Goal: Task Accomplishment & Management: Manage account settings

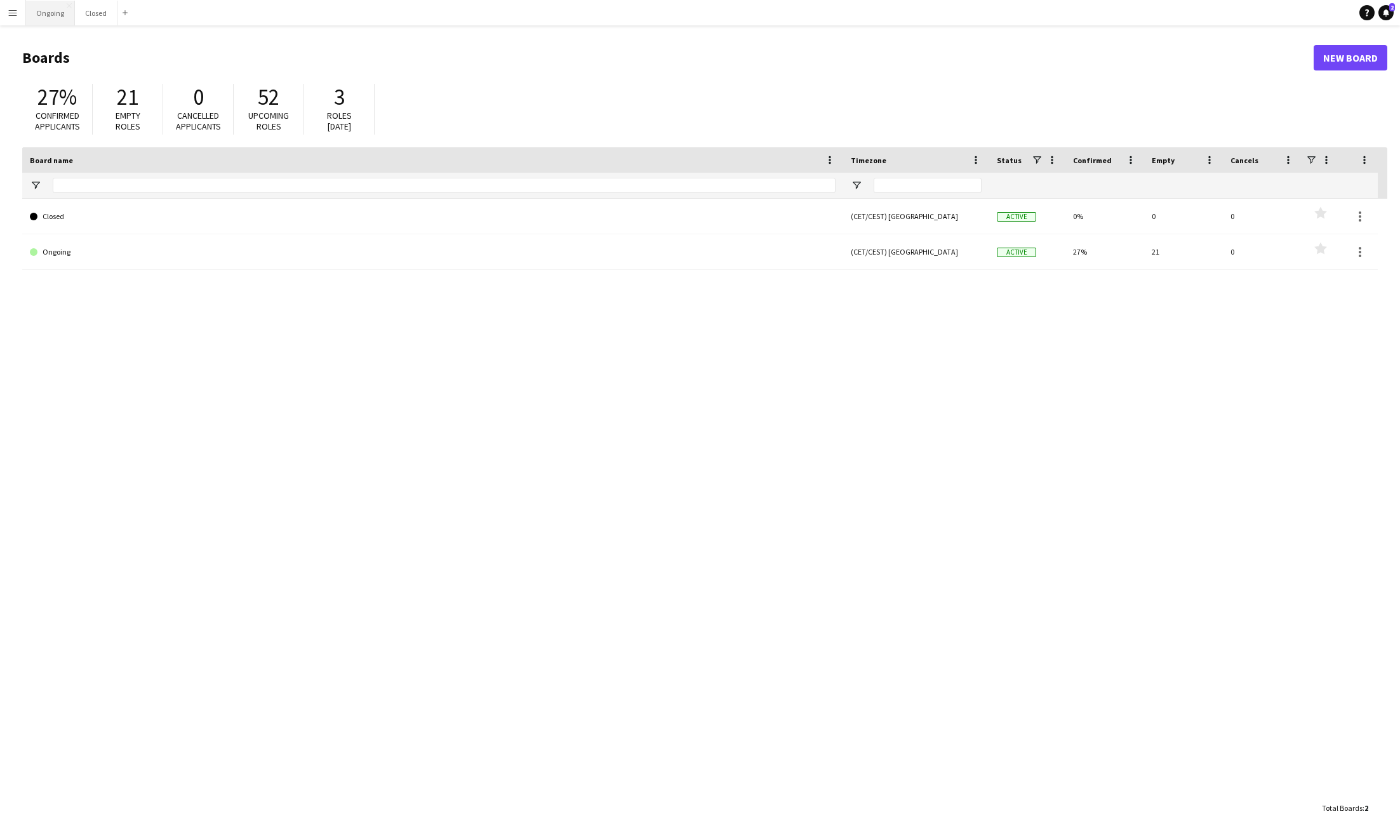
click at [51, 19] on button "Ongoing Close" at bounding box center [51, 13] width 49 height 25
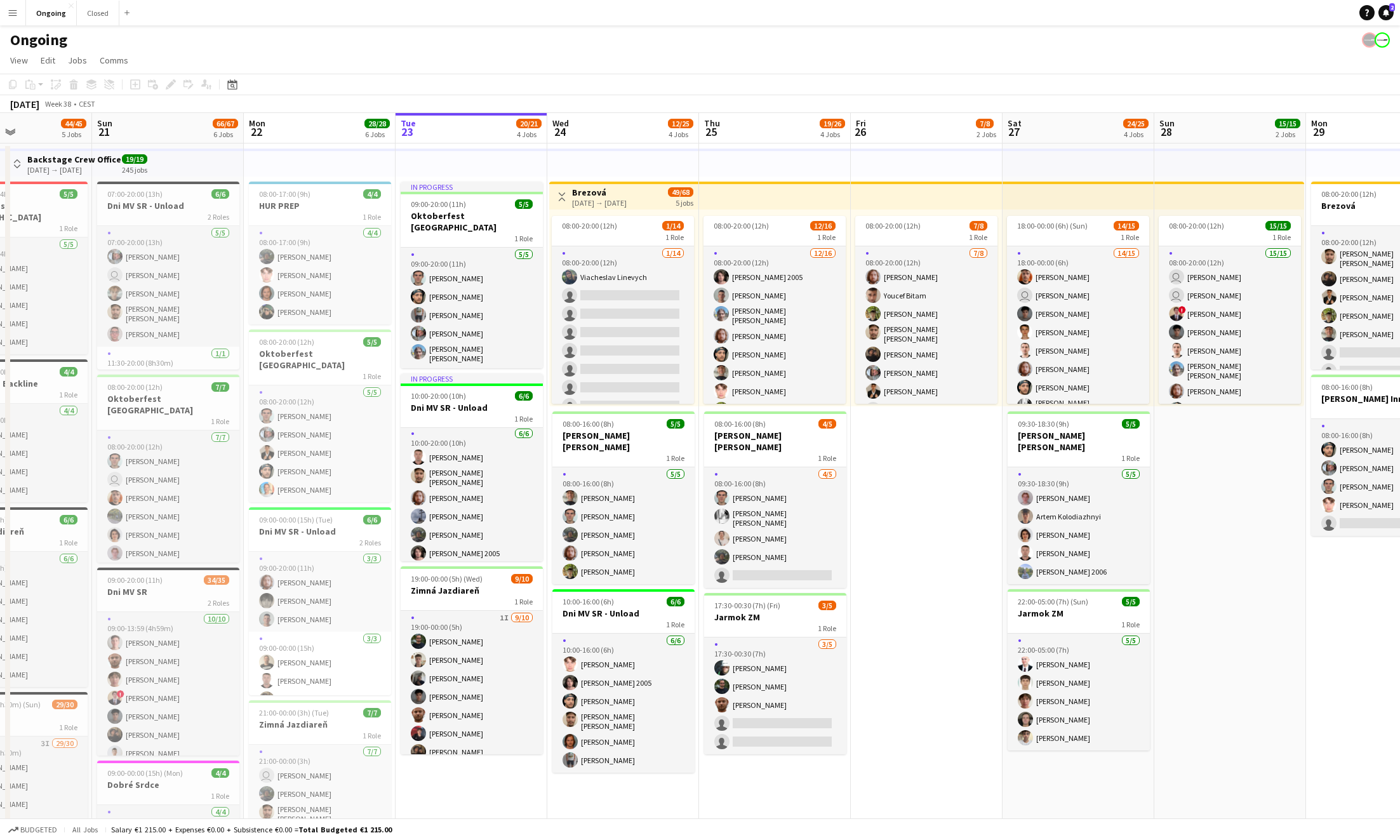
click at [23, 15] on button "Menu" at bounding box center [12, 12] width 25 height 25
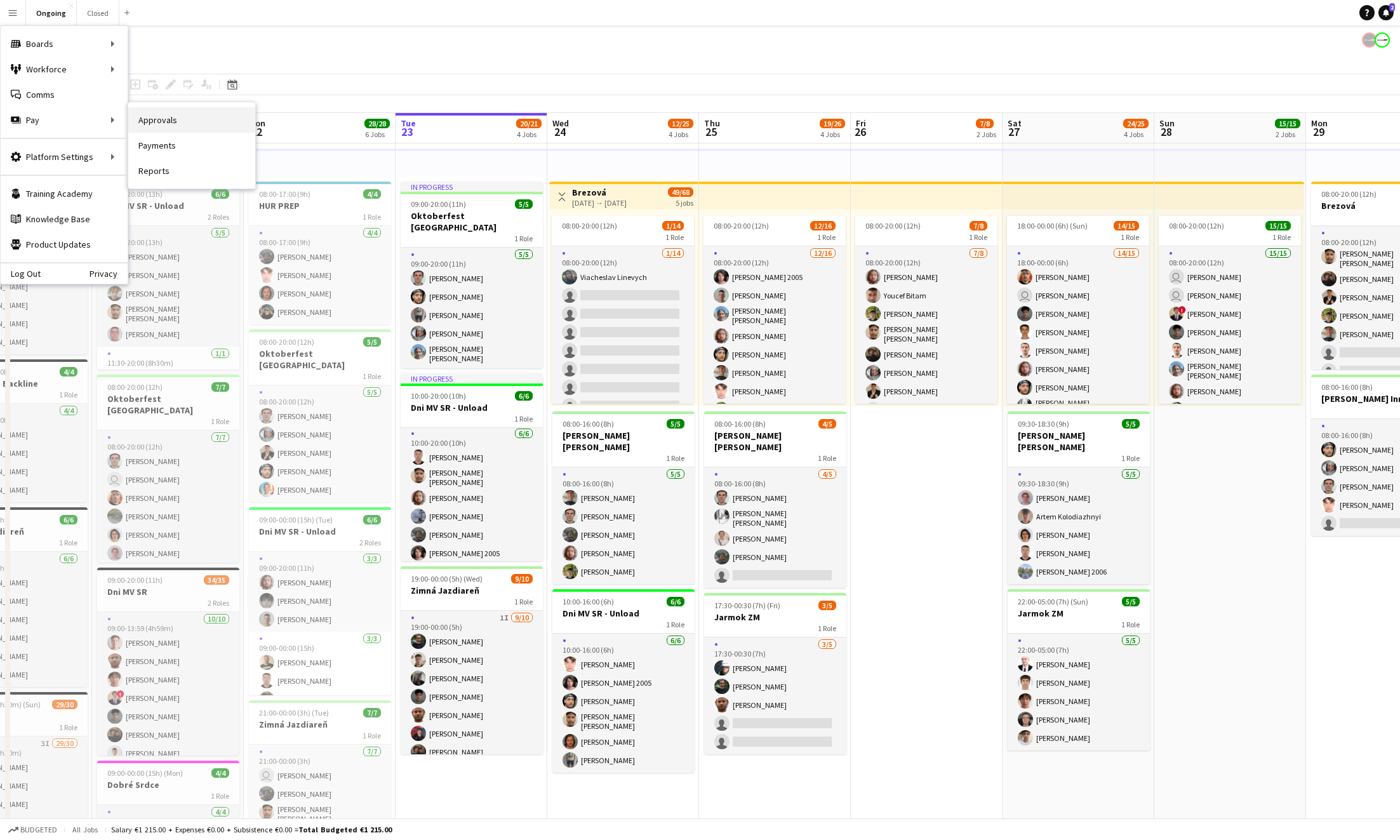
click at [185, 119] on link "Approvals" at bounding box center [192, 120] width 127 height 25
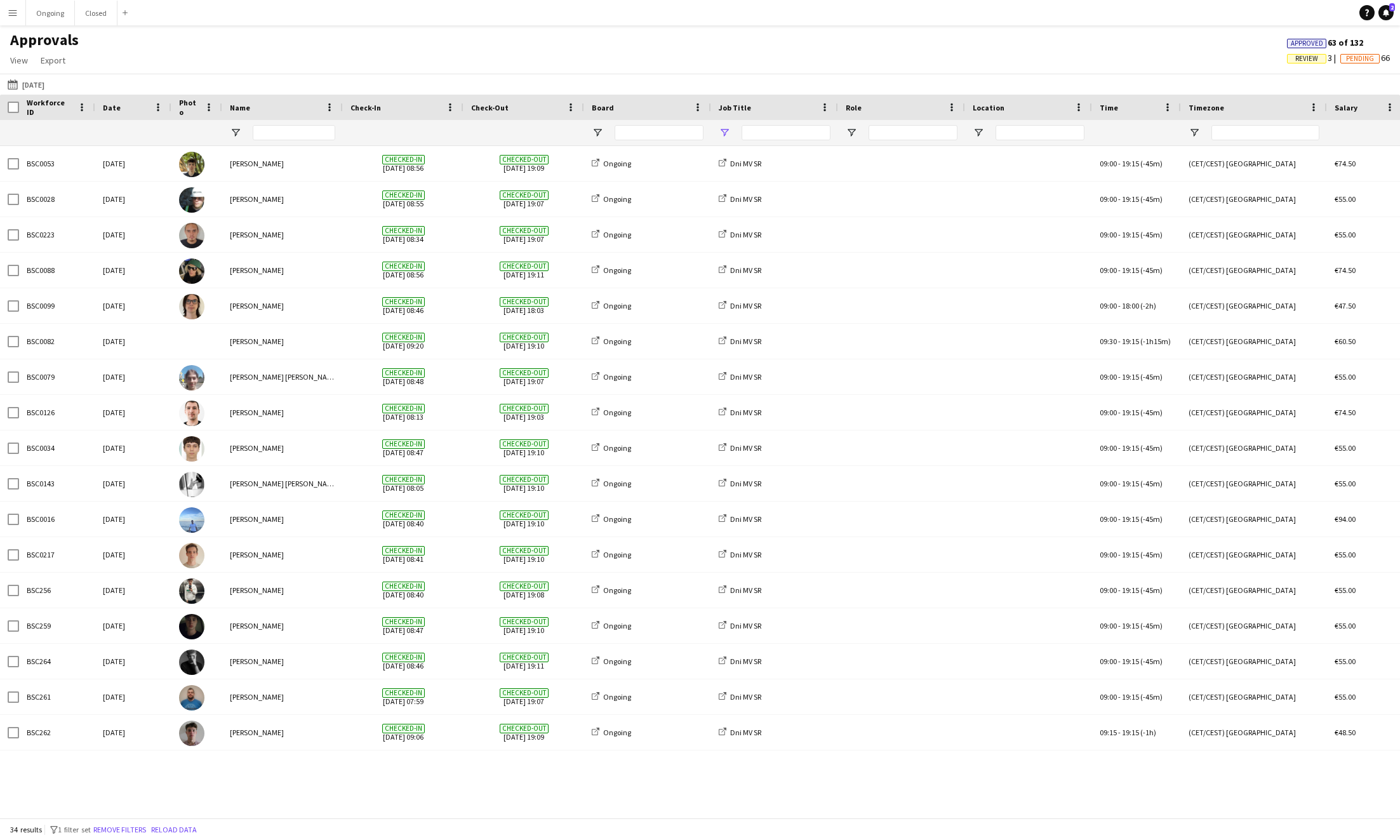
type input "**********"
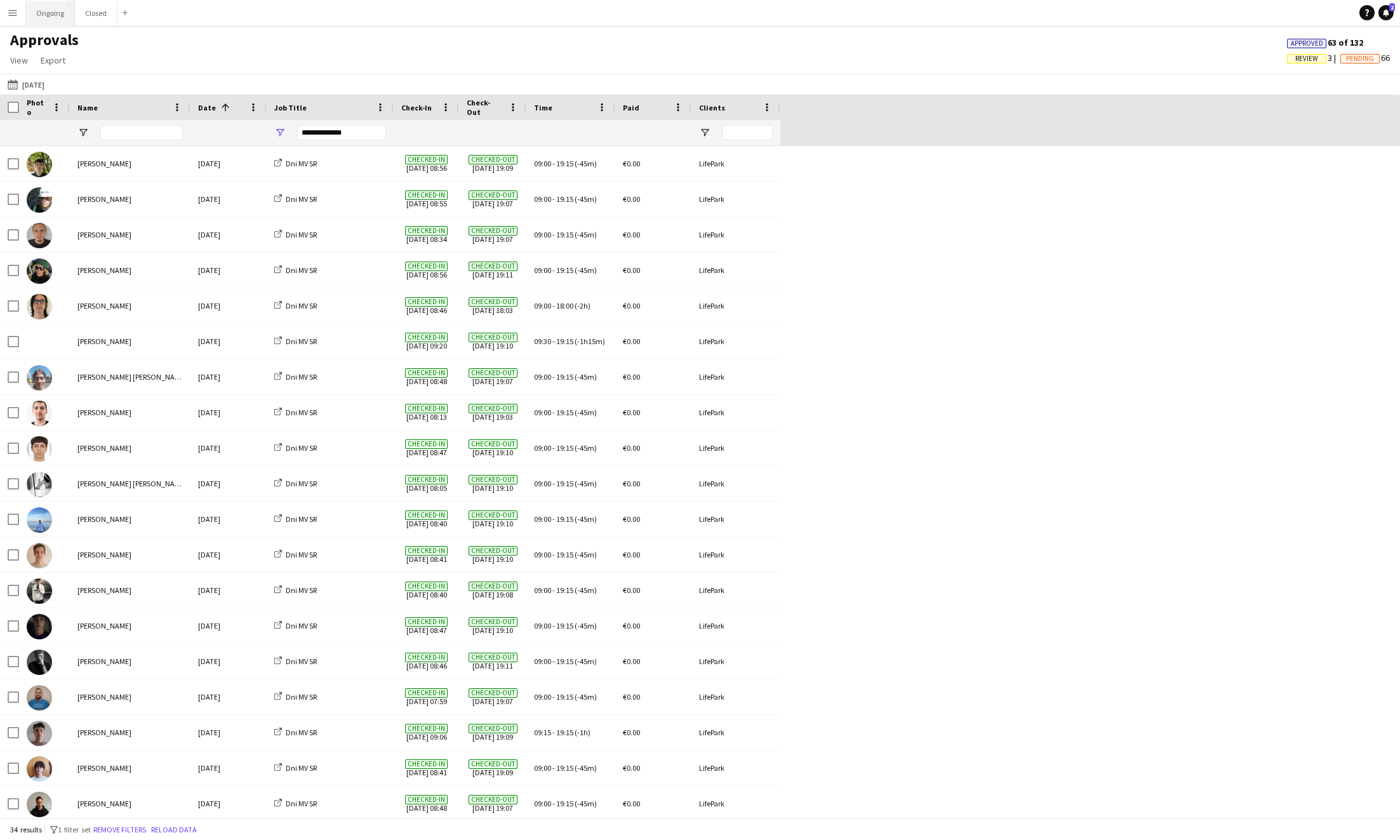
click at [53, 12] on button "Ongoing Close" at bounding box center [51, 13] width 49 height 25
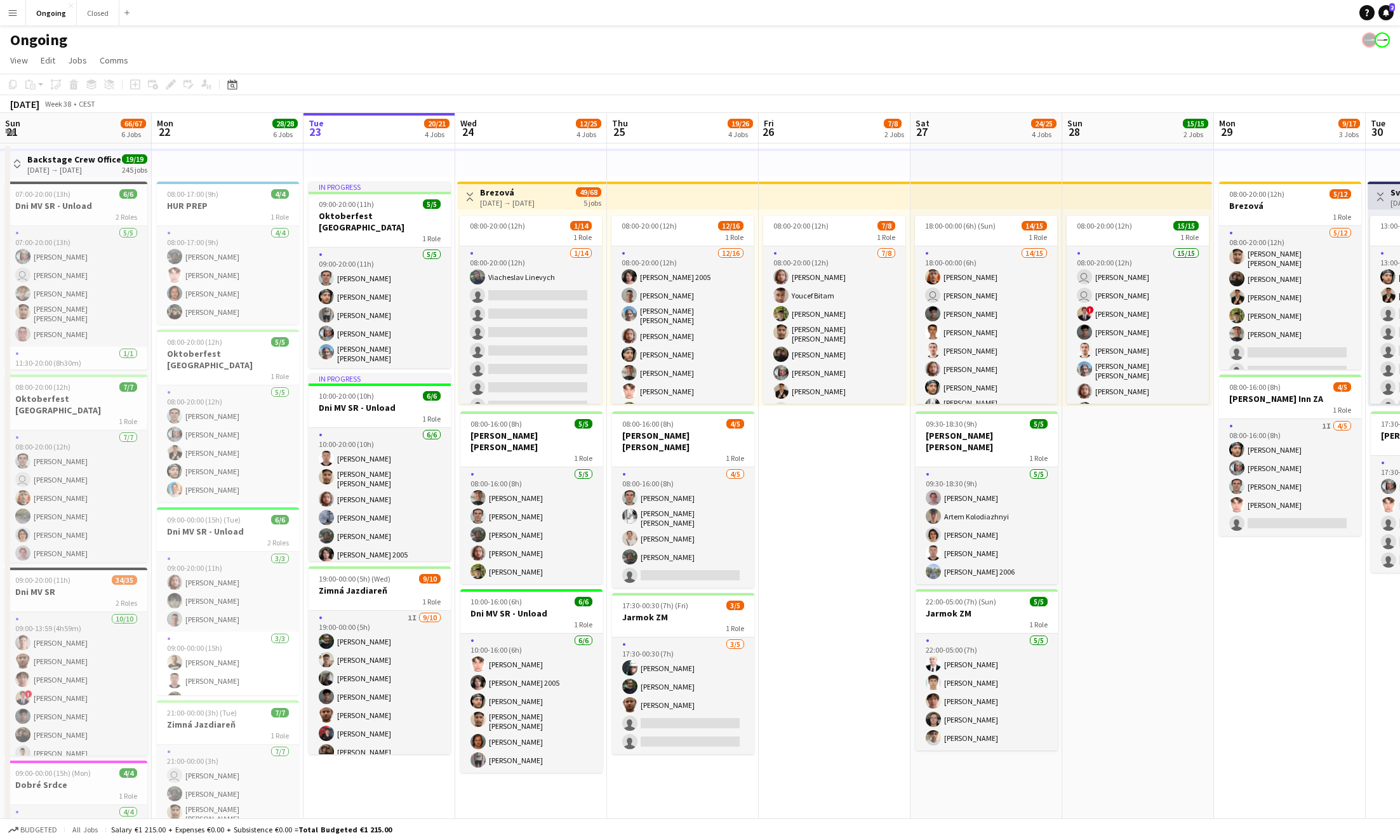
click at [14, 8] on app-icon "Menu" at bounding box center [12, 12] width 10 height 10
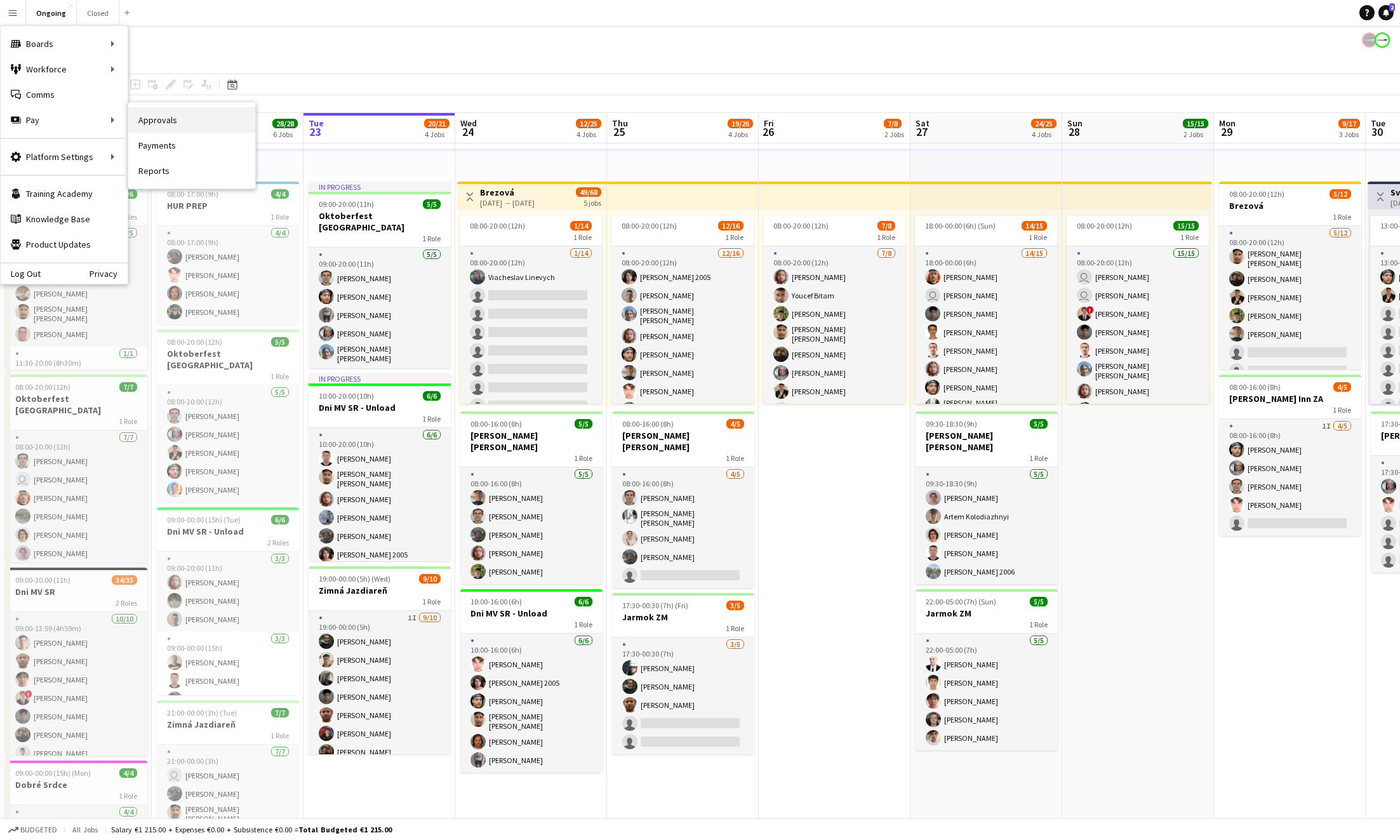
click at [152, 117] on link "Approvals" at bounding box center [192, 120] width 127 height 25
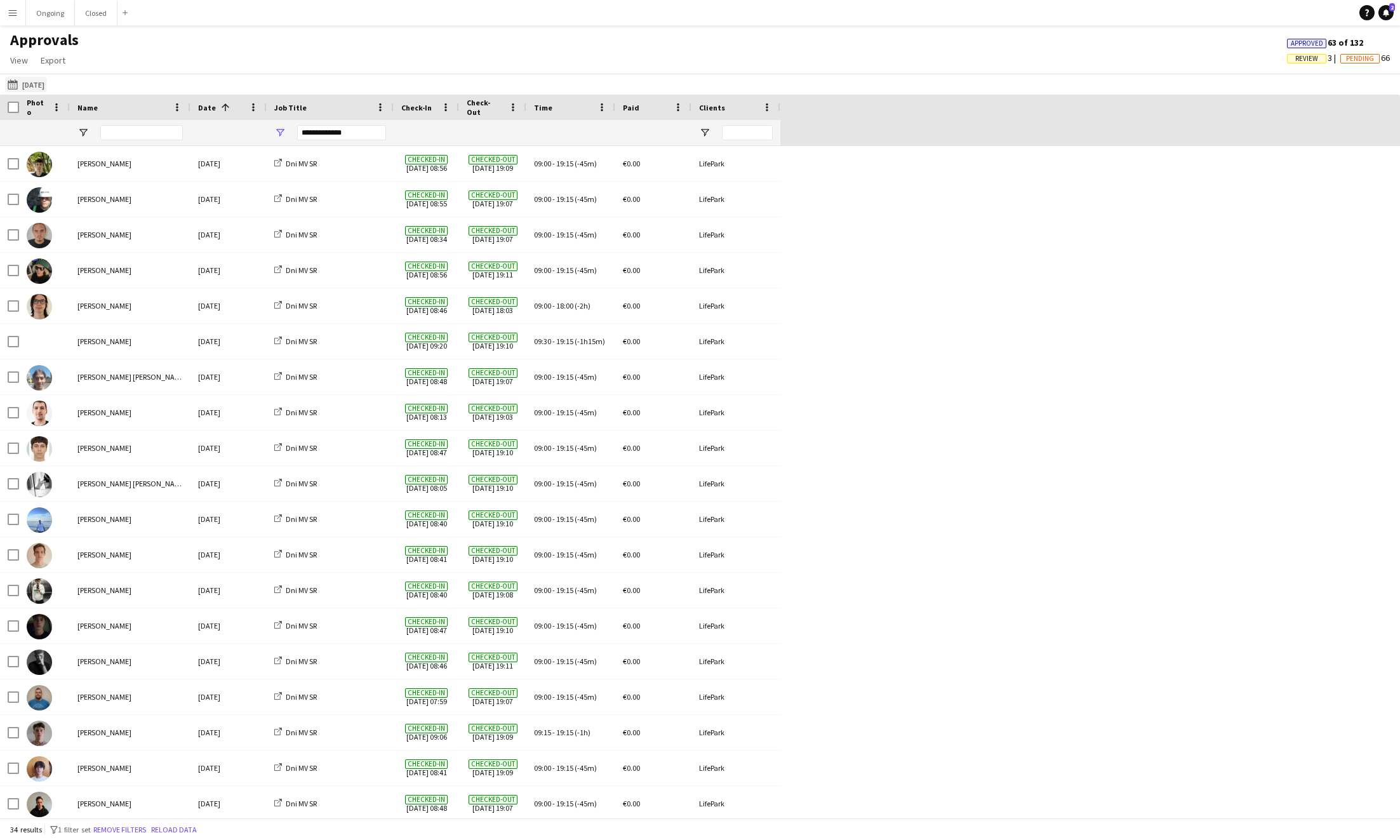
click at [43, 82] on button "[DATE] [DATE]" at bounding box center [25, 84] width 42 height 15
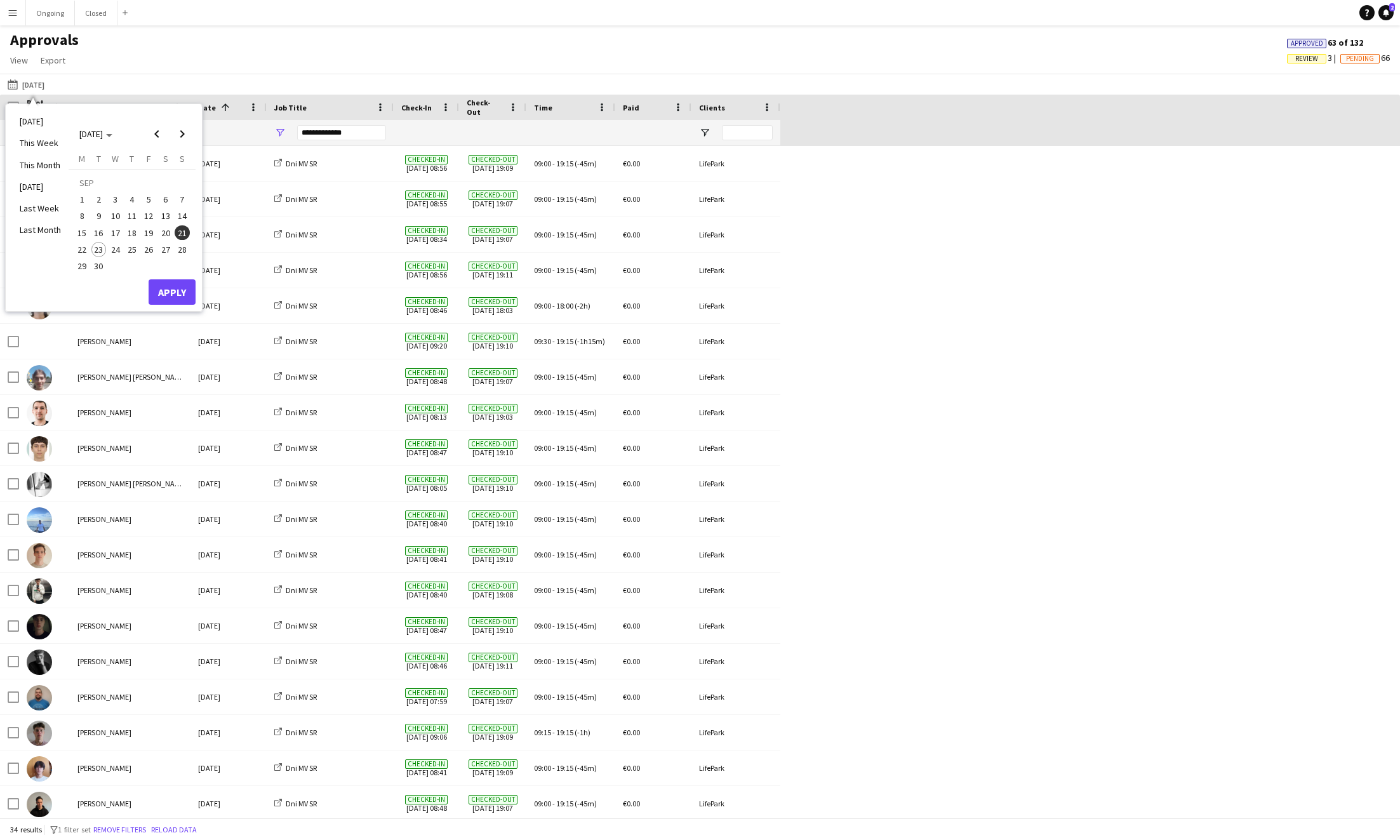
click at [84, 248] on span "22" at bounding box center [82, 249] width 15 height 15
click at [167, 283] on button "Apply" at bounding box center [172, 292] width 47 height 25
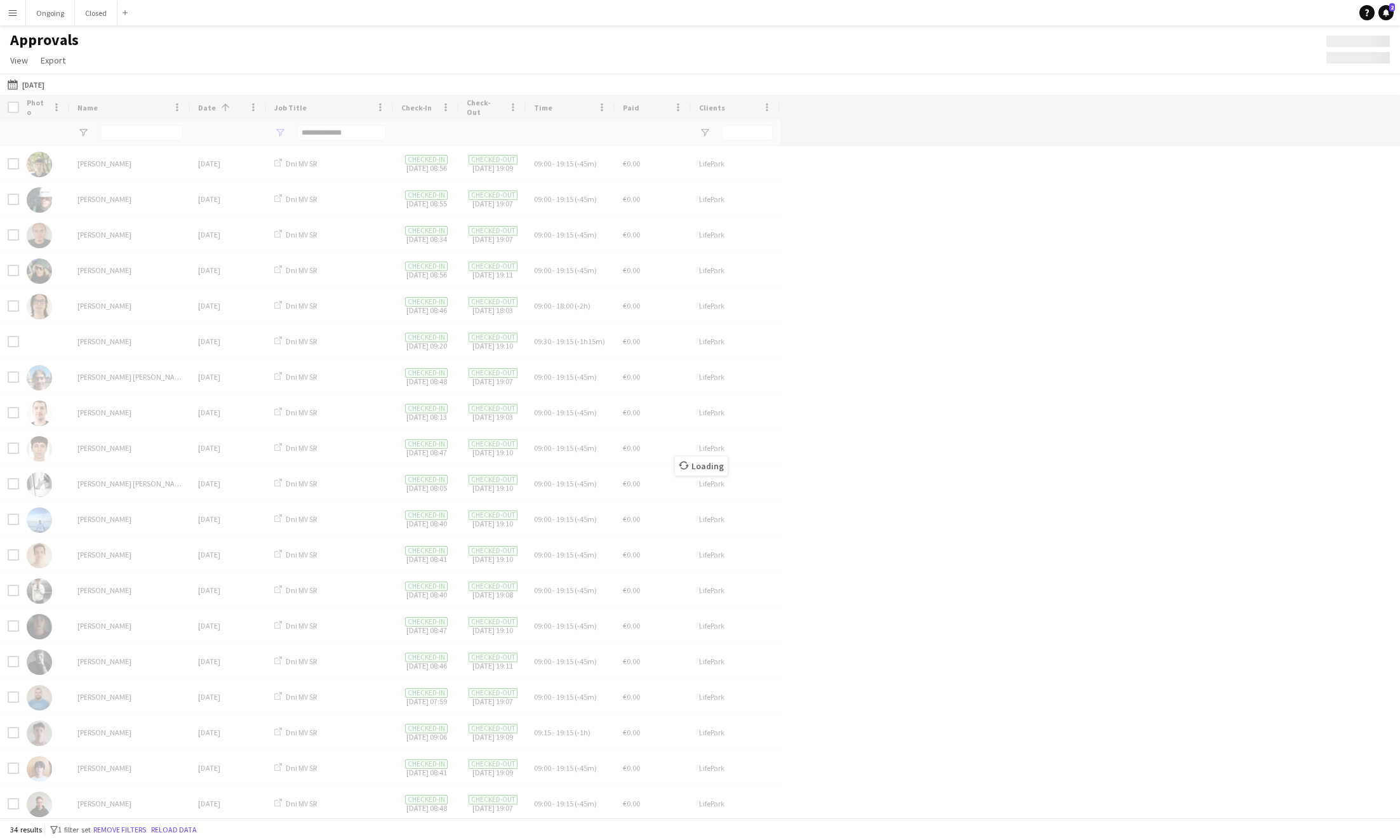
type input "***"
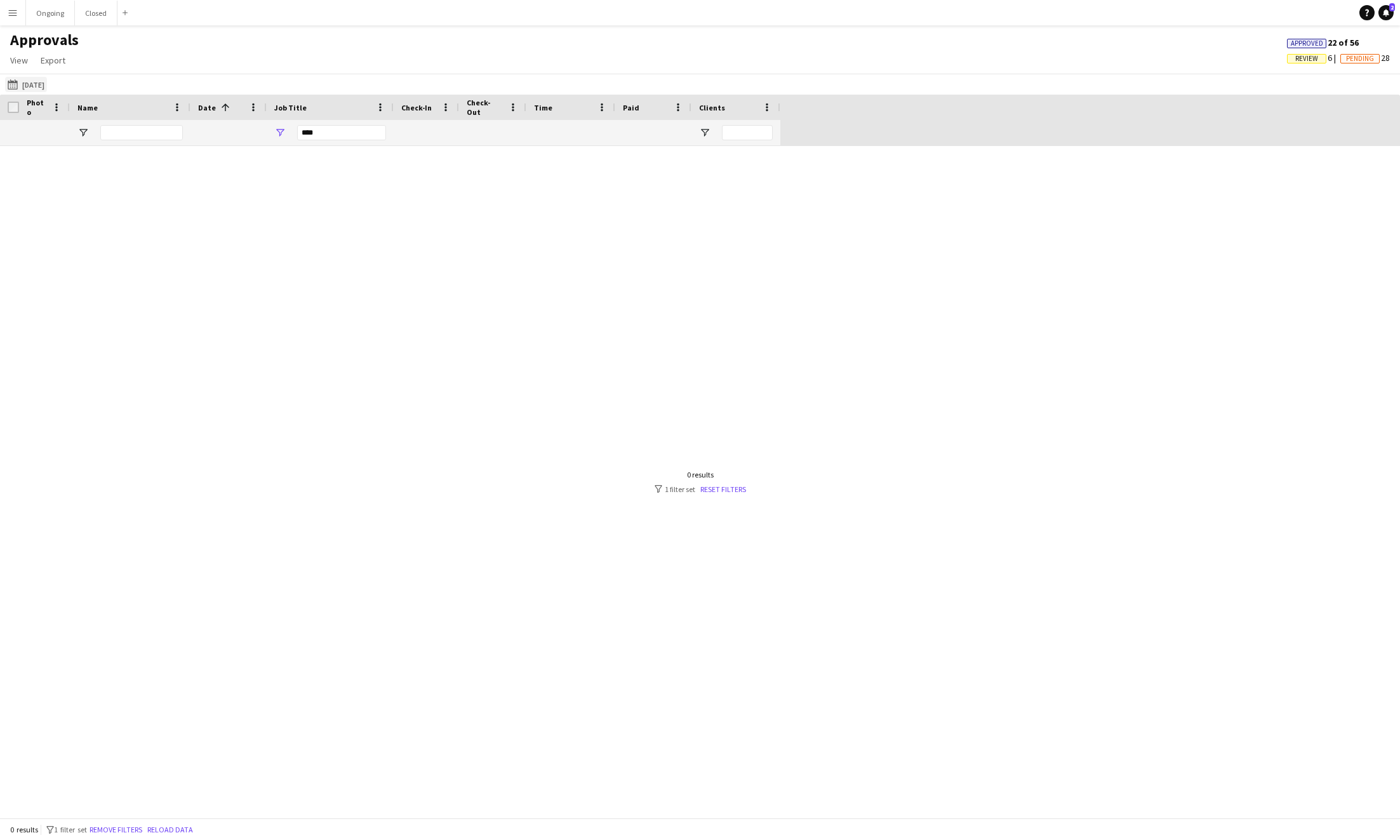
click at [47, 80] on button "21-09-2025 Yesterday" at bounding box center [25, 84] width 42 height 15
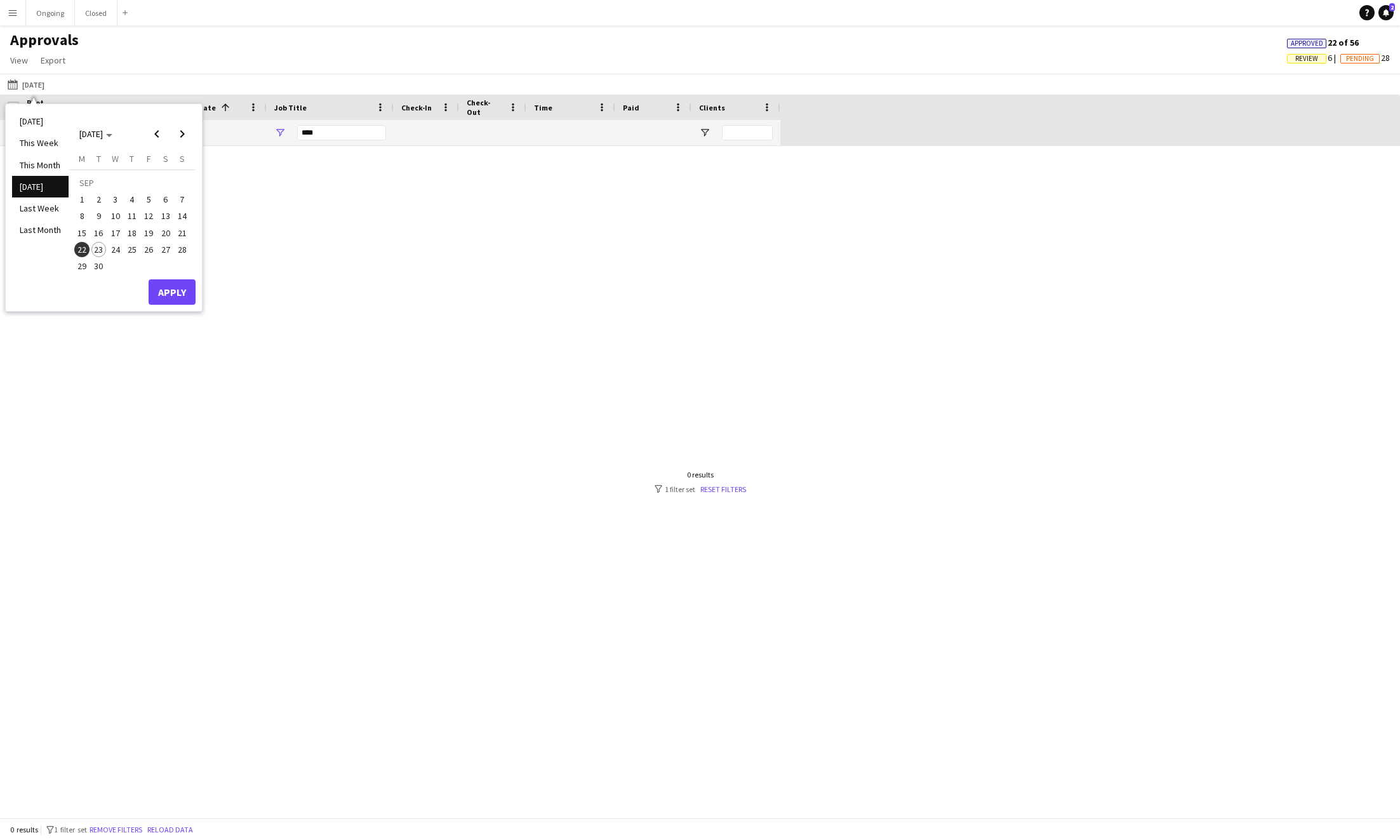
click at [728, 483] on div "0 results filter-1 1 filter set Reset filters" at bounding box center [700, 482] width 92 height 25
click at [730, 492] on link "Reset filters" at bounding box center [723, 489] width 45 height 9
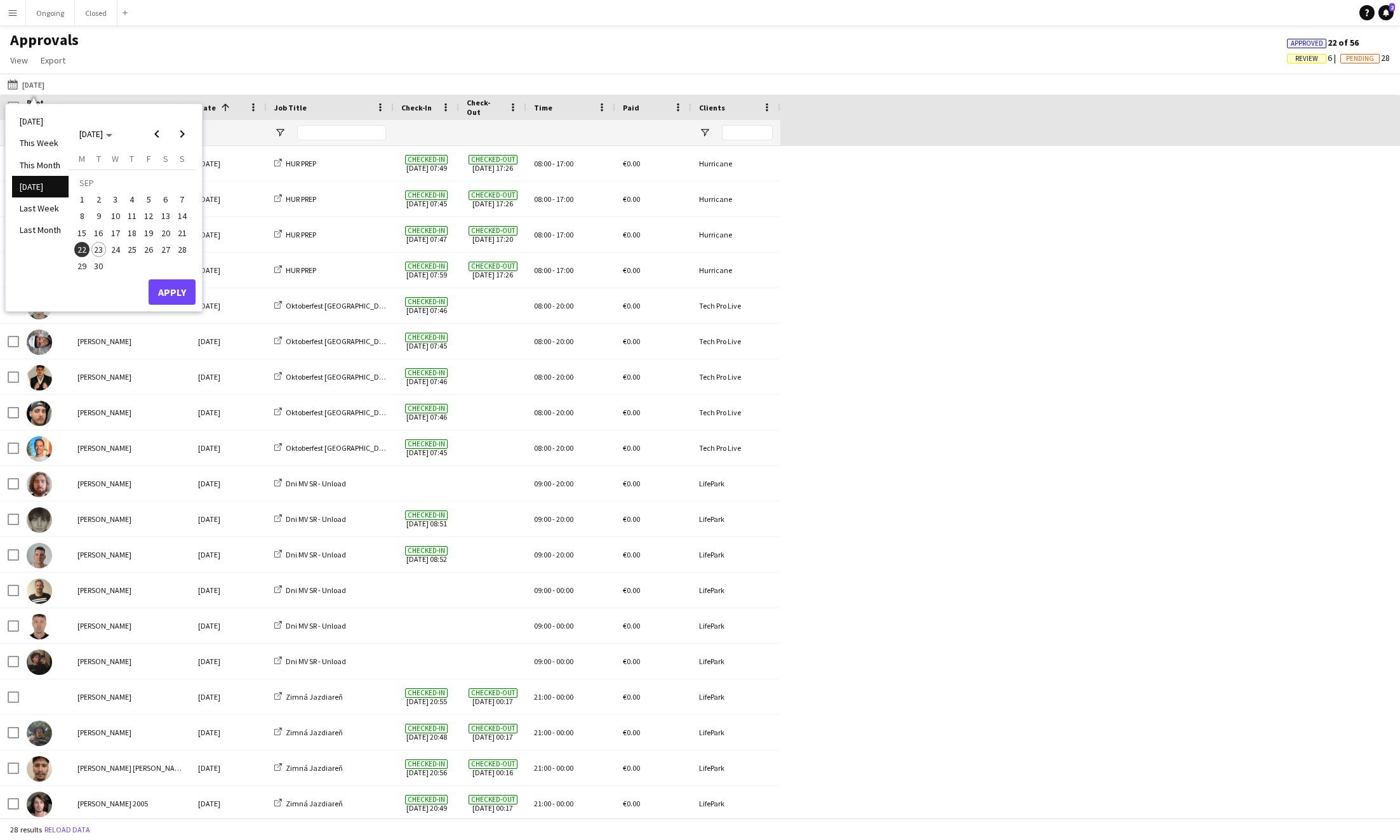
click at [874, 459] on div "Matúš Šimek Mon, 22 Sep 2025 HUR PREP Checked-in 22-09-2025 07:49 Checked-out 2…" at bounding box center [700, 644] width 1400 height 996
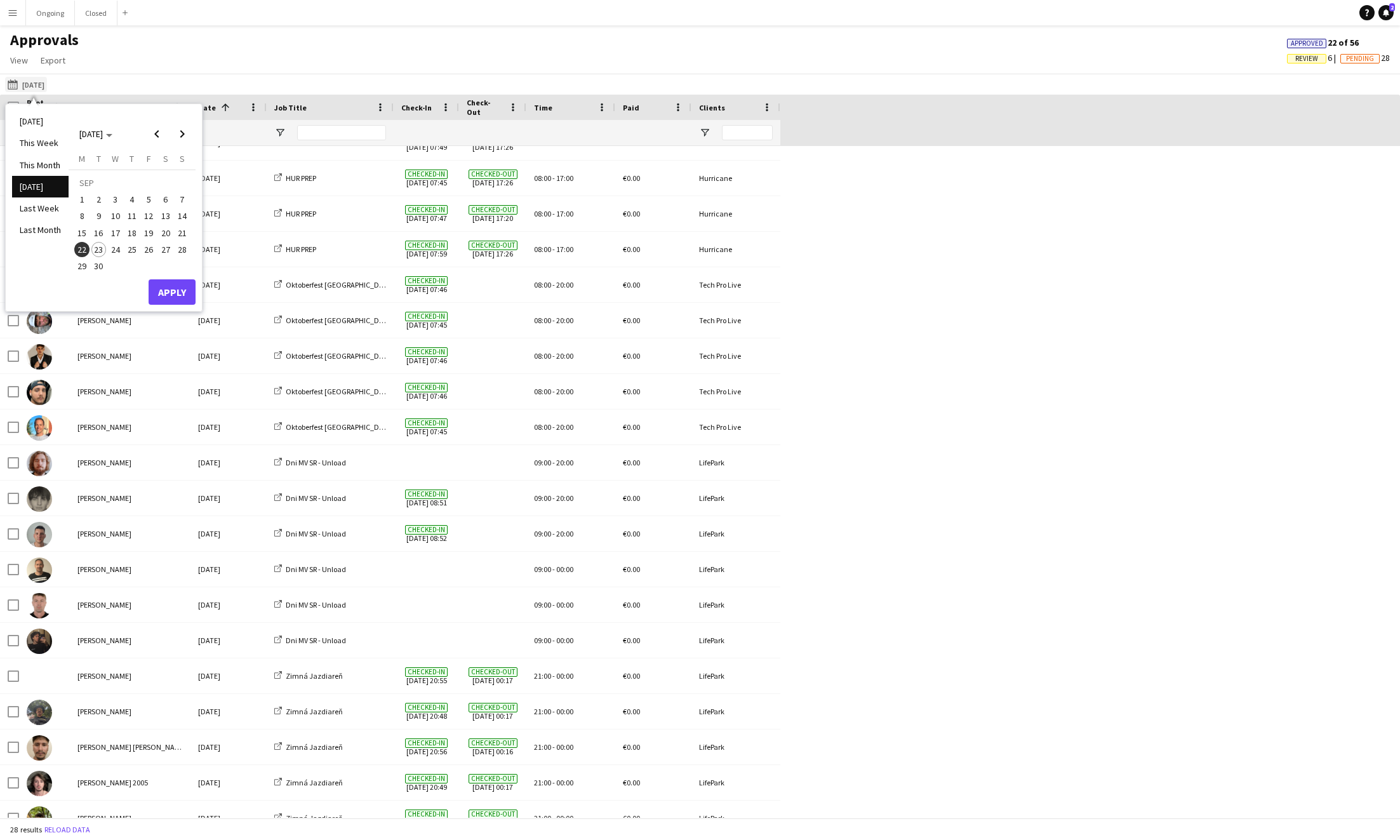
click at [47, 82] on button "21-09-2025 Yesterday" at bounding box center [25, 84] width 42 height 15
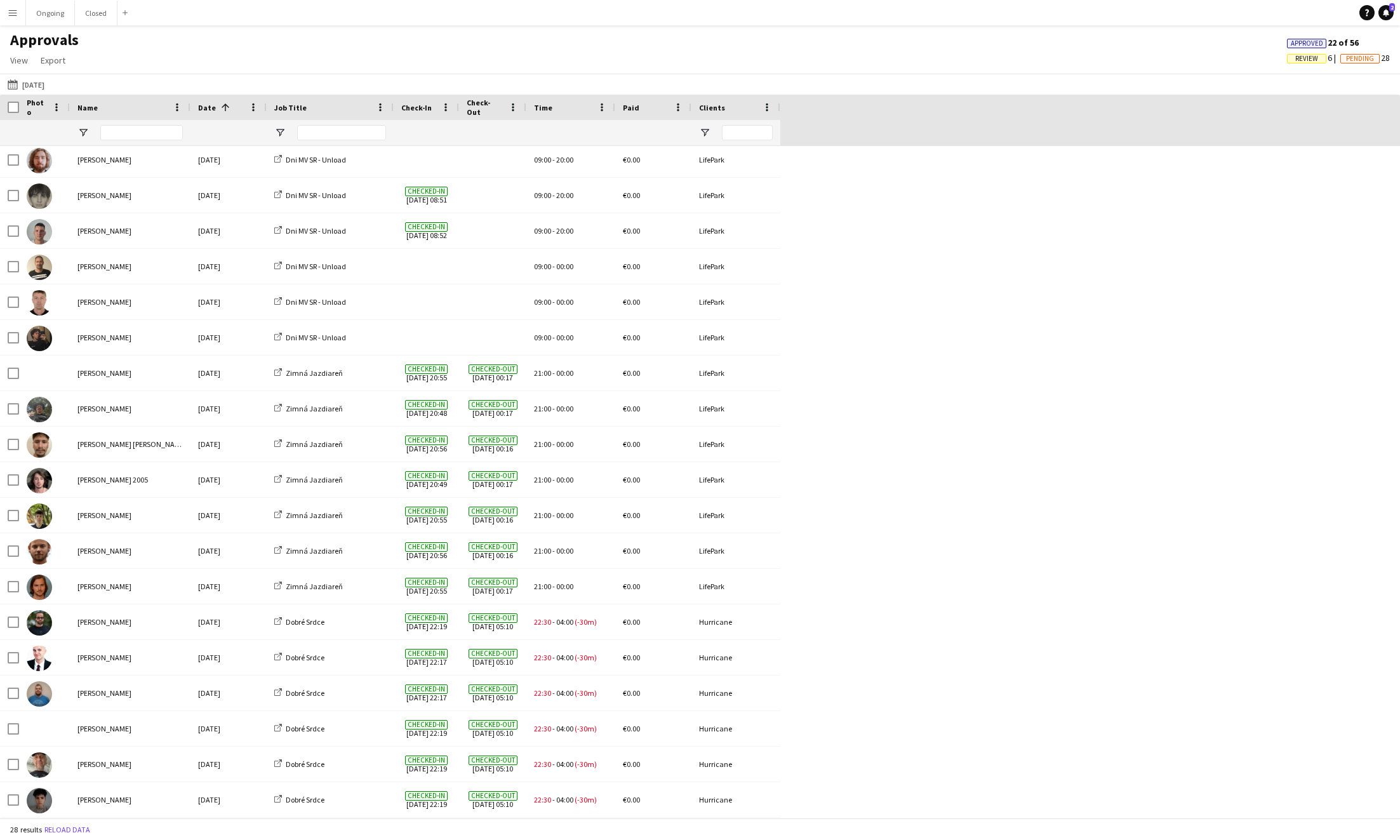
scroll to position [0, 0]
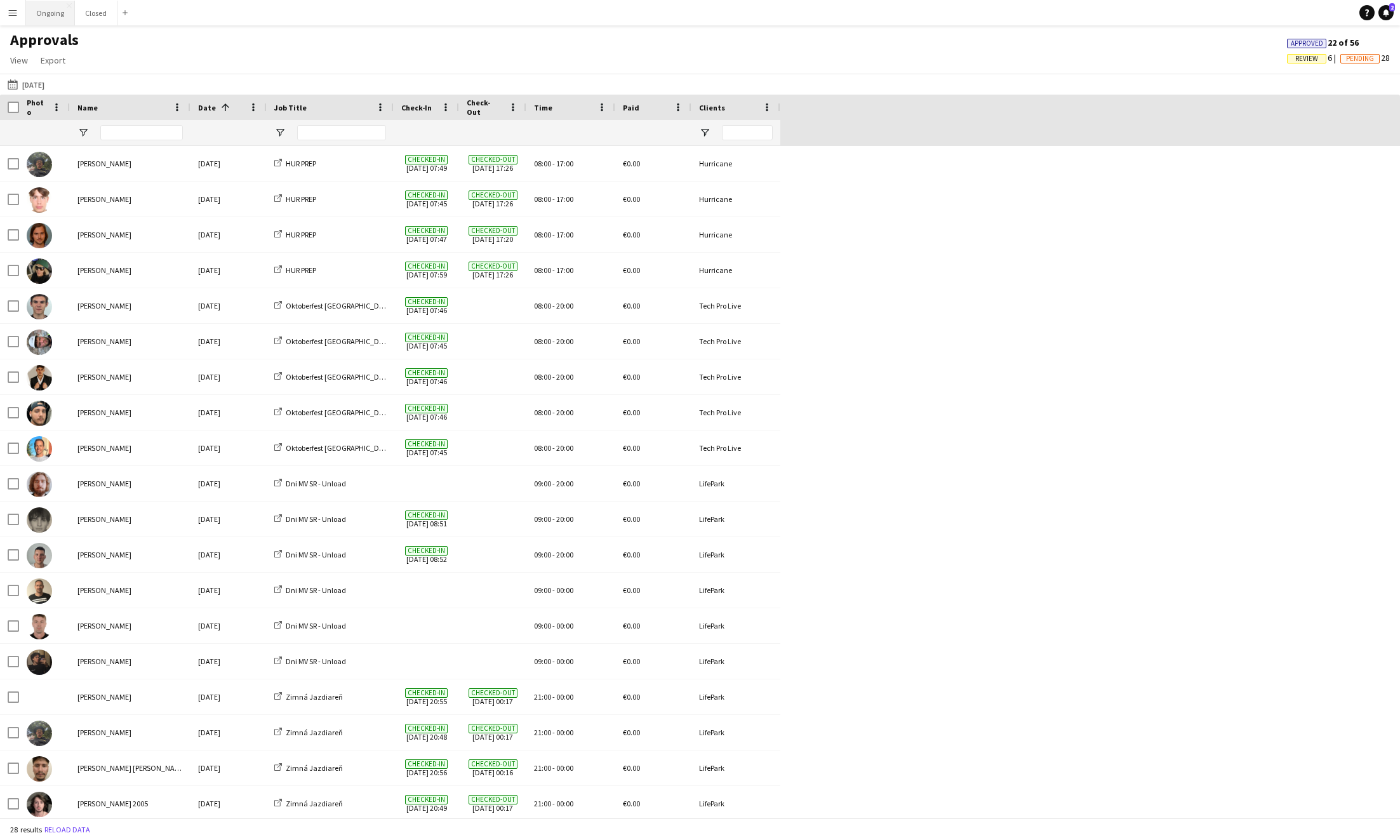
click at [53, 16] on button "Ongoing Close" at bounding box center [51, 13] width 49 height 25
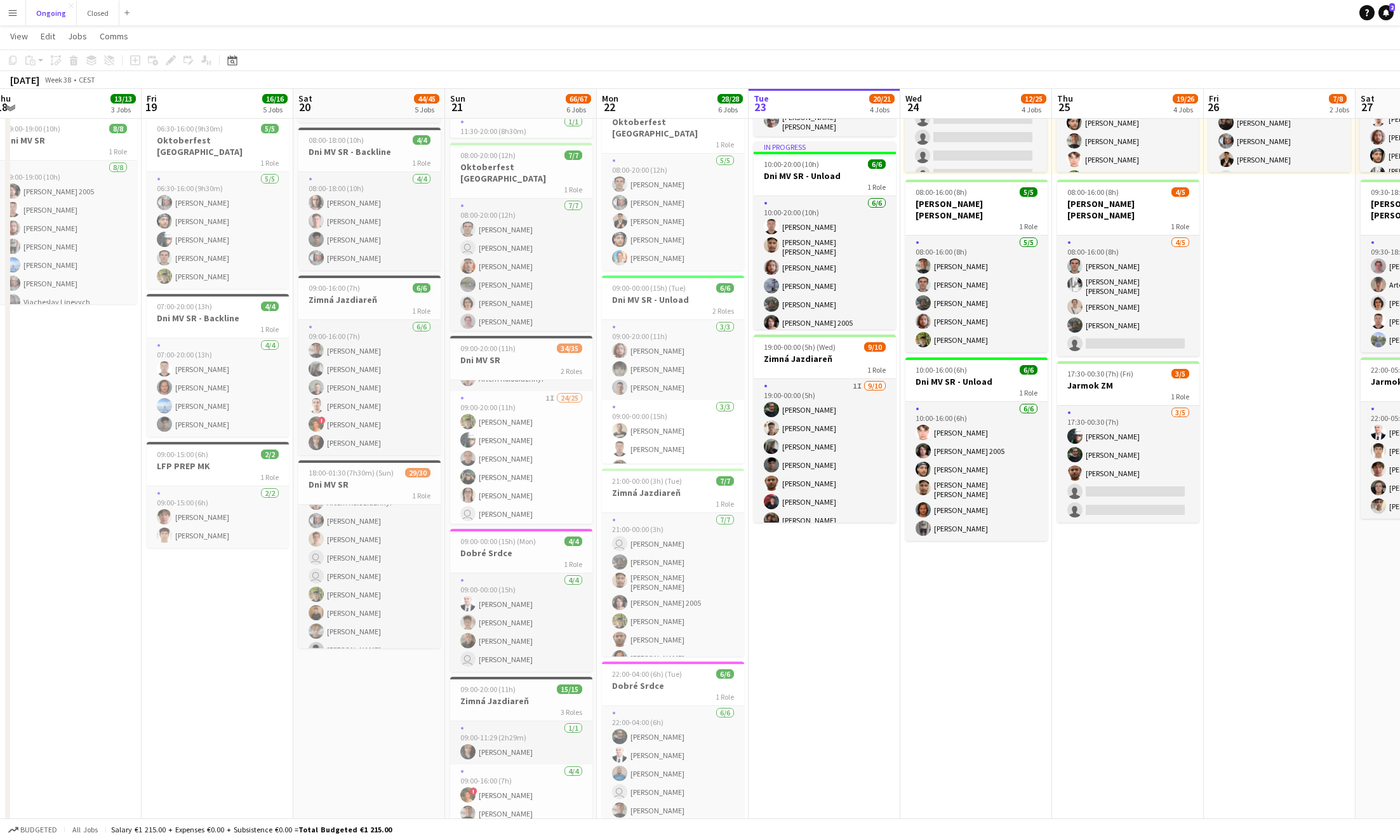
scroll to position [227, 0]
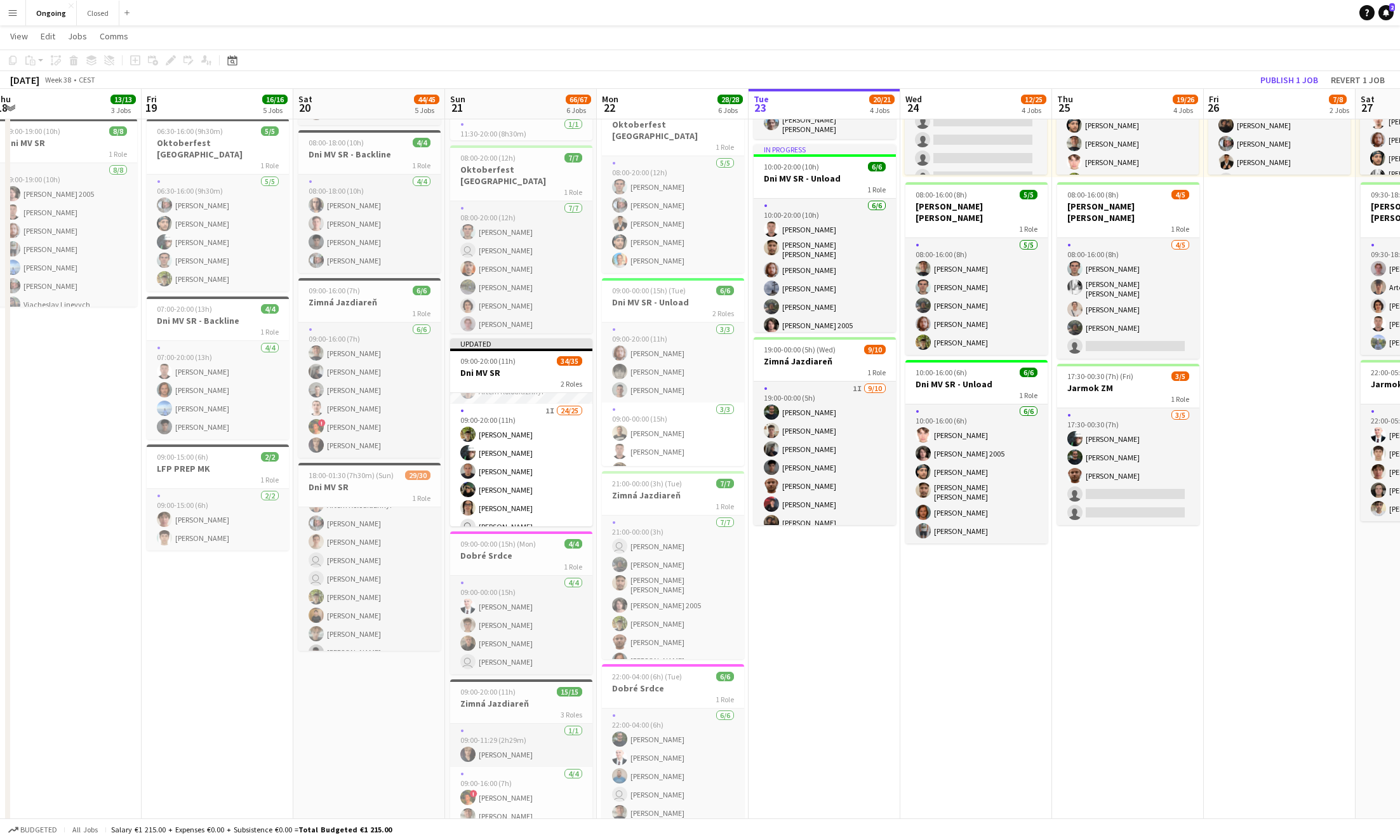
click at [12, 8] on app-icon "Menu" at bounding box center [12, 12] width 10 height 10
click at [143, 70] on link "My Workforce" at bounding box center [192, 69] width 127 height 25
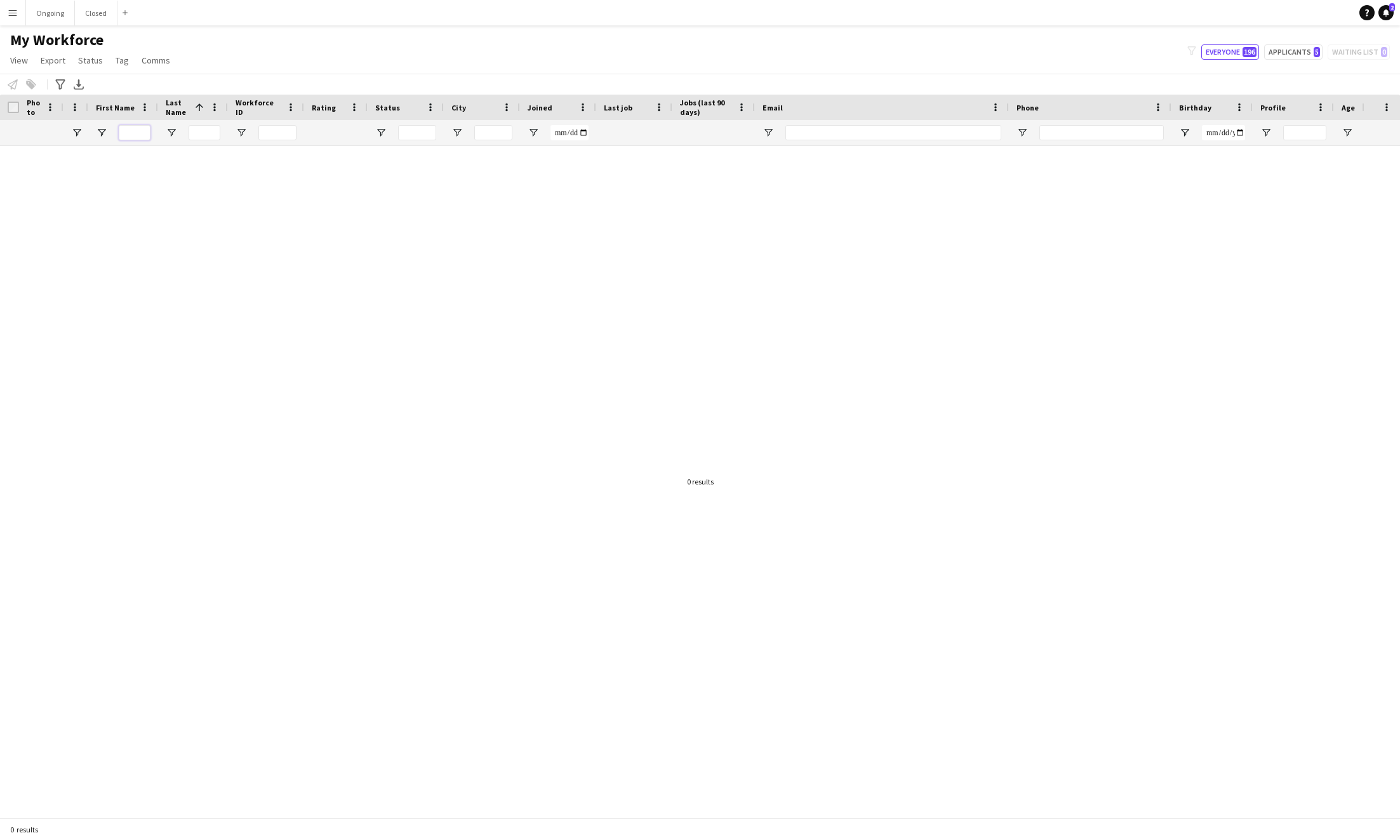
click at [135, 135] on input "First Name Filter Input" at bounding box center [135, 132] width 32 height 15
click at [222, 129] on div at bounding box center [193, 132] width 70 height 25
click at [24, 58] on span "View" at bounding box center [19, 60] width 18 height 11
click at [36, 244] on span "Reset All" at bounding box center [33, 244] width 34 height 11
click at [187, 132] on input "Last Name Filter Input" at bounding box center [199, 132] width 32 height 15
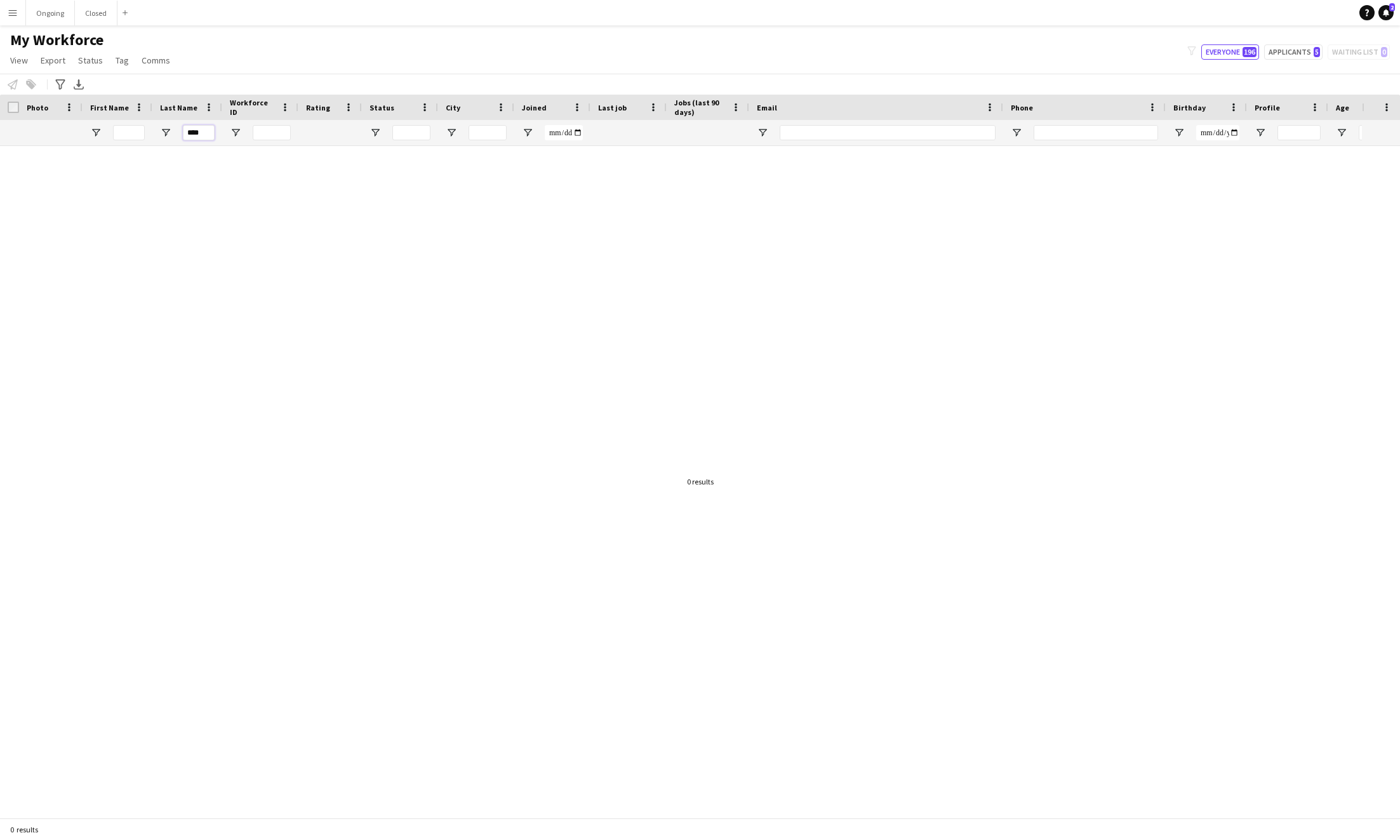
type input "*****"
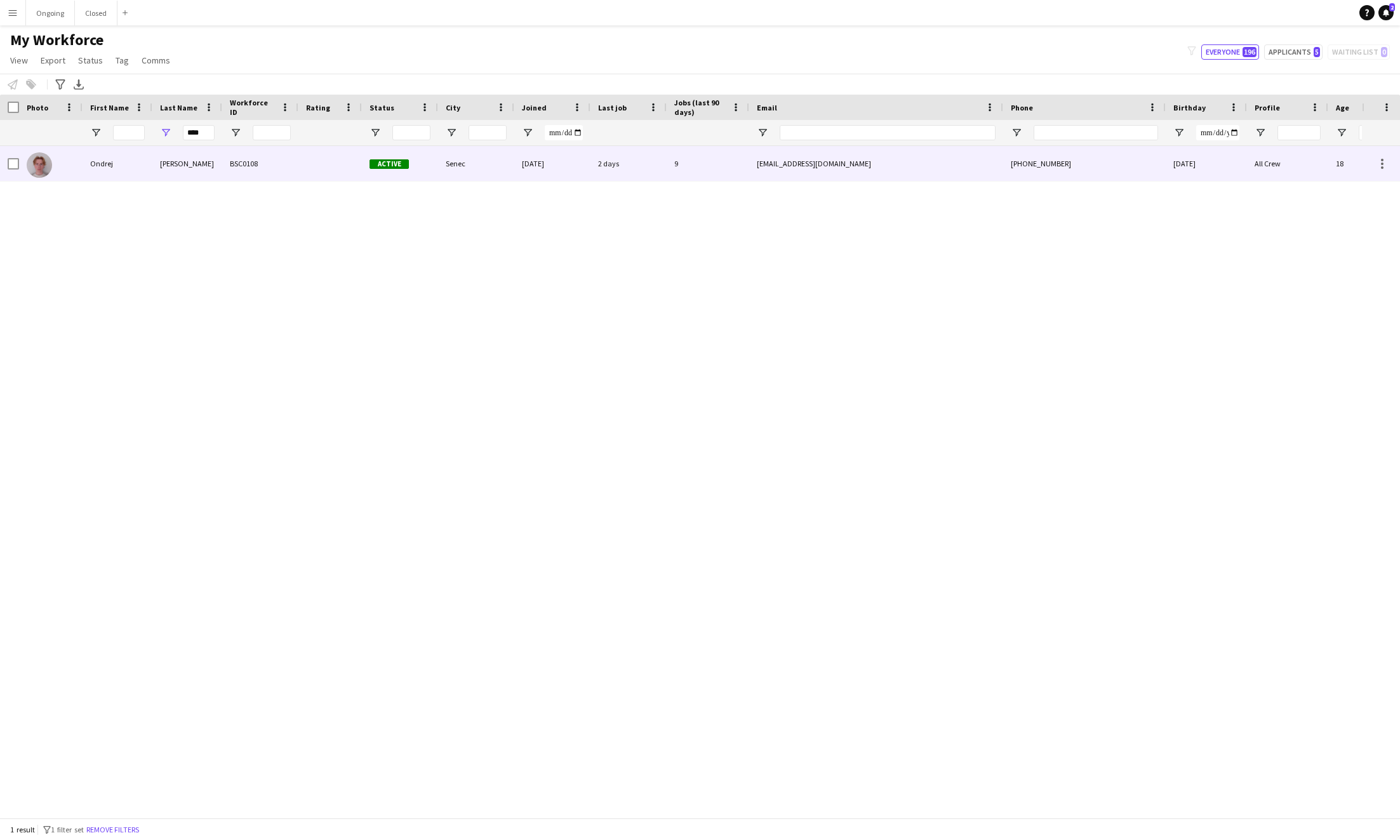
click at [205, 173] on div "Musil" at bounding box center [187, 163] width 70 height 35
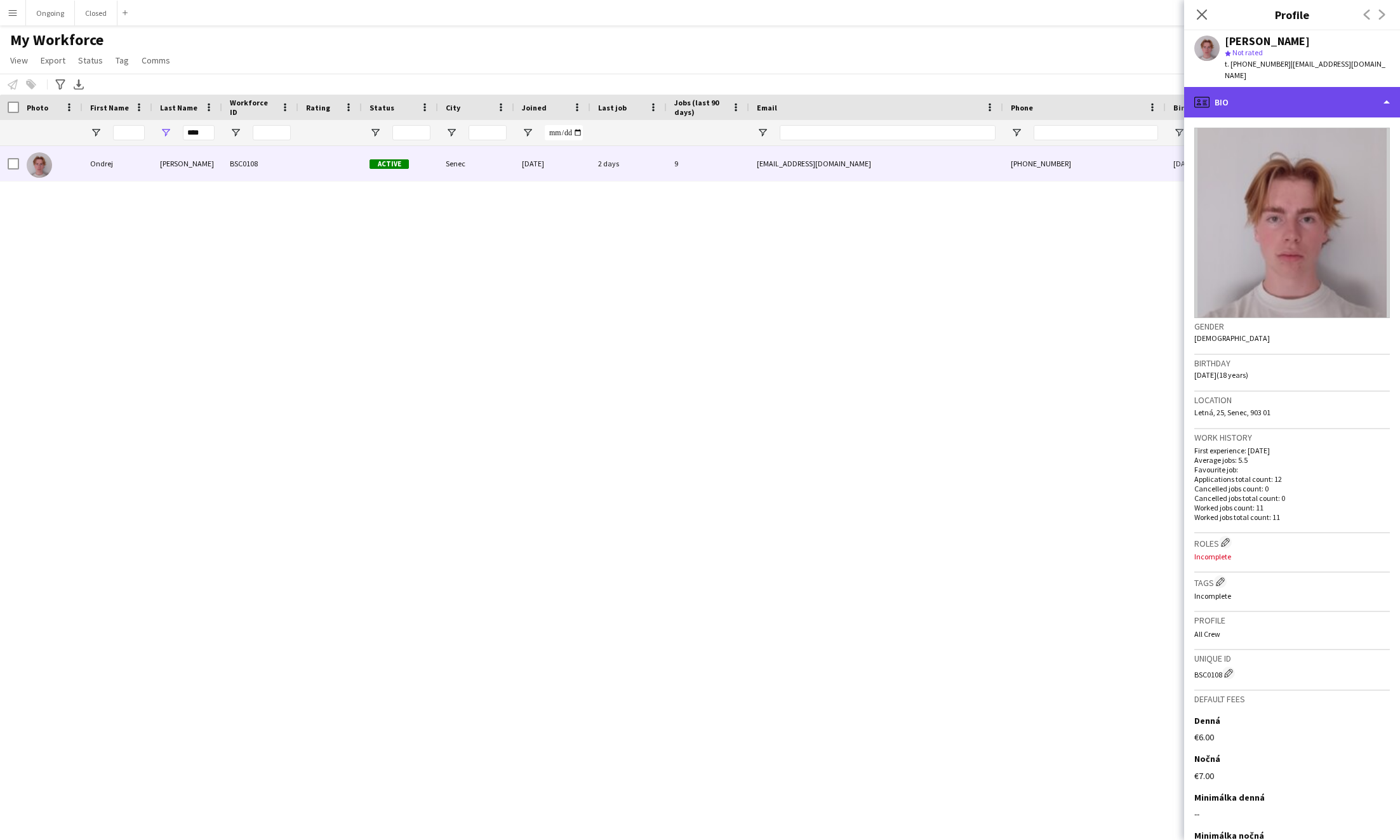
click at [874, 87] on div "profile Bio" at bounding box center [1291, 102] width 216 height 30
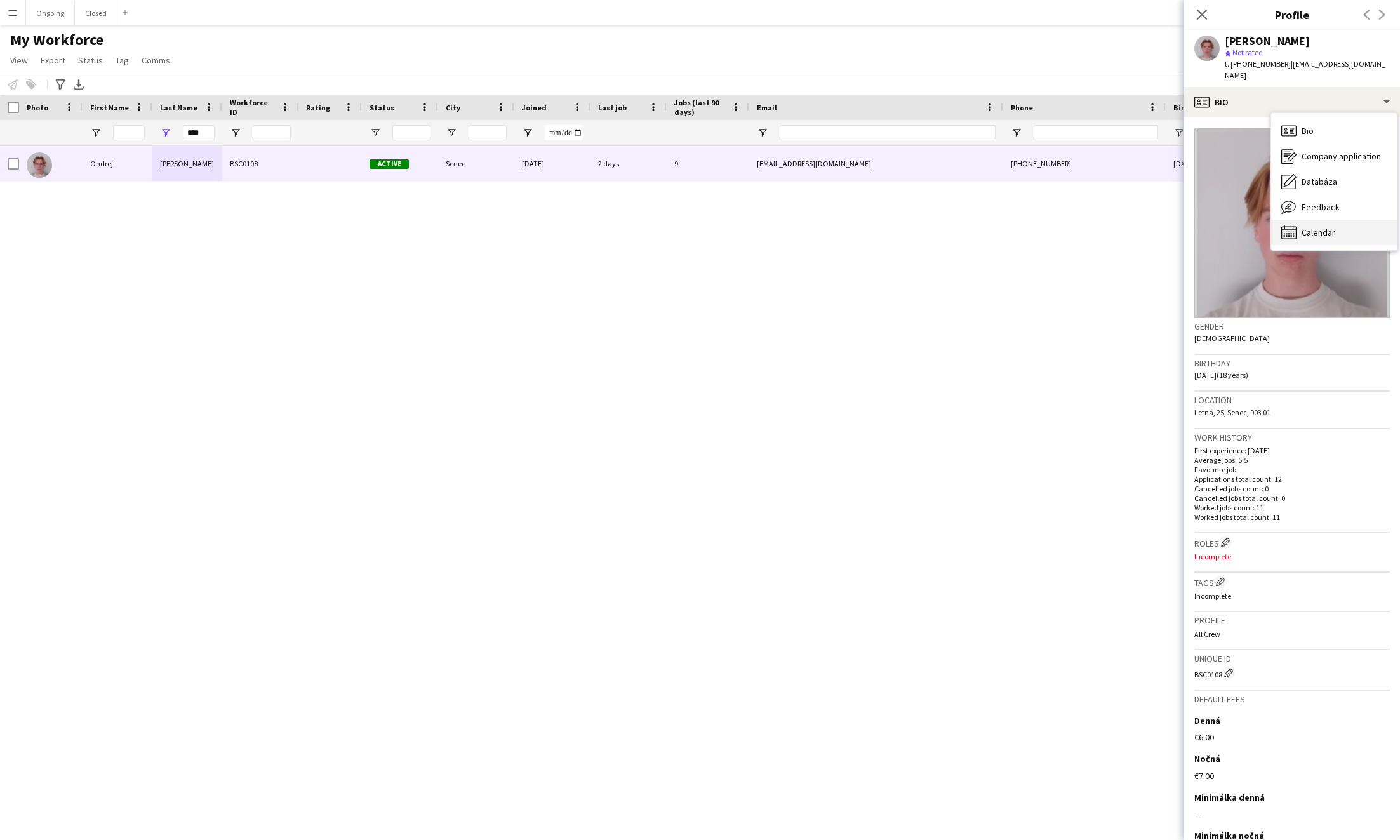
click at [874, 227] on span "Calendar" at bounding box center [1319, 232] width 34 height 11
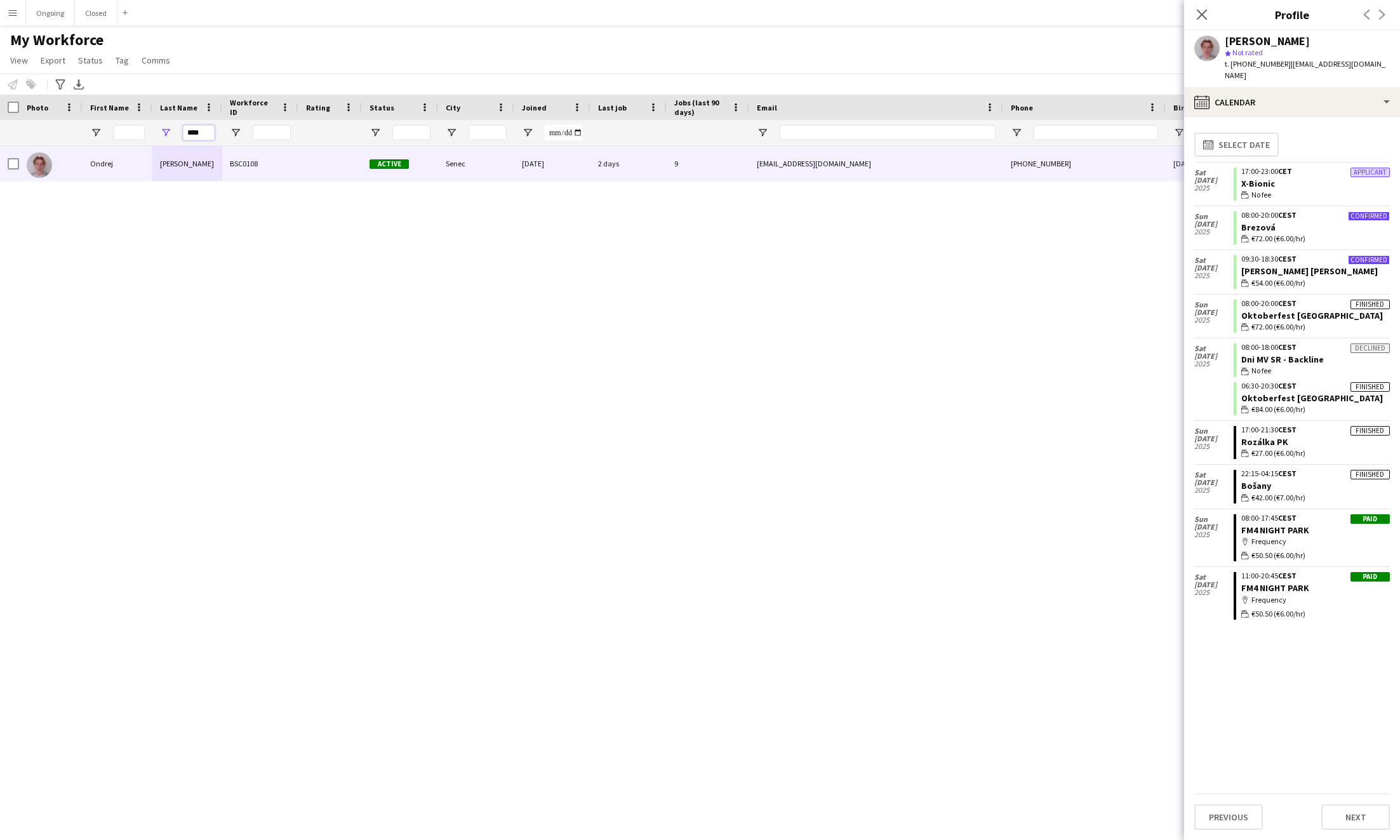
drag, startPoint x: 209, startPoint y: 135, endPoint x: 155, endPoint y: 134, distance: 54.0
click at [155, 134] on div "****" at bounding box center [187, 132] width 70 height 25
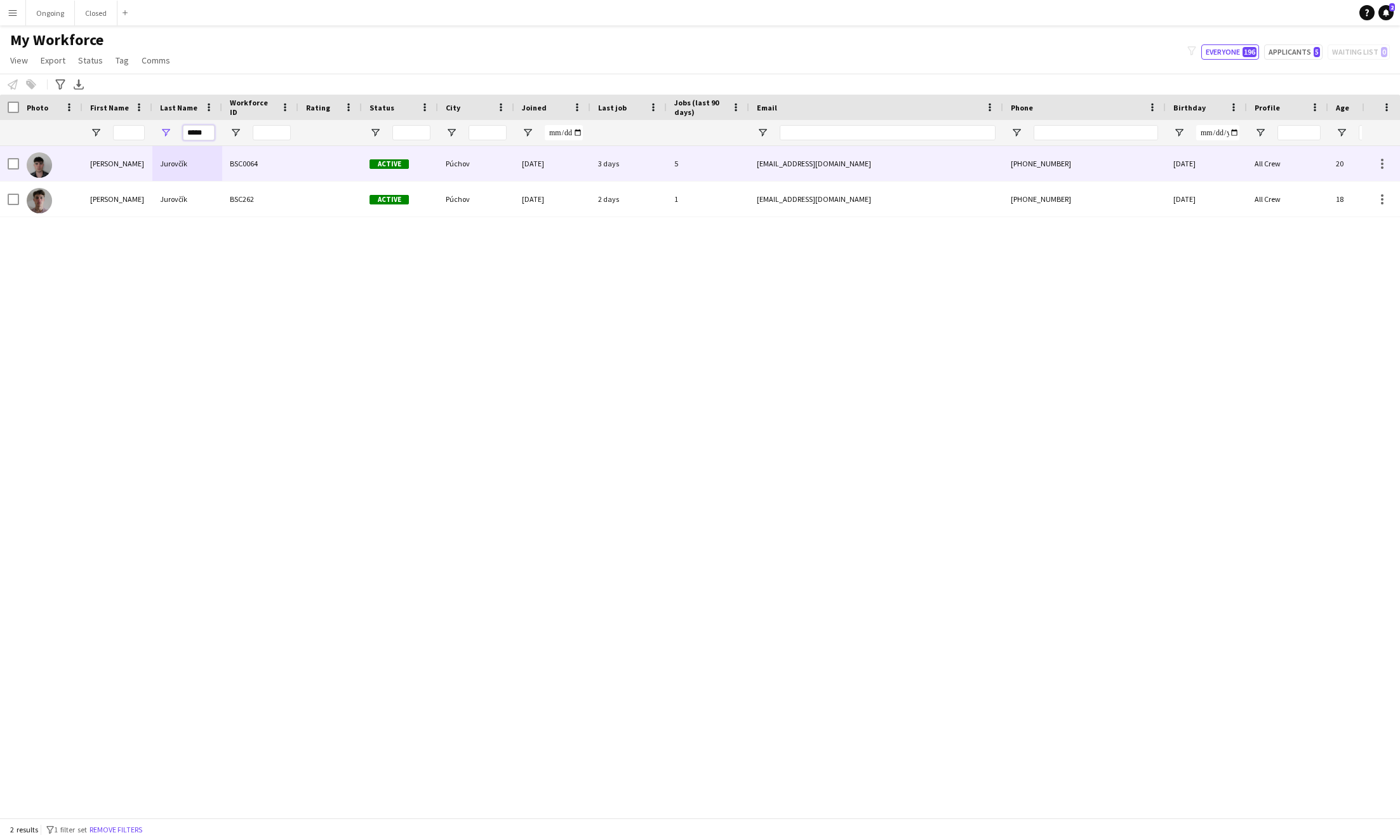
type input "*****"
click at [281, 160] on div "BSC0064" at bounding box center [260, 163] width 76 height 35
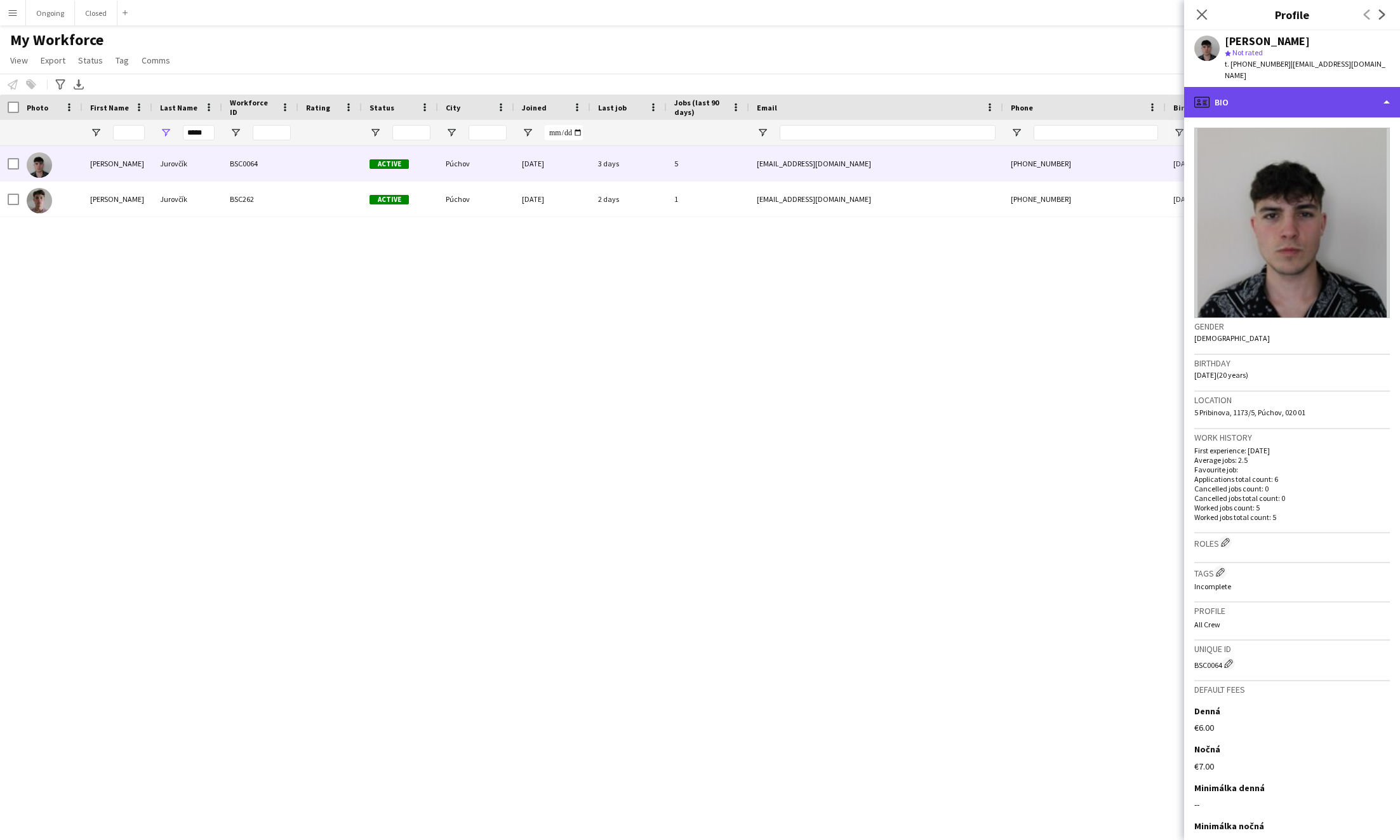
click at [874, 87] on div "profile Bio" at bounding box center [1291, 102] width 216 height 30
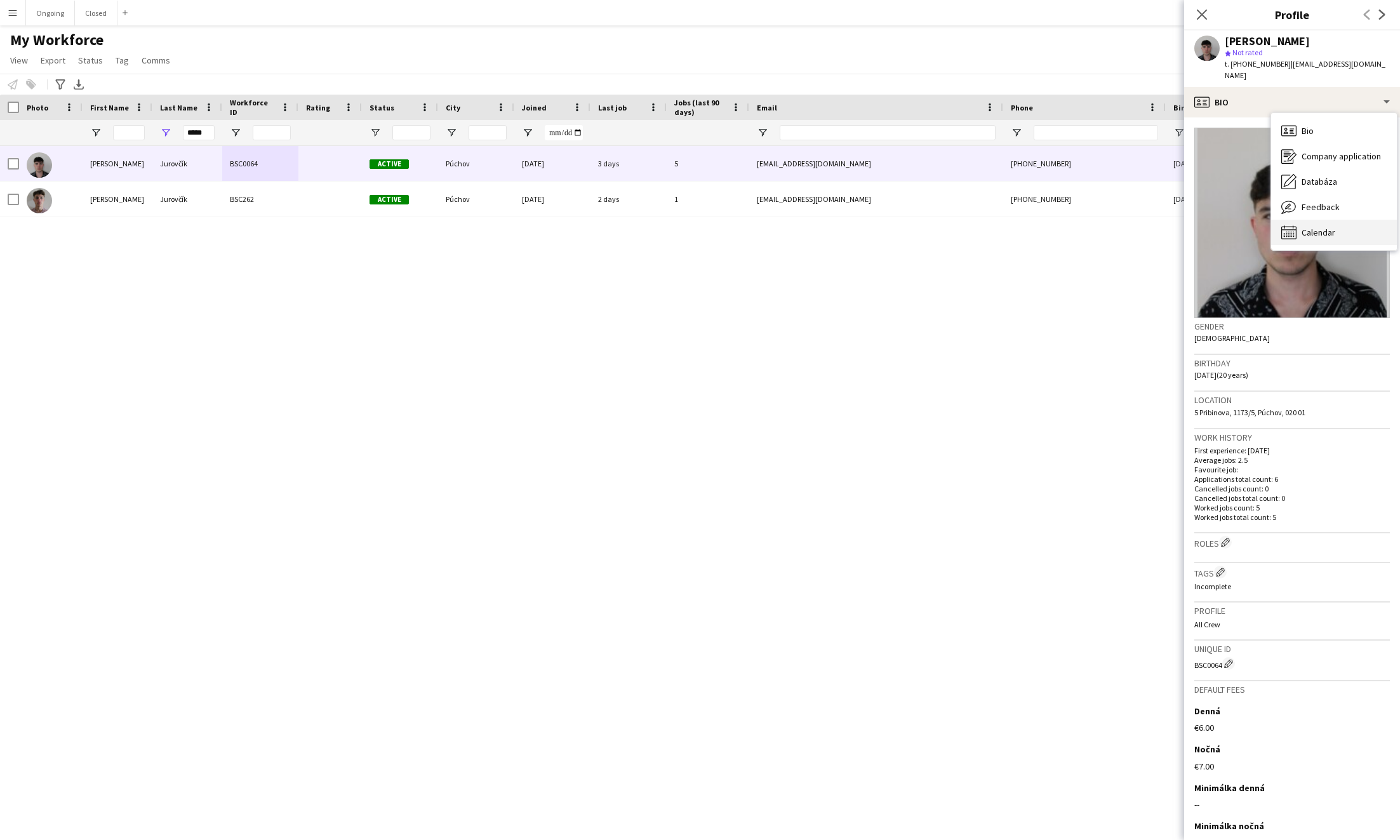
click at [874, 231] on div "Calendar Calendar" at bounding box center [1333, 232] width 126 height 25
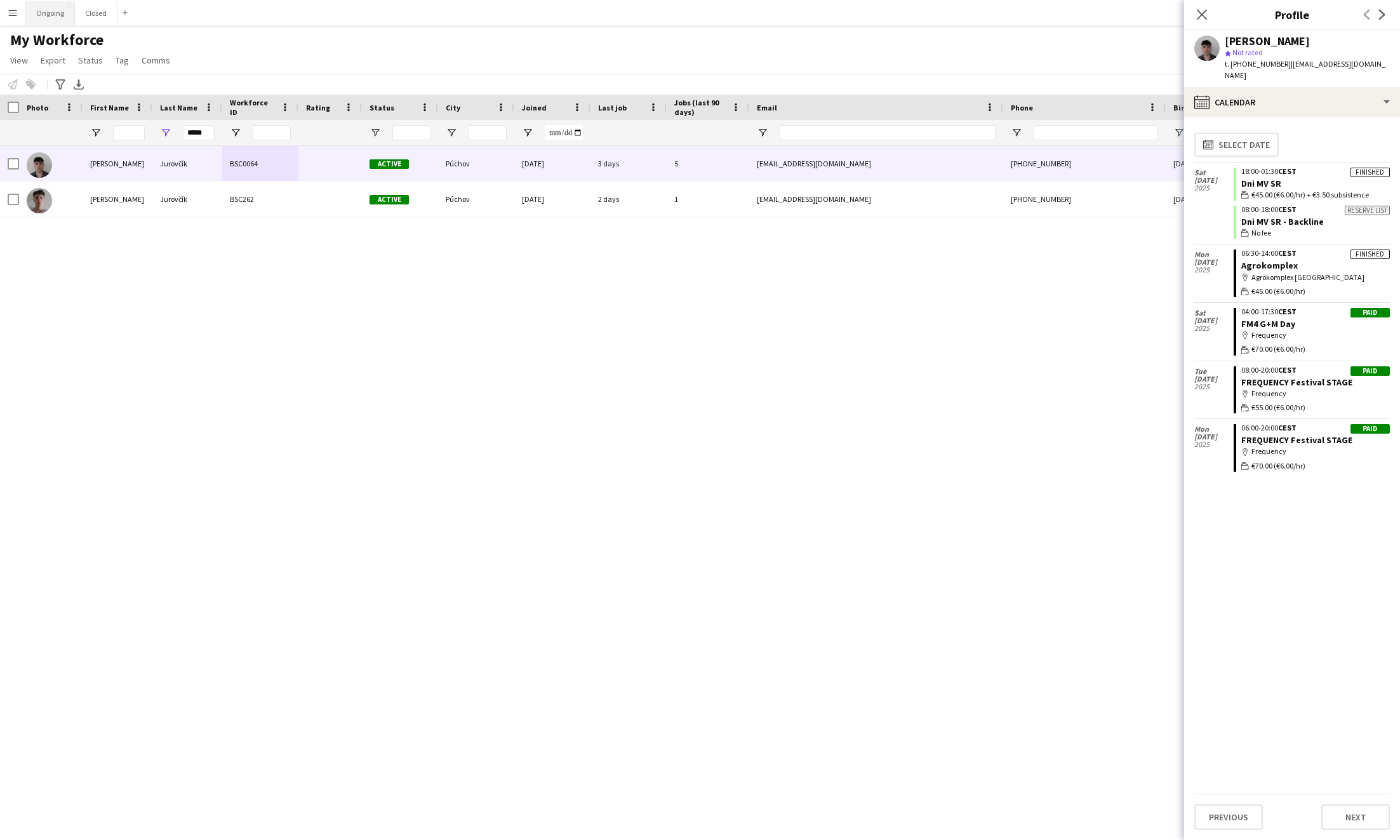
click at [61, 19] on button "Ongoing Close" at bounding box center [51, 13] width 49 height 25
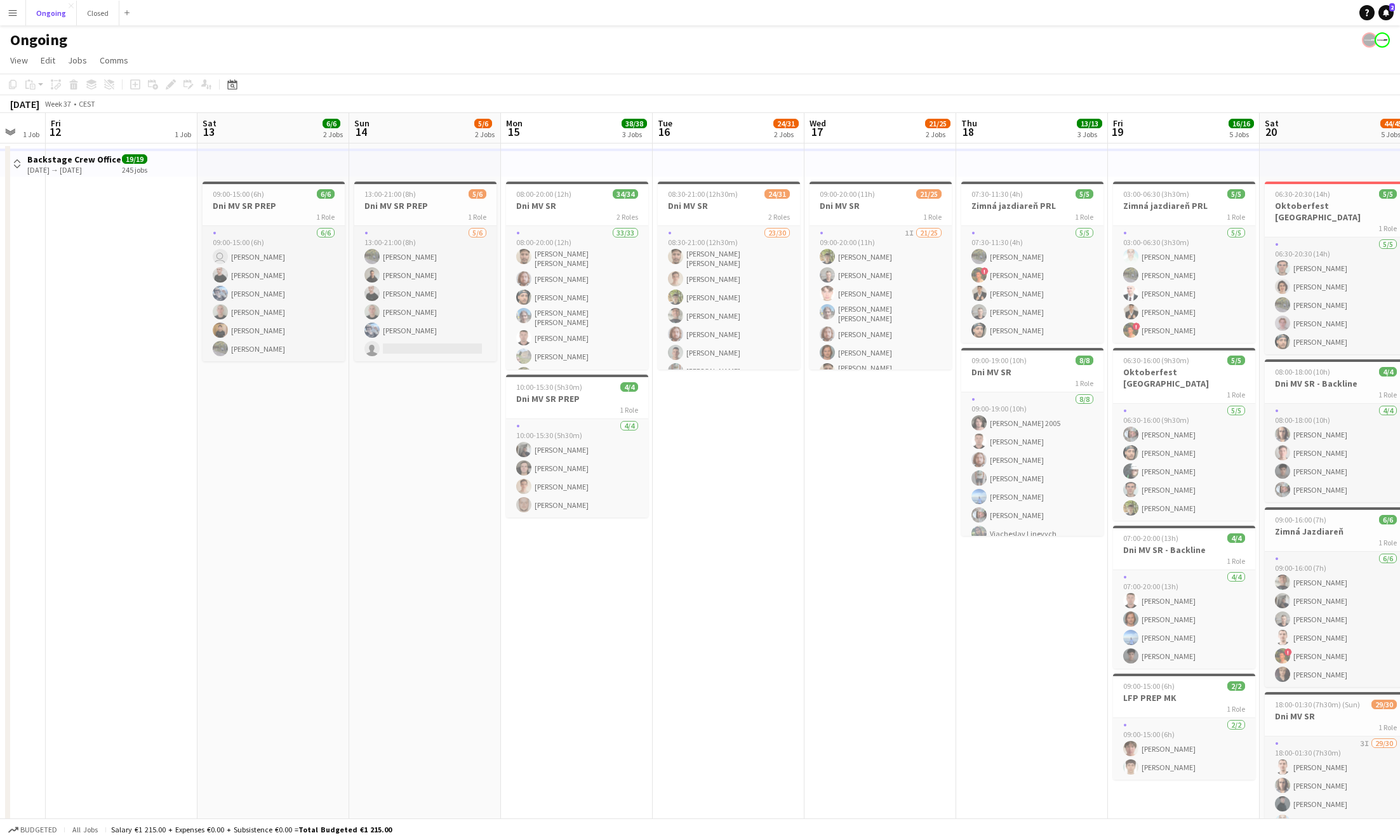
scroll to position [0, 567]
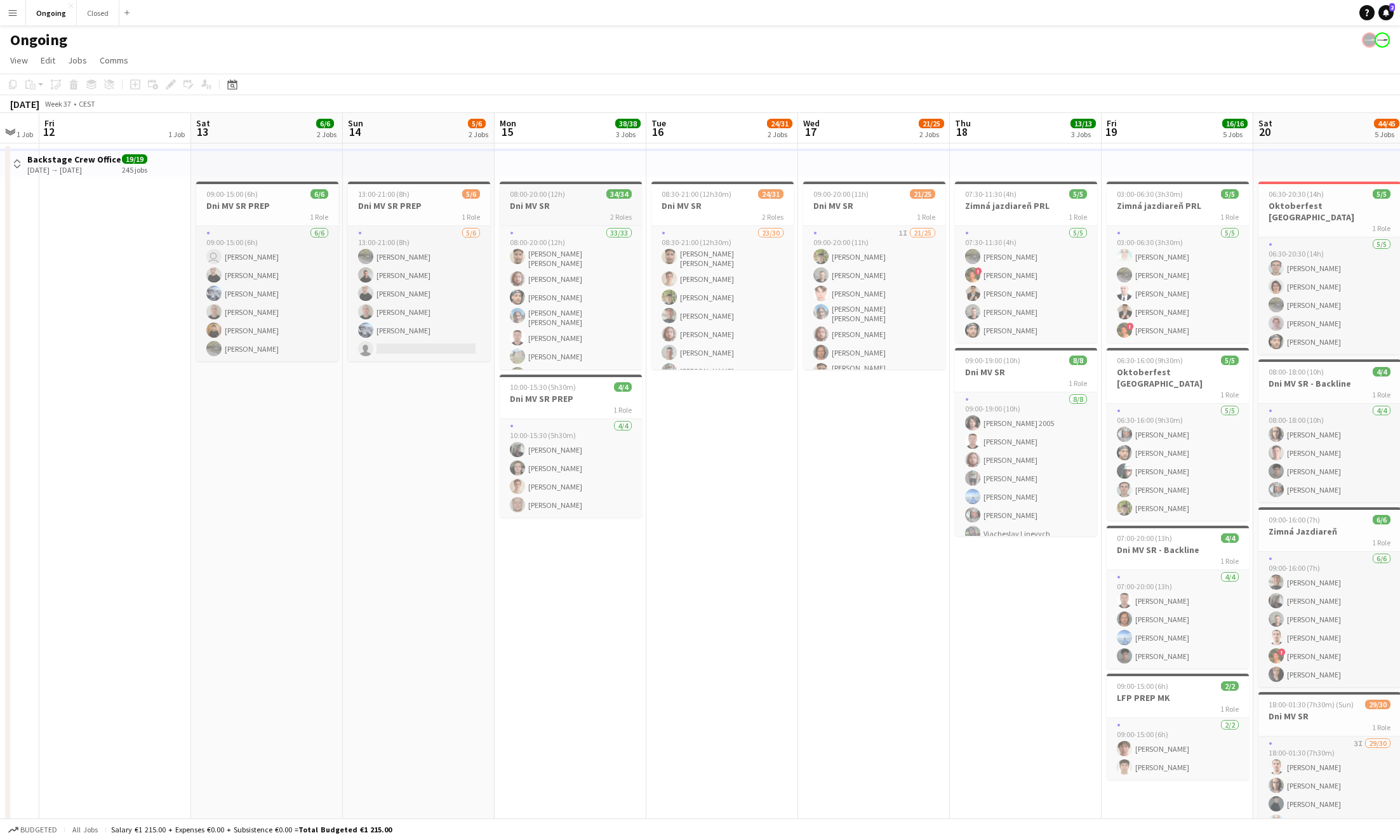
click at [579, 211] on div "2 Roles" at bounding box center [570, 216] width 143 height 10
click at [8, 10] on app-icon "Menu" at bounding box center [12, 12] width 10 height 10
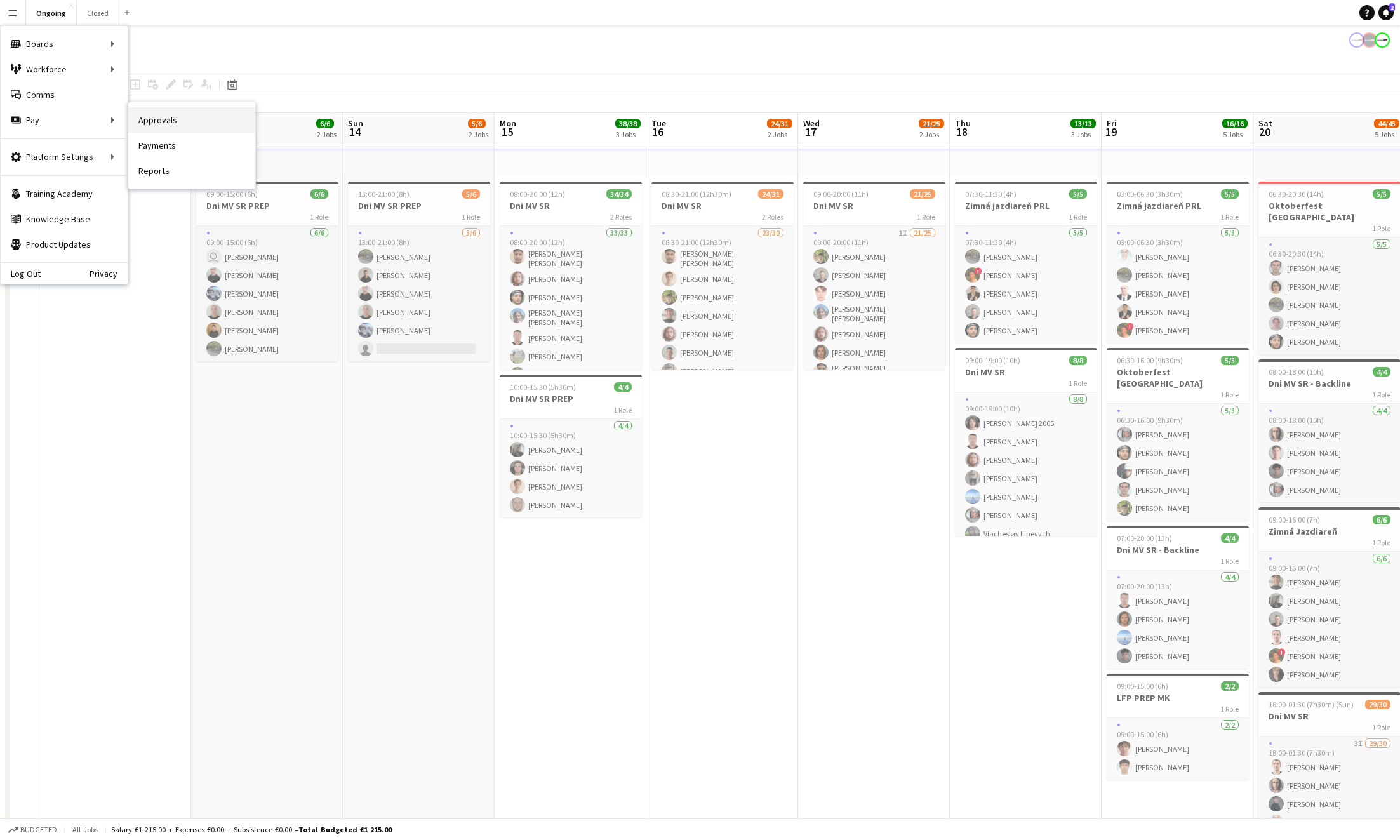
click at [153, 119] on link "Approvals" at bounding box center [192, 120] width 127 height 25
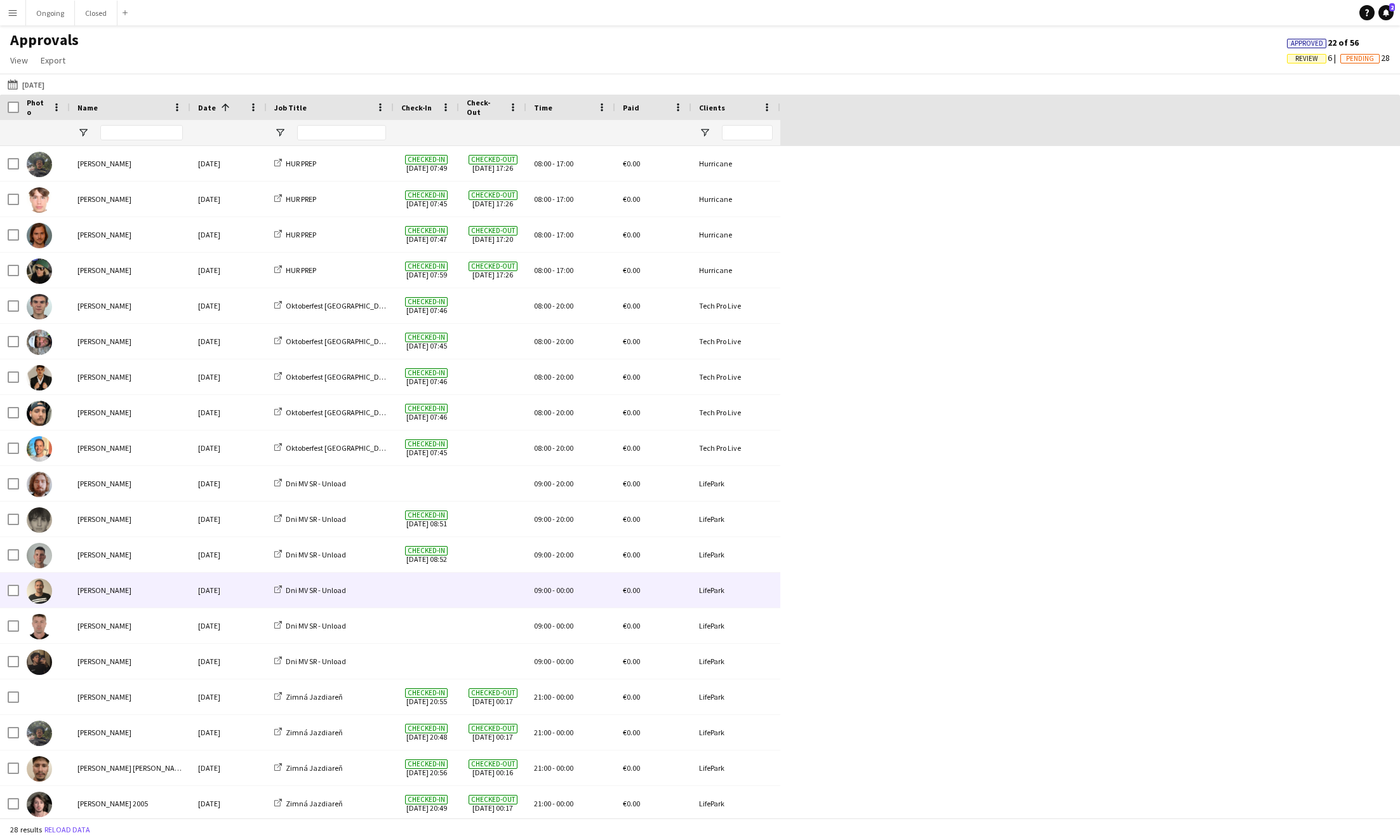
scroll to position [324, 0]
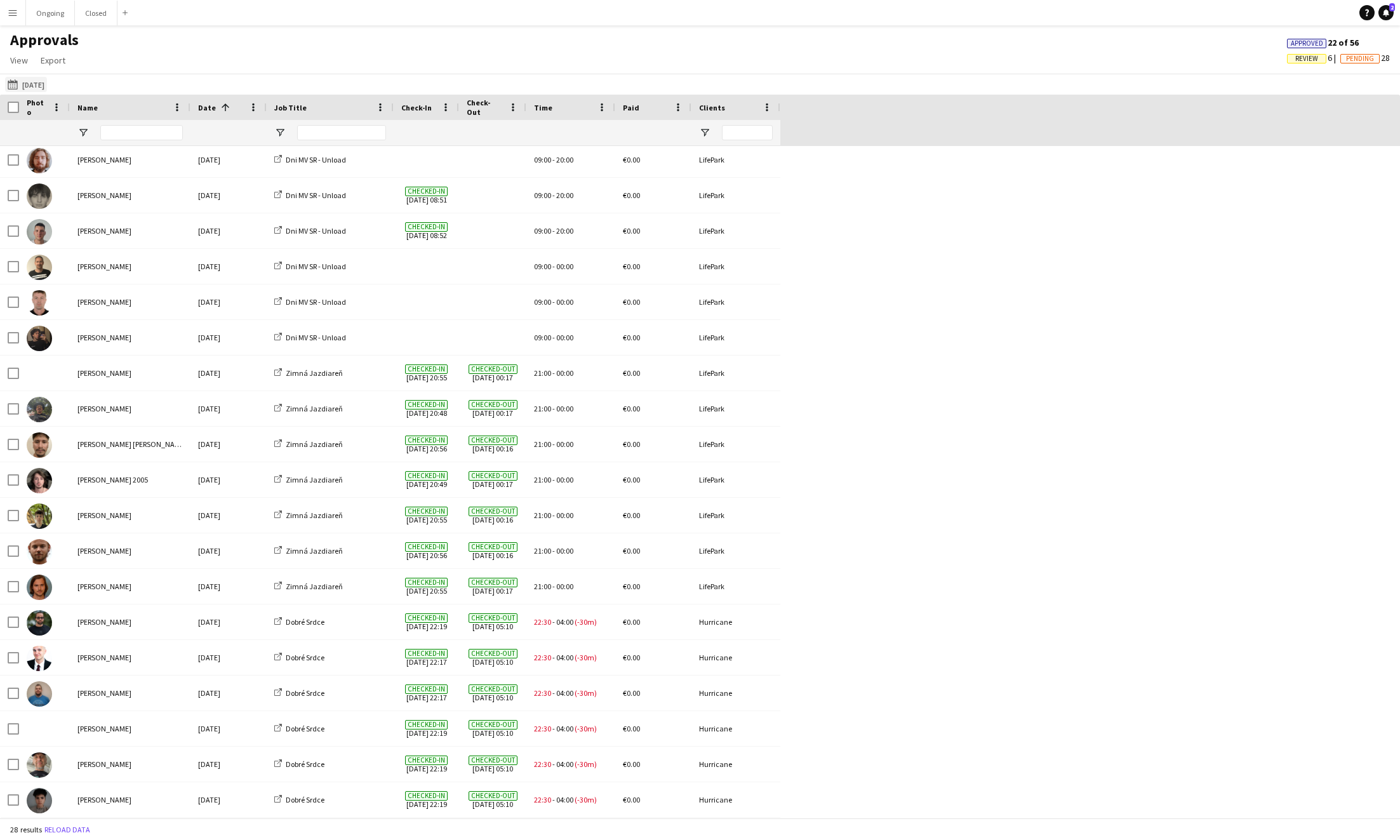
click at [46, 85] on button "Yesterday Yesterday" at bounding box center [25, 84] width 42 height 15
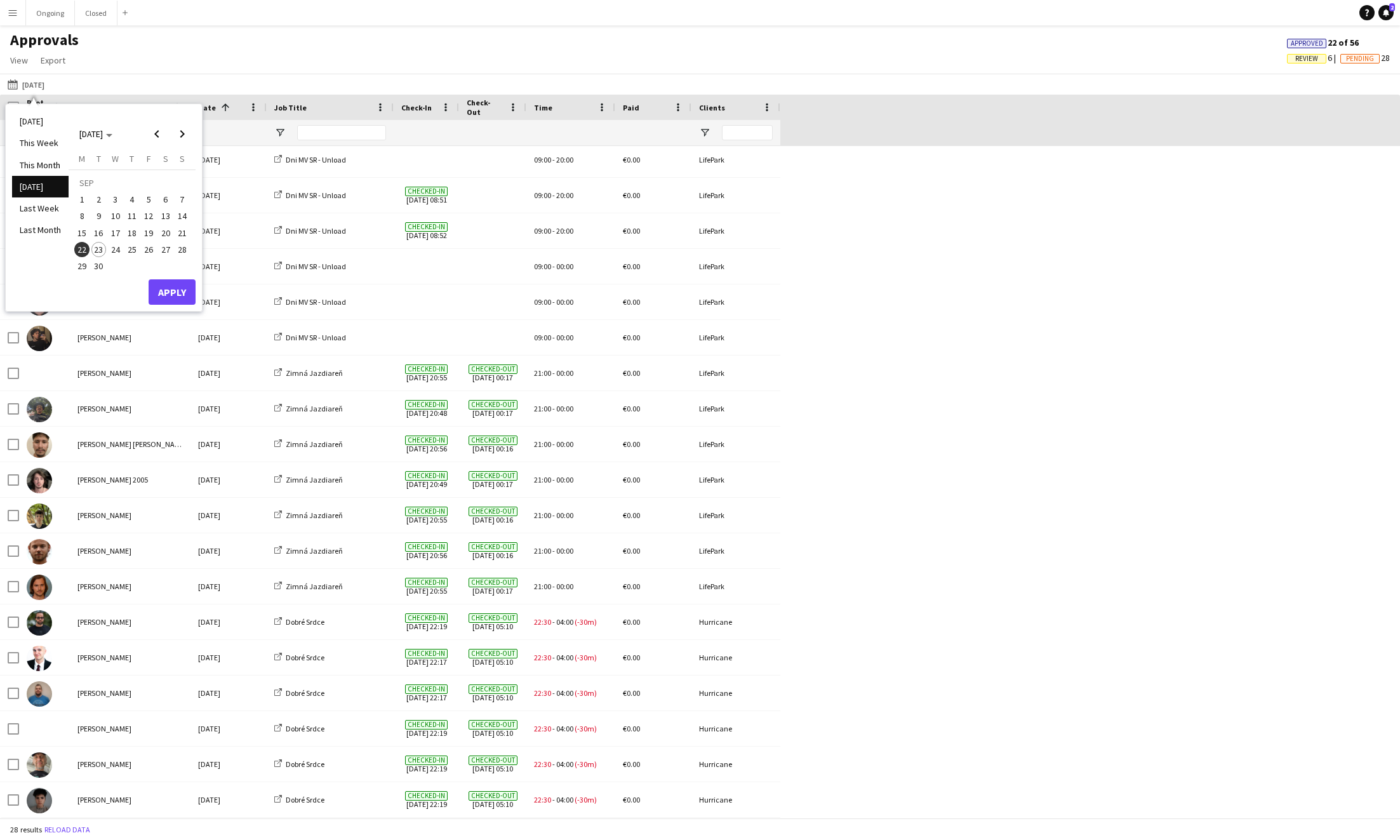
click at [87, 231] on span "15" at bounding box center [82, 233] width 15 height 15
click at [171, 293] on button "Apply" at bounding box center [172, 292] width 47 height 25
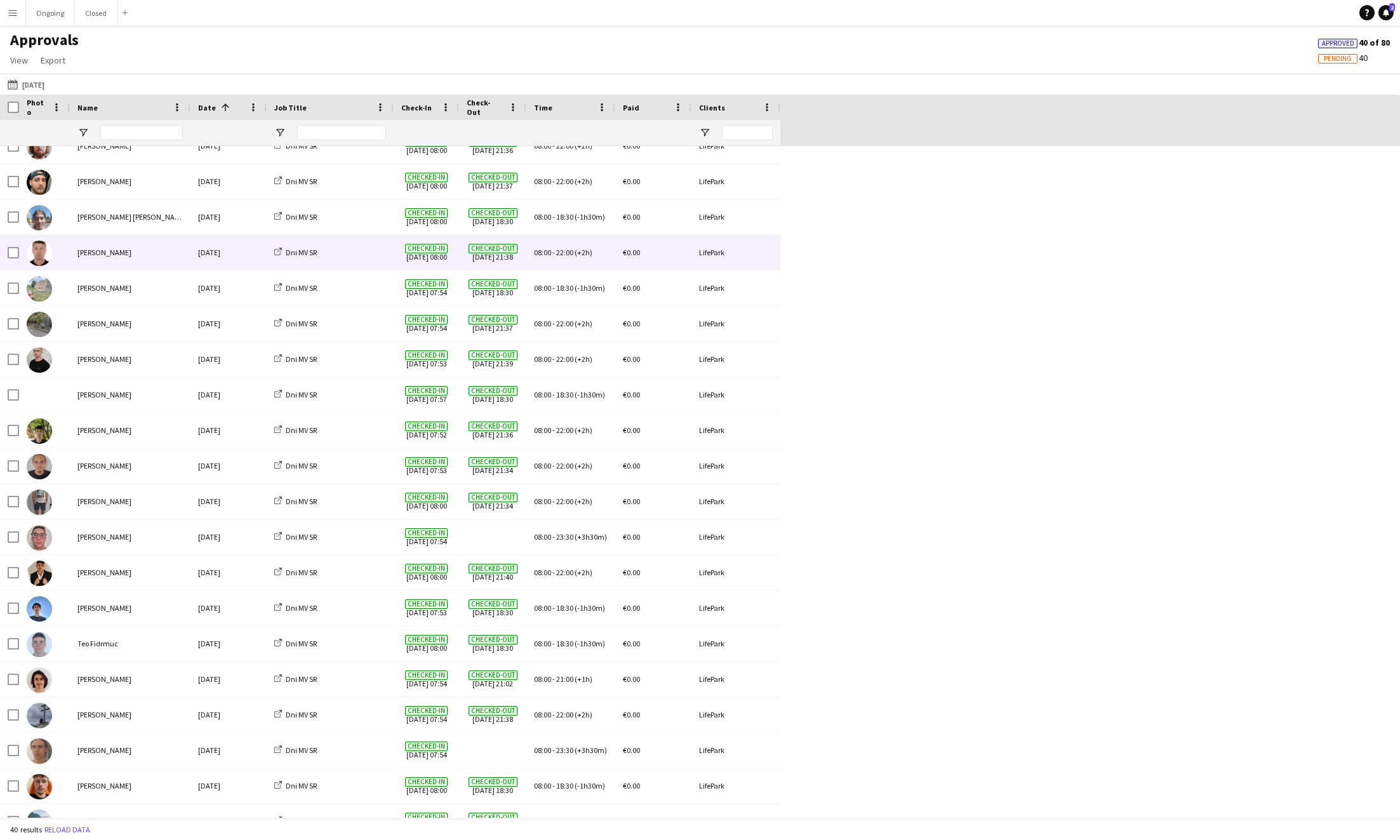
scroll to position [44, 0]
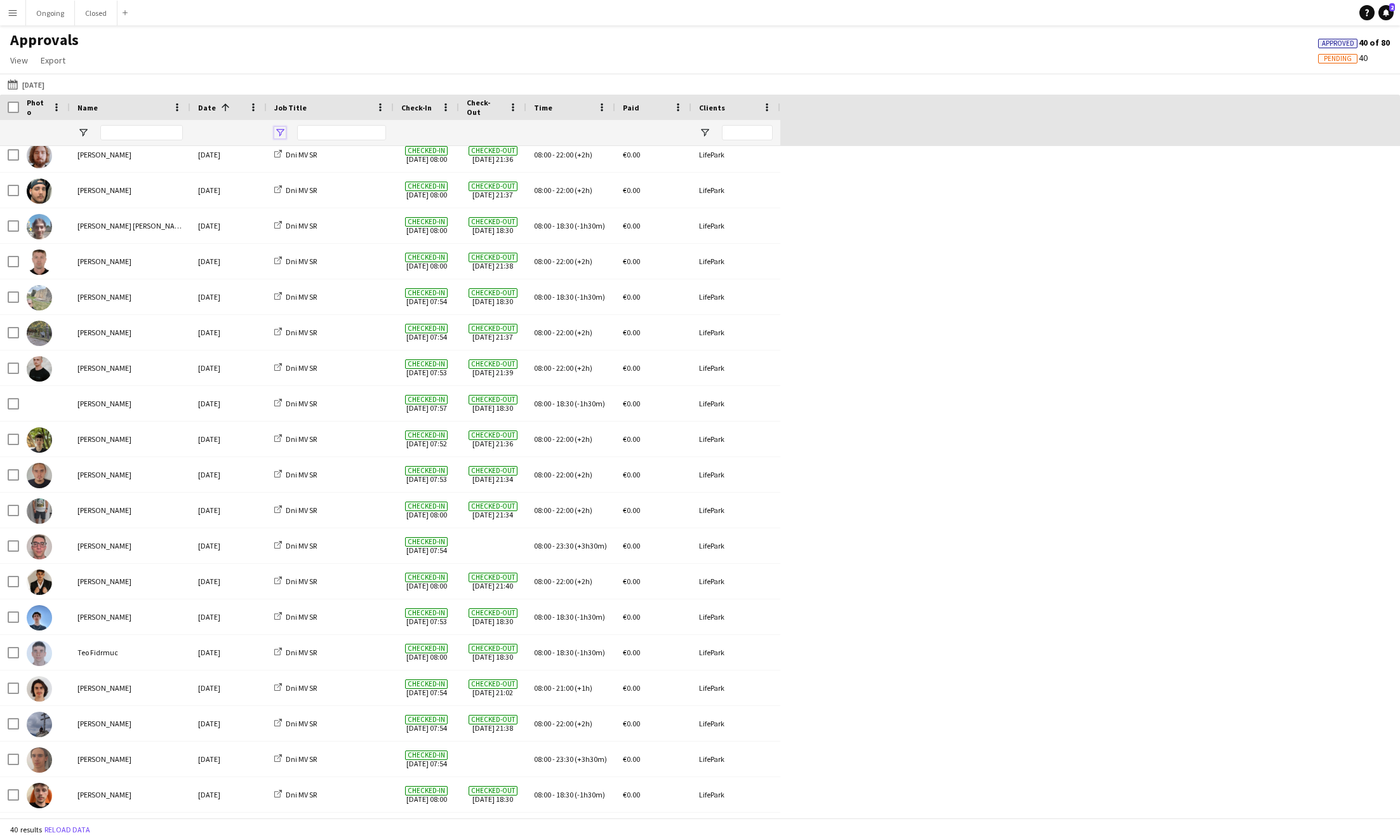
click at [280, 129] on span "Open Filter Menu" at bounding box center [280, 133] width 11 height 11
click at [299, 210] on div "(Select All)" at bounding box center [345, 210] width 100 height 9
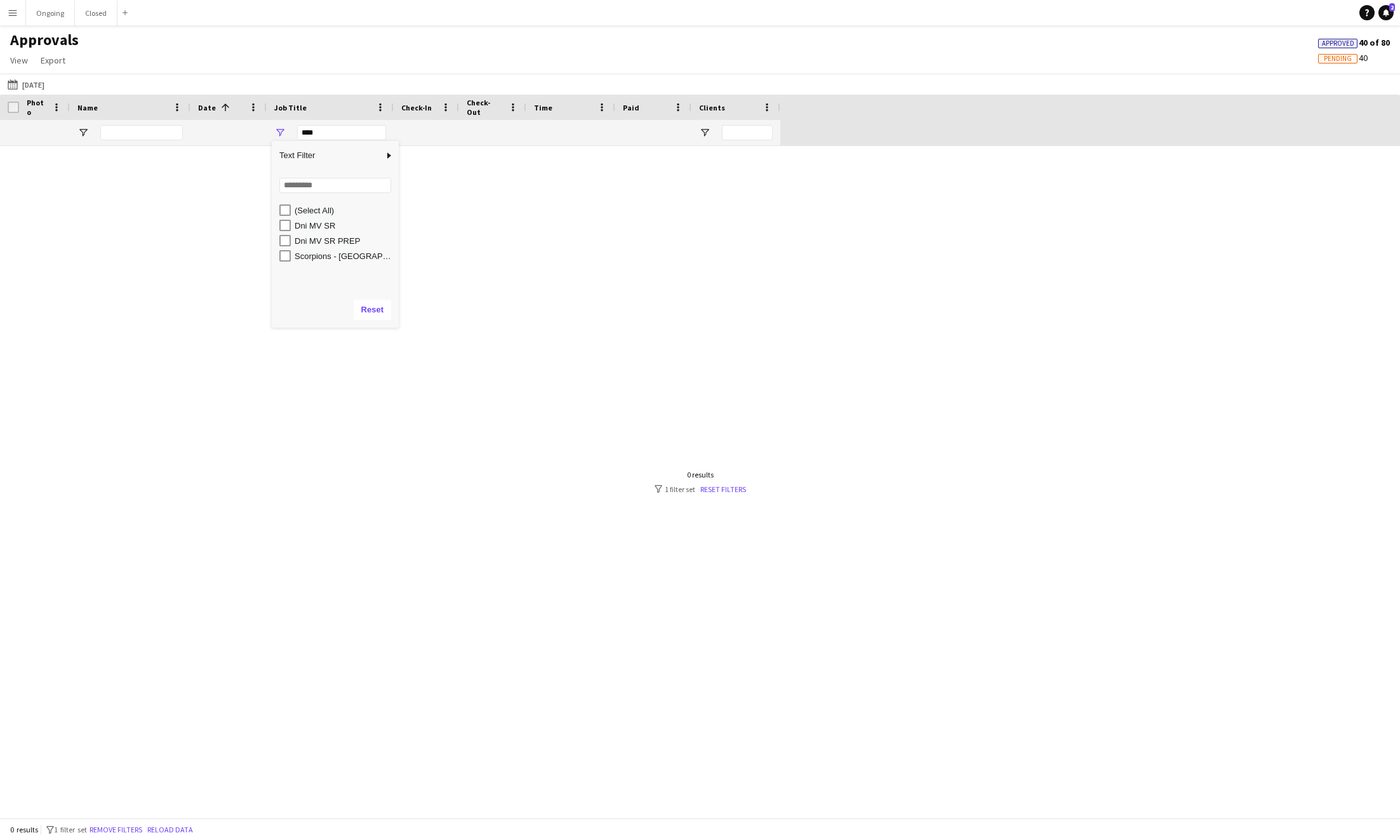
click at [300, 227] on div "Dni MV SR" at bounding box center [345, 226] width 100 height 9
type input "**********"
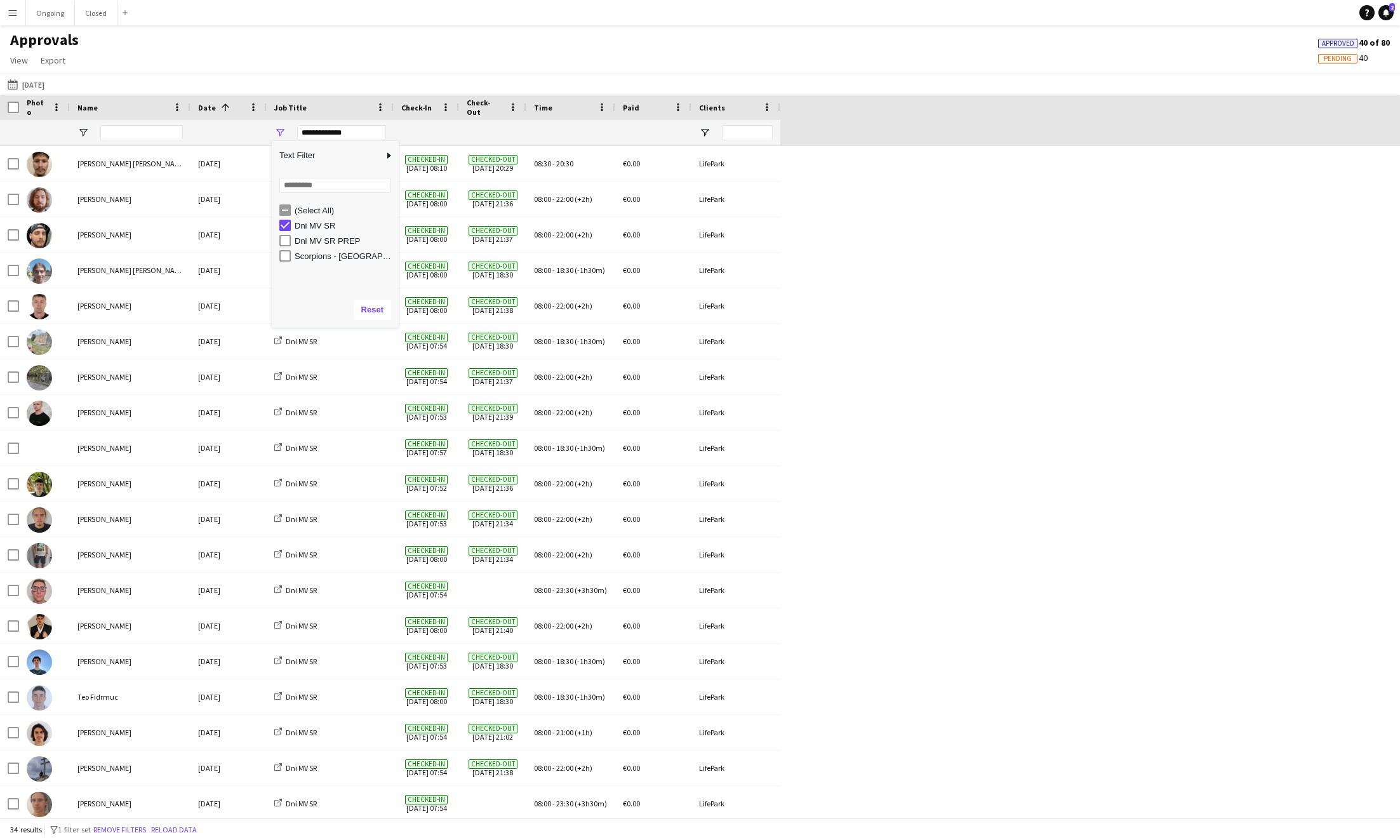
click at [874, 315] on div "Alexander Edgar Cely Mon, 15 Sep 2025 Dni MV SR Checked-in 15-09-2025 08:10 Che…" at bounding box center [700, 750] width 1400 height 1209
click at [24, 47] on h1 "Approvals" at bounding box center [44, 40] width 89 height 19
click at [23, 59] on span "View" at bounding box center [19, 60] width 18 height 11
click at [48, 92] on span "Customise view" at bounding box center [46, 88] width 60 height 11
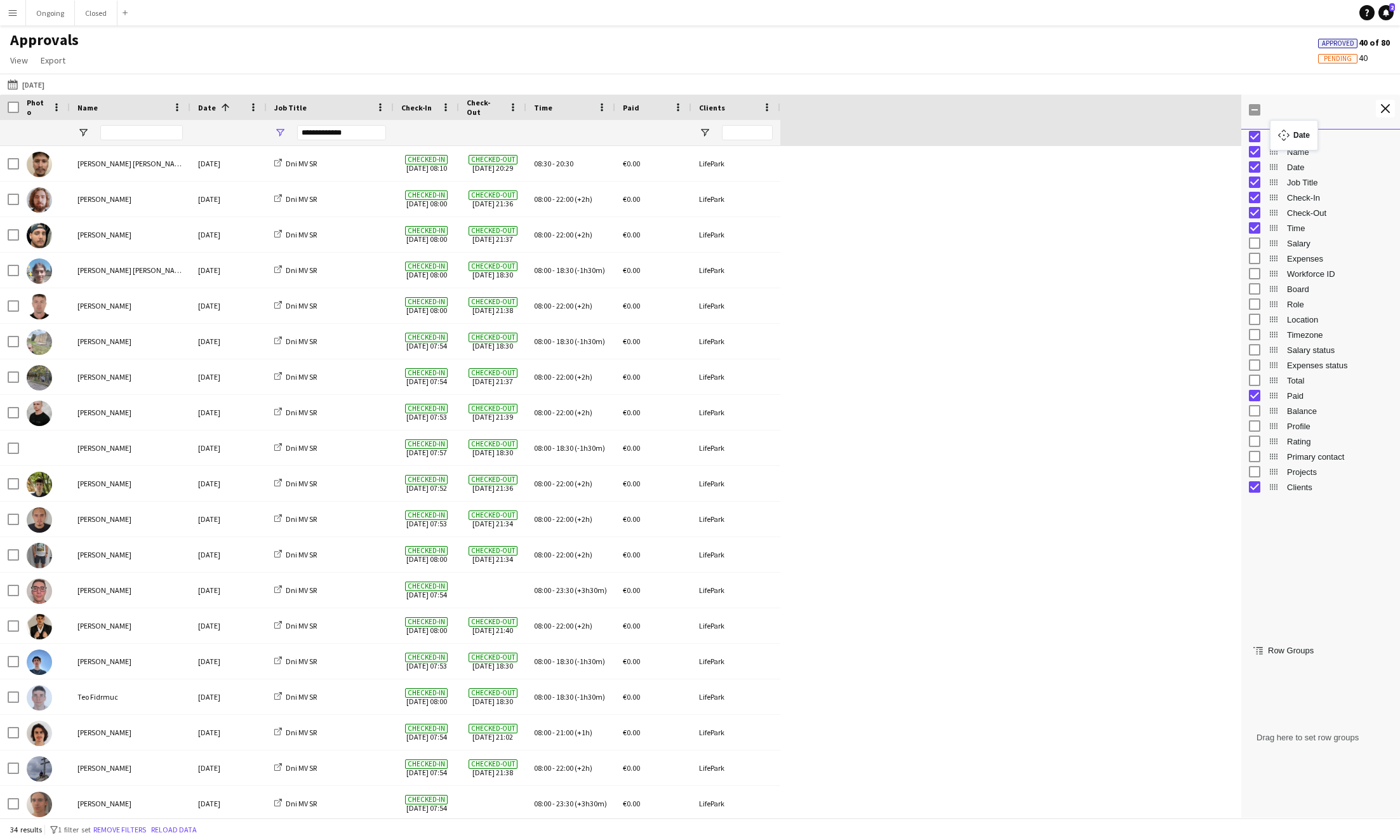
drag, startPoint x: 1271, startPoint y: 169, endPoint x: 1276, endPoint y: 127, distance: 42.3
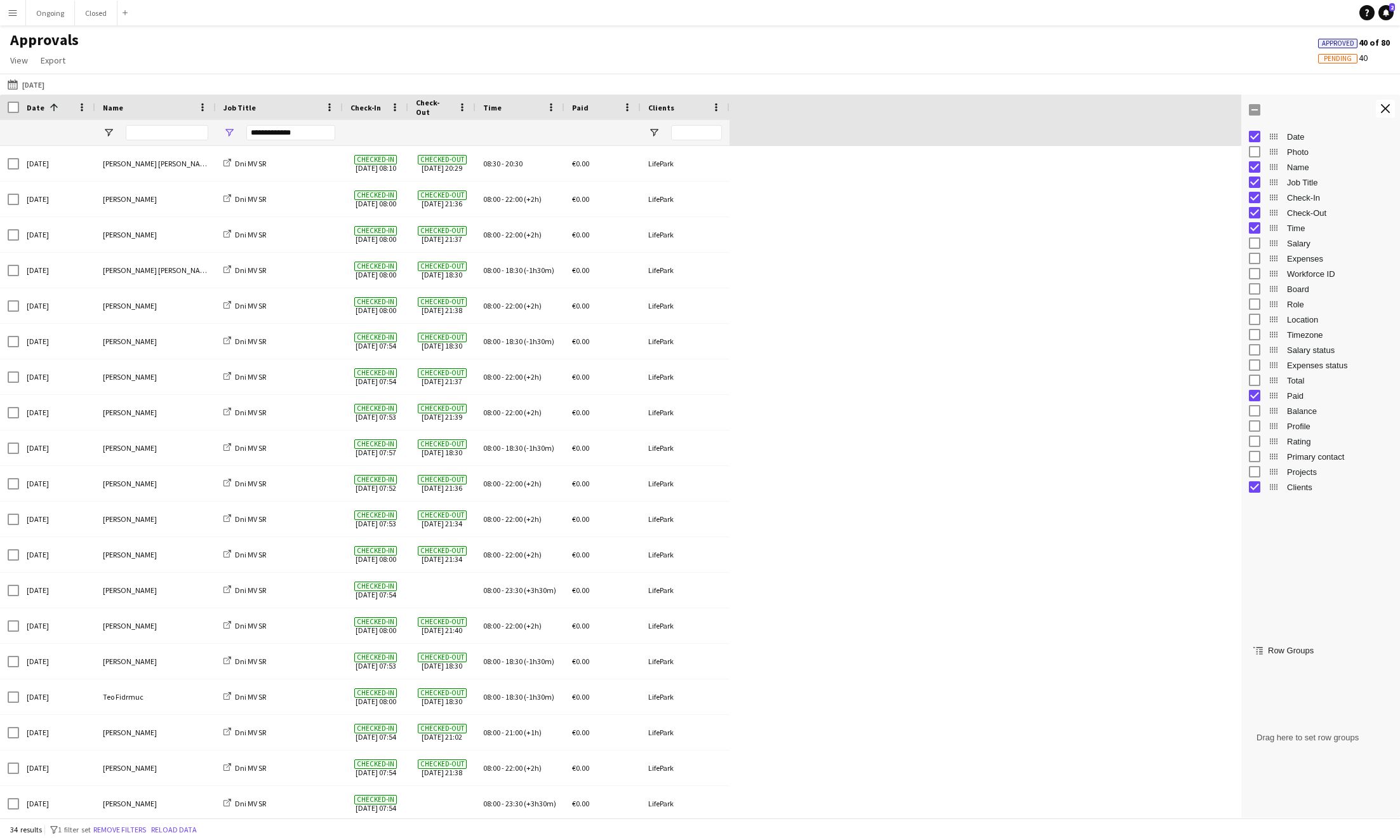
click at [874, 155] on div "Photo" at bounding box center [1321, 152] width 143 height 15
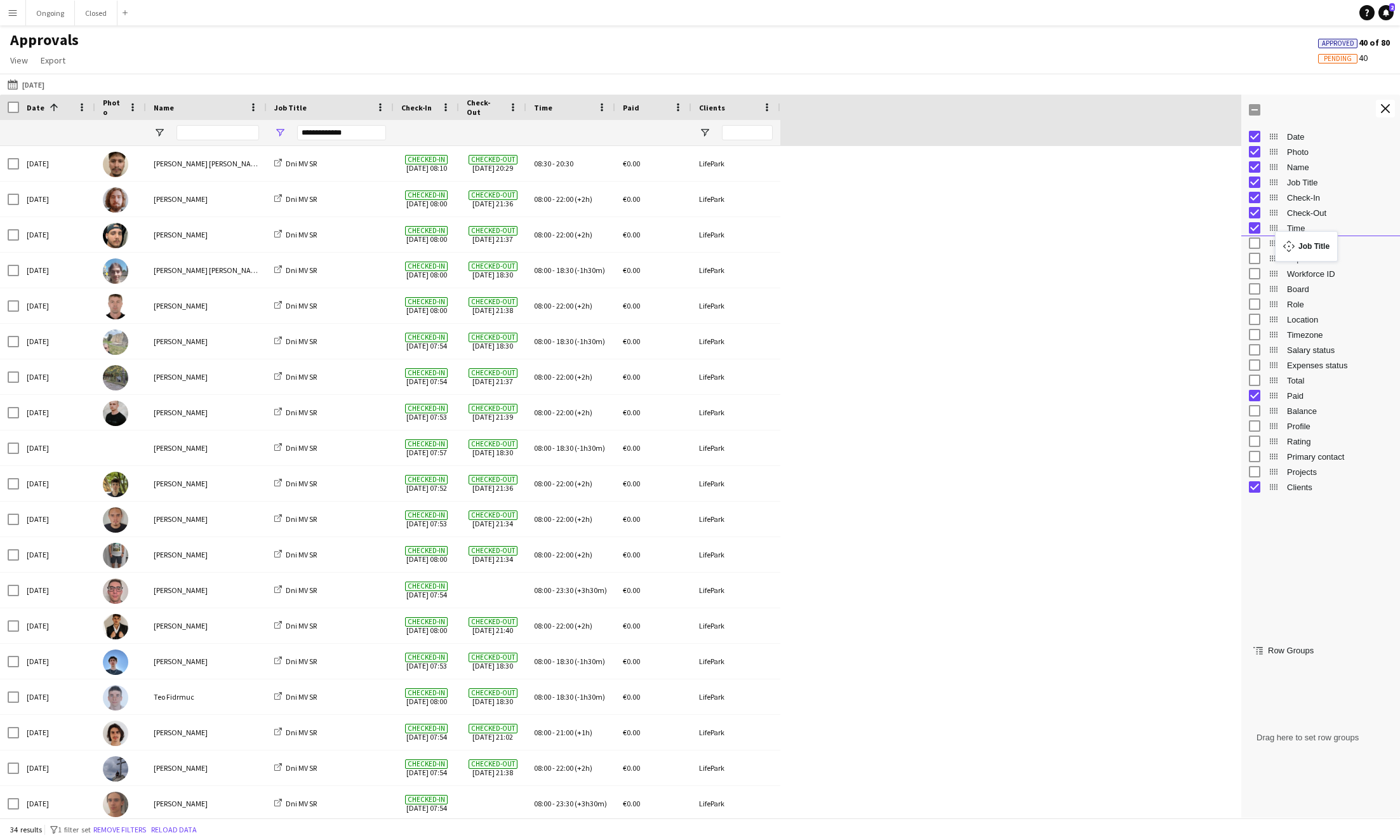
drag, startPoint x: 1270, startPoint y: 184, endPoint x: 1281, endPoint y: 238, distance: 55.1
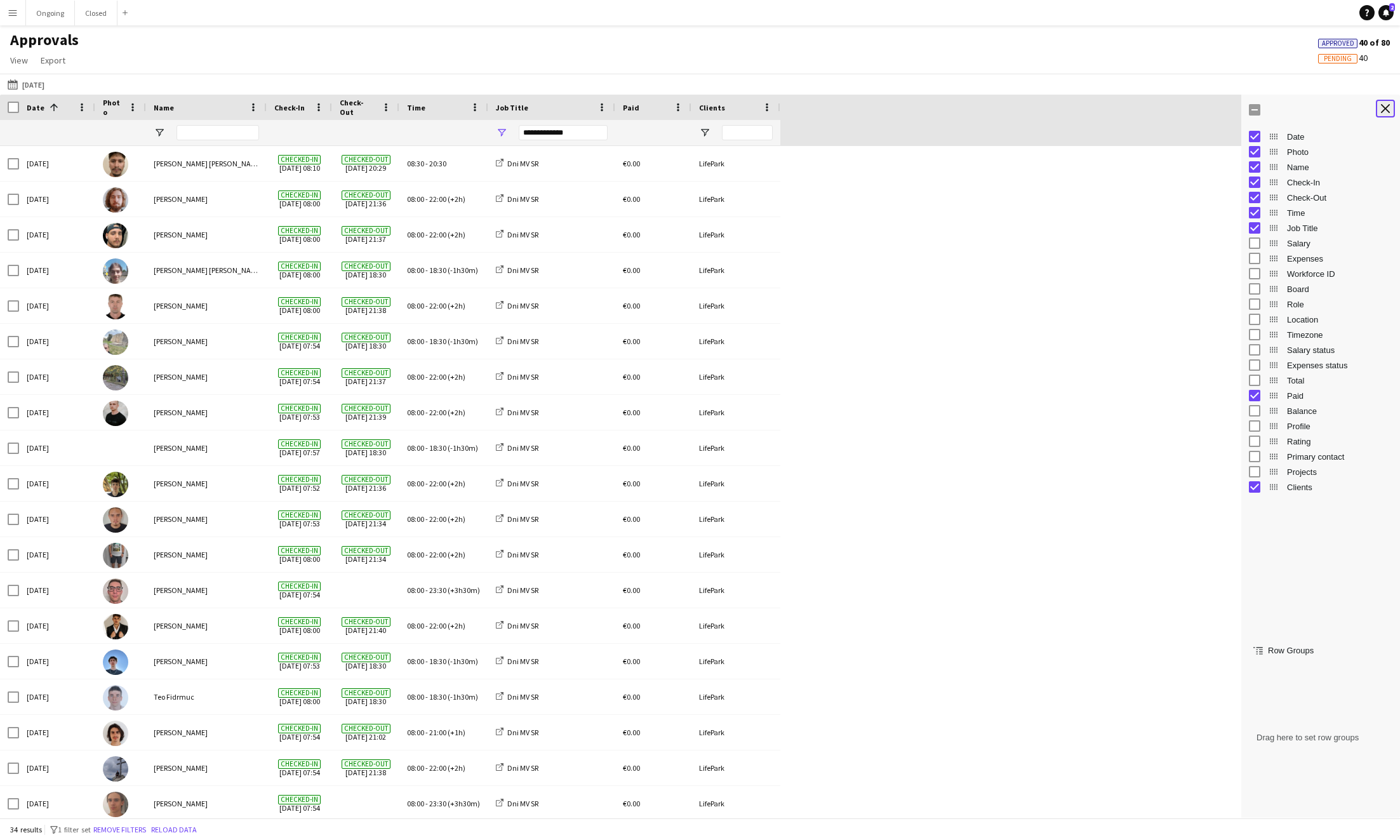
click at [874, 115] on button "Close tool panel" at bounding box center [1385, 109] width 19 height 18
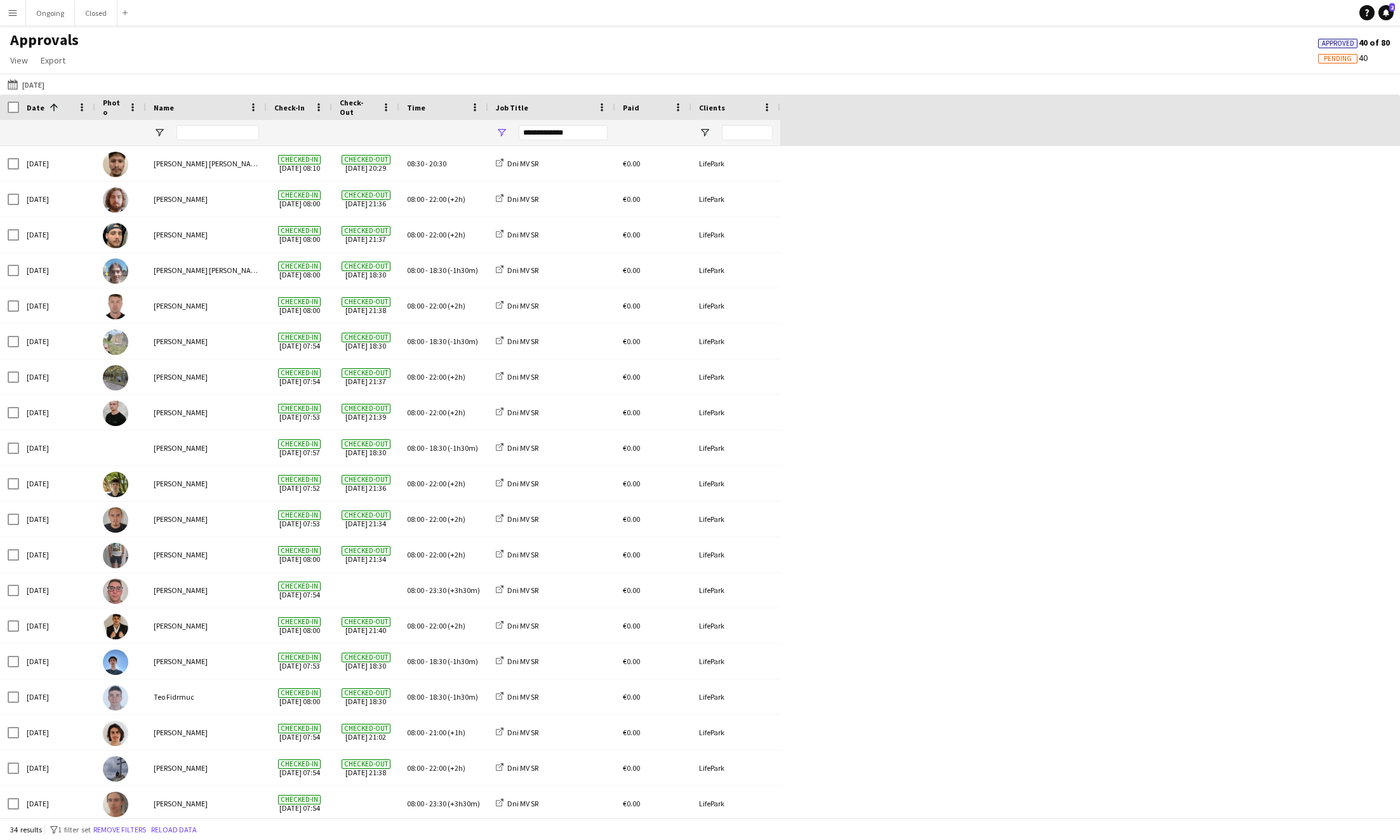
click at [861, 296] on div "Vratislav Šteffek Mon, 15 Sep 2025 Checked-in 15-09-2025 07:54 Checked-out 15-0…" at bounding box center [700, 750] width 1400 height 1209
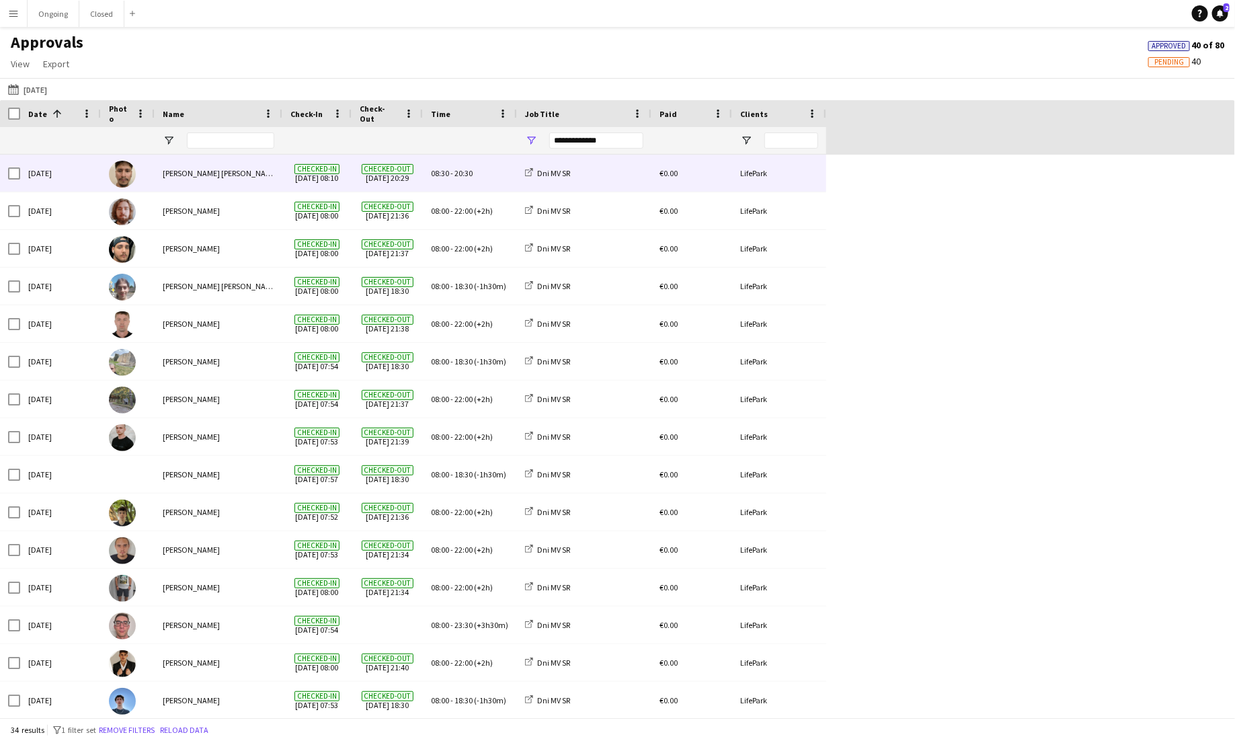
click at [198, 174] on div "[PERSON_NAME] [PERSON_NAME]" at bounding box center [219, 173] width 128 height 37
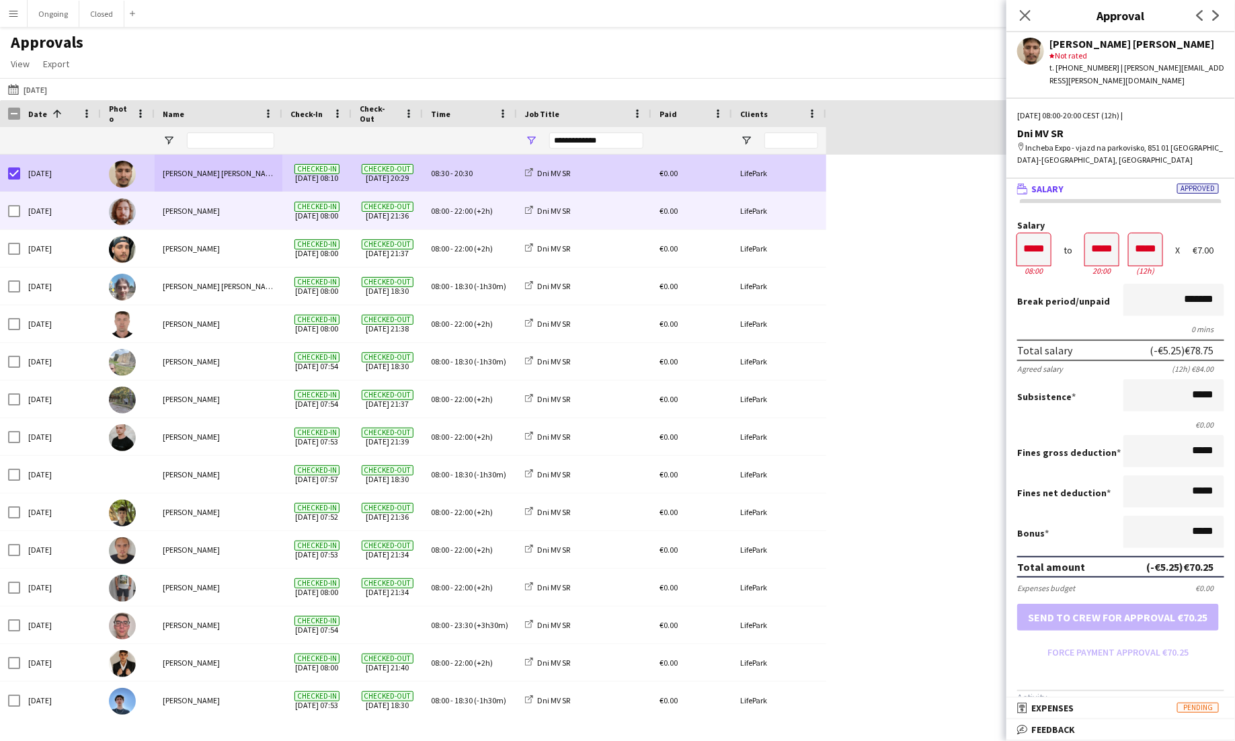
click at [227, 212] on div "[PERSON_NAME]" at bounding box center [219, 210] width 128 height 37
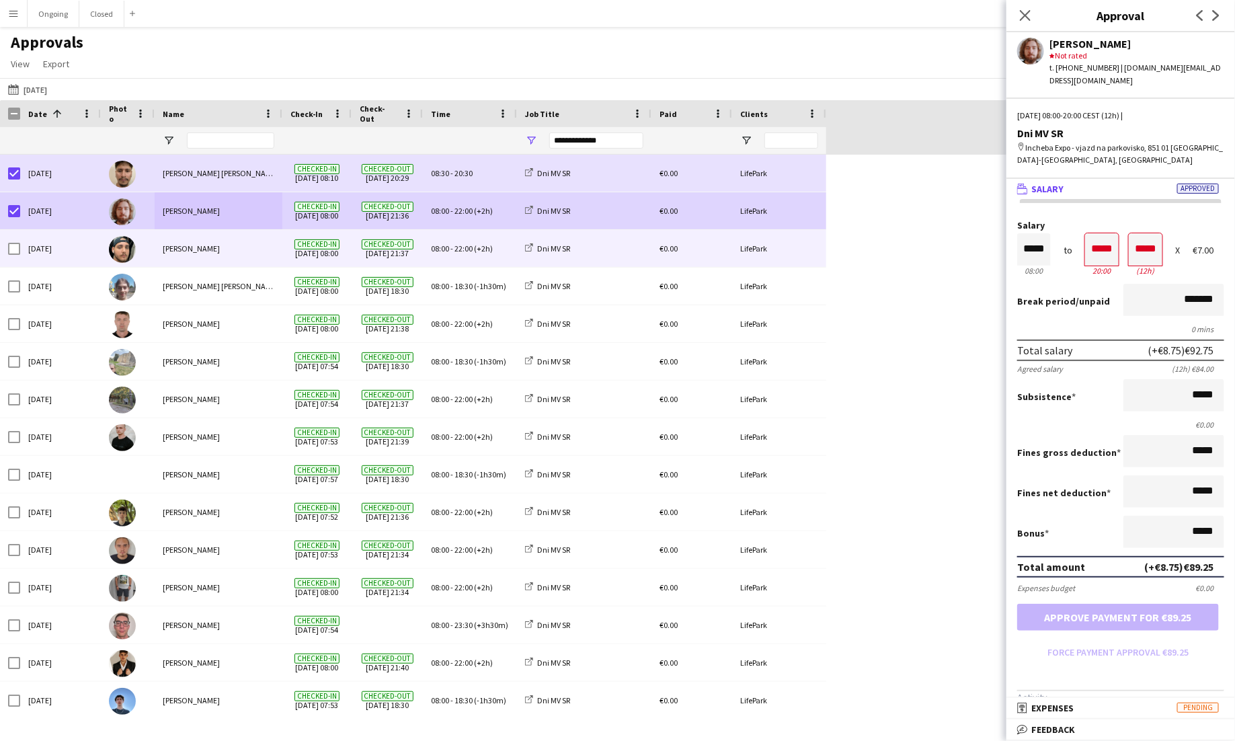
click at [163, 250] on div "[PERSON_NAME]" at bounding box center [219, 248] width 128 height 37
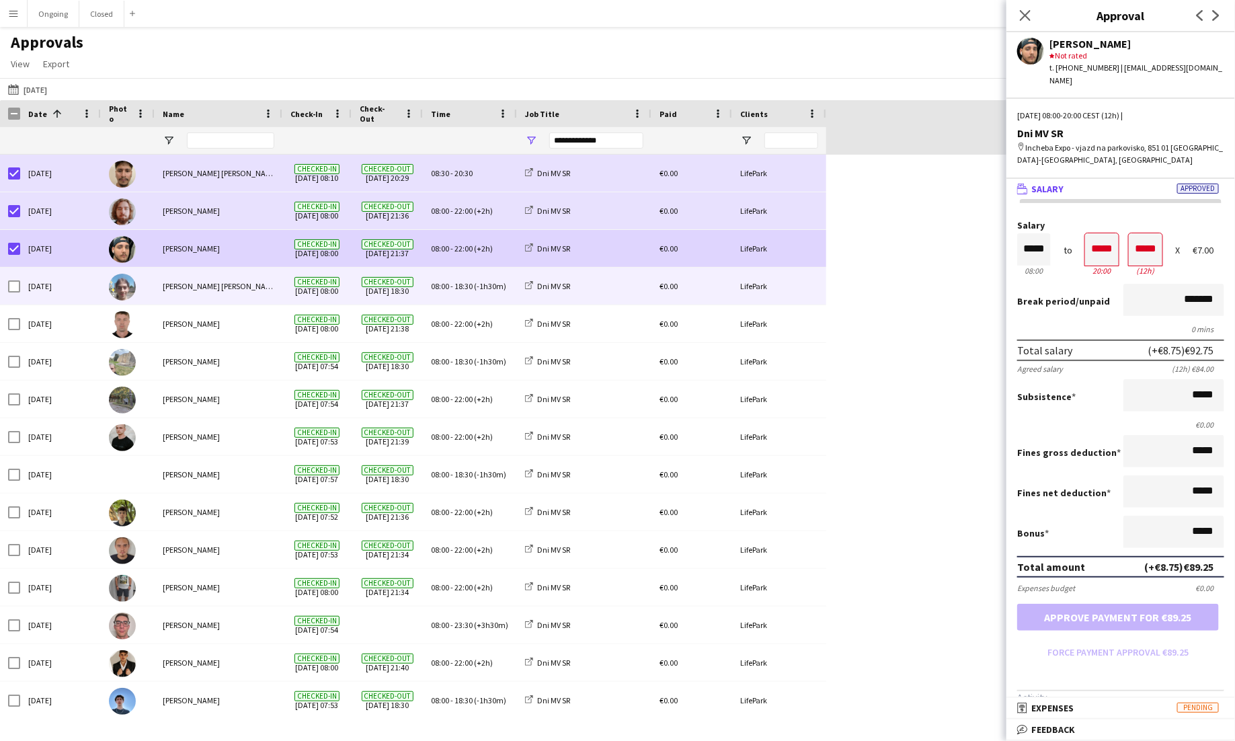
click at [192, 272] on div "[PERSON_NAME] [PERSON_NAME]" at bounding box center [219, 286] width 128 height 37
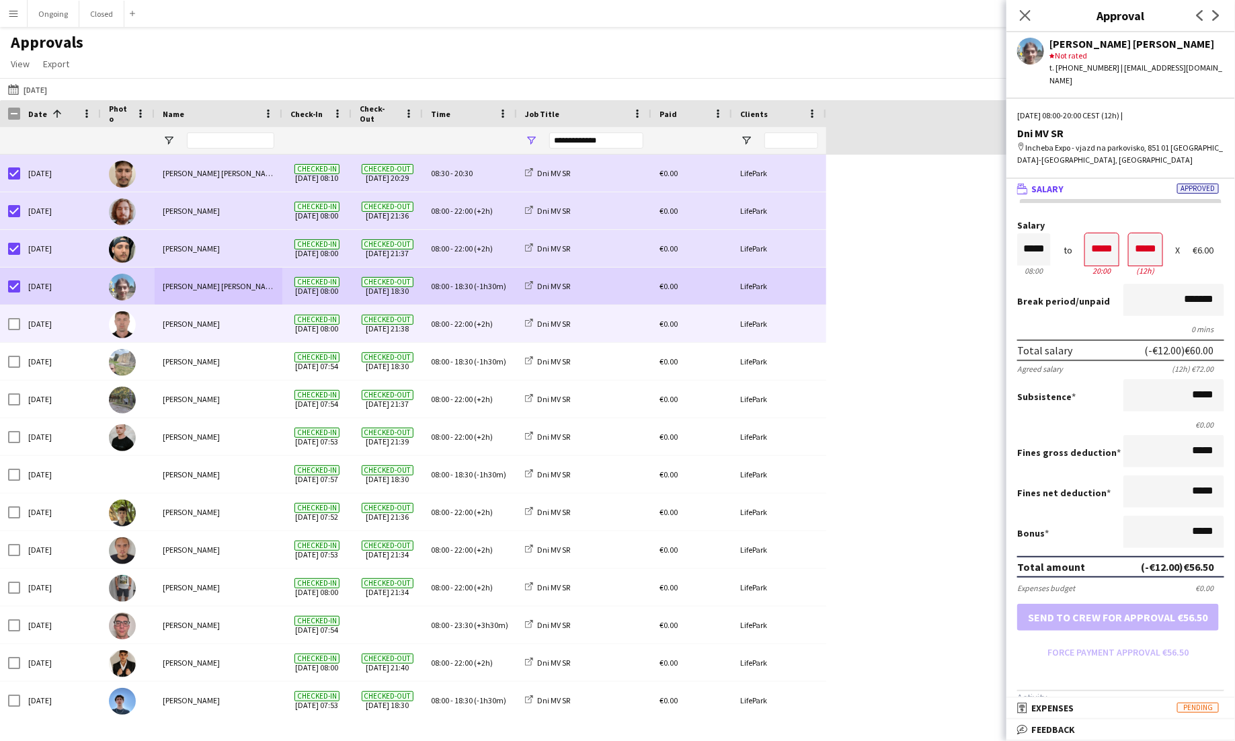
click at [169, 324] on div "[PERSON_NAME]" at bounding box center [219, 323] width 128 height 37
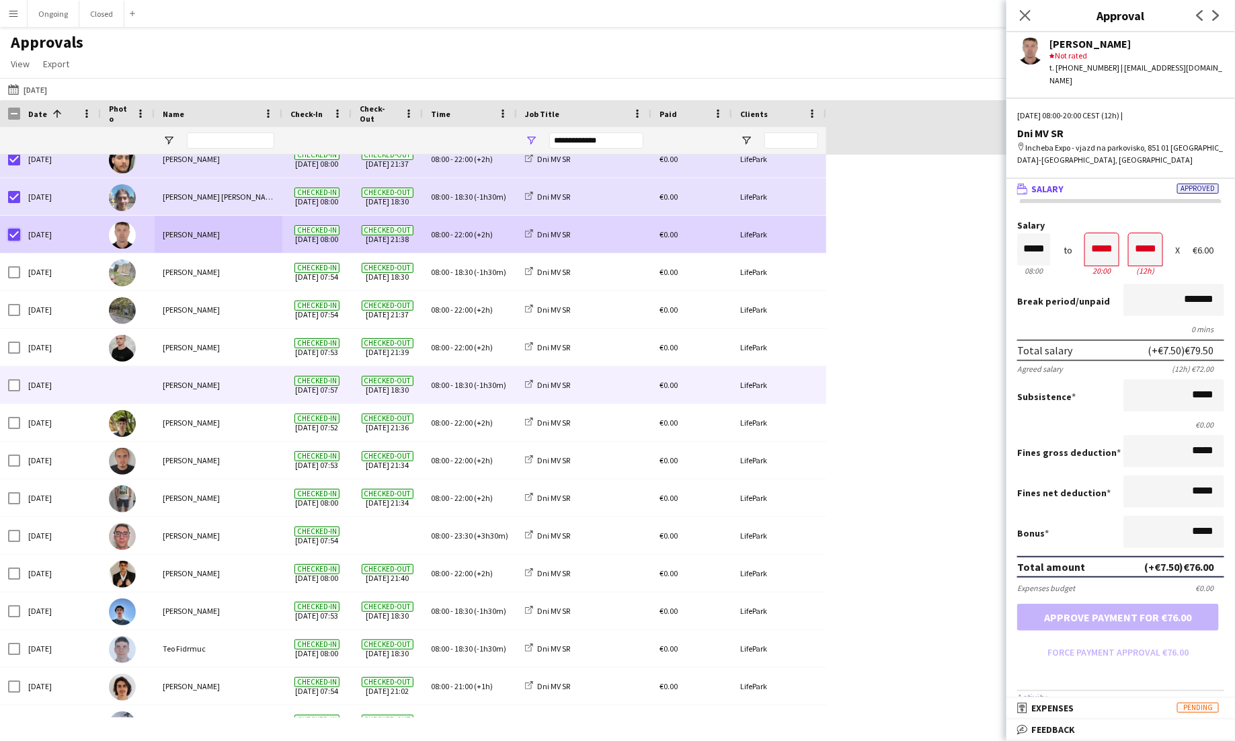
scroll to position [99, 0]
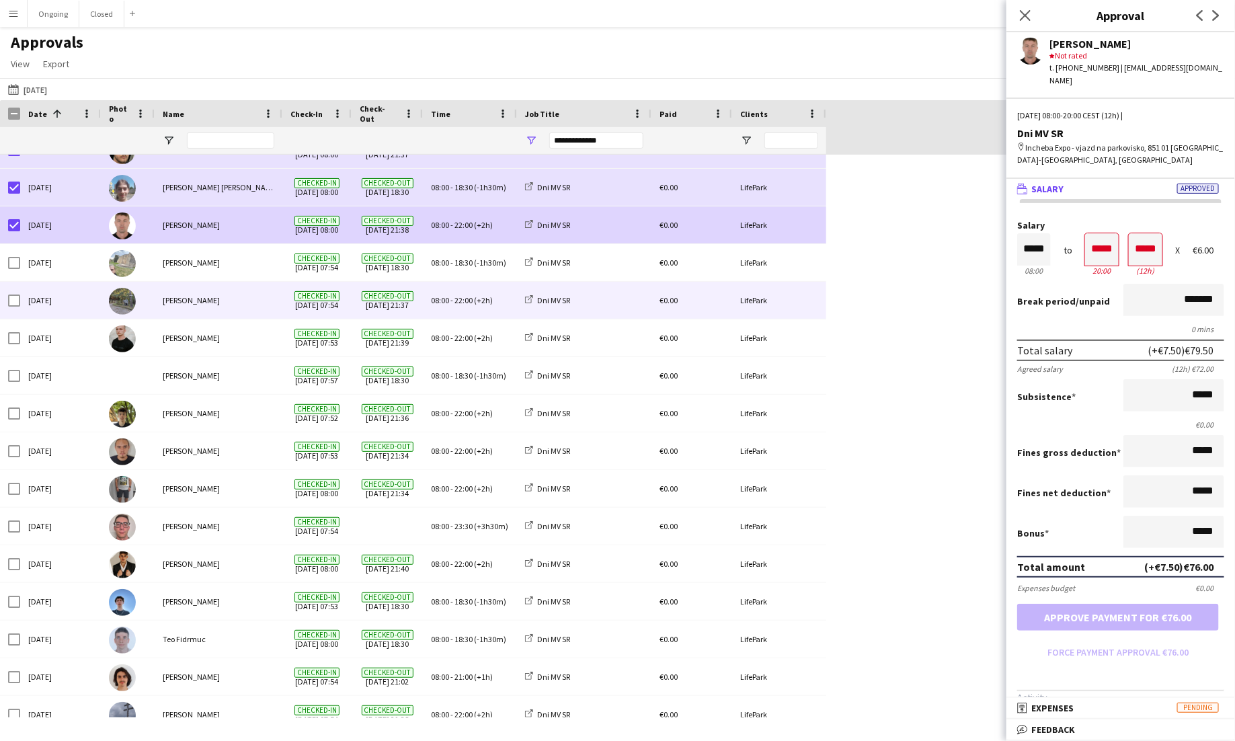
click at [426, 300] on div "08:00 - 22:00 (+2h)" at bounding box center [470, 300] width 94 height 37
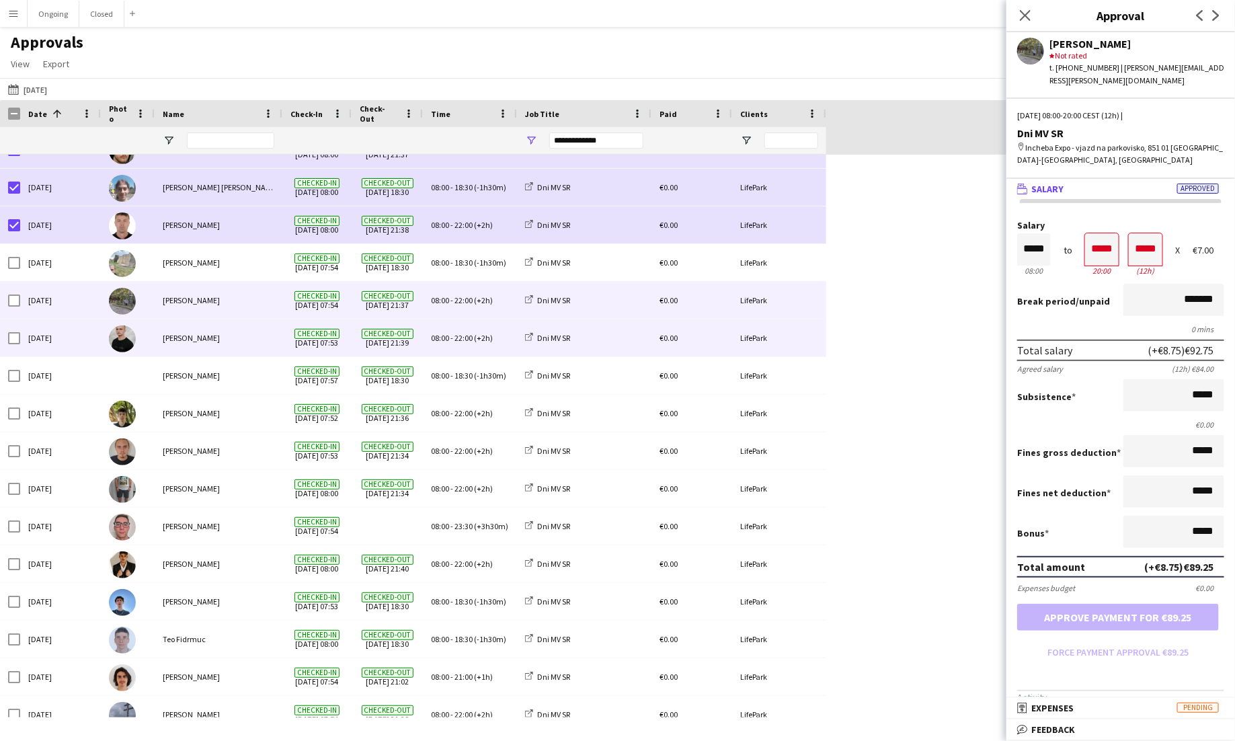
click at [432, 333] on span "08:00" at bounding box center [440, 338] width 18 height 10
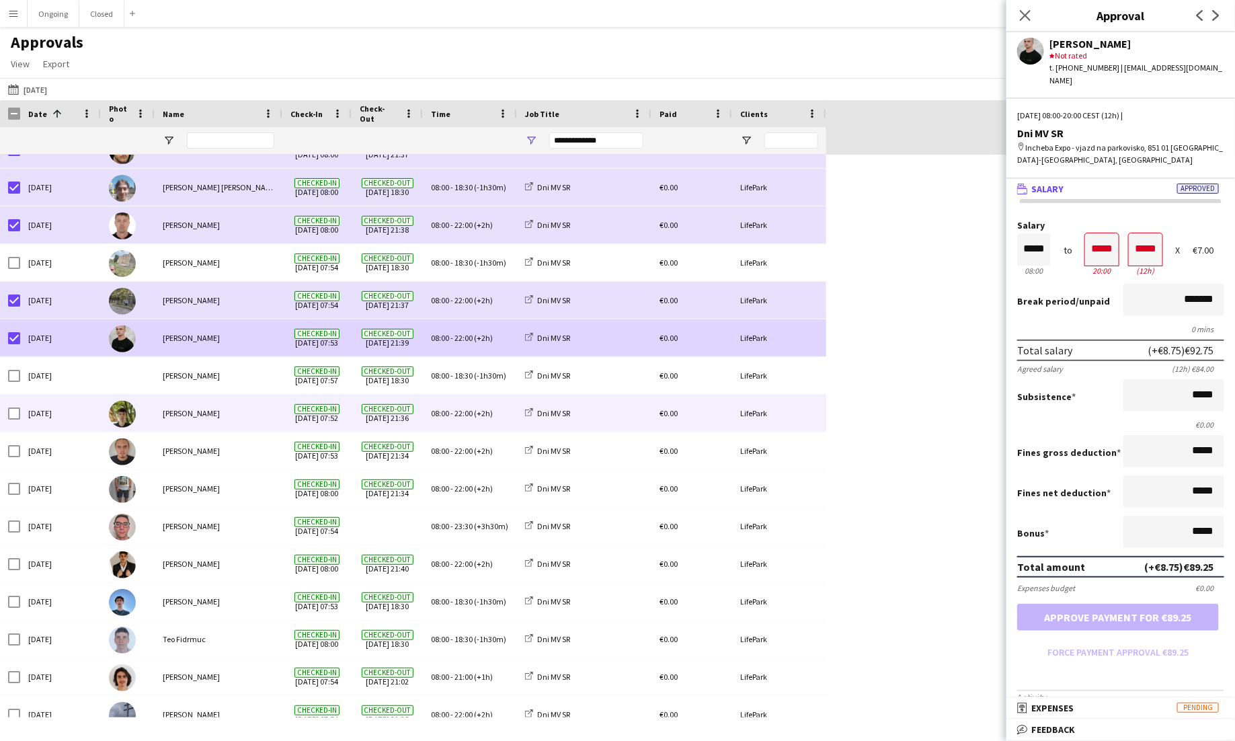
click at [515, 413] on div "08:00 - 22:00 (+2h)" at bounding box center [470, 413] width 94 height 37
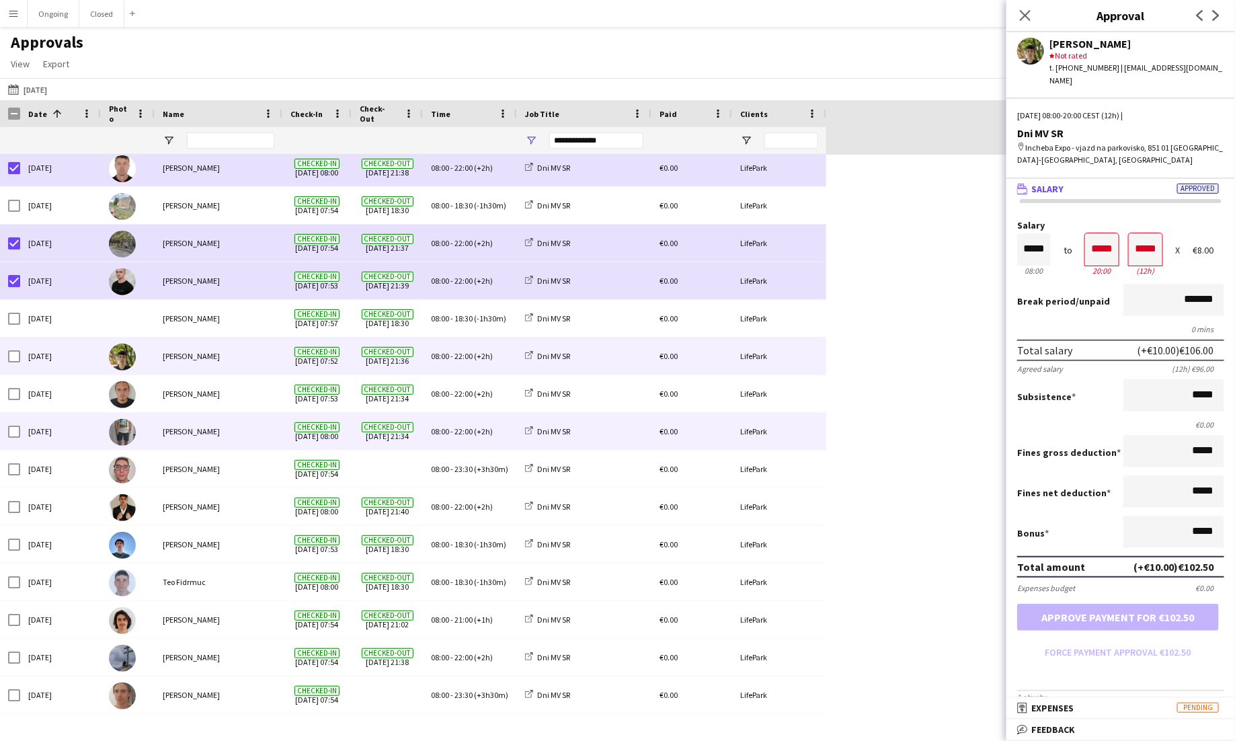
scroll to position [182, 0]
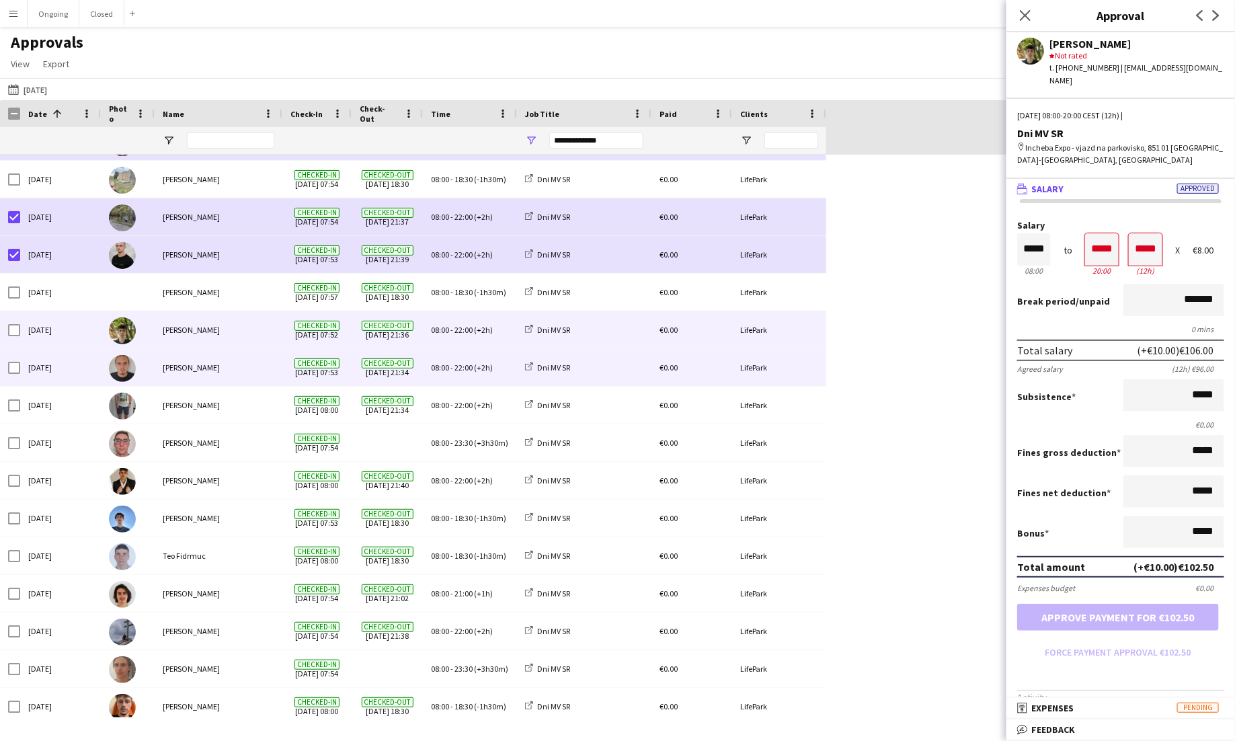
click at [478, 366] on span "(+2h)" at bounding box center [483, 368] width 19 height 10
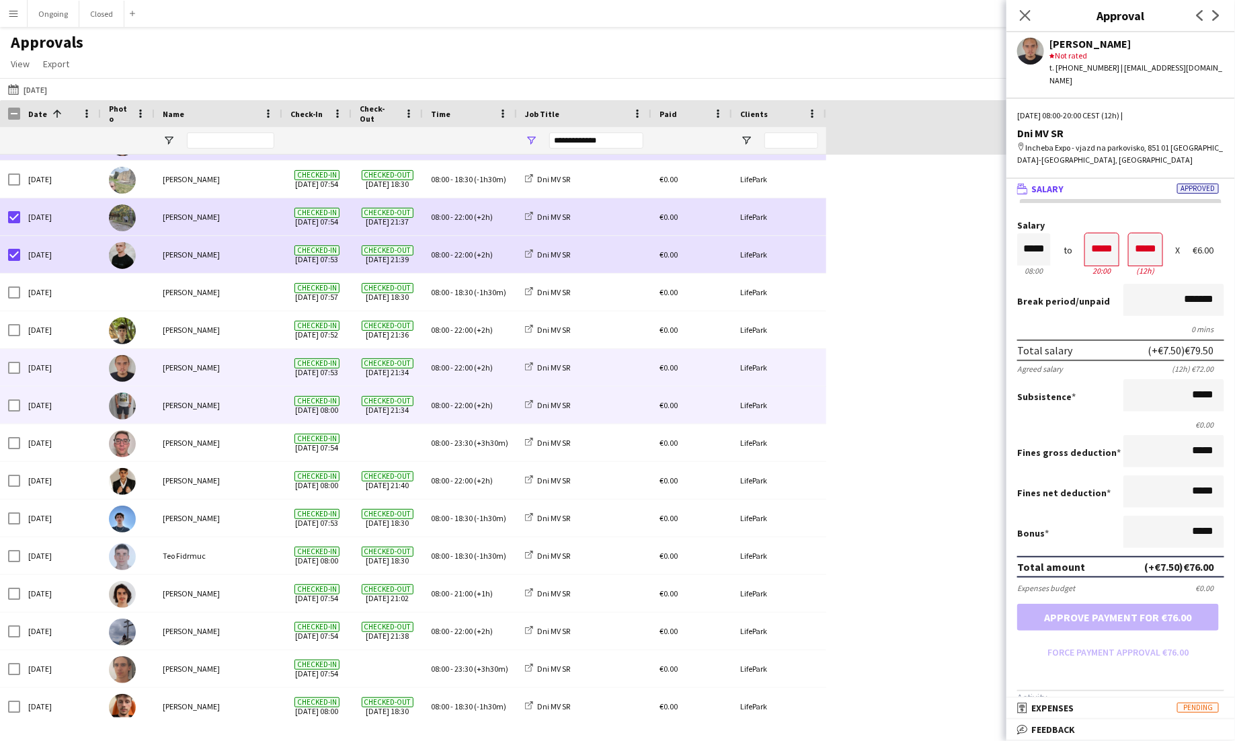
click at [468, 406] on span "22:00" at bounding box center [464, 405] width 18 height 10
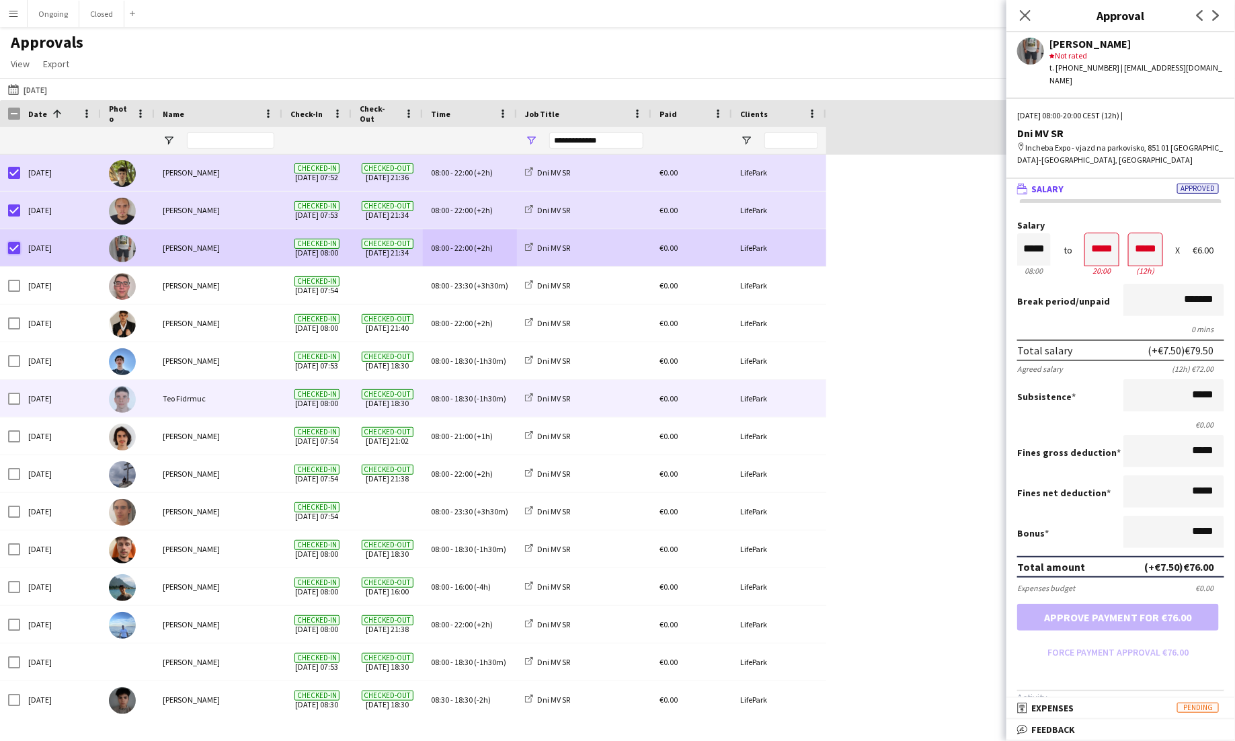
scroll to position [343, 0]
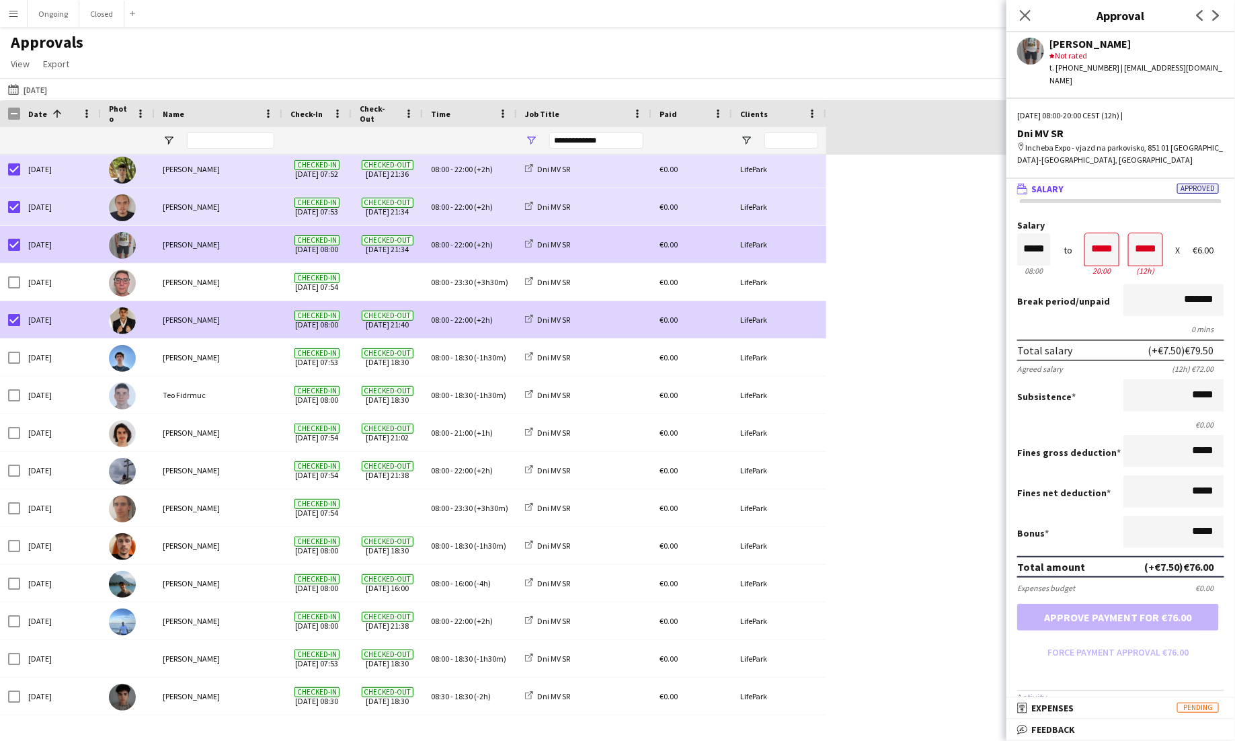
click at [271, 314] on div "[PERSON_NAME]" at bounding box center [219, 319] width 128 height 37
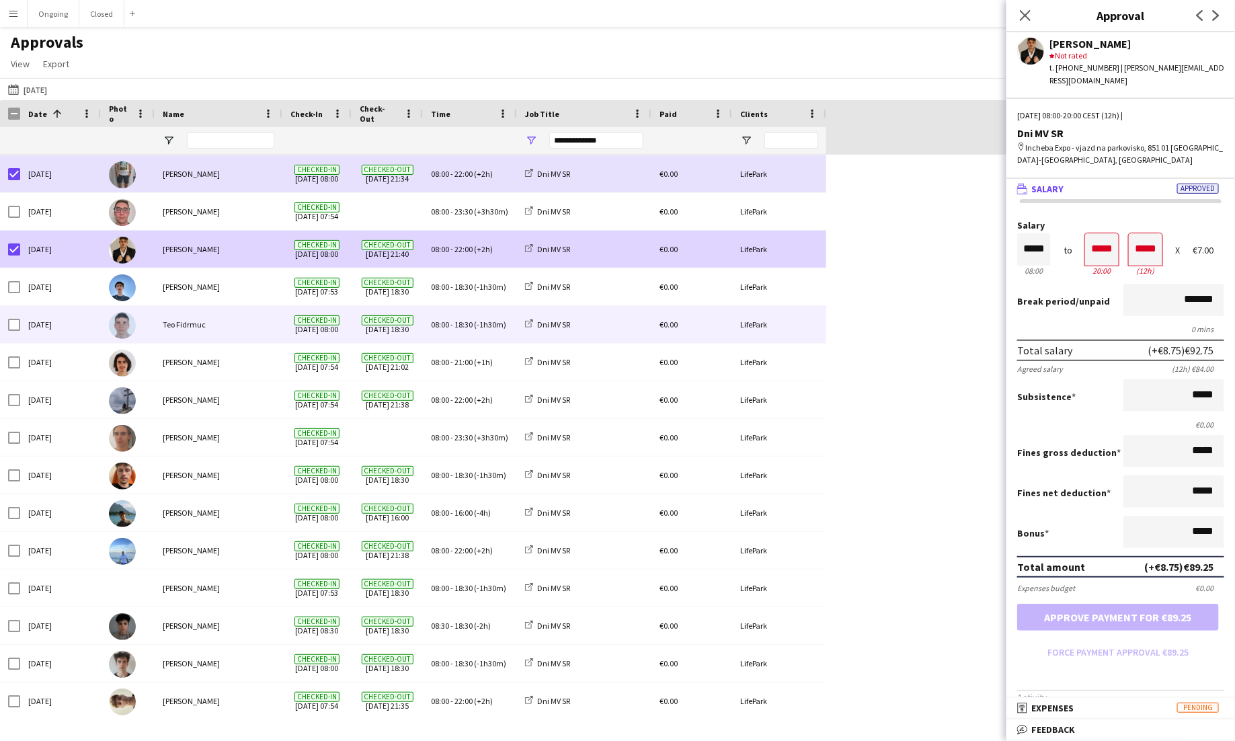
scroll to position [417, 0]
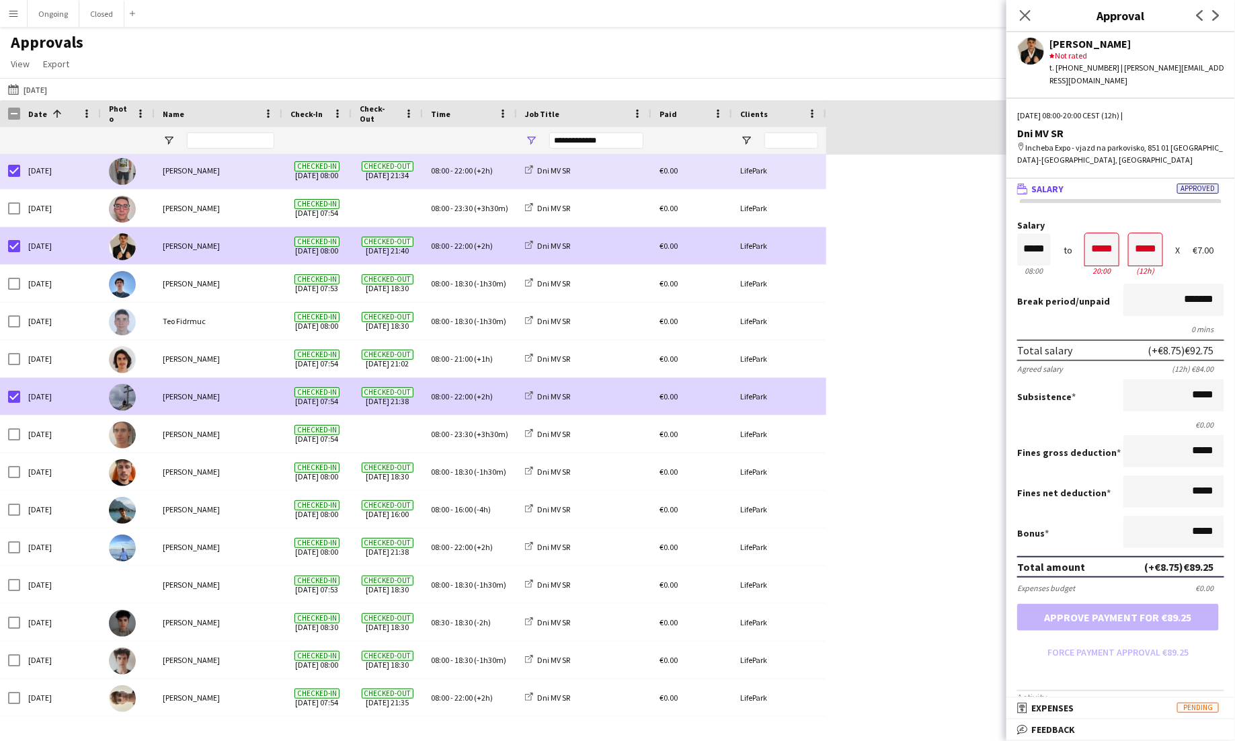
click at [443, 401] on span "08:00" at bounding box center [440, 396] width 18 height 10
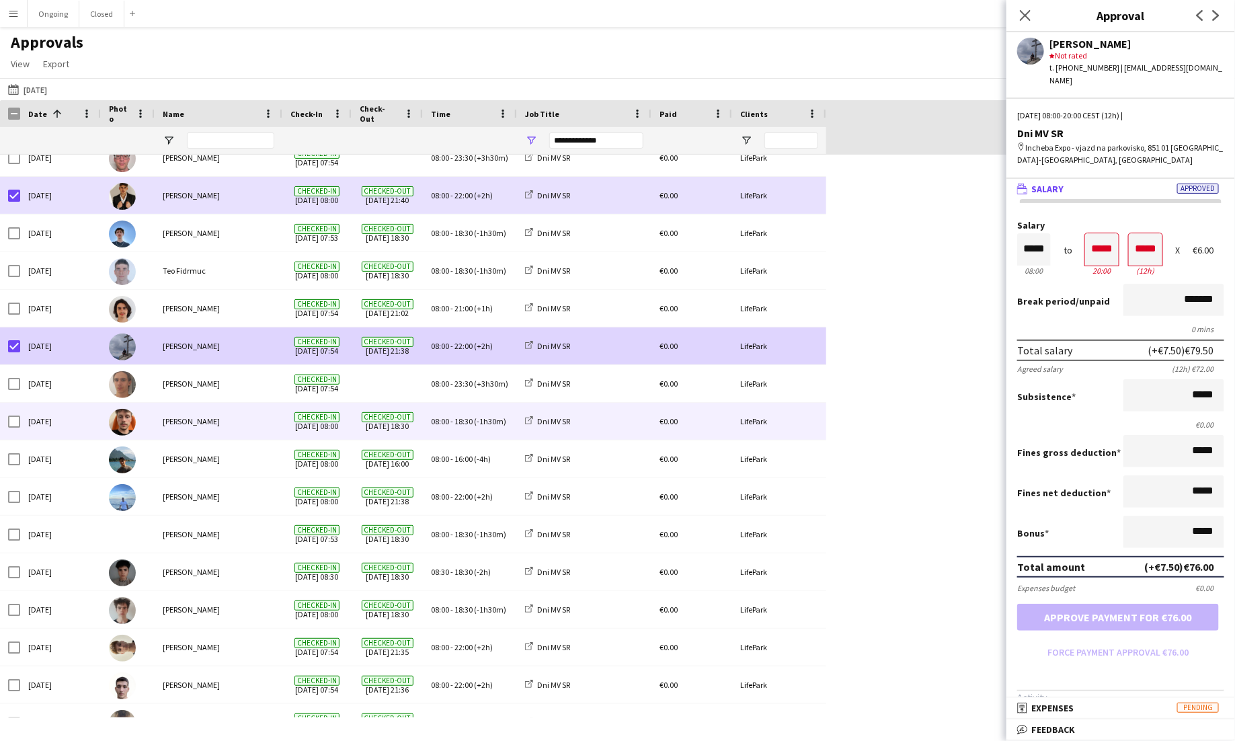
scroll to position [505, 0]
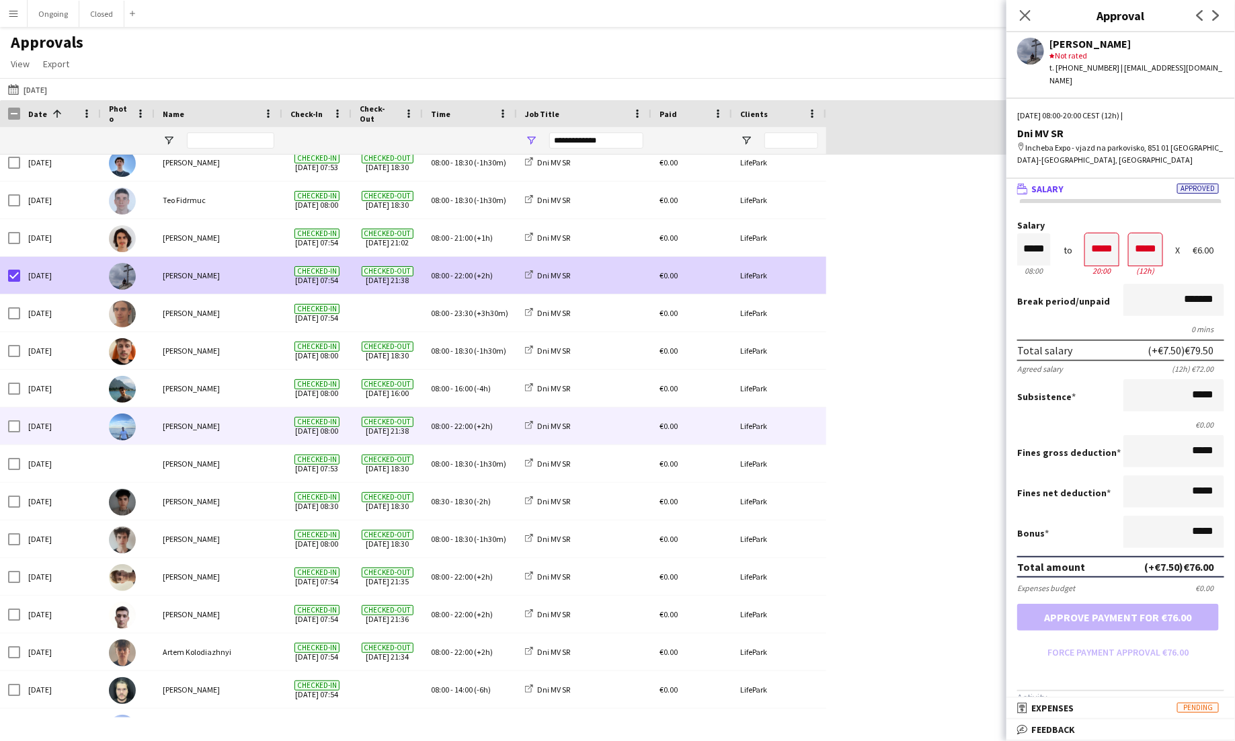
click at [475, 422] on span "(+2h)" at bounding box center [483, 426] width 19 height 10
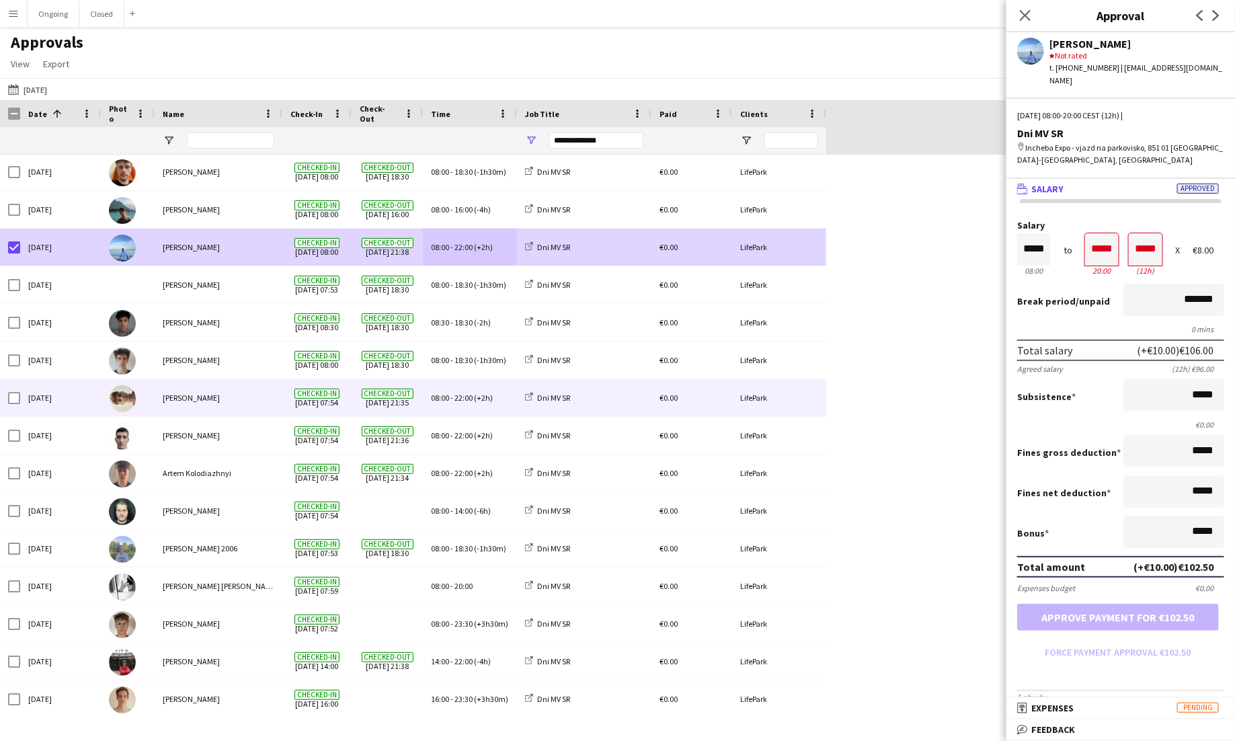
click at [470, 401] on span "22:00" at bounding box center [464, 398] width 18 height 10
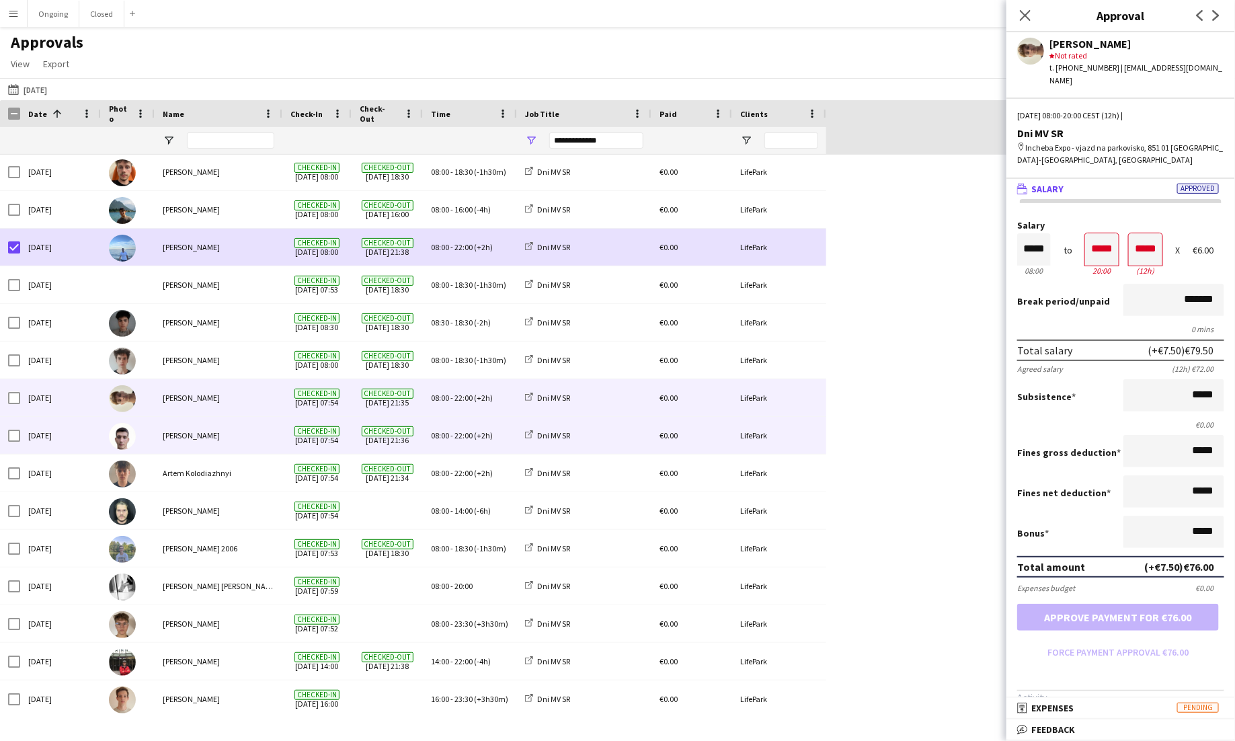
click at [473, 436] on span "08:00 - 22:00 (+2h)" at bounding box center [462, 435] width 62 height 10
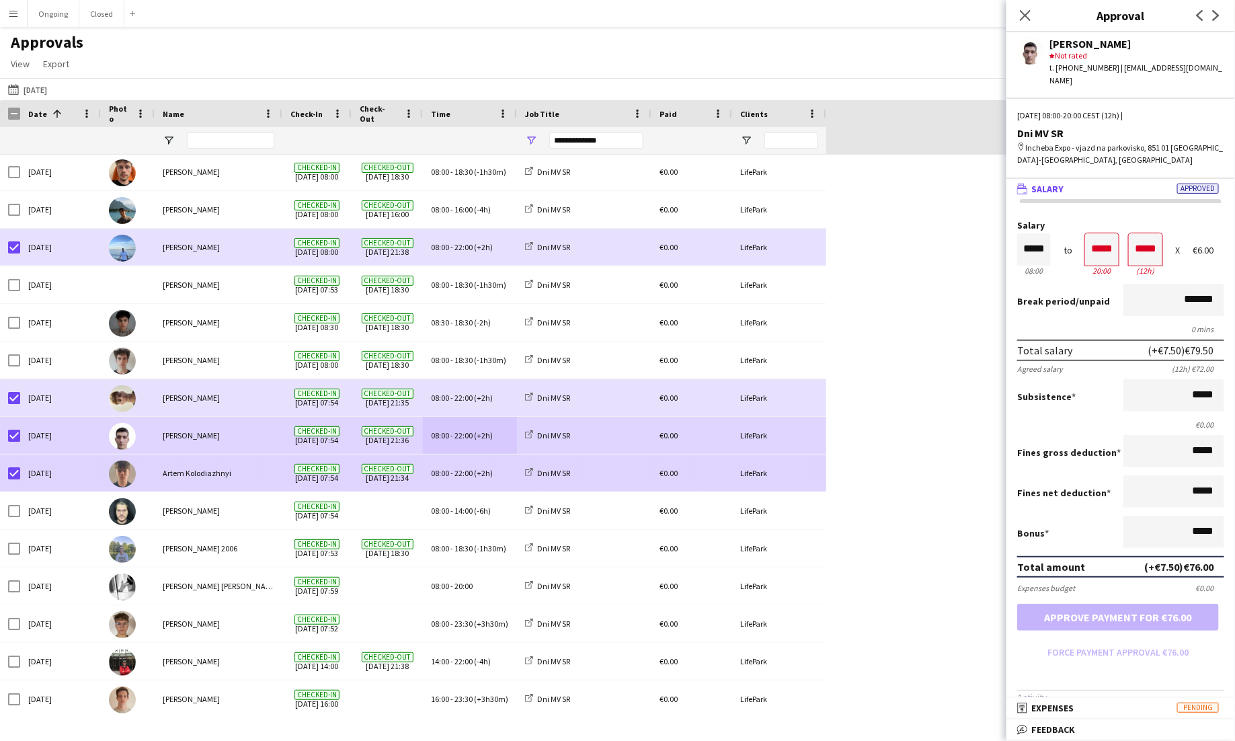
click at [473, 478] on div "08:00 - 22:00 (+2h)" at bounding box center [470, 473] width 94 height 37
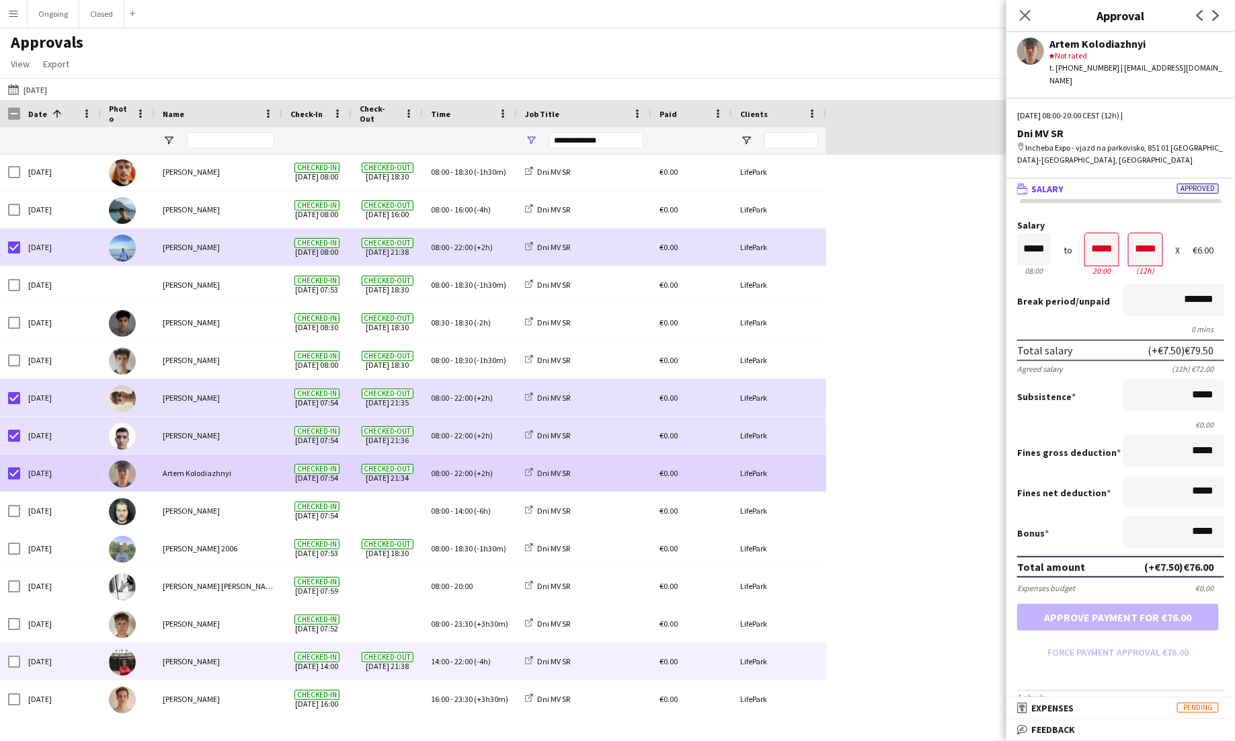
click at [512, 663] on div "14:00 - 22:00 (-4h)" at bounding box center [470, 661] width 94 height 37
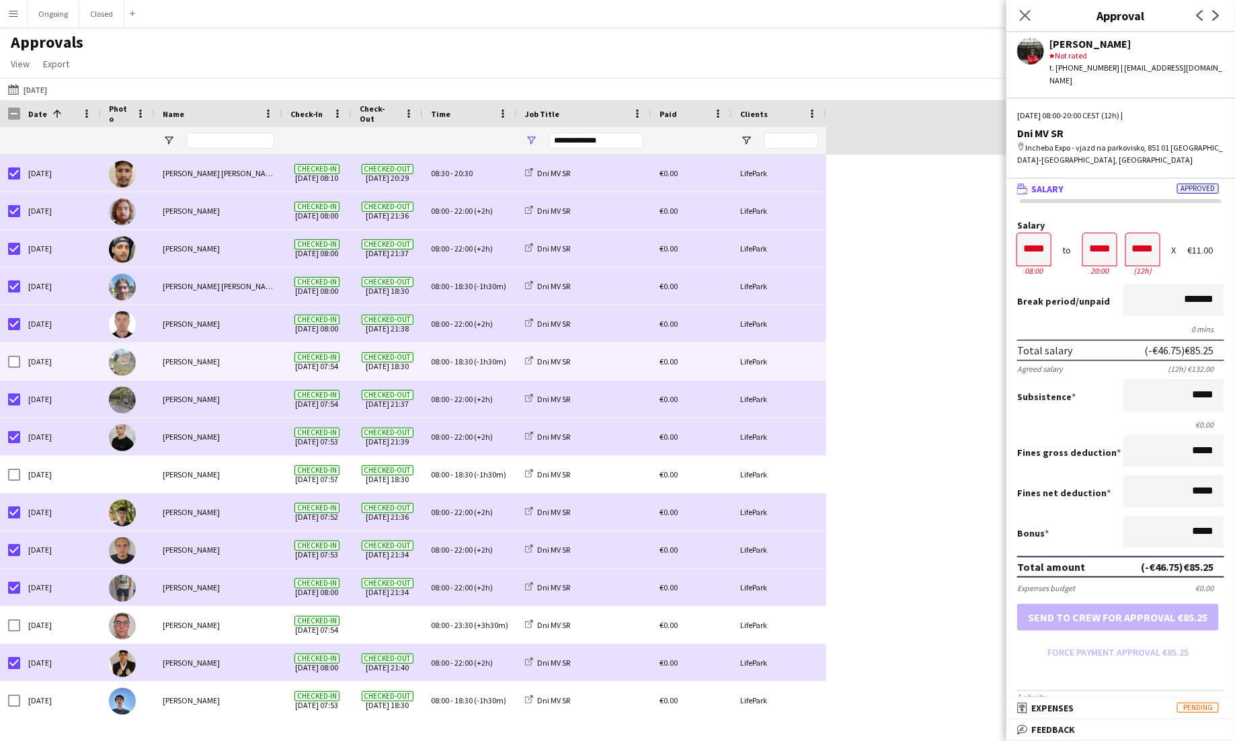
click at [459, 358] on span "18:30" at bounding box center [464, 361] width 18 height 10
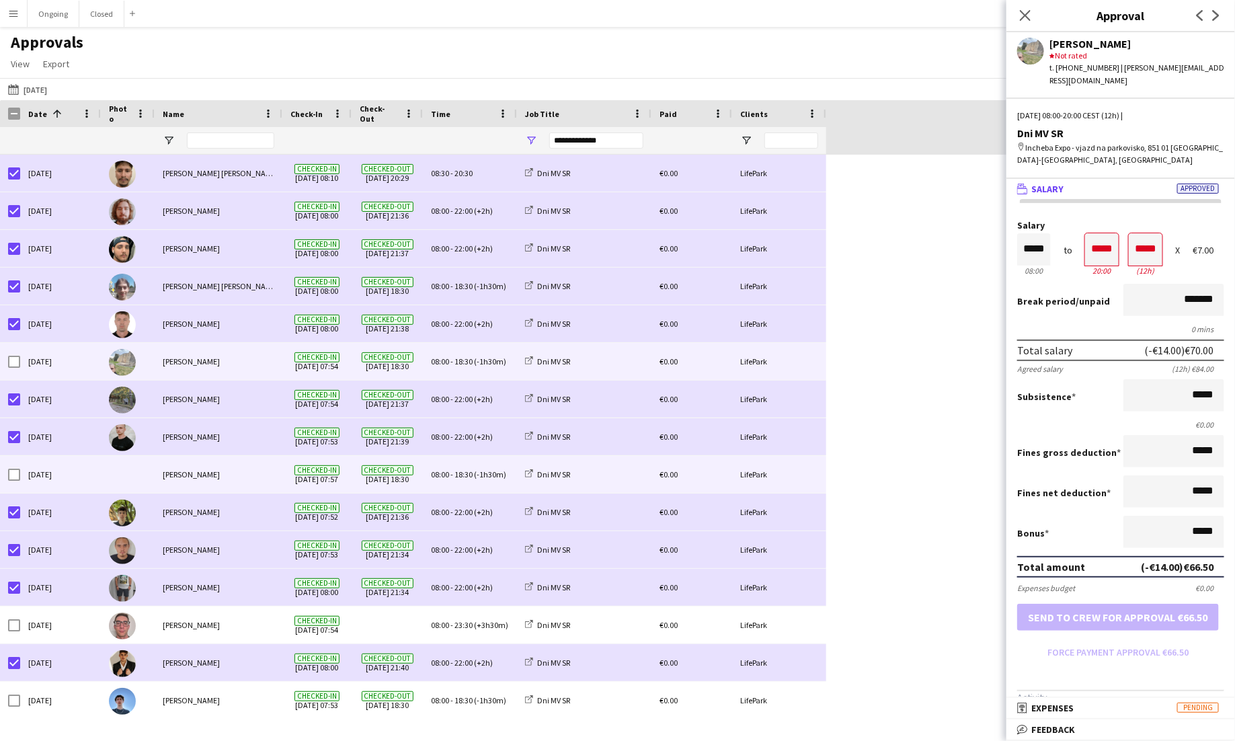
click at [502, 466] on div "08:00 - 18:30 (-1h30m)" at bounding box center [470, 474] width 94 height 37
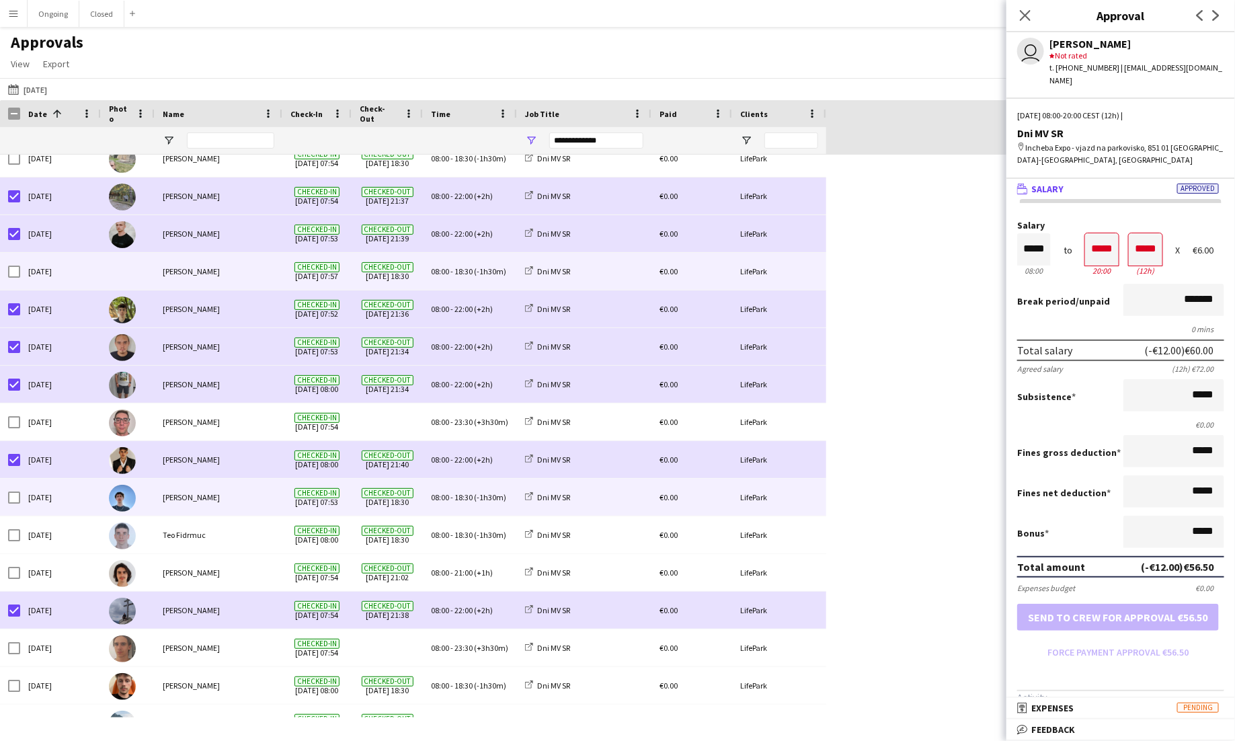
click at [492, 498] on span "(-1h30m)" at bounding box center [490, 497] width 32 height 10
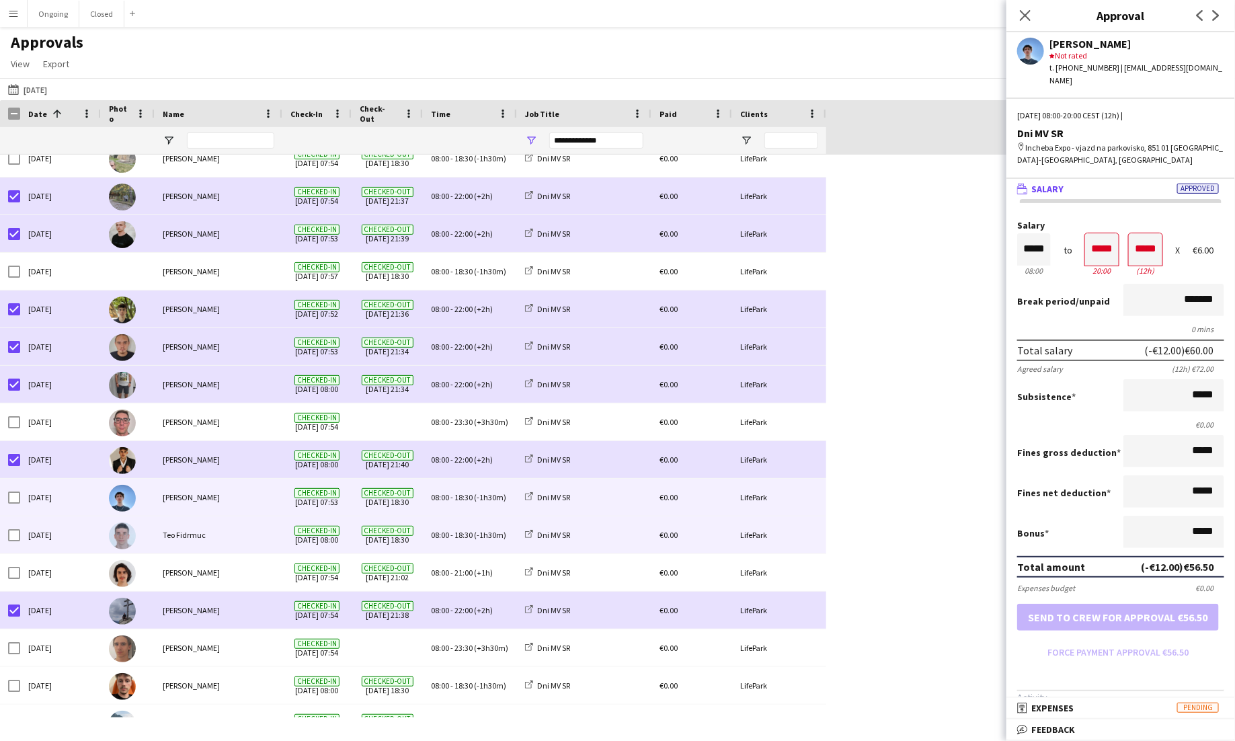
click at [491, 538] on span "(-1h30m)" at bounding box center [490, 535] width 32 height 10
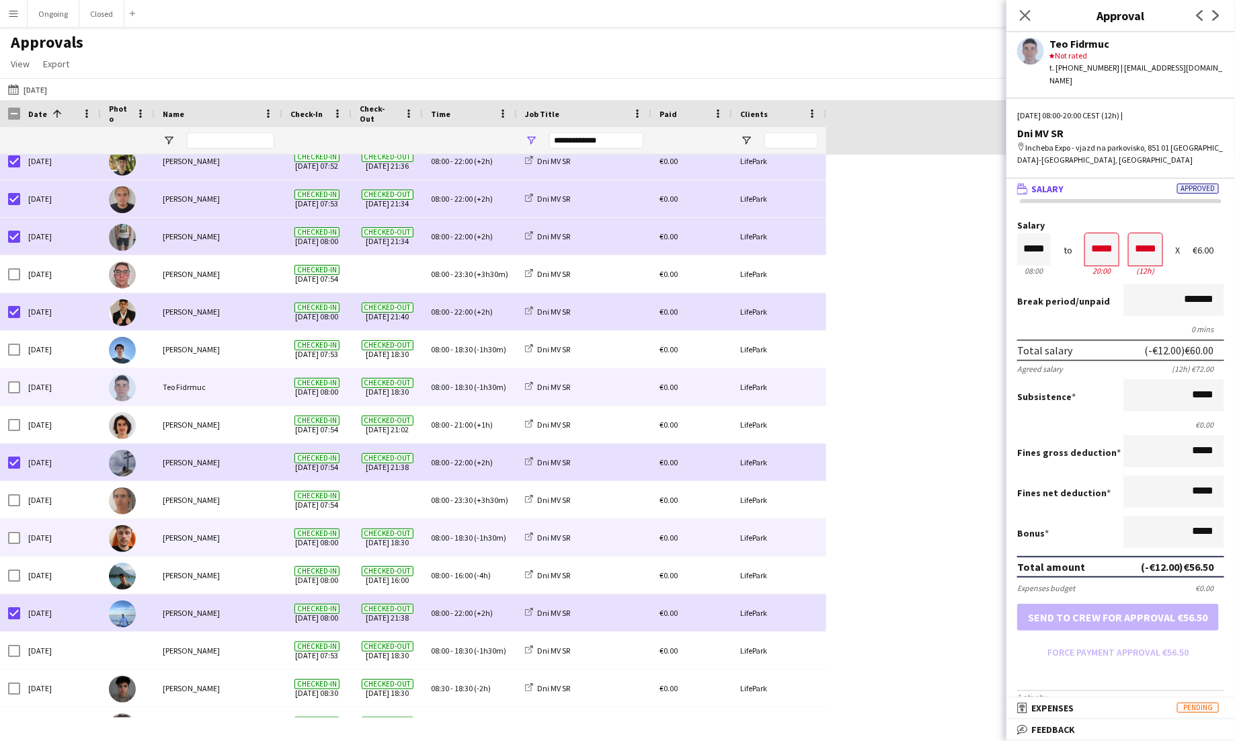
click at [506, 545] on div "08:00 - 18:30 (-1h30m)" at bounding box center [470, 537] width 94 height 37
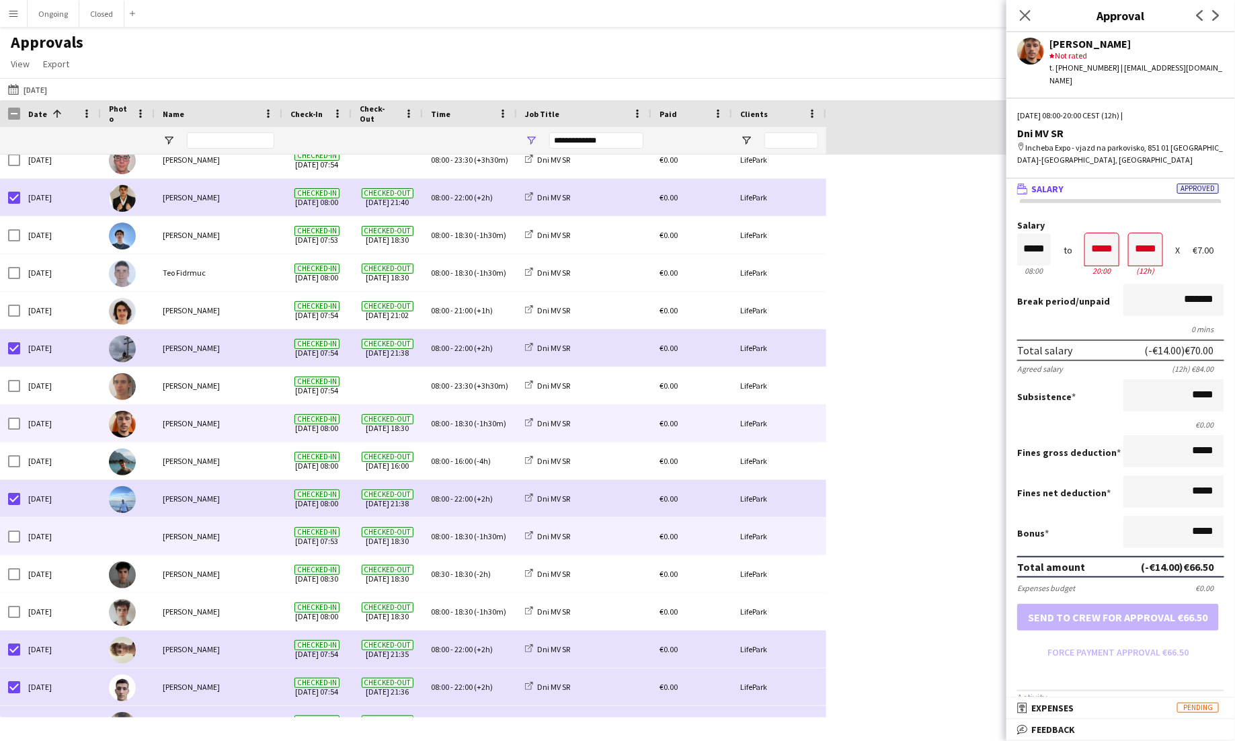
click at [476, 539] on span "(-1h30m)" at bounding box center [490, 536] width 32 height 10
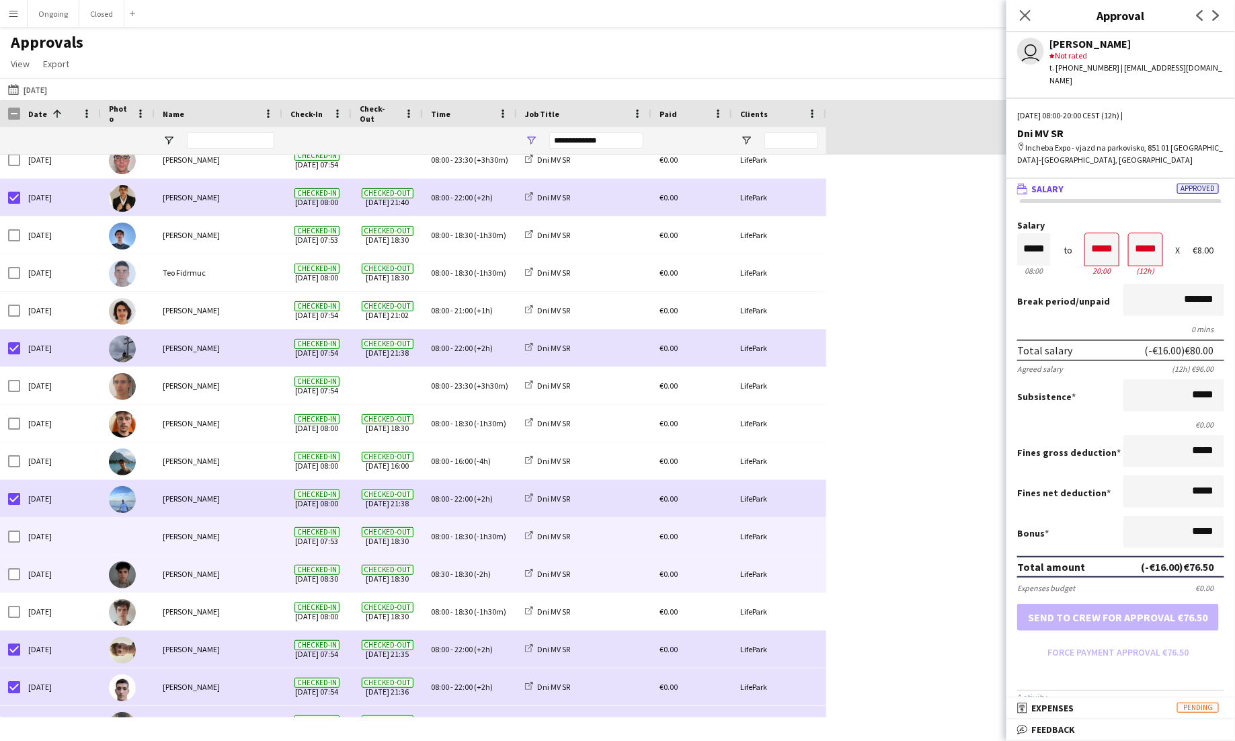
click at [490, 579] on div "08:30 - 18:30 (-2h)" at bounding box center [470, 574] width 94 height 37
click at [468, 541] on div "08:00 - 18:30 (-1h30m)" at bounding box center [470, 536] width 94 height 37
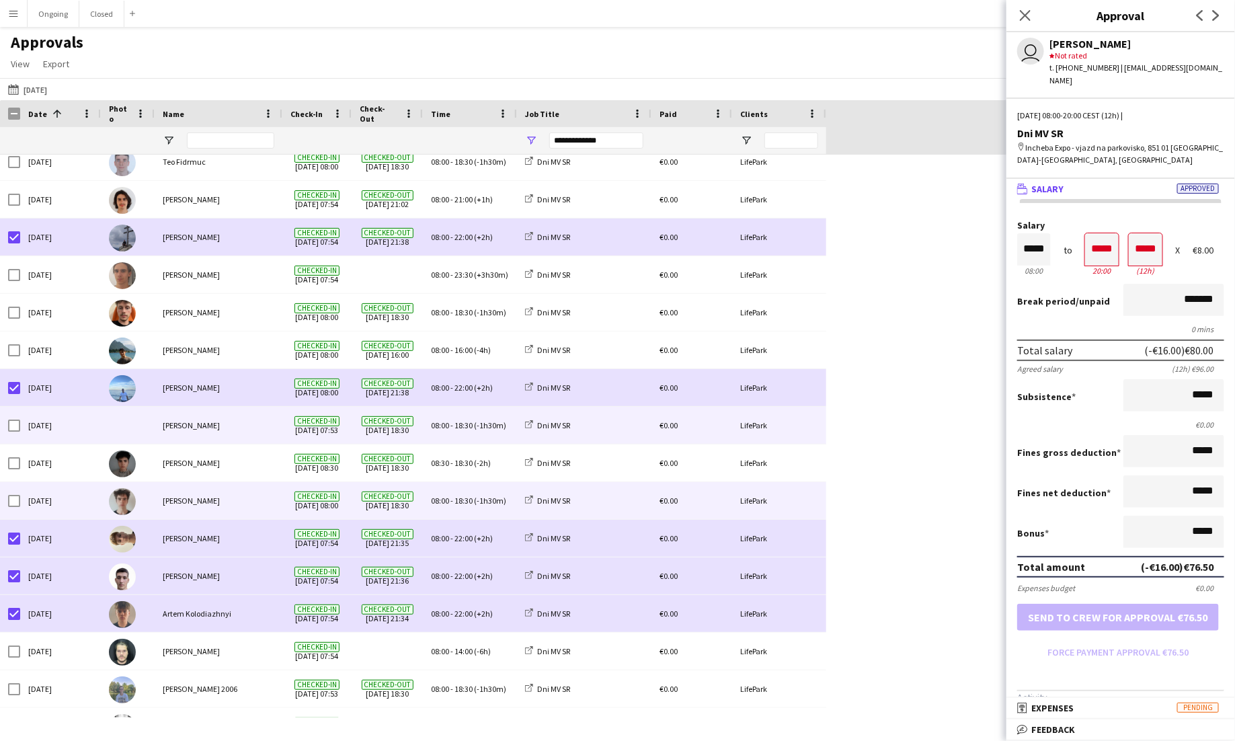
click at [478, 492] on div "08:00 - 18:30 (-1h30m)" at bounding box center [470, 500] width 94 height 37
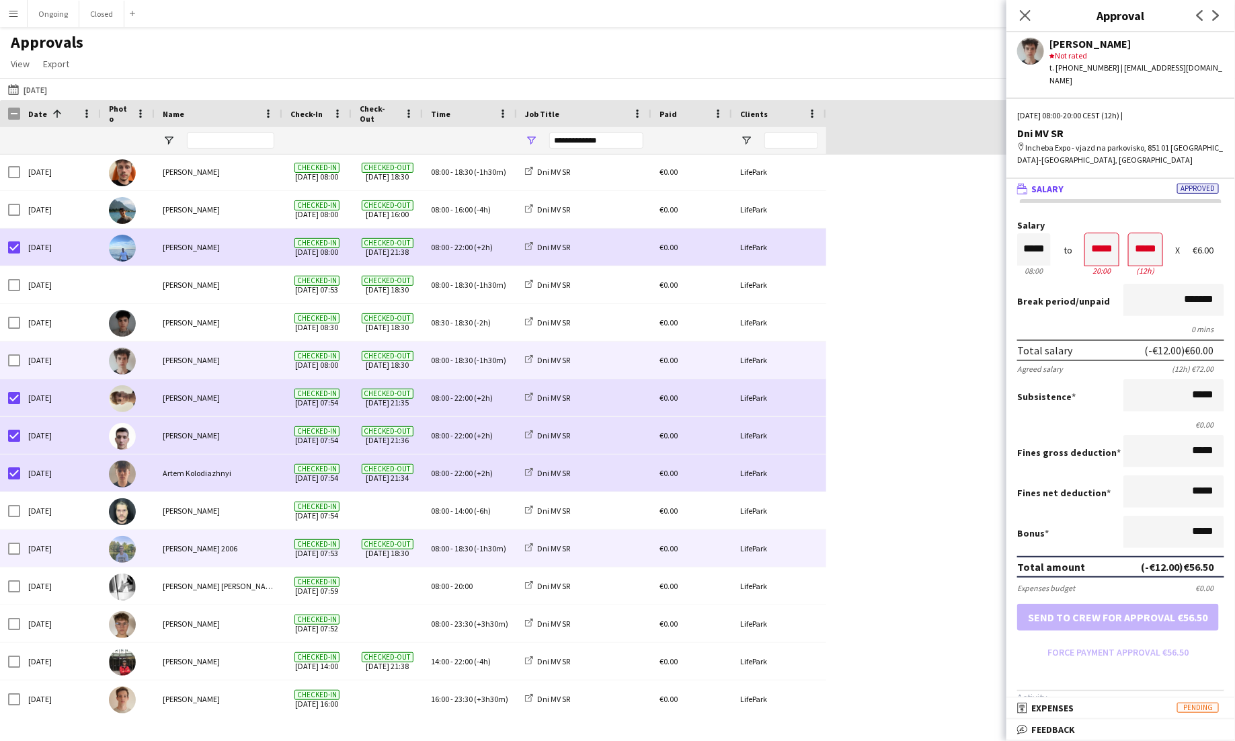
click at [478, 554] on div "08:00 - 18:30 (-1h30m)" at bounding box center [470, 548] width 94 height 37
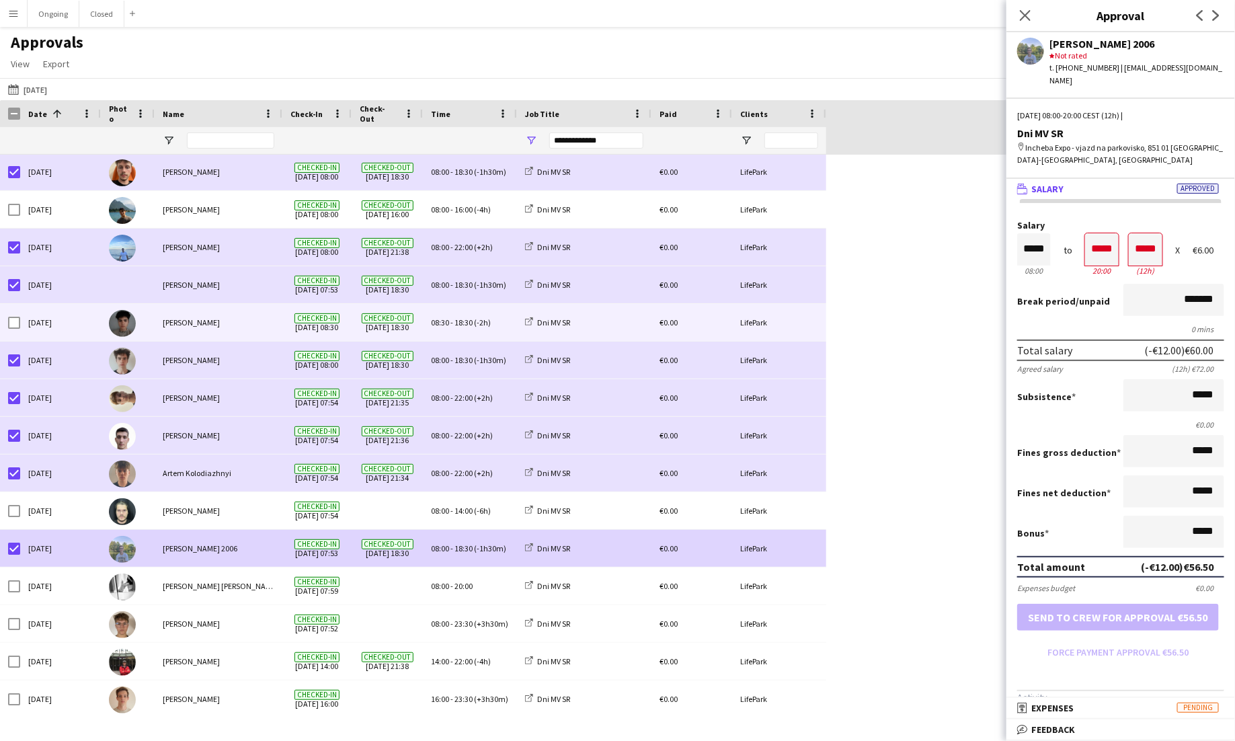
click at [443, 324] on span "08:30" at bounding box center [440, 322] width 18 height 10
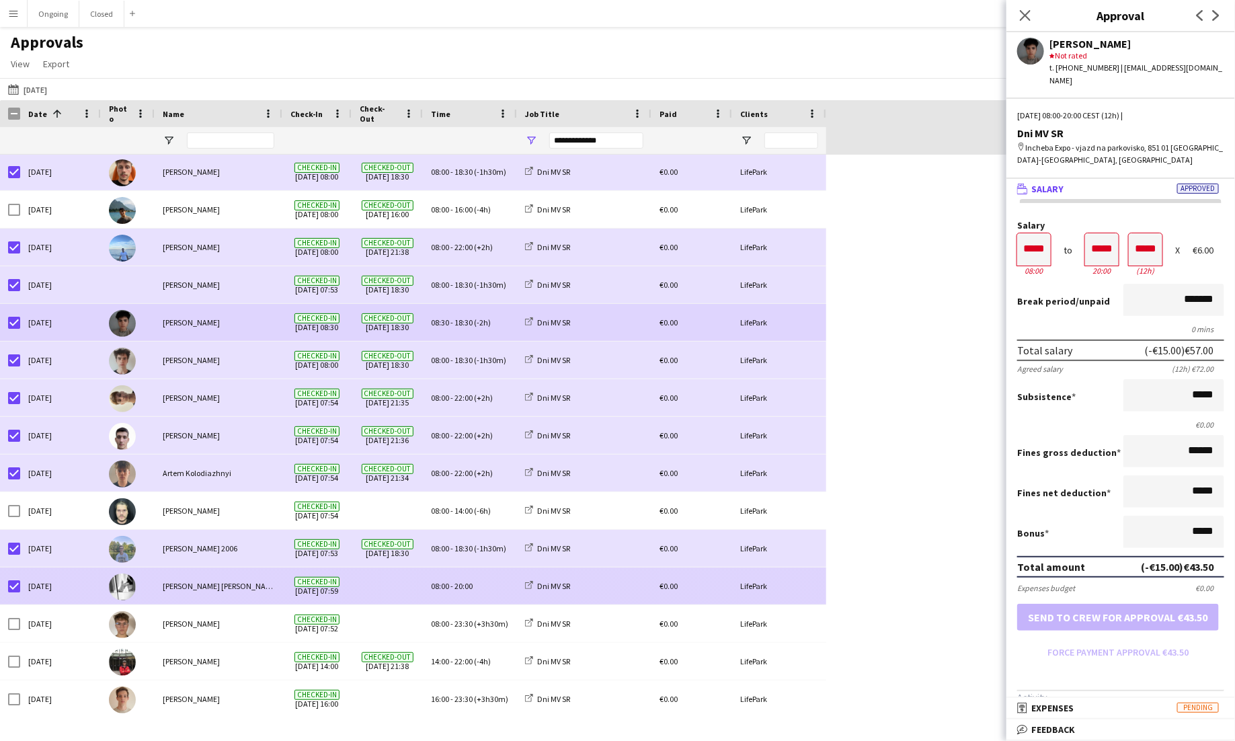
click at [417, 586] on div at bounding box center [387, 586] width 71 height 37
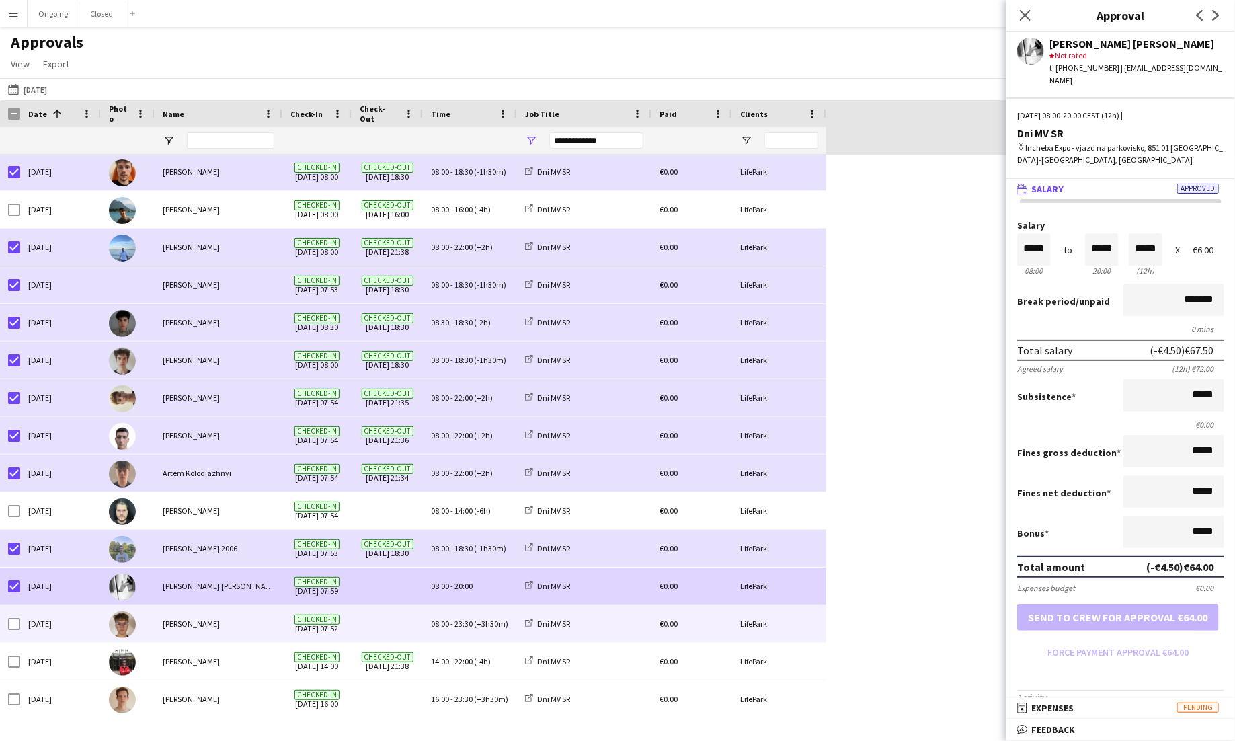
click at [236, 623] on div "[PERSON_NAME]" at bounding box center [219, 623] width 128 height 37
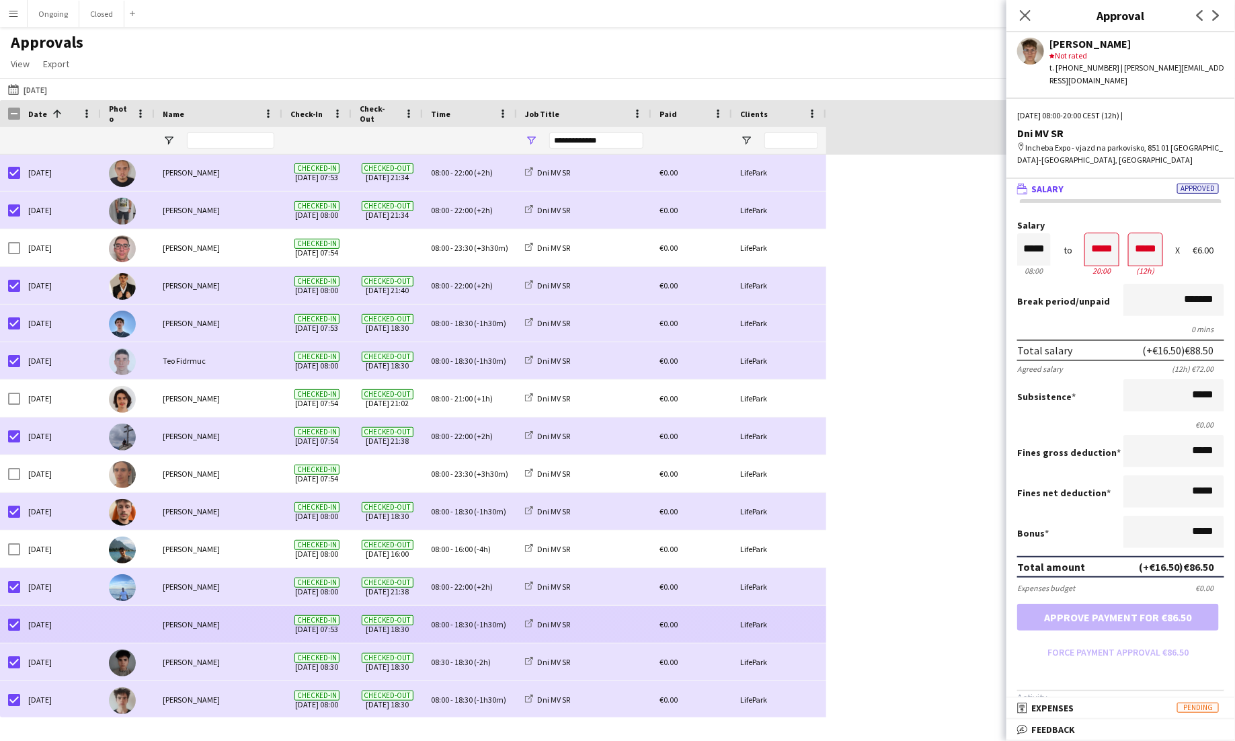
scroll to position [371, 0]
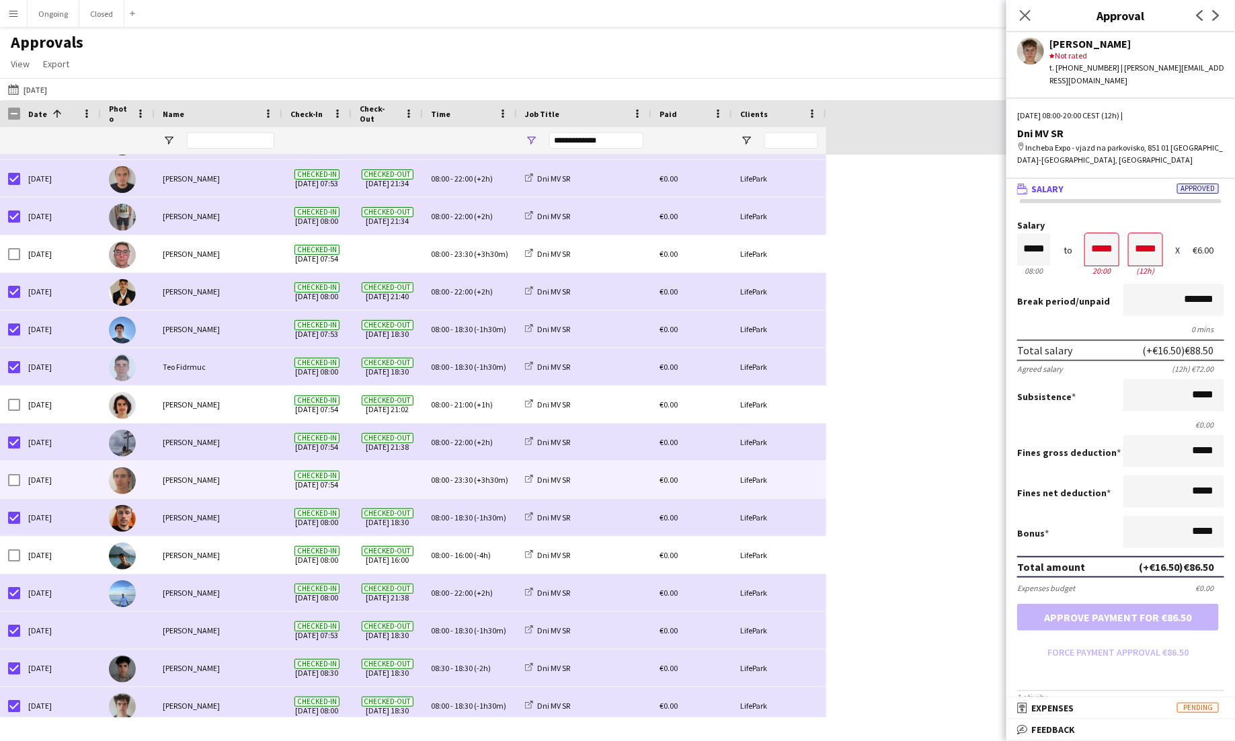
click at [480, 480] on span "(+3h30m)" at bounding box center [491, 480] width 34 height 10
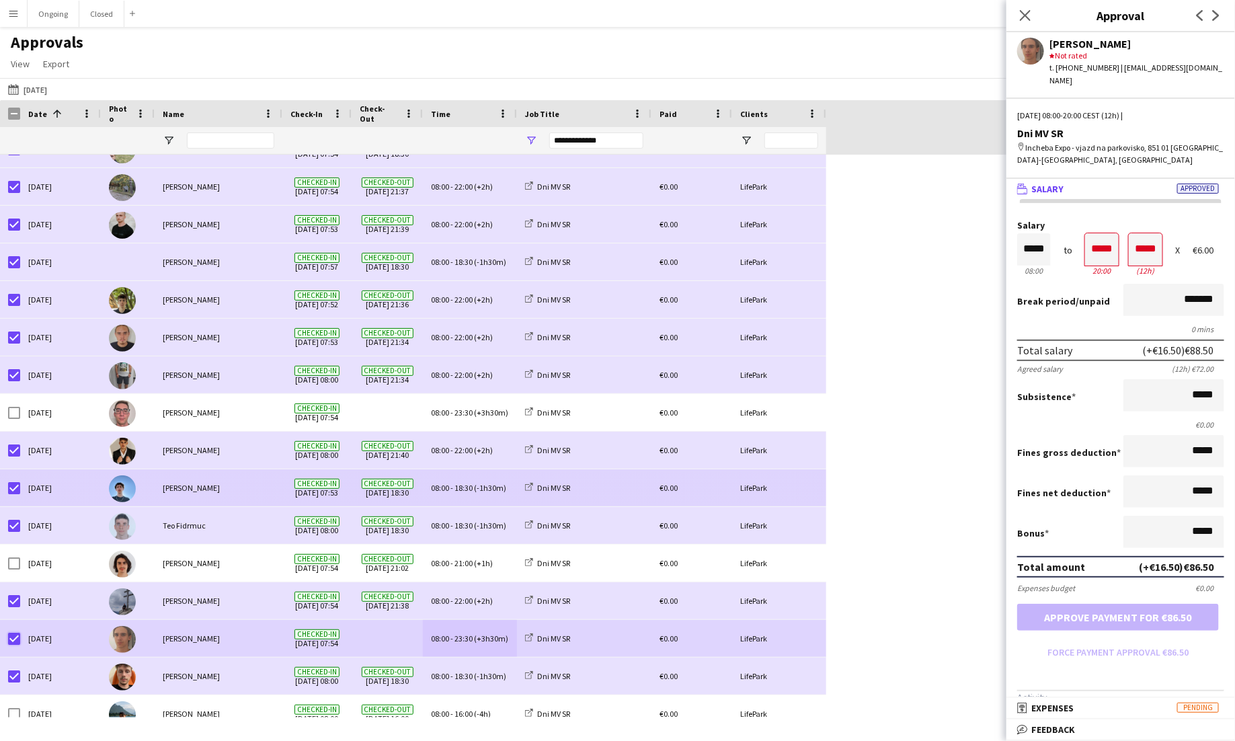
scroll to position [169, 0]
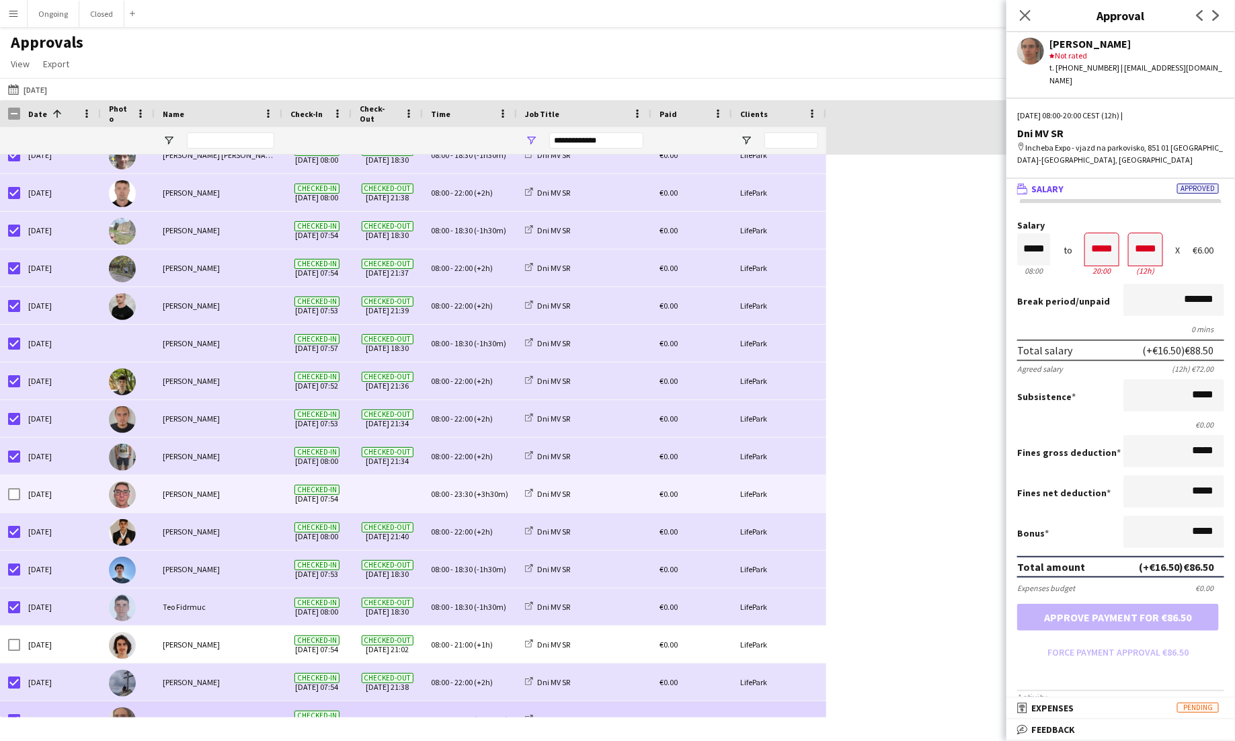
click at [417, 492] on div at bounding box center [387, 493] width 71 height 37
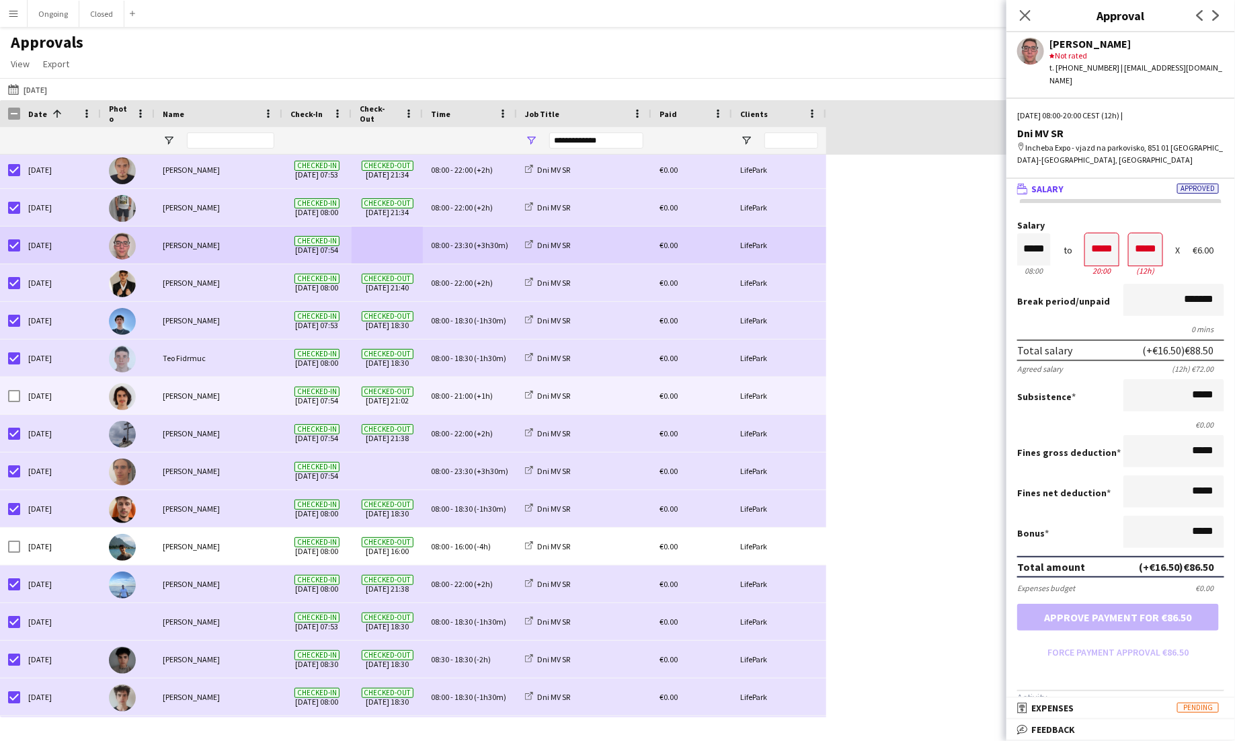
click at [203, 387] on div "[PERSON_NAME]" at bounding box center [219, 395] width 128 height 37
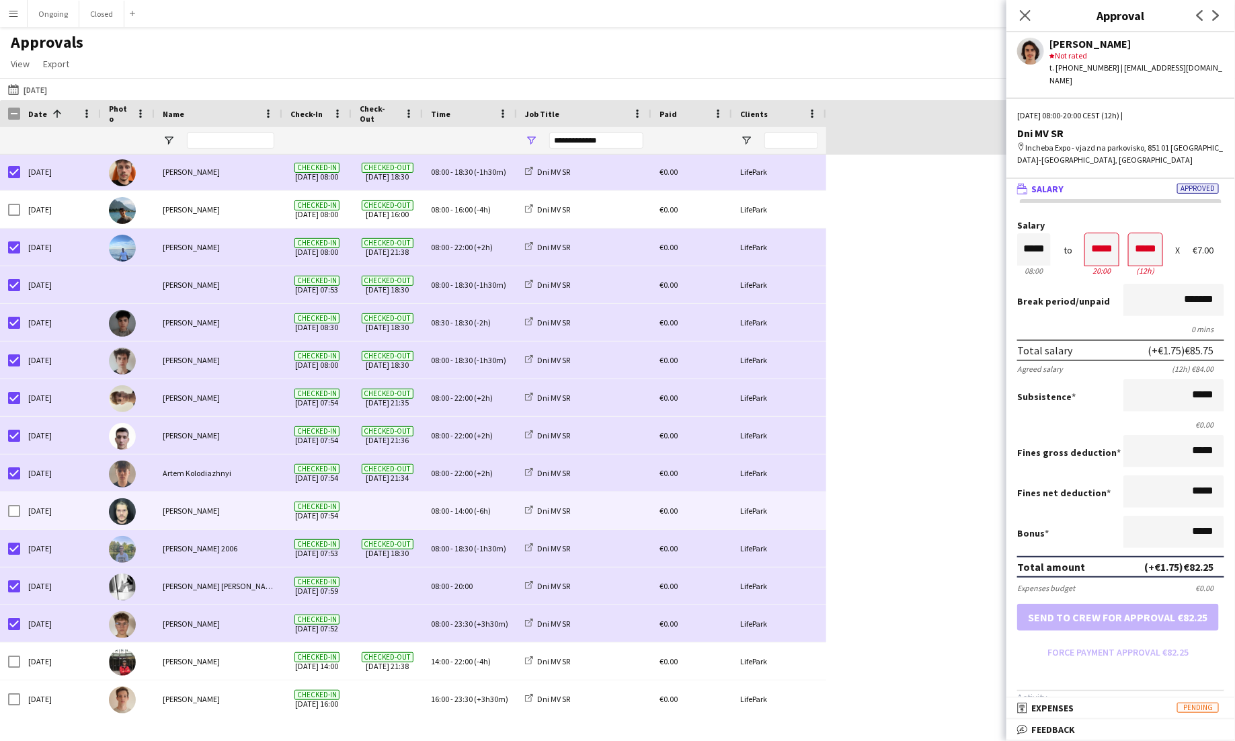
click at [471, 517] on div "08:00 - 14:00 (-6h)" at bounding box center [470, 510] width 94 height 37
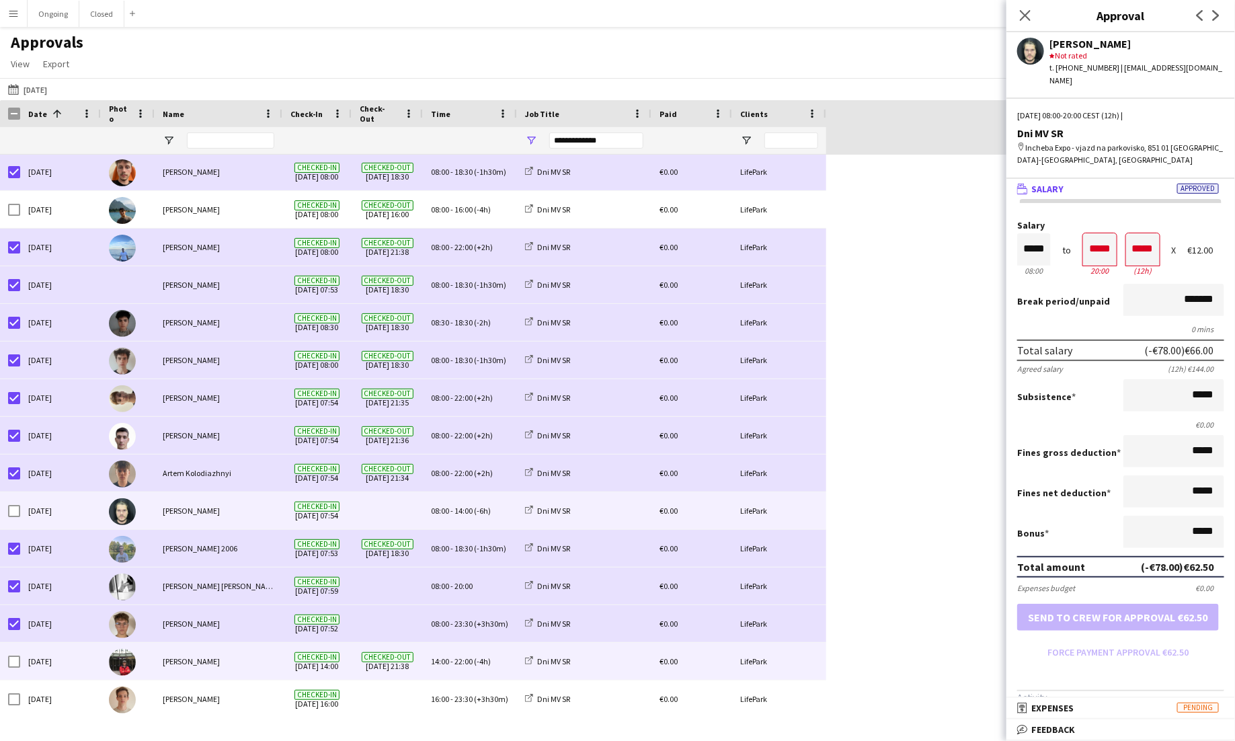
click at [464, 668] on div "14:00 - 22:00 (-4h)" at bounding box center [470, 661] width 94 height 37
click at [472, 508] on span "14:00" at bounding box center [464, 511] width 18 height 10
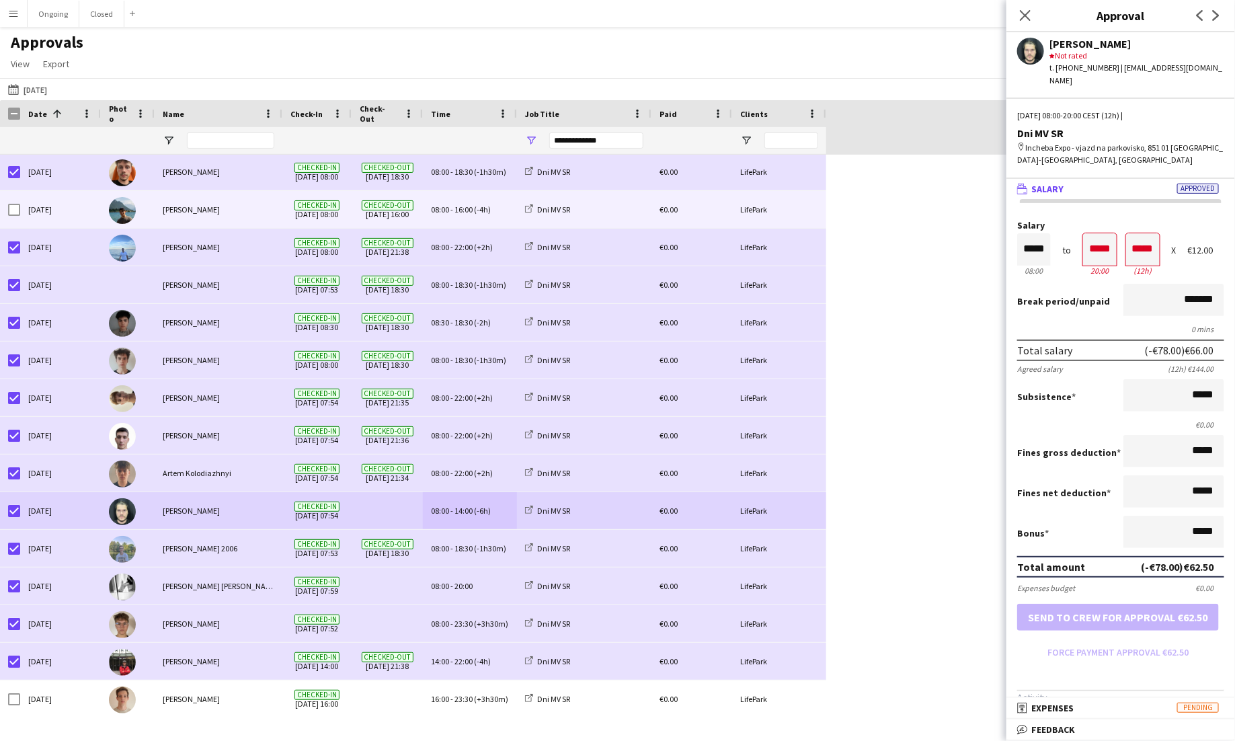
click at [259, 222] on div "[PERSON_NAME]" at bounding box center [219, 209] width 128 height 37
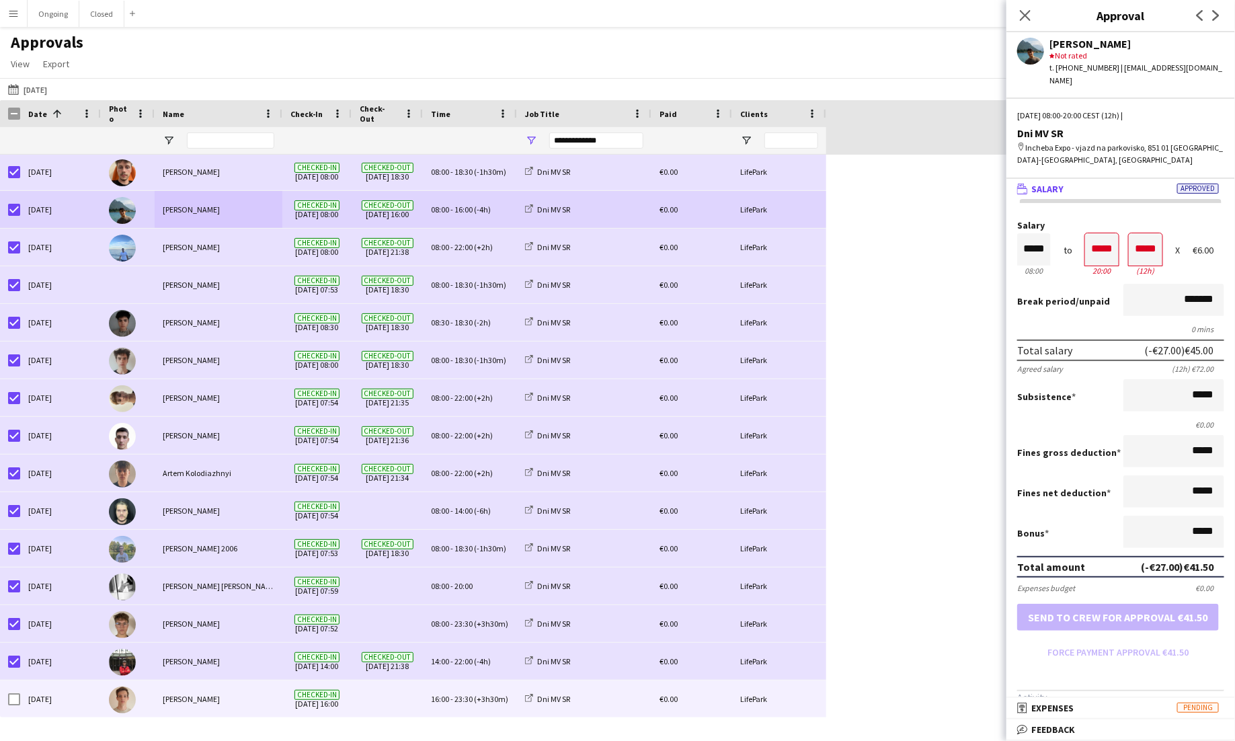
click at [244, 691] on div "[PERSON_NAME]" at bounding box center [219, 699] width 128 height 37
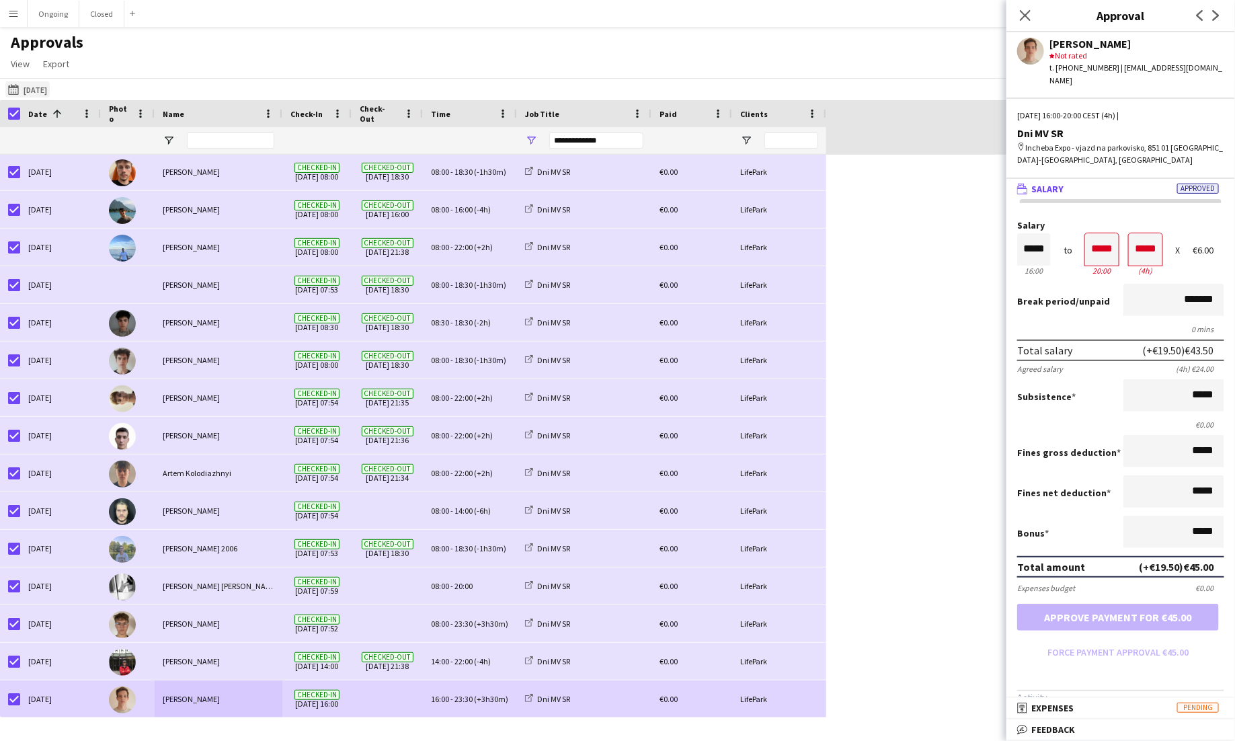
click at [42, 89] on button "Yesterday 15-09-2025" at bounding box center [27, 89] width 44 height 16
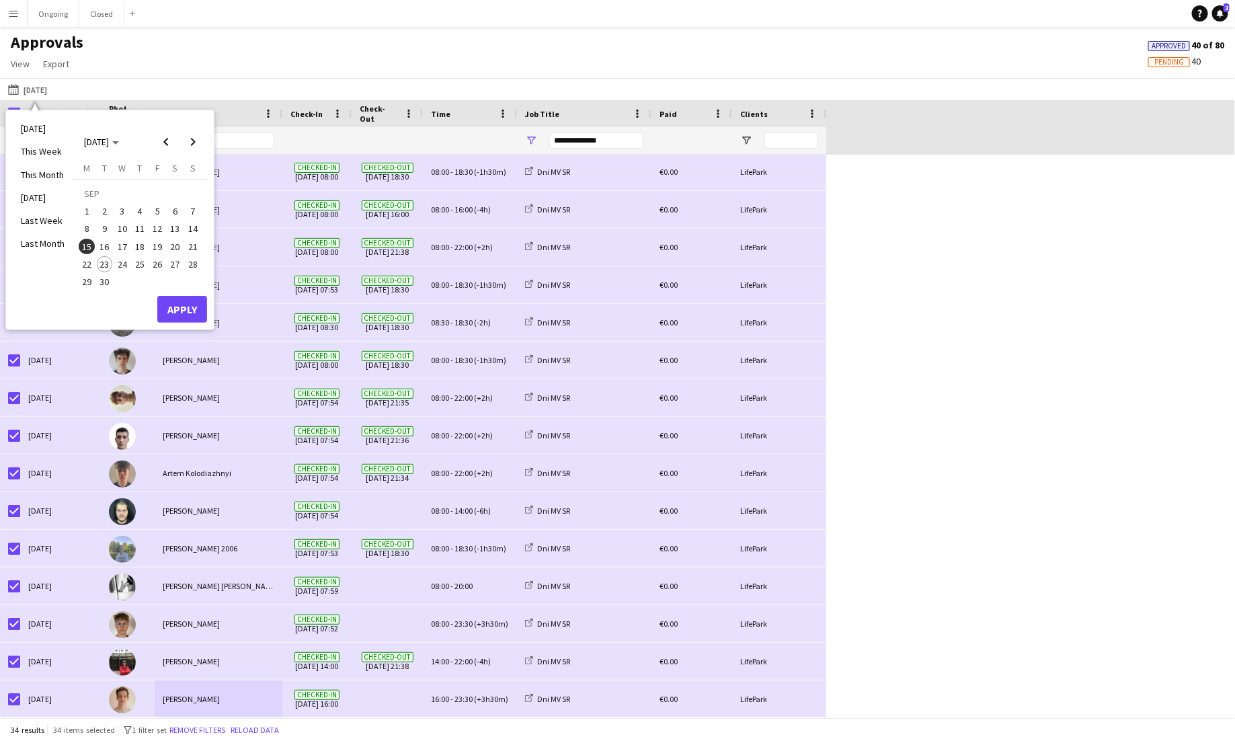
click at [106, 252] on span "16" at bounding box center [105, 247] width 16 height 16
click at [186, 311] on button "Apply" at bounding box center [182, 309] width 50 height 27
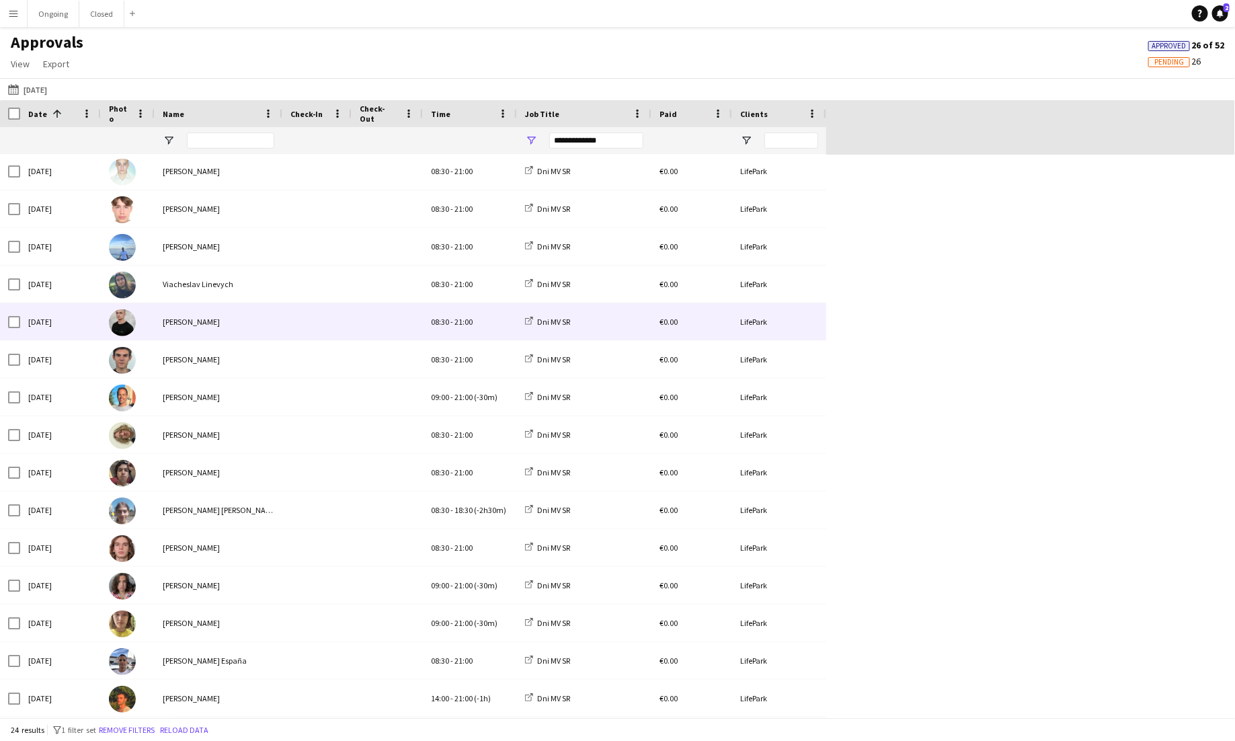
scroll to position [340, 0]
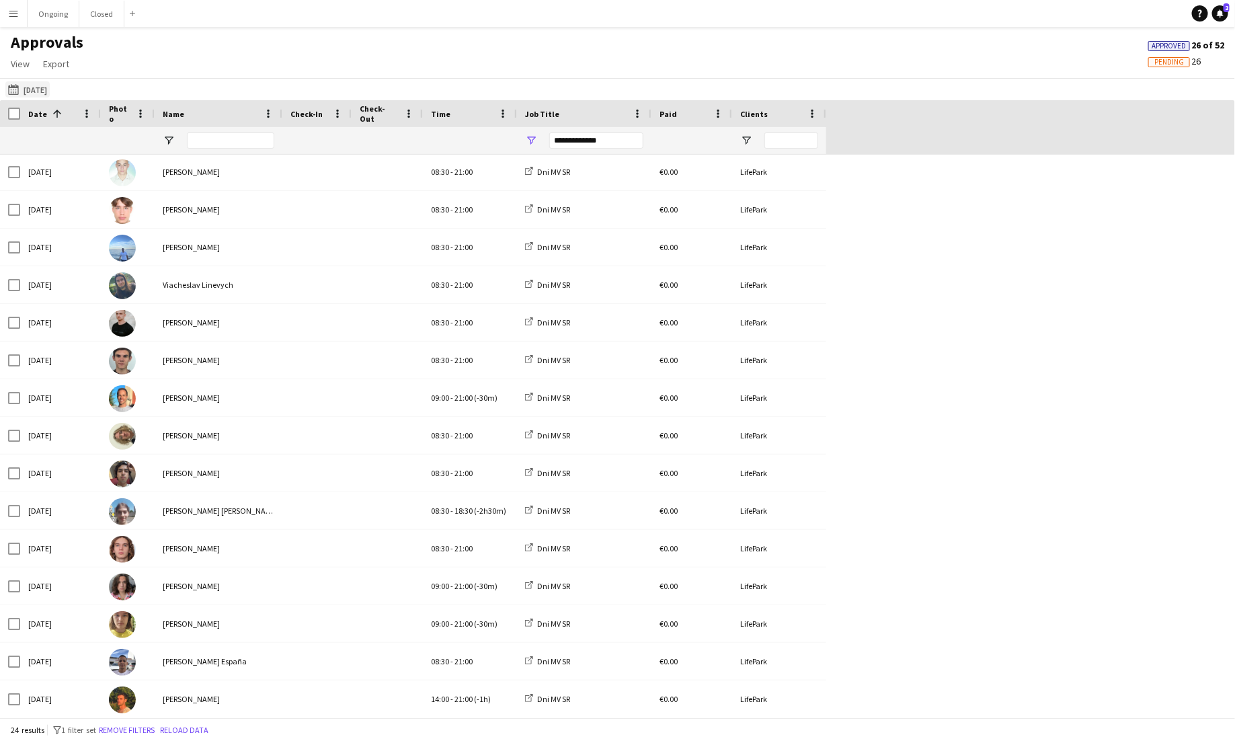
click at [34, 81] on button "Yesterday 16-09-2025" at bounding box center [27, 89] width 44 height 16
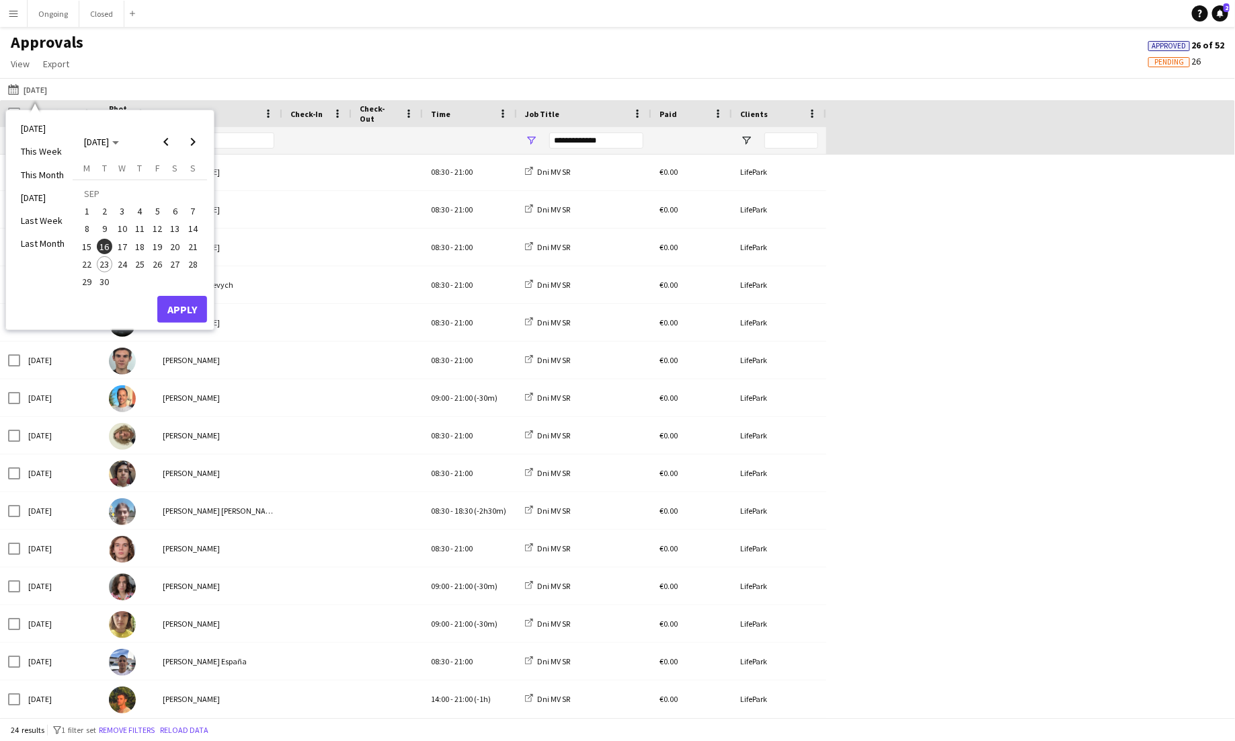
click at [86, 248] on span "15" at bounding box center [87, 247] width 16 height 16
click at [187, 305] on button "Apply" at bounding box center [182, 309] width 50 height 27
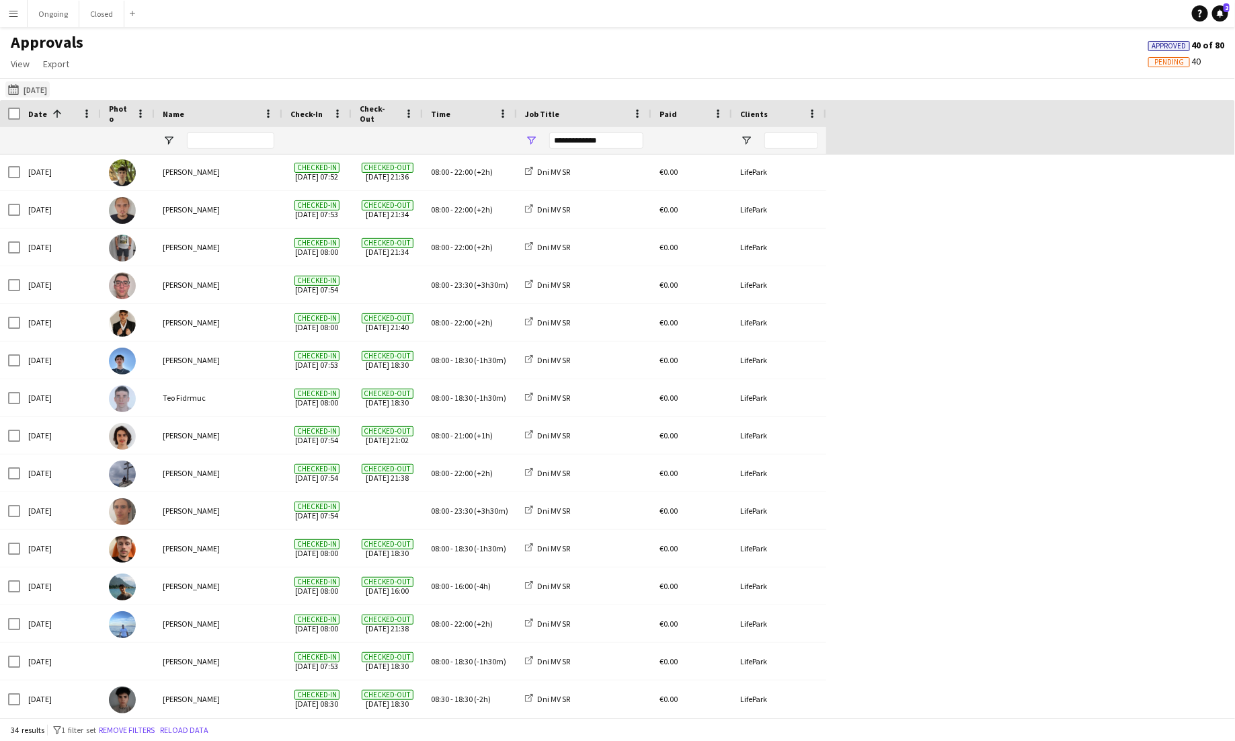
click at [30, 96] on button "Yesterday 15-09-2025" at bounding box center [27, 89] width 44 height 16
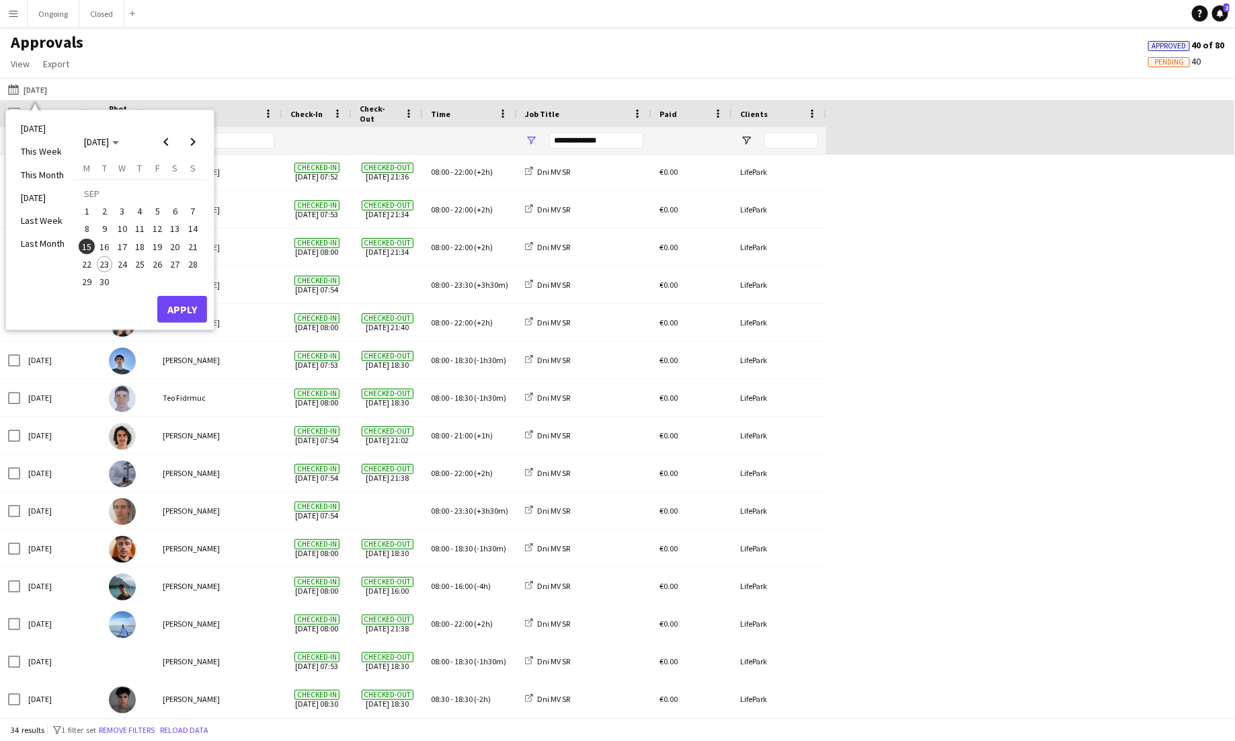
click at [109, 243] on span "16" at bounding box center [105, 247] width 16 height 16
click at [184, 305] on button "Apply" at bounding box center [182, 309] width 50 height 27
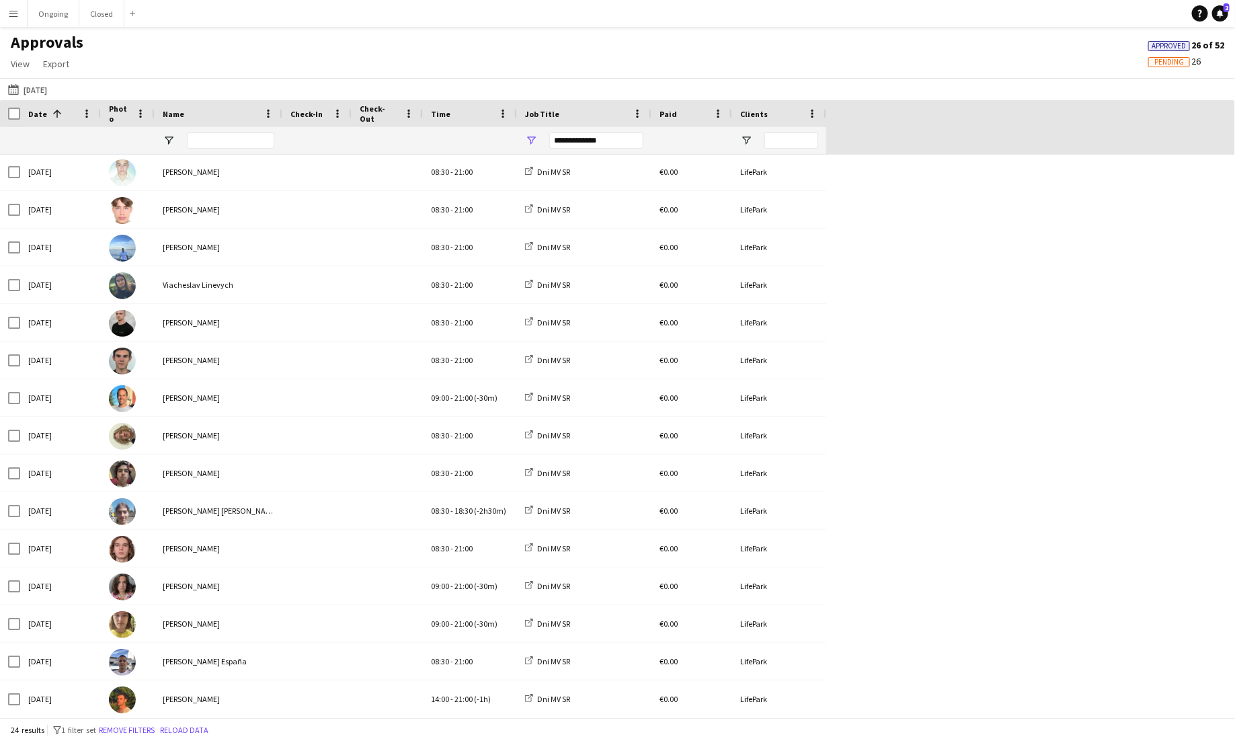
click at [615, 145] on div "**********" at bounding box center [596, 140] width 94 height 16
click at [926, 321] on div "Tue, 16 Sep 2025 Alexander Edgar Cely 09:00 - 21:00 (-30m) Dni MV SR €0.00 Life…" at bounding box center [617, 266] width 1235 height 904
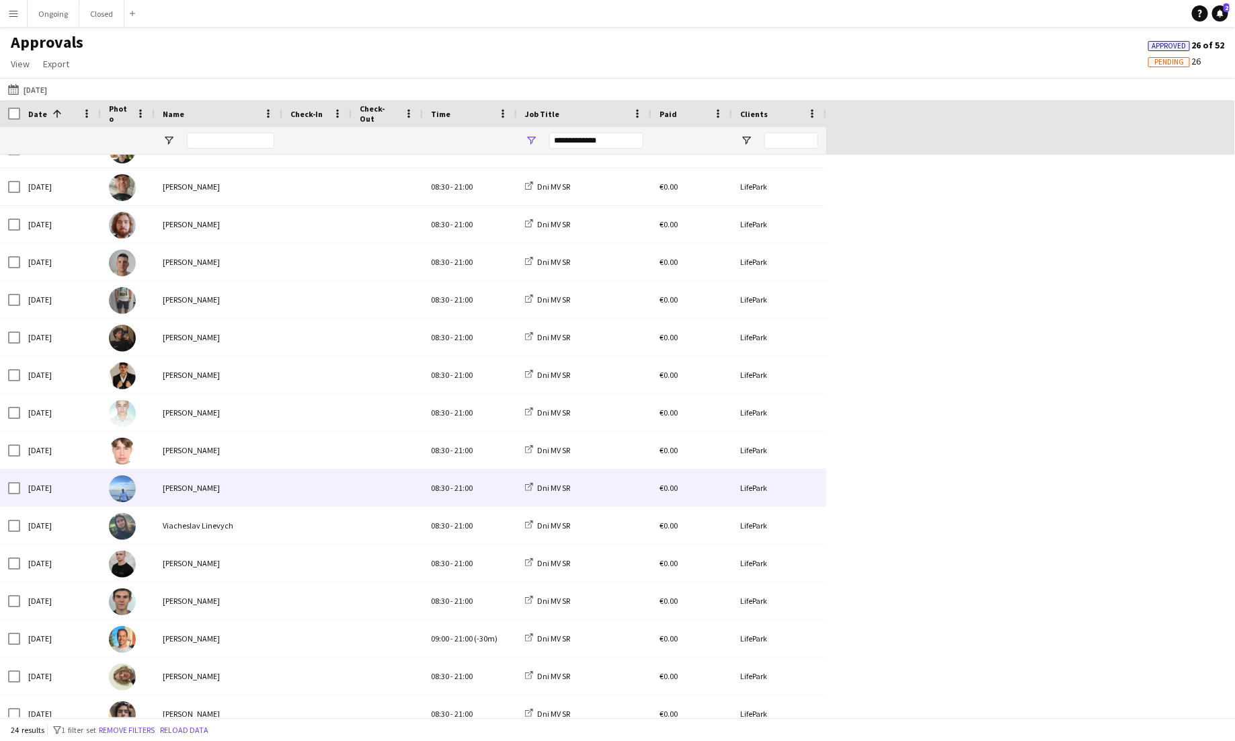
scroll to position [0, 0]
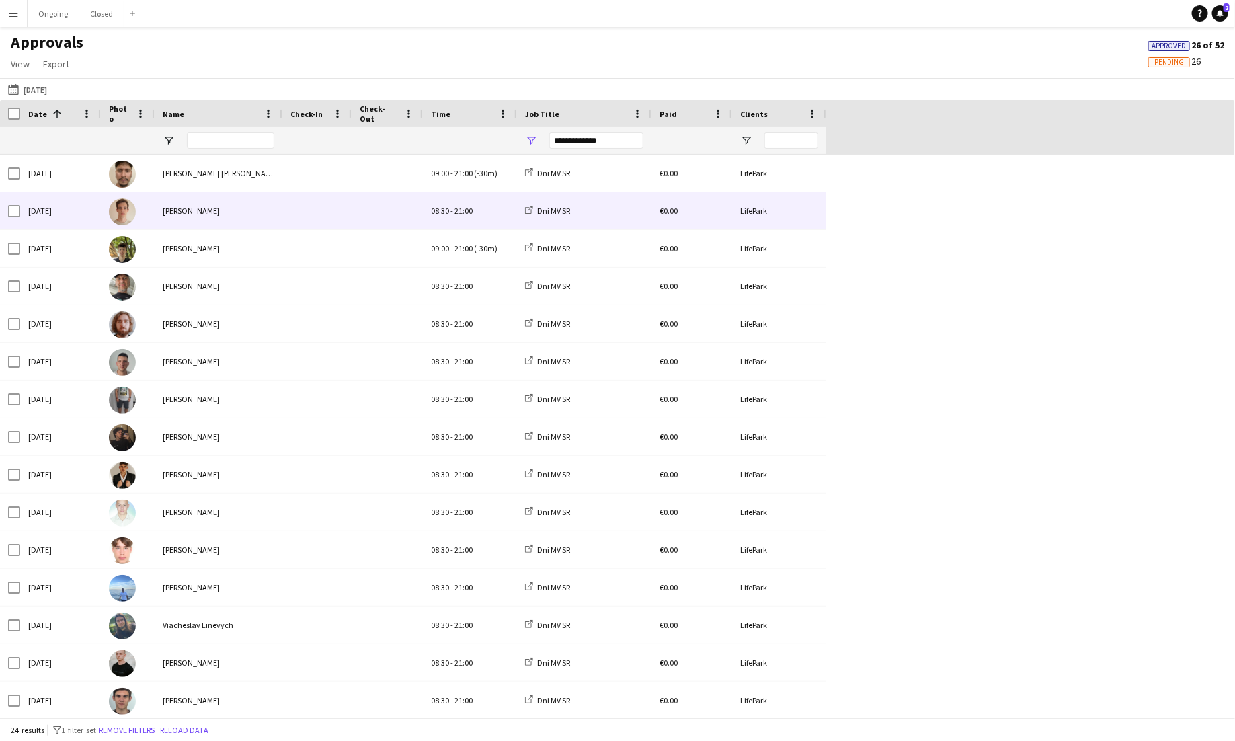
click at [464, 215] on span "21:00" at bounding box center [464, 211] width 18 height 10
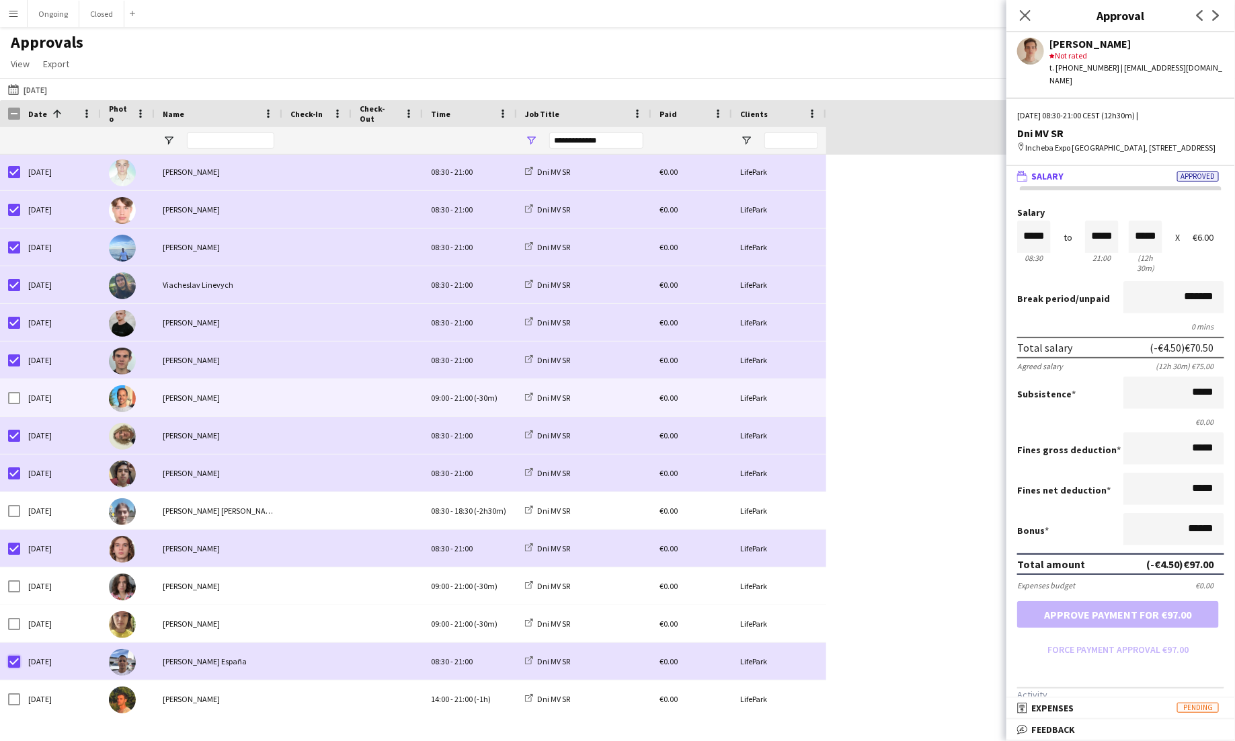
scroll to position [109, 0]
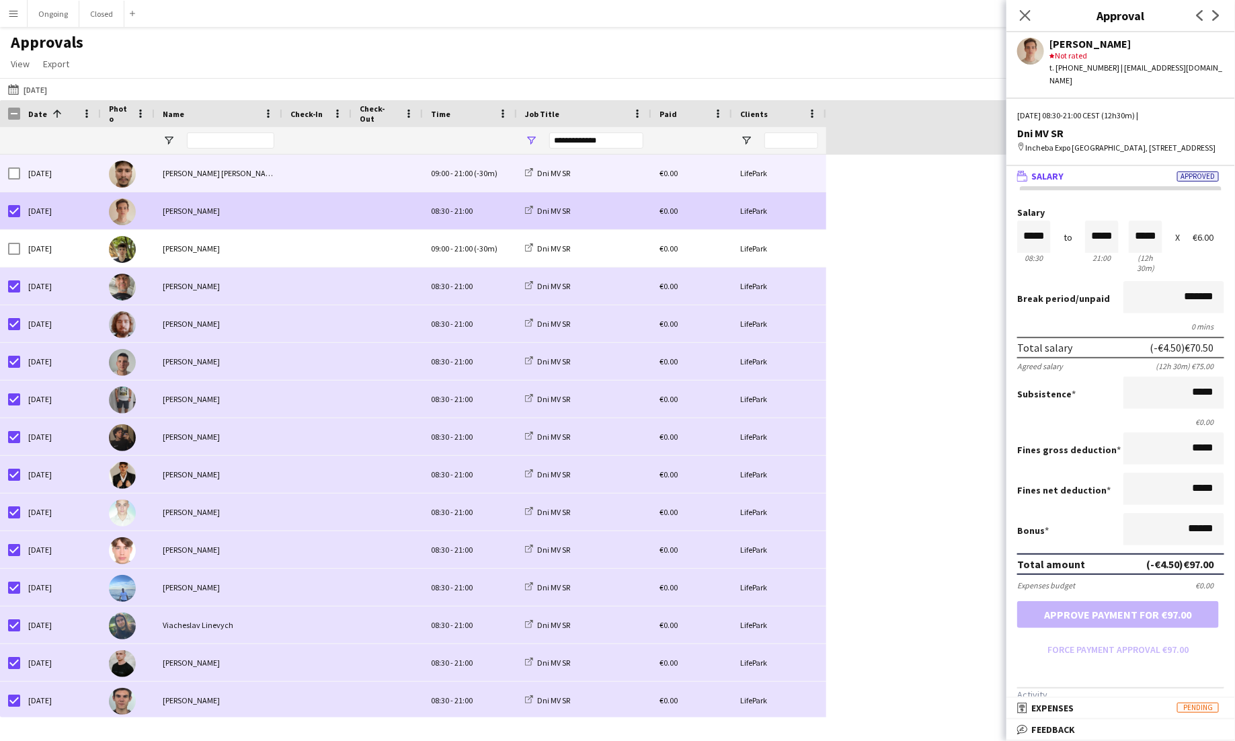
click at [284, 178] on div at bounding box center [316, 173] width 69 height 37
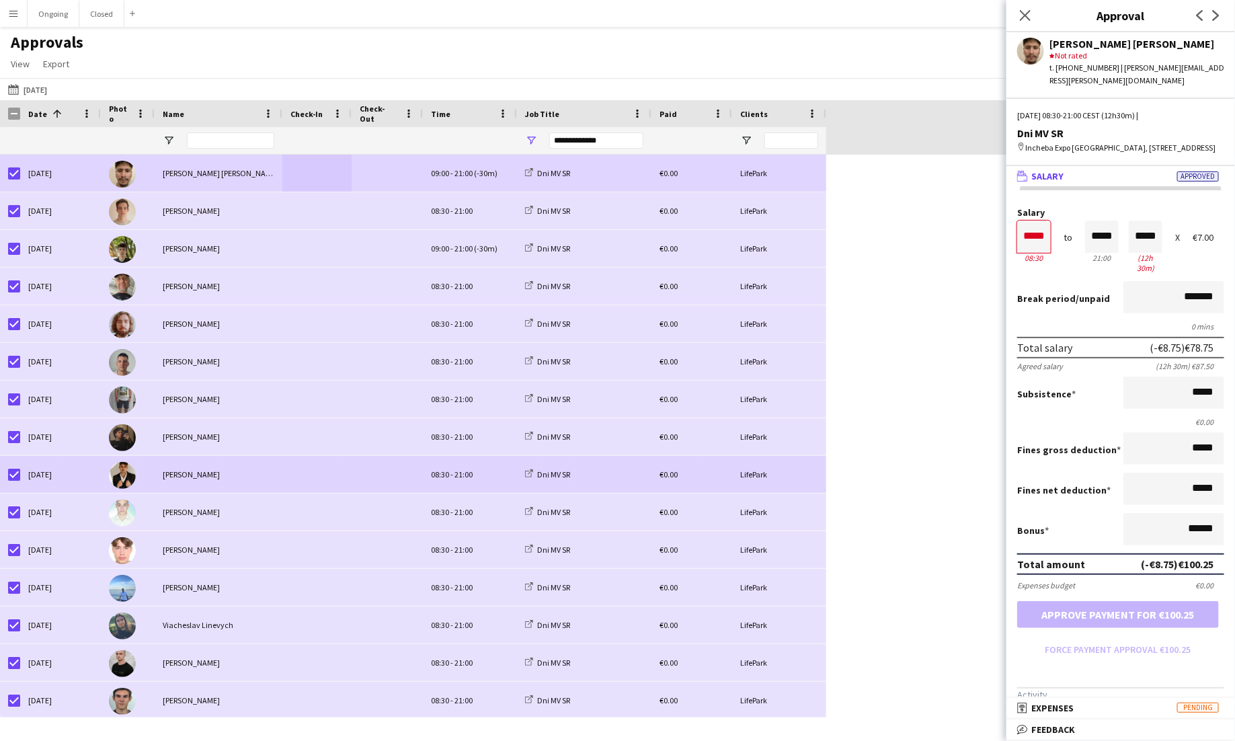
scroll to position [340, 0]
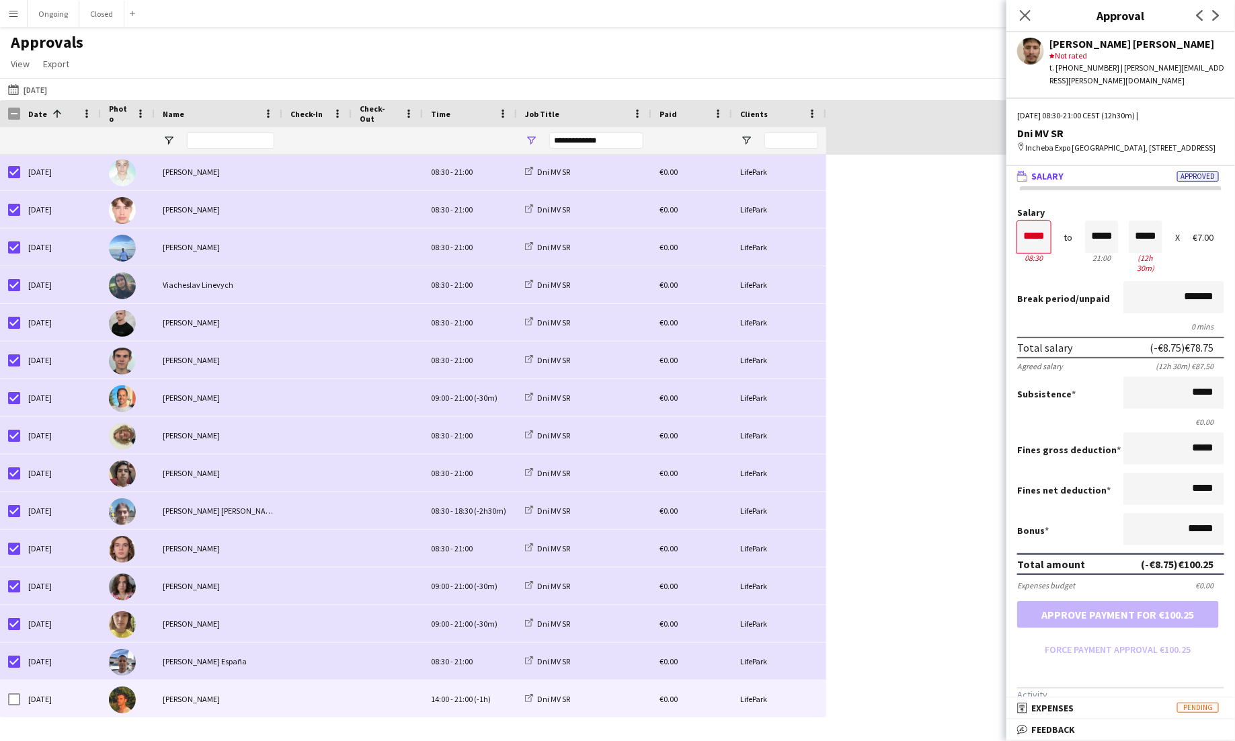
click at [279, 698] on div "[PERSON_NAME]" at bounding box center [219, 699] width 128 height 37
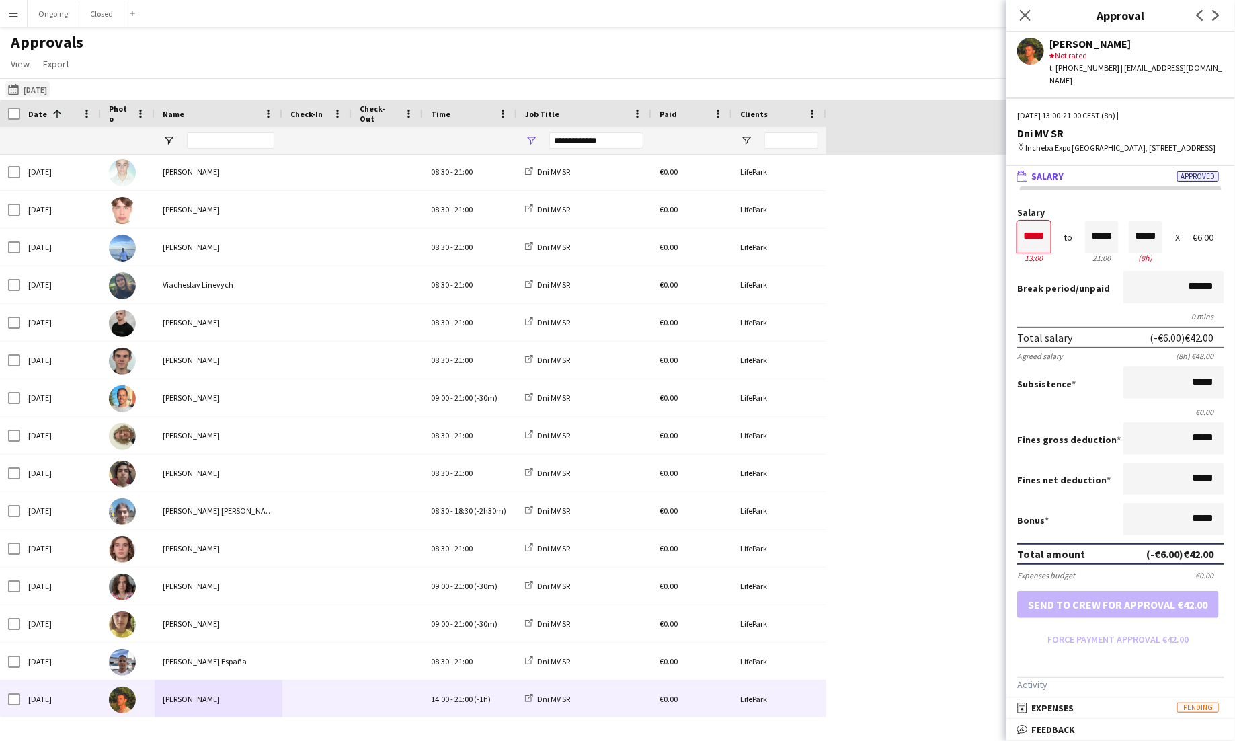
click at [28, 94] on button "Yesterday 16-09-2025" at bounding box center [27, 89] width 44 height 16
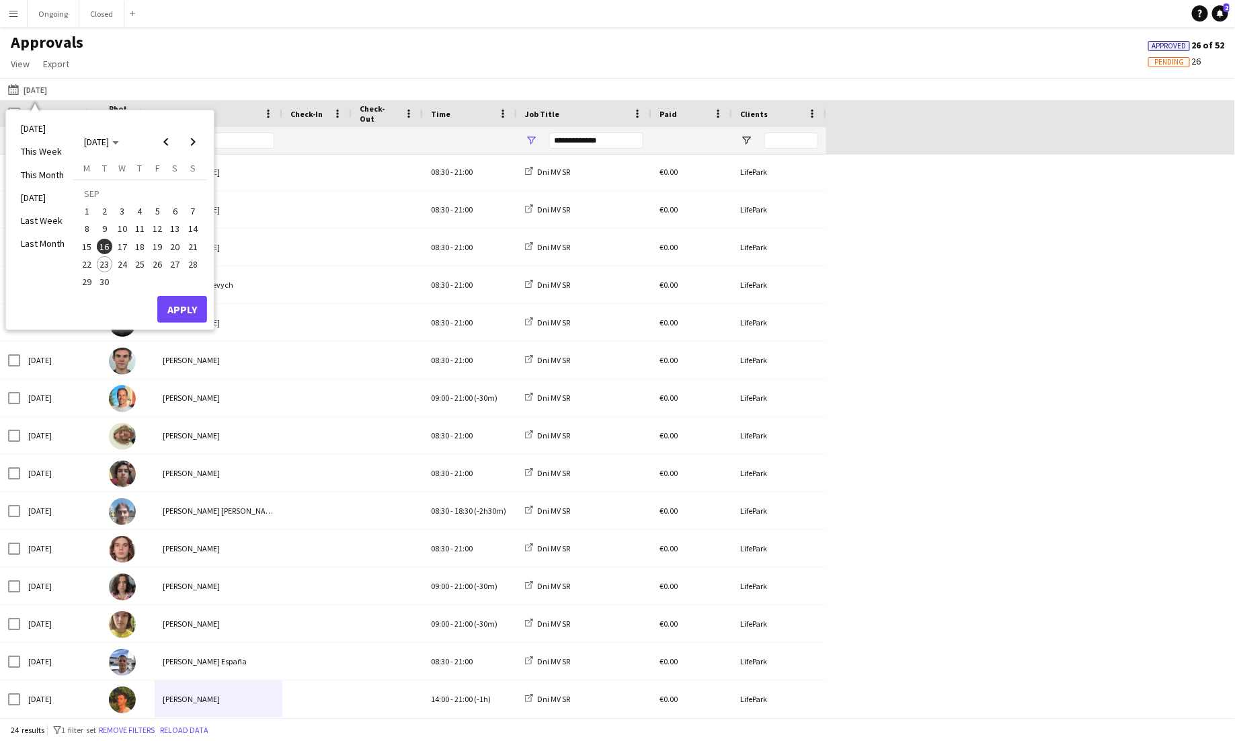
click at [122, 242] on span "17" at bounding box center [122, 247] width 16 height 16
click at [168, 312] on button "Apply" at bounding box center [182, 309] width 50 height 27
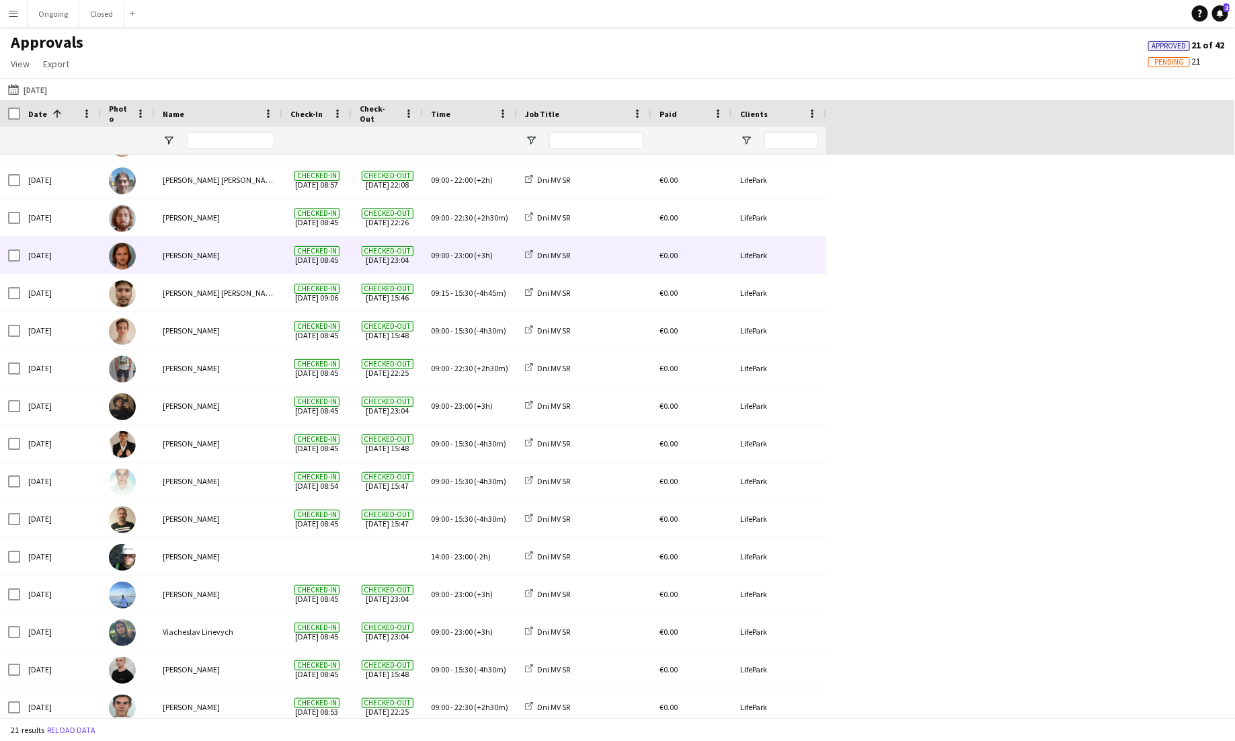
scroll to position [106, 0]
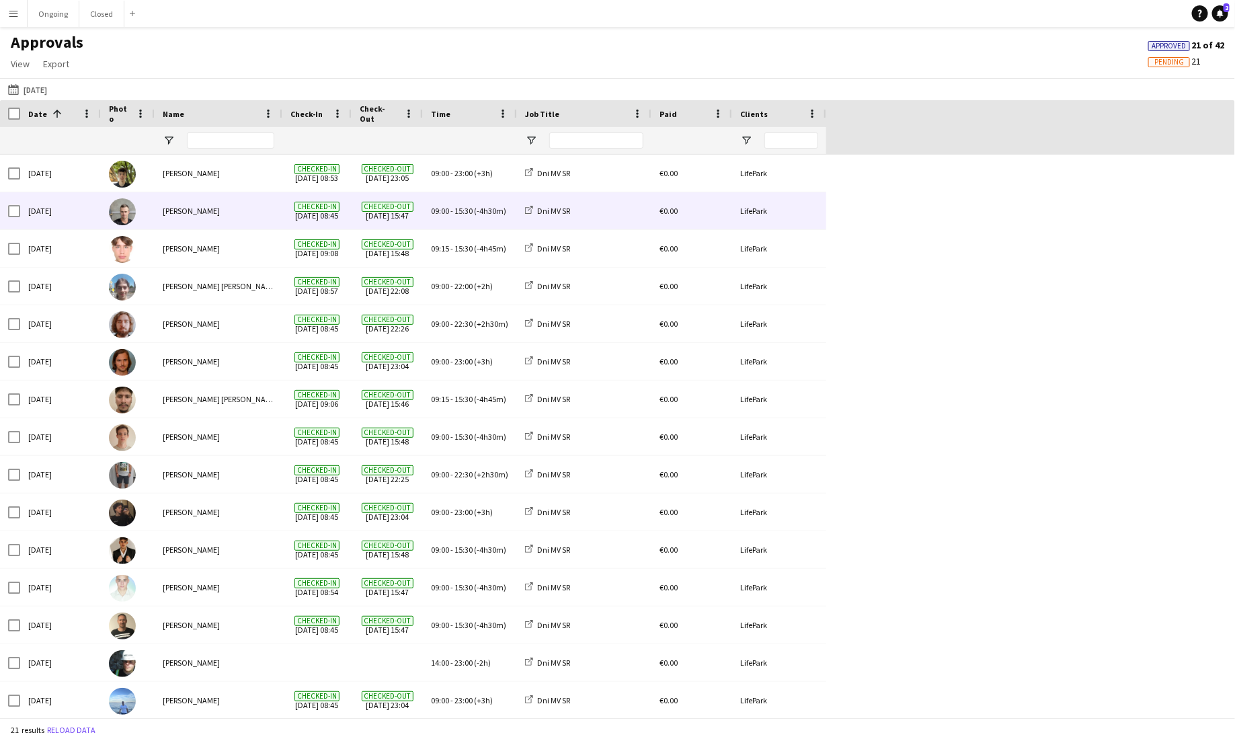
click at [165, 216] on div "[PERSON_NAME]" at bounding box center [219, 210] width 128 height 37
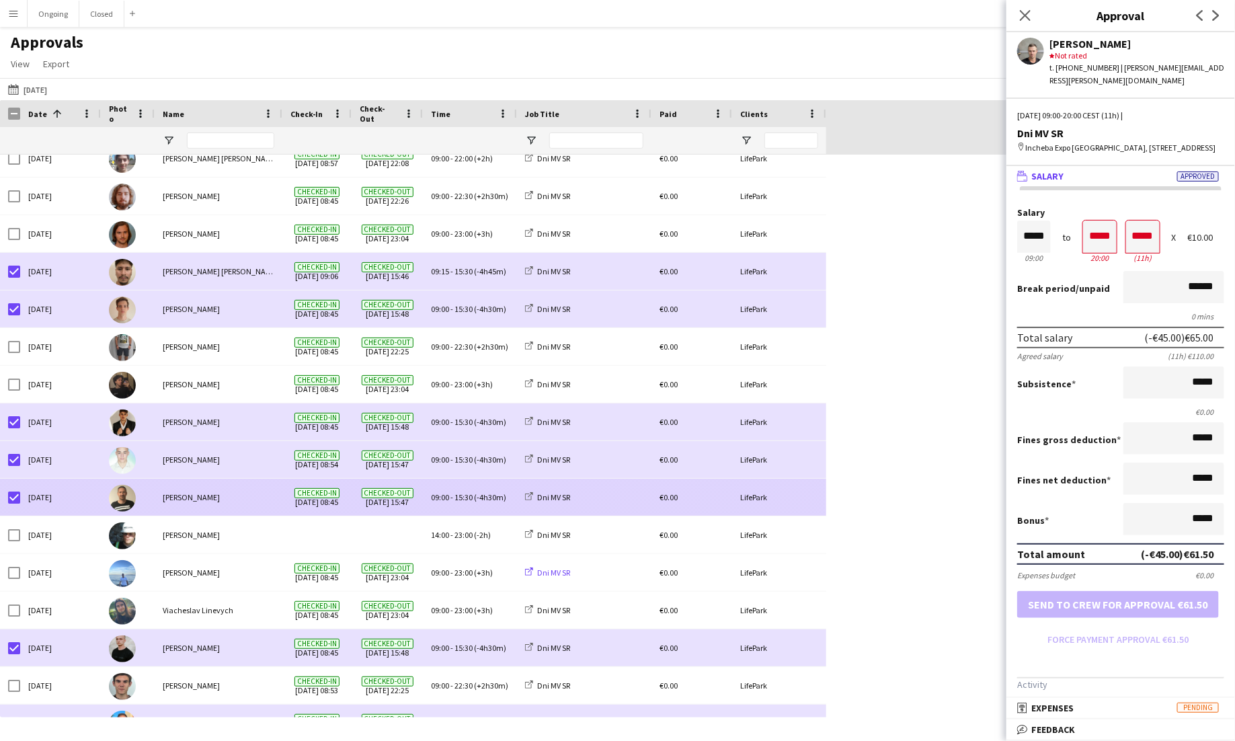
scroll to position [113, 0]
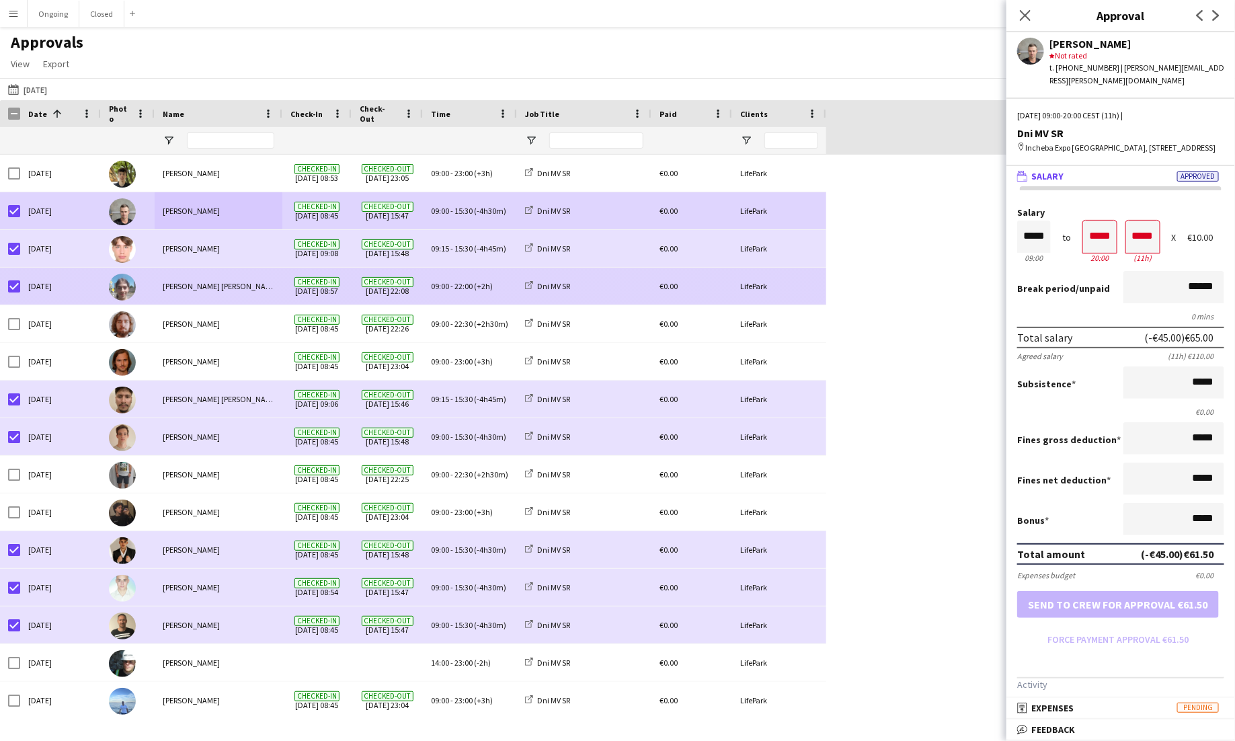
click at [478, 293] on div "09:00 - 22:00 (+2h)" at bounding box center [470, 286] width 94 height 37
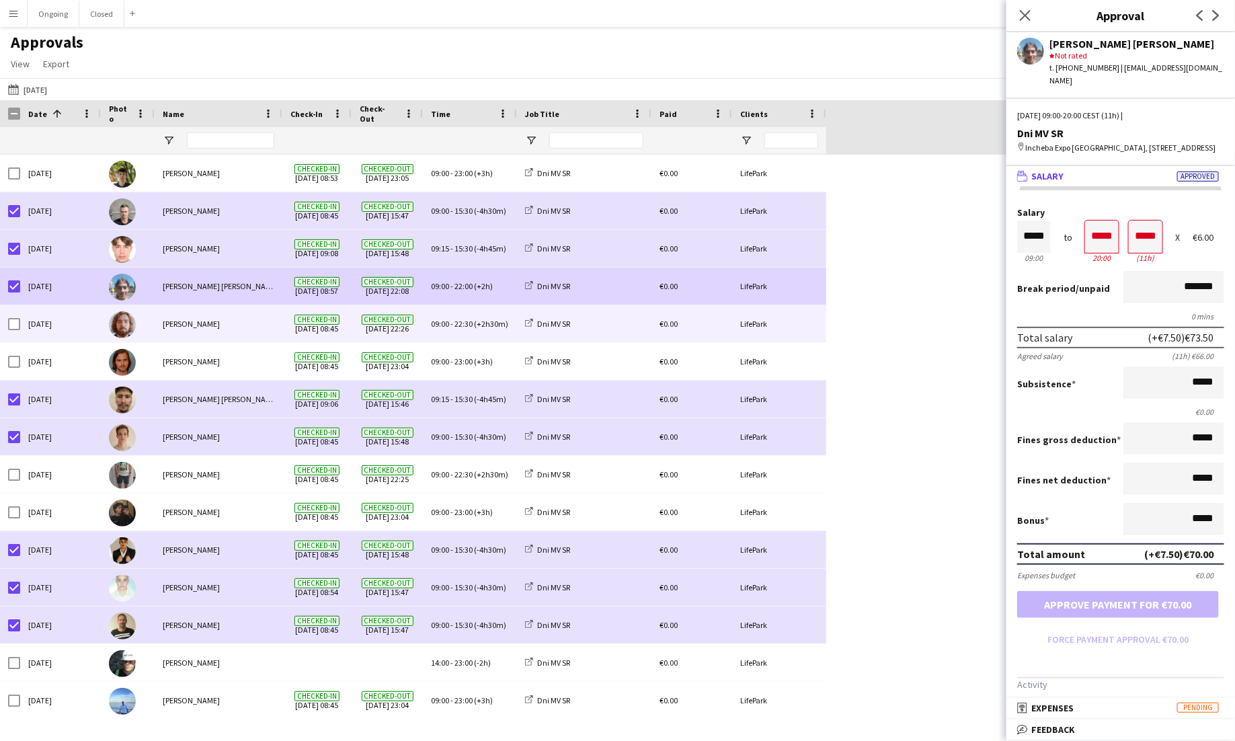
click at [460, 332] on div "09:00 - 22:30 (+2h30m)" at bounding box center [470, 323] width 94 height 37
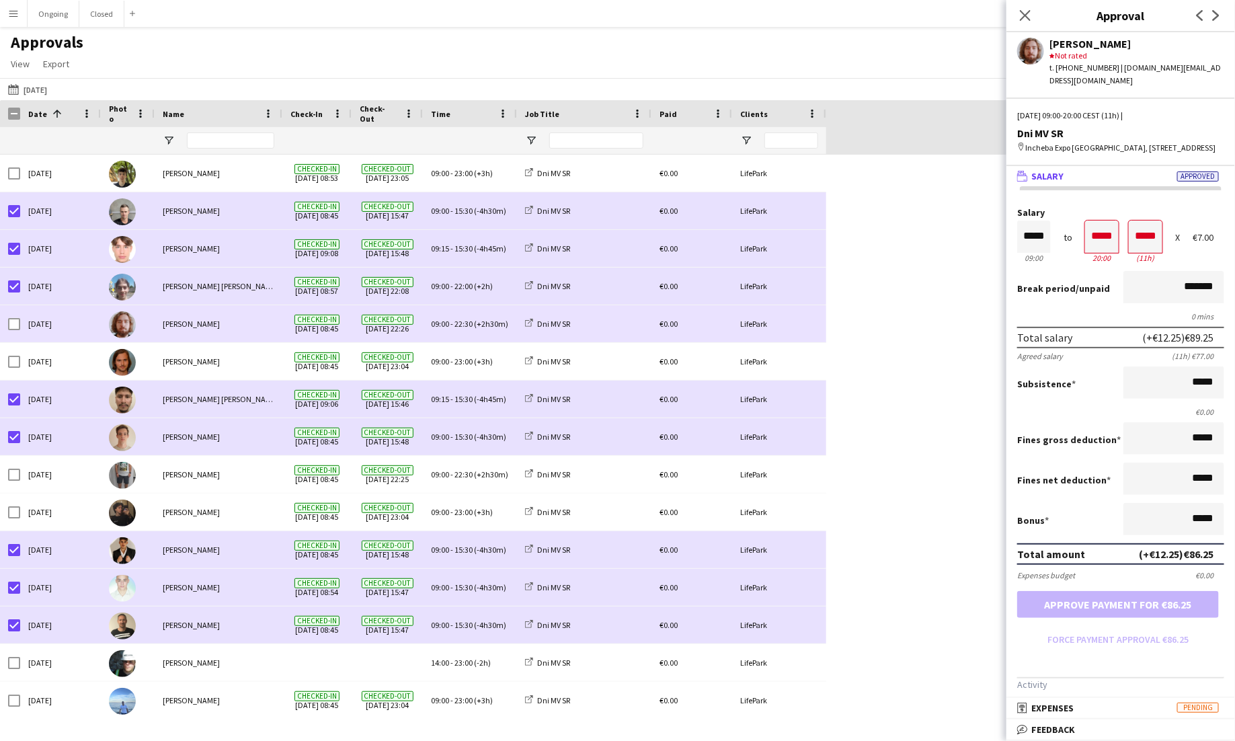
click at [461, 330] on div "09:00 - 22:30 (+2h30m)" at bounding box center [470, 323] width 94 height 37
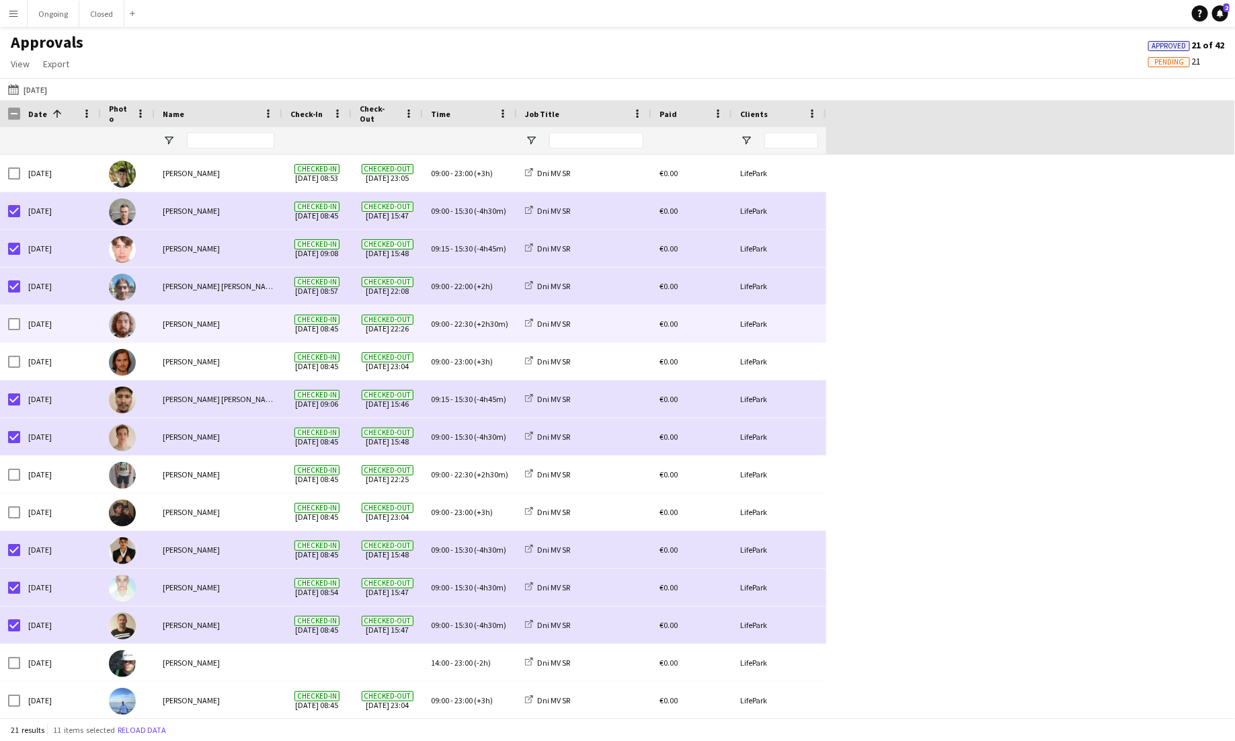
click at [445, 324] on span "09:00" at bounding box center [440, 324] width 18 height 10
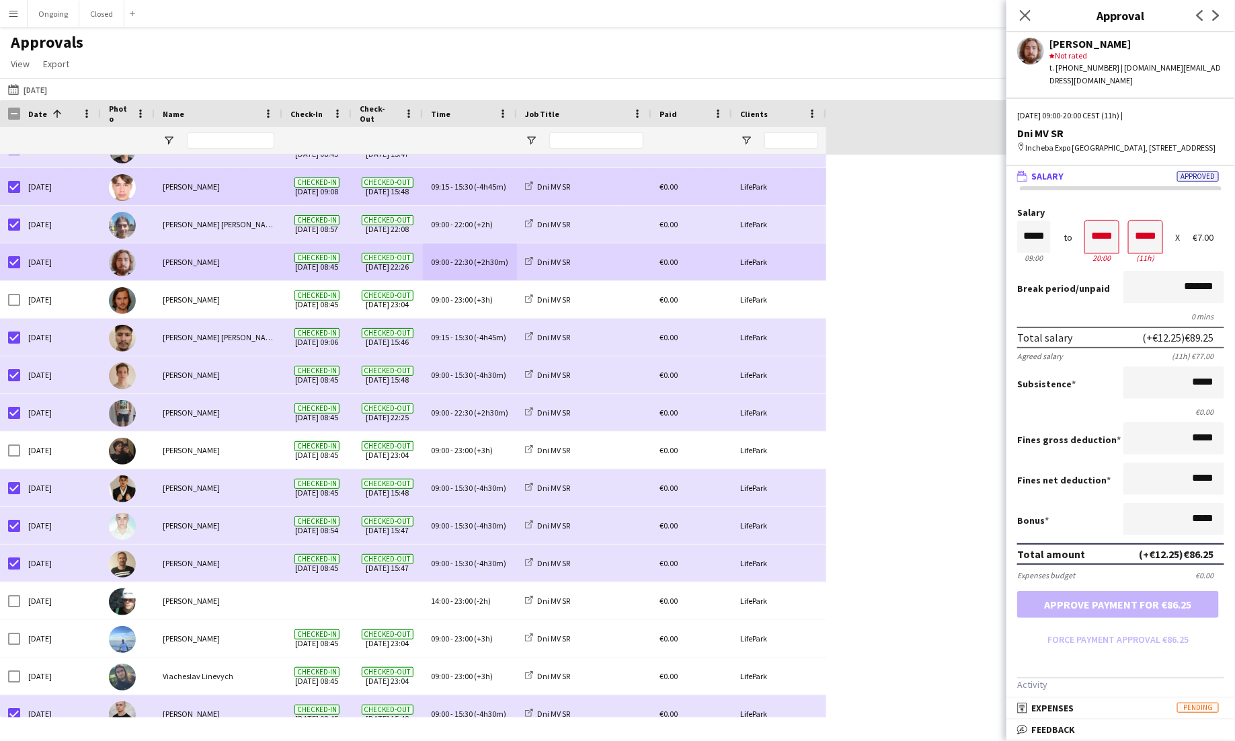
scroll to position [0, 0]
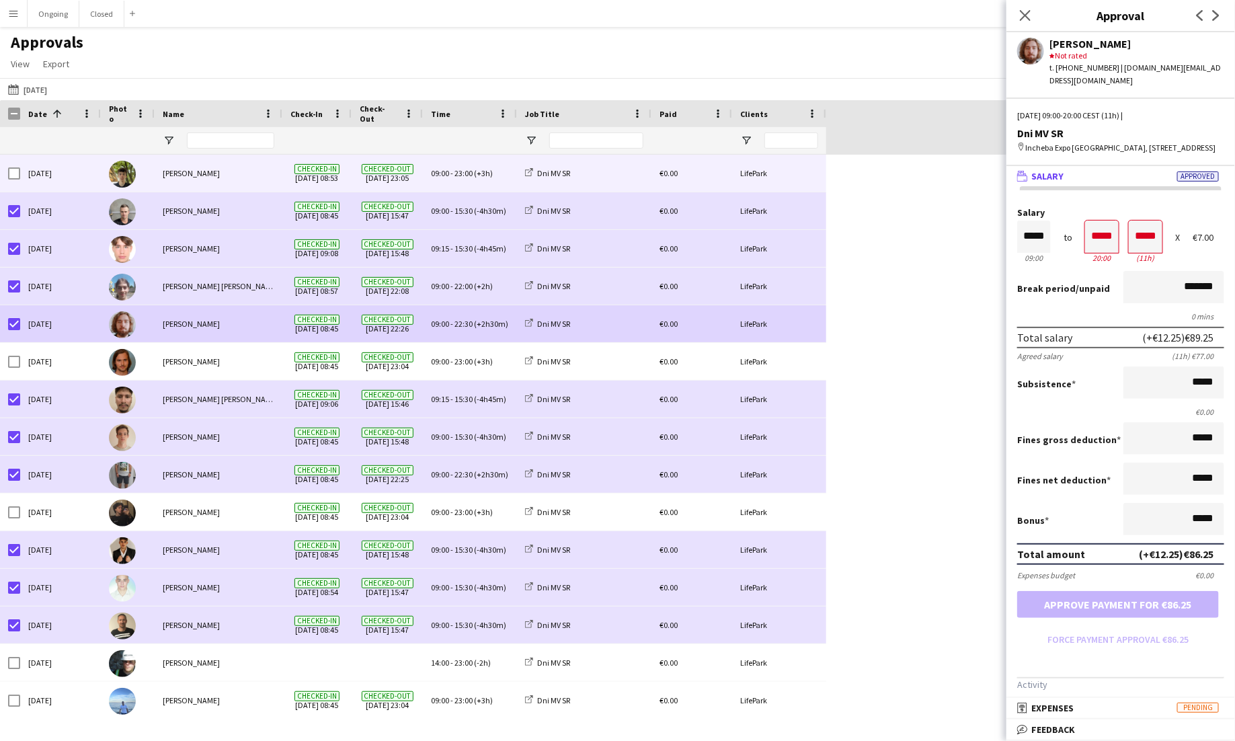
click at [478, 175] on span "(+3h)" at bounding box center [483, 173] width 19 height 10
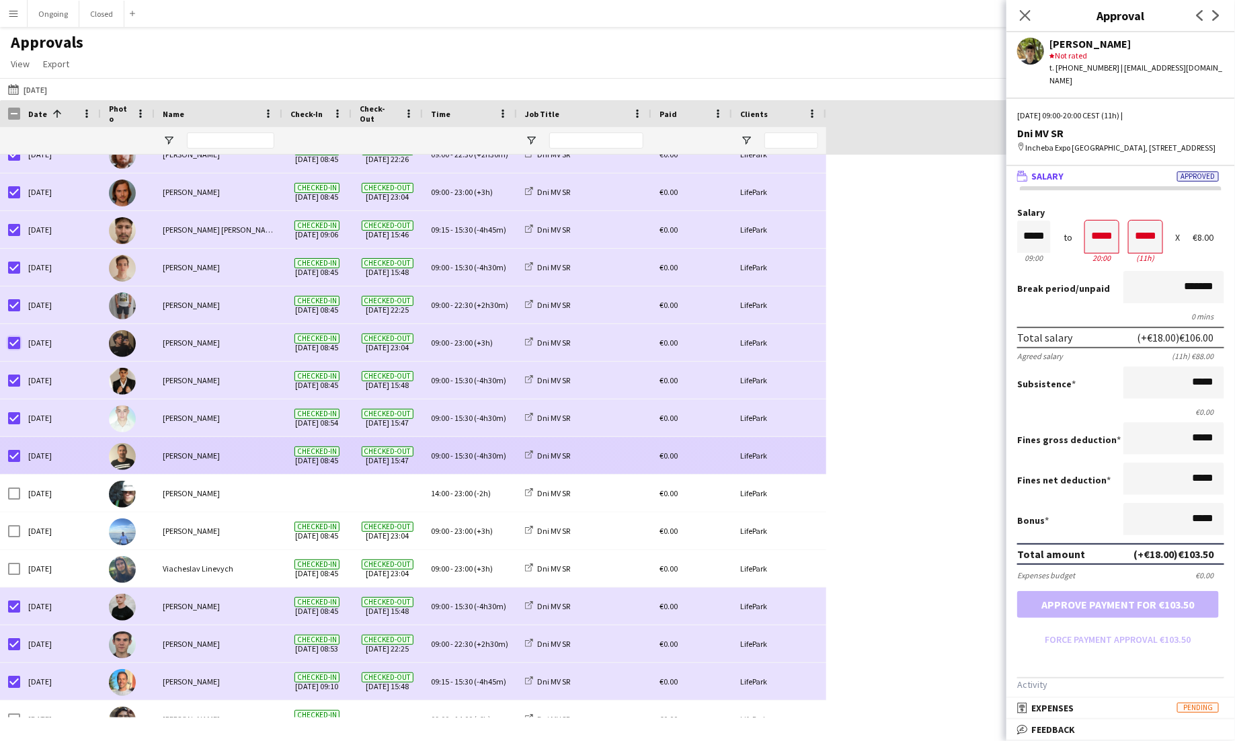
scroll to position [227, 0]
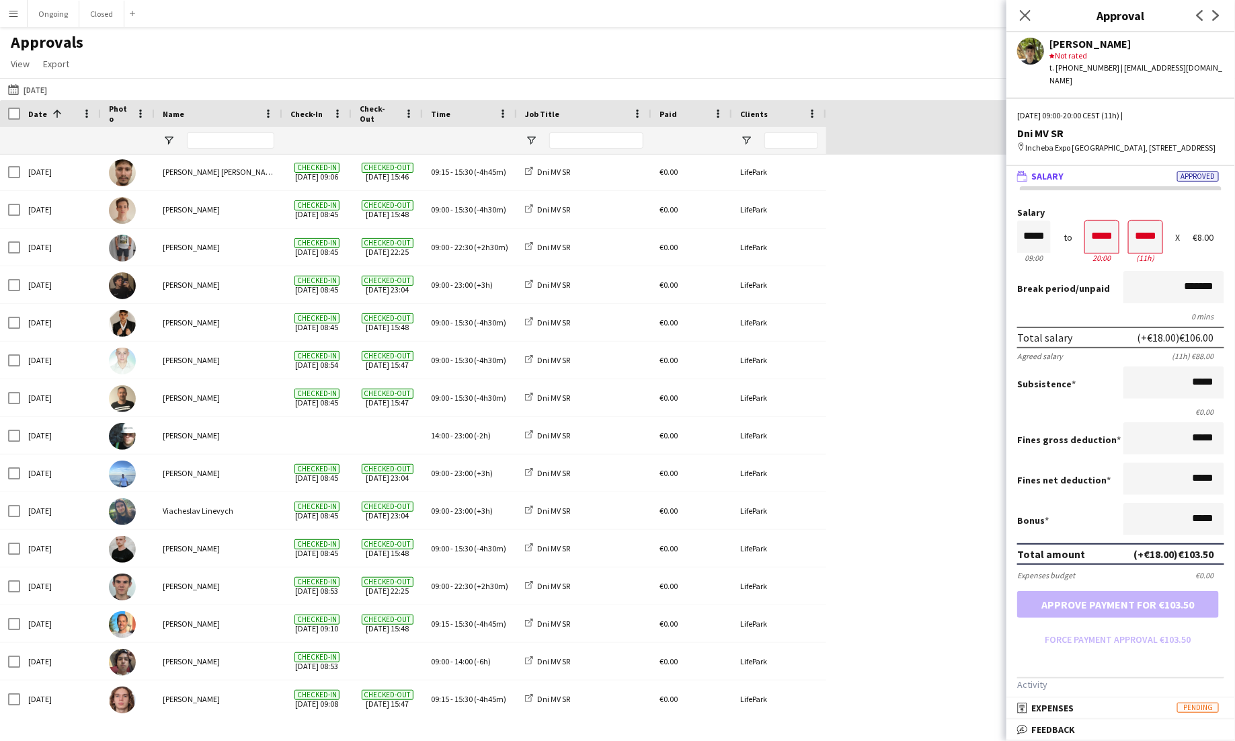
click at [14, 98] on div "Yesterday 17-09-2025 Today This Week This Month Yesterday Last Week Last Month …" at bounding box center [617, 89] width 1235 height 22
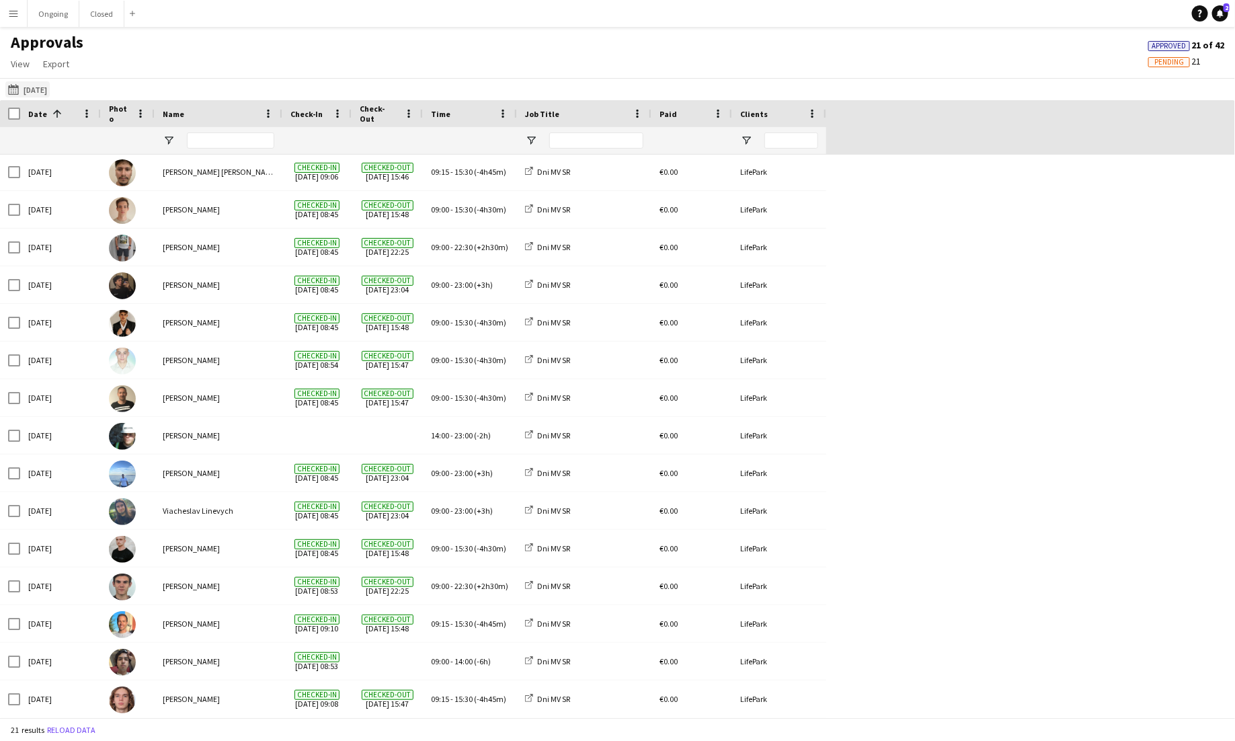
click at [14, 90] on app-icon "[DATE]" at bounding box center [15, 89] width 15 height 11
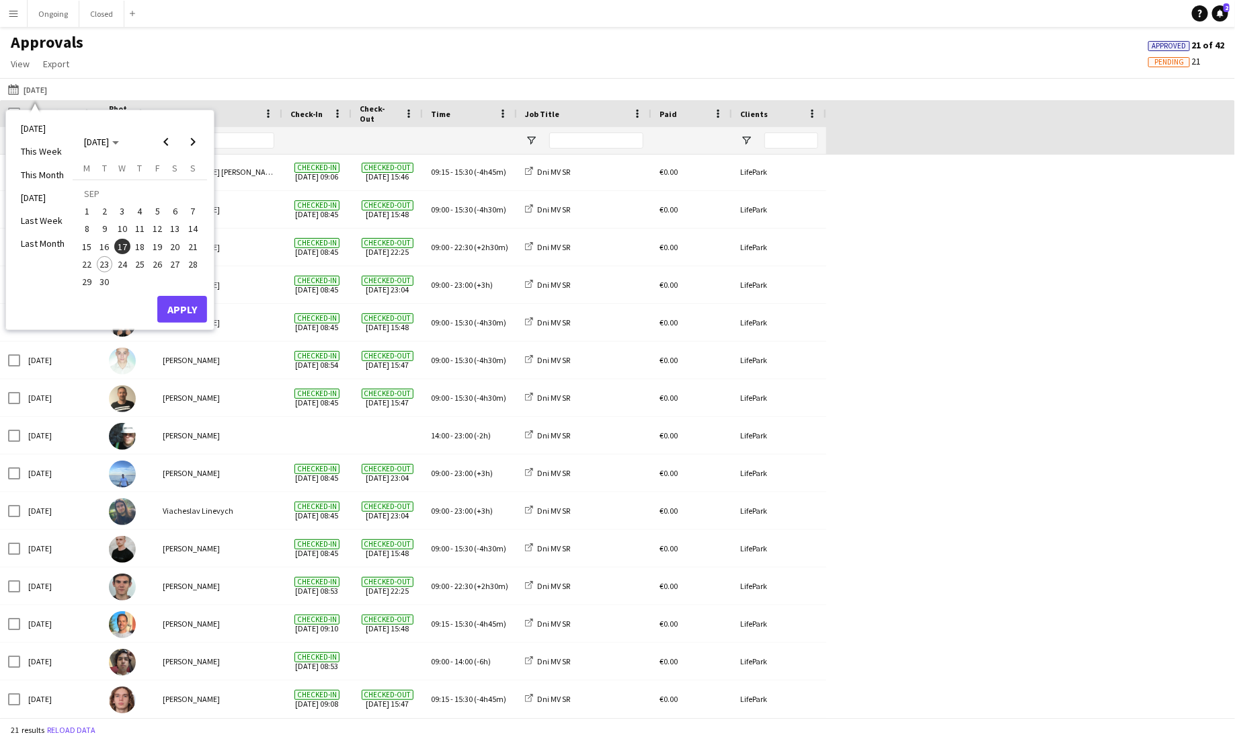
click at [142, 245] on span "18" at bounding box center [140, 247] width 16 height 16
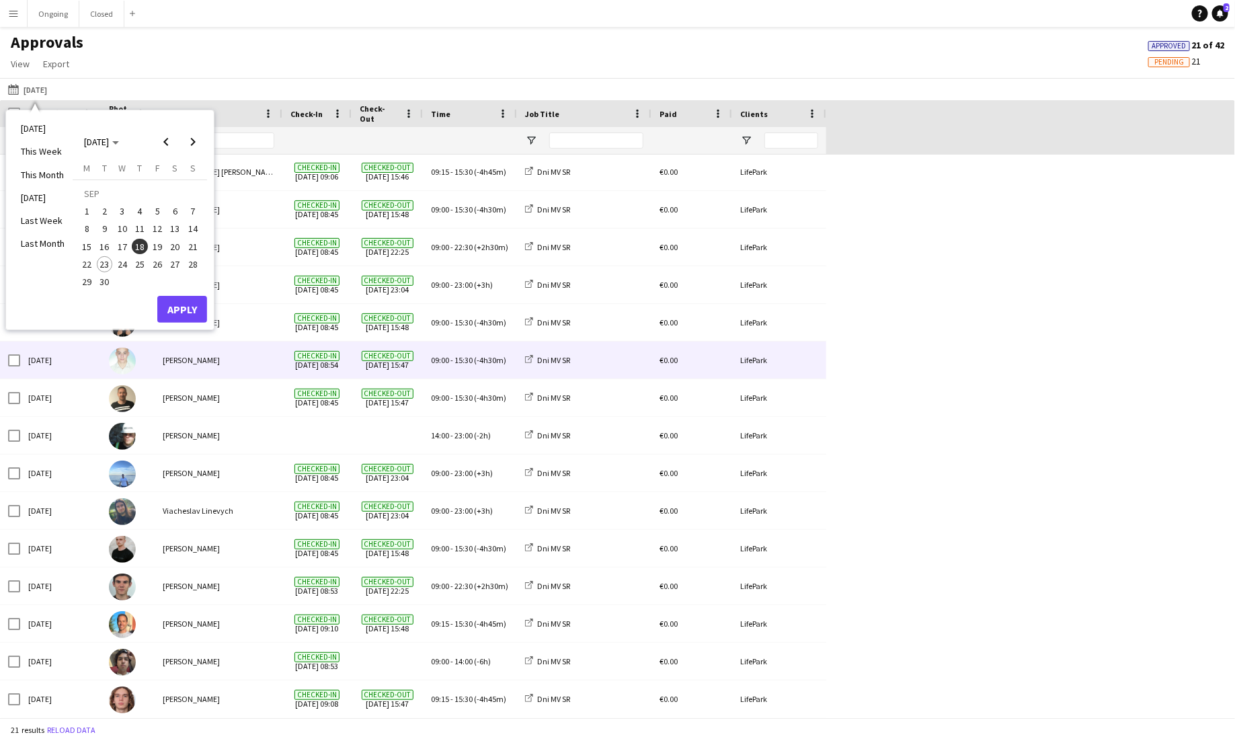
click at [193, 345] on div "[PERSON_NAME]" at bounding box center [219, 360] width 128 height 37
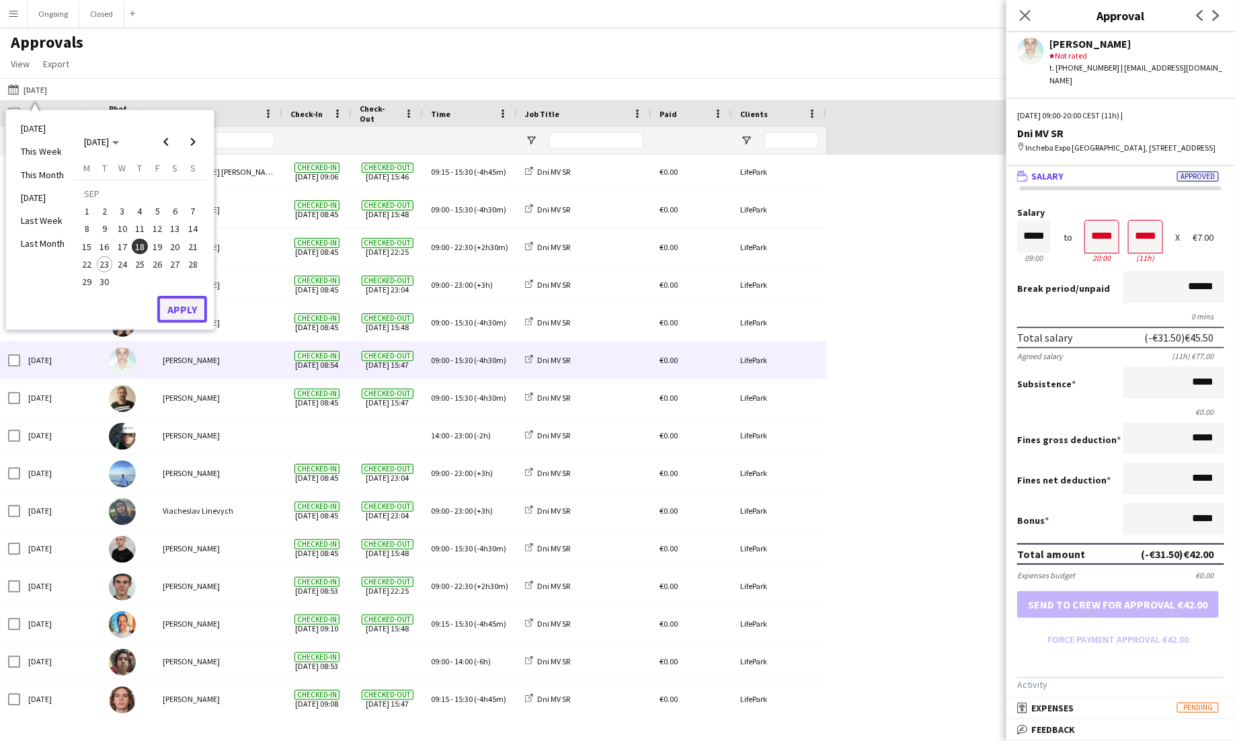
click at [182, 304] on button "Apply" at bounding box center [182, 309] width 50 height 27
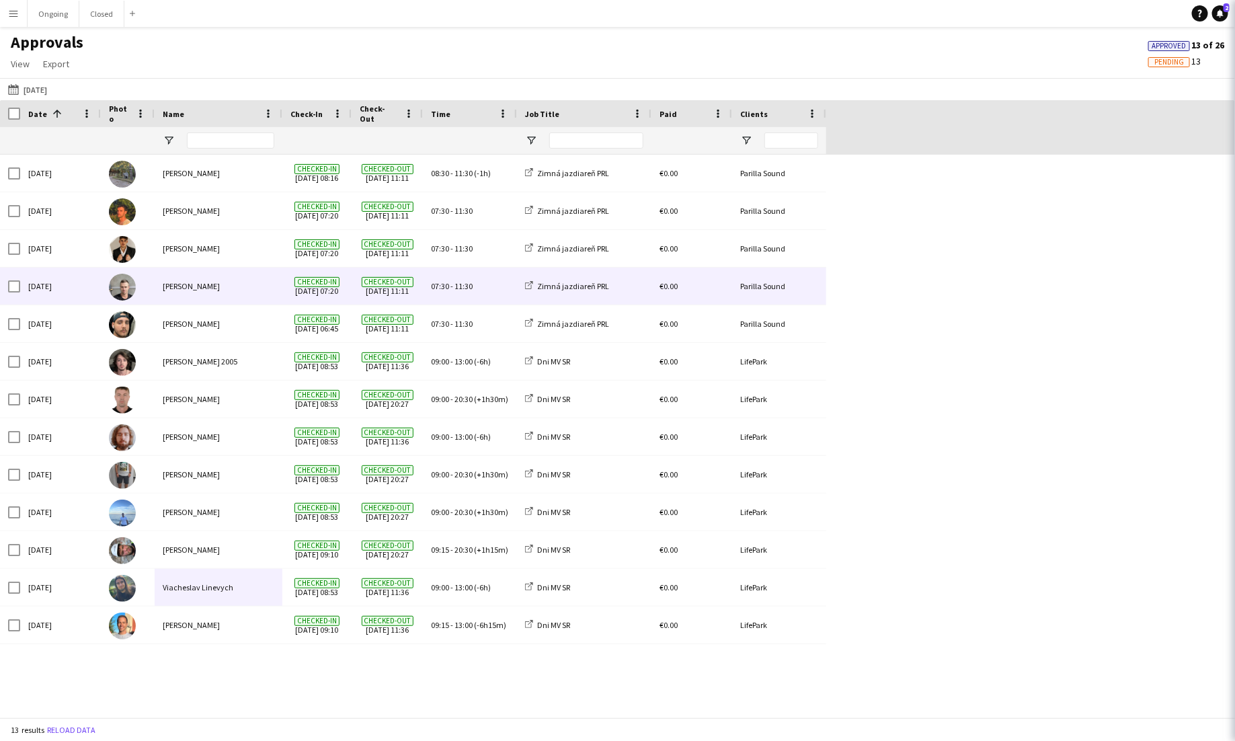
scroll to position [0, 0]
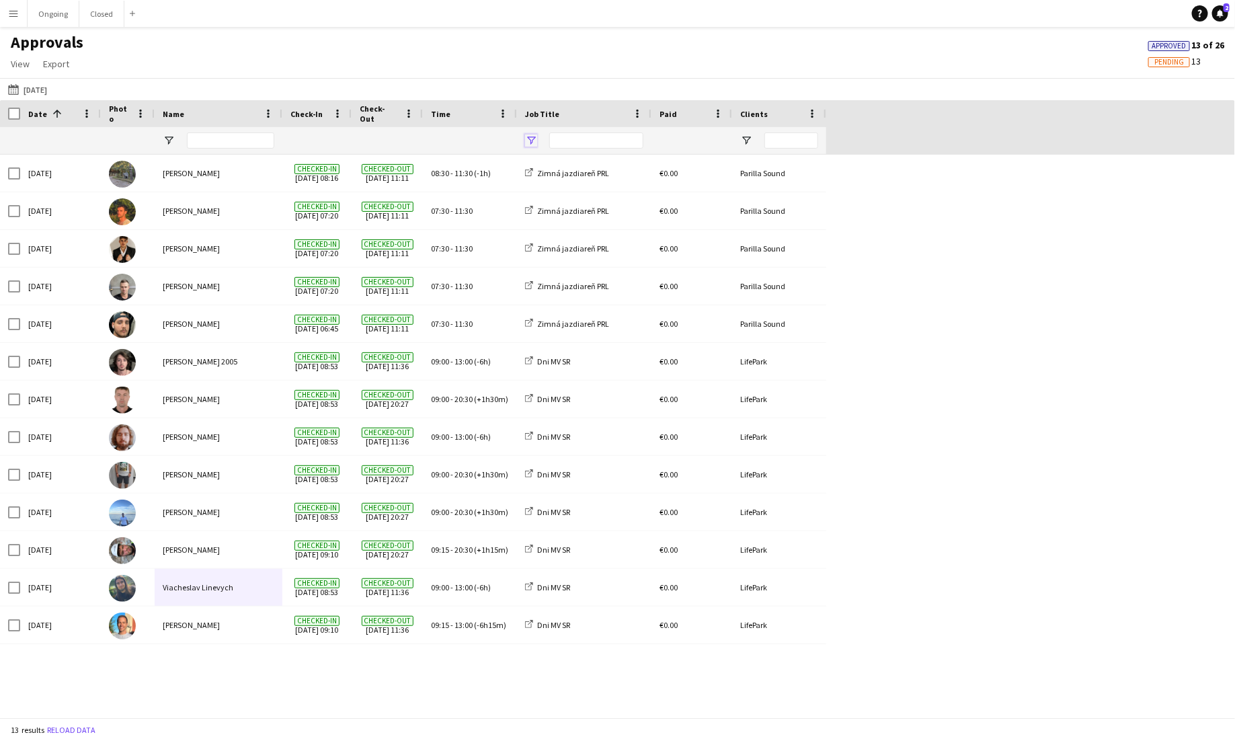
click at [535, 135] on span "Open Filter Menu" at bounding box center [531, 141] width 12 height 12
click at [556, 225] on div "(Select All)" at bounding box center [600, 223] width 106 height 10
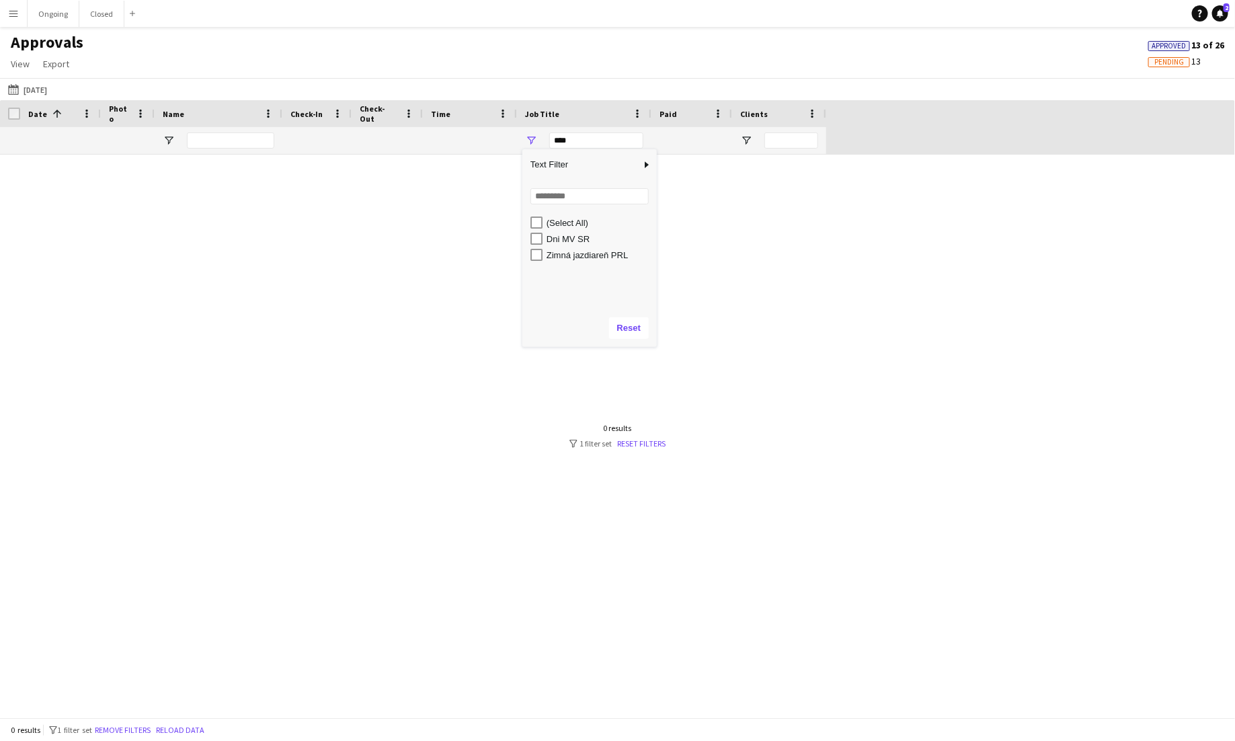
click at [556, 238] on div "Dni MV SR" at bounding box center [600, 239] width 106 height 10
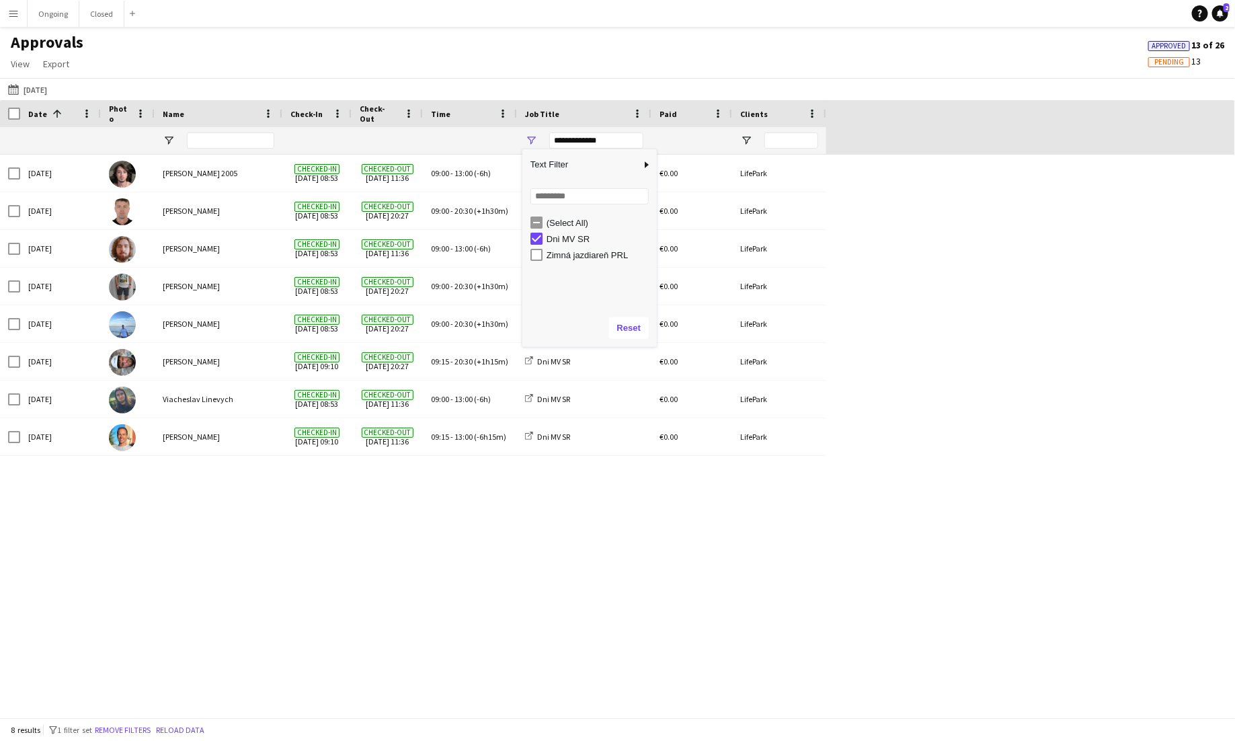
click at [926, 287] on div "Thu, 18 Sep 2025 Matej Polák 2005 Checked-in 18-09-2025 08:53 Checked-out 18-09…" at bounding box center [617, 436] width 1235 height 563
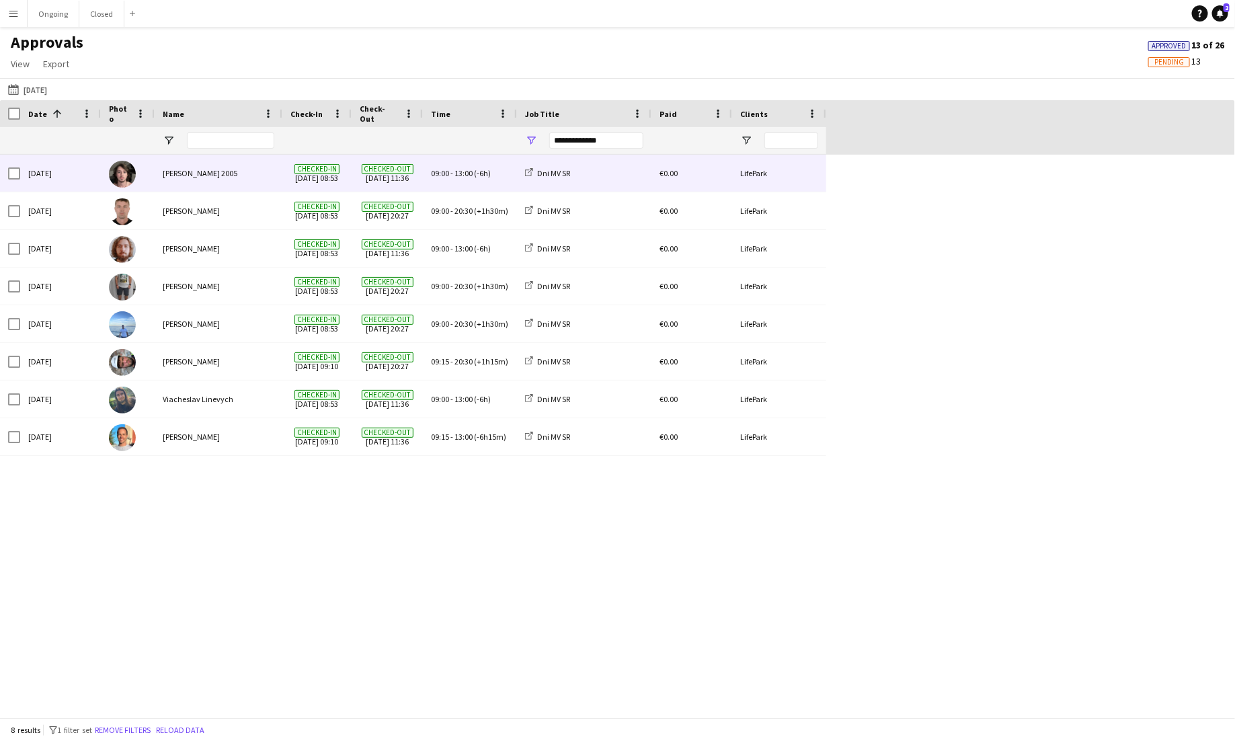
click at [364, 176] on span "Checked-out 18-09-2025 11:36" at bounding box center [387, 173] width 55 height 37
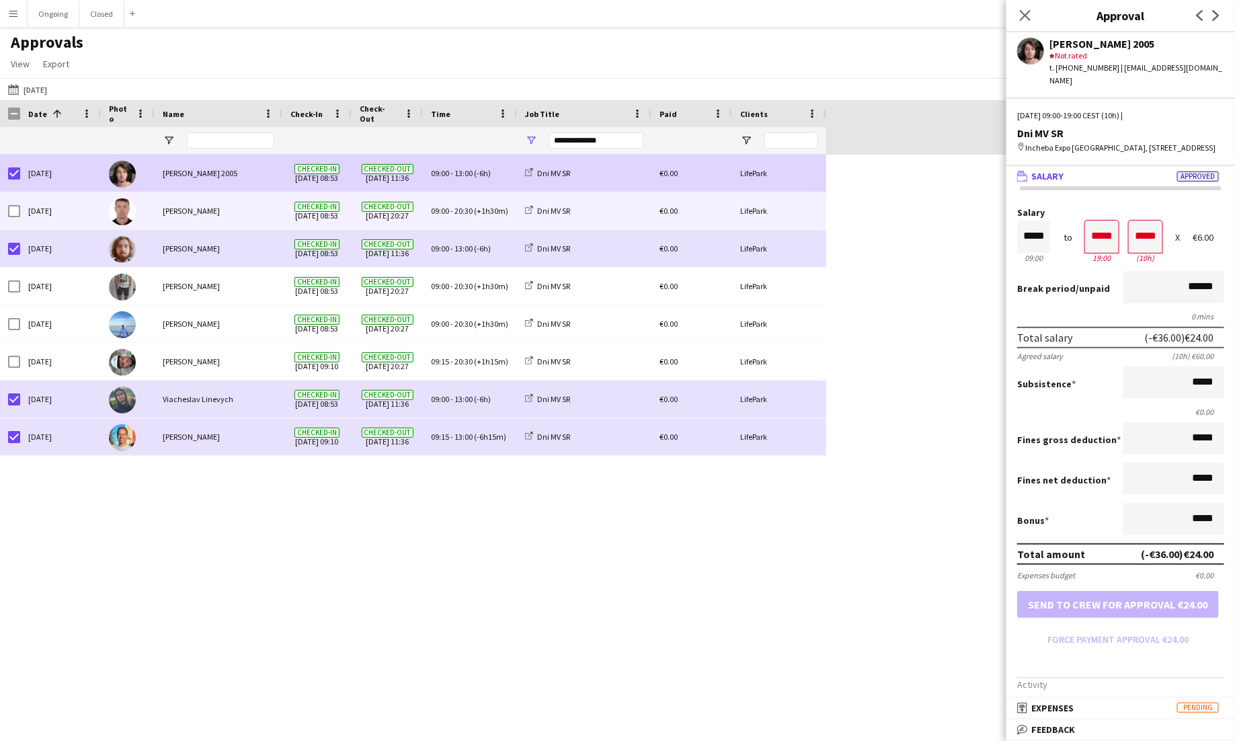
click at [478, 212] on span "(+1h30m)" at bounding box center [491, 211] width 34 height 10
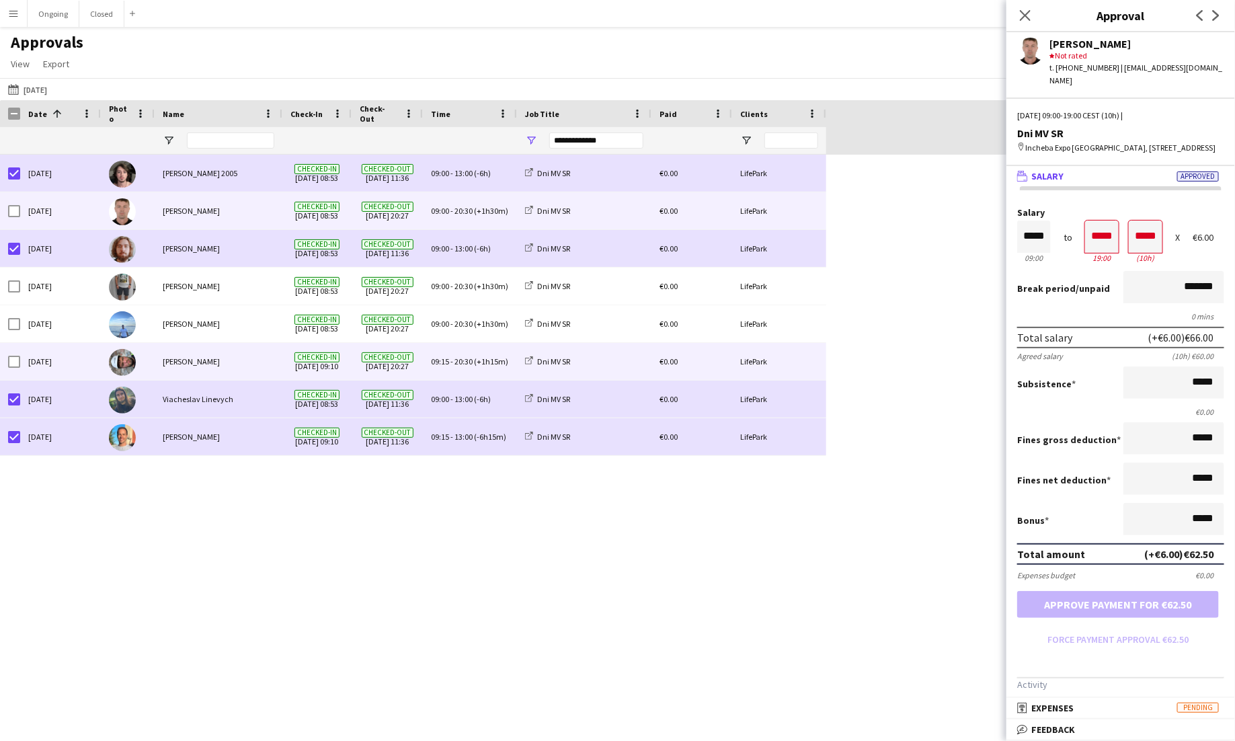
click at [250, 371] on div "[PERSON_NAME]" at bounding box center [219, 361] width 128 height 37
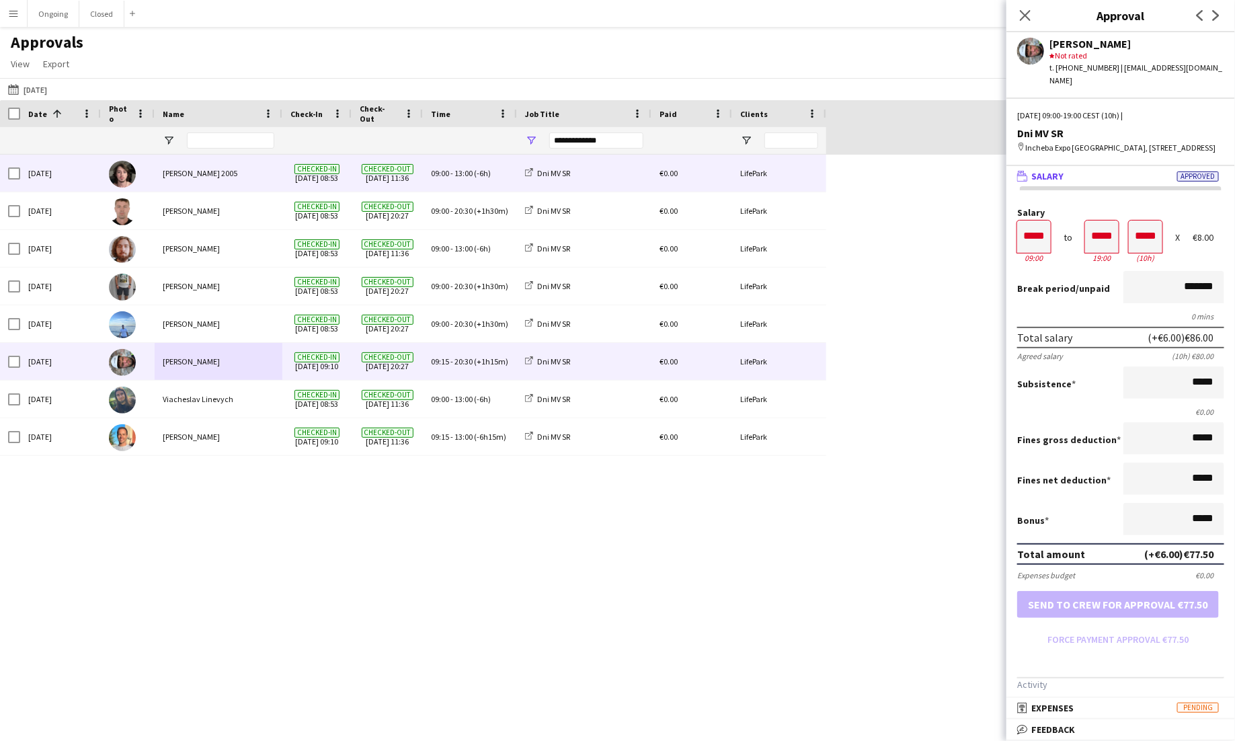
click at [341, 178] on span "Checked-in 18-09-2025 08:53" at bounding box center [317, 173] width 53 height 37
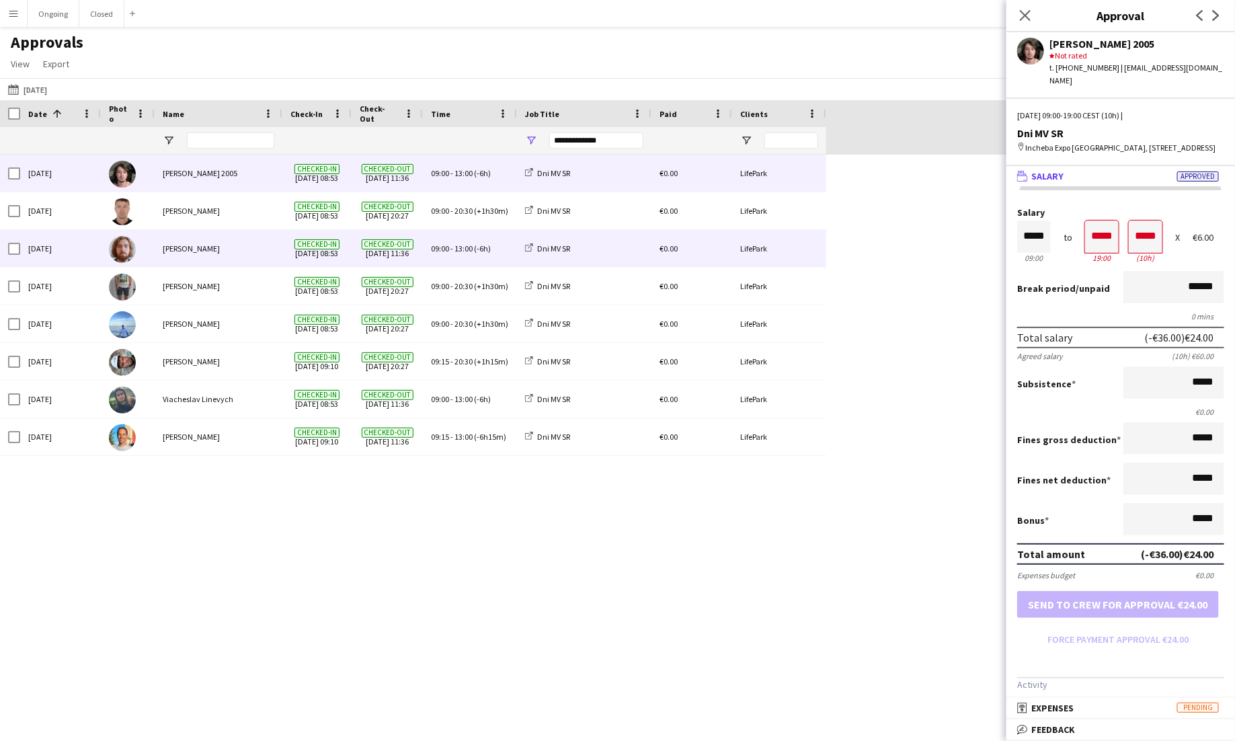
click at [451, 264] on div "09:00 - 13:00 (-6h)" at bounding box center [470, 248] width 94 height 37
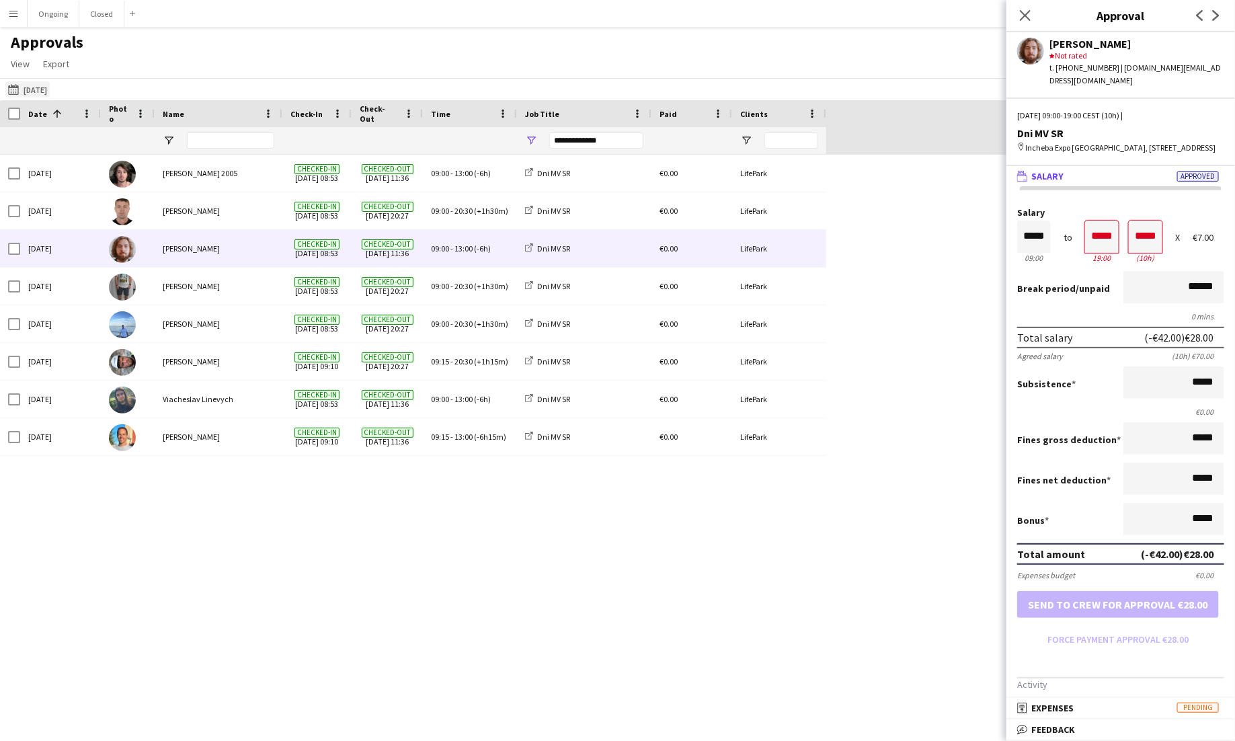
click at [26, 85] on button "Yesterday 18-09-2025" at bounding box center [27, 89] width 44 height 16
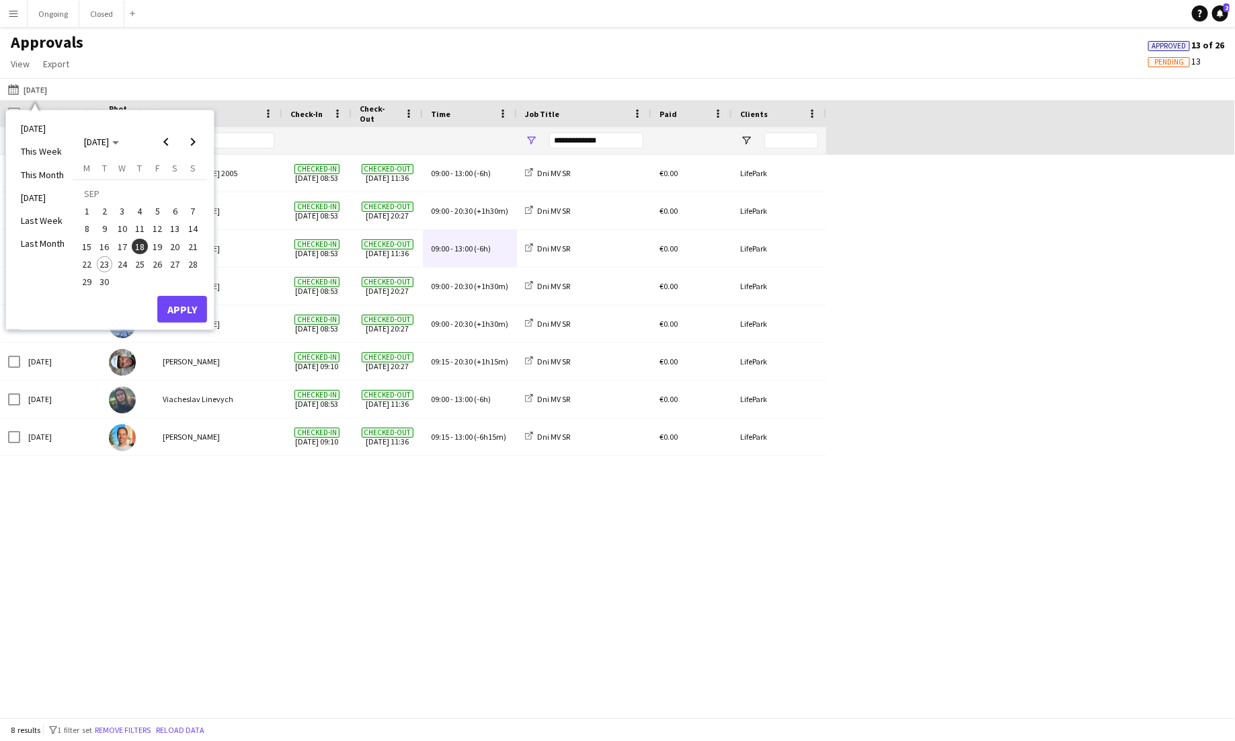
click at [156, 248] on span "19" at bounding box center [157, 247] width 16 height 16
click at [183, 313] on button "Apply" at bounding box center [182, 309] width 50 height 27
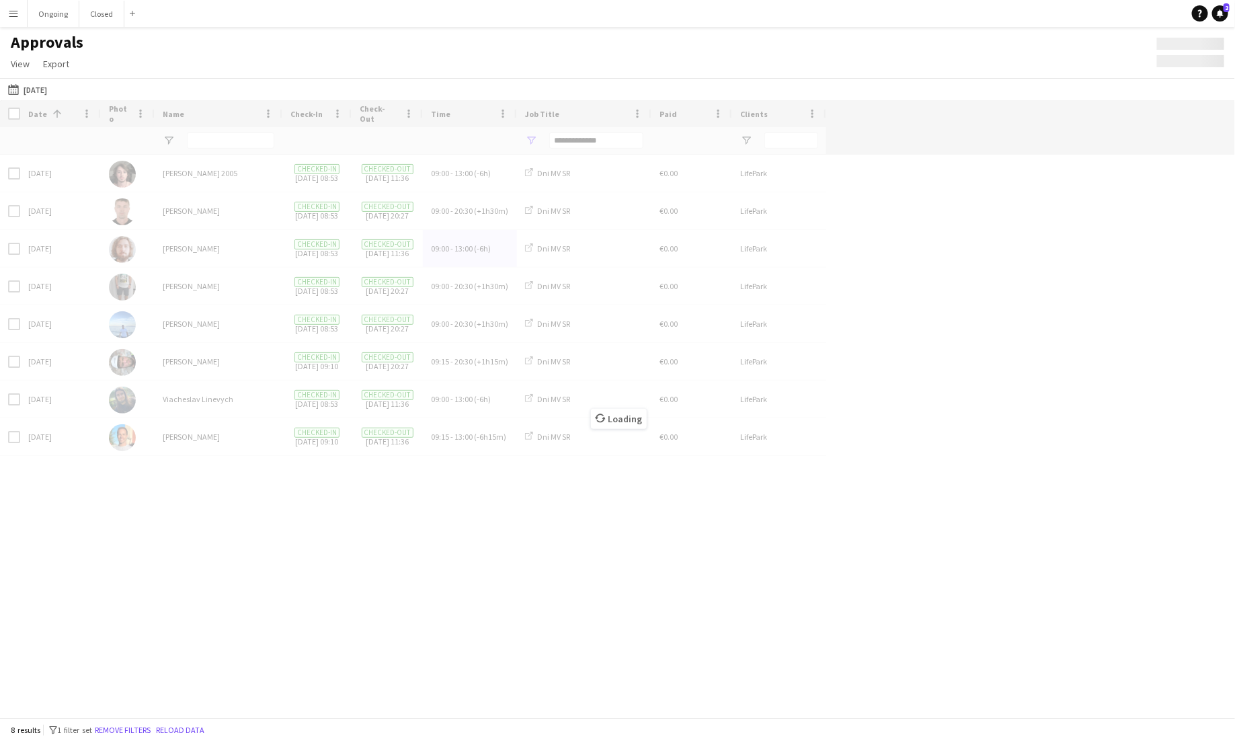
type input "***"
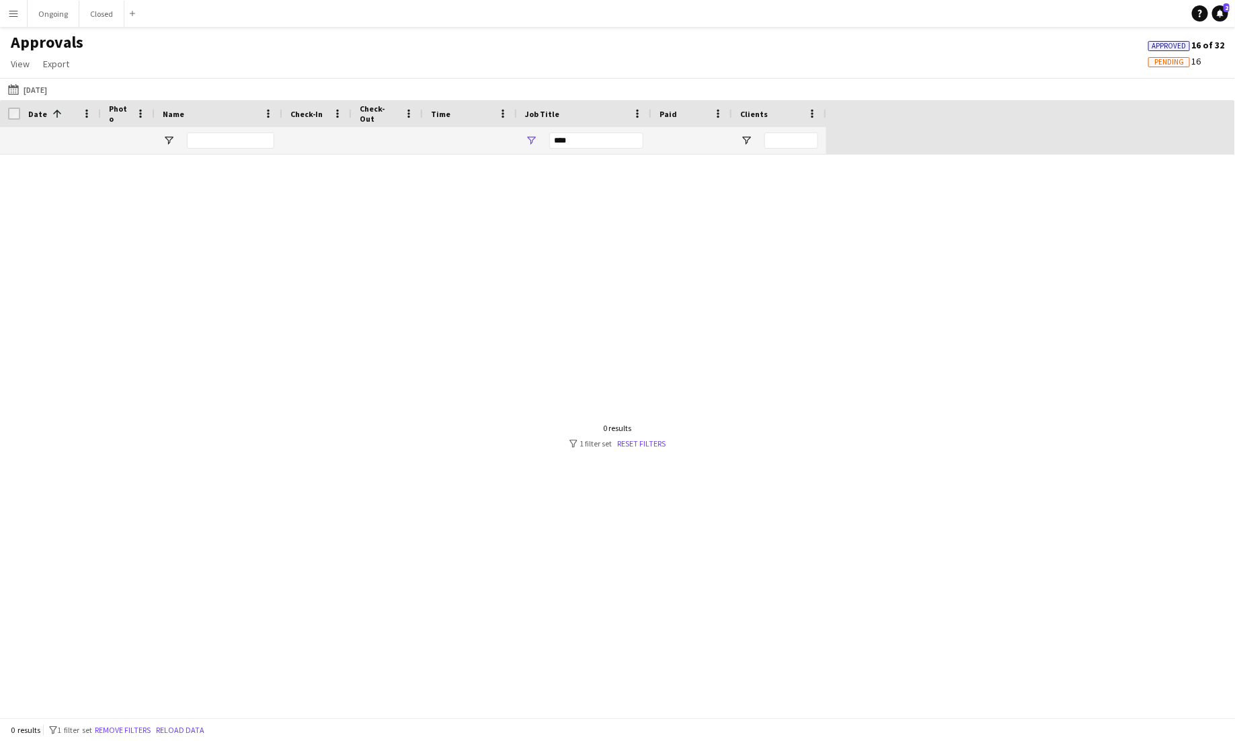
click at [595, 143] on div "***" at bounding box center [596, 140] width 94 height 16
click at [564, 236] on div "Dni MV SR - Backline" at bounding box center [600, 239] width 106 height 10
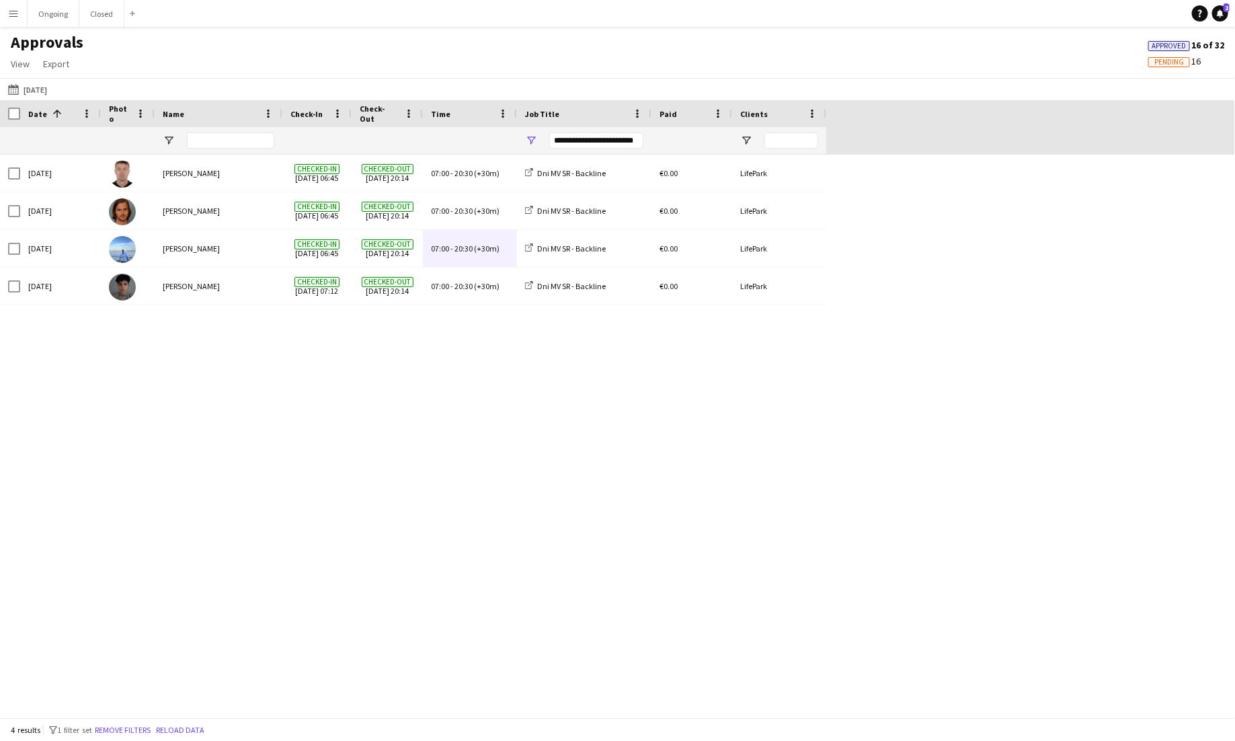
click at [568, 449] on div "Fri, 19 Sep 2025 Serhii Smetaniuk Checked-in 19-09-2025 06:45 Checked-out 19-09…" at bounding box center [617, 436] width 1235 height 563
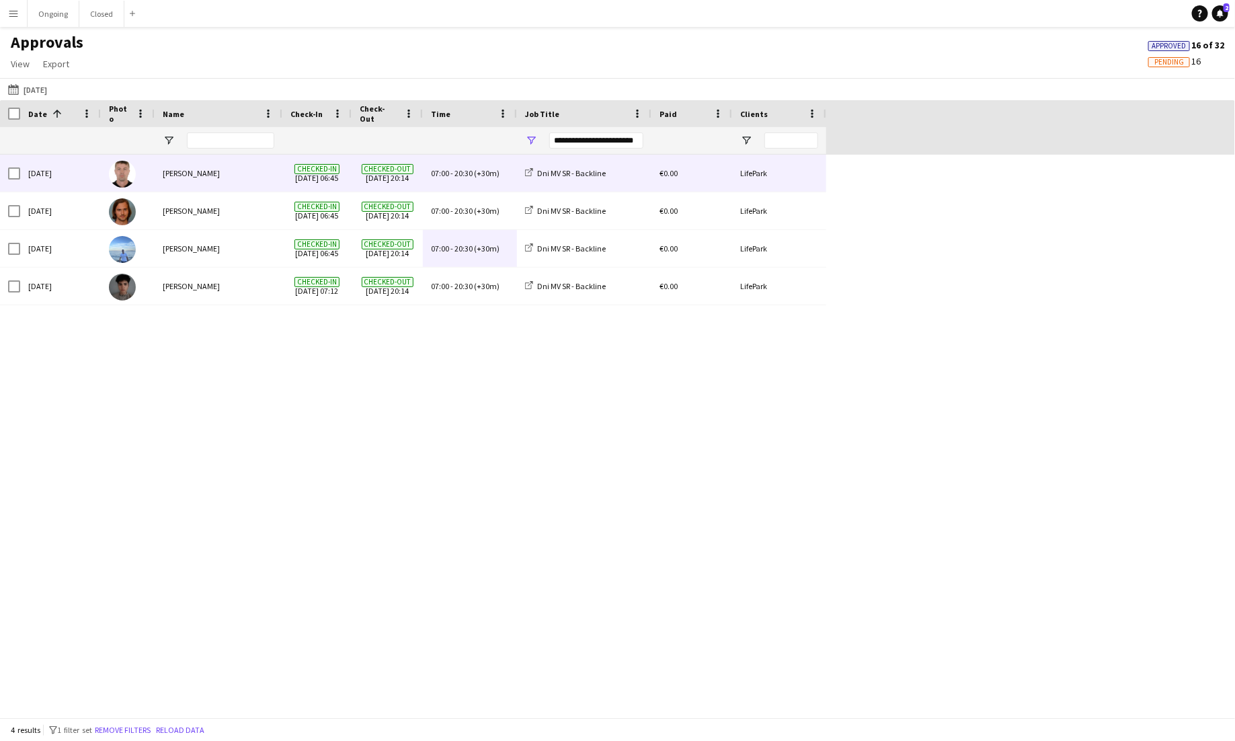
click at [471, 174] on span "20:30" at bounding box center [464, 173] width 18 height 10
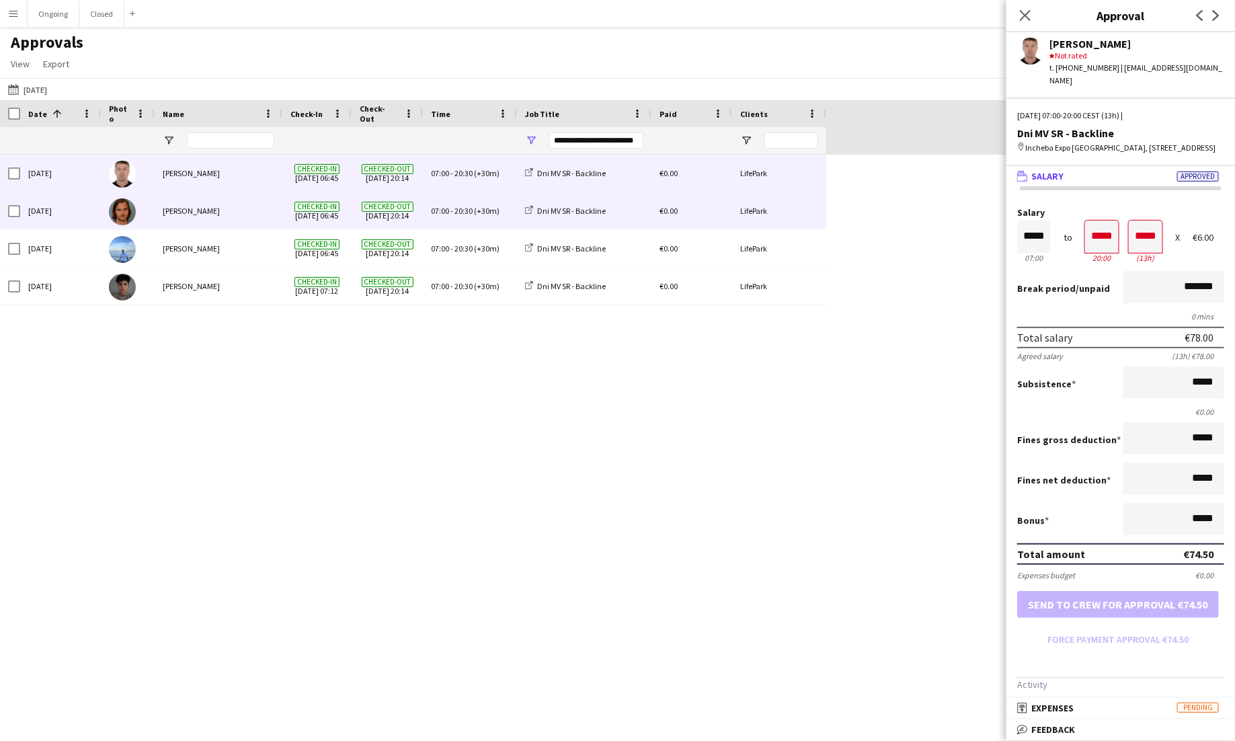
click at [469, 211] on span "20:30" at bounding box center [464, 211] width 18 height 10
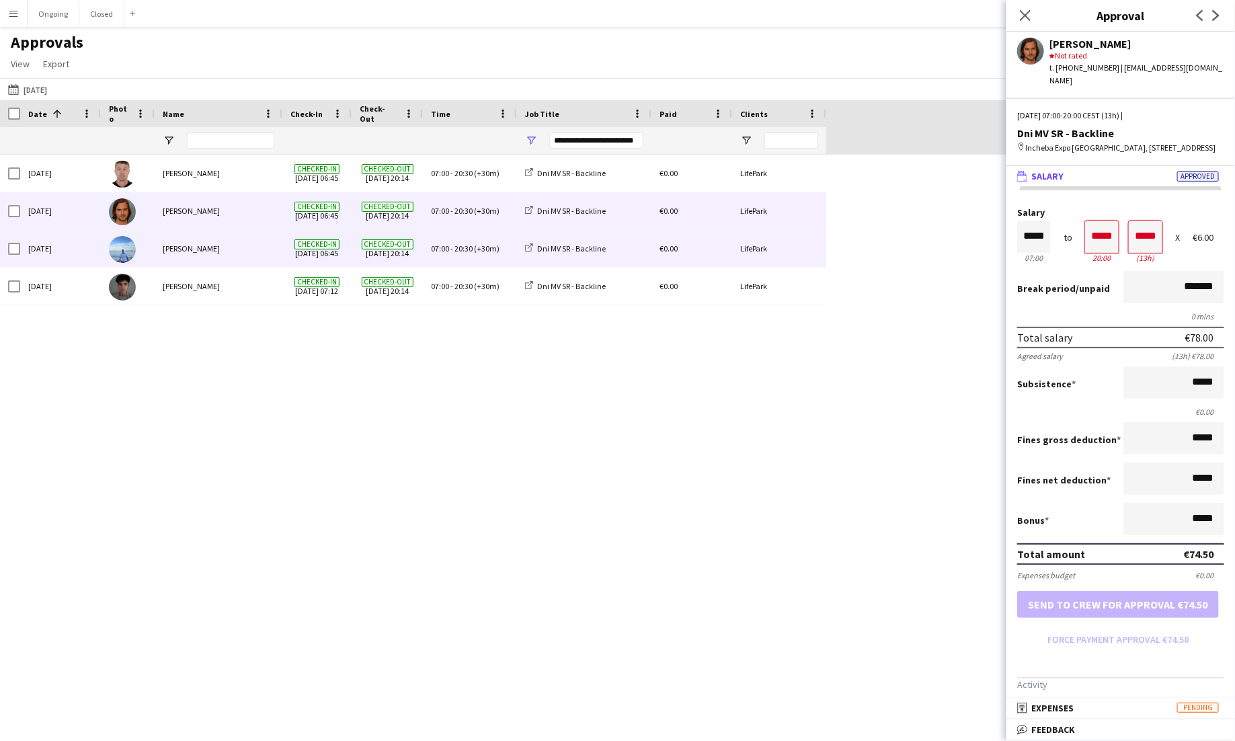
click at [478, 250] on span "(+30m)" at bounding box center [487, 248] width 26 height 10
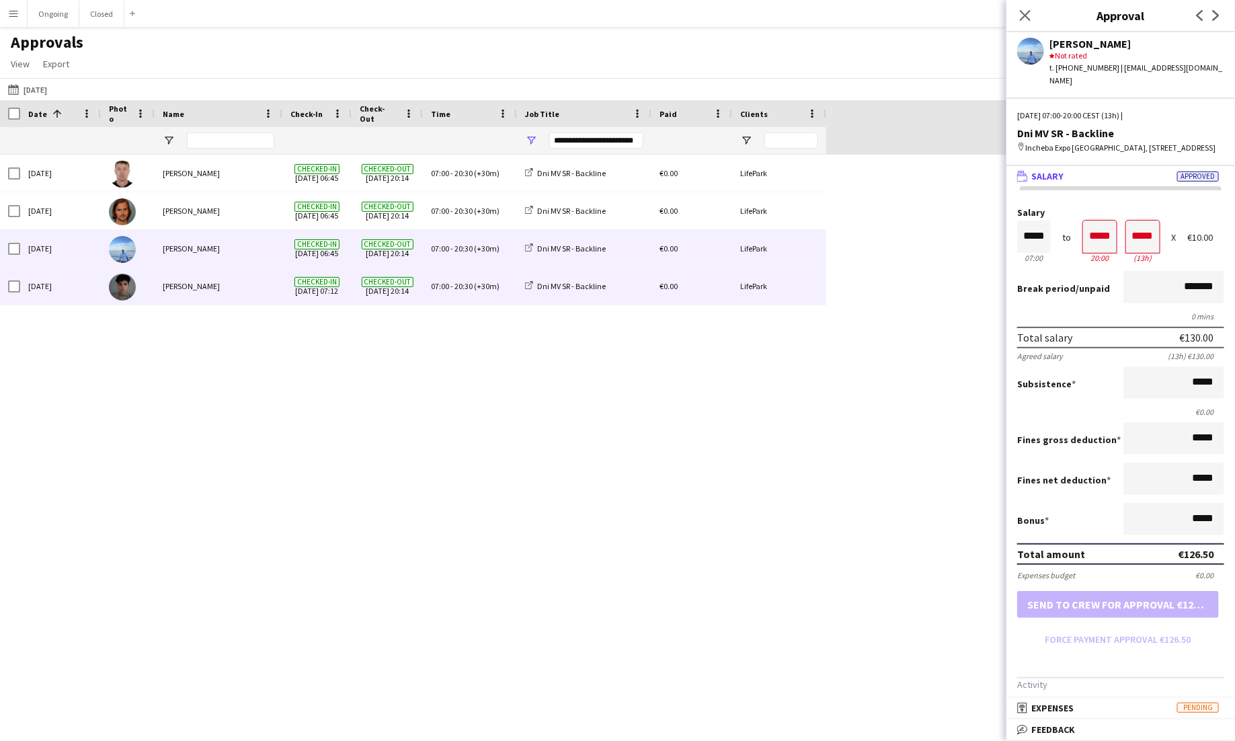
click at [478, 293] on div "07:00 - 20:30 (+30m)" at bounding box center [470, 286] width 94 height 37
click at [469, 256] on div "07:00 - 20:30 (+30m)" at bounding box center [470, 248] width 94 height 37
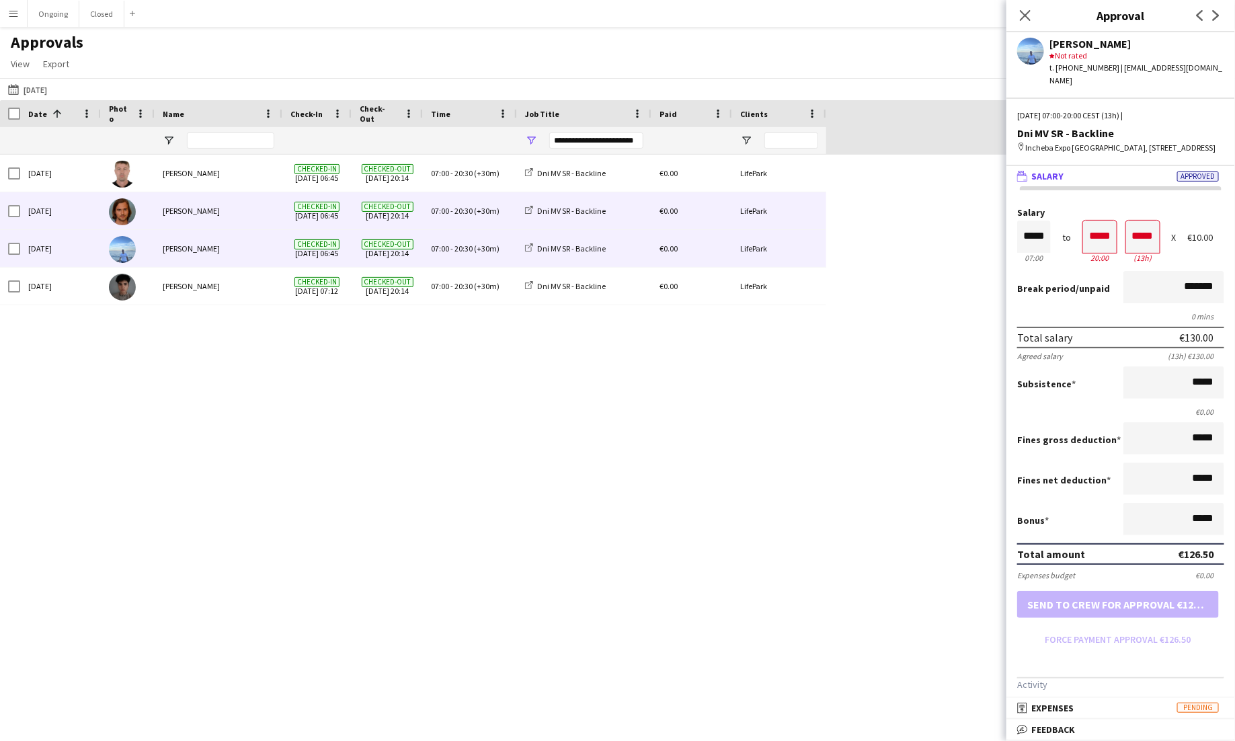
click at [471, 194] on div "07:00 - 20:30 (+30m)" at bounding box center [470, 210] width 94 height 37
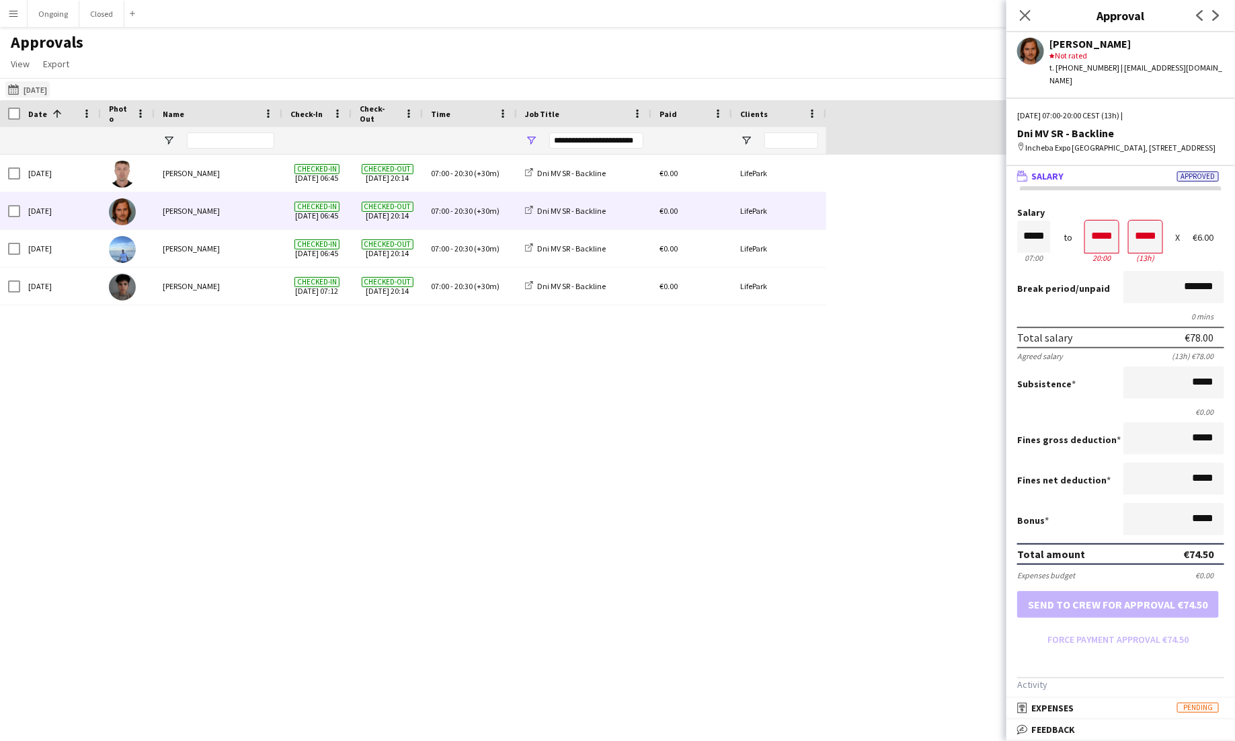
click at [26, 83] on button "Yesterday 19-09-2025" at bounding box center [27, 89] width 44 height 16
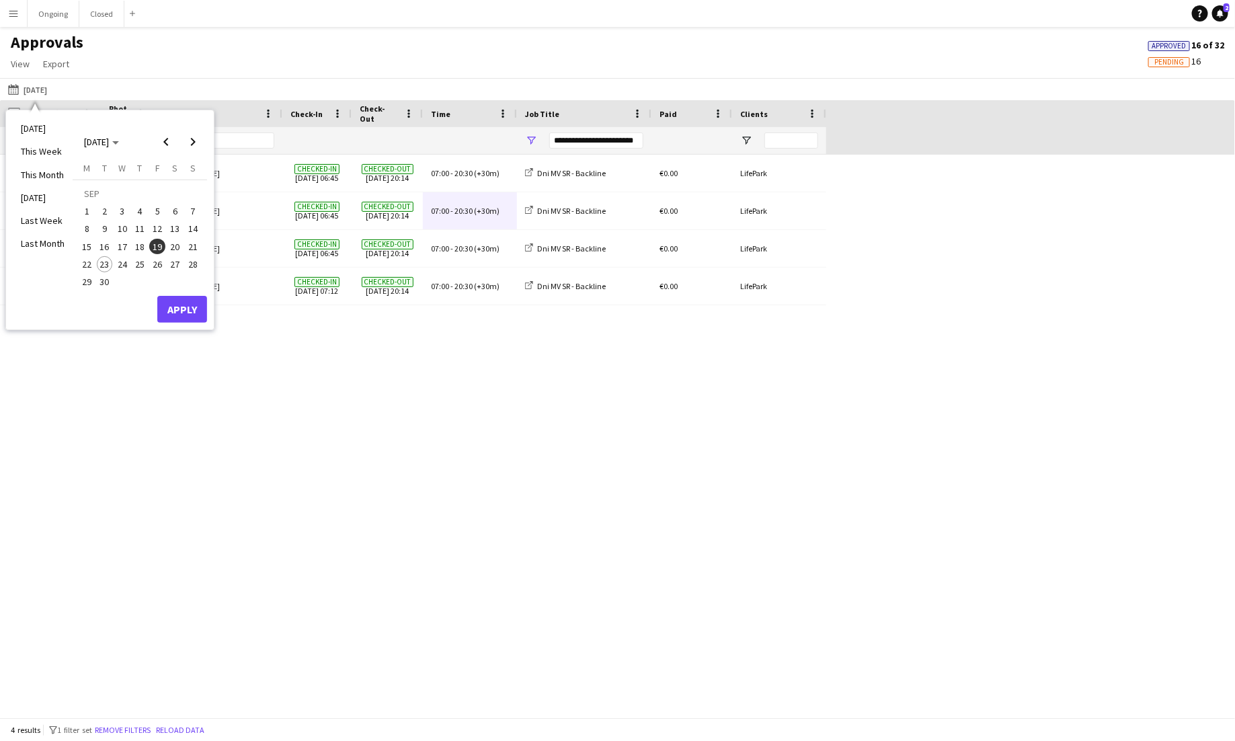
click at [174, 245] on span "20" at bounding box center [175, 247] width 16 height 16
click at [191, 309] on button "Apply" at bounding box center [182, 309] width 50 height 27
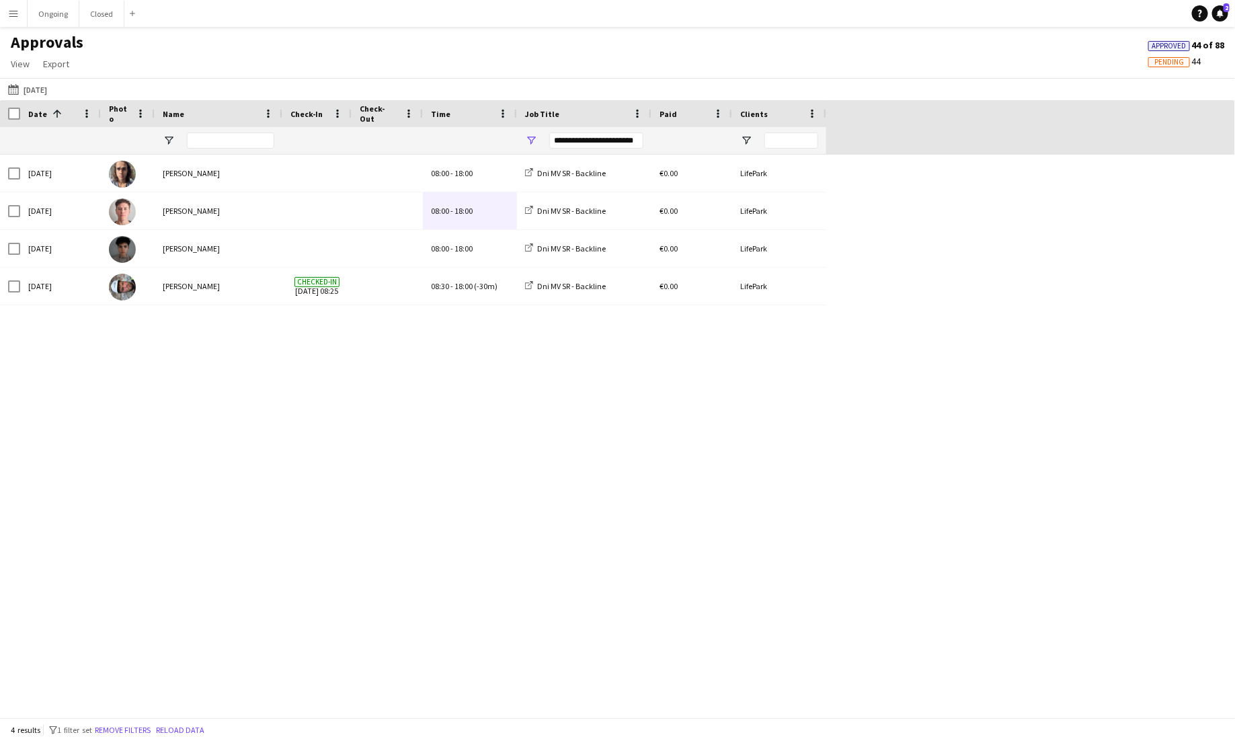
click at [615, 147] on div "**********" at bounding box center [596, 140] width 94 height 16
click at [449, 440] on div "Sat, 20 Sep 2025 Samuel Abrahám 08:00 - 18:00 Dni MV SR - Backline €0.00 LifePa…" at bounding box center [617, 436] width 1235 height 563
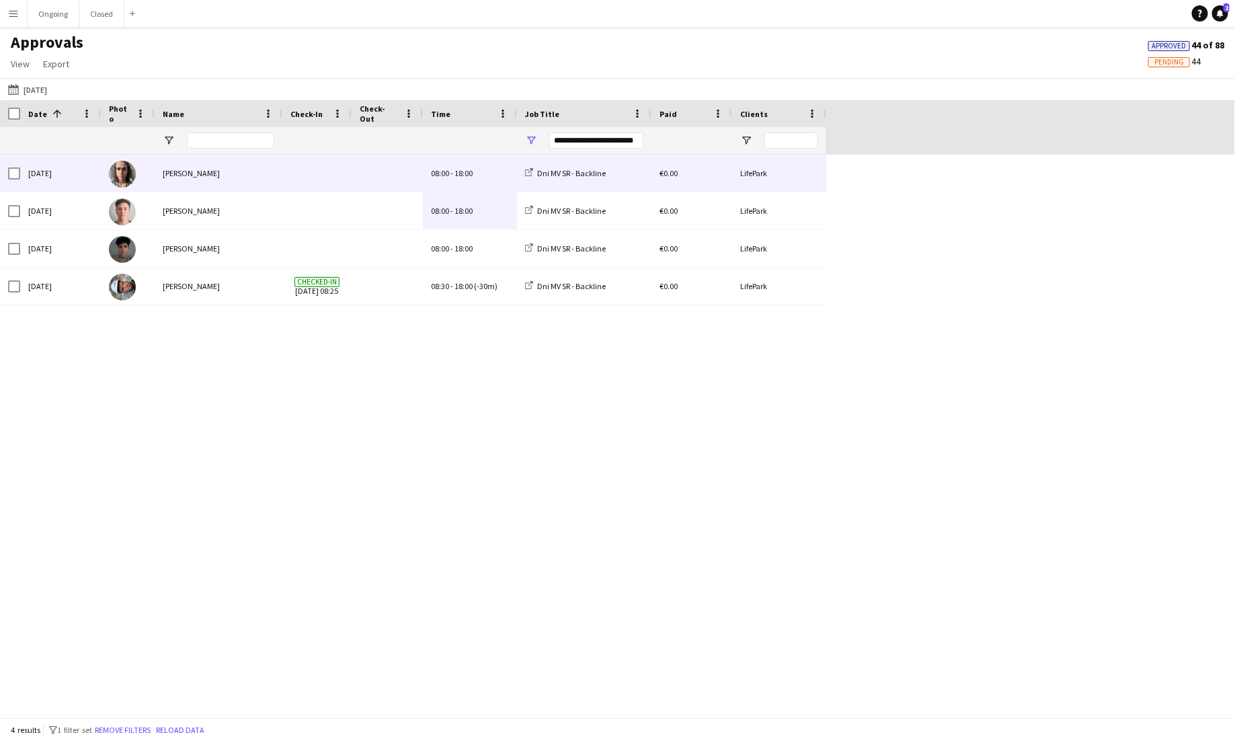
click at [258, 175] on div "[PERSON_NAME]" at bounding box center [219, 173] width 128 height 37
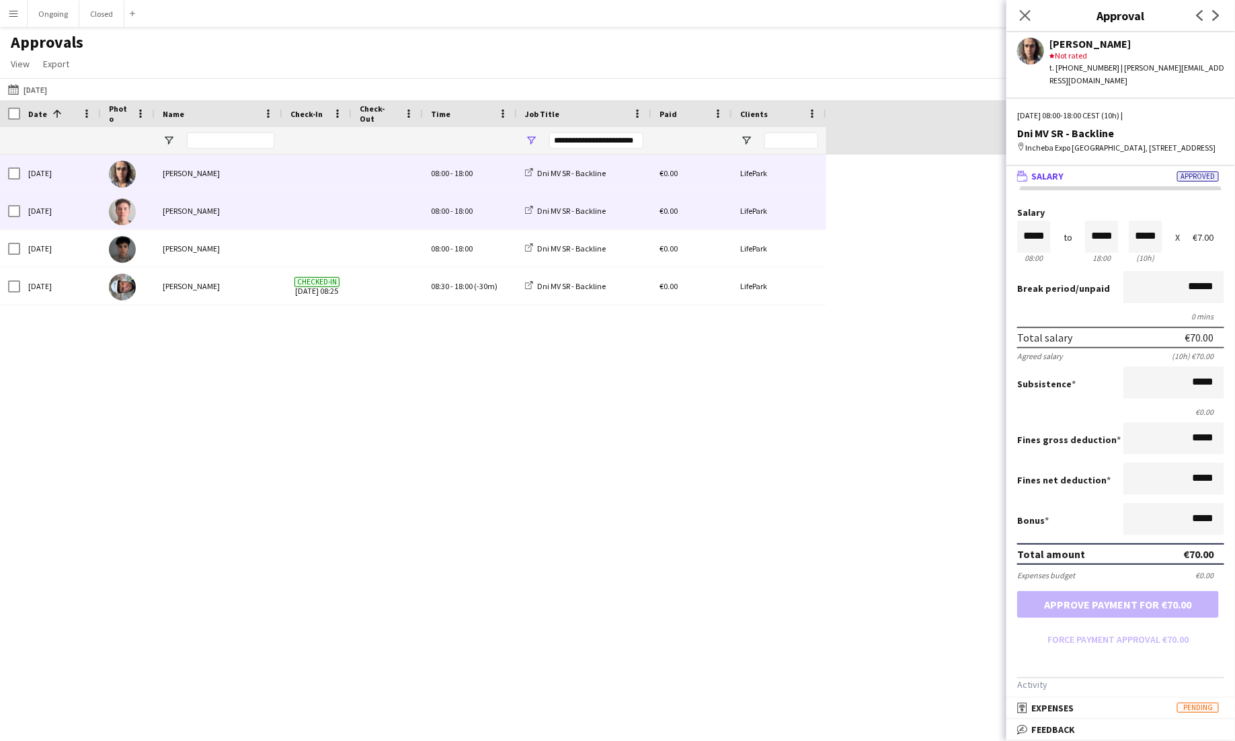
click at [262, 202] on div "[PERSON_NAME]" at bounding box center [219, 210] width 128 height 37
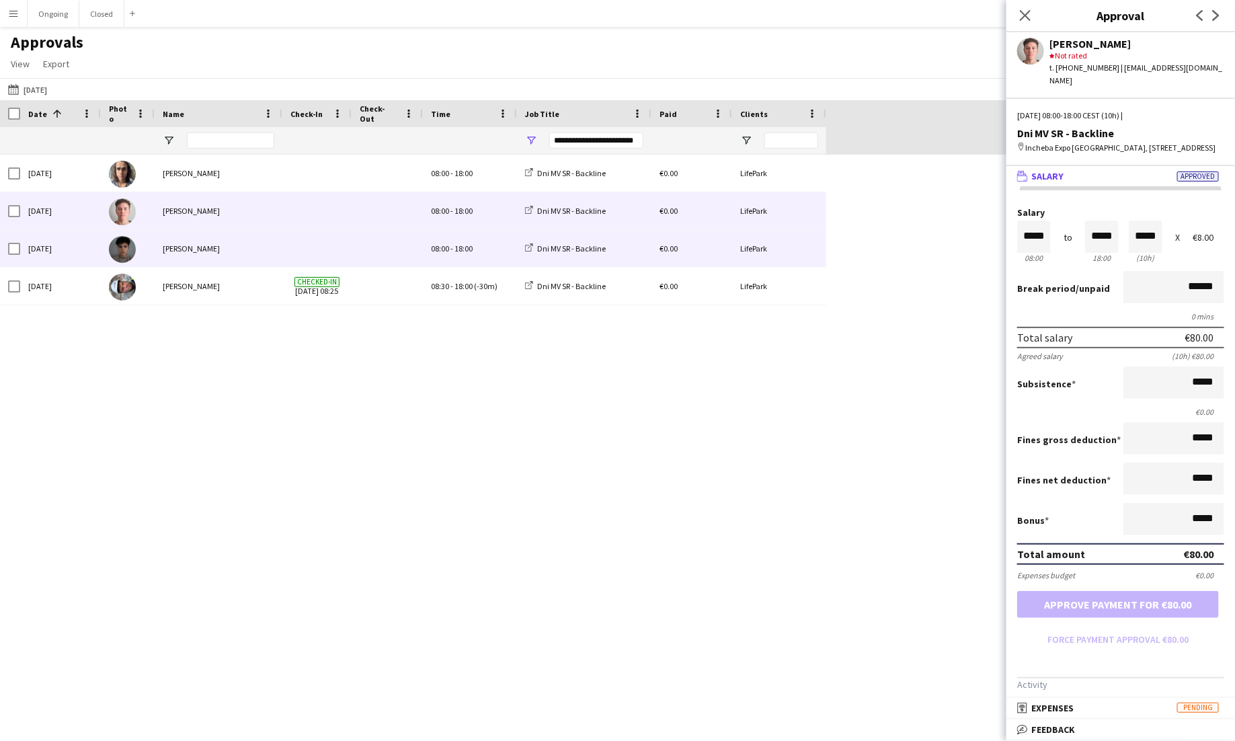
click at [269, 243] on div "[PERSON_NAME]" at bounding box center [219, 248] width 128 height 37
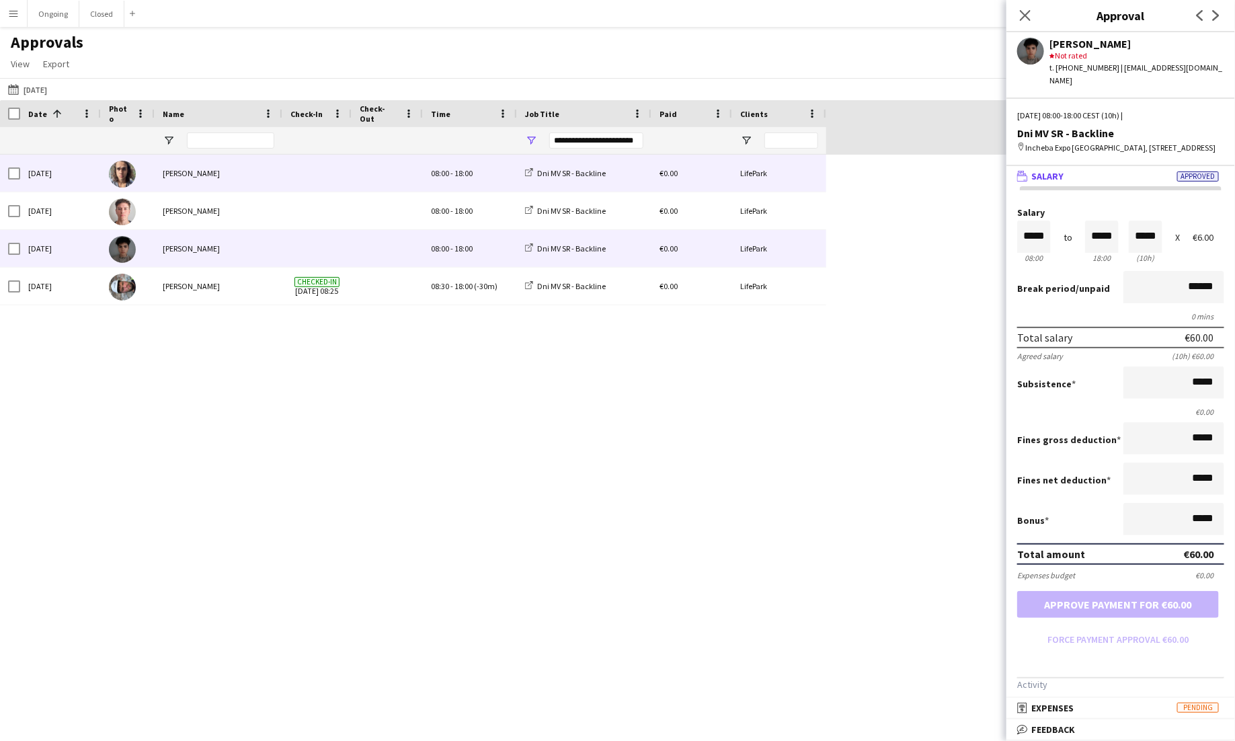
click at [289, 172] on div at bounding box center [316, 173] width 69 height 37
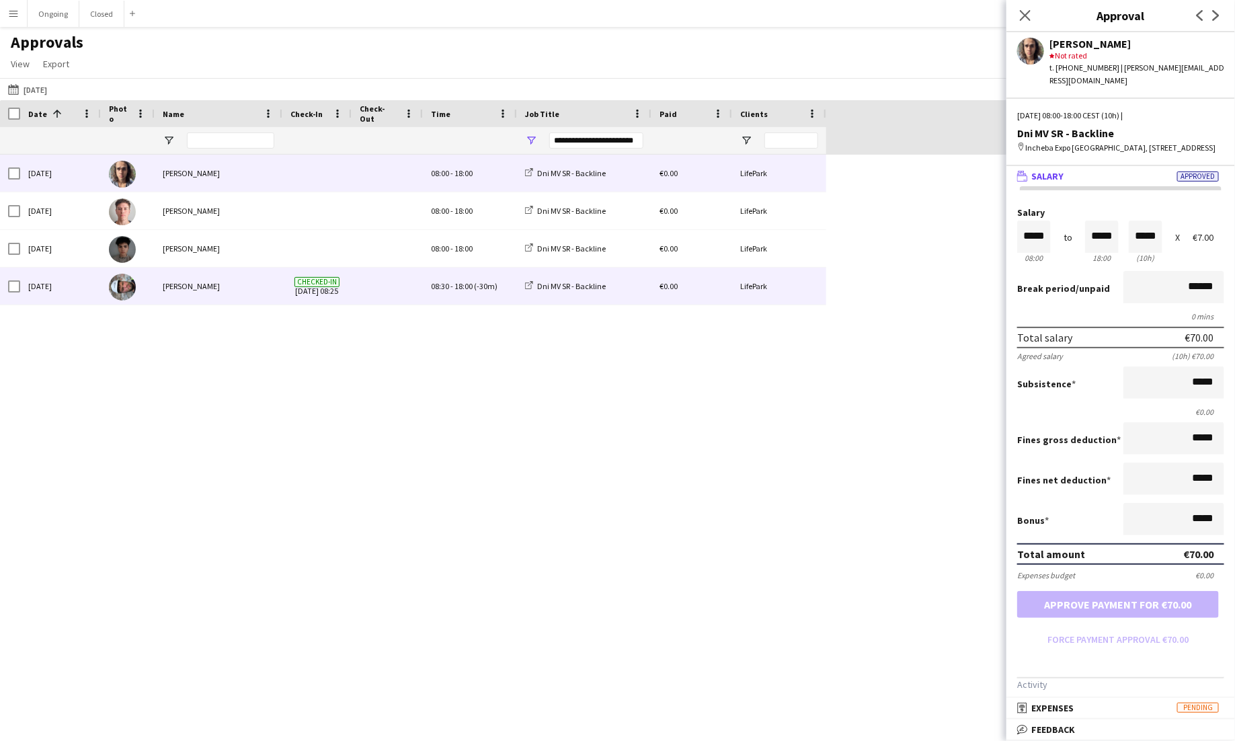
click at [320, 282] on span "Checked-in 20-09-2025 08:25" at bounding box center [317, 286] width 53 height 37
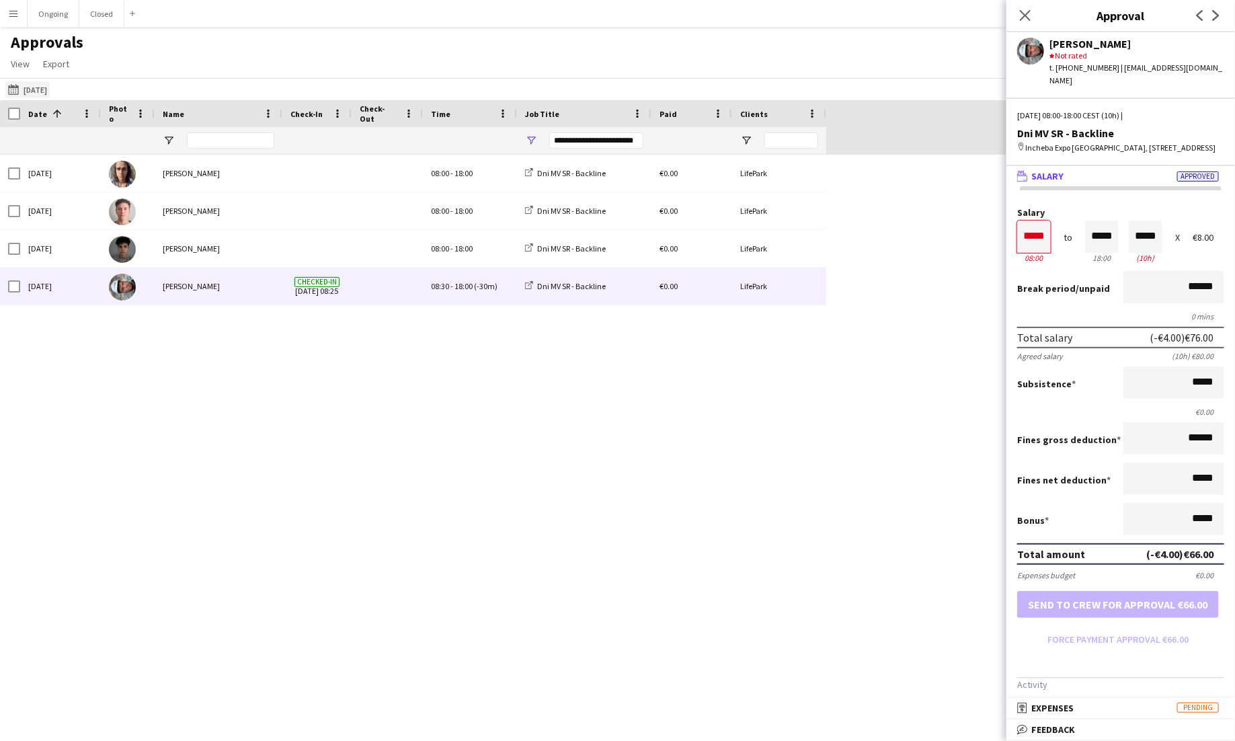
click at [36, 87] on button "Yesterday 20-09-2025" at bounding box center [27, 89] width 44 height 16
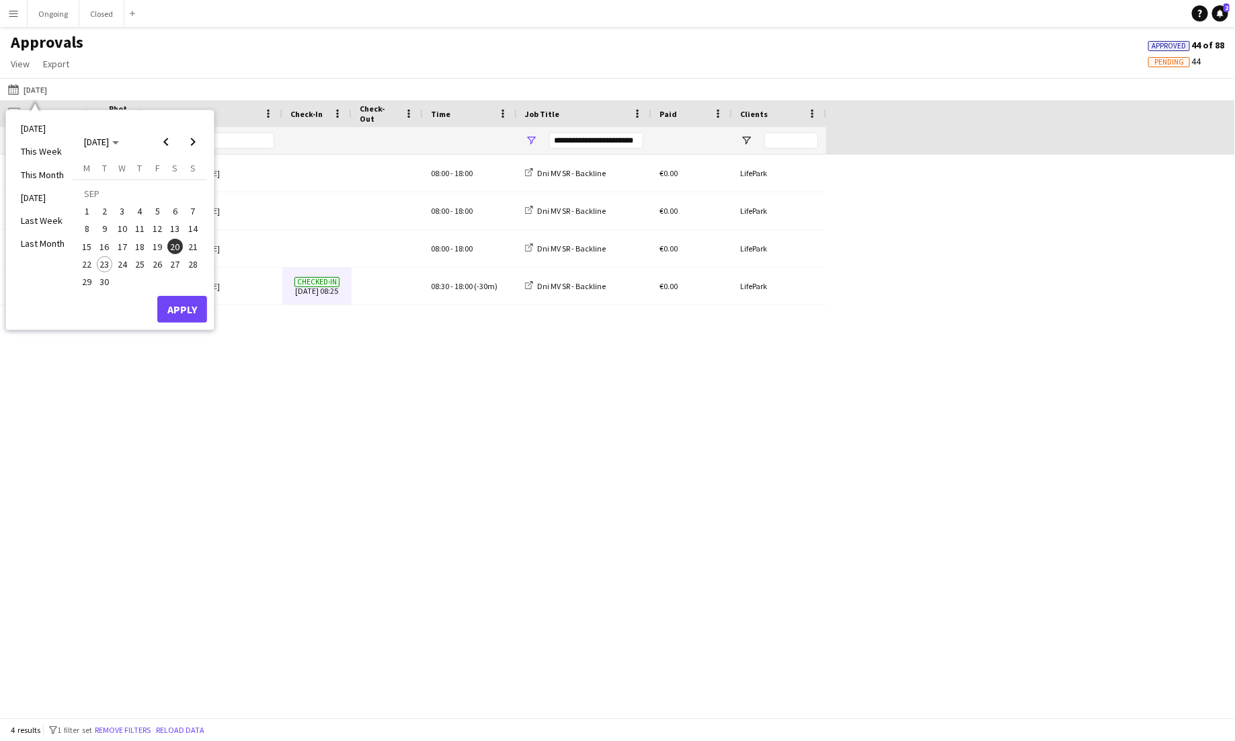
click at [145, 252] on span "18" at bounding box center [140, 247] width 16 height 16
click at [167, 310] on button "Apply" at bounding box center [182, 309] width 50 height 27
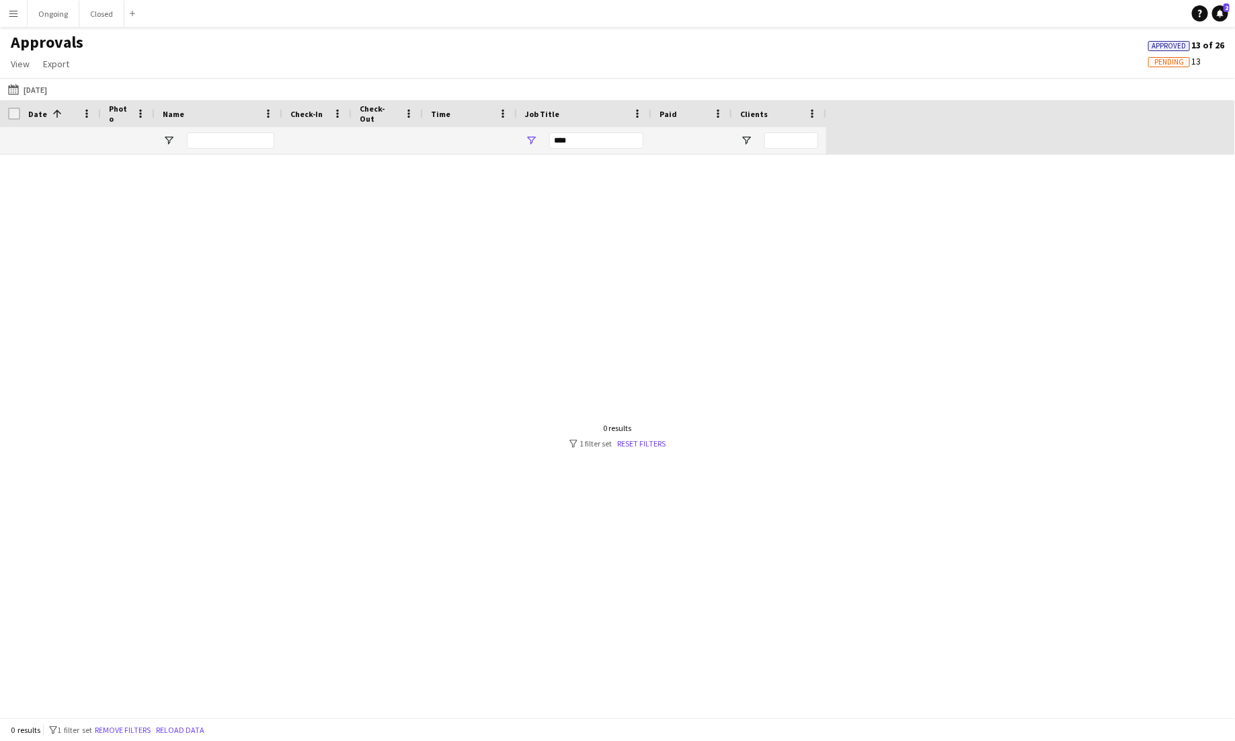
click at [577, 145] on div "***" at bounding box center [596, 140] width 94 height 16
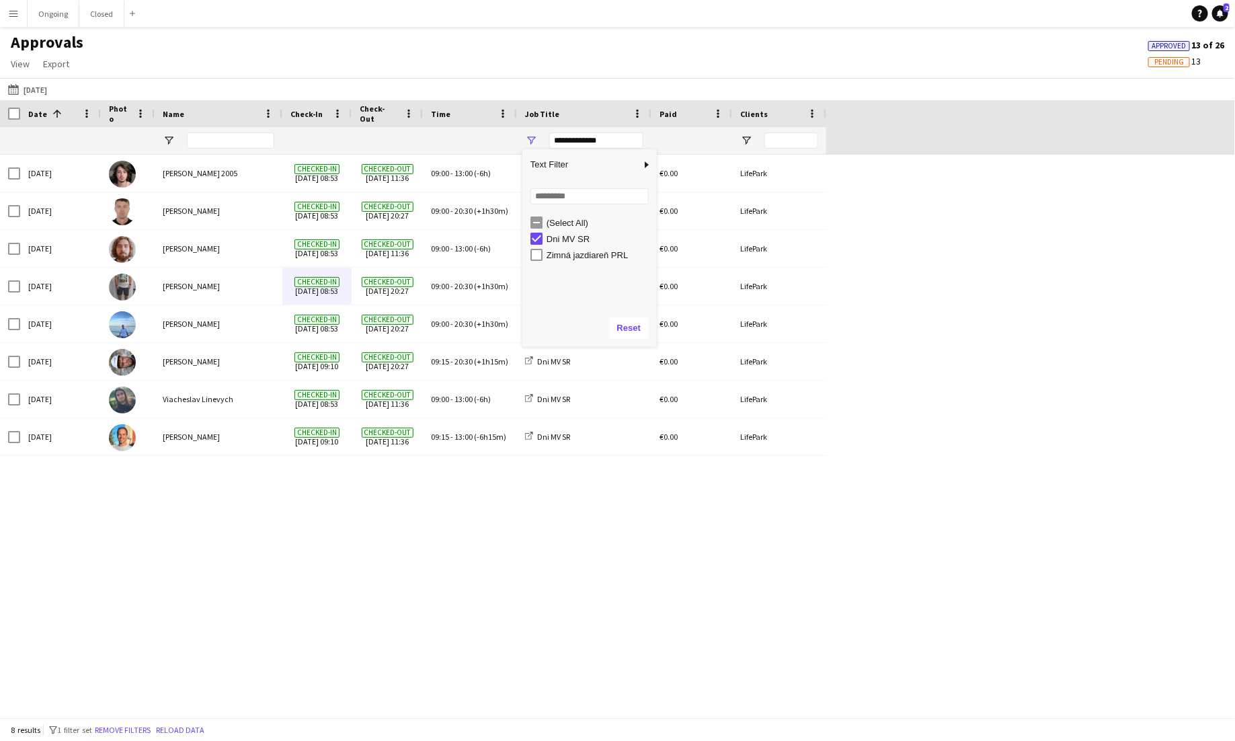
click at [365, 560] on div "Thu, 18 Sep 2025 Matej Polák 2005 Checked-in 18-09-2025 08:53 Checked-out 18-09…" at bounding box center [617, 436] width 1235 height 563
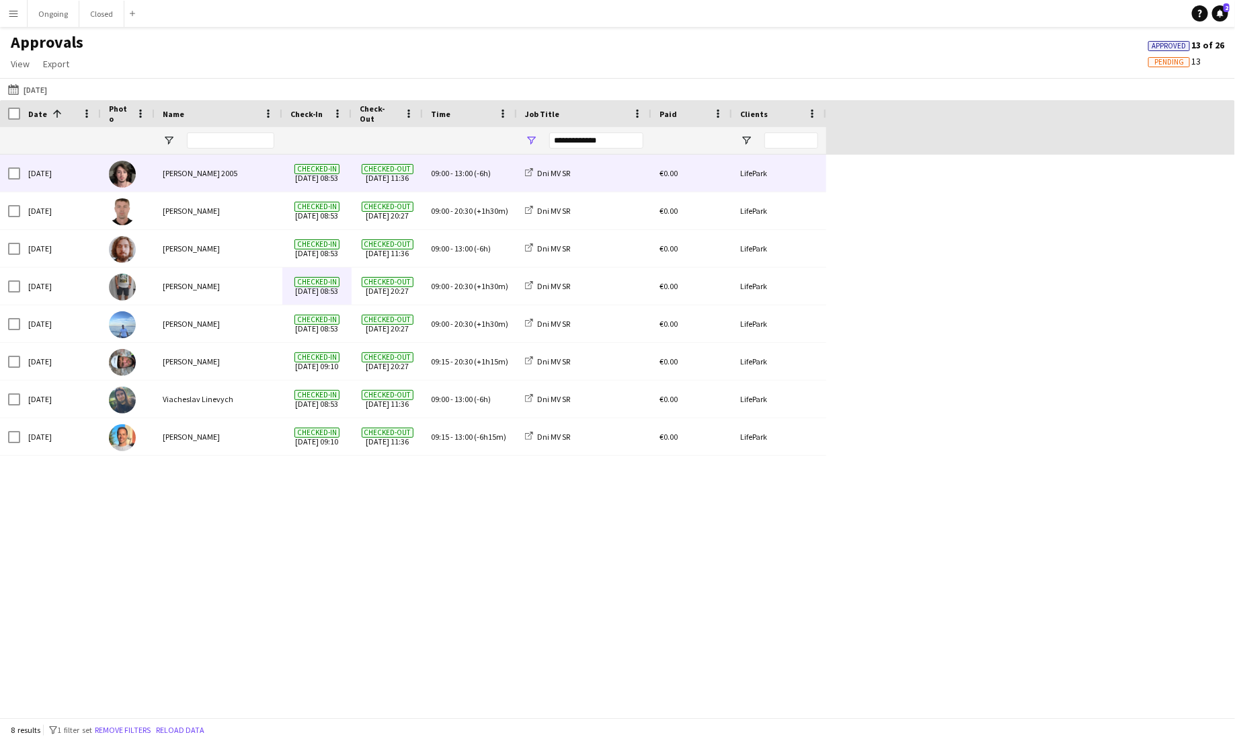
click at [387, 180] on span "Checked-out 18-09-2025 11:36" at bounding box center [387, 173] width 55 height 37
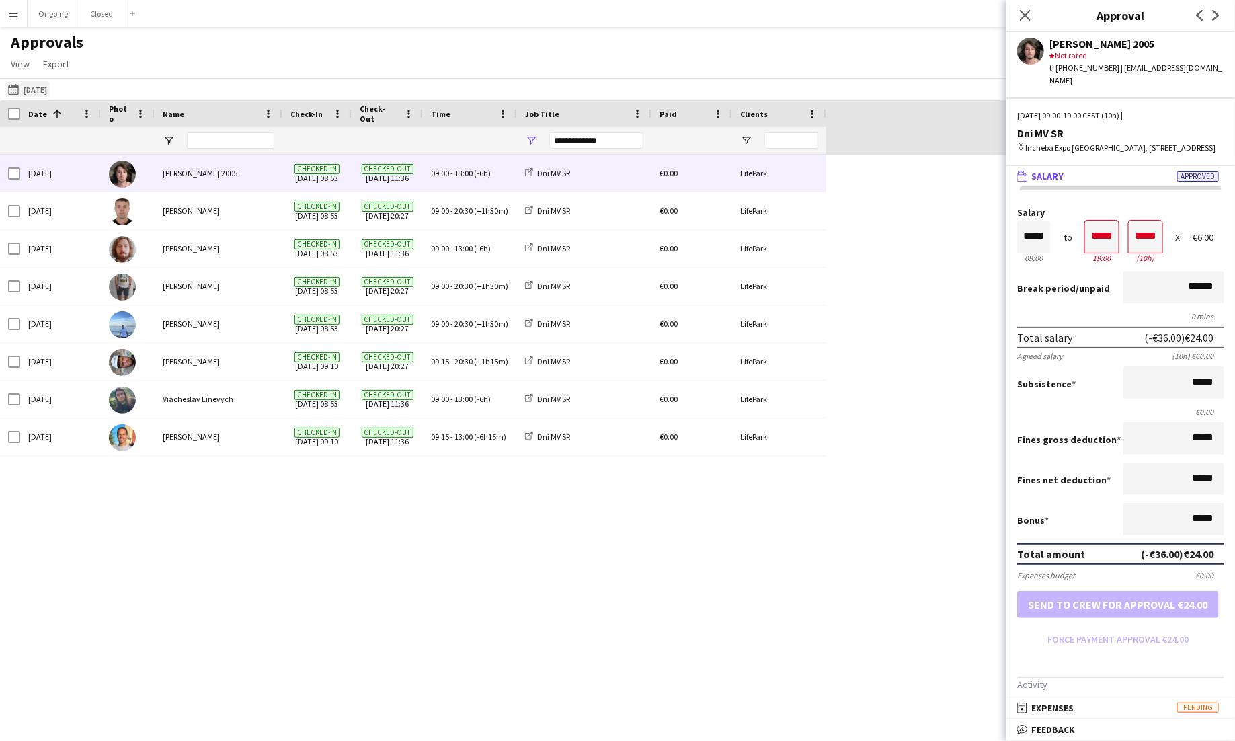
click at [24, 87] on button "Yesterday 18-09-2025" at bounding box center [27, 89] width 44 height 16
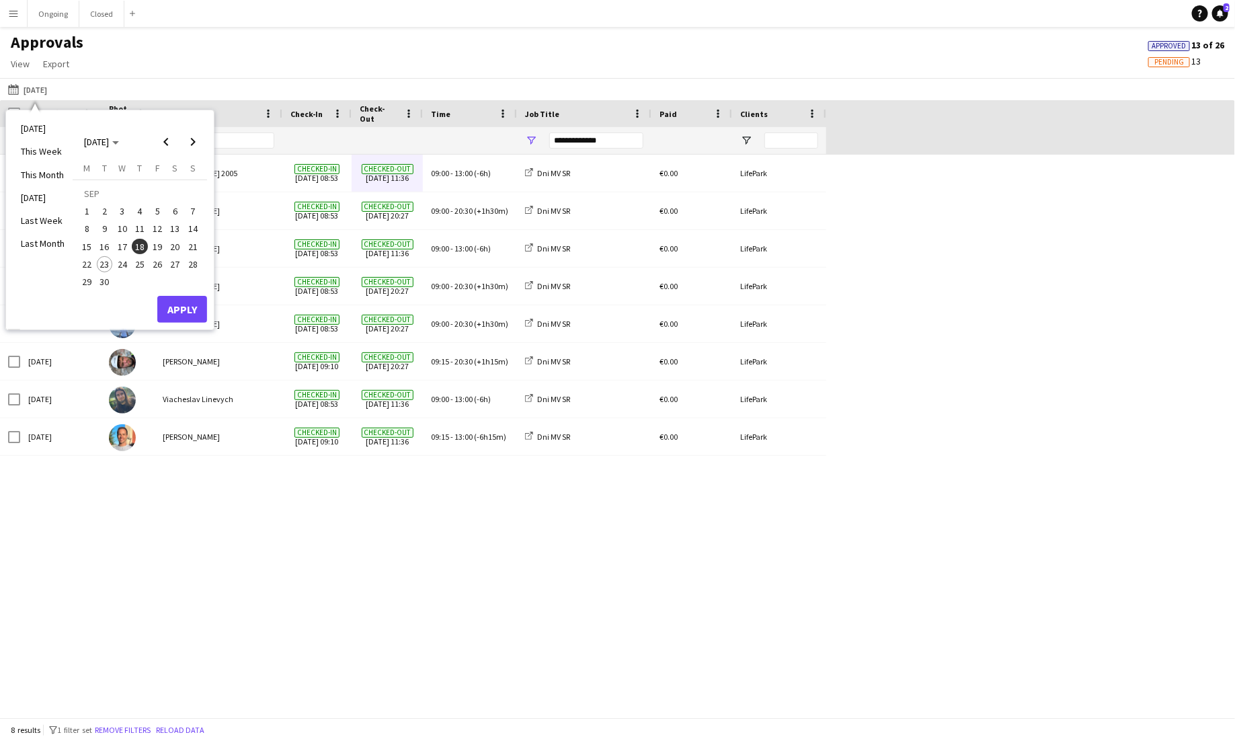
click at [175, 247] on span "20" at bounding box center [175, 247] width 16 height 16
click at [160, 237] on button "19" at bounding box center [157, 245] width 17 height 17
click at [179, 241] on span "20" at bounding box center [175, 247] width 16 height 16
click at [157, 239] on span "19" at bounding box center [157, 247] width 16 height 16
click at [157, 245] on span "19" at bounding box center [157, 247] width 16 height 16
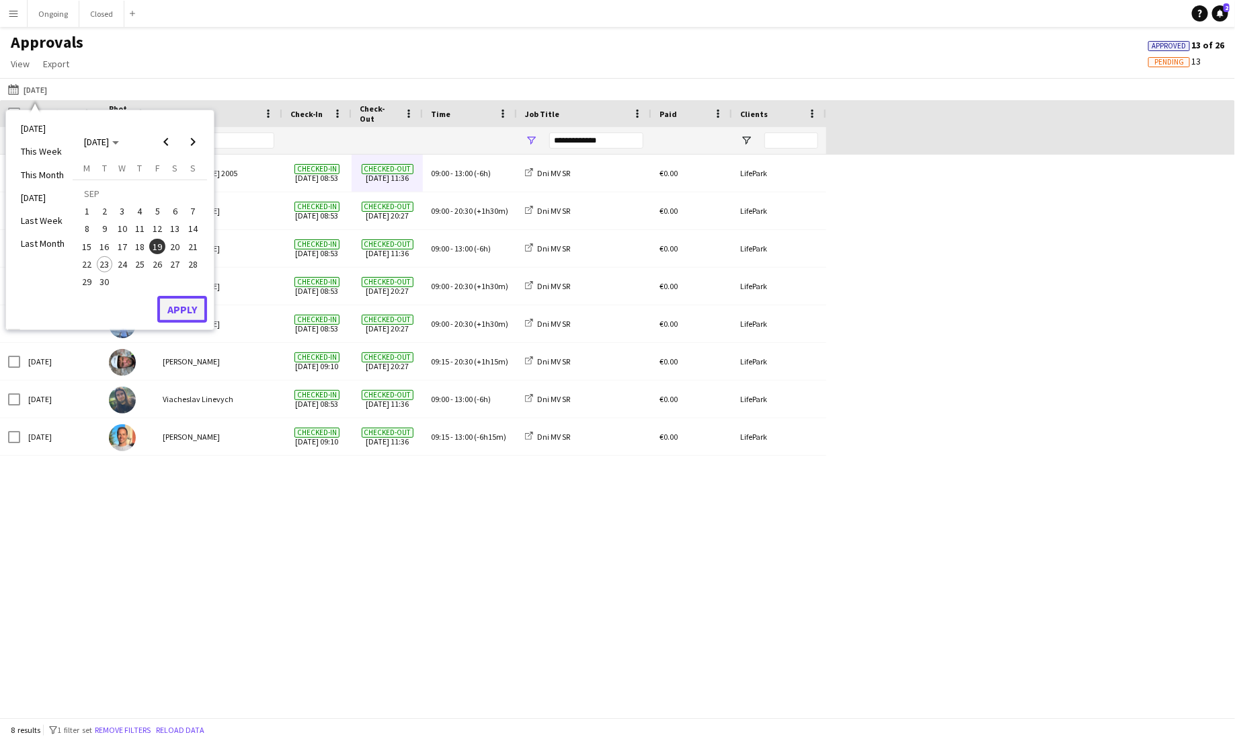
click at [180, 317] on button "Apply" at bounding box center [182, 309] width 50 height 27
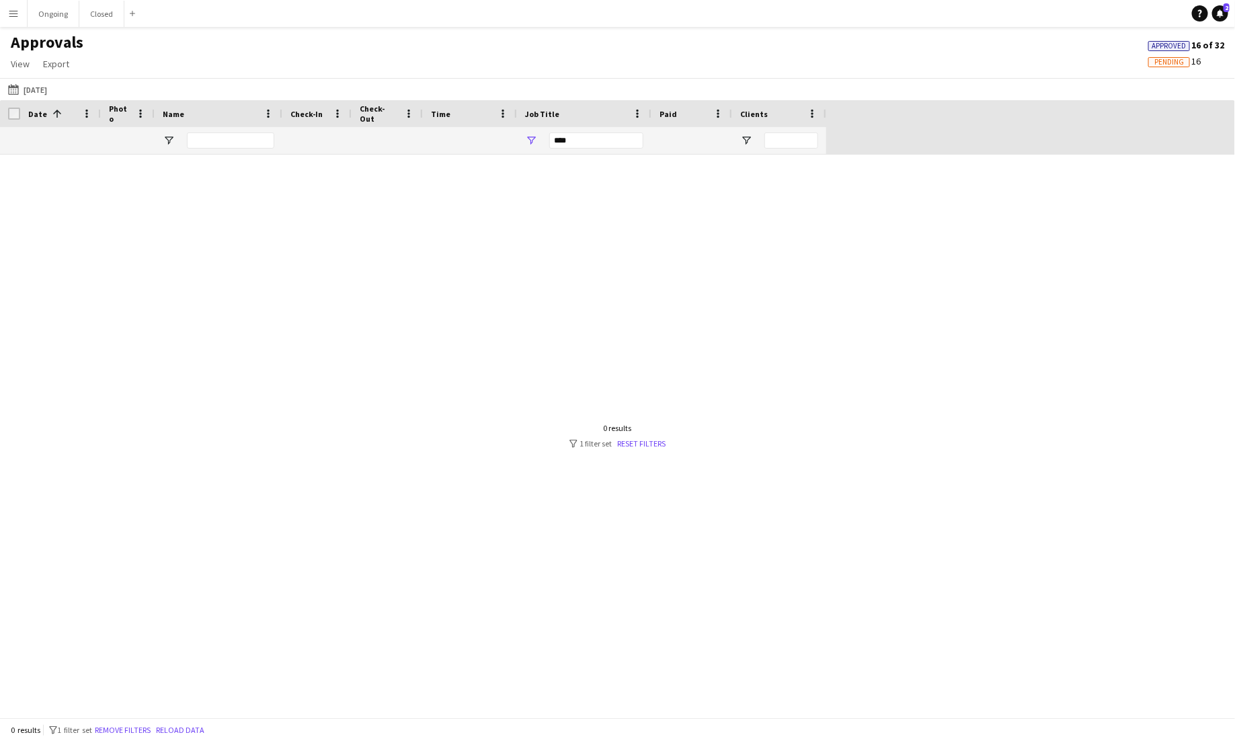
click at [621, 135] on div "***" at bounding box center [596, 140] width 94 height 16
click at [569, 237] on div "Dni MV SR - Backline" at bounding box center [600, 239] width 106 height 10
type input "**********"
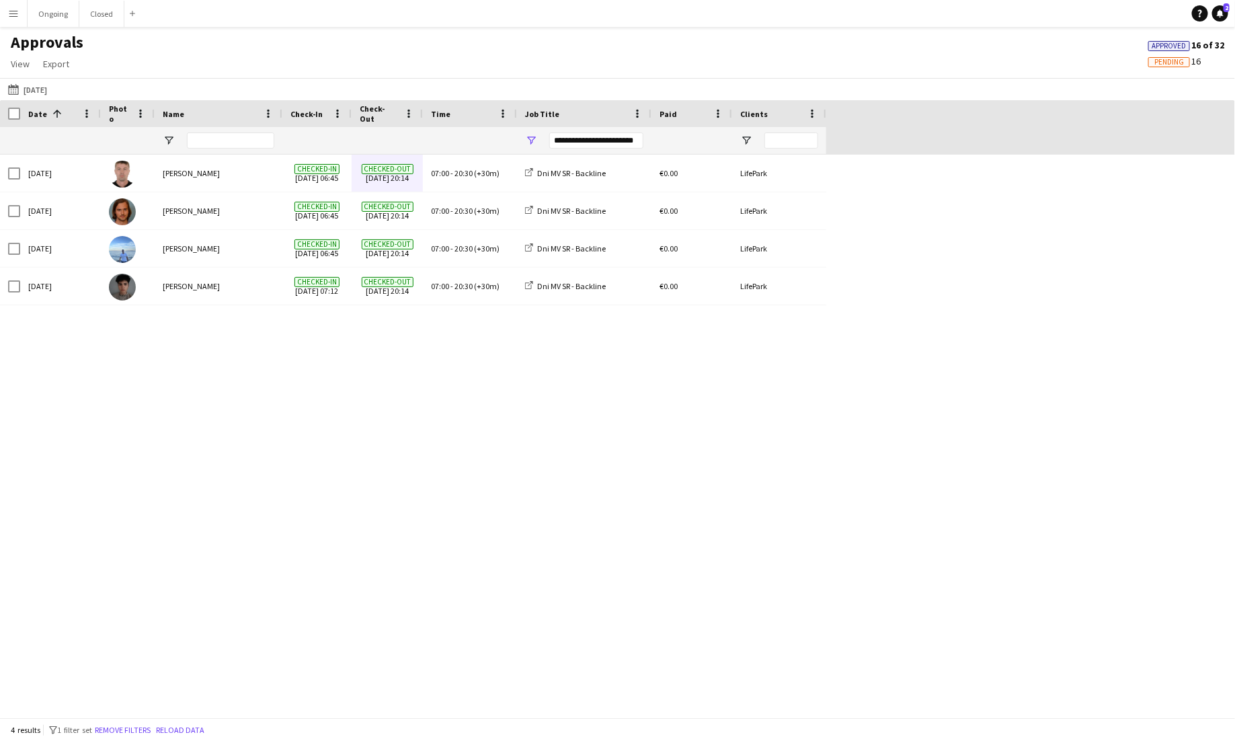
click at [833, 346] on div "Fri, 19 Sep 2025 Serhii Smetaniuk Checked-in 19-09-2025 06:45 Checked-out 19-09…" at bounding box center [617, 436] width 1235 height 563
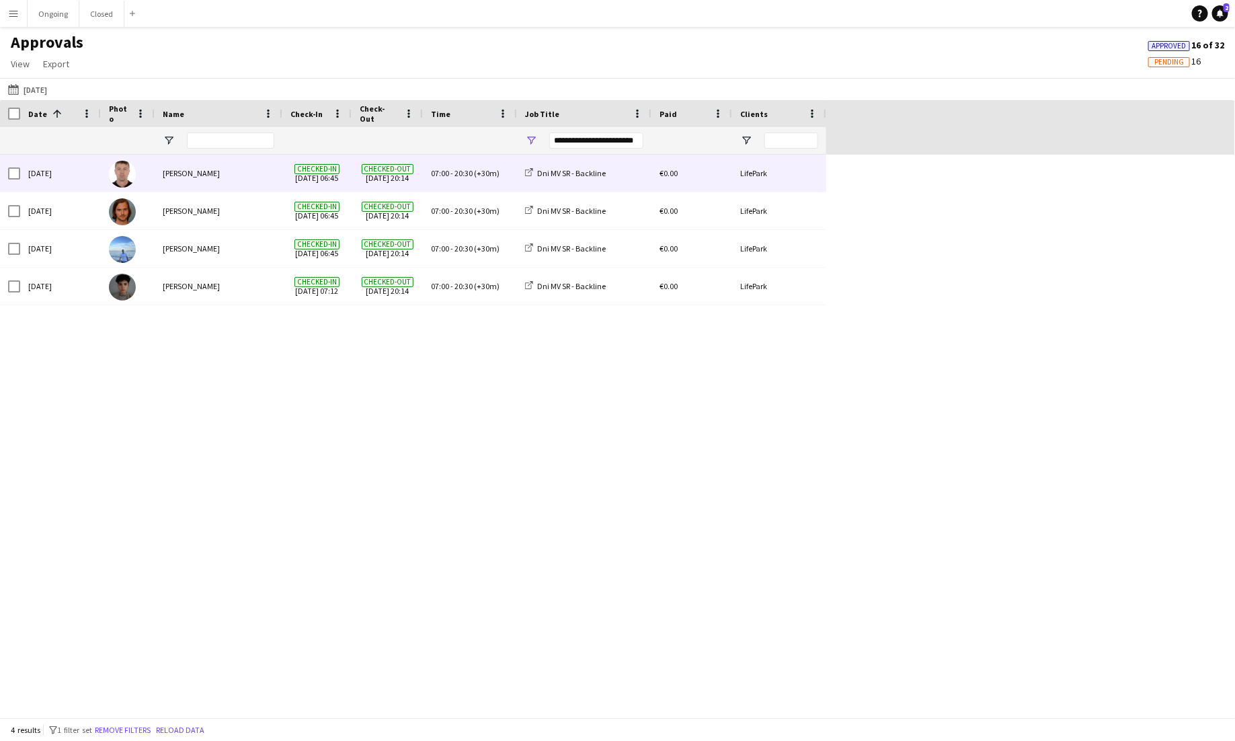
click at [464, 173] on span "20:30" at bounding box center [464, 173] width 18 height 10
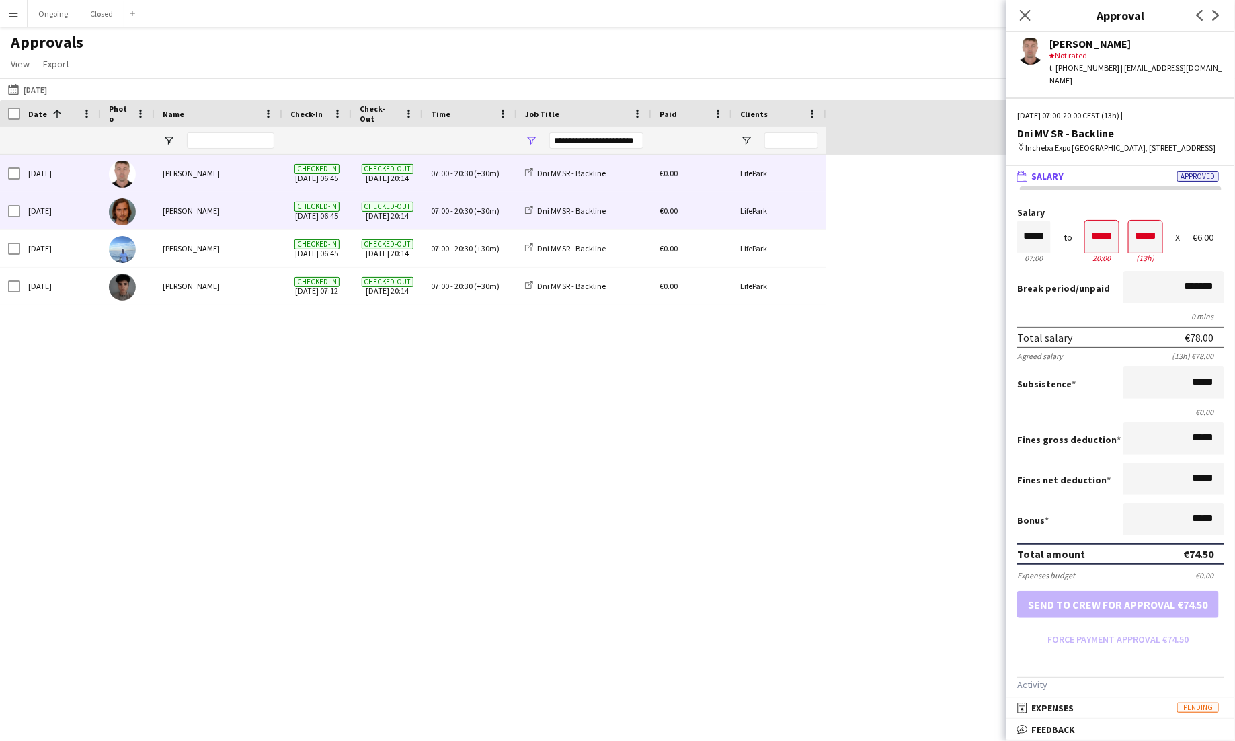
click at [484, 211] on span "(+30m)" at bounding box center [487, 211] width 26 height 10
click at [502, 189] on div "07:00 - 20:30 (+30m)" at bounding box center [470, 173] width 94 height 37
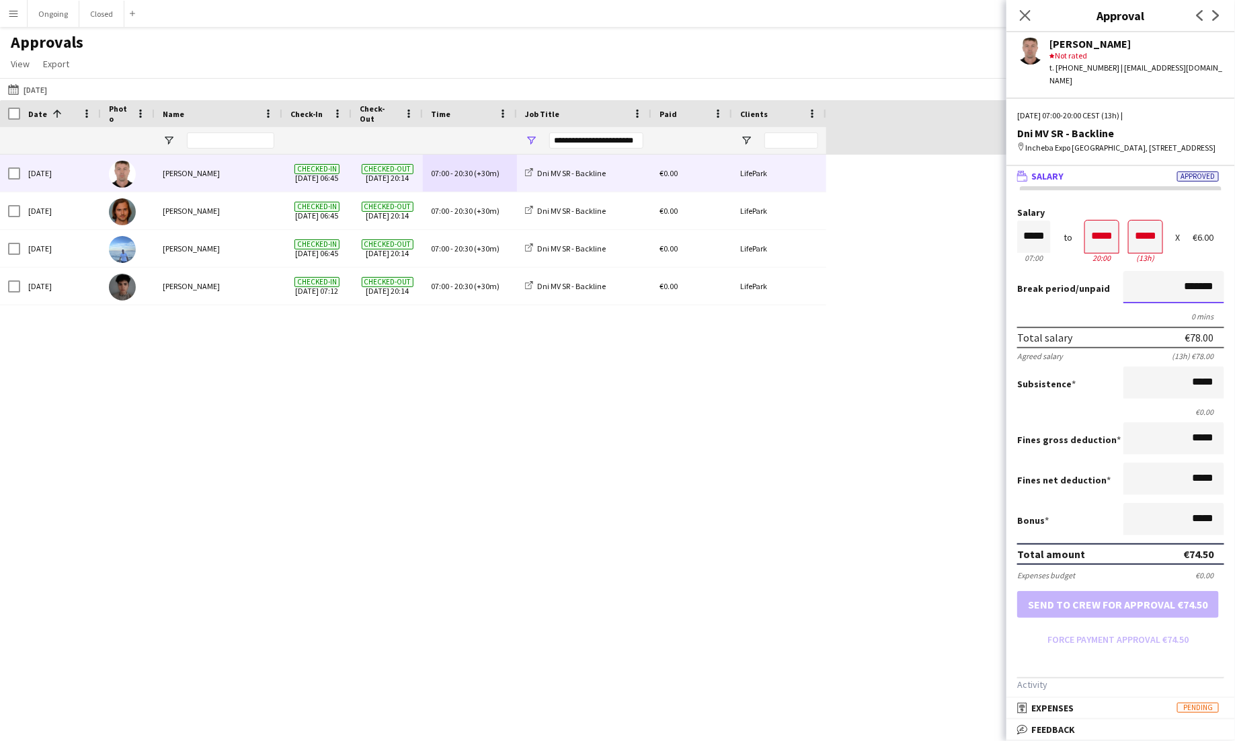
click at [926, 283] on input "*******" at bounding box center [1174, 287] width 101 height 32
type input "*******"
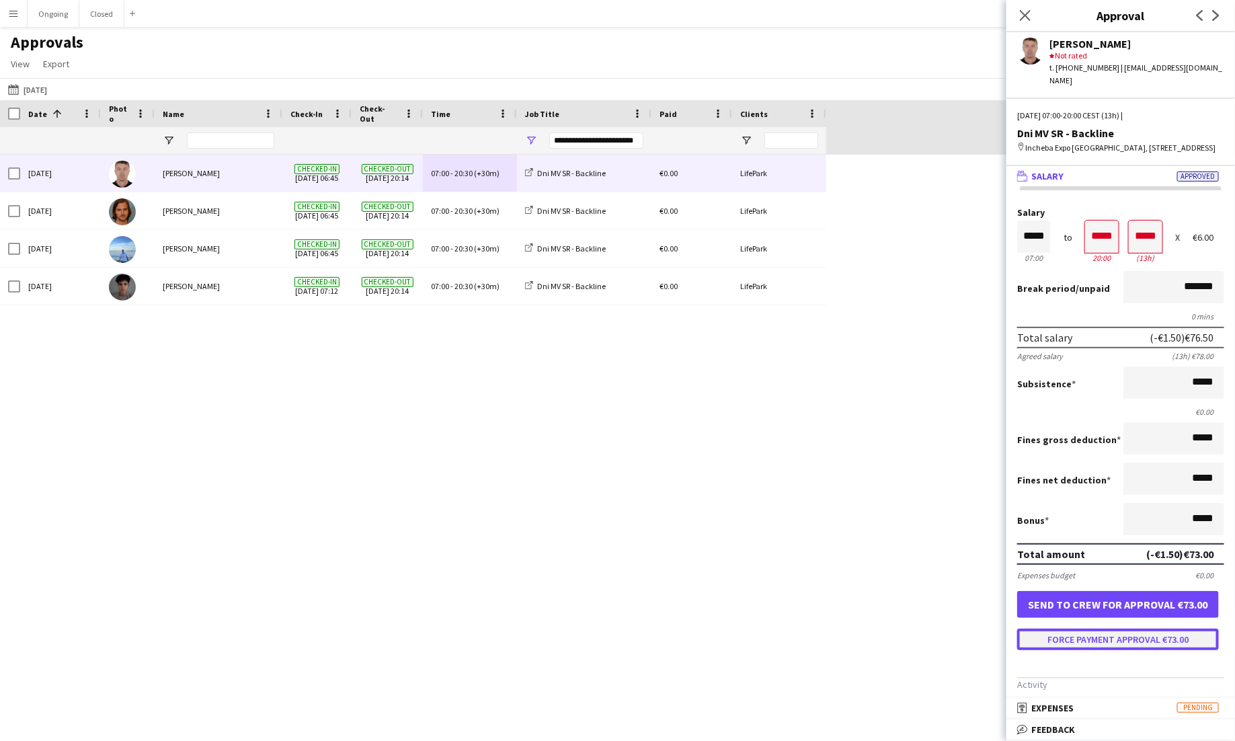
click at [926, 636] on button "Force payment approval €73.00" at bounding box center [1119, 640] width 202 height 22
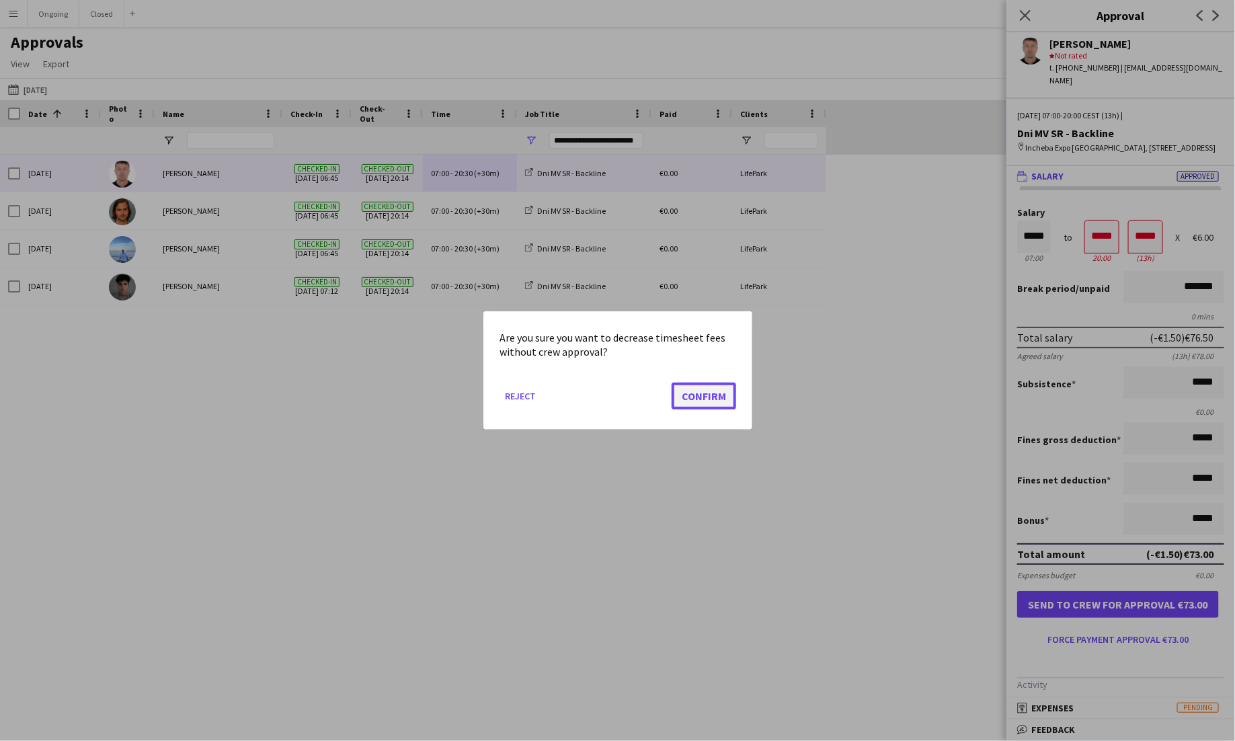
click at [719, 395] on button "Confirm" at bounding box center [704, 396] width 65 height 27
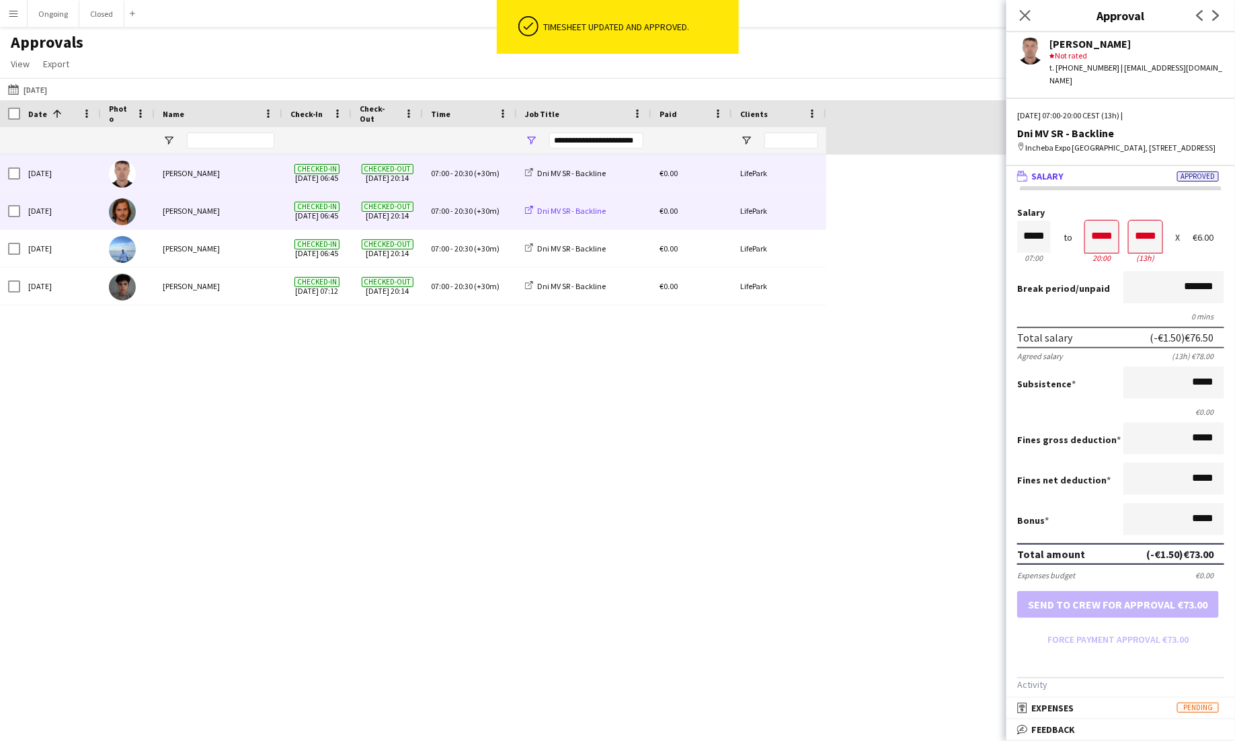
click at [567, 215] on span "Dni MV SR - Backline" at bounding box center [571, 211] width 69 height 10
click at [495, 202] on div "07:00 - 20:30 (+30m)" at bounding box center [470, 210] width 94 height 37
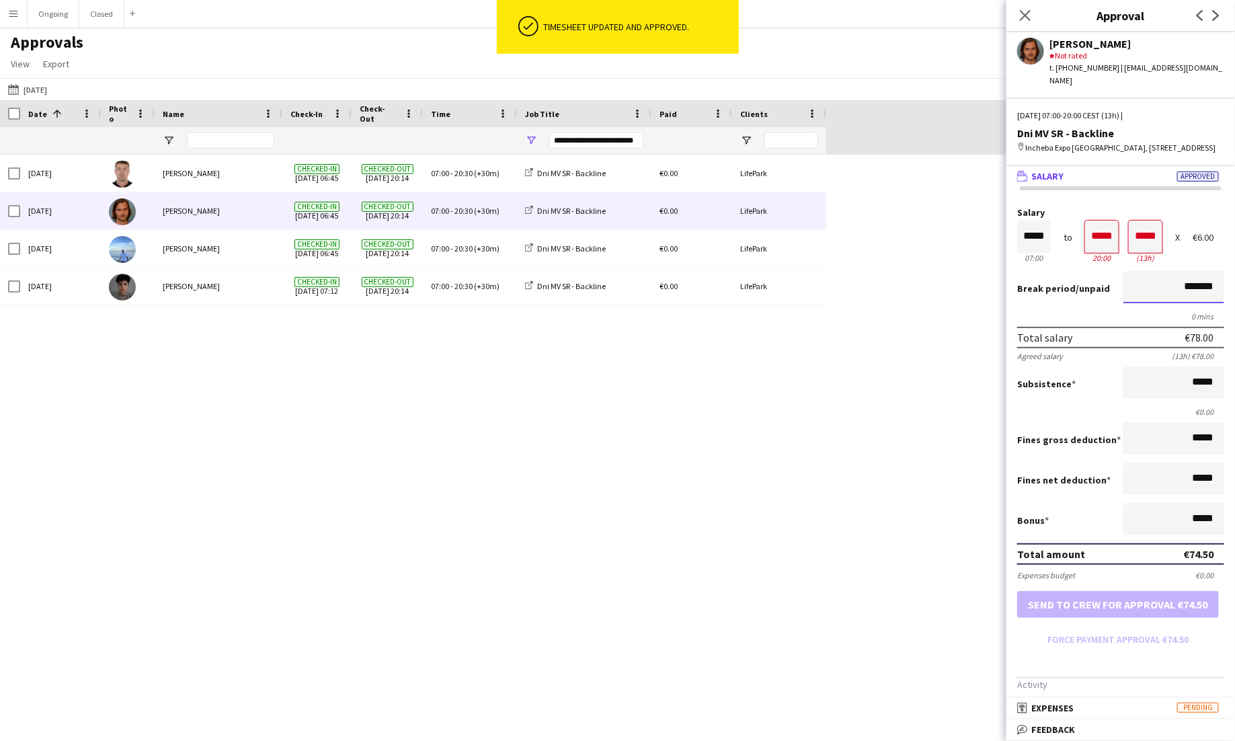
click at [926, 284] on input "*******" at bounding box center [1174, 287] width 101 height 32
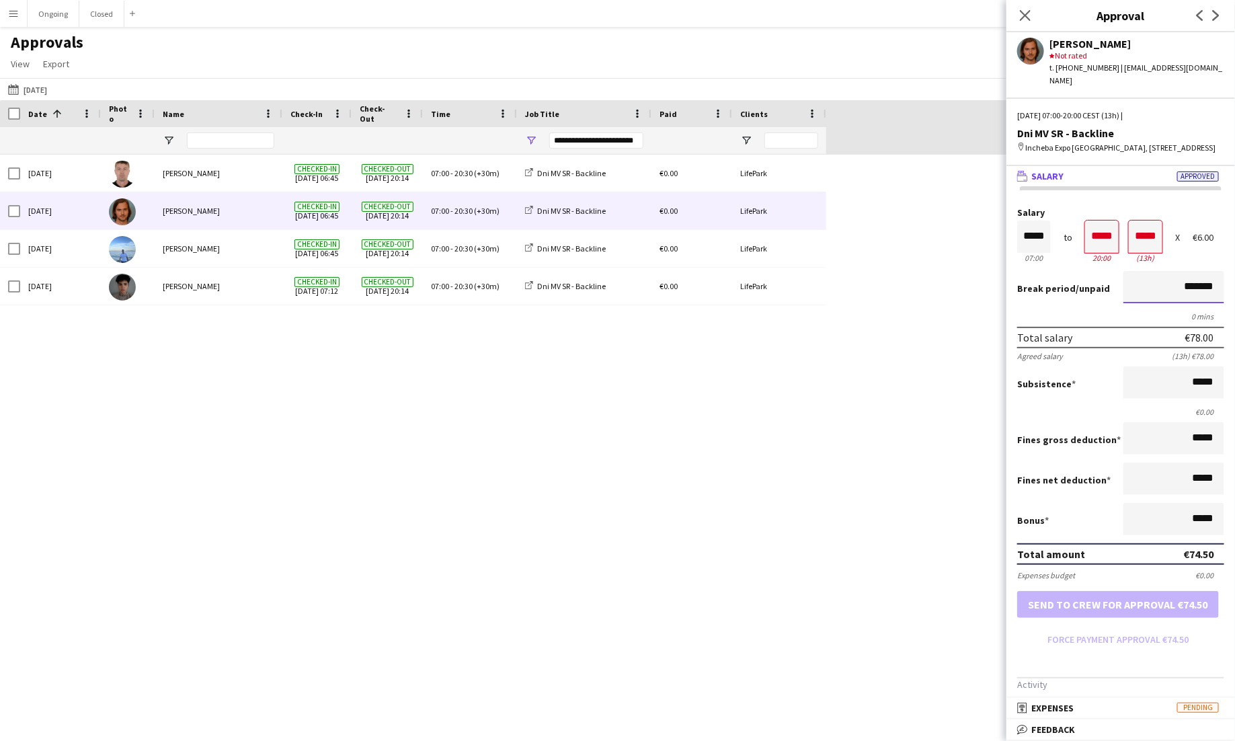
click at [926, 284] on input "*******" at bounding box center [1174, 287] width 101 height 32
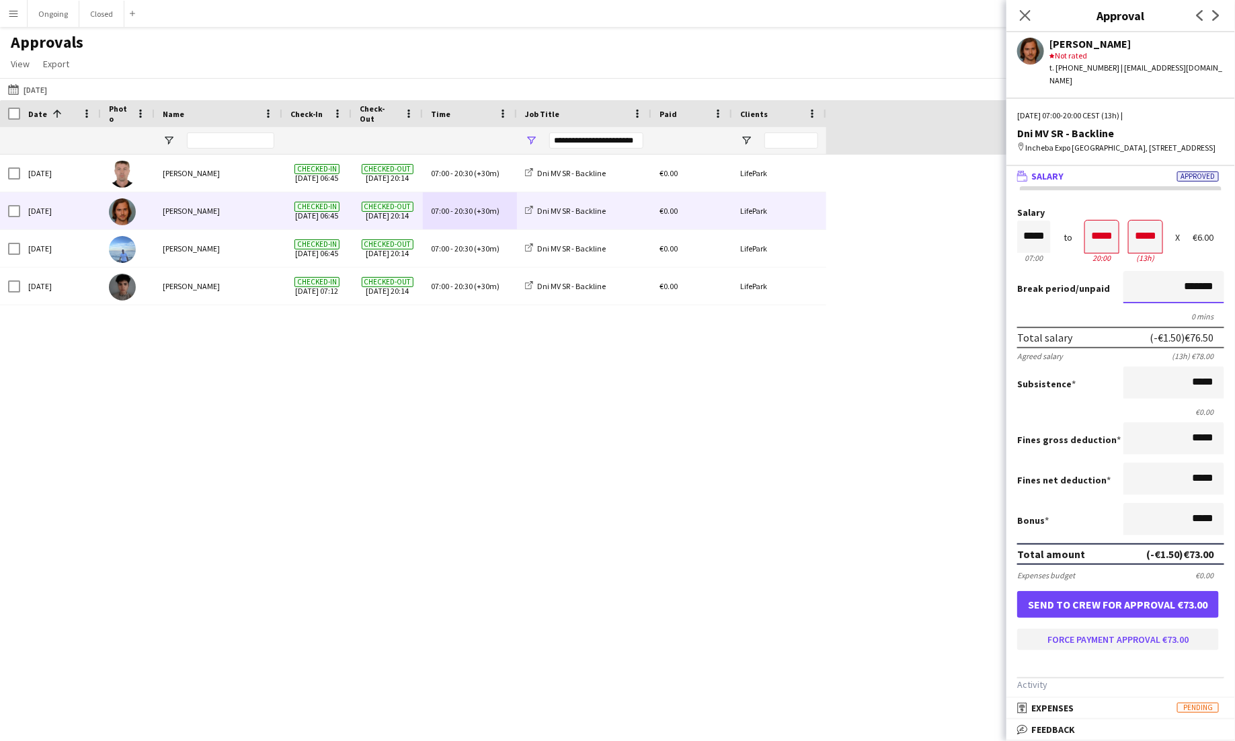
type input "*******"
click at [926, 635] on button "Force payment approval €73.00" at bounding box center [1119, 640] width 202 height 22
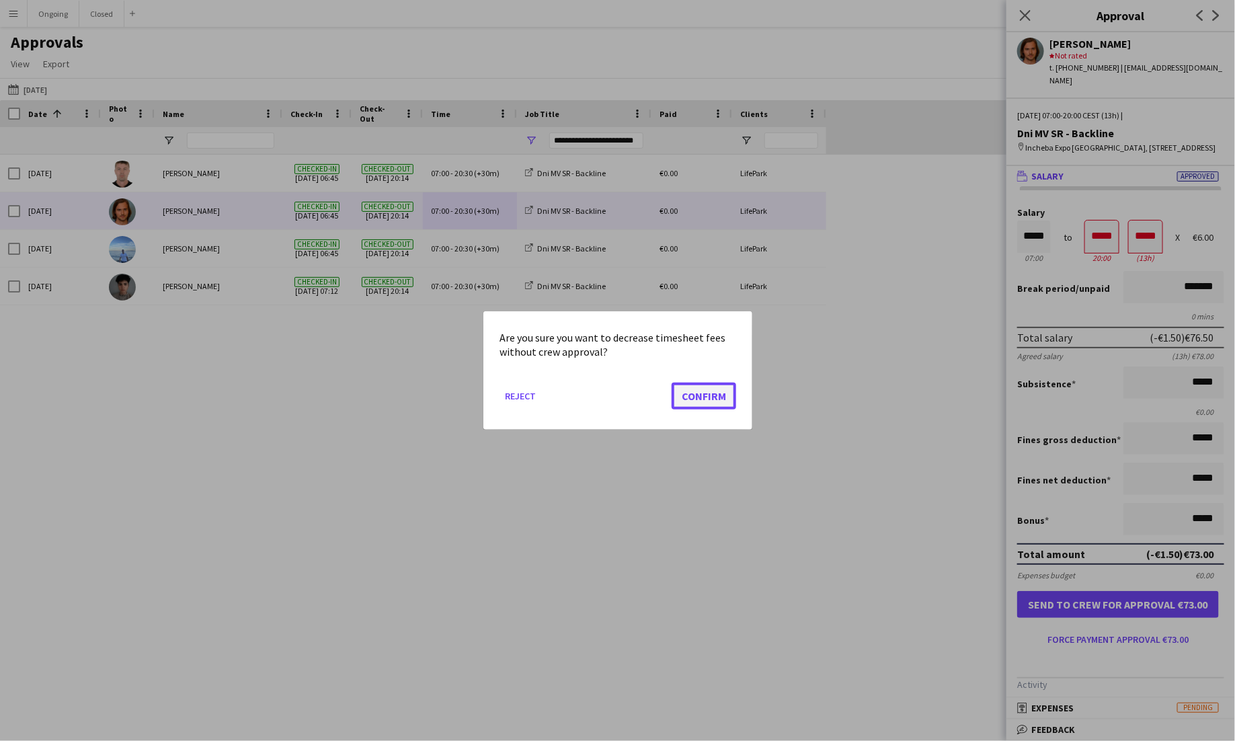
click at [720, 395] on button "Confirm" at bounding box center [704, 396] width 65 height 27
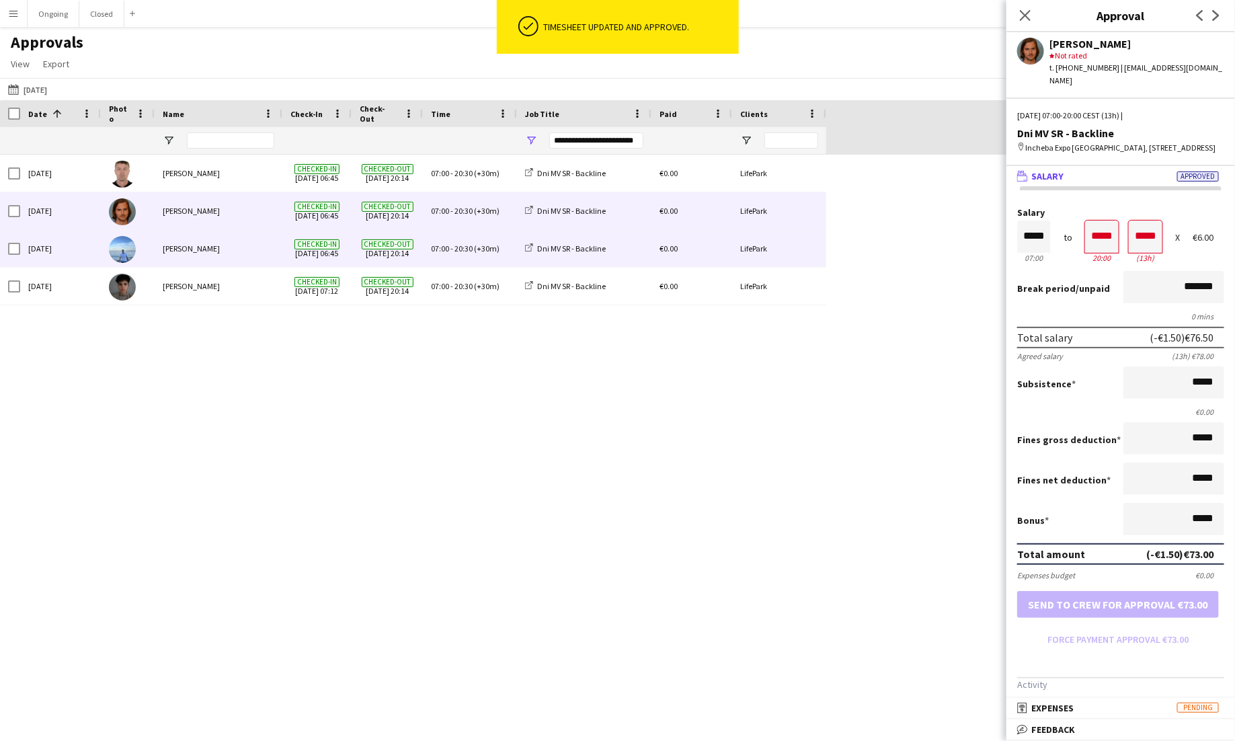
click at [484, 248] on span "(+30m)" at bounding box center [487, 248] width 26 height 10
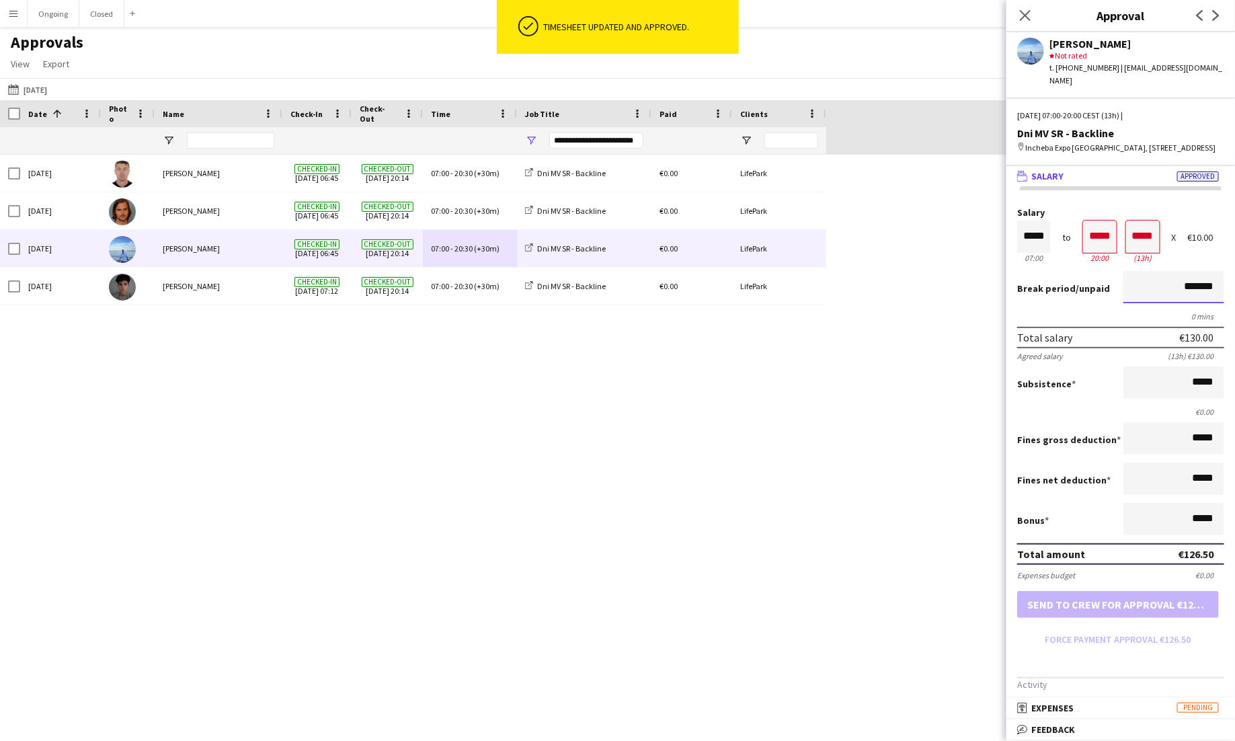
click at [926, 283] on input "*******" at bounding box center [1174, 287] width 101 height 32
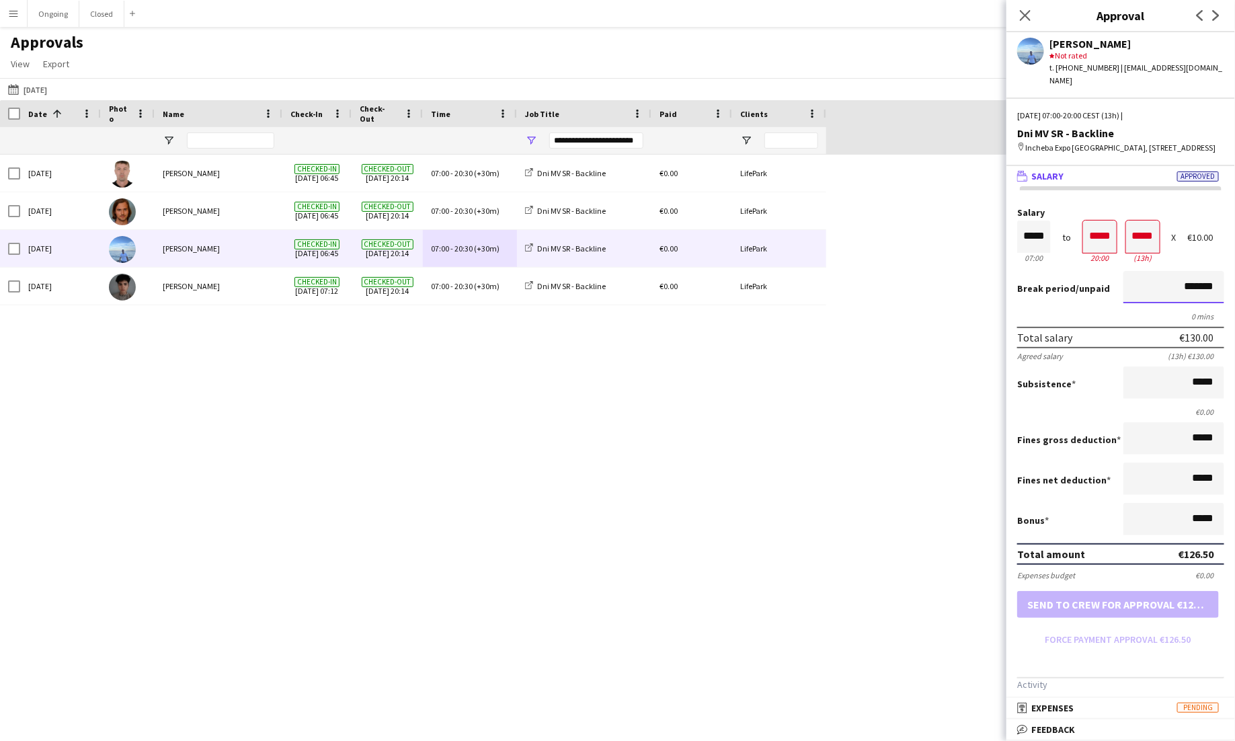
click at [926, 283] on input "*******" at bounding box center [1174, 287] width 101 height 32
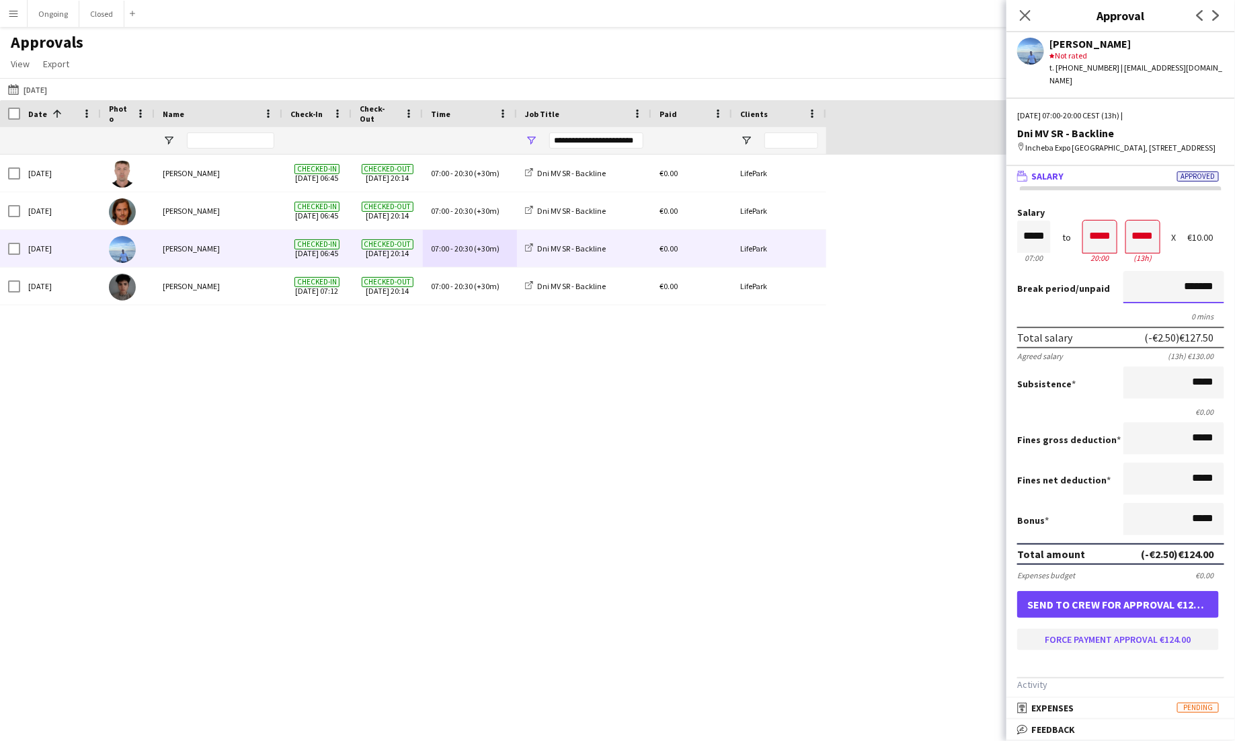
type input "*******"
click at [926, 632] on button "Force payment approval €124.00" at bounding box center [1119, 640] width 202 height 22
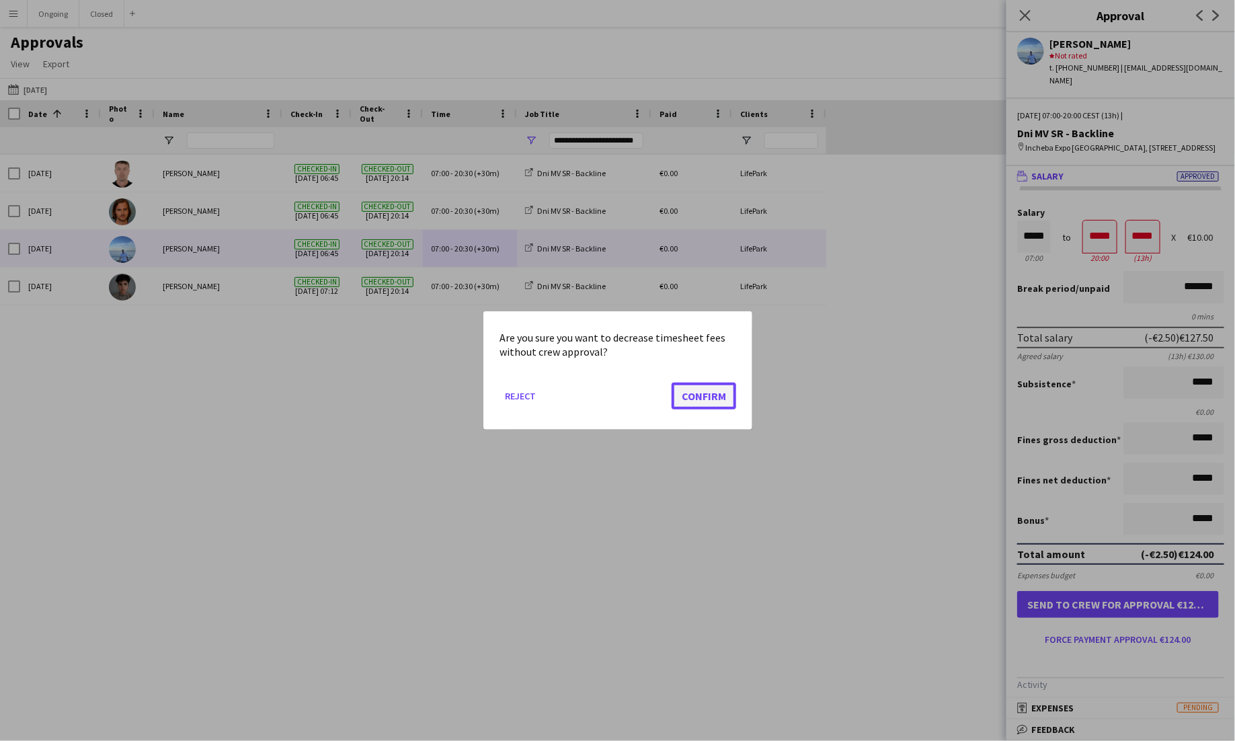
click at [717, 386] on button "Confirm" at bounding box center [704, 396] width 65 height 27
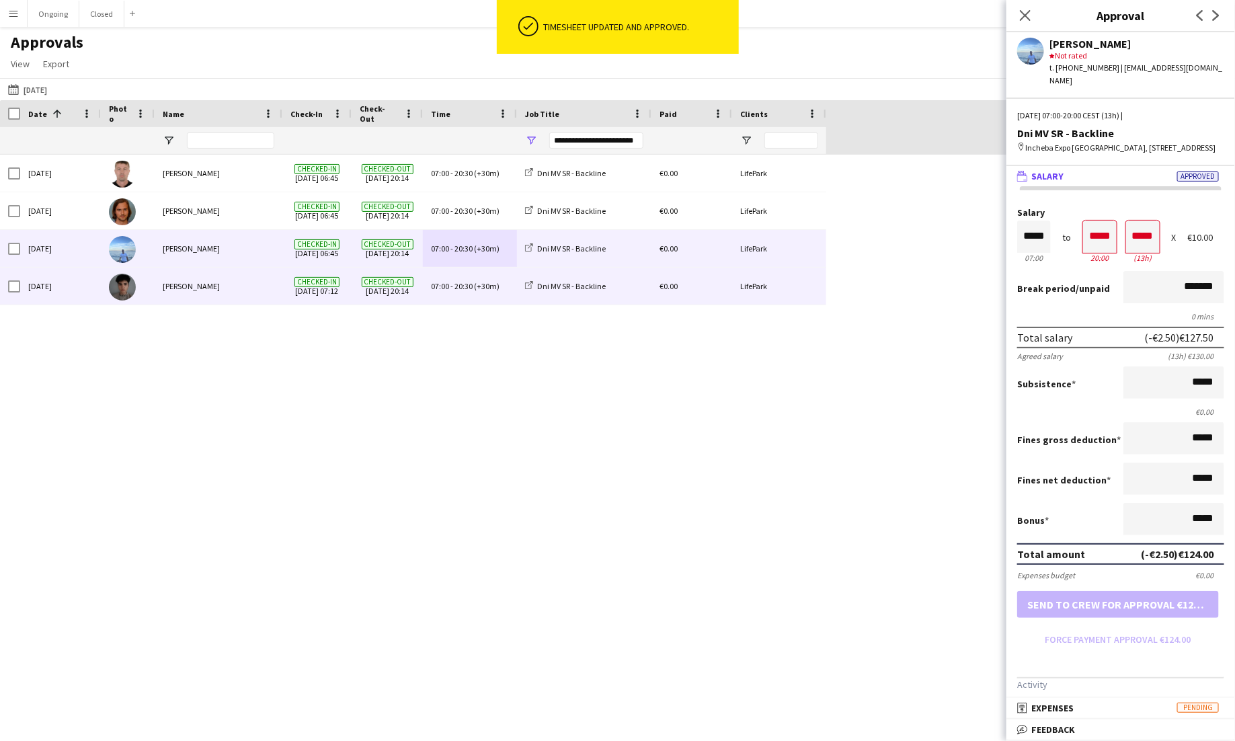
click at [478, 281] on span "(+30m)" at bounding box center [487, 286] width 26 height 10
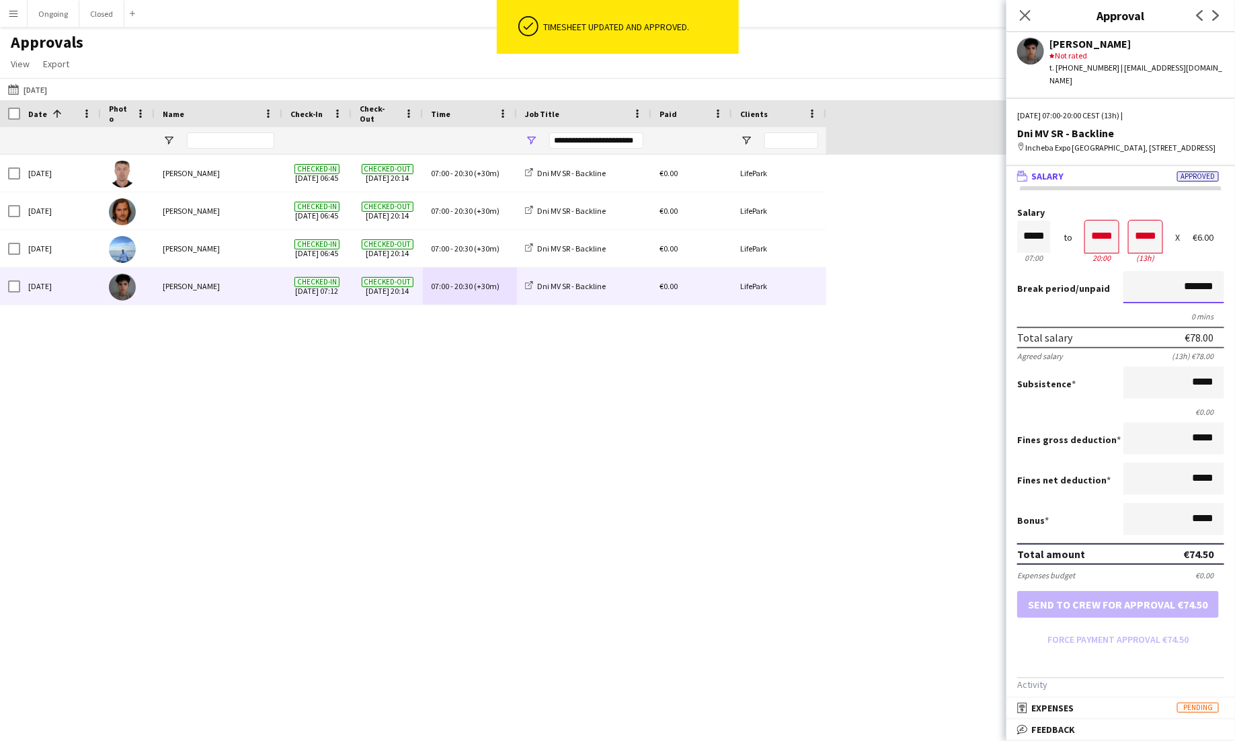
click at [926, 289] on input "*******" at bounding box center [1174, 287] width 101 height 32
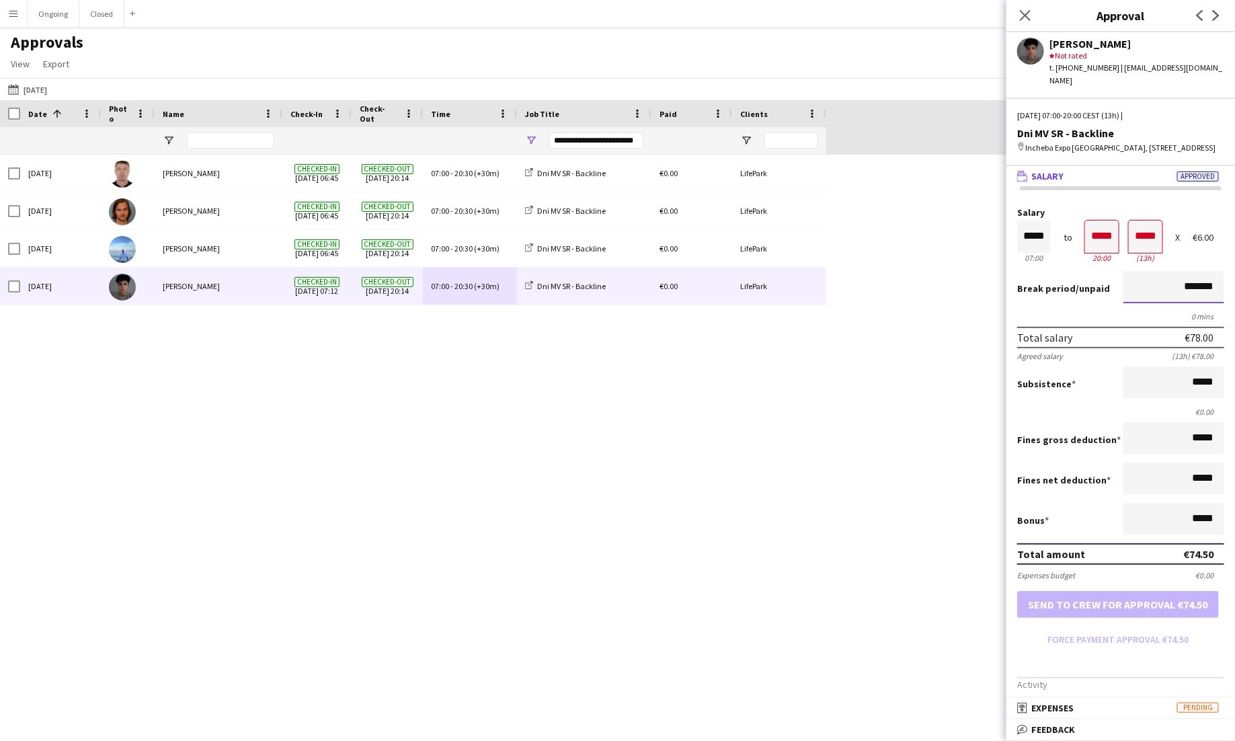
click at [926, 289] on input "*******" at bounding box center [1174, 287] width 101 height 32
type input "*******"
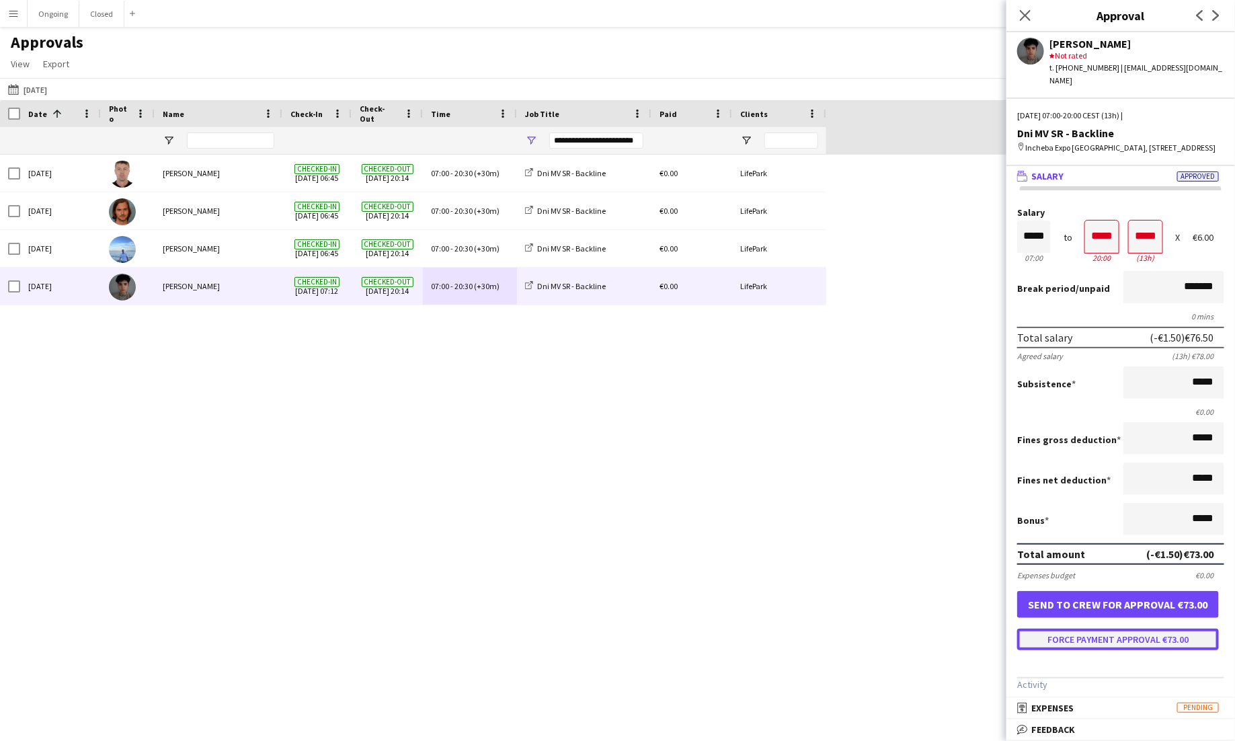
click at [926, 630] on button "Force payment approval €73.00" at bounding box center [1119, 640] width 202 height 22
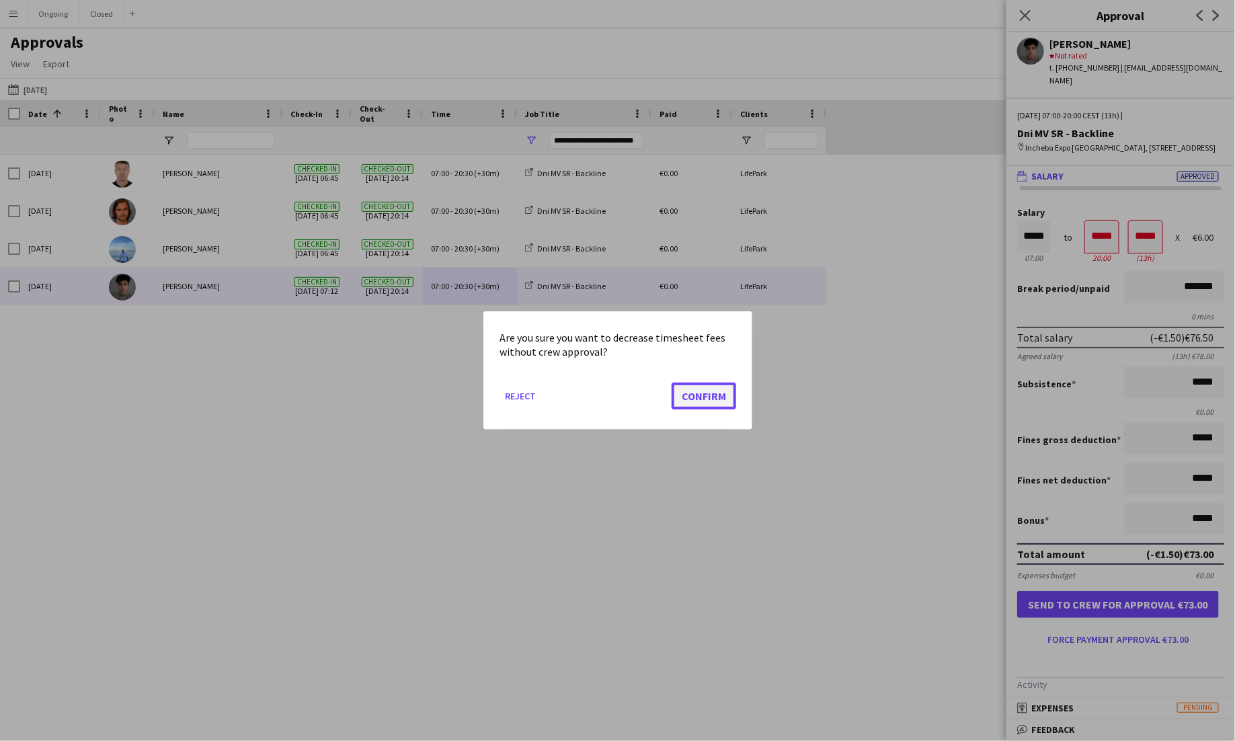
click at [716, 393] on button "Confirm" at bounding box center [704, 396] width 65 height 27
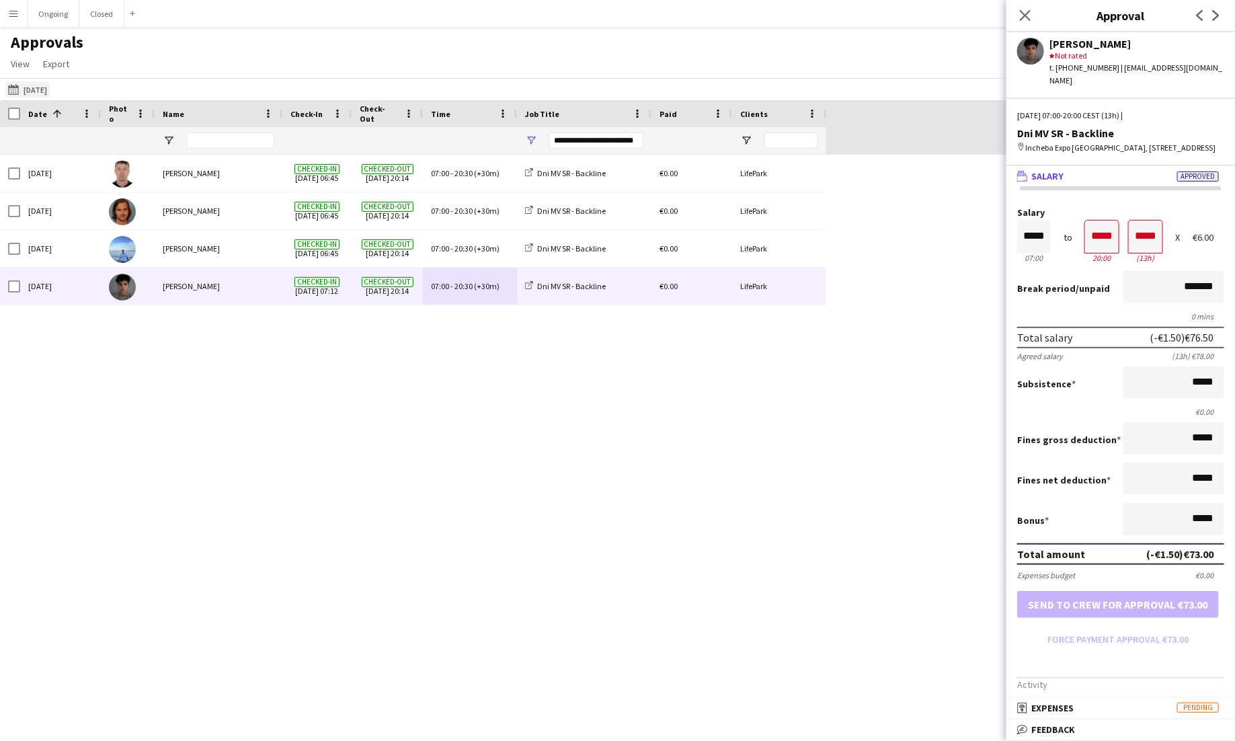
click at [12, 95] on button "Yesterday 19-09-2025" at bounding box center [27, 89] width 44 height 16
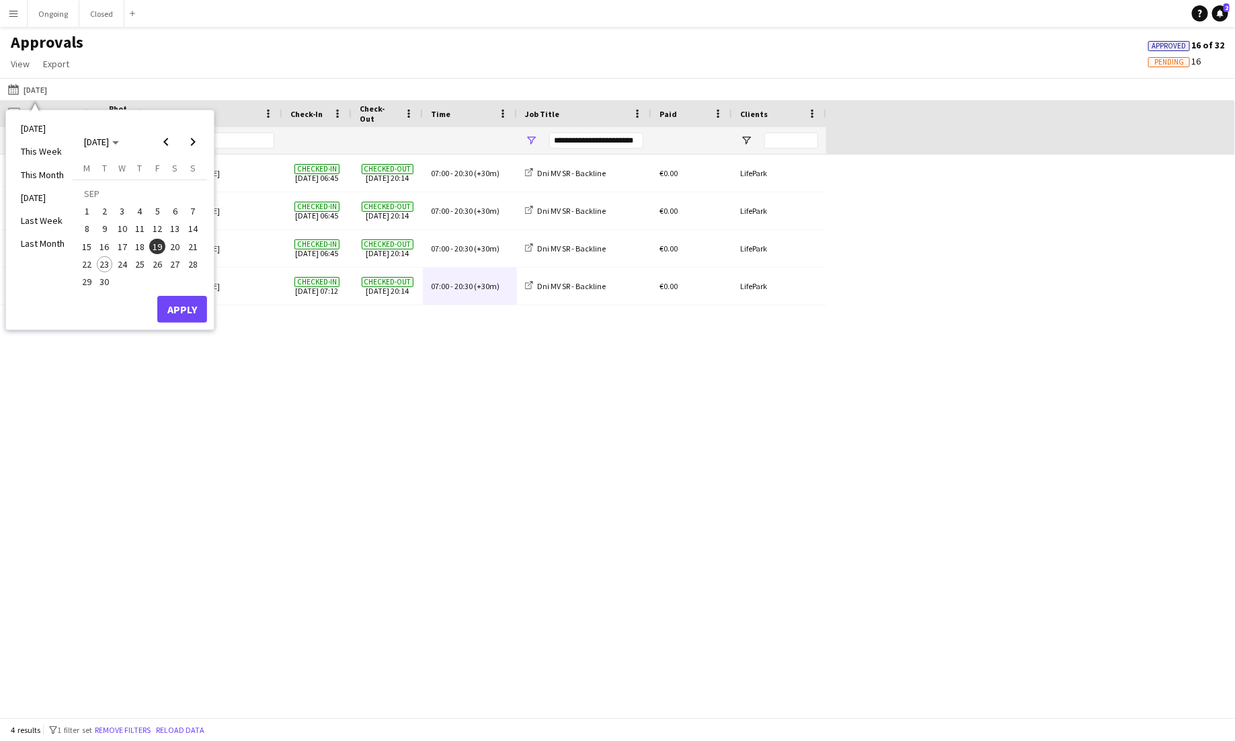
click at [168, 241] on span "20" at bounding box center [175, 247] width 16 height 16
click at [188, 310] on button "Apply" at bounding box center [182, 309] width 50 height 27
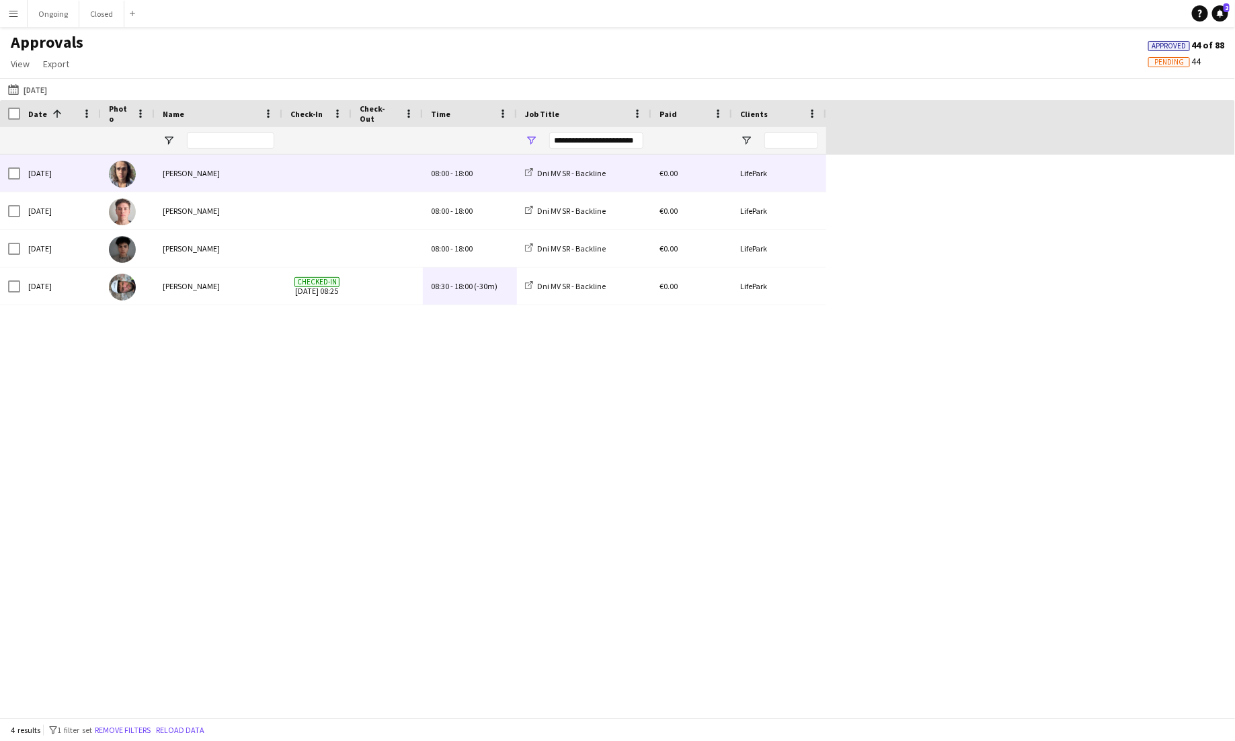
click at [358, 180] on div at bounding box center [387, 173] width 71 height 37
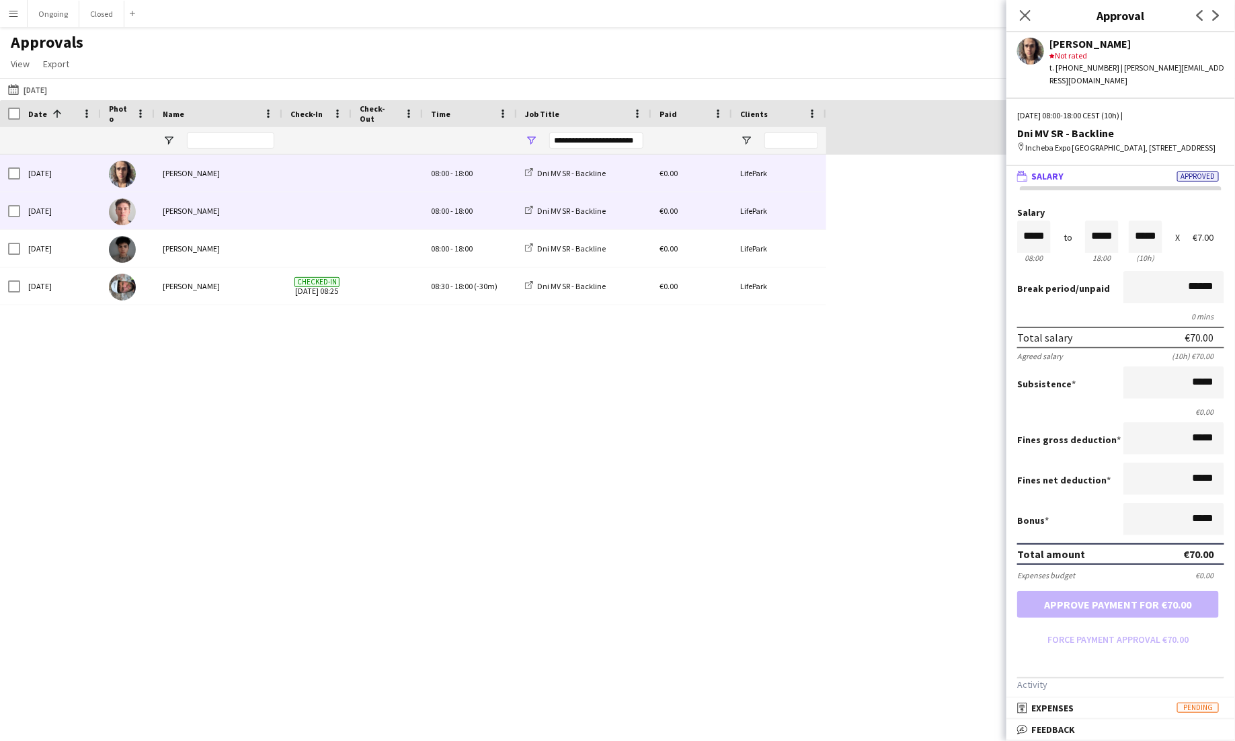
click at [459, 211] on span "18:00" at bounding box center [464, 211] width 18 height 10
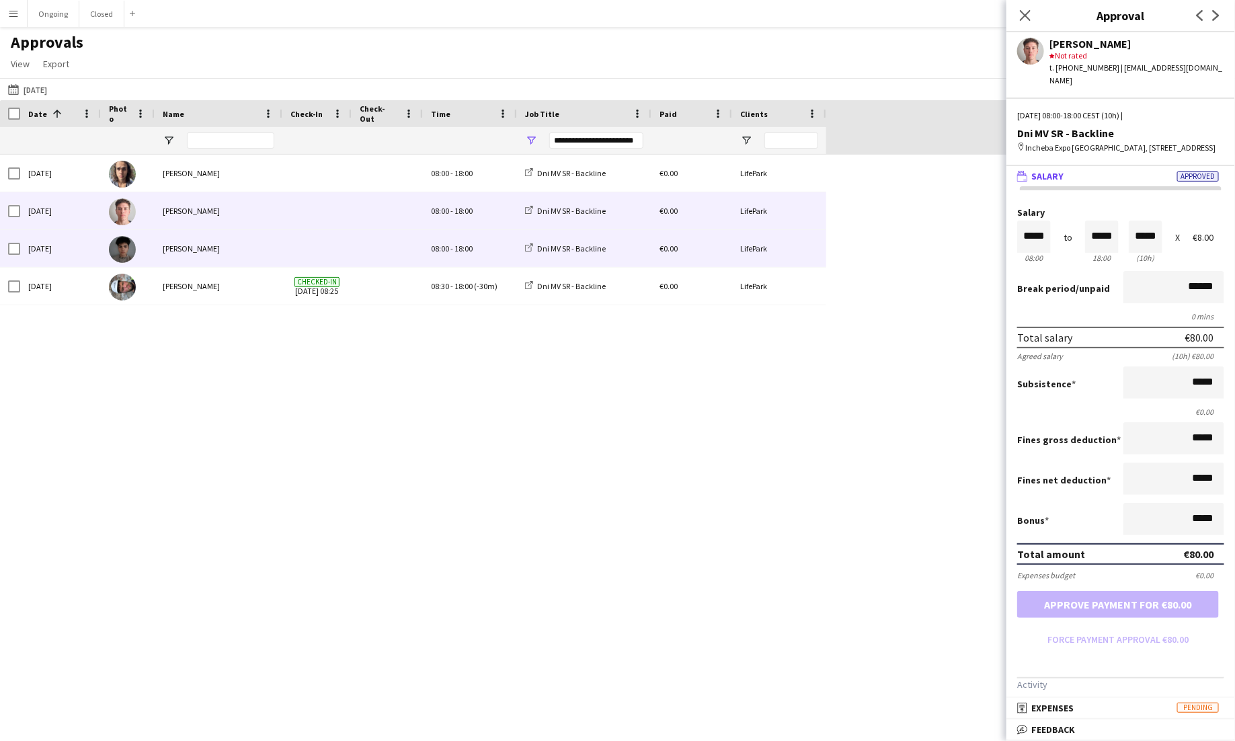
click at [465, 259] on div "08:00 - 18:00" at bounding box center [470, 248] width 94 height 37
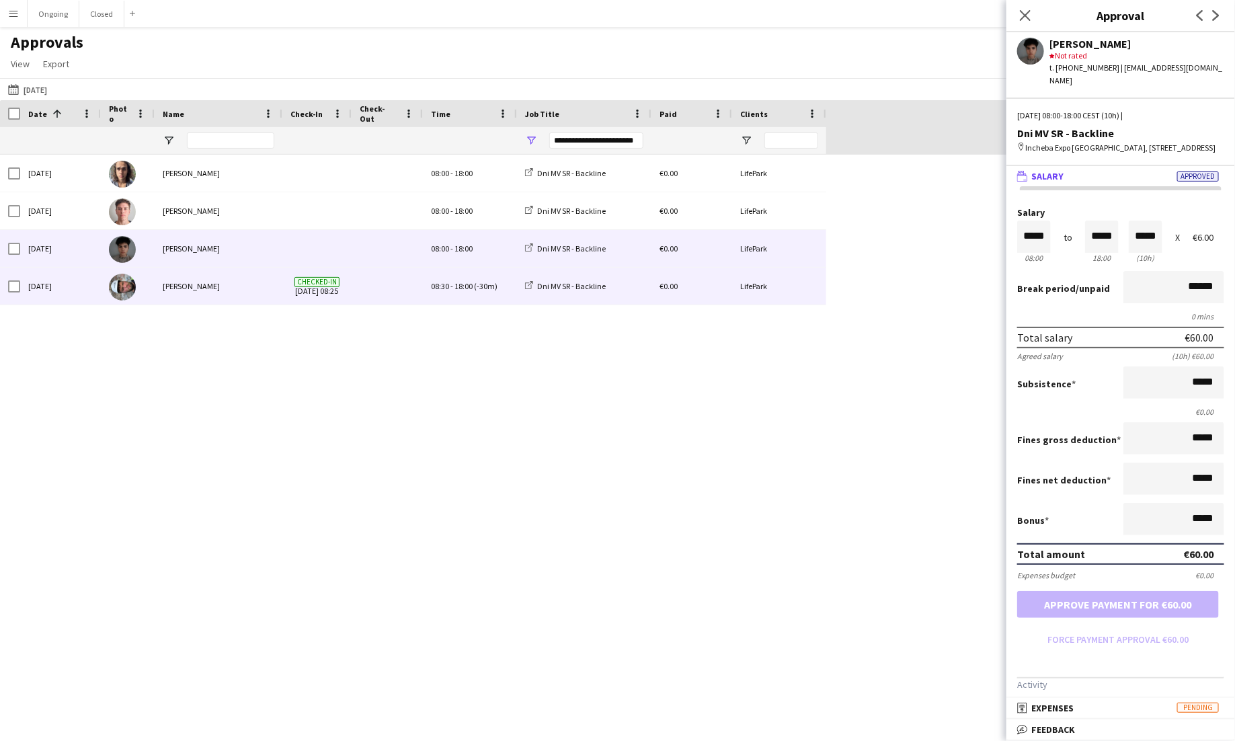
click at [465, 291] on span "18:00" at bounding box center [464, 286] width 18 height 10
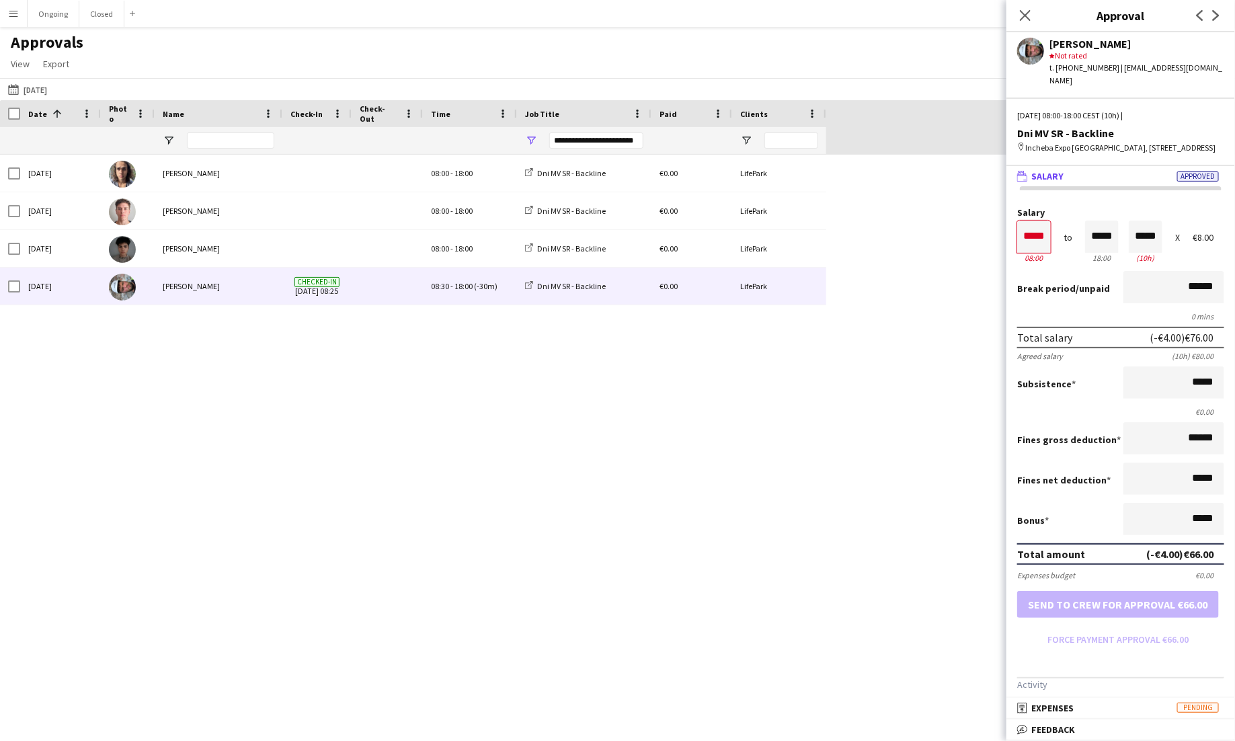
click at [625, 145] on div "**********" at bounding box center [596, 140] width 94 height 16
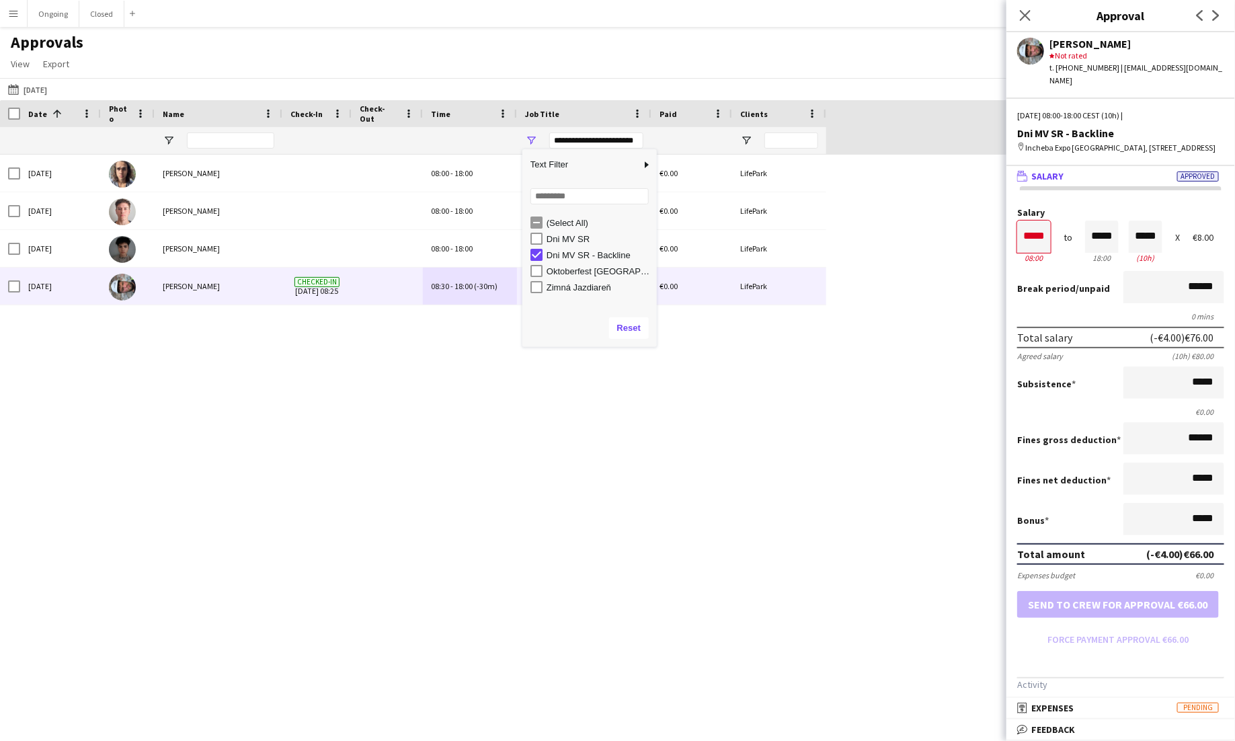
click at [550, 254] on div "Dni MV SR - Backline" at bounding box center [600, 255] width 106 height 10
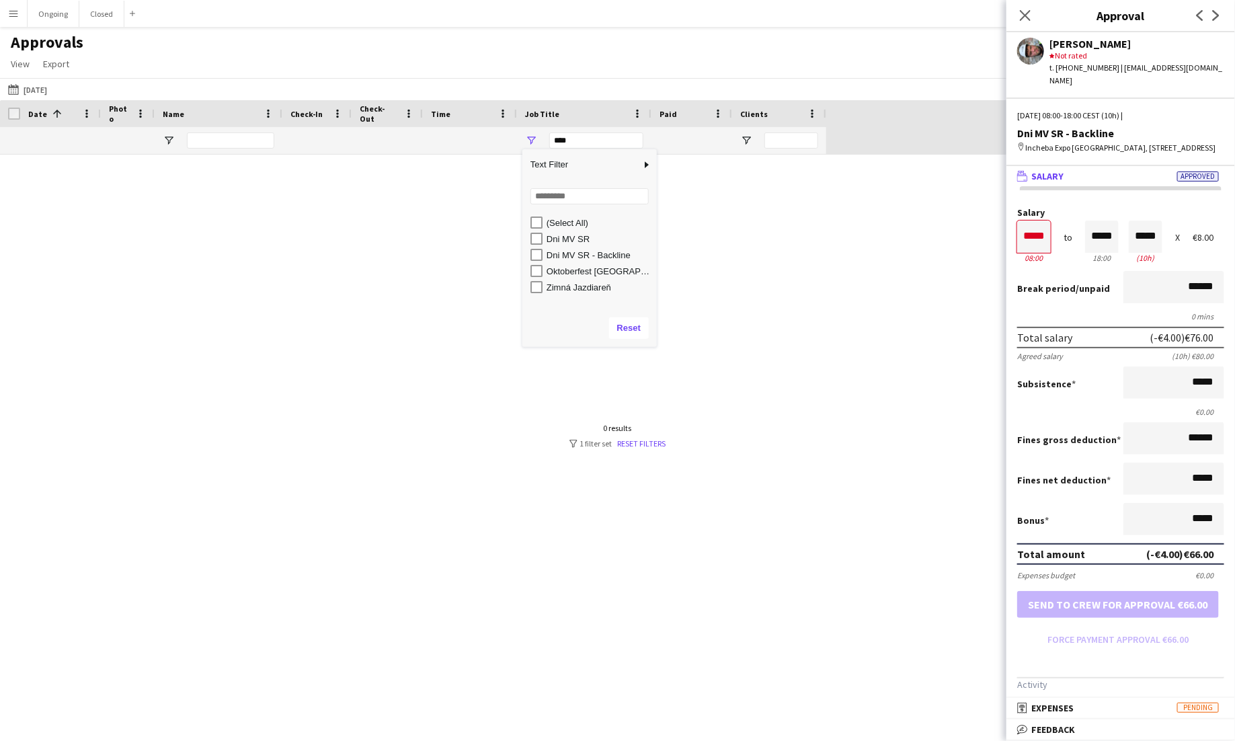
click at [562, 240] on div "Dni MV SR" at bounding box center [600, 239] width 106 height 10
type input "**********"
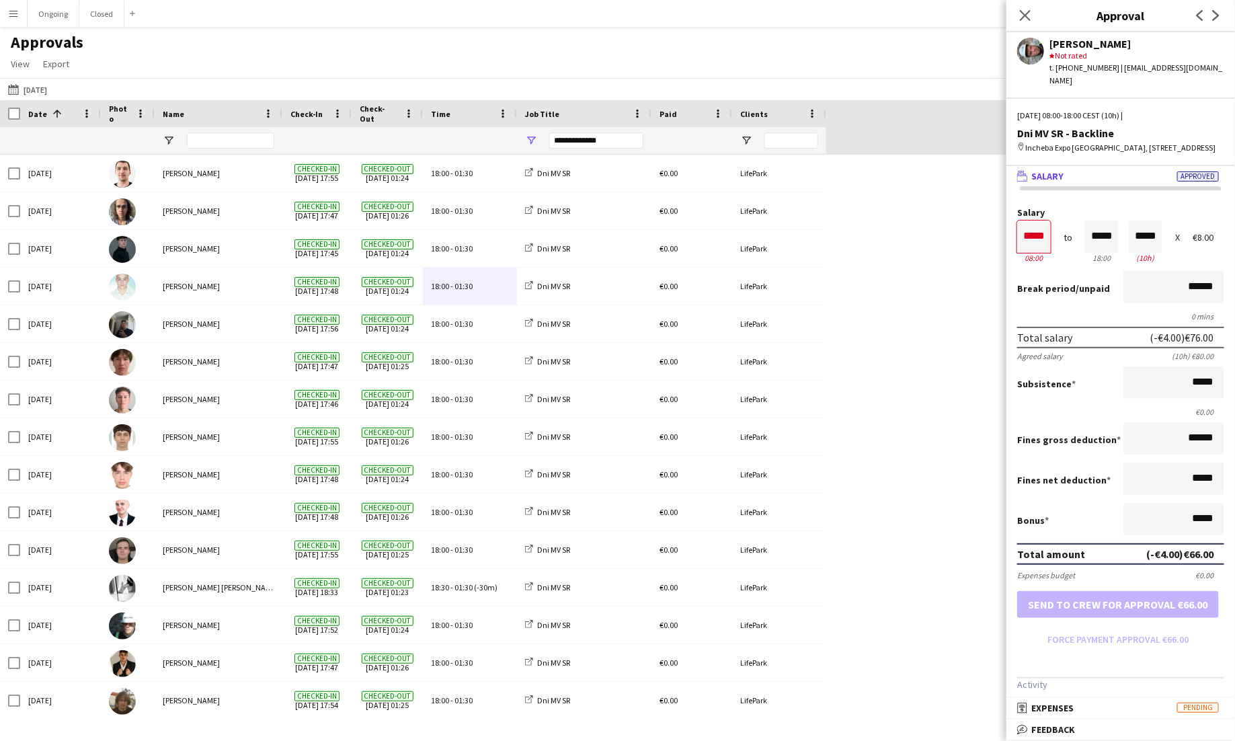
click at [865, 296] on div "Sat, 20 Sep 2025 Gracjan Różański Checked-in 20-09-2025 17:55 Checked-out 21-09…" at bounding box center [617, 701] width 1235 height 1092
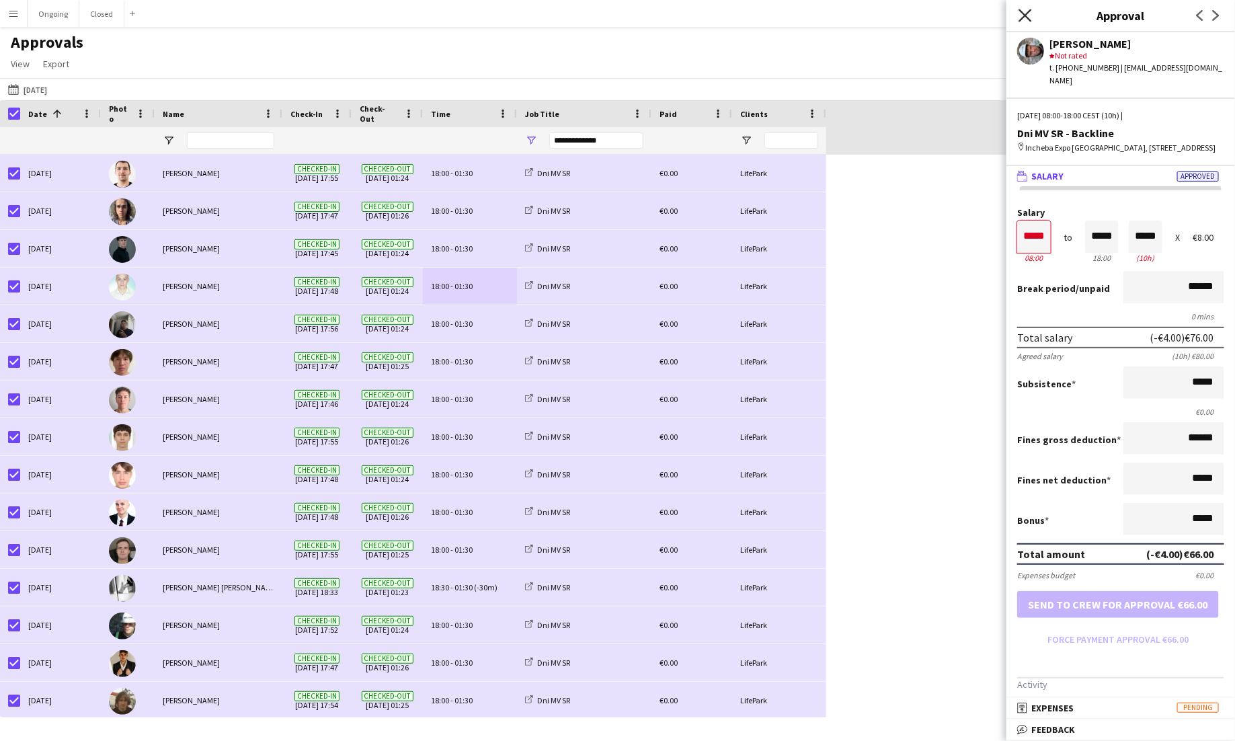
click at [926, 12] on icon "Close pop-in" at bounding box center [1025, 15] width 13 height 13
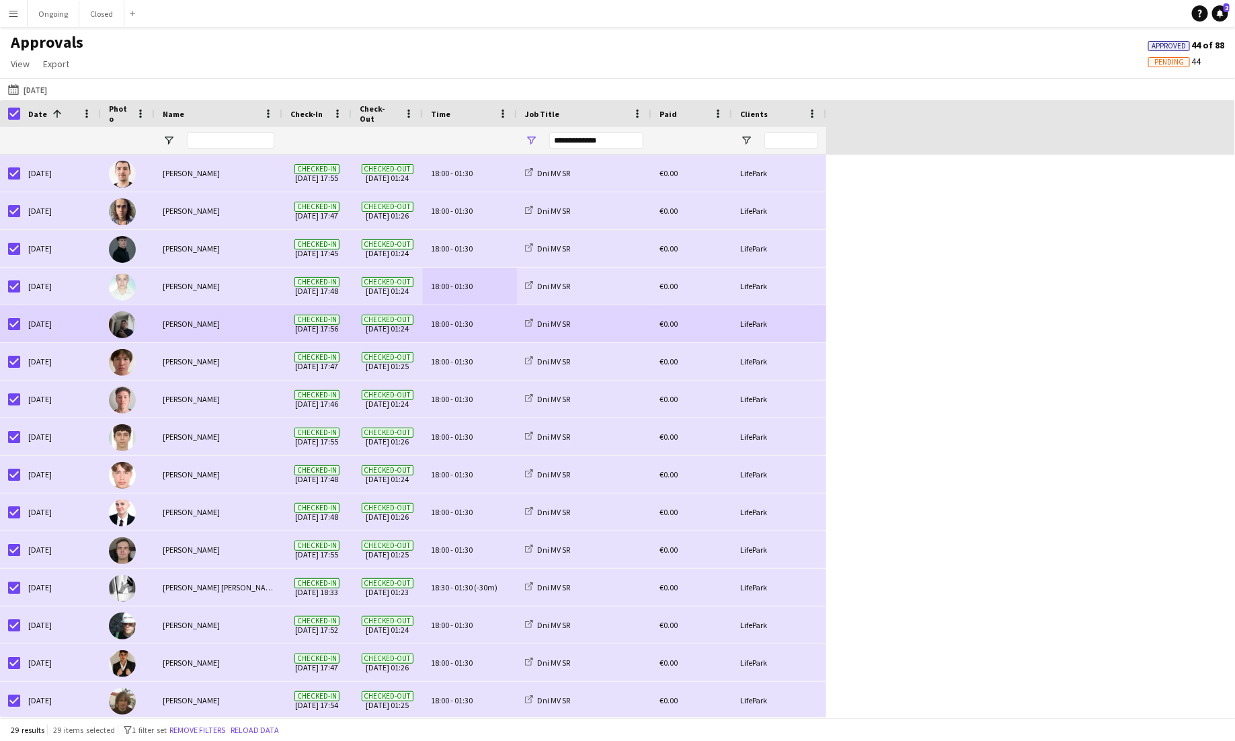
scroll to position [217, 0]
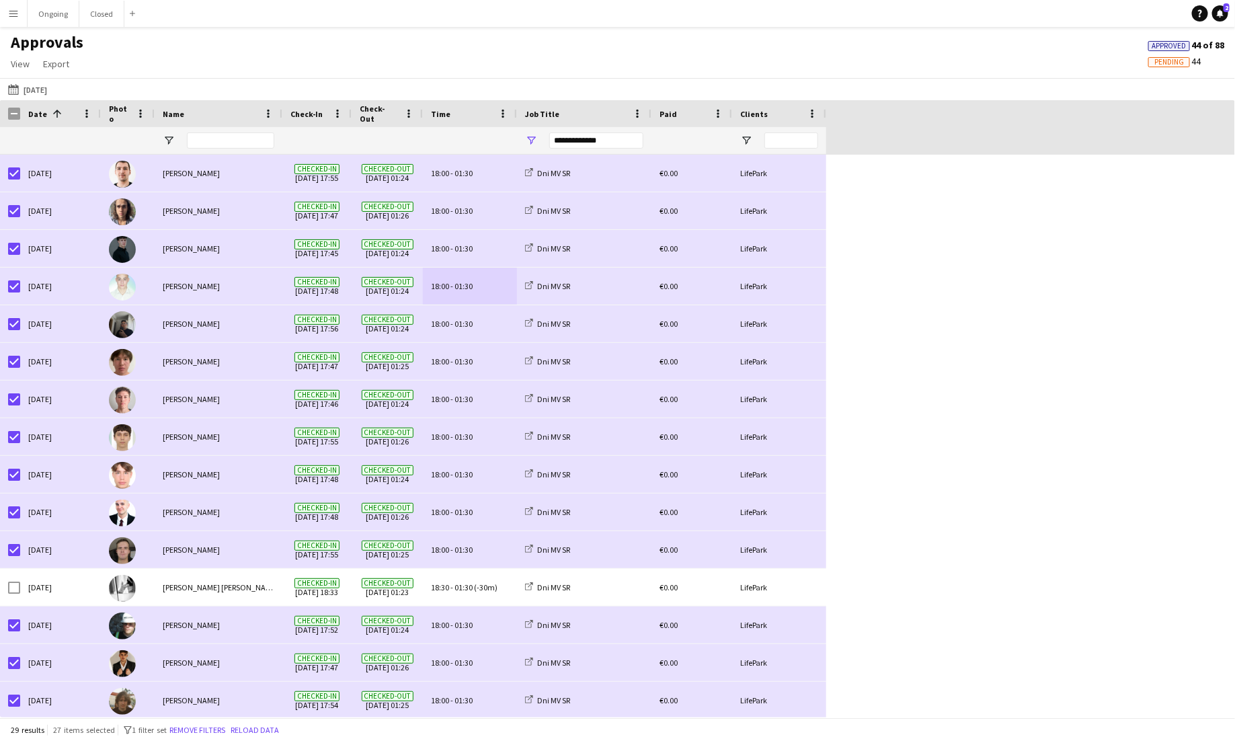
click at [592, 137] on div "**********" at bounding box center [596, 140] width 94 height 16
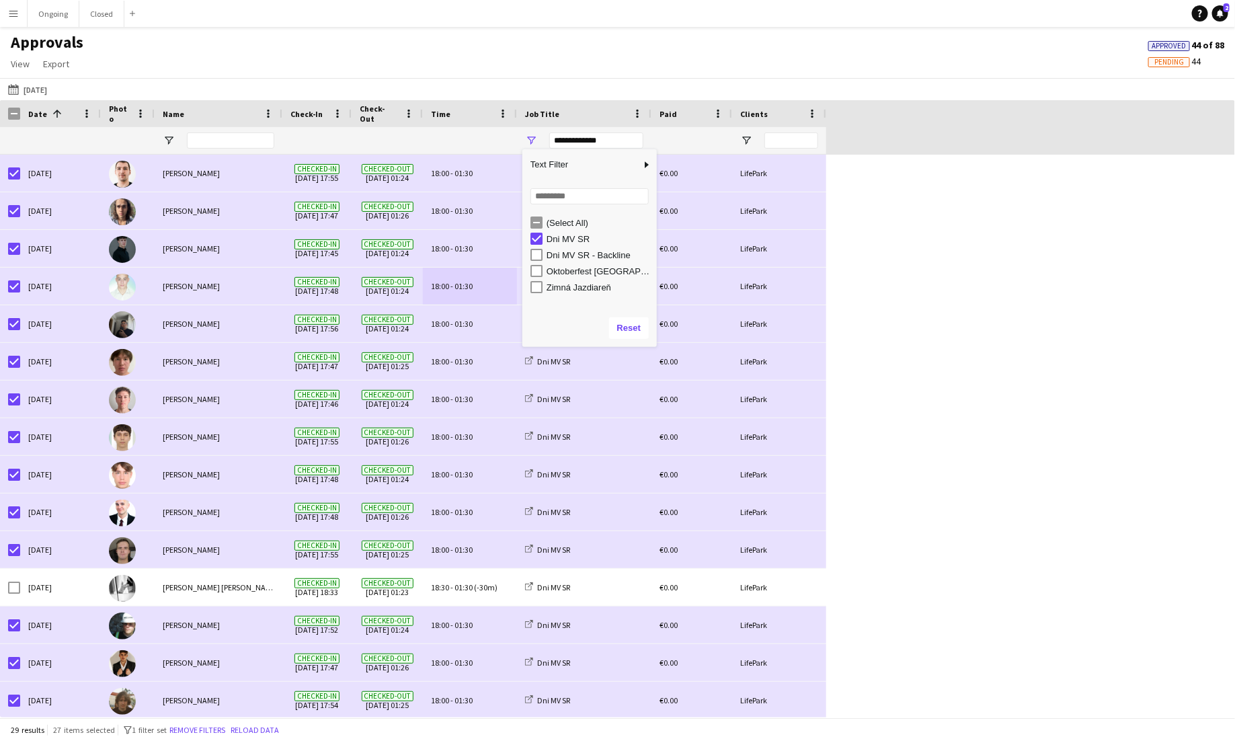
click at [976, 307] on div "Sat, 20 Sep 2025 Andrej Bojczun Checked-in 20-09-2025 17:56 Checked-out 21-09-2…" at bounding box center [617, 701] width 1235 height 1092
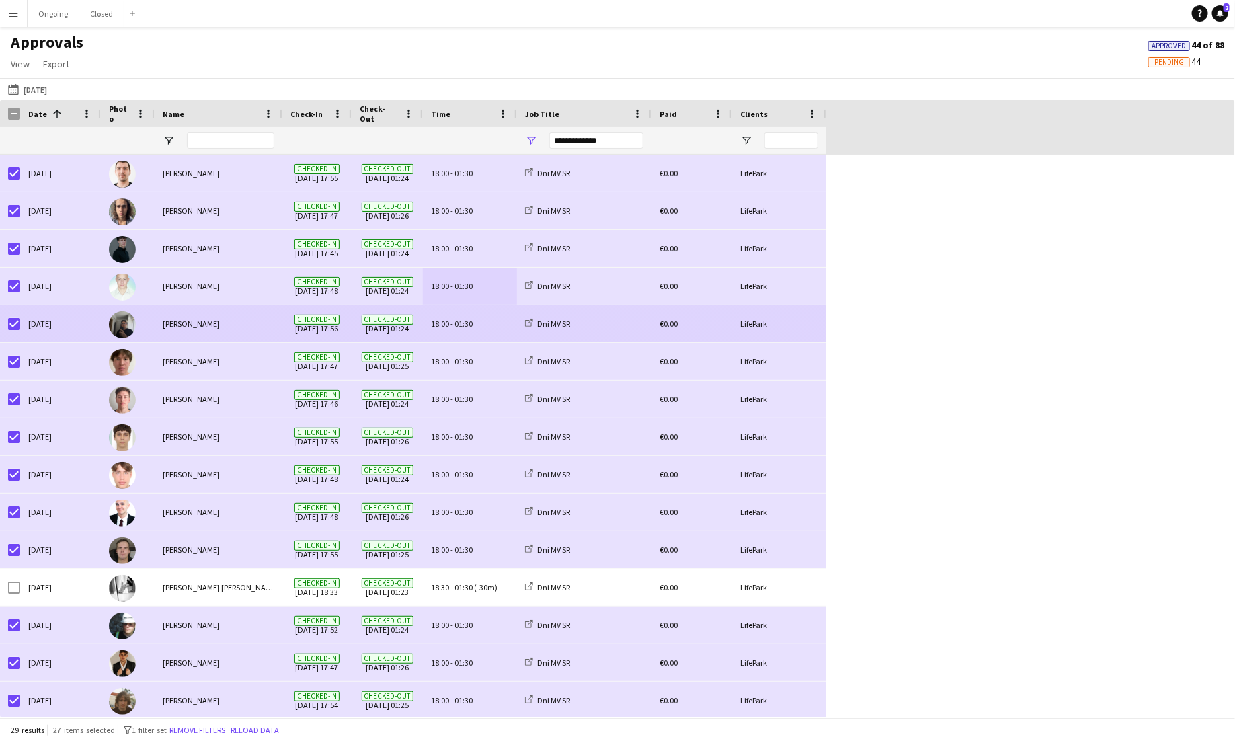
click at [219, 330] on div "[PERSON_NAME]" at bounding box center [219, 323] width 128 height 37
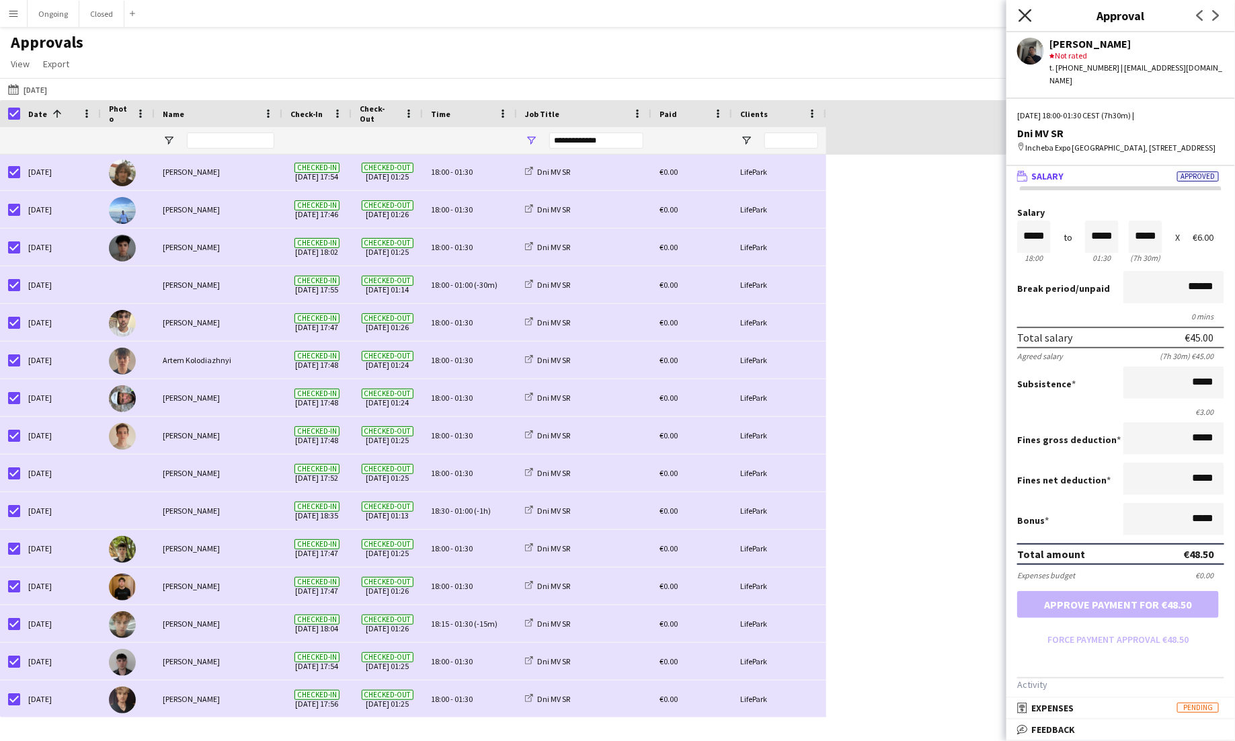
click at [1026, 17] on icon "Close pop-in" at bounding box center [1025, 15] width 13 height 13
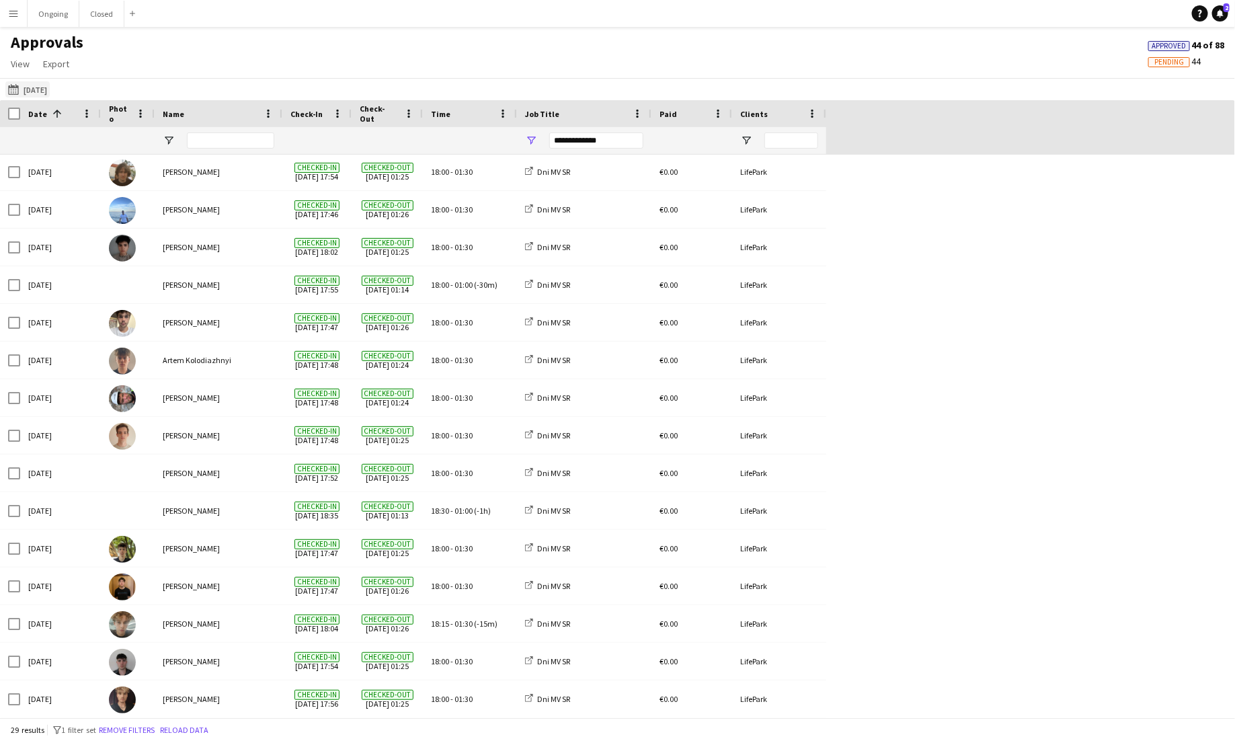
click at [14, 97] on button "Yesterday 20-09-2025" at bounding box center [27, 89] width 44 height 16
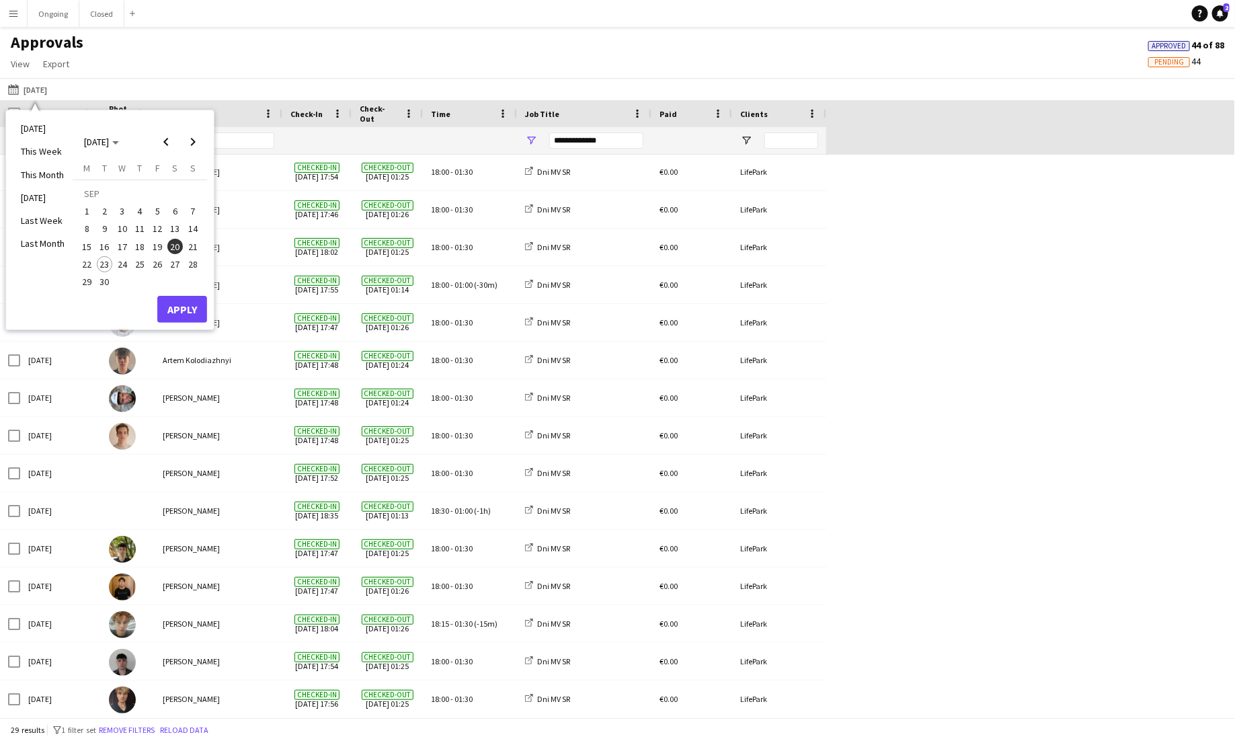
click at [192, 245] on span "21" at bounding box center [193, 247] width 16 height 16
click at [193, 307] on button "Apply" at bounding box center [182, 309] width 50 height 27
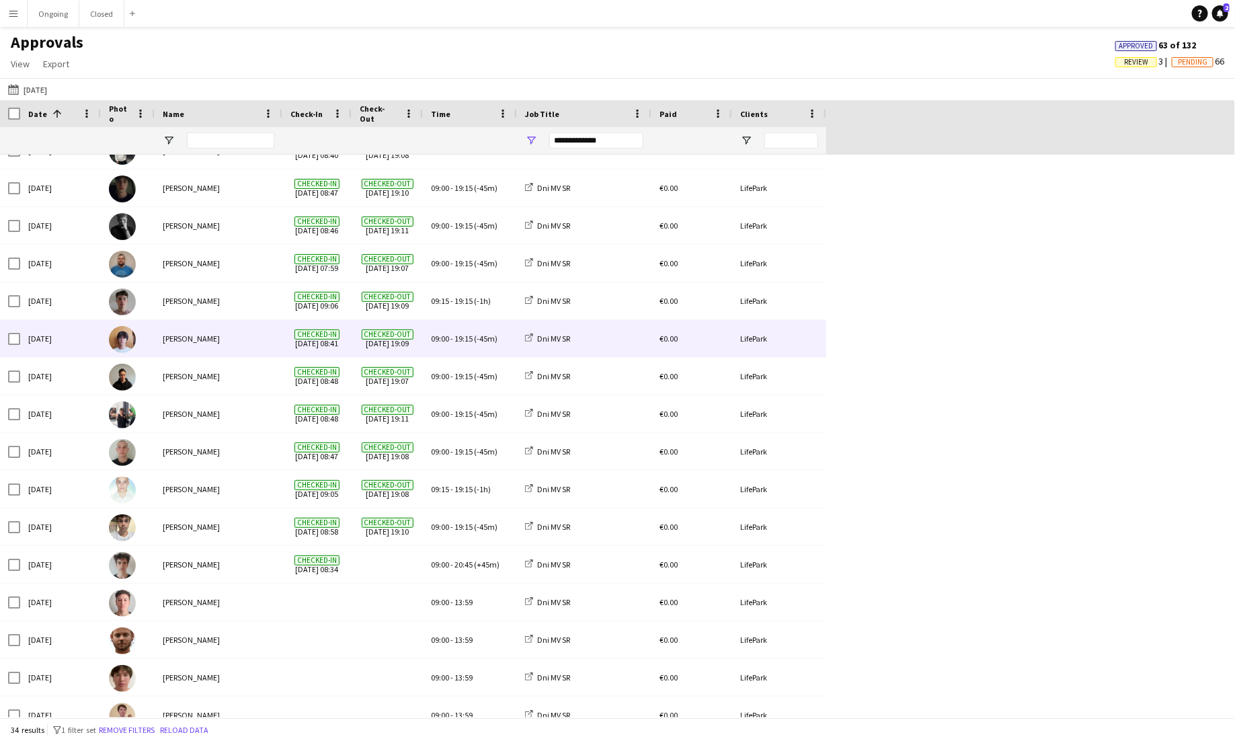
scroll to position [434, 0]
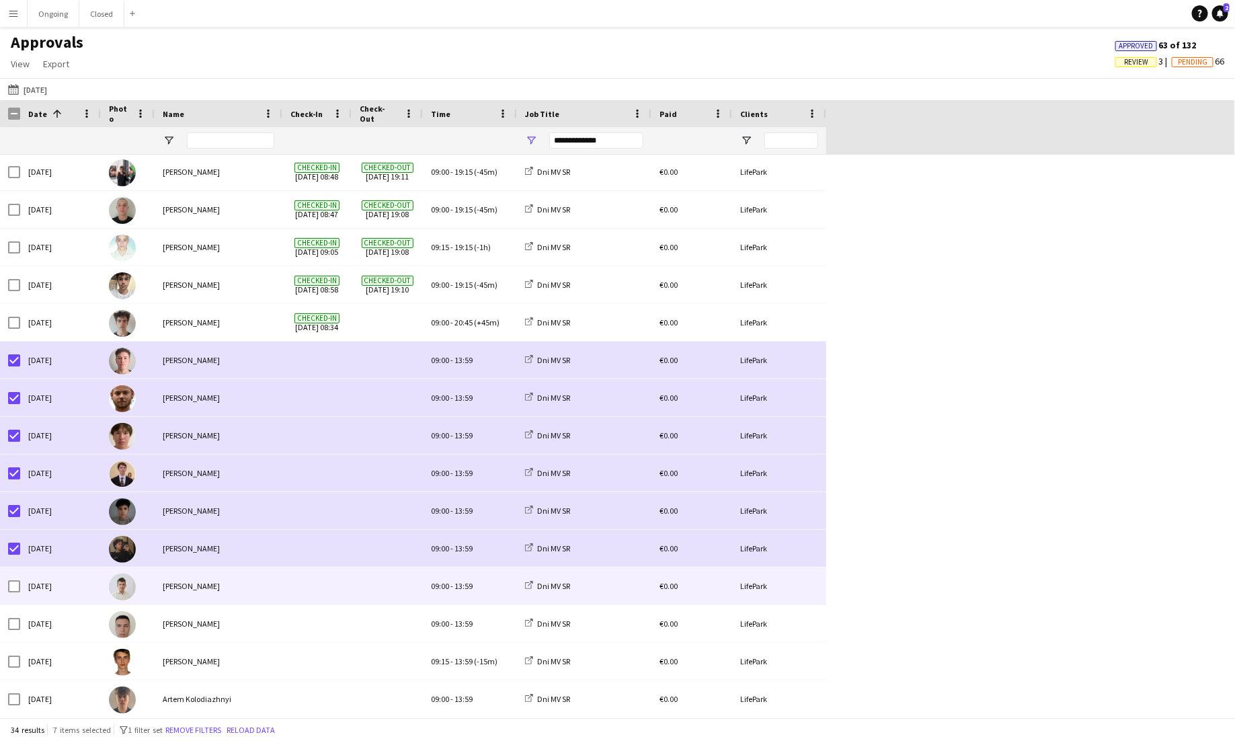
click at [13, 598] on div at bounding box center [14, 587] width 12 height 38
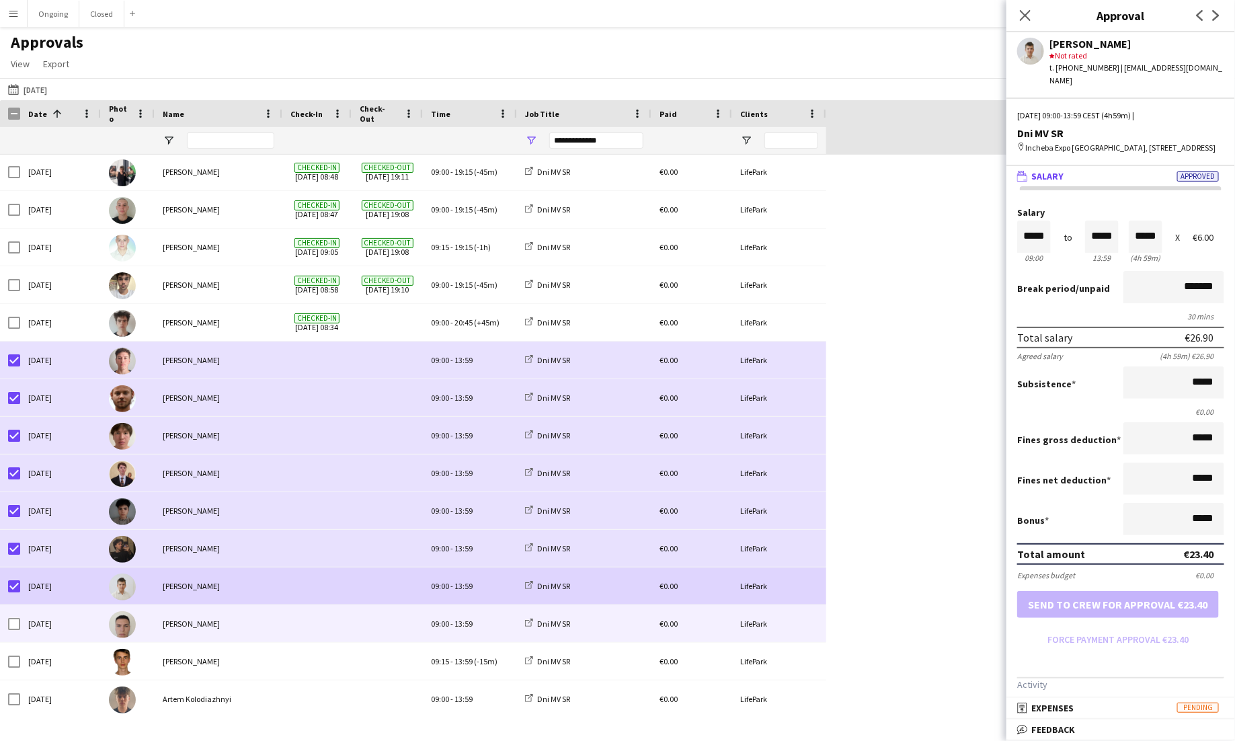
click at [13, 614] on div at bounding box center [14, 624] width 12 height 38
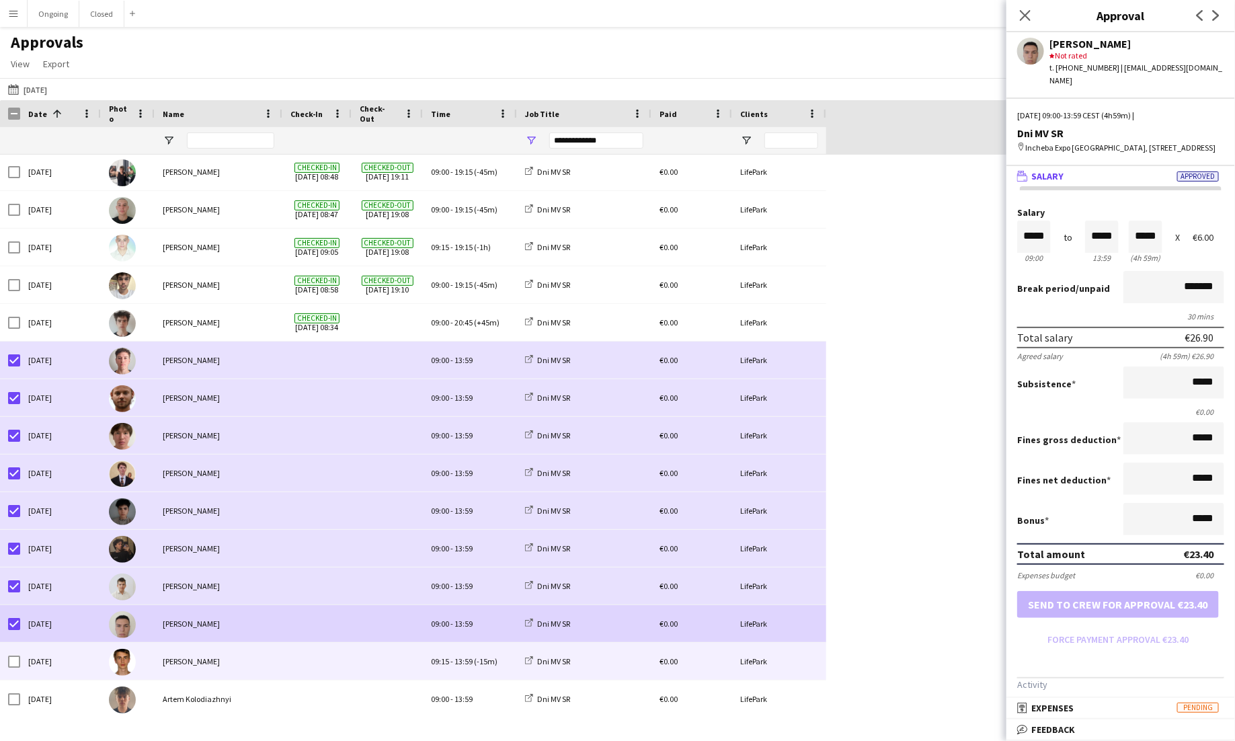
click at [15, 668] on div at bounding box center [14, 662] width 12 height 38
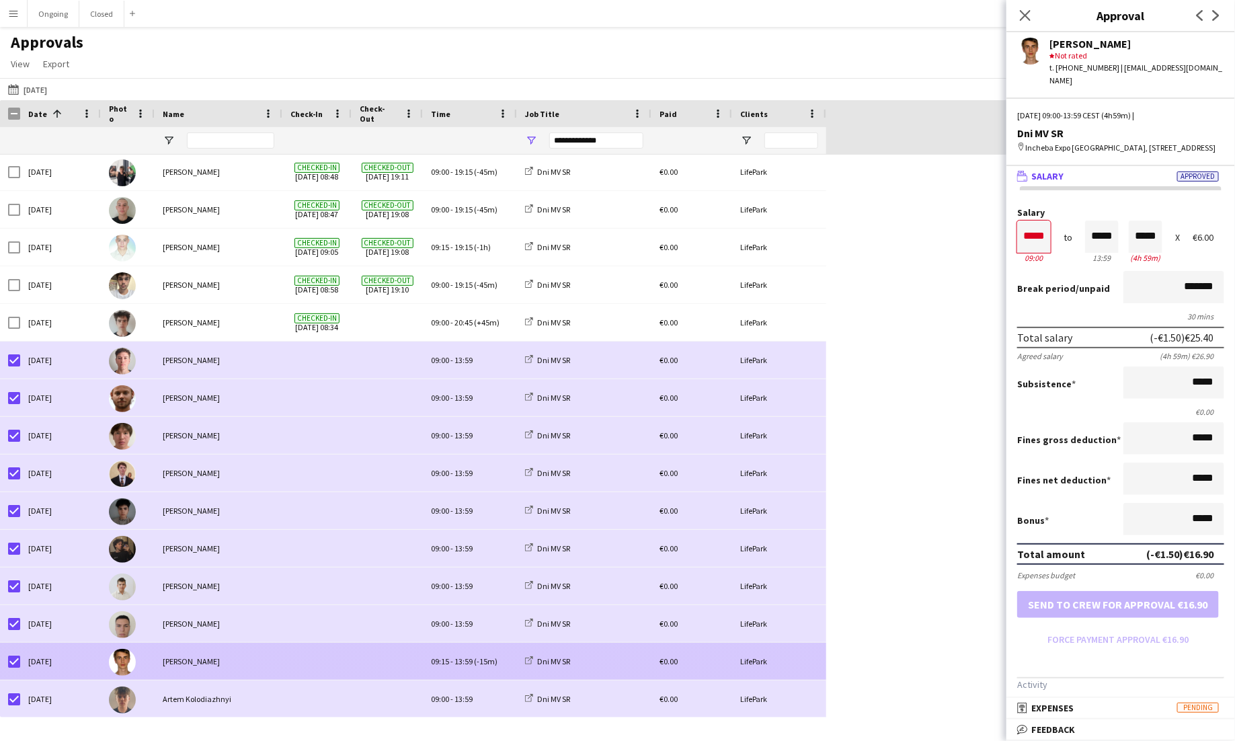
click at [276, 660] on div "[PERSON_NAME]" at bounding box center [219, 661] width 128 height 37
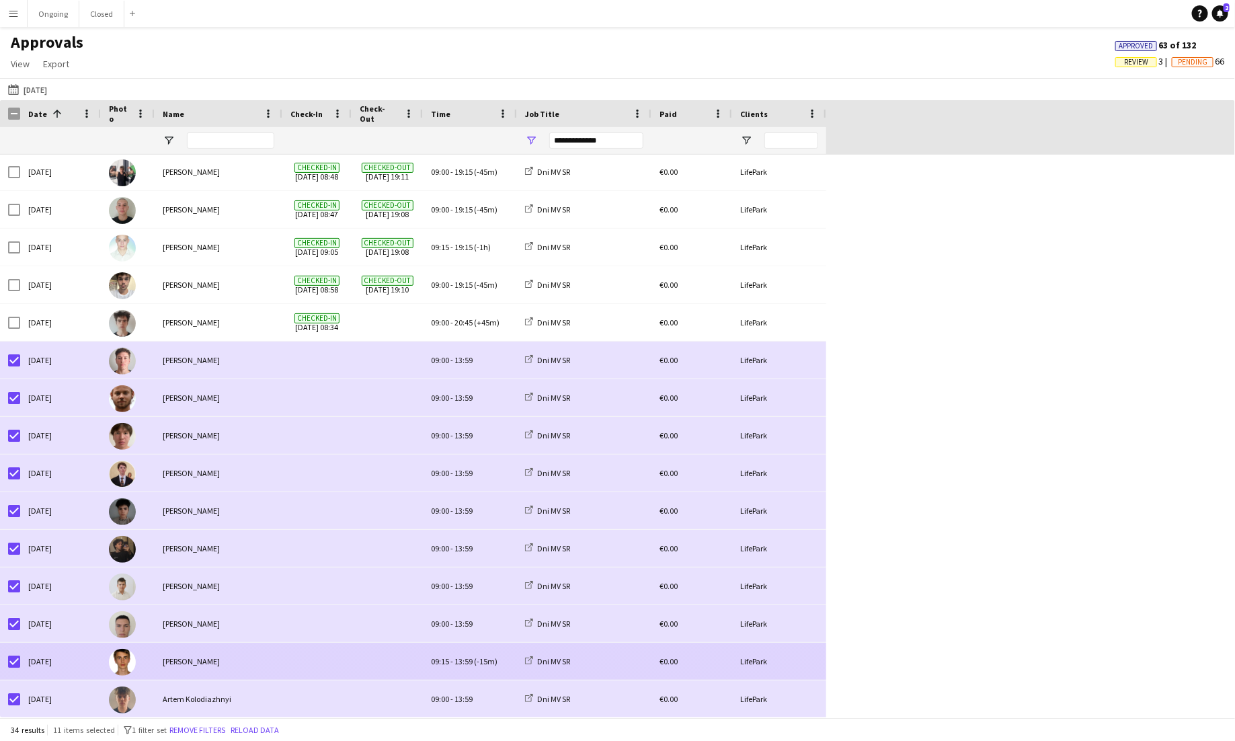
click at [314, 655] on span at bounding box center [317, 661] width 53 height 37
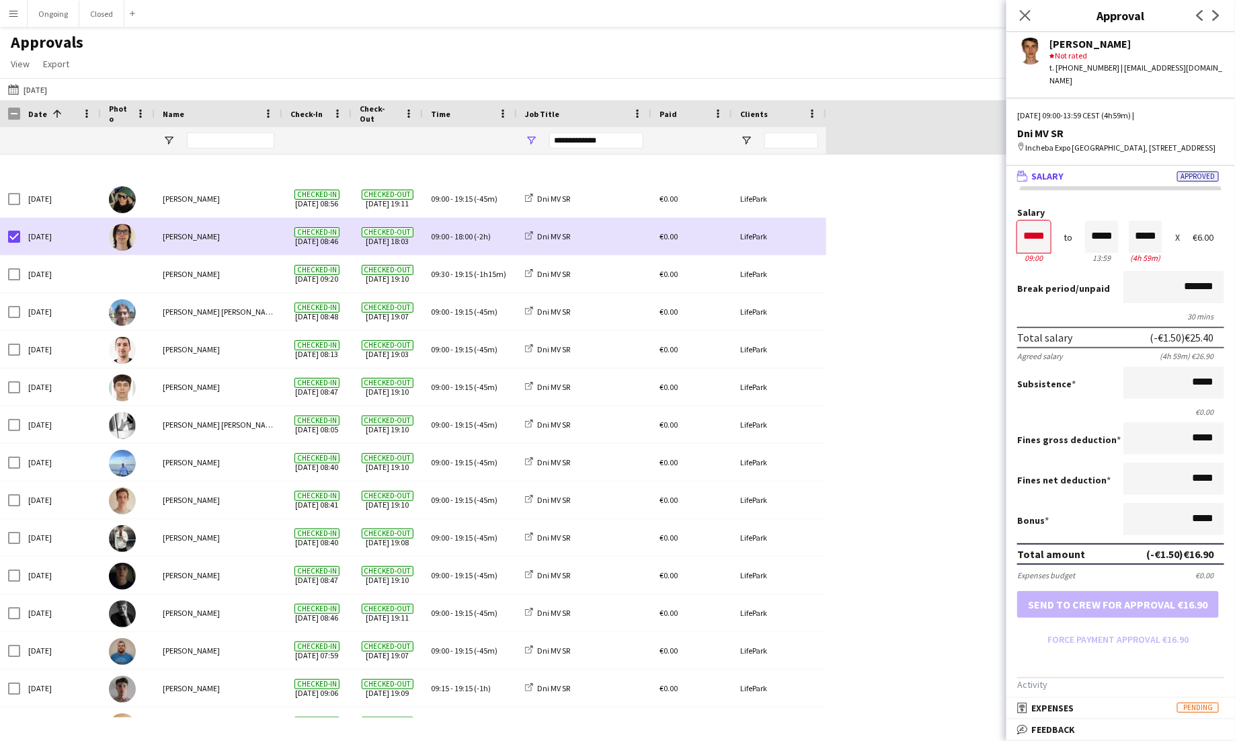
scroll to position [0, 0]
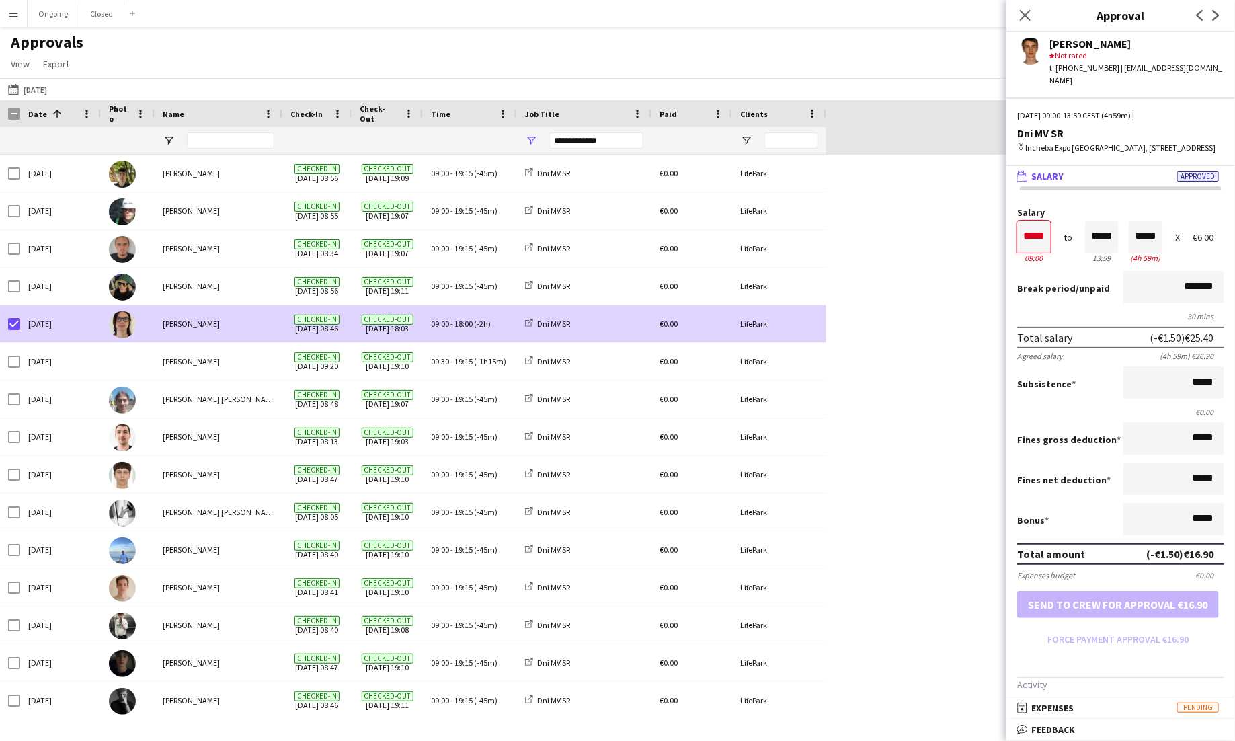
click at [208, 326] on div "[PERSON_NAME]" at bounding box center [219, 323] width 128 height 37
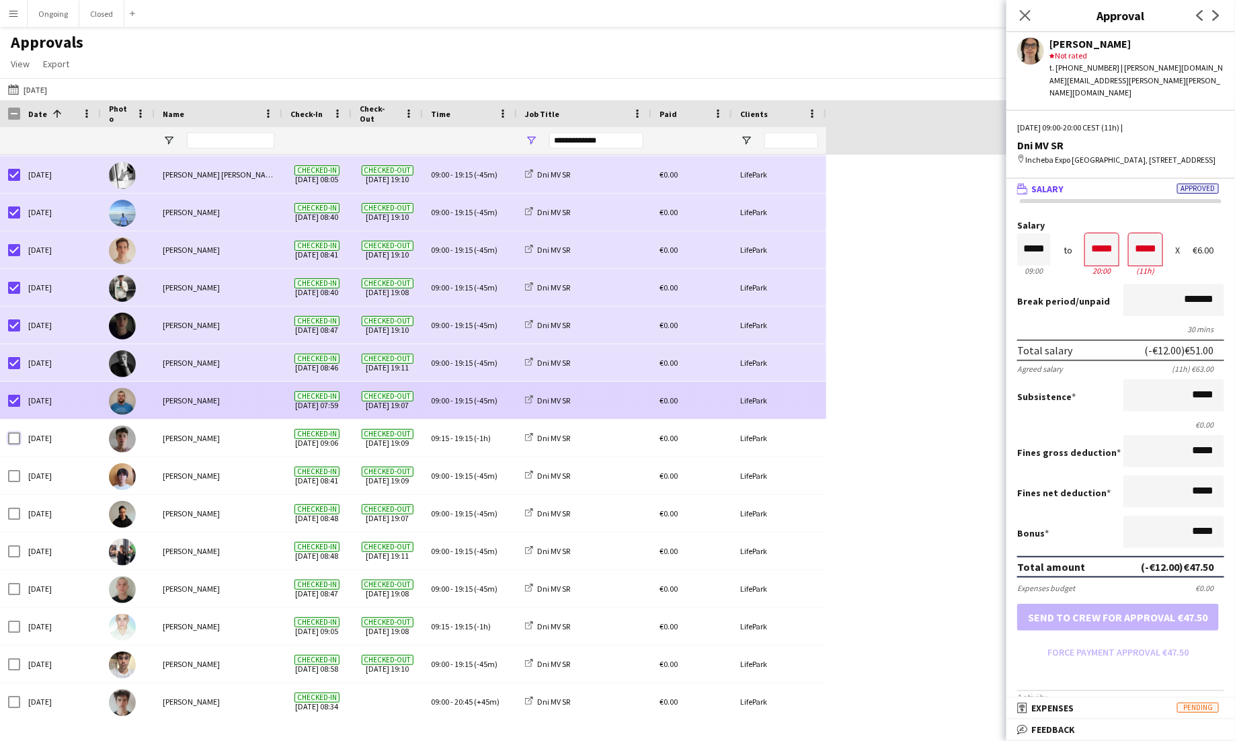
scroll to position [68, 0]
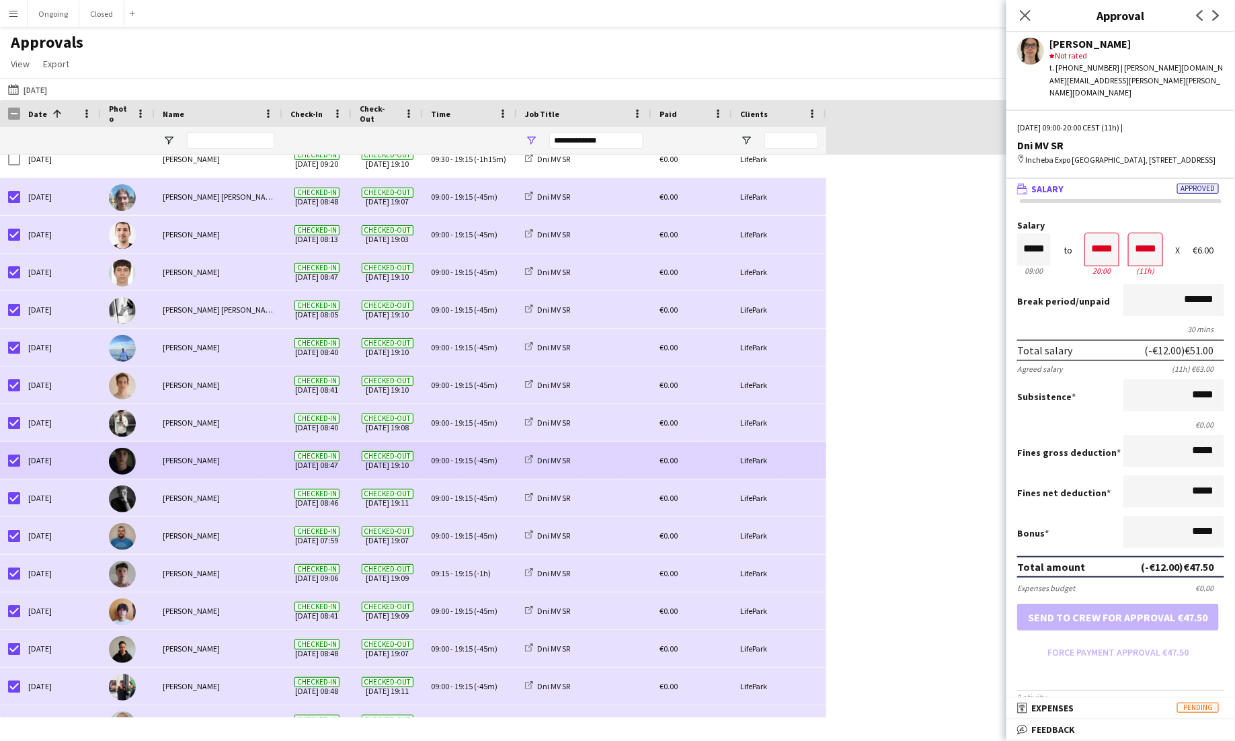
click at [448, 458] on span "09:00" at bounding box center [440, 460] width 18 height 10
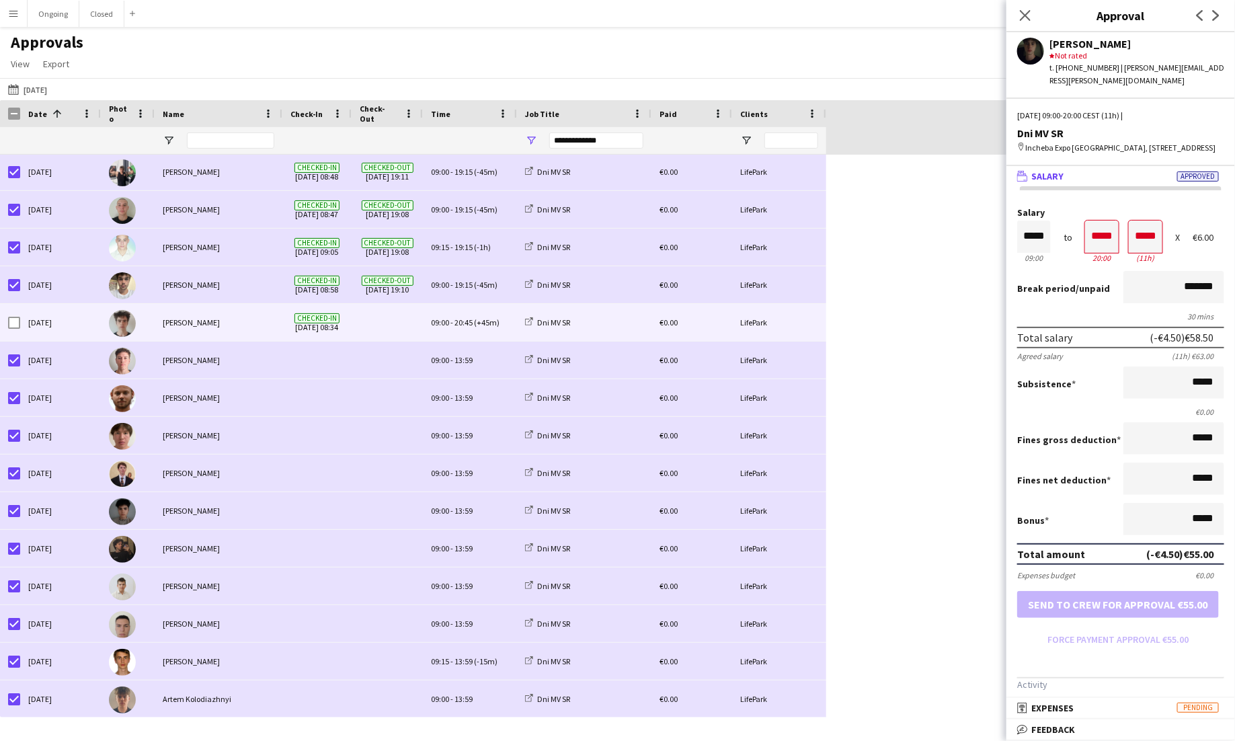
click at [396, 329] on span at bounding box center [387, 322] width 55 height 37
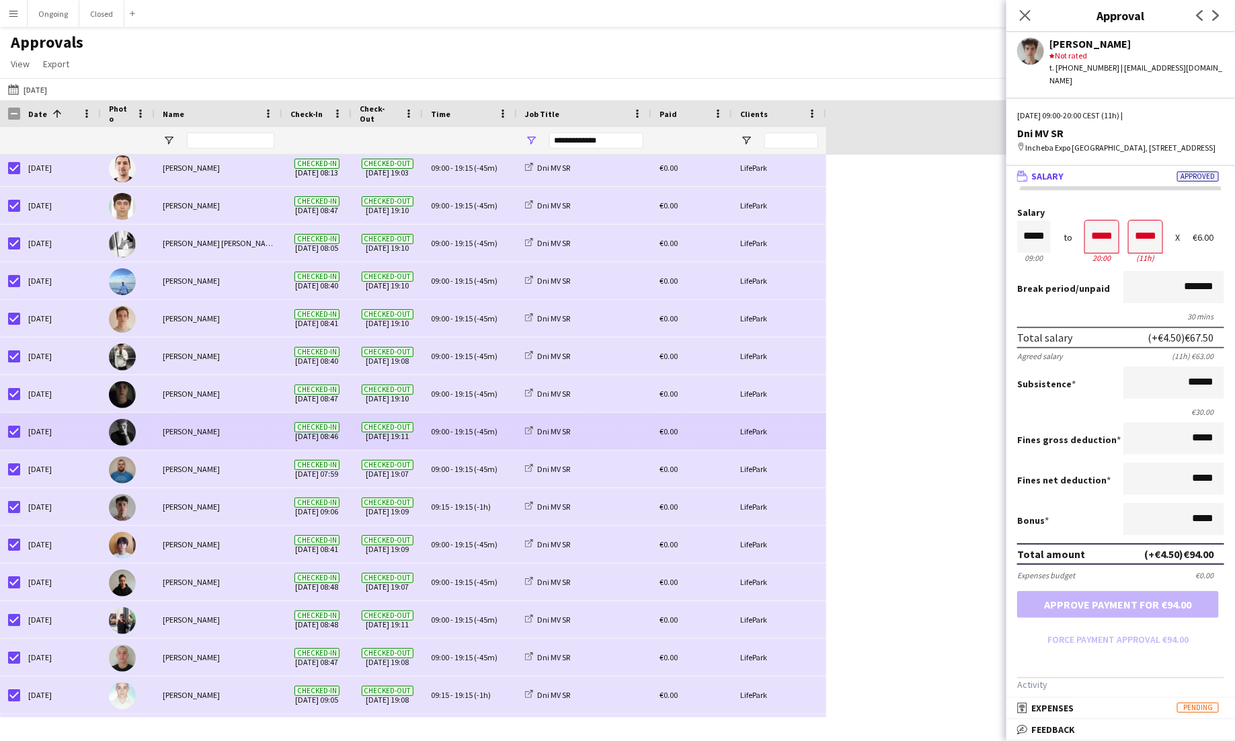
scroll to position [240, 0]
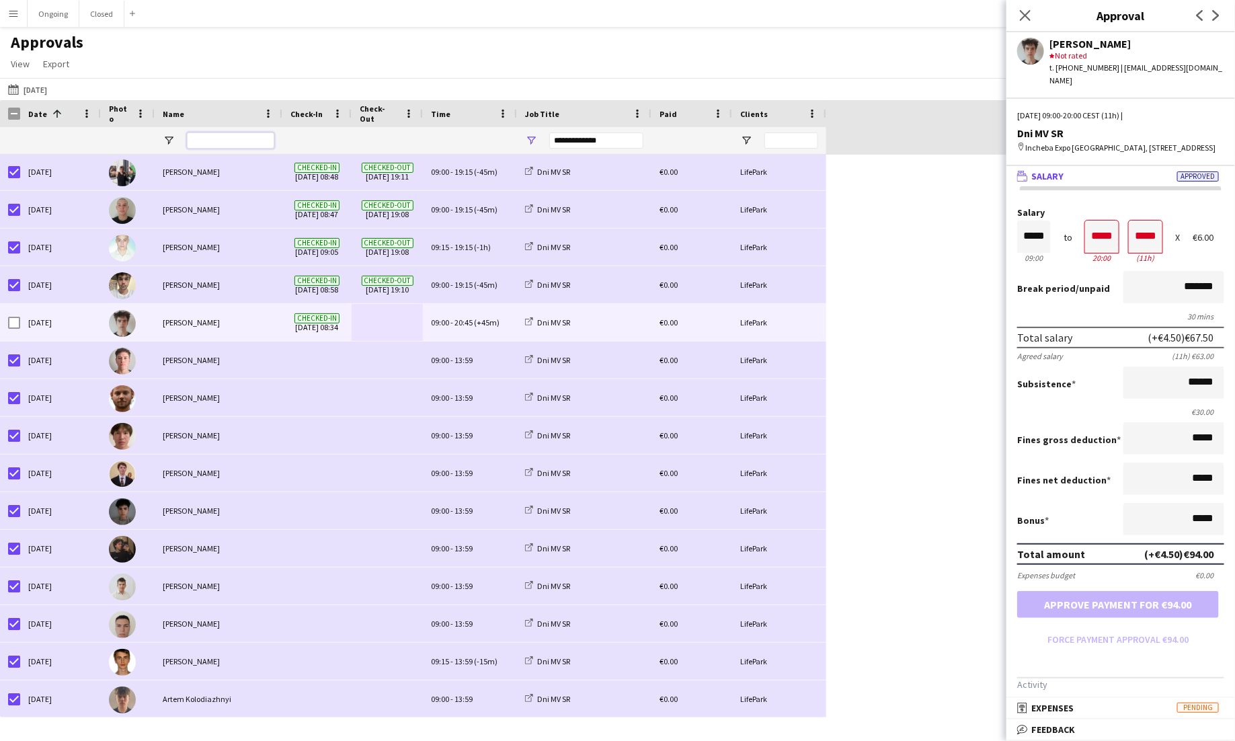
click at [213, 143] on input "Name Filter Input" at bounding box center [230, 140] width 87 height 16
type input "****"
type input "***"
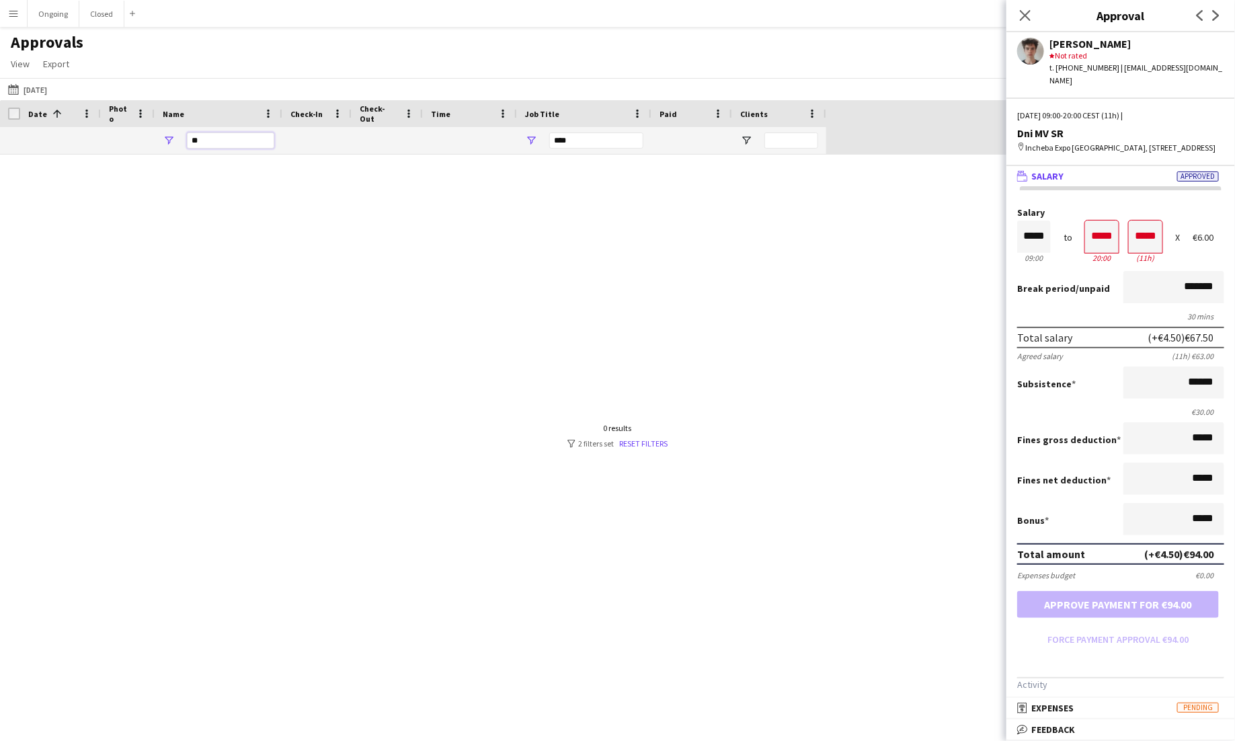
type input "*"
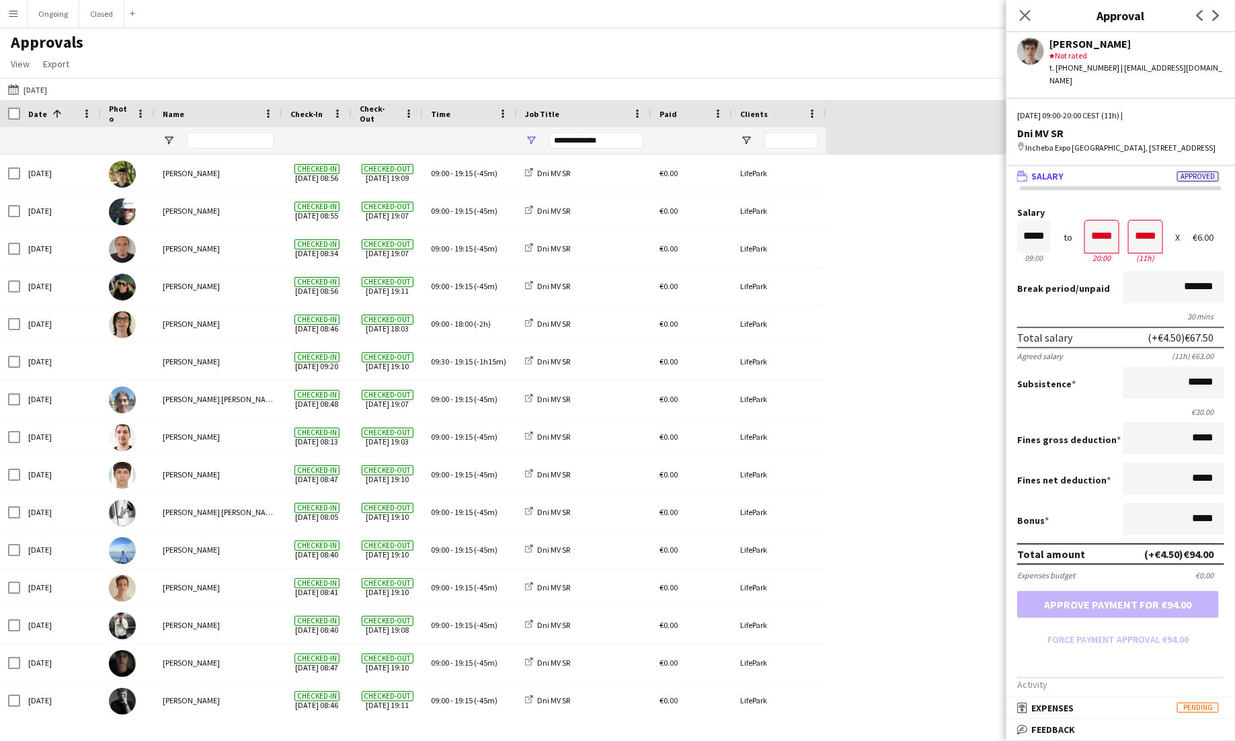
click at [593, 143] on div "**********" at bounding box center [596, 140] width 94 height 16
click at [558, 259] on div "Dni MV SR - Unload" at bounding box center [600, 255] width 106 height 10
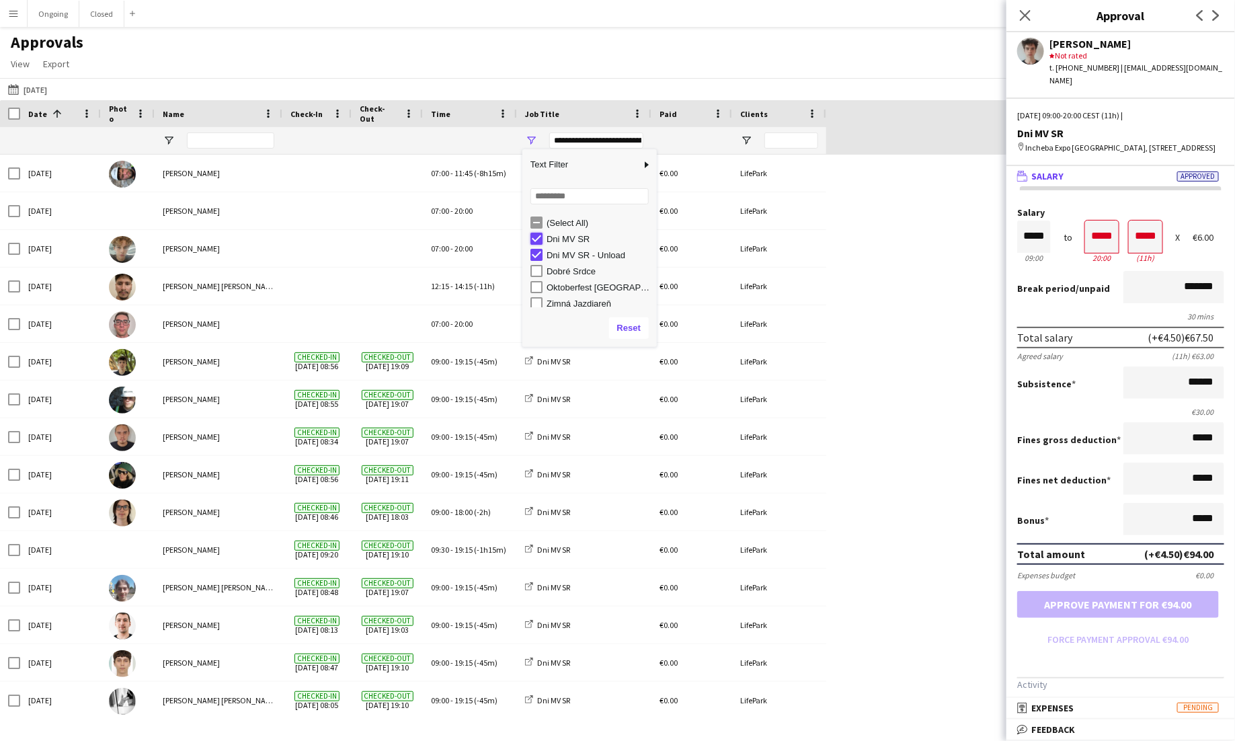
type input "**********"
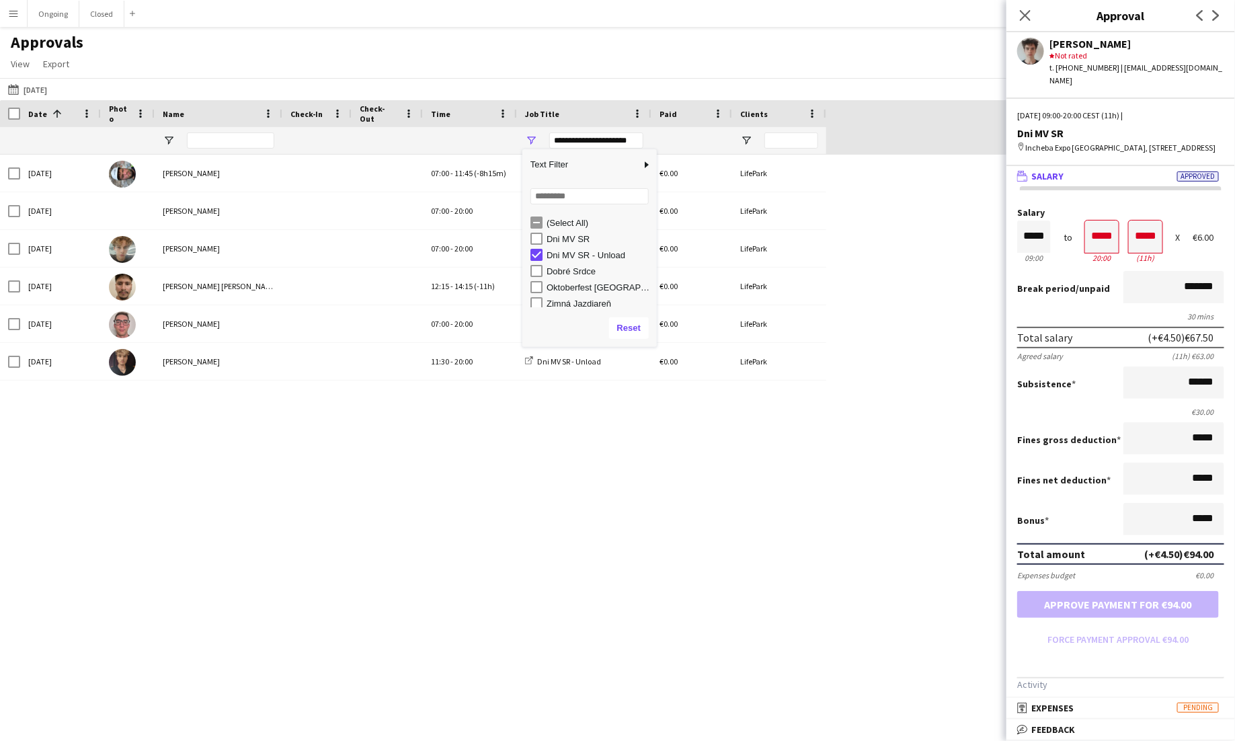
click at [494, 512] on div "Sun, 21 Sep 2025 Alexa Bolerac 07:00 - 11:45 (-8h15m) Dni MV SR - Unload €0.00 …" at bounding box center [617, 436] width 1235 height 563
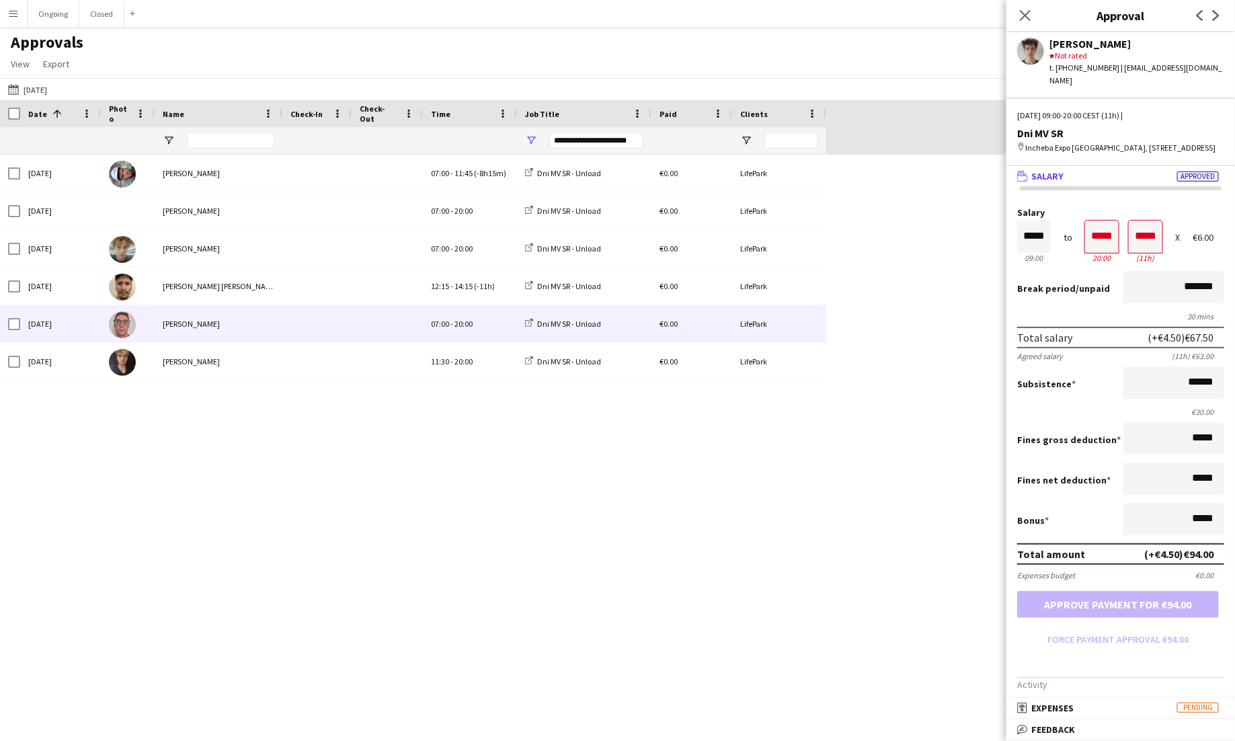
click at [467, 321] on span "20:00" at bounding box center [464, 324] width 18 height 10
click at [1108, 233] on input "*****" at bounding box center [1103, 237] width 34 height 32
type input "*****"
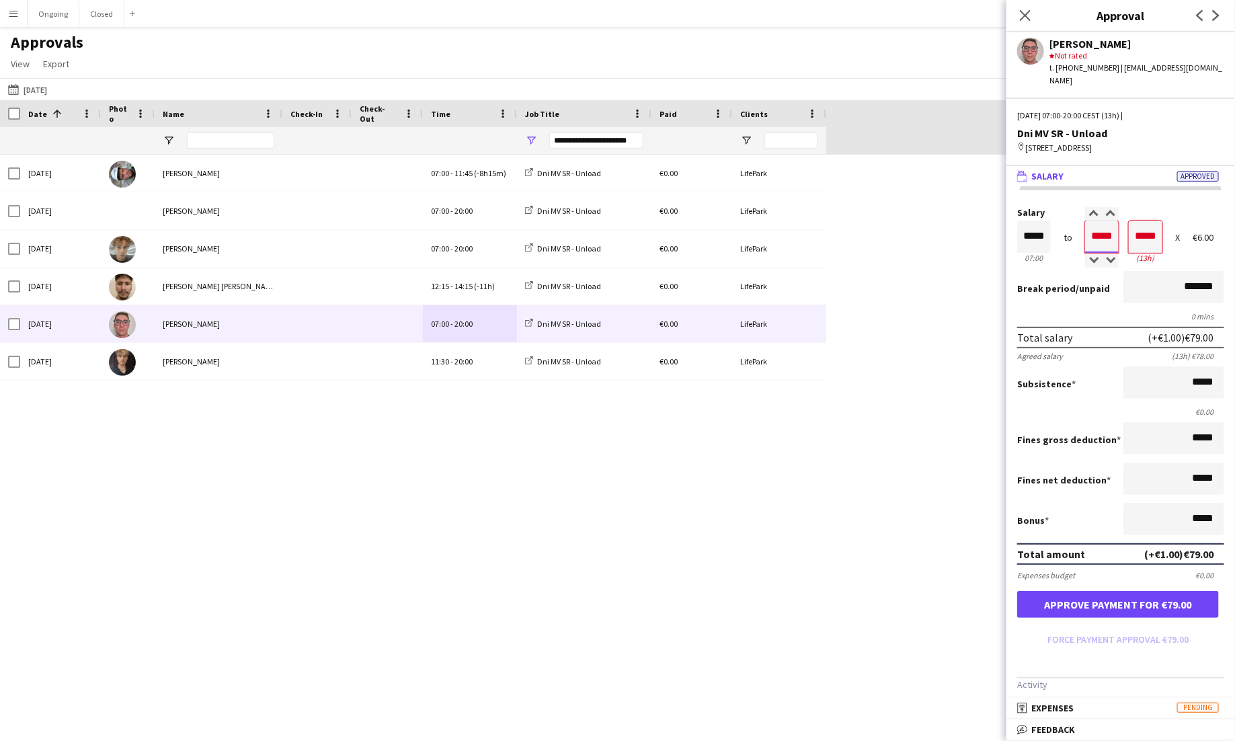
type input "*****"
click at [1116, 597] on button "Approve payment for €79.50" at bounding box center [1119, 604] width 202 height 27
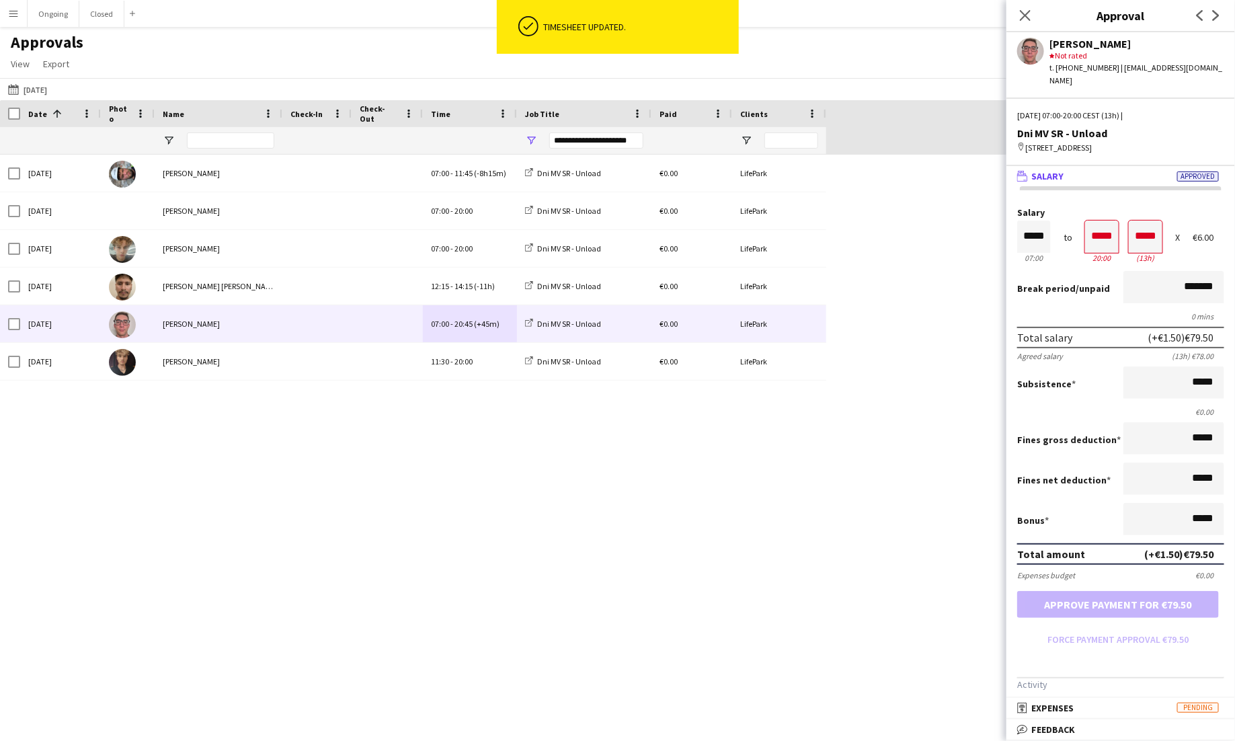
click at [624, 510] on div "Sun, 21 Sep 2025 Alexa Bolerac 07:00 - 11:45 (-8h15m) Dni MV SR - Unload €0.00 …" at bounding box center [617, 436] width 1235 height 563
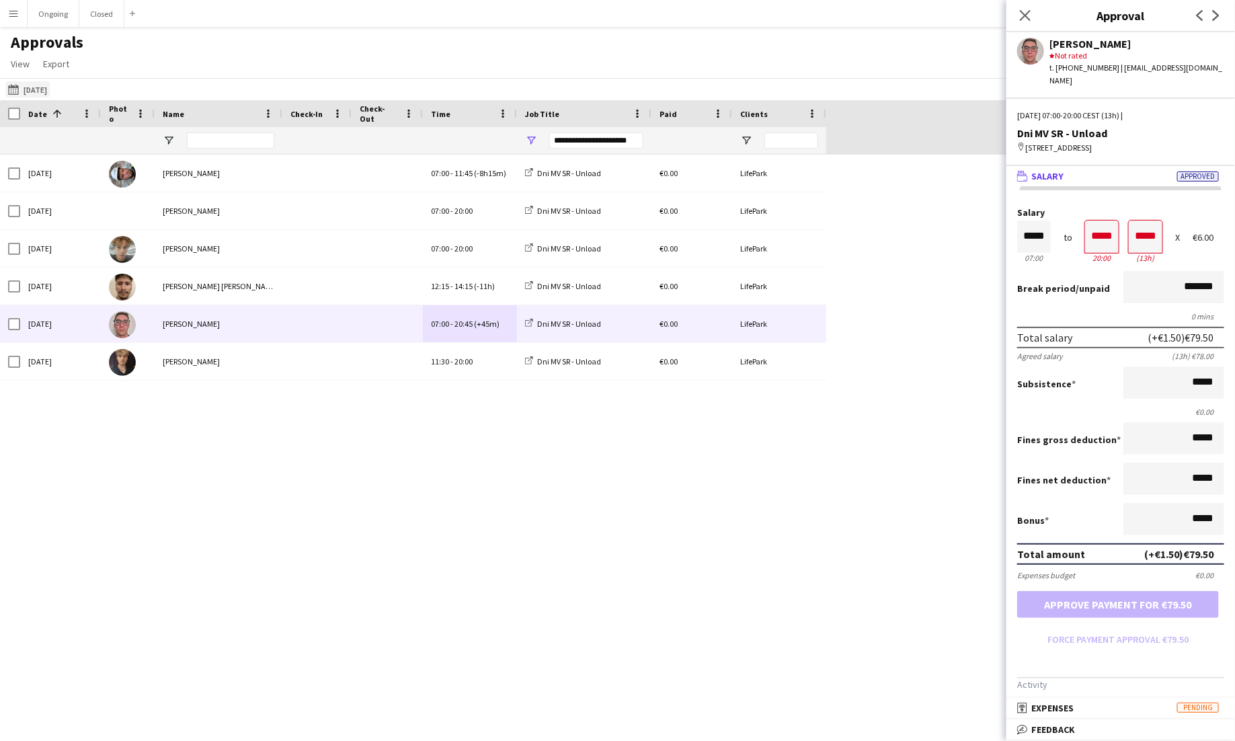
click at [46, 87] on button "Yesterday 21-09-2025" at bounding box center [27, 89] width 44 height 16
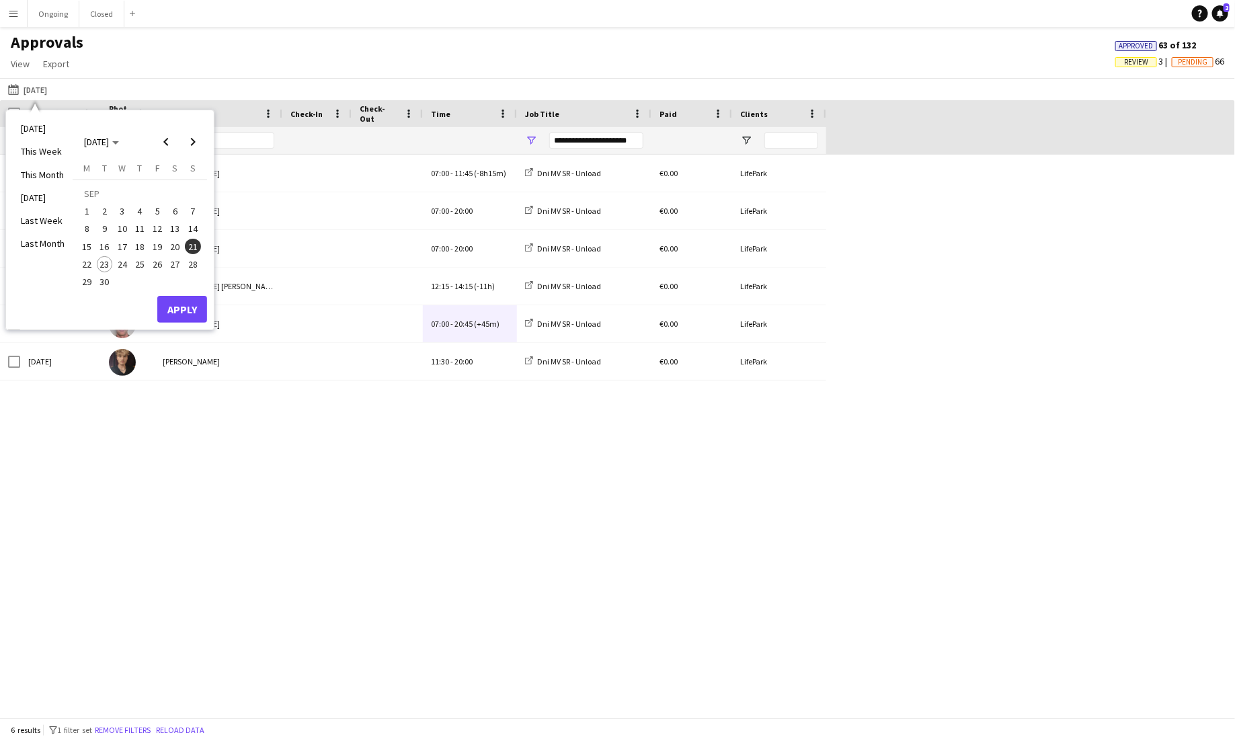
click at [431, 58] on div "Approvals View Customise view Customise filters Reset Filters Reset View Reset …" at bounding box center [617, 55] width 1235 height 46
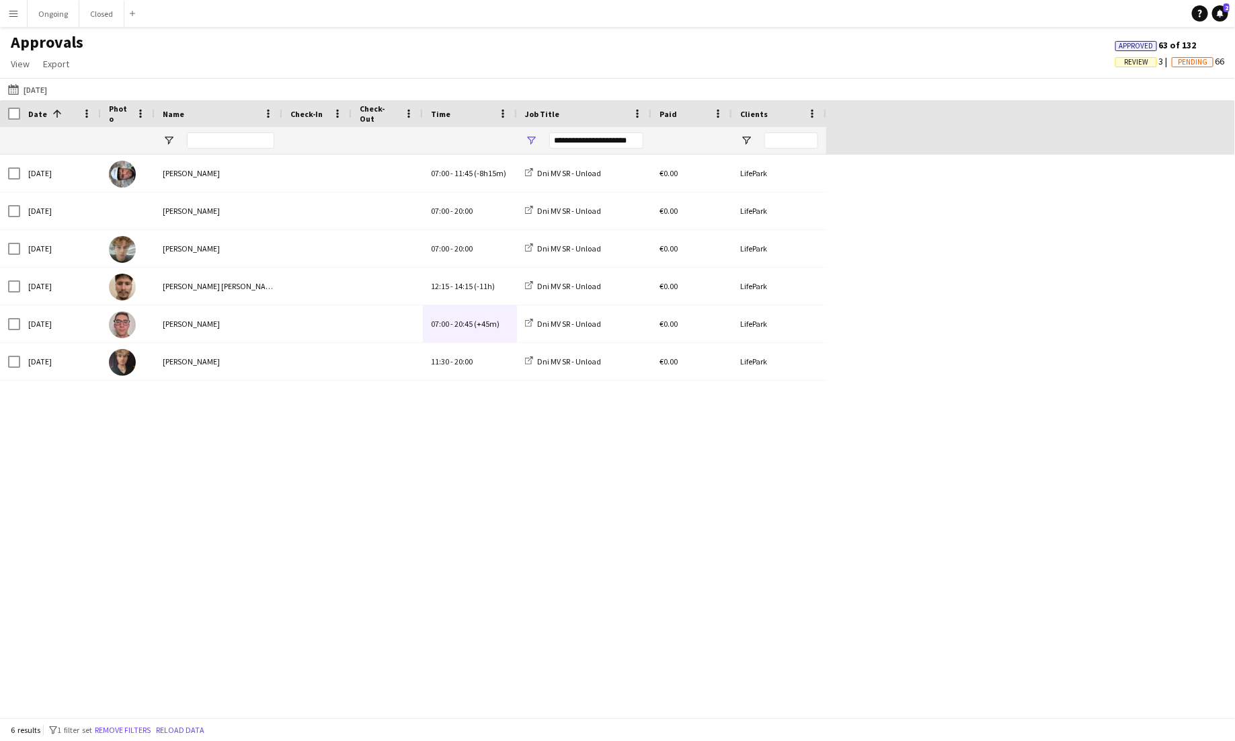
click at [603, 139] on div "**********" at bounding box center [596, 140] width 94 height 16
click at [570, 241] on div "Dni MV SR" at bounding box center [600, 239] width 106 height 10
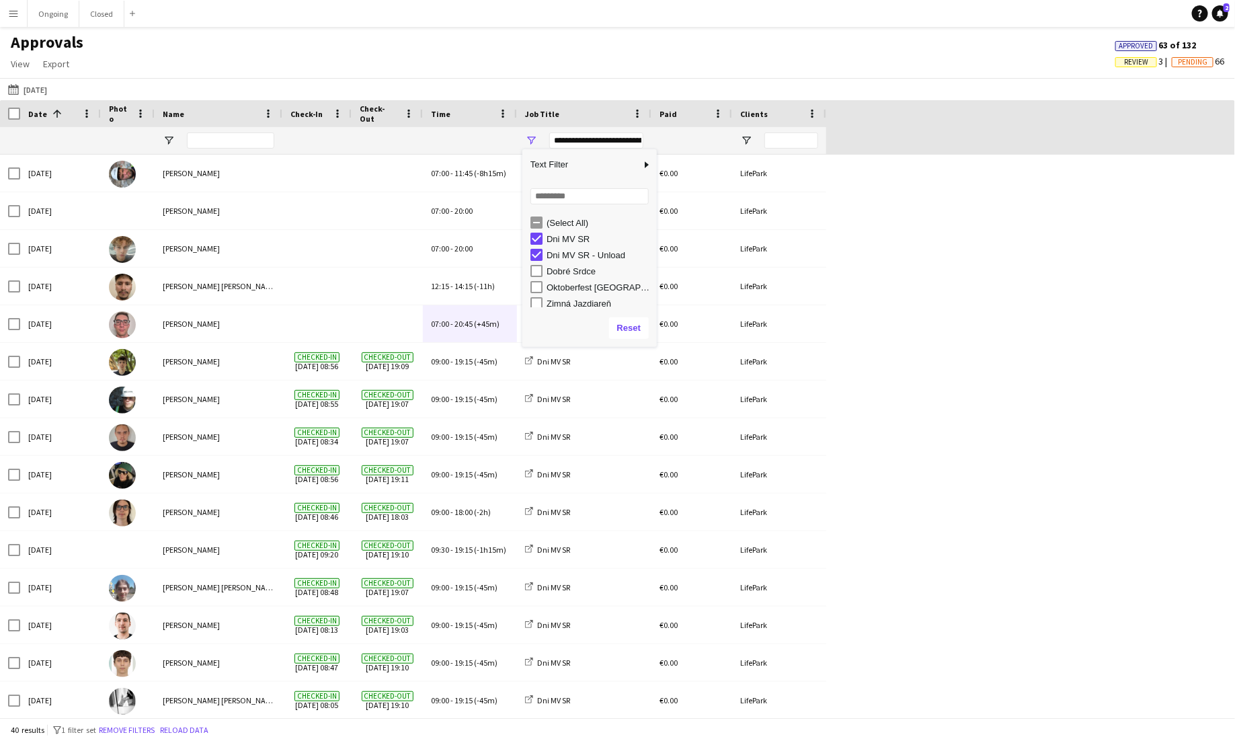
click at [568, 254] on div "Dni MV SR - Unload" at bounding box center [600, 255] width 106 height 10
type input "**********"
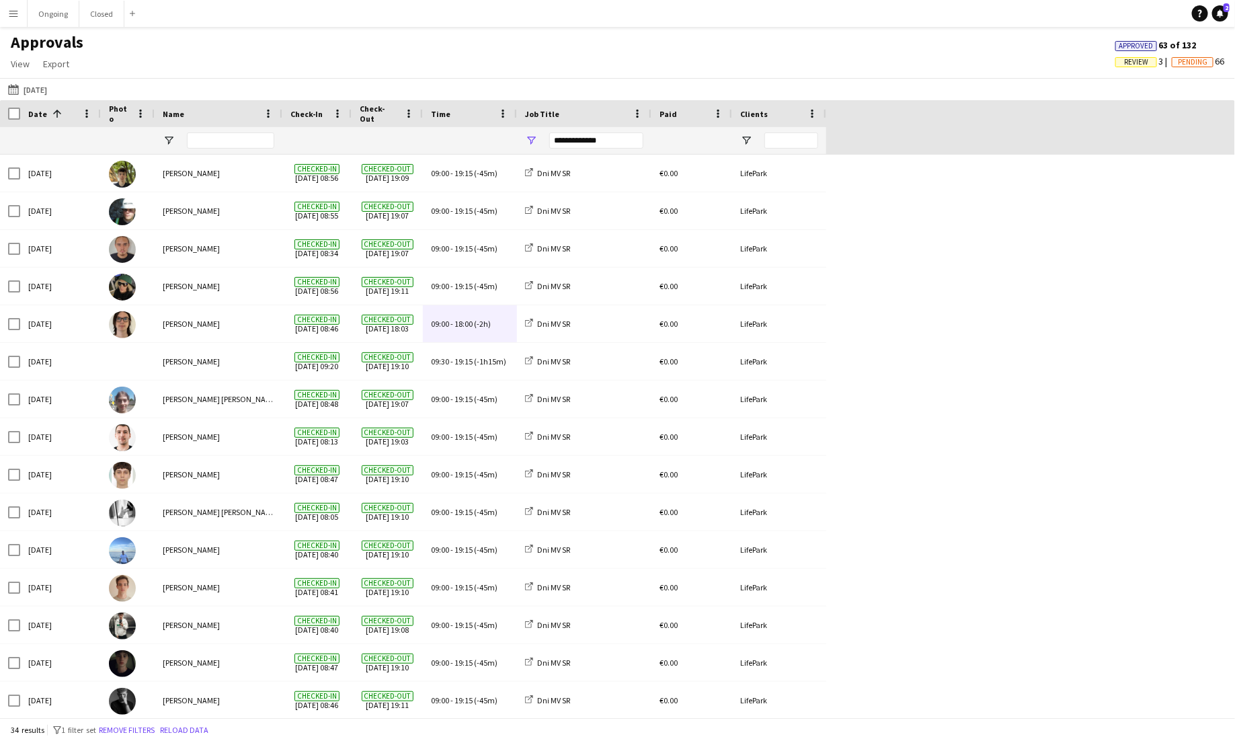
click at [16, 7] on button "Menu" at bounding box center [13, 13] width 27 height 27
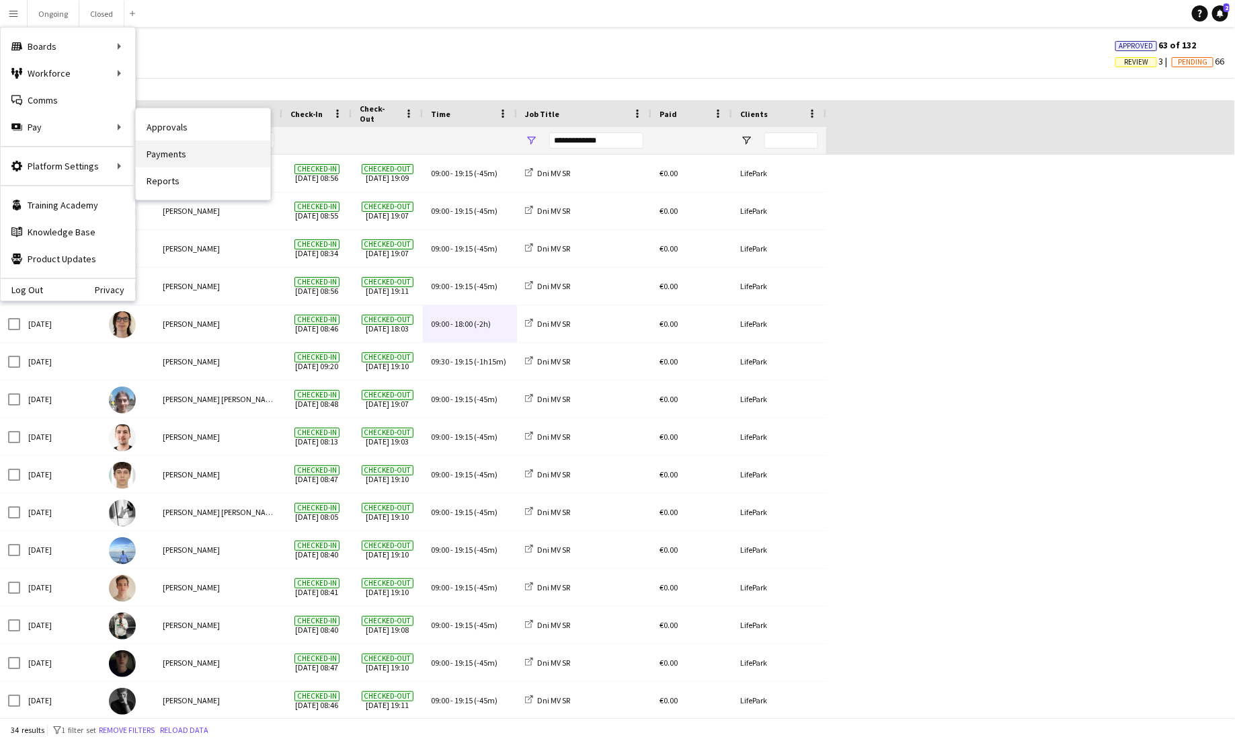
click at [166, 153] on link "Payments" at bounding box center [203, 154] width 135 height 27
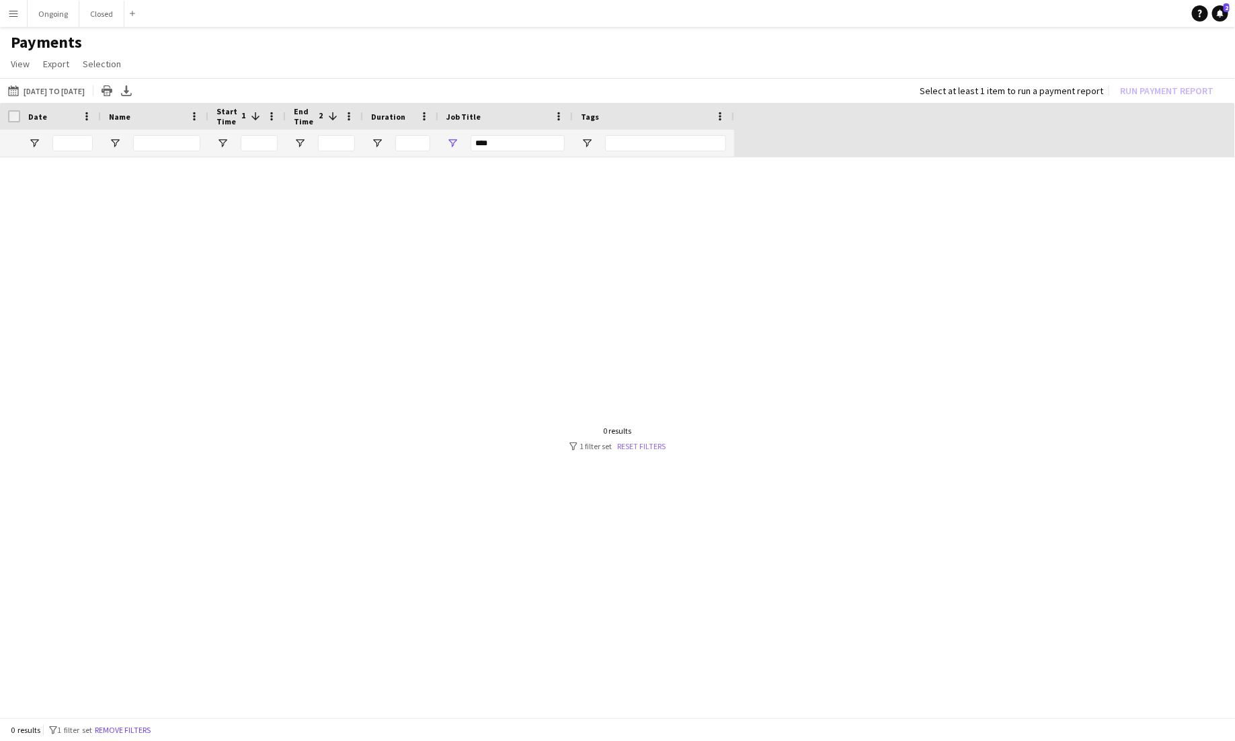
click at [643, 443] on link "Reset filters" at bounding box center [642, 446] width 48 height 10
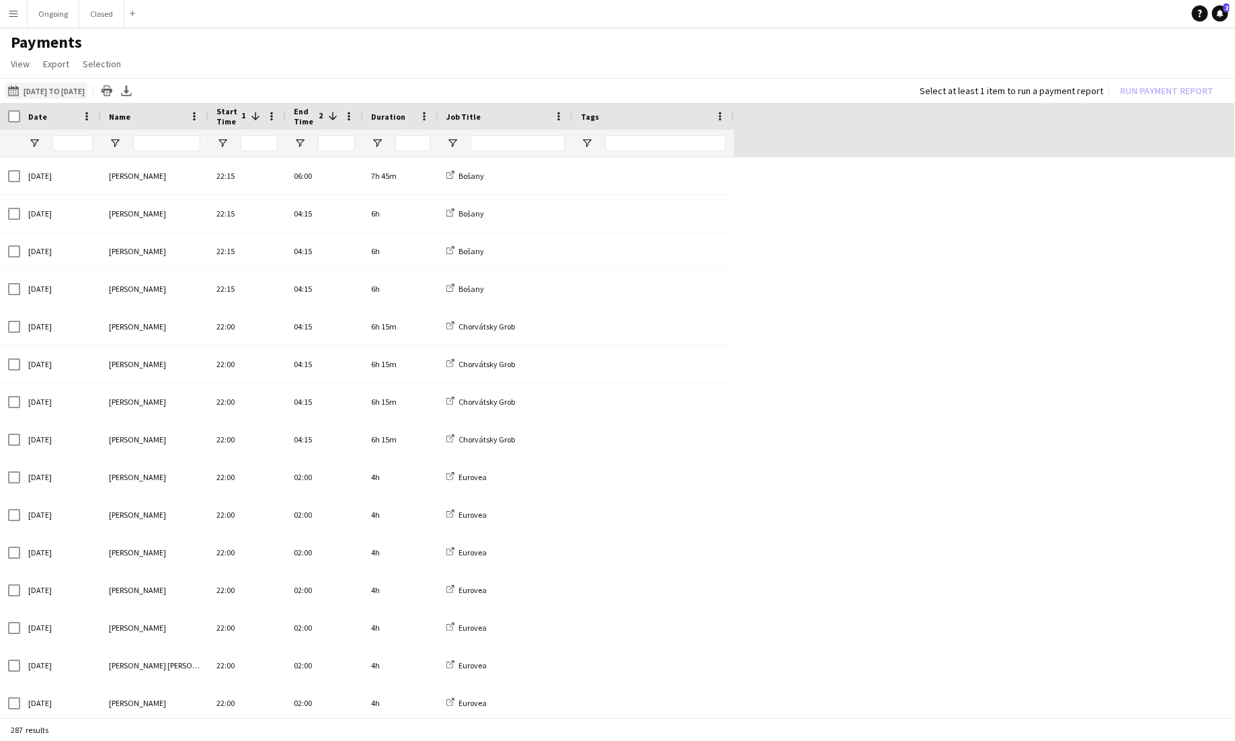
click at [48, 96] on button "01-08-2025 to 19-09-2025 01-08-2025 to 19-09-2025" at bounding box center [46, 91] width 82 height 16
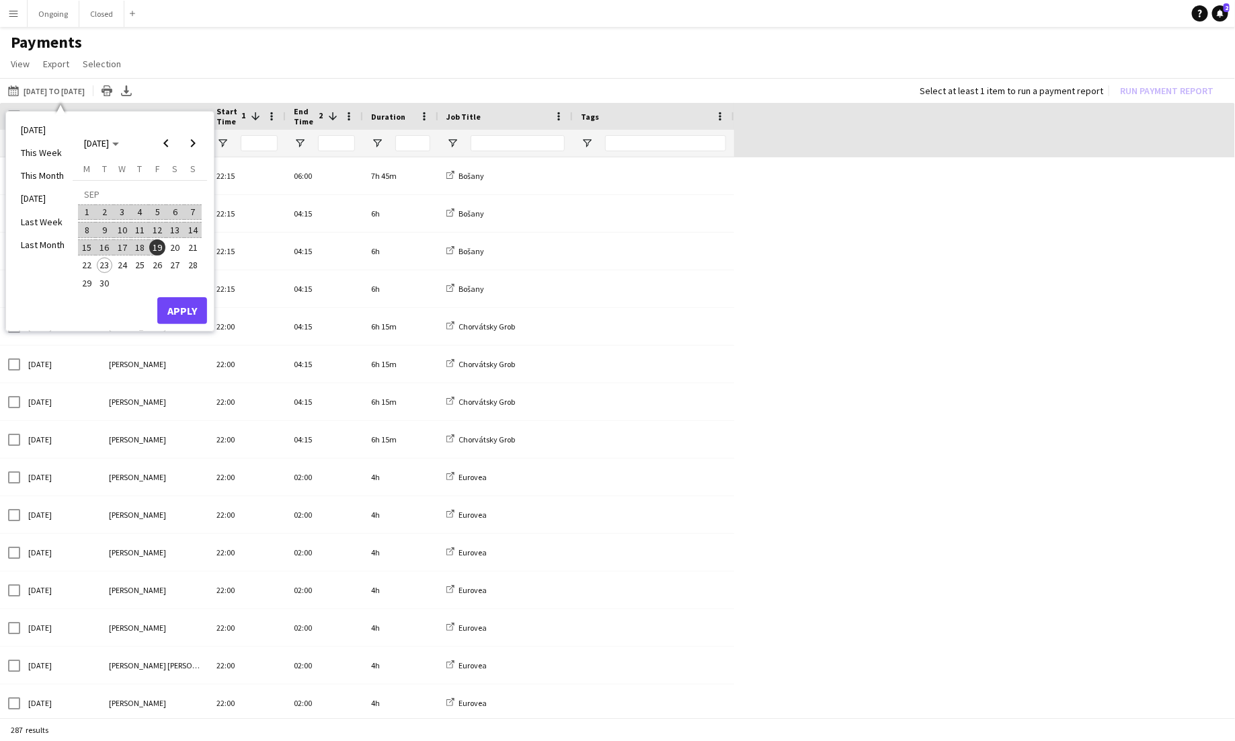
click at [120, 228] on span "10" at bounding box center [122, 230] width 16 height 16
click at [106, 266] on span "23" at bounding box center [105, 266] width 16 height 16
click at [175, 309] on button "Apply" at bounding box center [182, 310] width 50 height 27
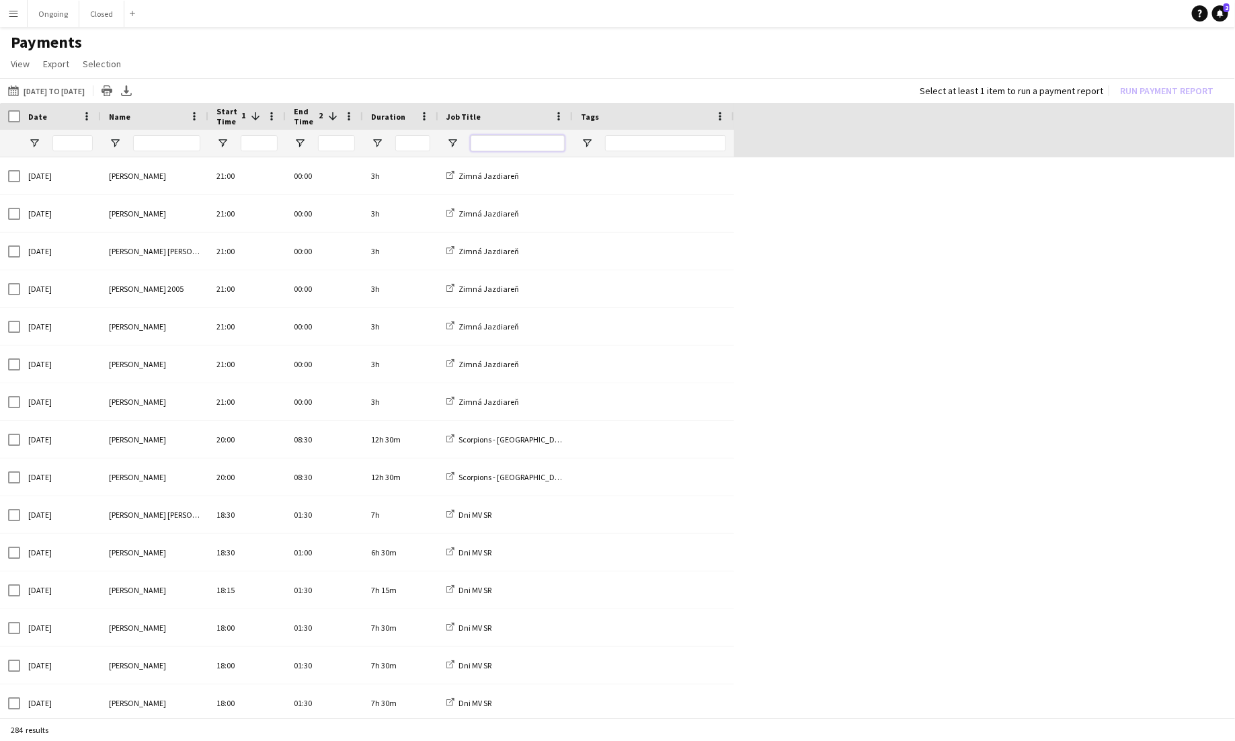
click at [492, 144] on input "Job Title Filter Input" at bounding box center [518, 143] width 94 height 16
click at [457, 143] on span "Open Filter Menu" at bounding box center [453, 143] width 12 height 12
click at [473, 229] on div "(Select All)" at bounding box center [521, 226] width 106 height 10
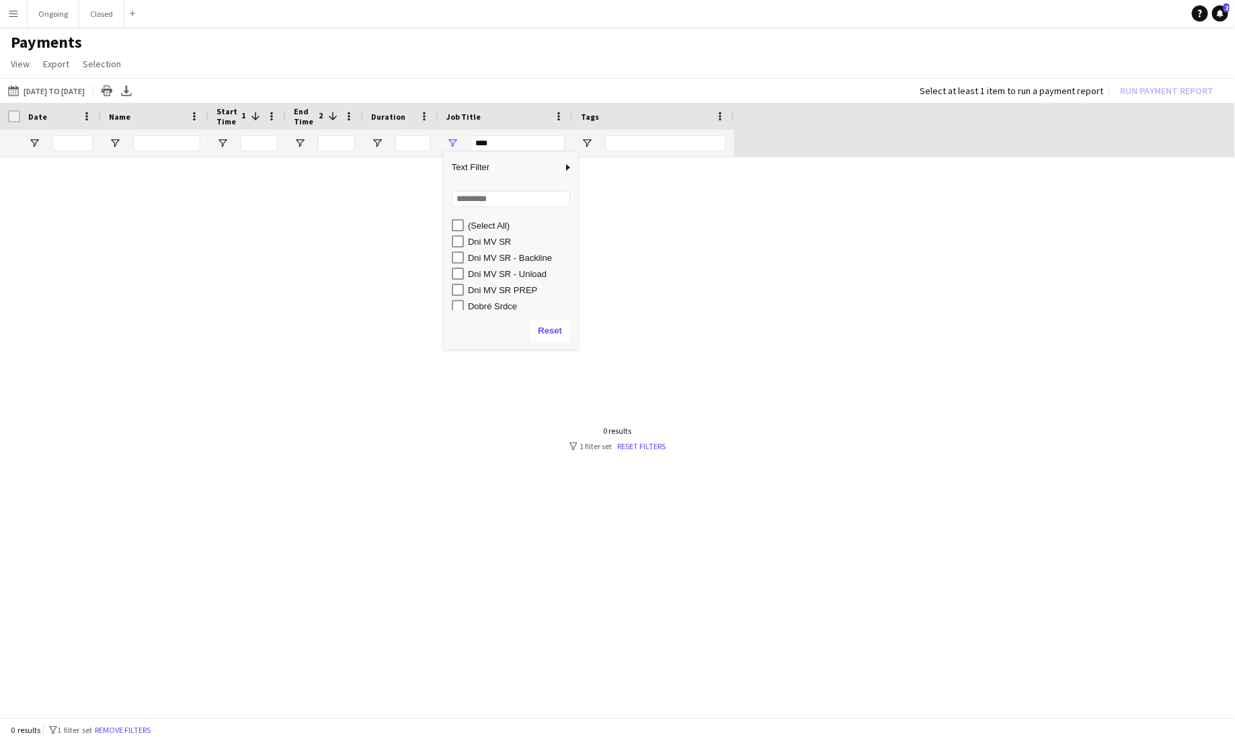
click at [488, 241] on div "Dni MV SR" at bounding box center [521, 242] width 106 height 10
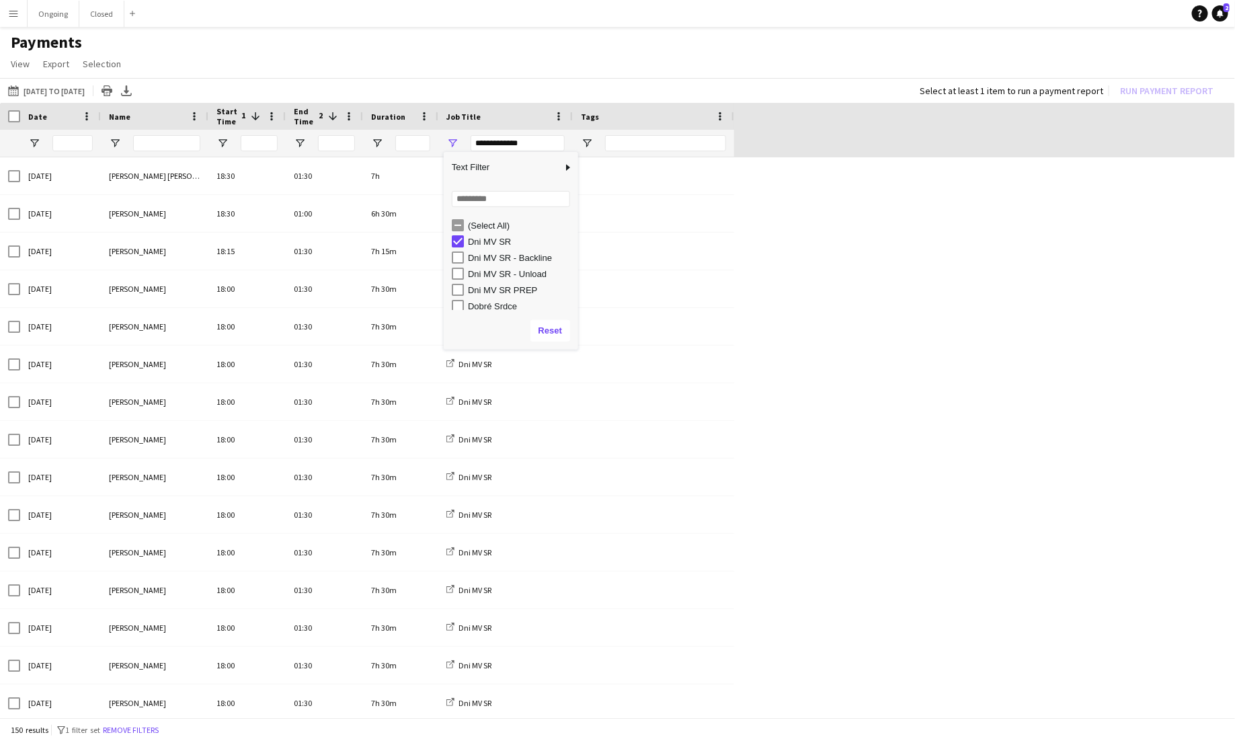
click at [493, 256] on div "Dni MV SR - Backline" at bounding box center [521, 258] width 106 height 10
type input "**********"
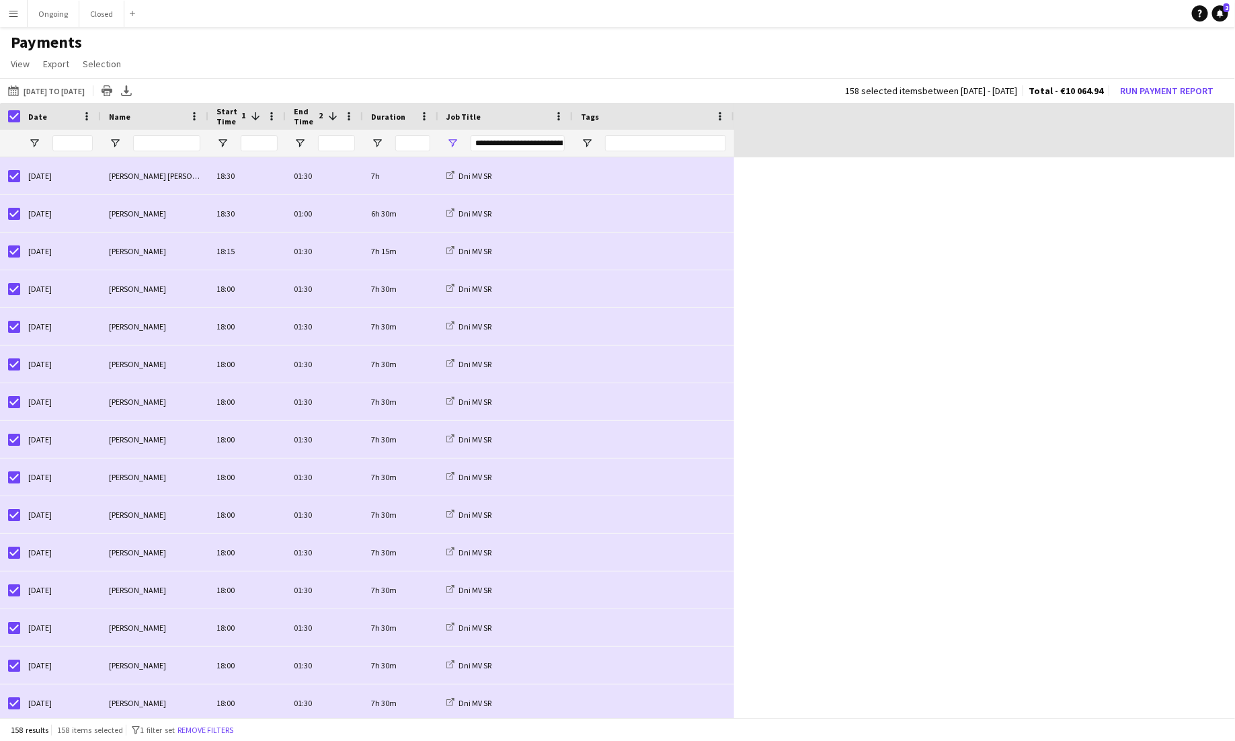
click at [15, 17] on app-icon "Menu" at bounding box center [13, 13] width 11 height 11
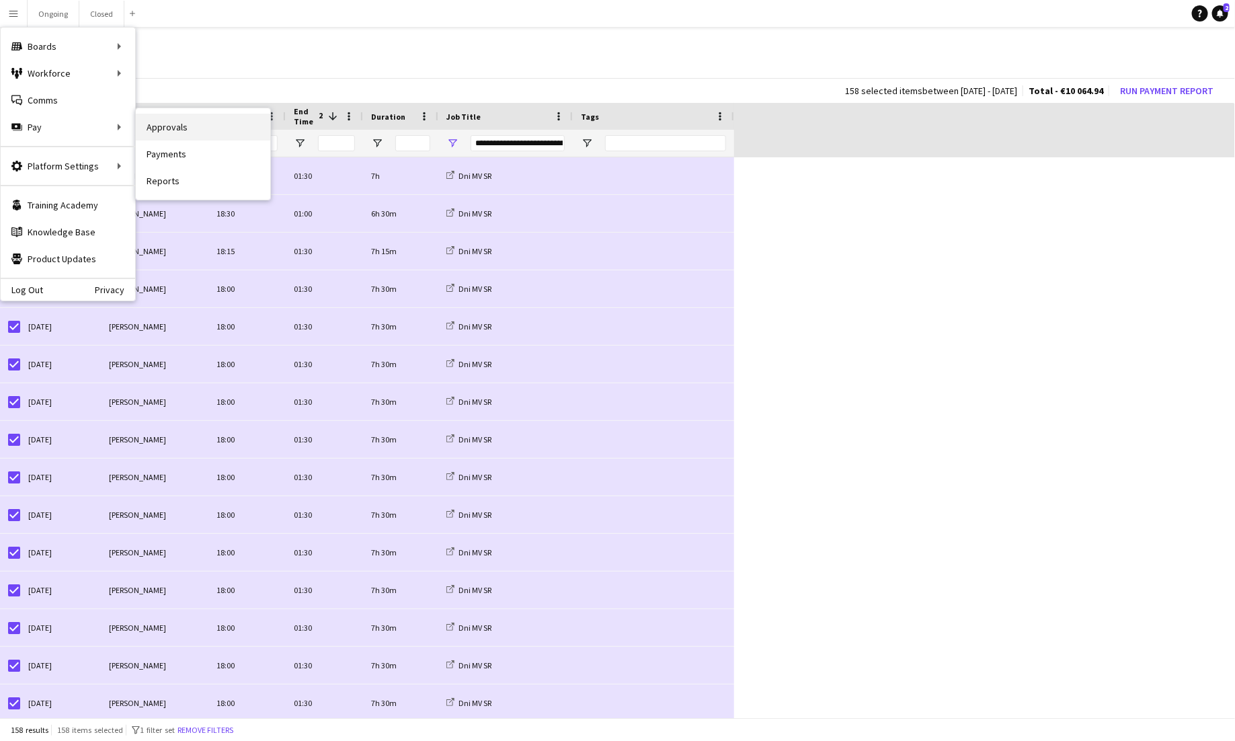
click at [165, 123] on link "Approvals" at bounding box center [203, 127] width 135 height 27
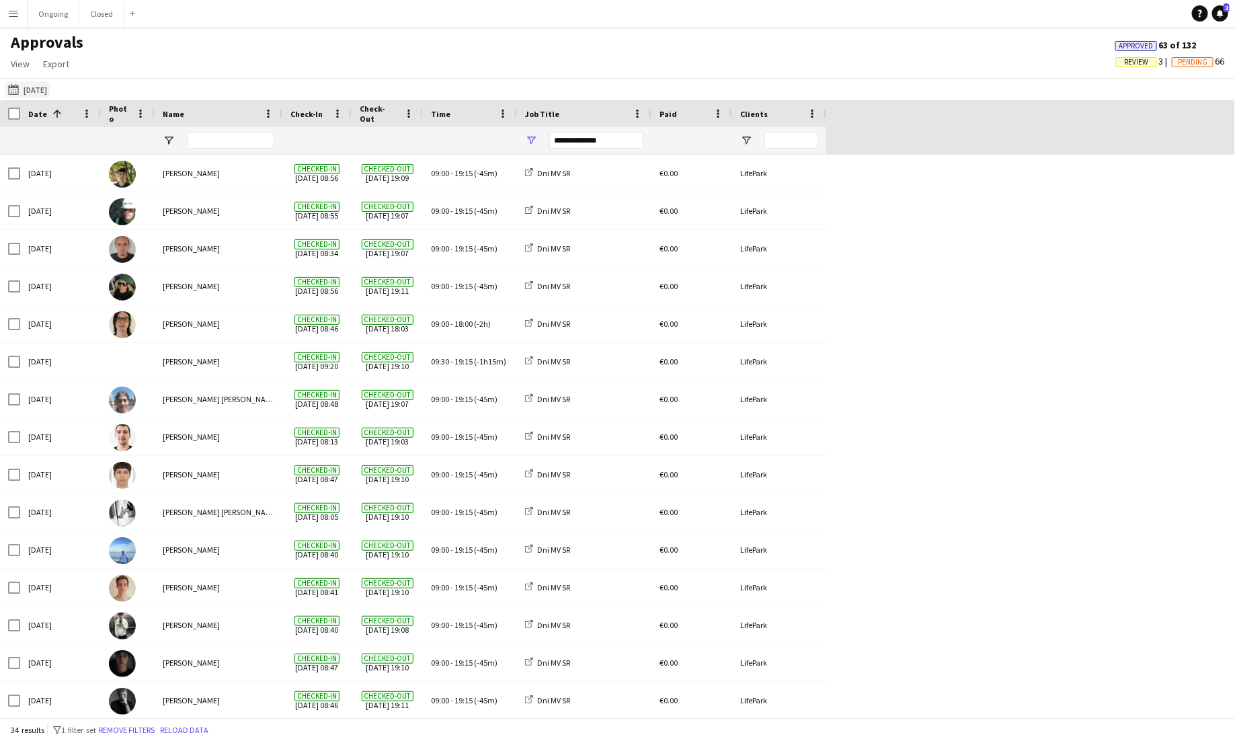
click at [34, 87] on button "[DATE] [DATE]" at bounding box center [27, 89] width 44 height 16
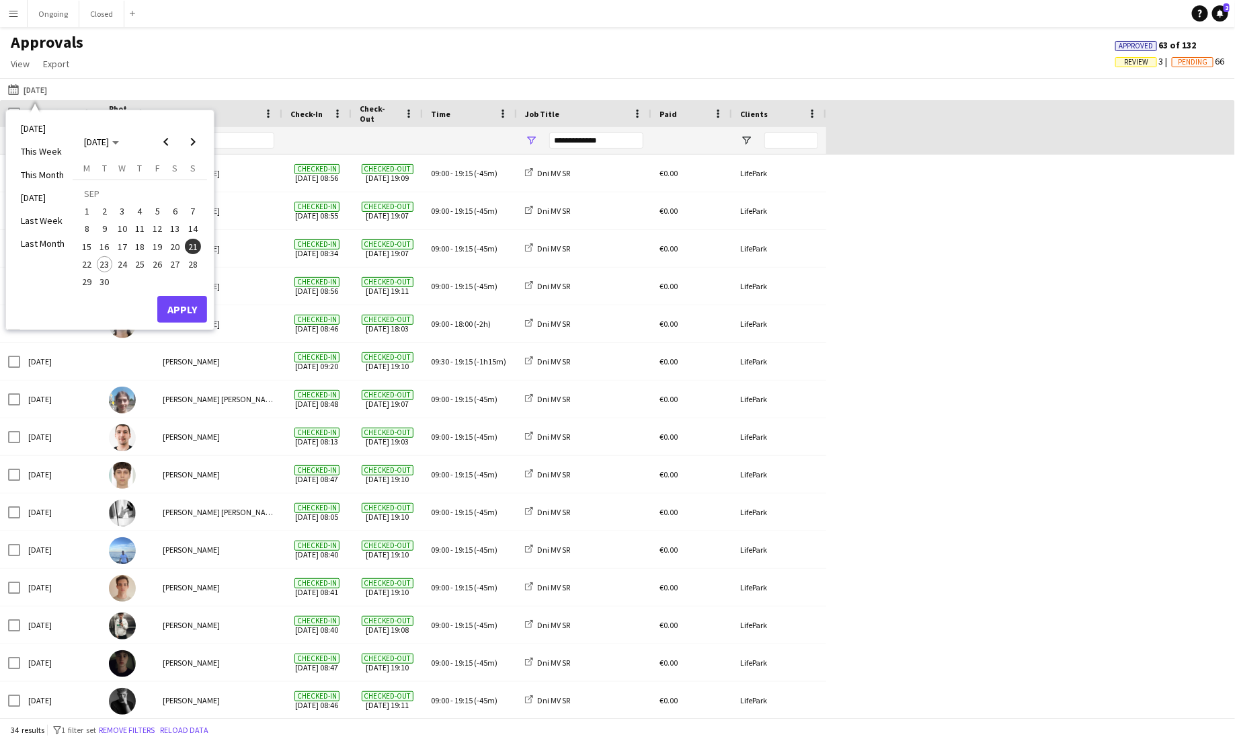
click at [173, 229] on span "13" at bounding box center [175, 229] width 16 height 16
click at [187, 307] on button "Apply" at bounding box center [182, 309] width 50 height 27
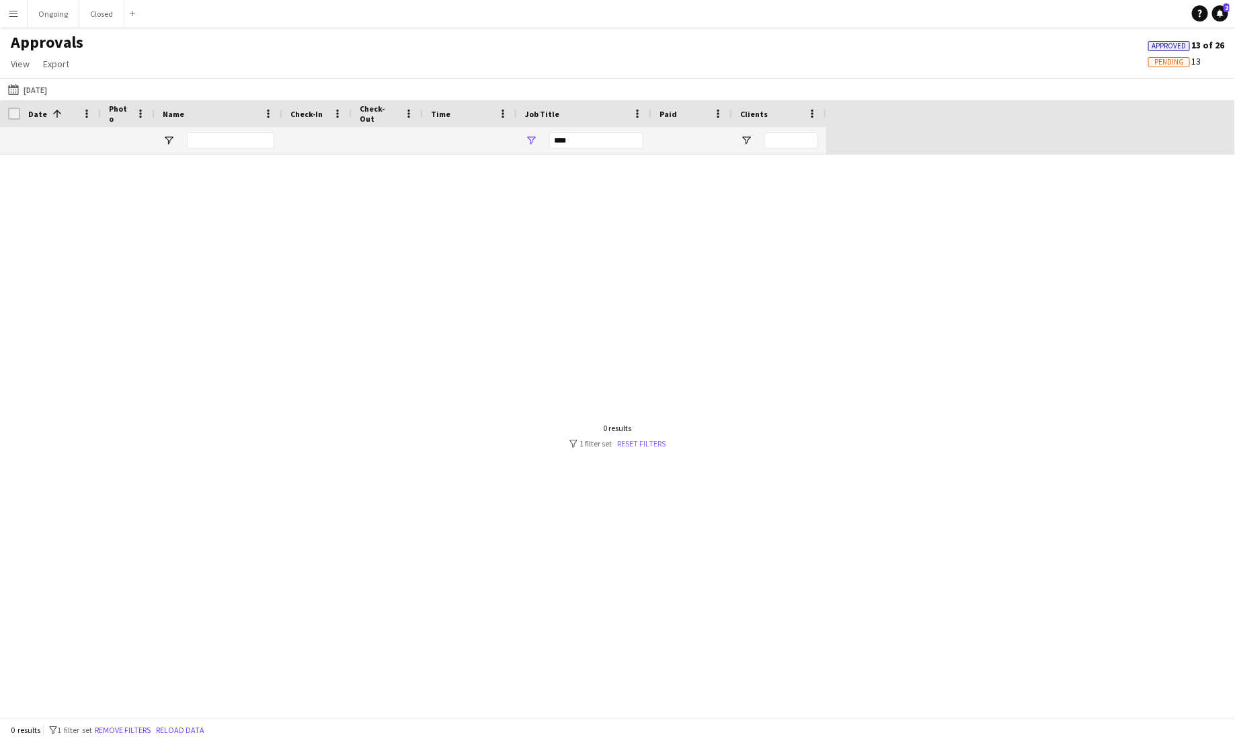
click at [661, 445] on link "Reset filters" at bounding box center [642, 444] width 48 height 10
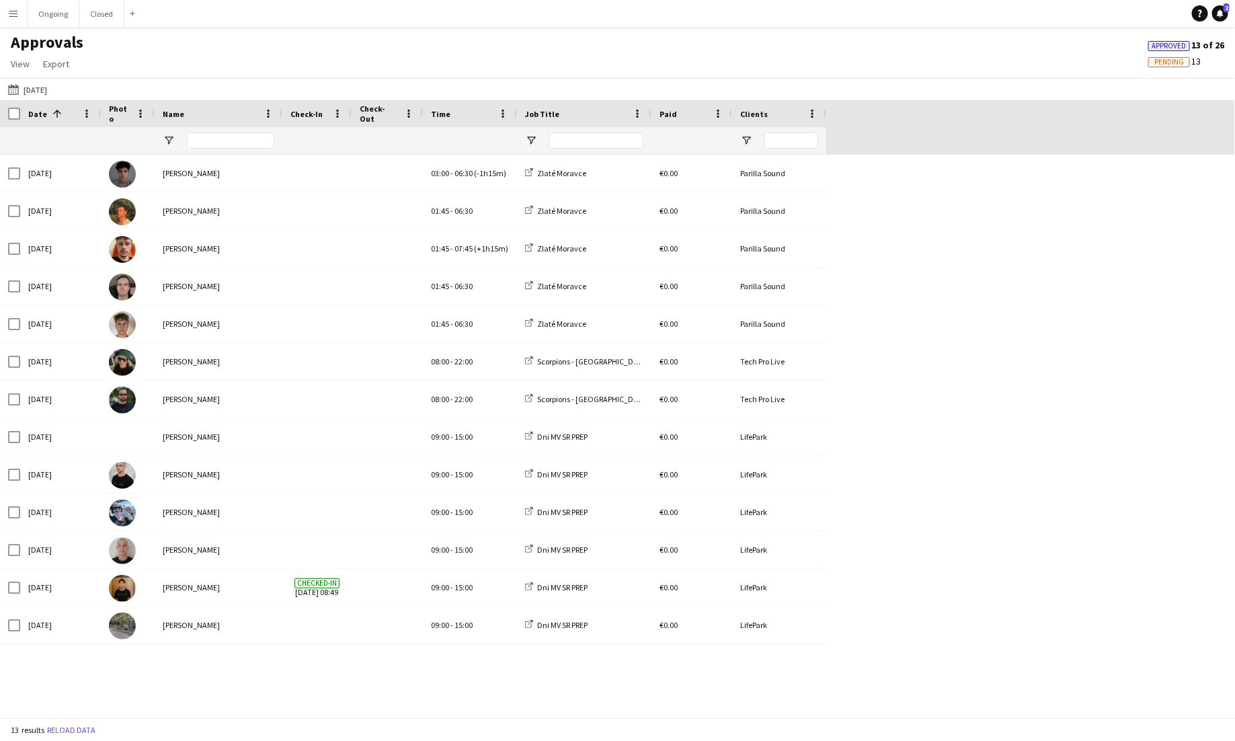
click at [615, 149] on div at bounding box center [596, 140] width 94 height 27
click at [601, 139] on input "Job Title Filter Input" at bounding box center [596, 140] width 94 height 16
click at [537, 151] on div at bounding box center [584, 140] width 135 height 27
click at [536, 143] on span "Open Filter Menu" at bounding box center [531, 141] width 12 height 12
click at [549, 224] on div "(Select All)" at bounding box center [600, 223] width 106 height 10
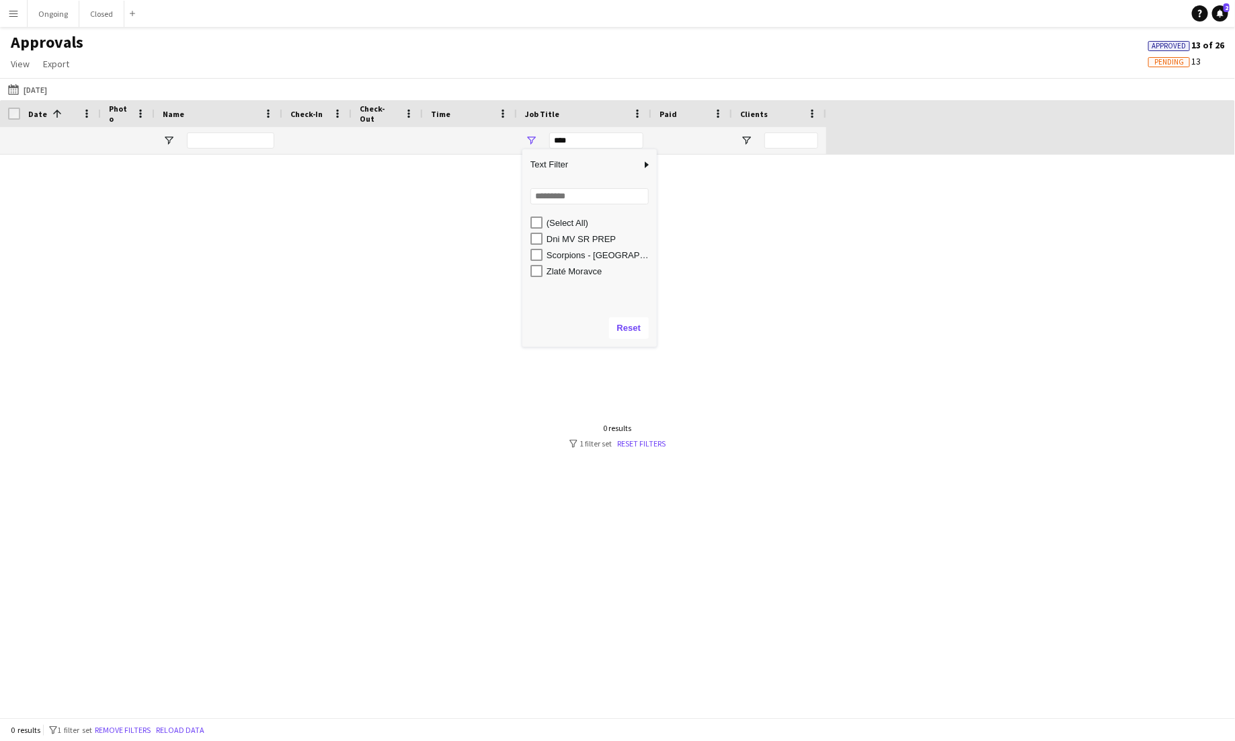
click at [550, 240] on div "Dni MV SR PREP" at bounding box center [600, 239] width 106 height 10
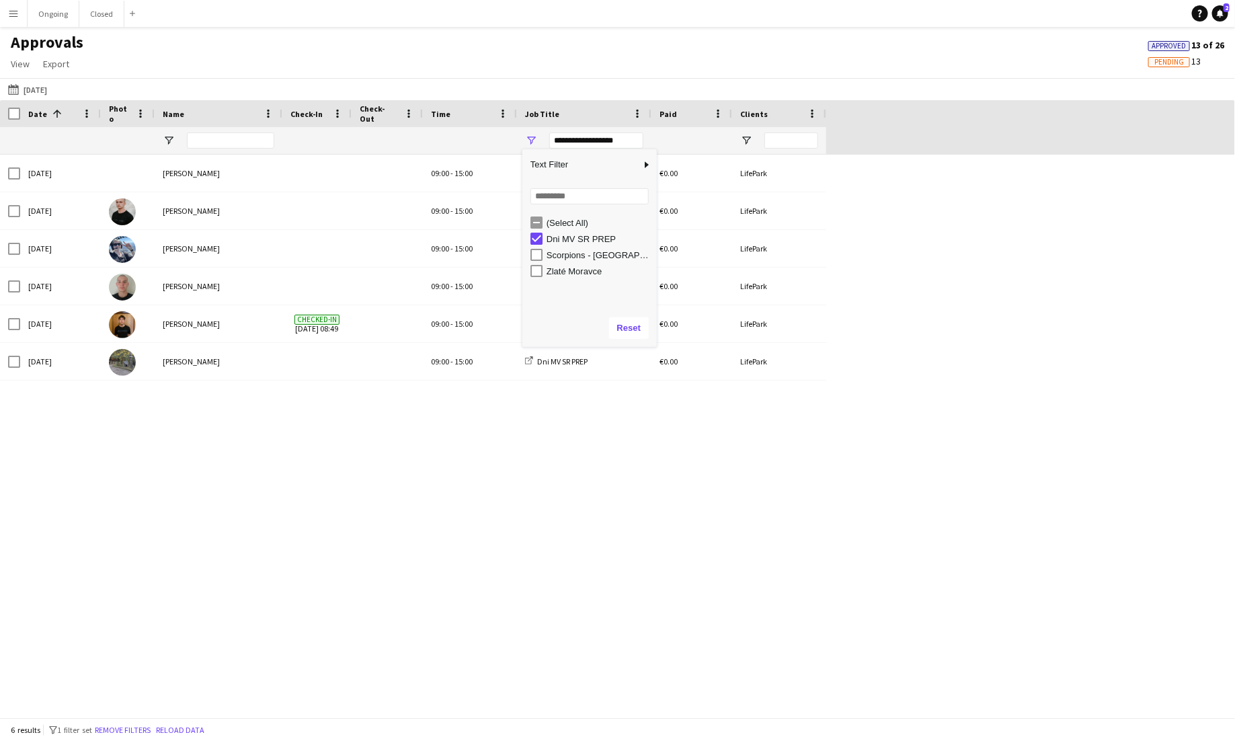
click at [317, 552] on div "Sat, 13 Sep 2025 Daniel Sabo 09:00 - 15:00 Dni MV SR PREP €0.00 LifePark Sat, 1…" at bounding box center [617, 436] width 1235 height 563
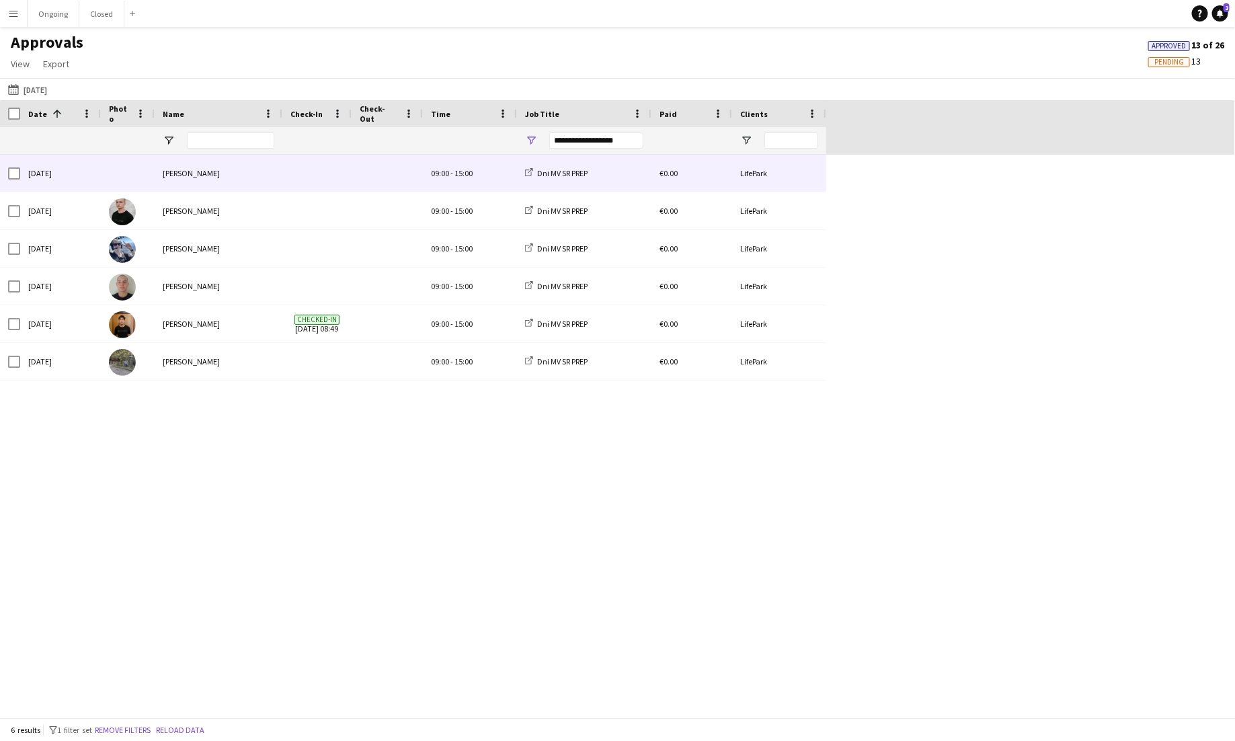
click at [453, 165] on div "09:00 - 15:00" at bounding box center [470, 173] width 94 height 37
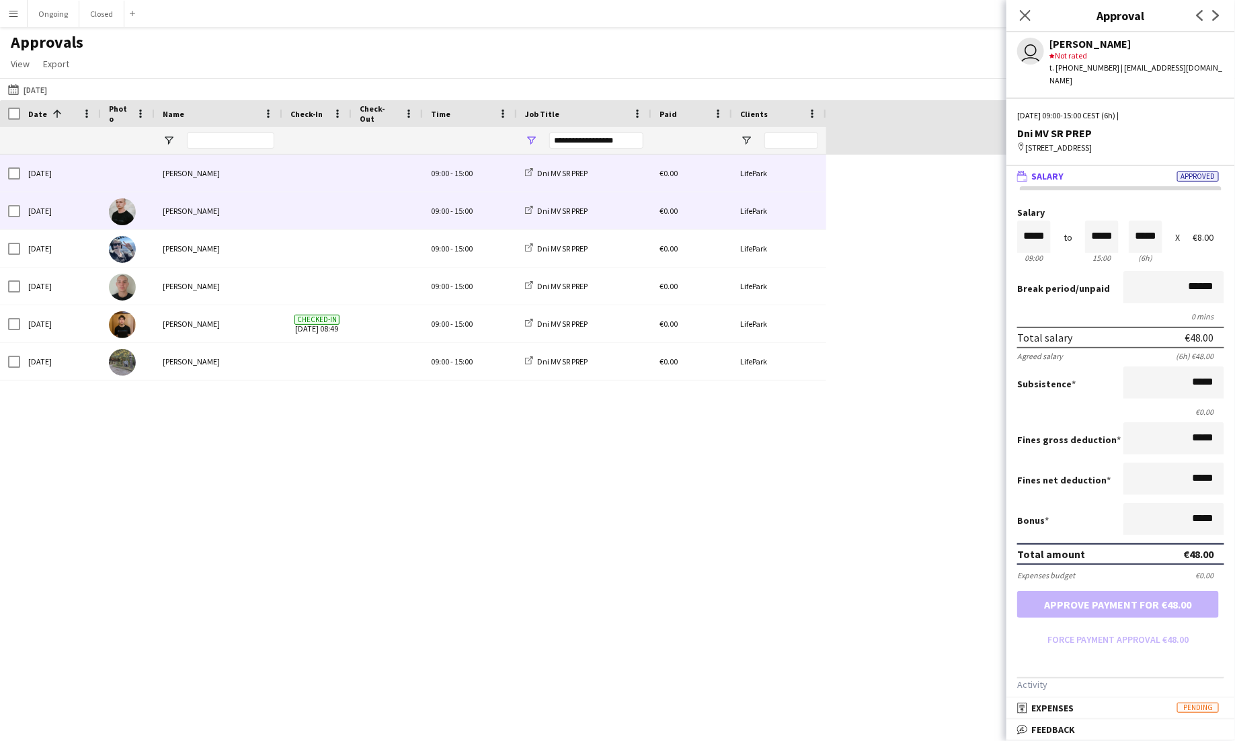
click at [449, 205] on div "09:00 - 15:00" at bounding box center [470, 210] width 94 height 37
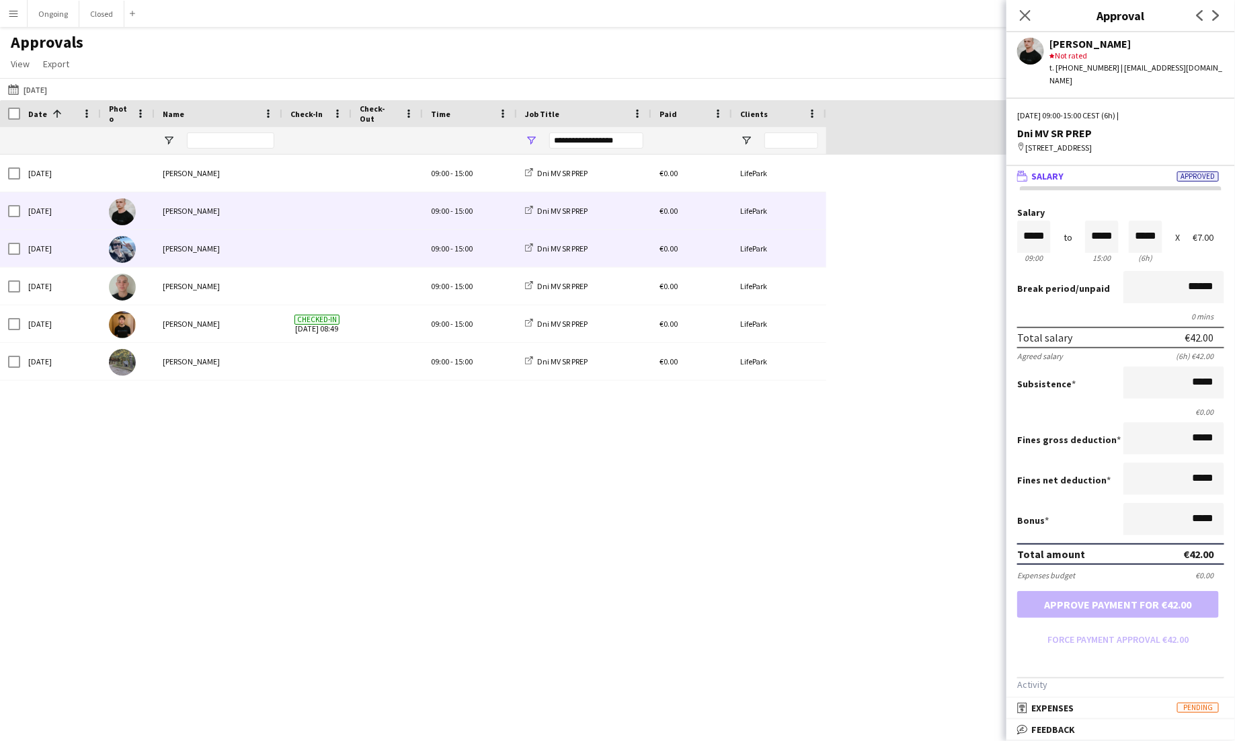
click at [456, 249] on span "15:00" at bounding box center [464, 248] width 18 height 10
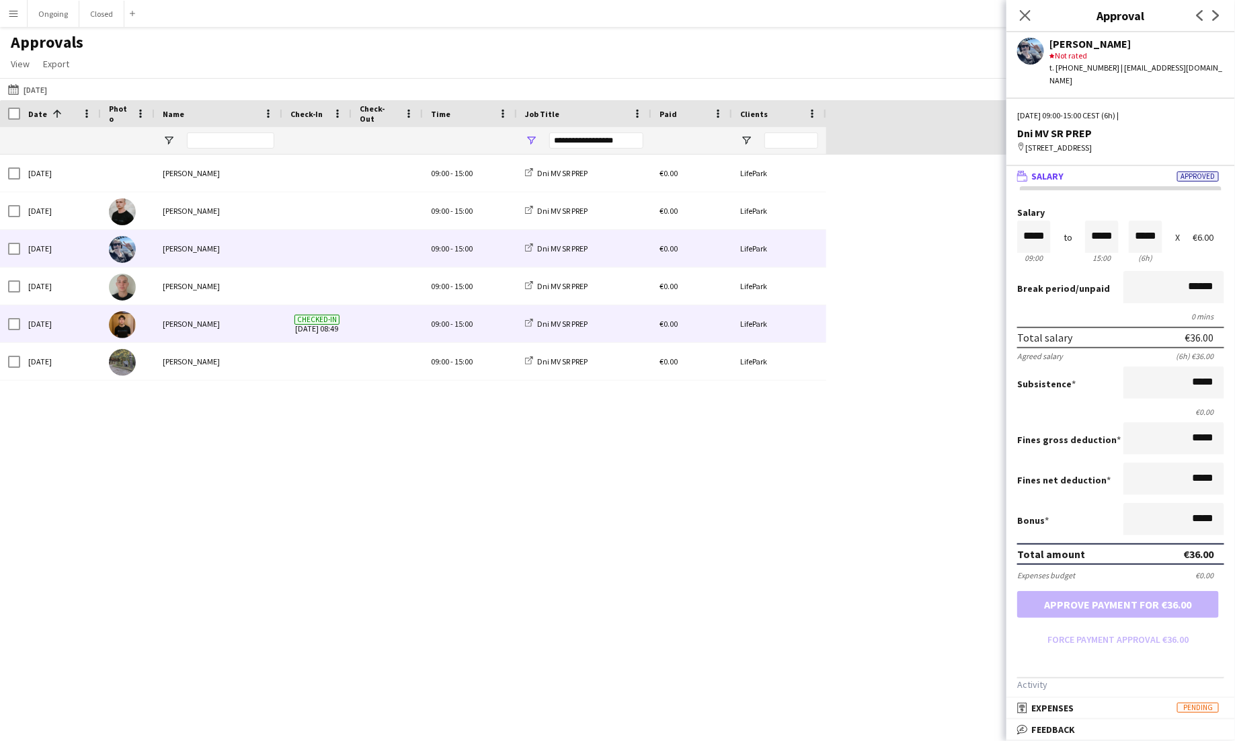
click at [463, 317] on div "09:00 - 15:00" at bounding box center [470, 323] width 94 height 37
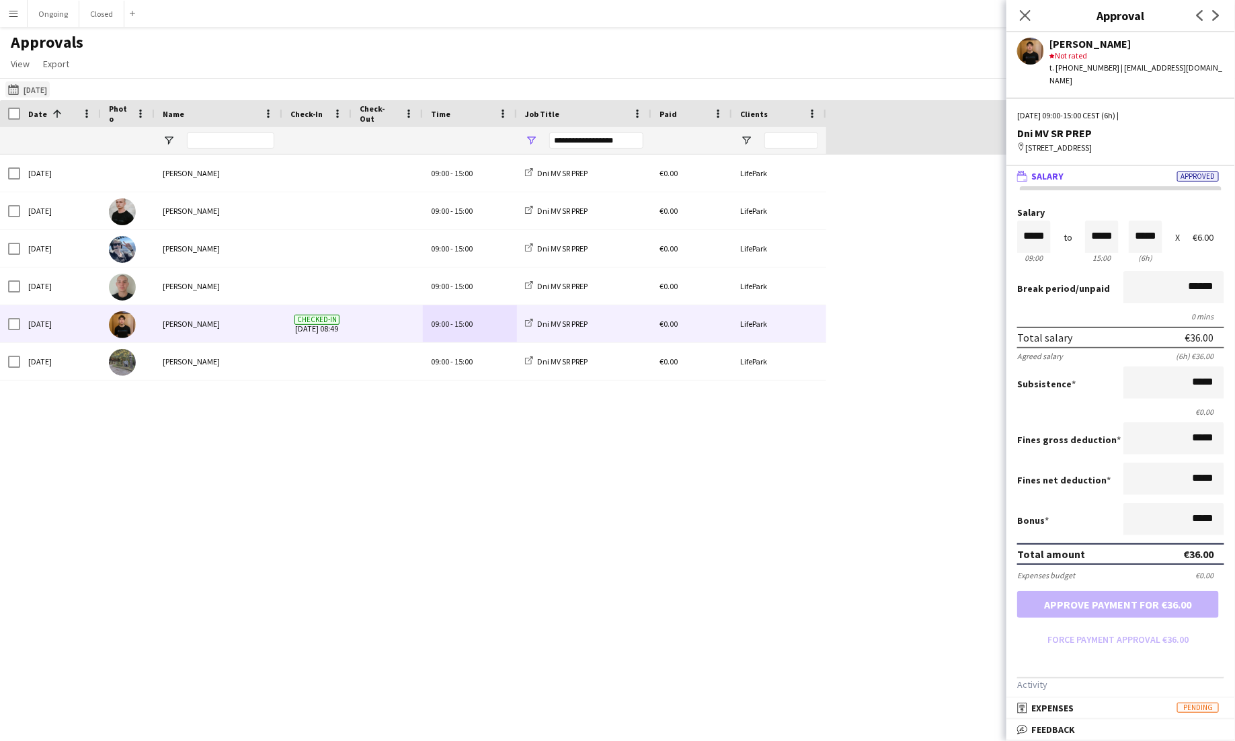
click at [44, 86] on button "21-09-2025 13-09-2025" at bounding box center [27, 89] width 44 height 16
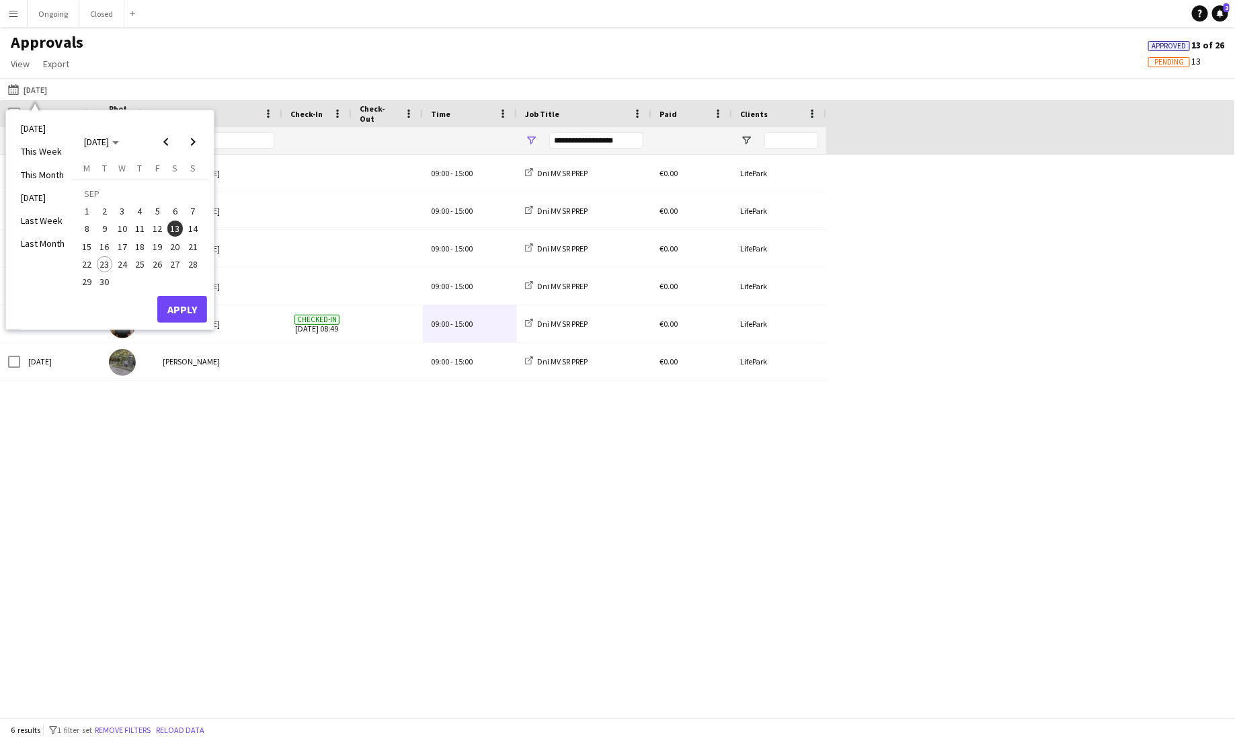
click at [194, 226] on span "14" at bounding box center [193, 229] width 16 height 16
click at [256, 576] on div "Sat, 13 Sep 2025 Daniel Sabo 09:00 - 15:00 Dni MV SR PREP €0.00 LifePark Sat, 1…" at bounding box center [617, 436] width 1235 height 563
click at [191, 309] on button "Apply" at bounding box center [182, 309] width 50 height 27
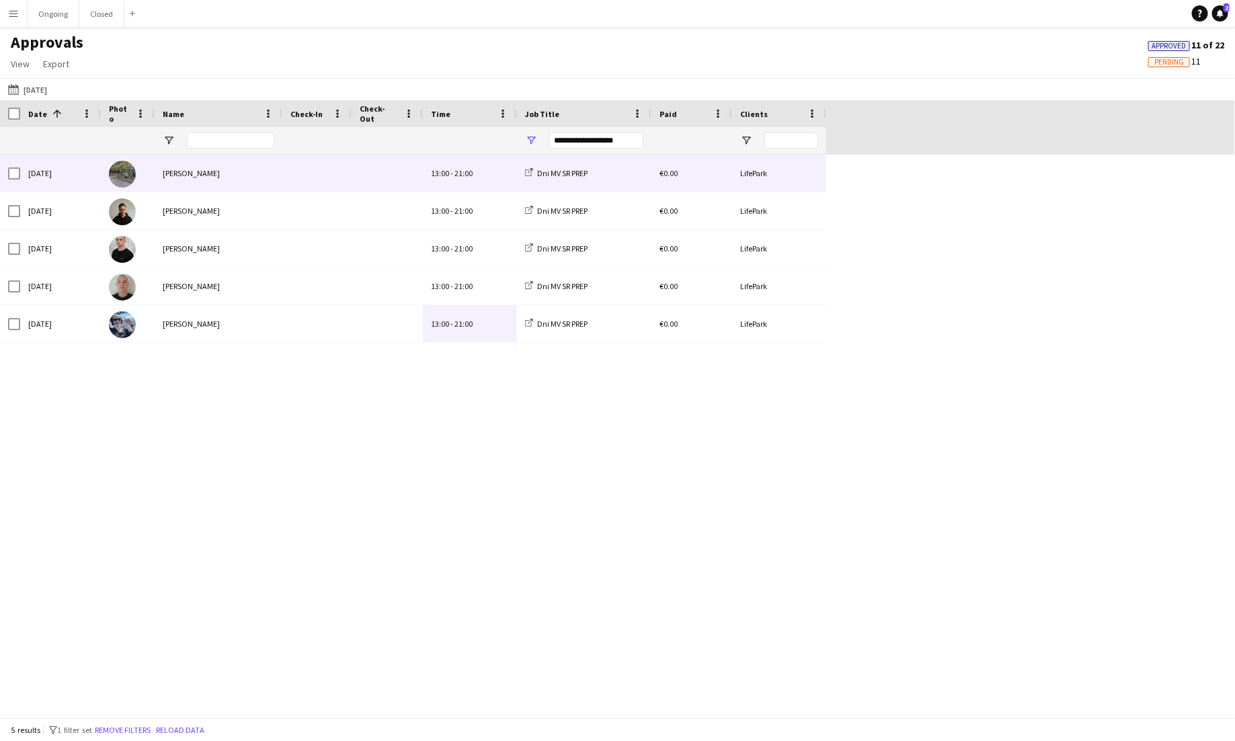
click at [371, 179] on span at bounding box center [387, 173] width 55 height 37
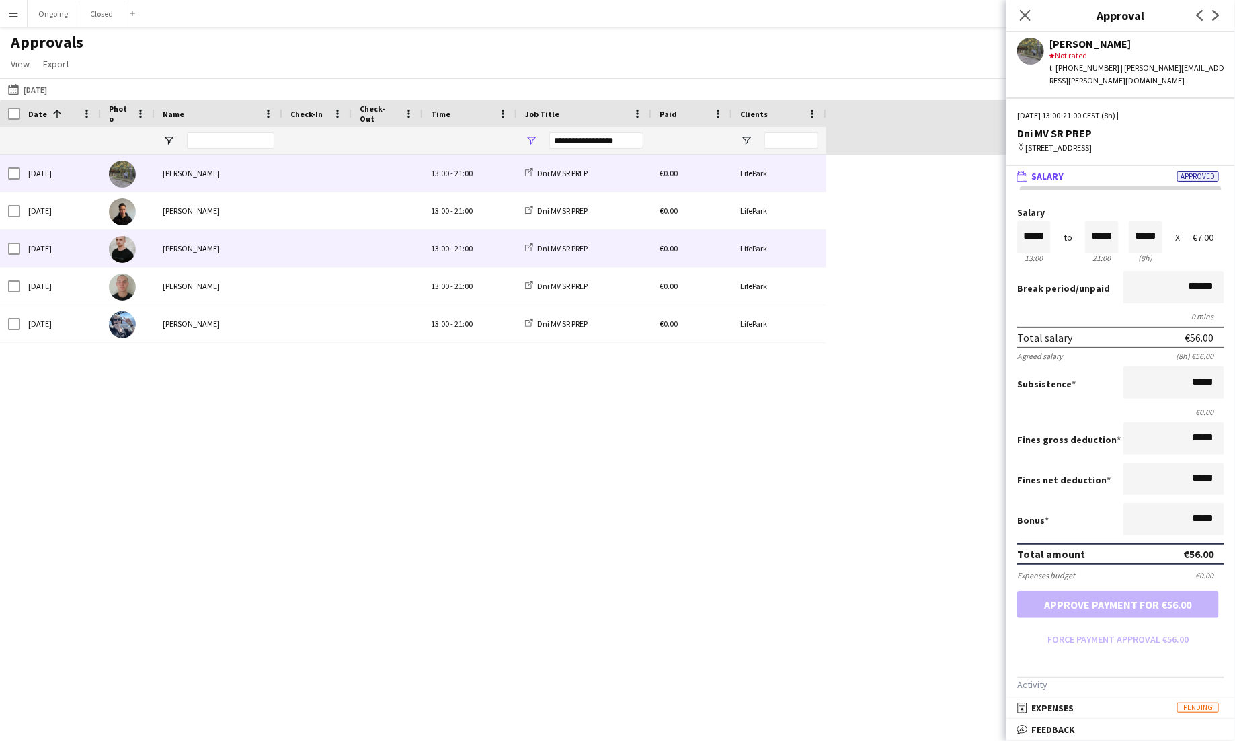
click at [387, 231] on span at bounding box center [387, 248] width 55 height 37
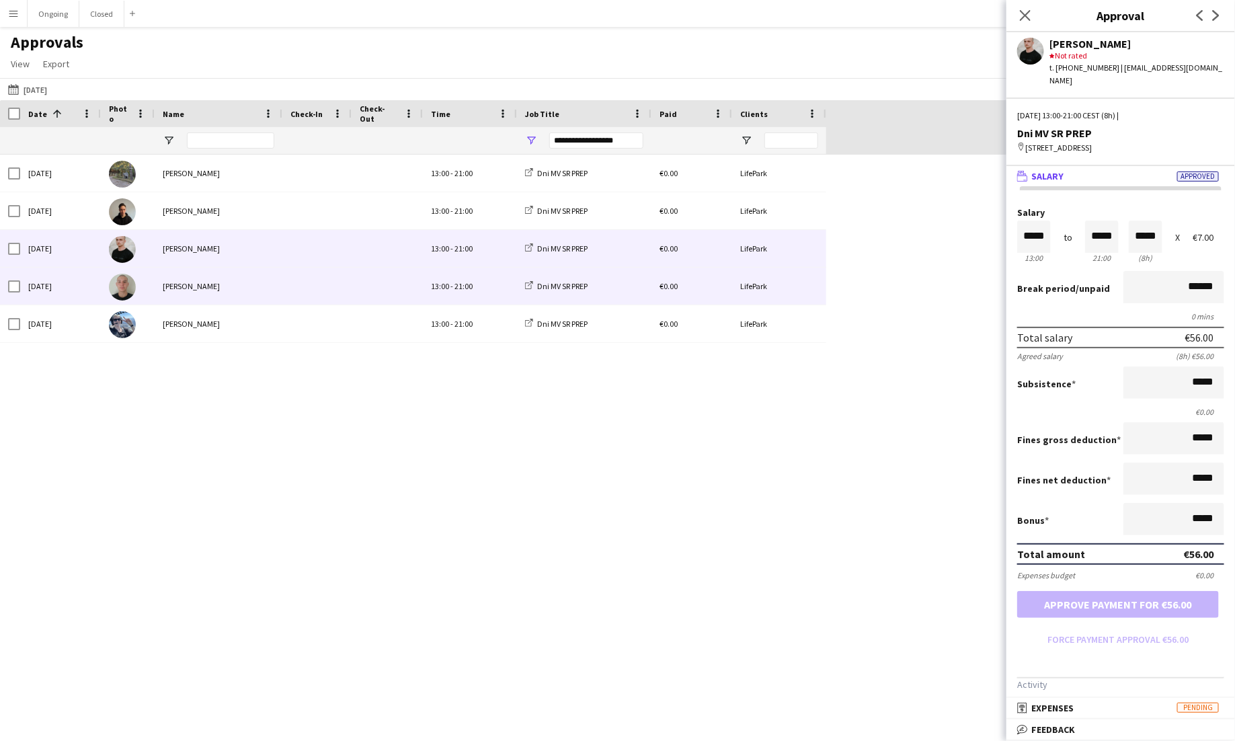
click at [391, 289] on span at bounding box center [387, 286] width 55 height 37
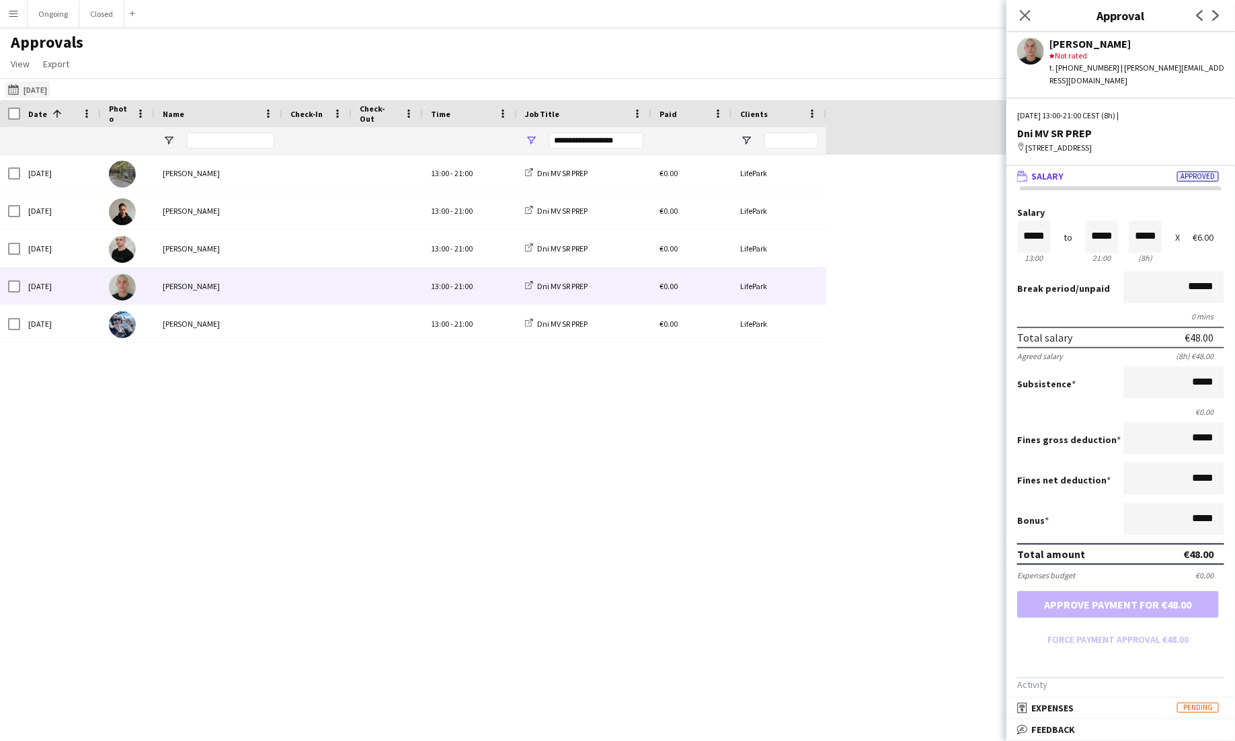
click at [44, 82] on button "21-09-2025 14-09-2025" at bounding box center [27, 89] width 44 height 16
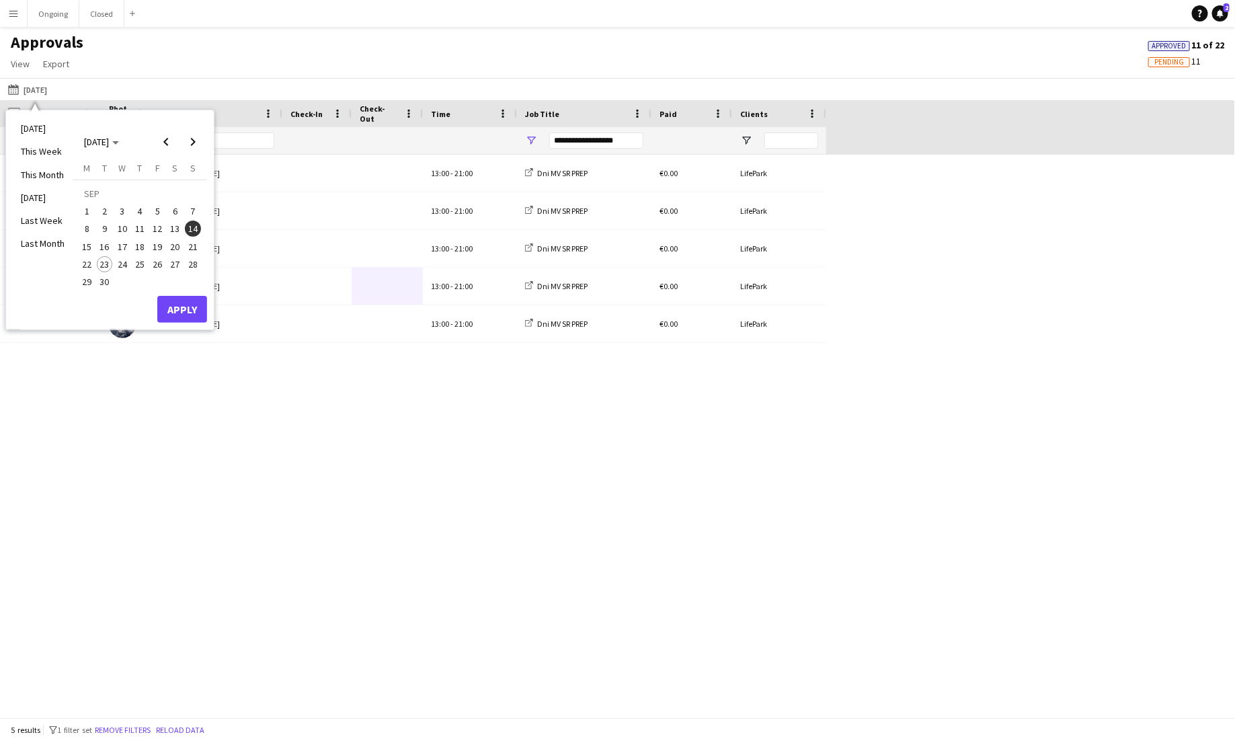
click at [96, 239] on button "16" at bounding box center [104, 245] width 17 height 17
click at [89, 243] on span "15" at bounding box center [87, 247] width 16 height 16
click at [188, 297] on button "Apply" at bounding box center [182, 309] width 50 height 27
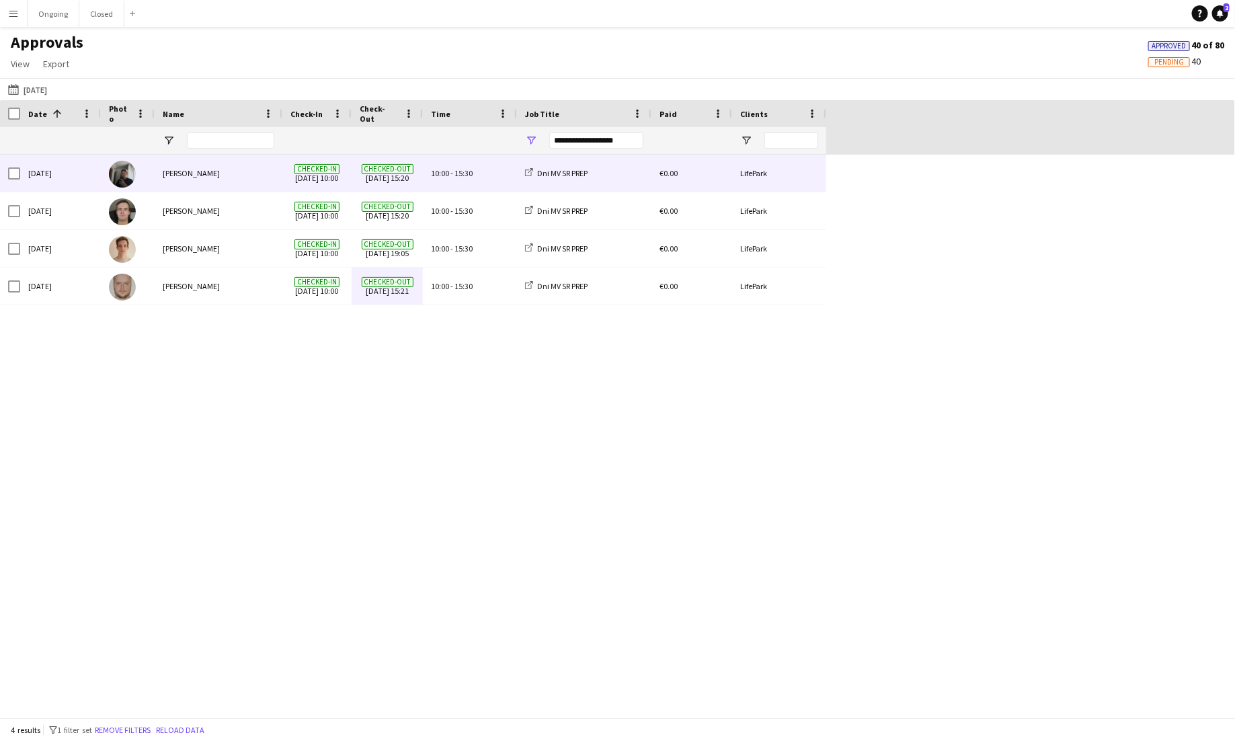
click at [444, 178] on span "10:00" at bounding box center [440, 173] width 18 height 10
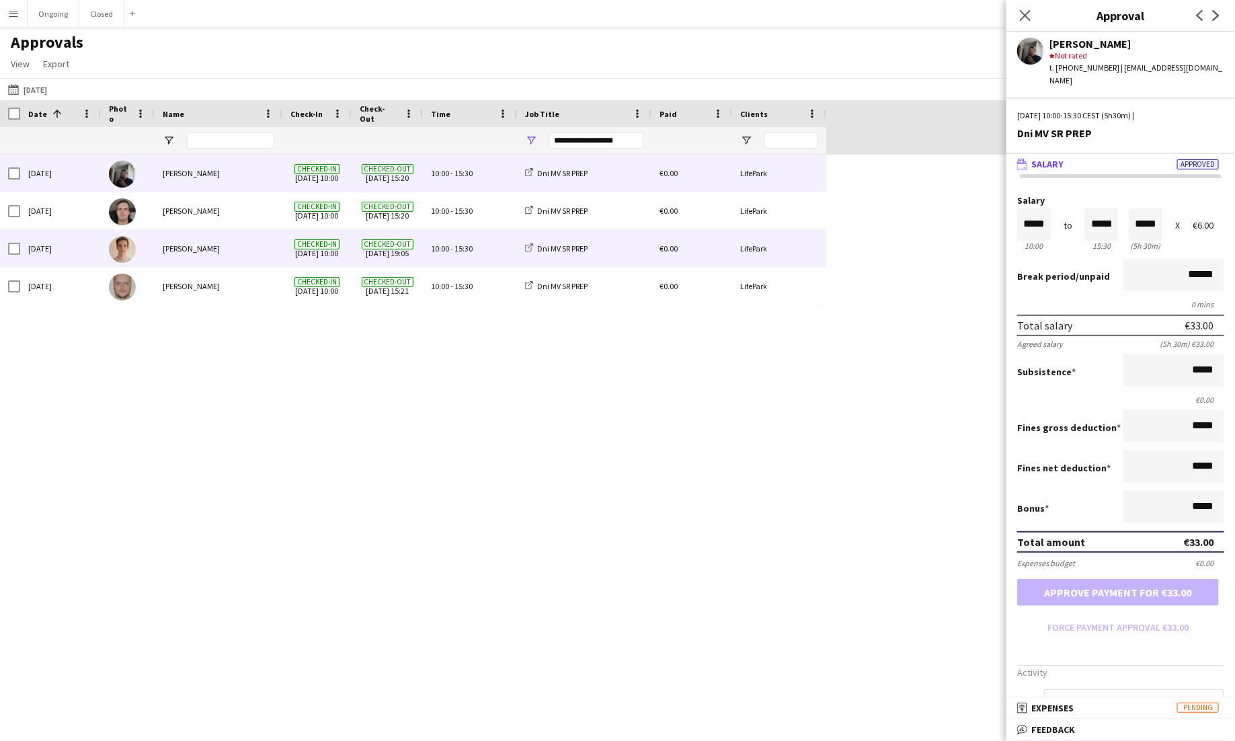
click at [433, 244] on span "10:00" at bounding box center [440, 248] width 18 height 10
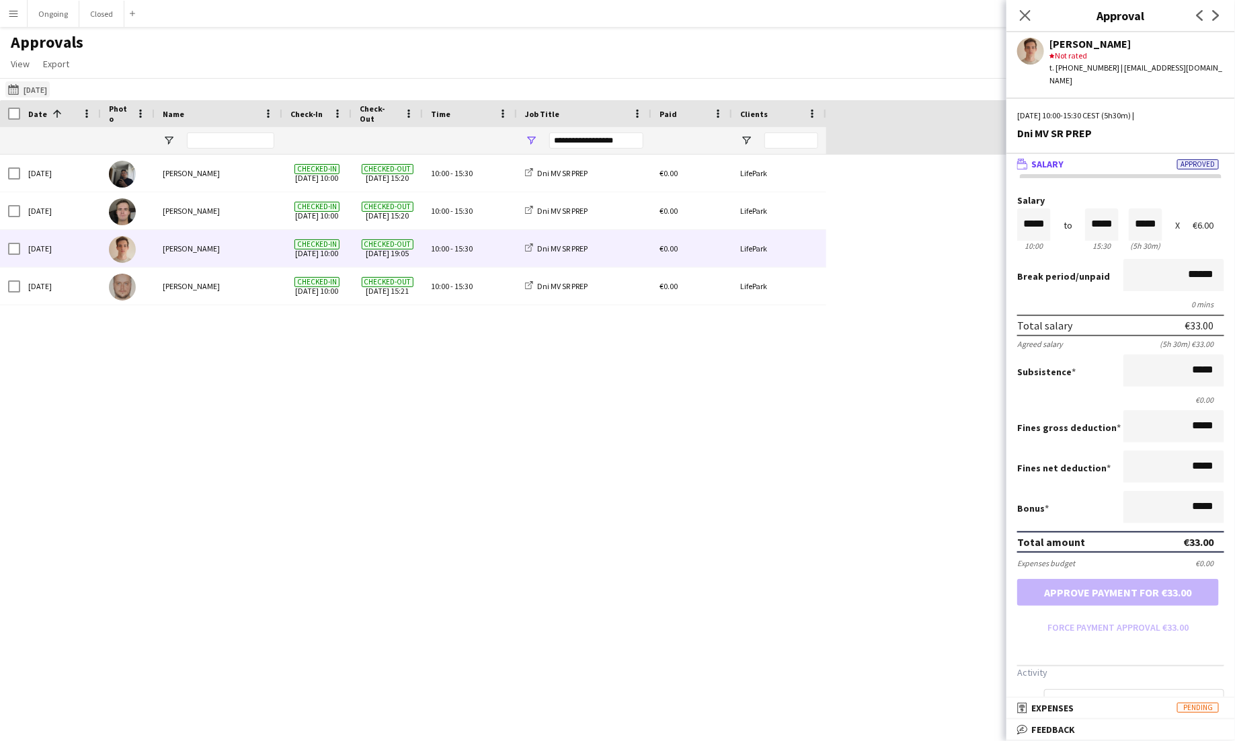
click at [29, 83] on button "21-09-2025 15-09-2025" at bounding box center [27, 89] width 44 height 16
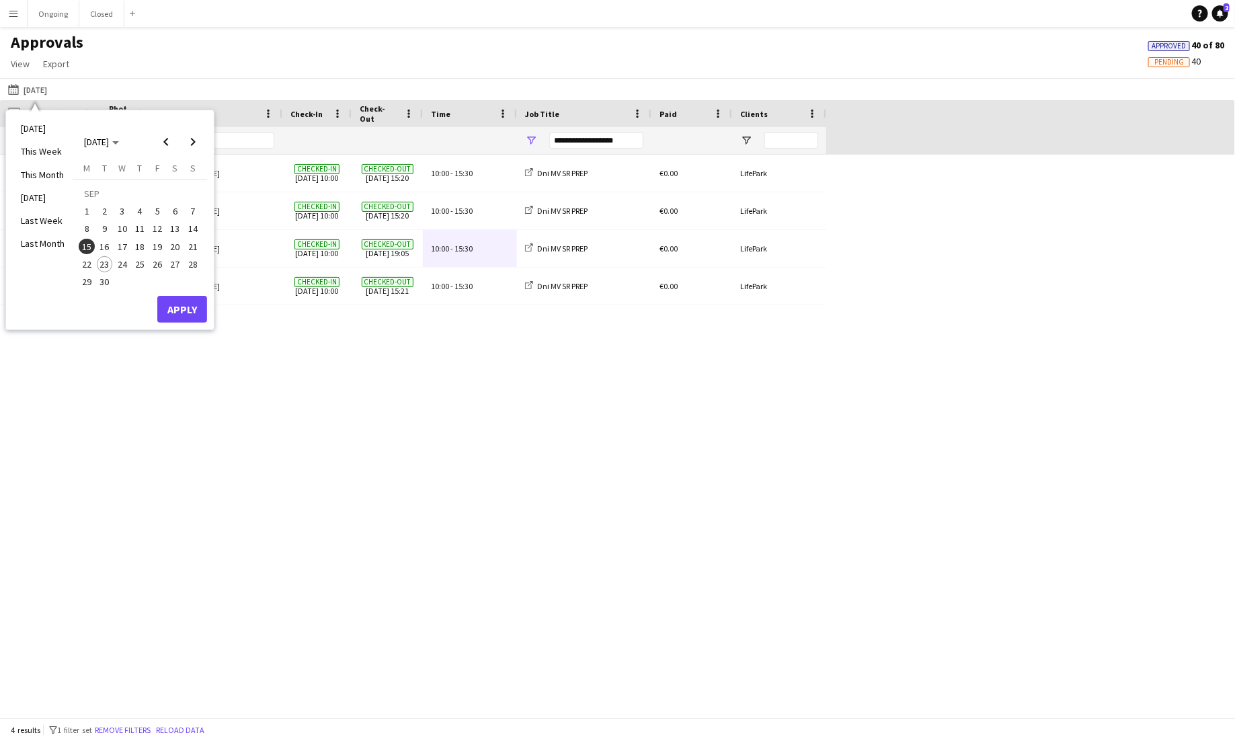
click at [194, 246] on span "21" at bounding box center [193, 247] width 16 height 16
click at [200, 303] on button "Apply" at bounding box center [182, 309] width 50 height 27
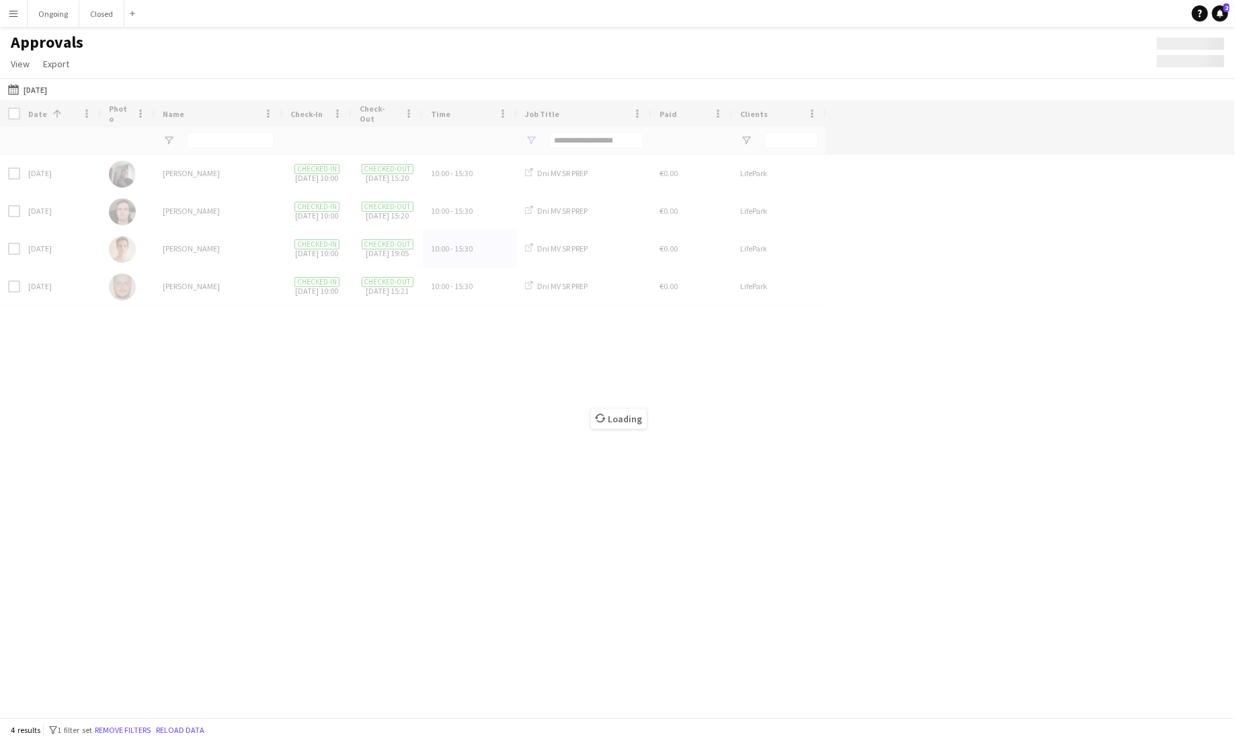
type input "***"
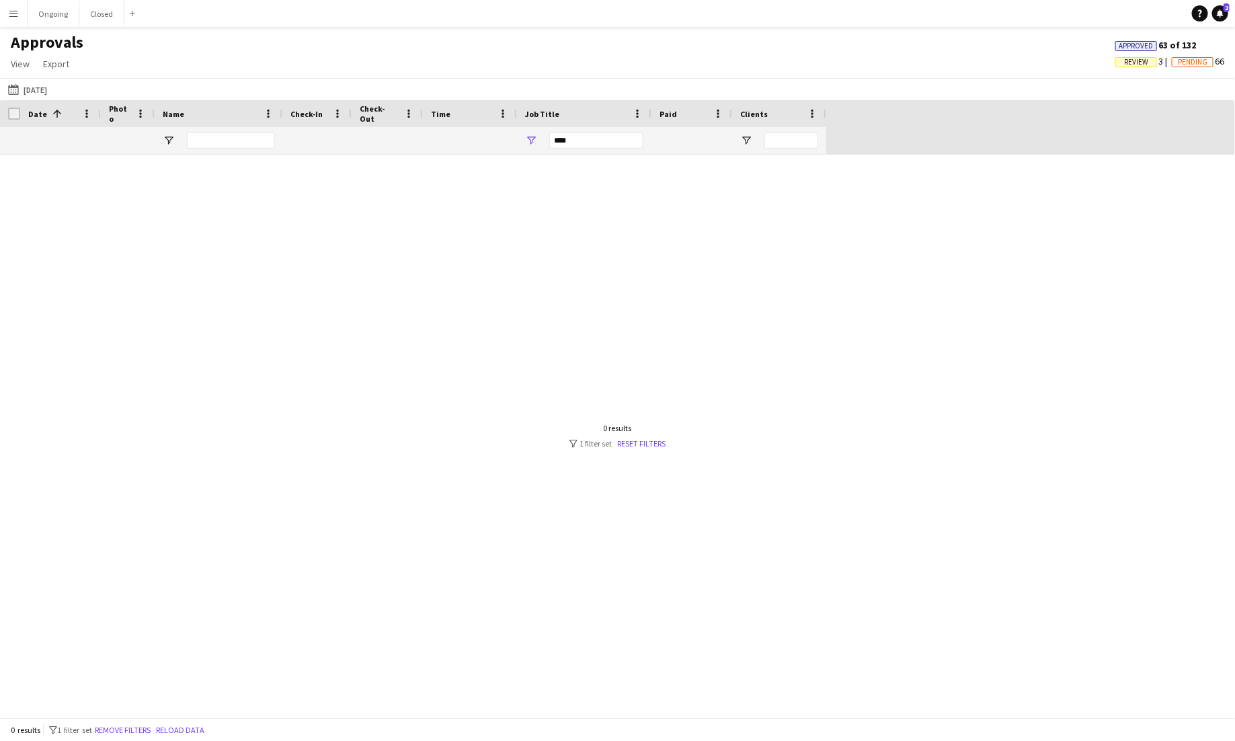
click at [599, 141] on div "***" at bounding box center [596, 140] width 94 height 16
click at [564, 223] on div "(Select All)" at bounding box center [600, 223] width 106 height 10
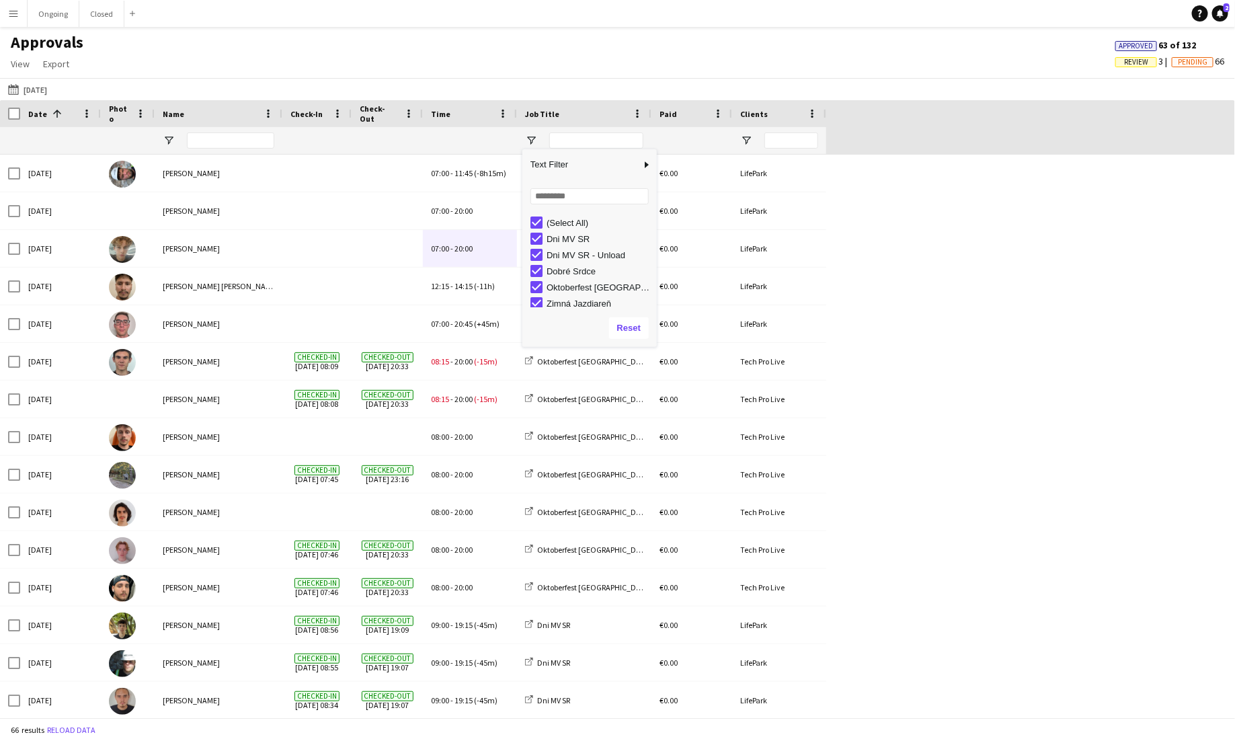
click at [564, 222] on div "(Select All)" at bounding box center [600, 223] width 106 height 10
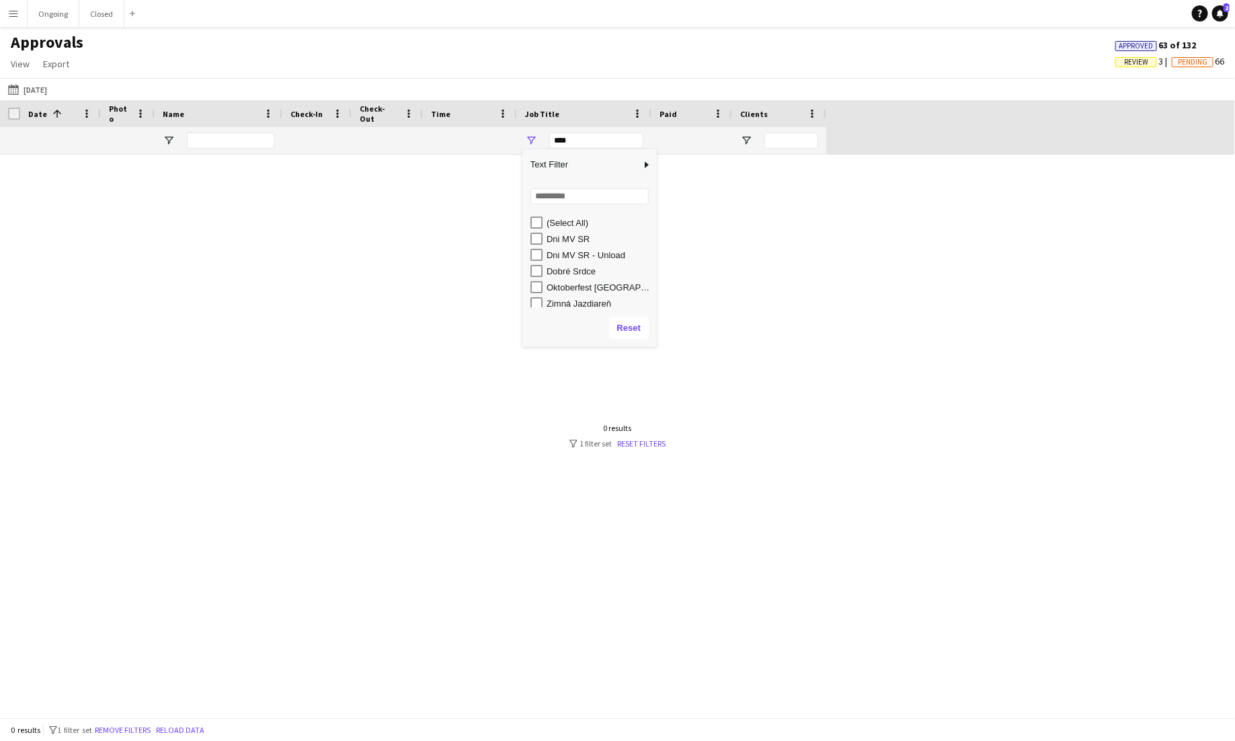
click at [605, 254] on div "Dni MV SR - Unload" at bounding box center [600, 255] width 106 height 10
type input "**********"
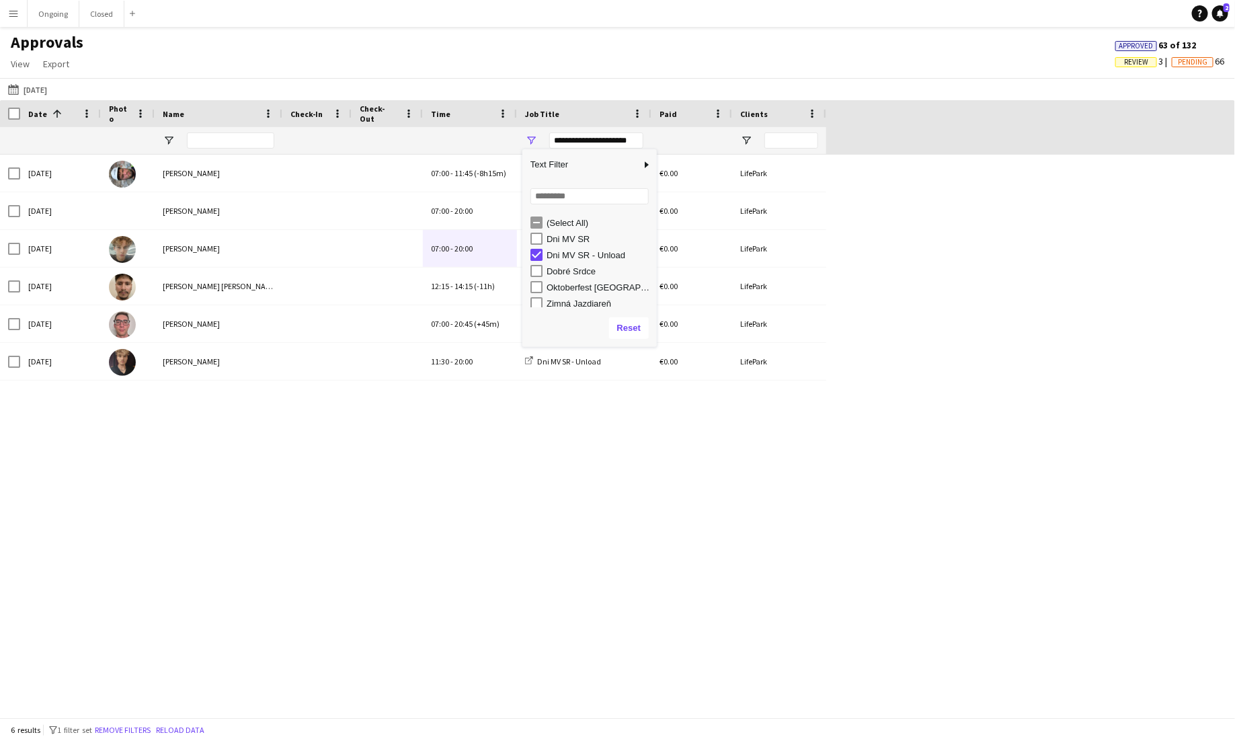
scroll to position [3, 0]
click at [554, 596] on div "Sun, 21 Sep 2025 Alexa Bolerac 07:00 - 11:45 (-8h15m) Dni MV SR - Unload €0.00 …" at bounding box center [617, 436] width 1235 height 563
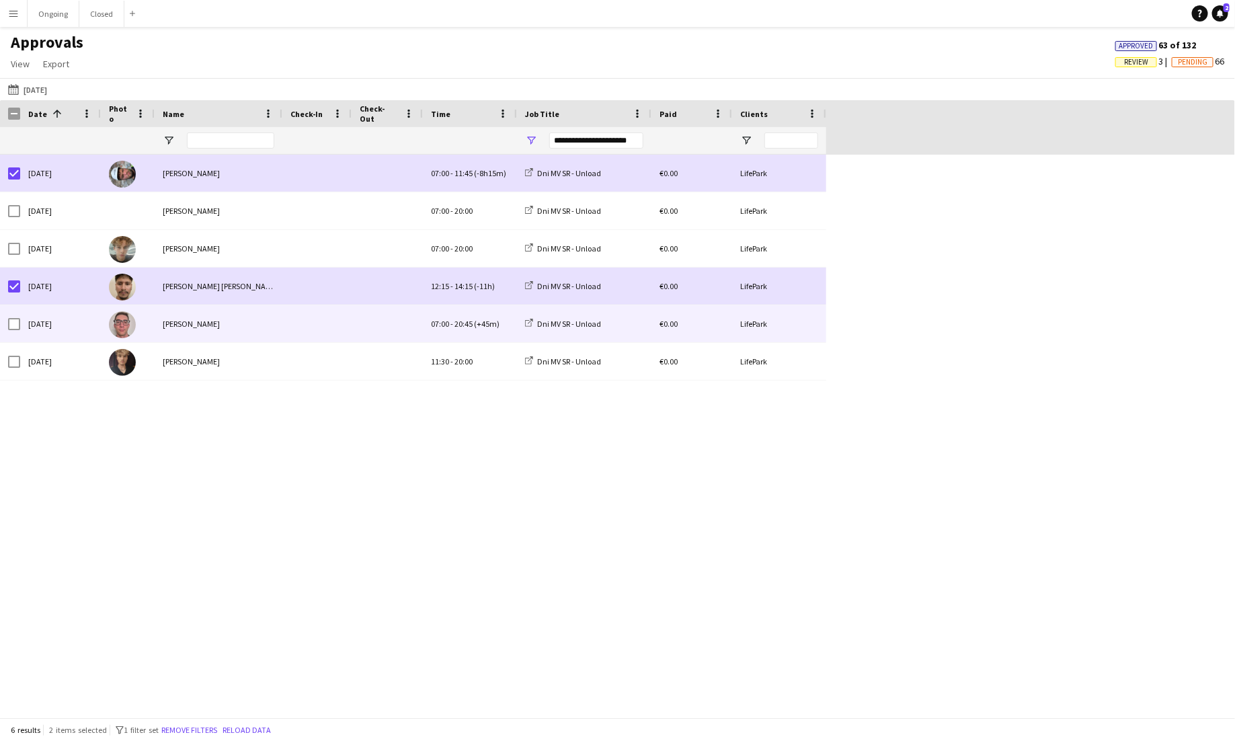
click at [464, 326] on span "20:45" at bounding box center [464, 324] width 18 height 10
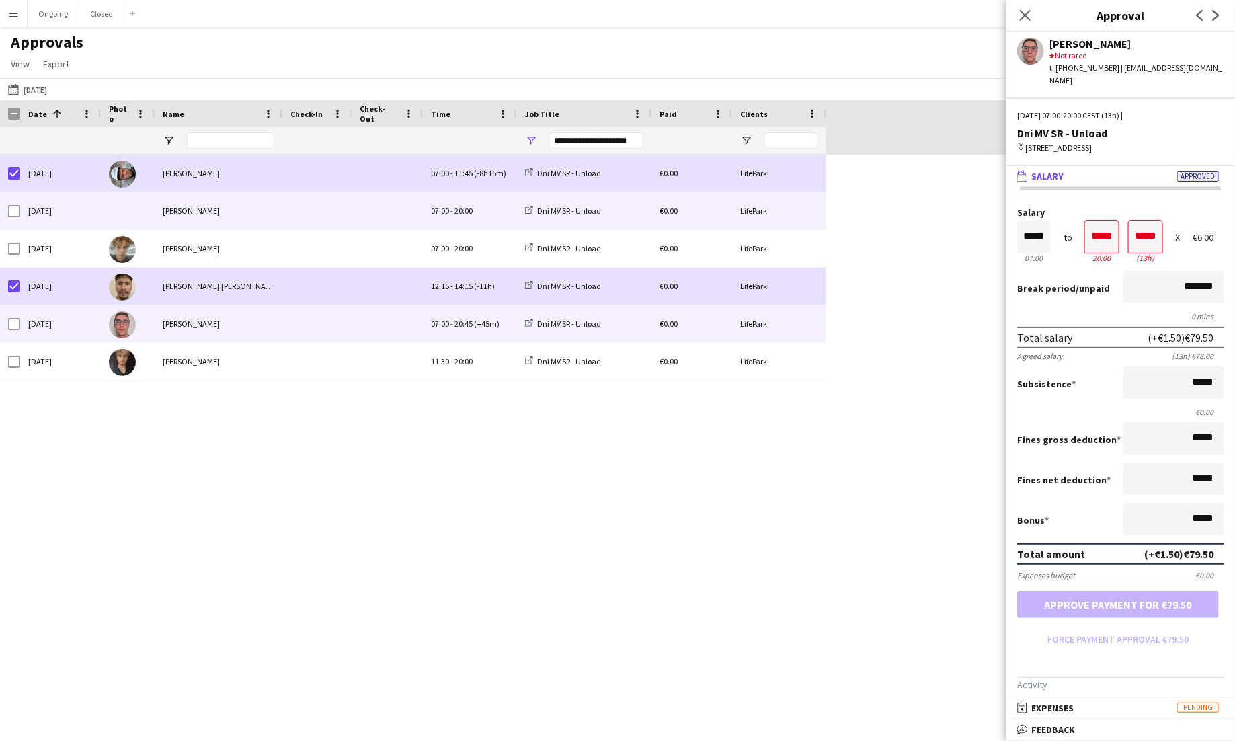
click at [475, 213] on div "07:00 - 20:00" at bounding box center [470, 210] width 94 height 37
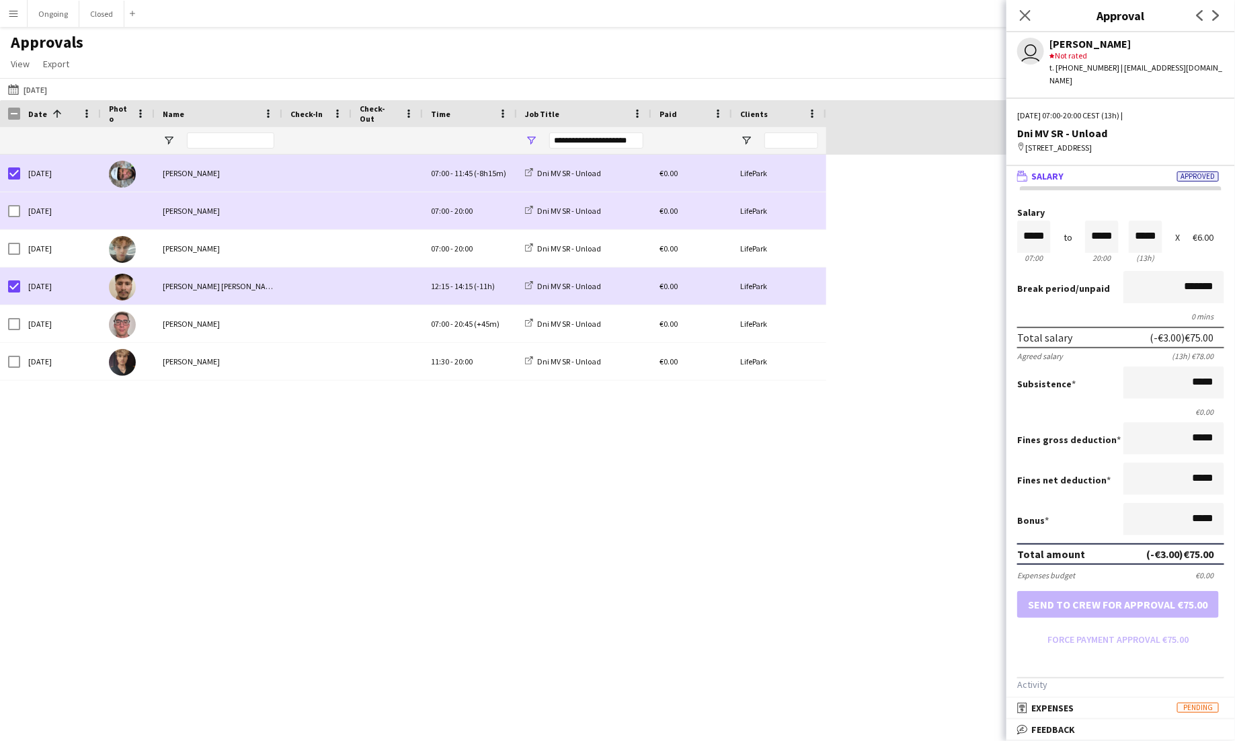
click at [478, 210] on div "07:00 - 20:00" at bounding box center [470, 210] width 94 height 37
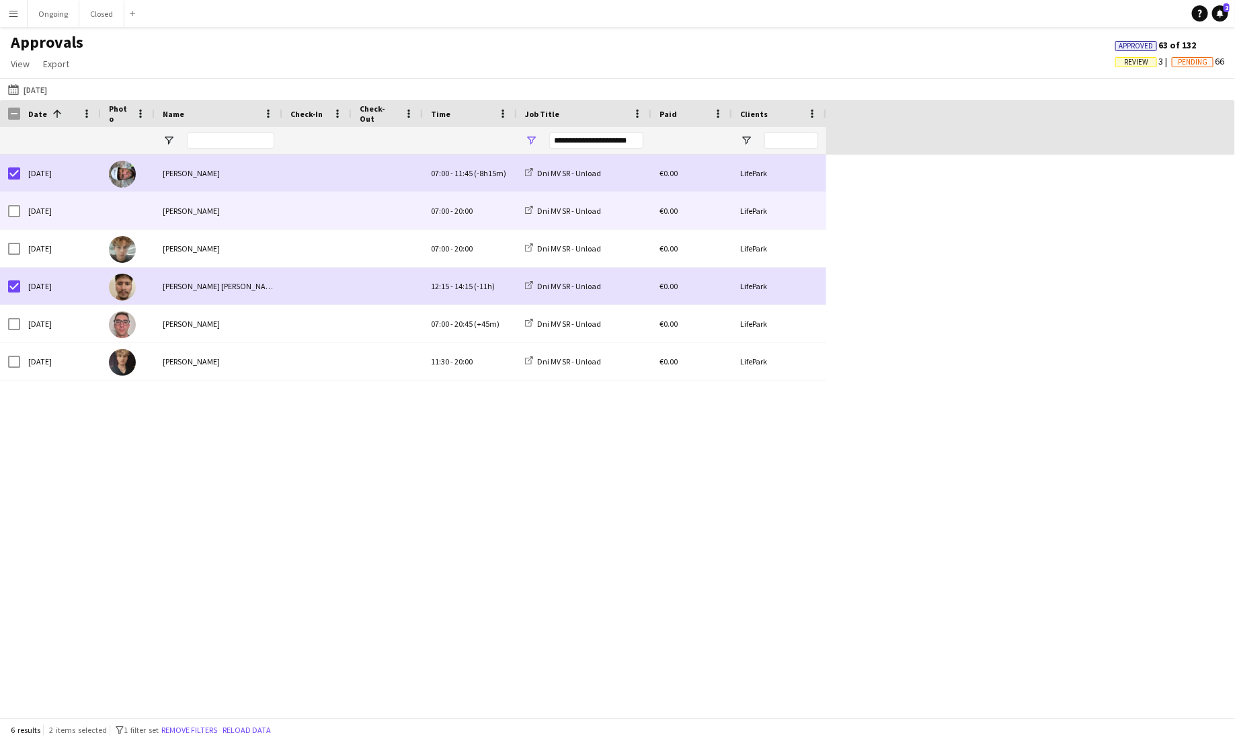
click at [462, 214] on span "20:00" at bounding box center [464, 211] width 18 height 10
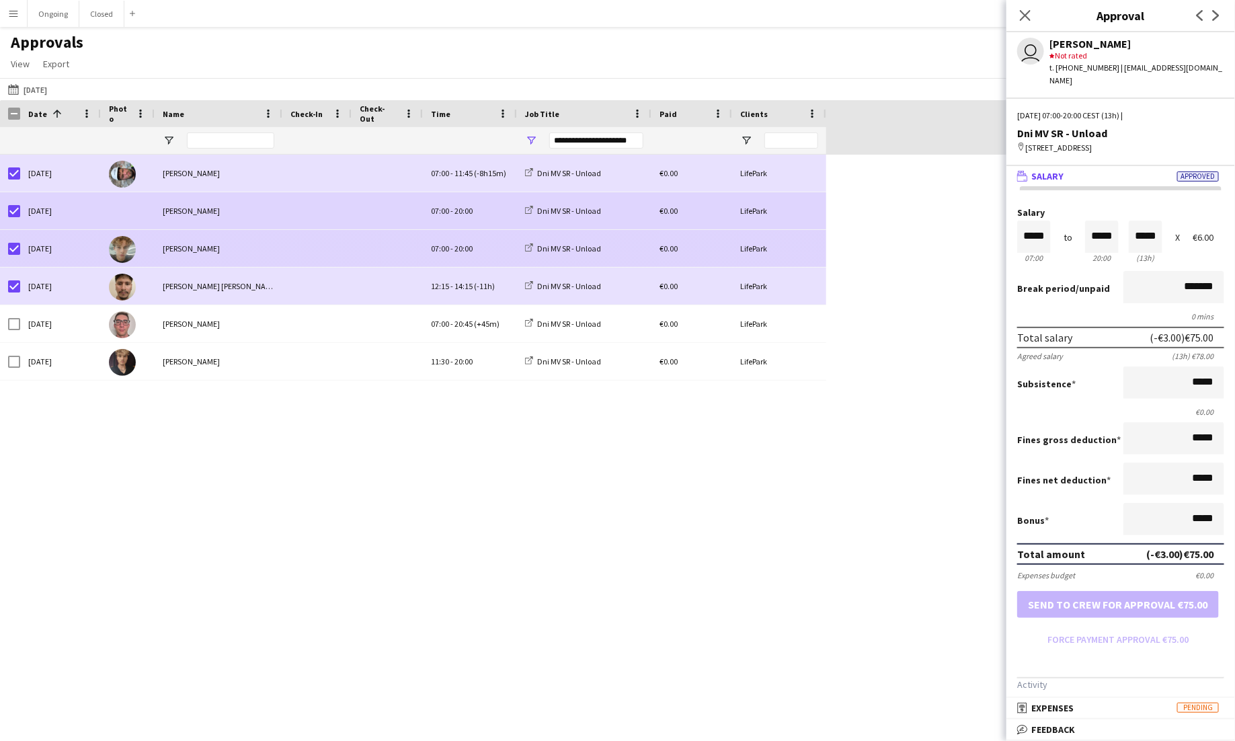
click at [291, 256] on span at bounding box center [317, 248] width 53 height 37
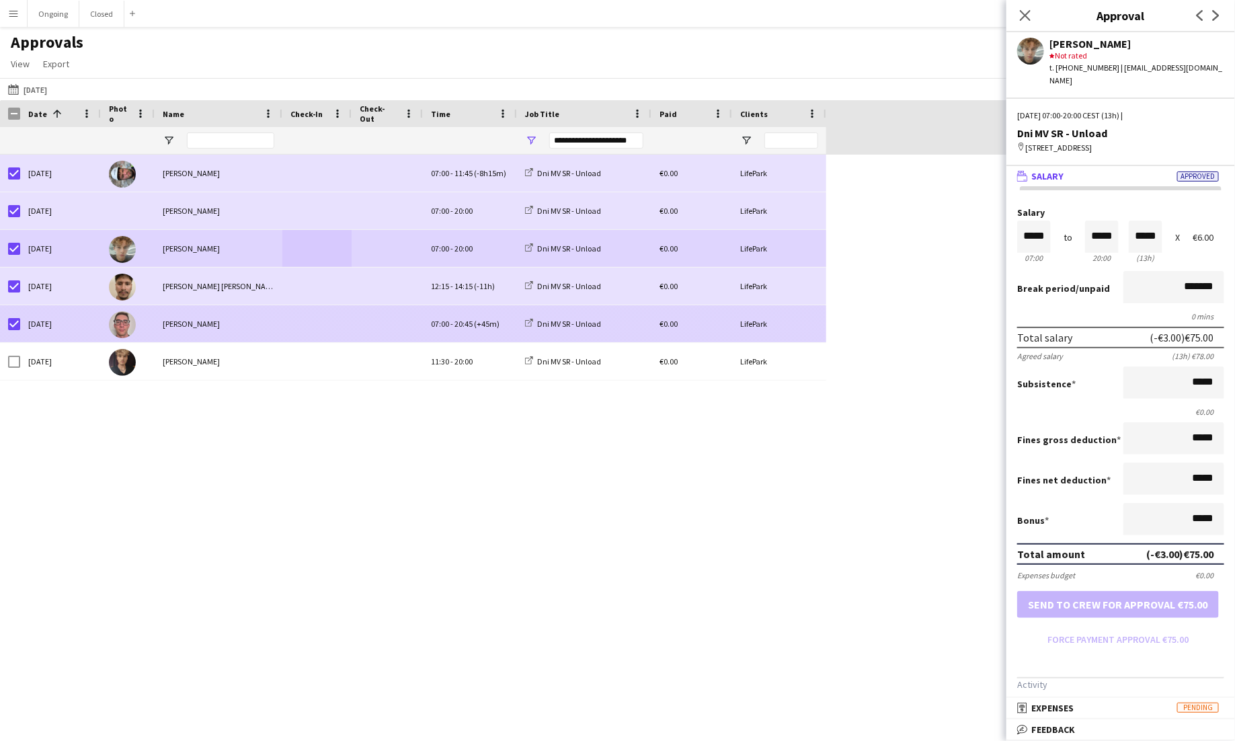
click at [408, 329] on span at bounding box center [387, 323] width 55 height 37
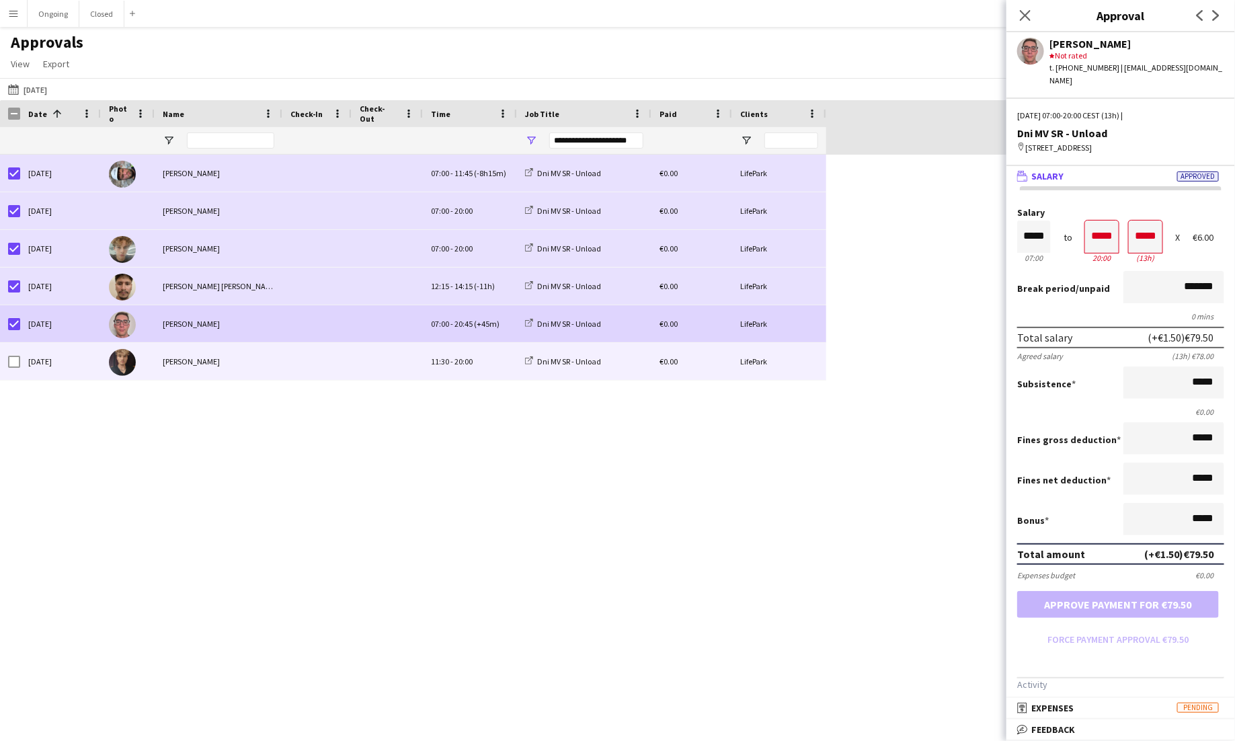
click at [369, 361] on span at bounding box center [387, 361] width 55 height 37
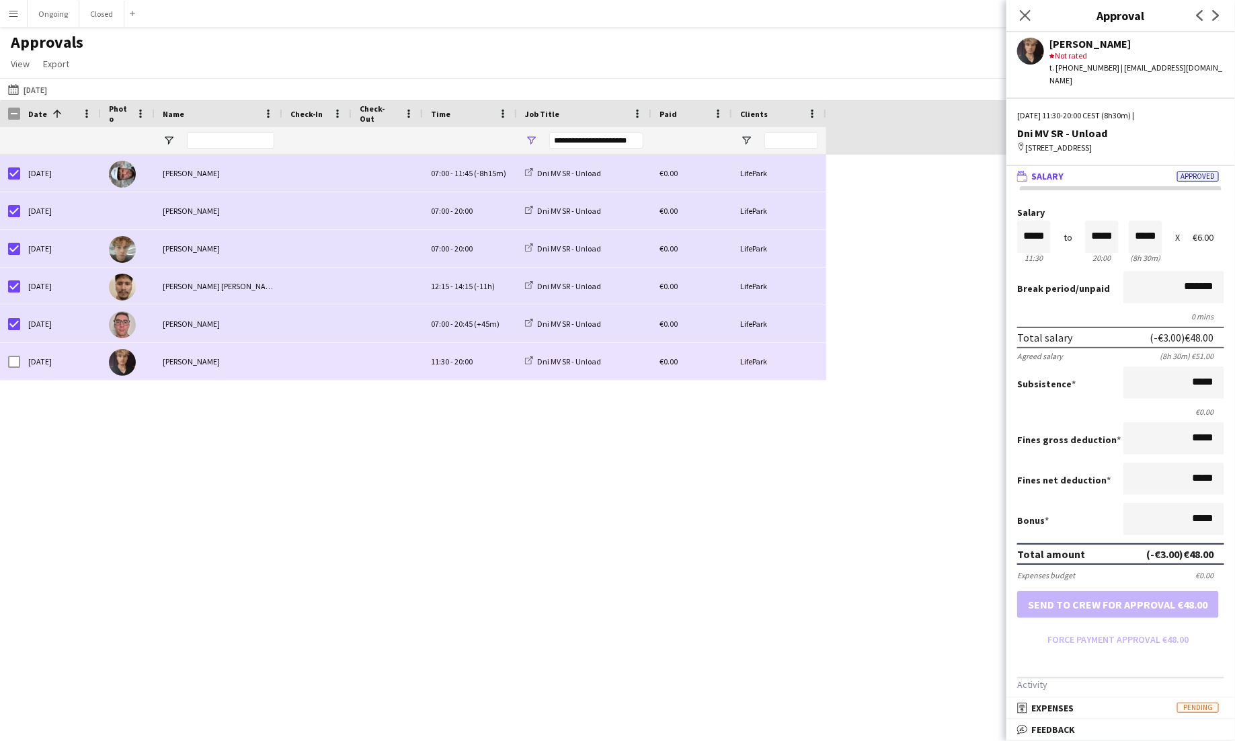
click at [451, 377] on div "11:30 - 20:00" at bounding box center [470, 361] width 94 height 37
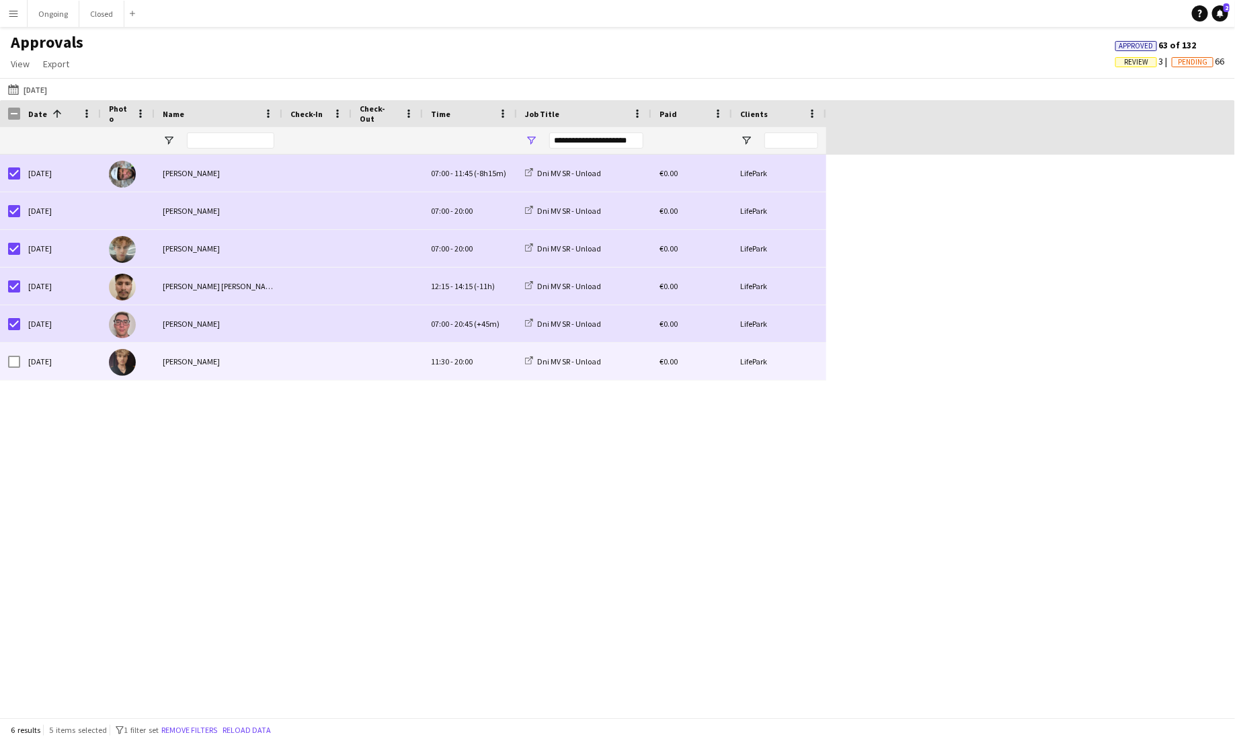
click at [430, 358] on div "11:30 - 20:00" at bounding box center [470, 361] width 94 height 37
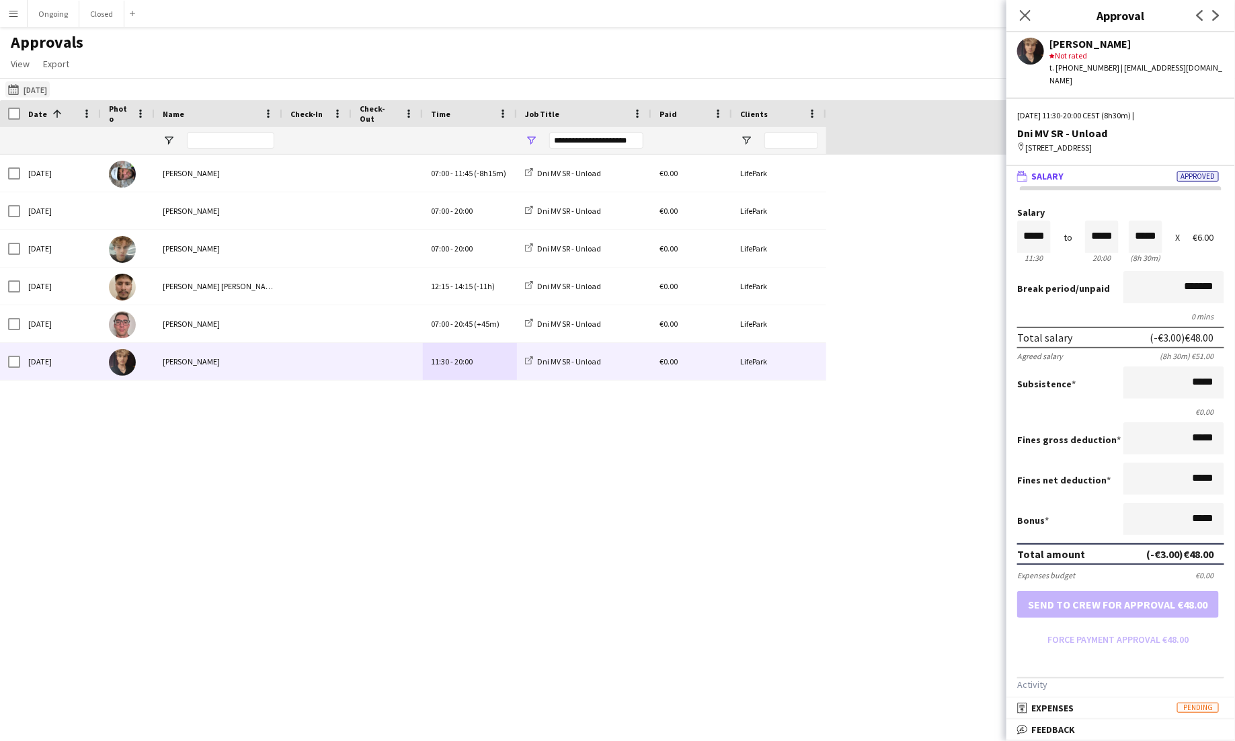
click at [50, 89] on button "[DATE] [DATE]" at bounding box center [27, 89] width 44 height 16
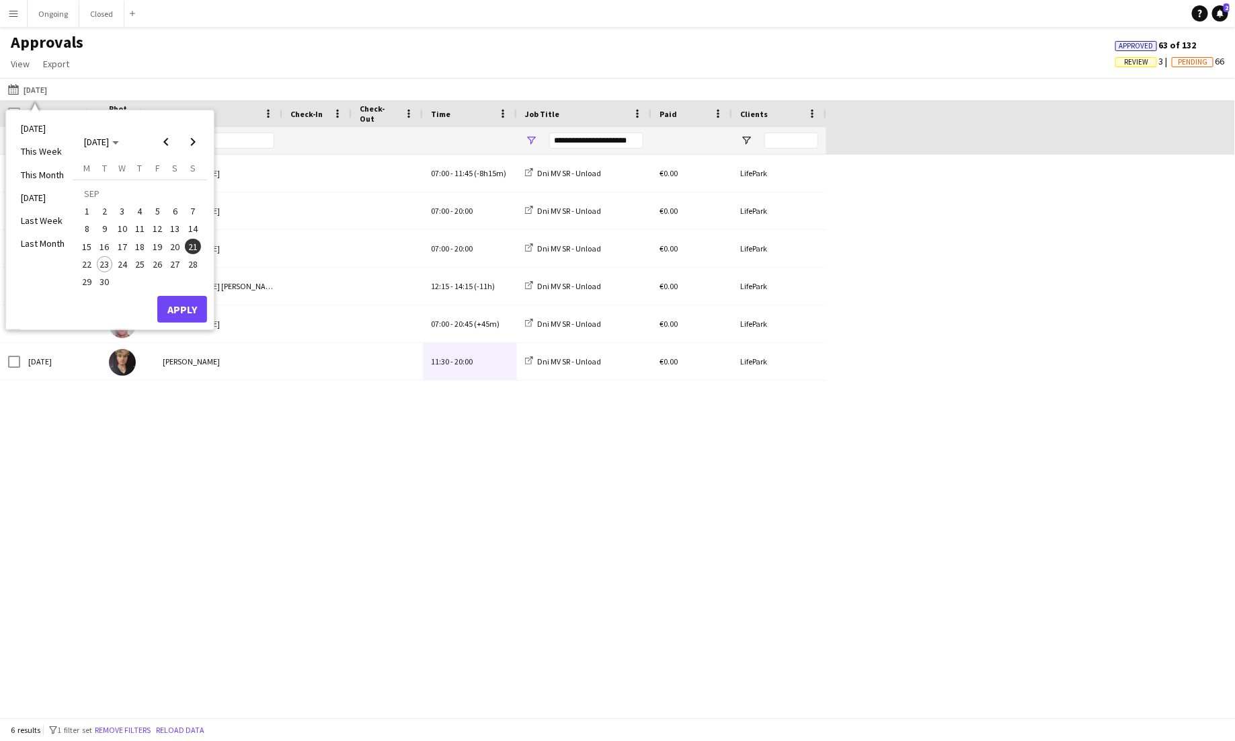
click at [86, 260] on span "22" at bounding box center [87, 264] width 16 height 16
click at [182, 303] on button "Apply" at bounding box center [182, 309] width 50 height 27
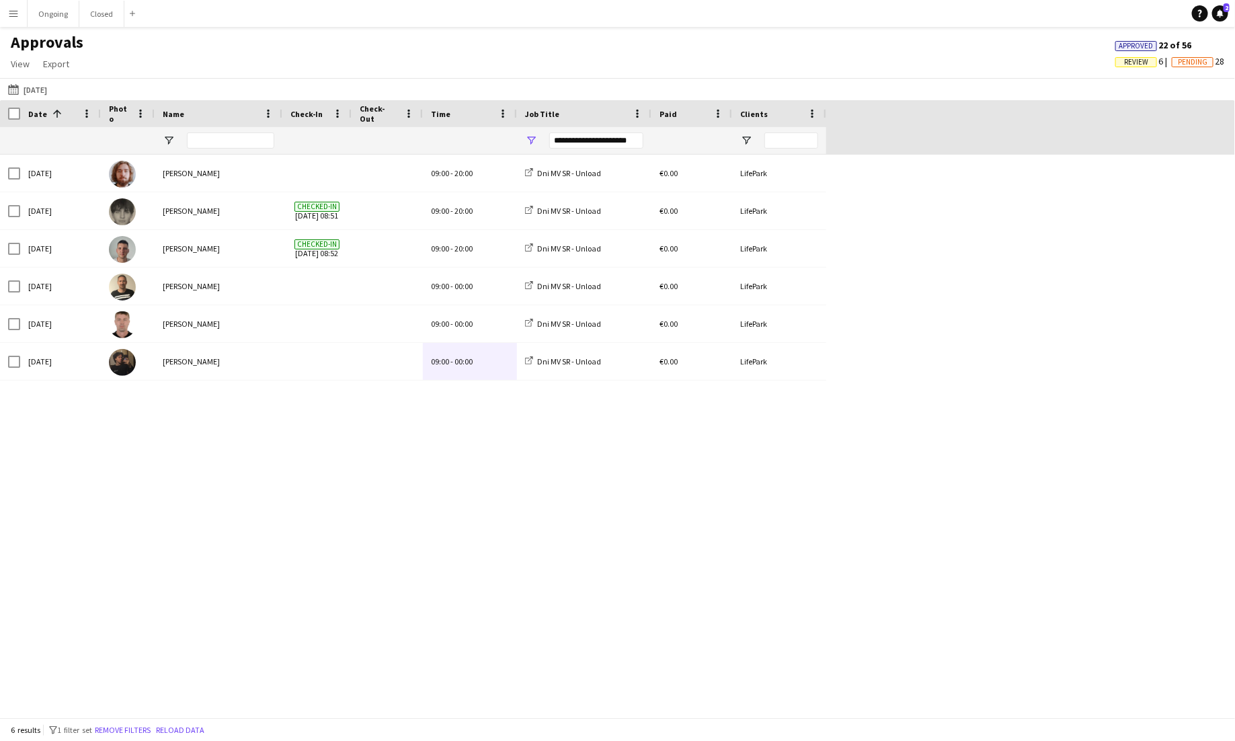
click at [621, 140] on div "**********" at bounding box center [596, 140] width 94 height 16
click at [556, 556] on div "Mon, 22 Sep 2025 Jakub Gancarčík 09:00 - 20:00 Dni MV SR - Unload €0.00 LifePar…" at bounding box center [617, 436] width 1235 height 563
click at [51, 10] on button "Ongoing Close" at bounding box center [54, 14] width 52 height 26
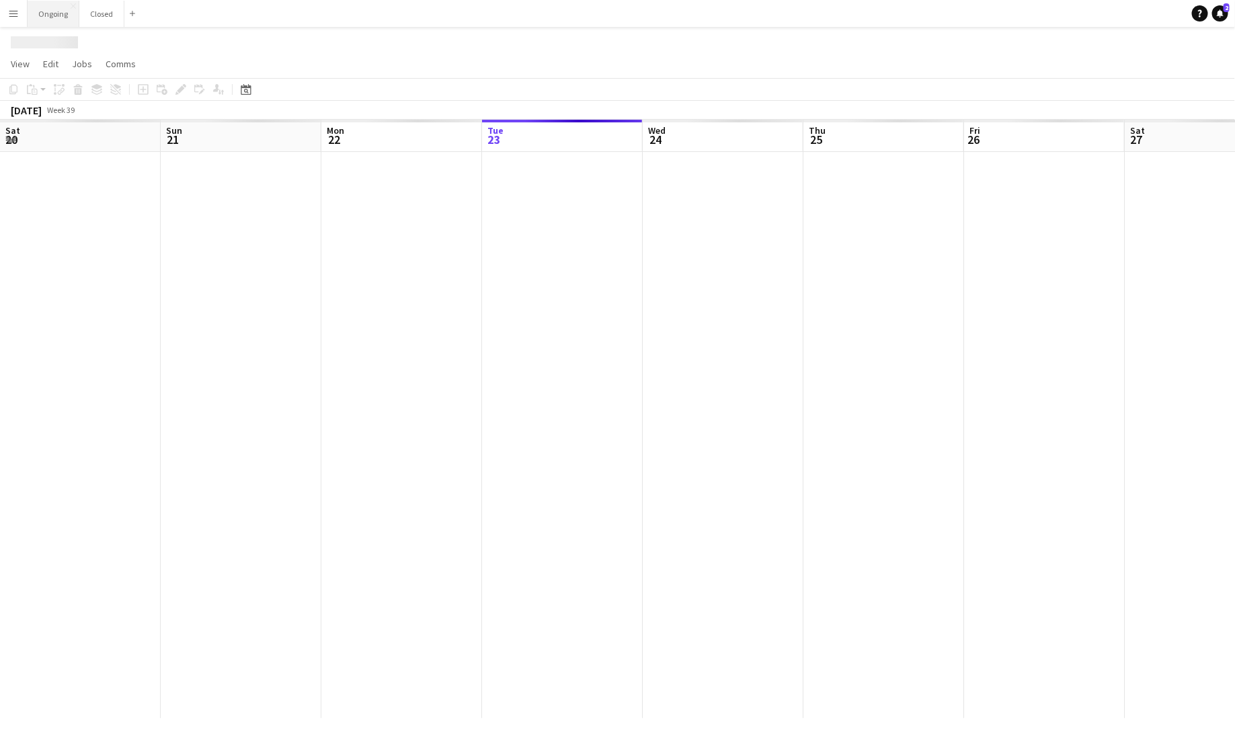
scroll to position [0, 321]
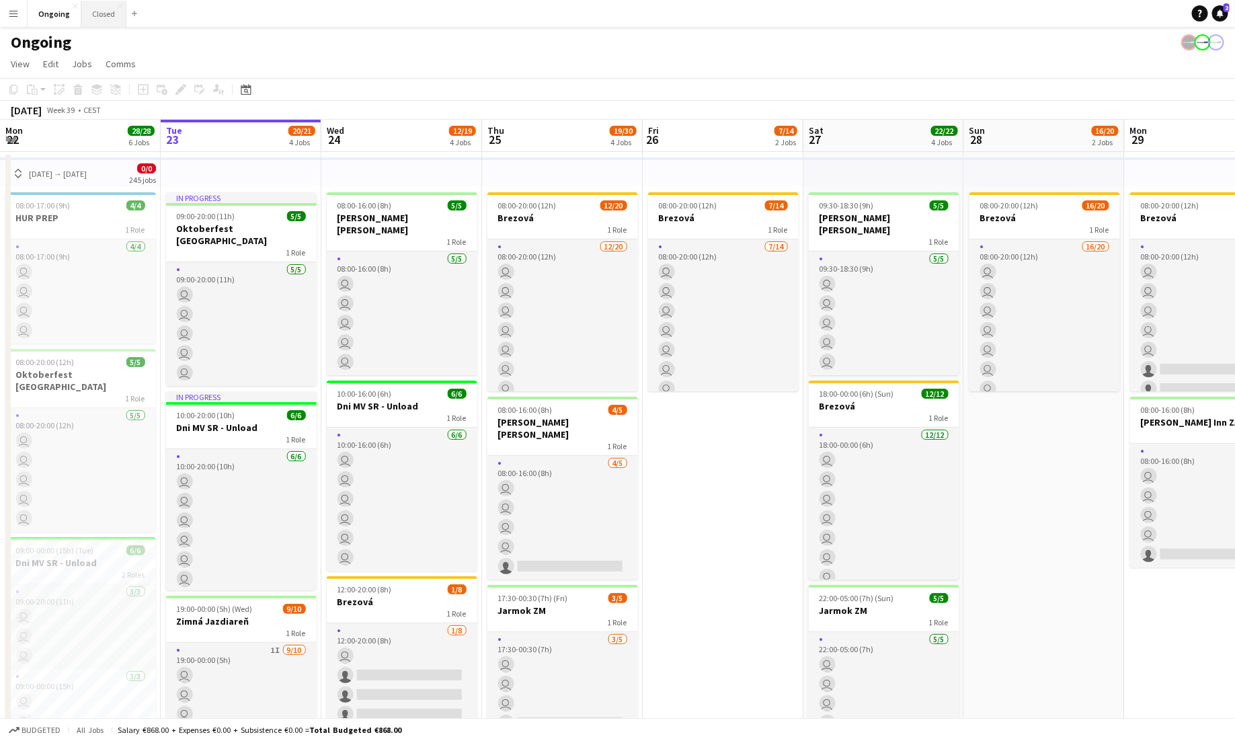
click at [101, 17] on button "Closed Close" at bounding box center [103, 14] width 45 height 26
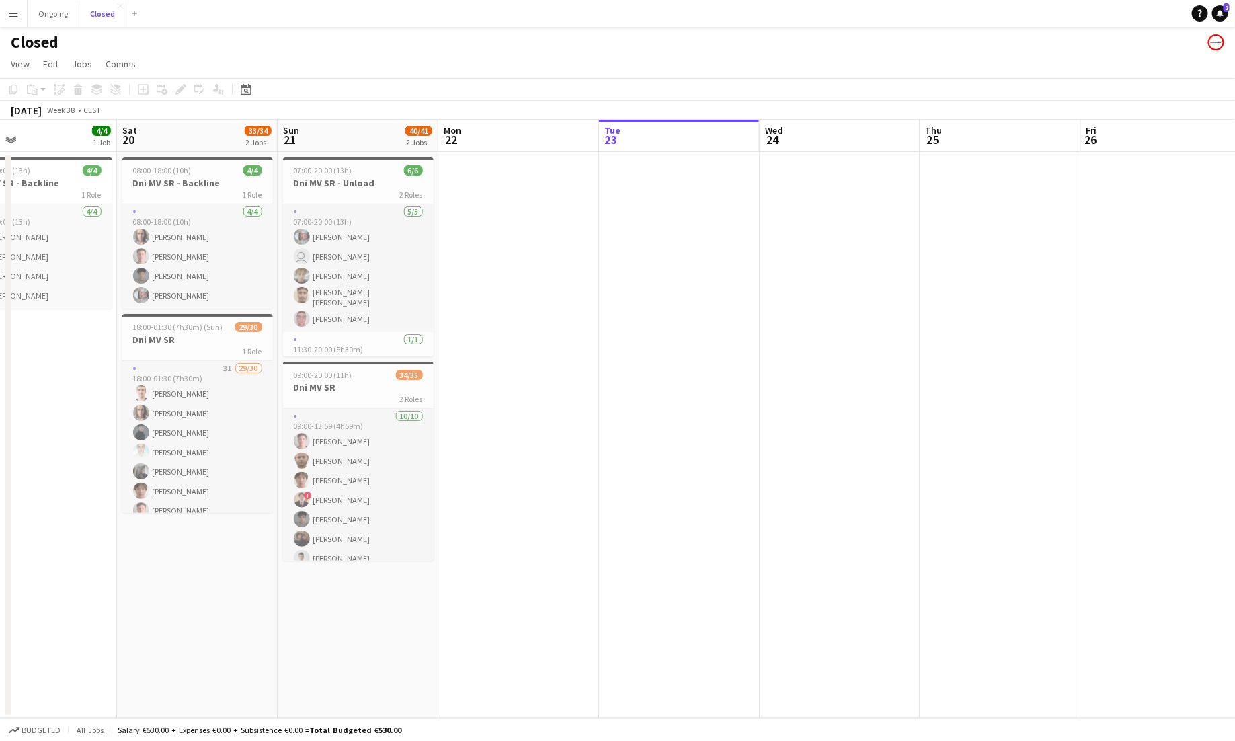
scroll to position [0, 332]
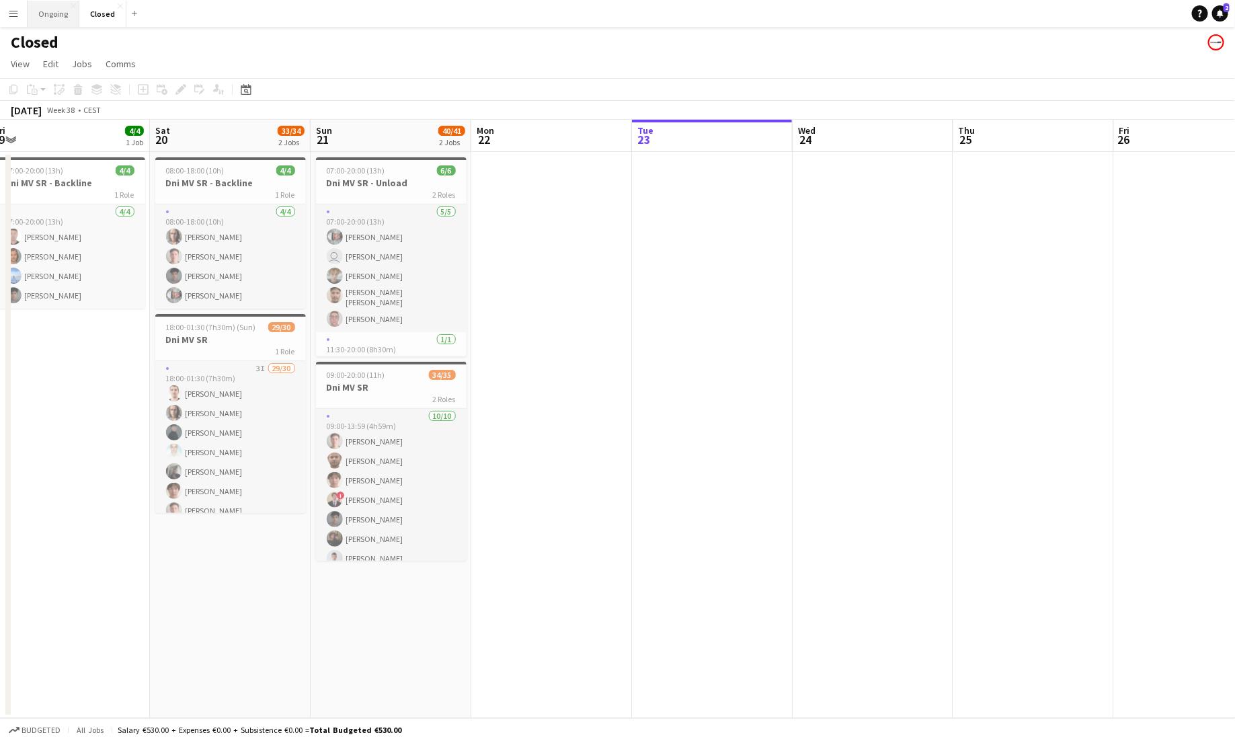
click at [51, 12] on button "Ongoing Close" at bounding box center [54, 14] width 52 height 26
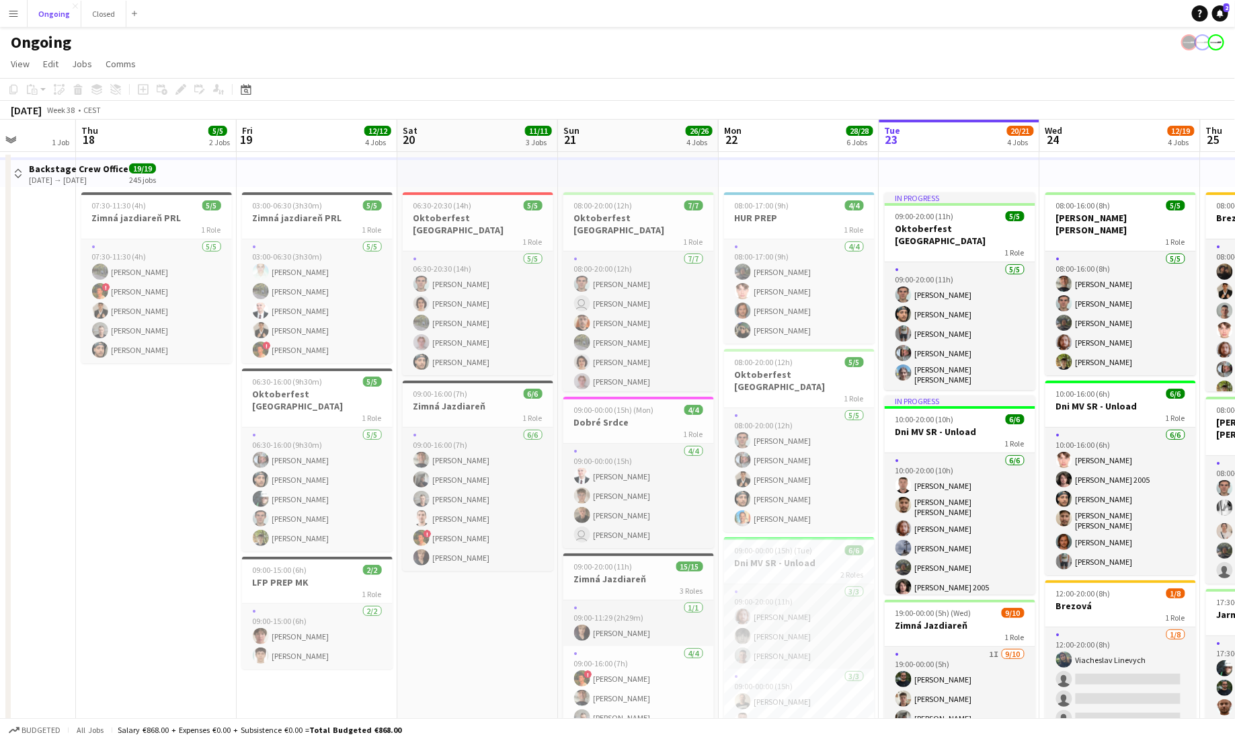
scroll to position [0, 406]
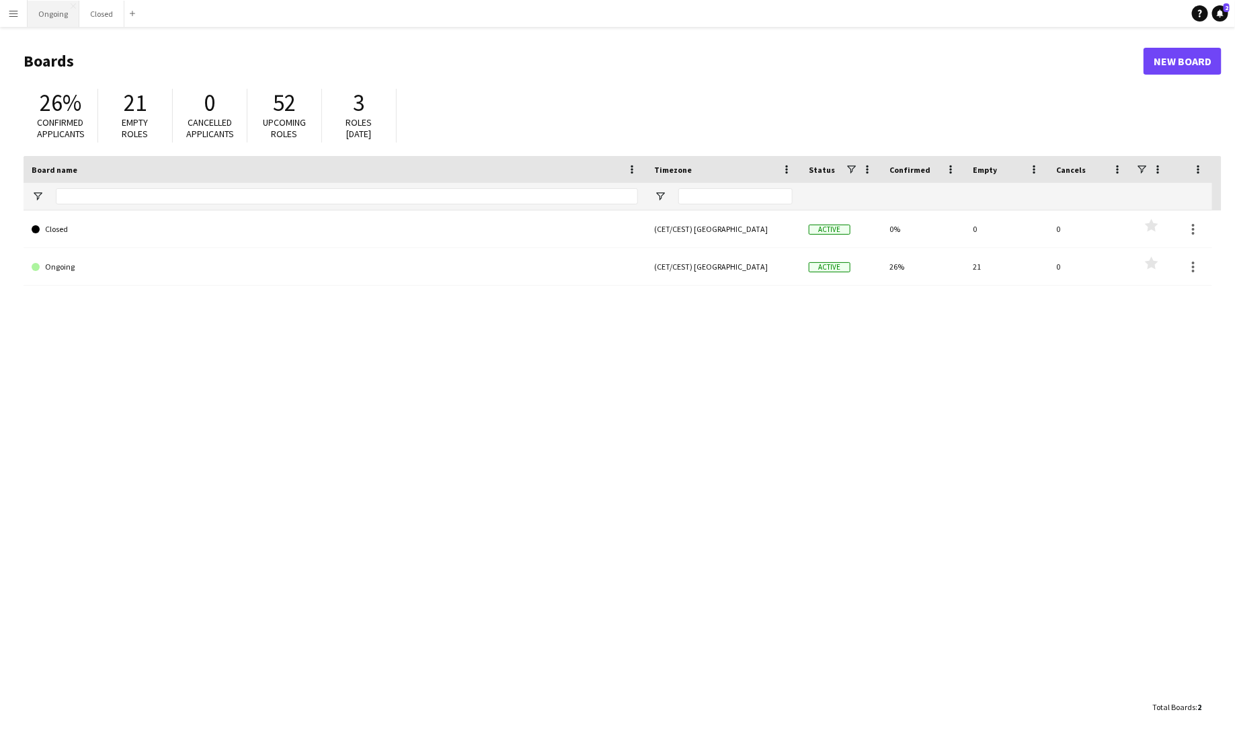
click at [61, 11] on button "Ongoing Close" at bounding box center [54, 14] width 52 height 26
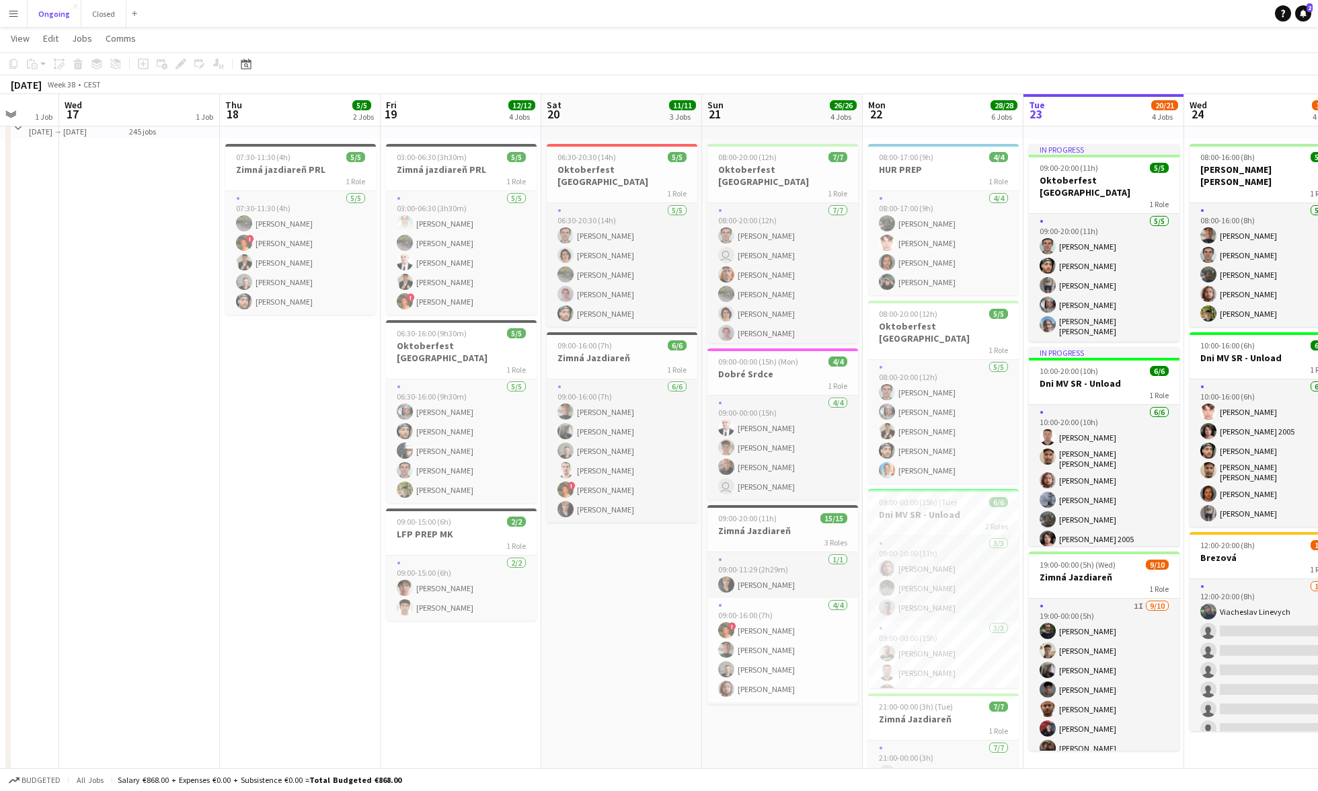
scroll to position [0, 429]
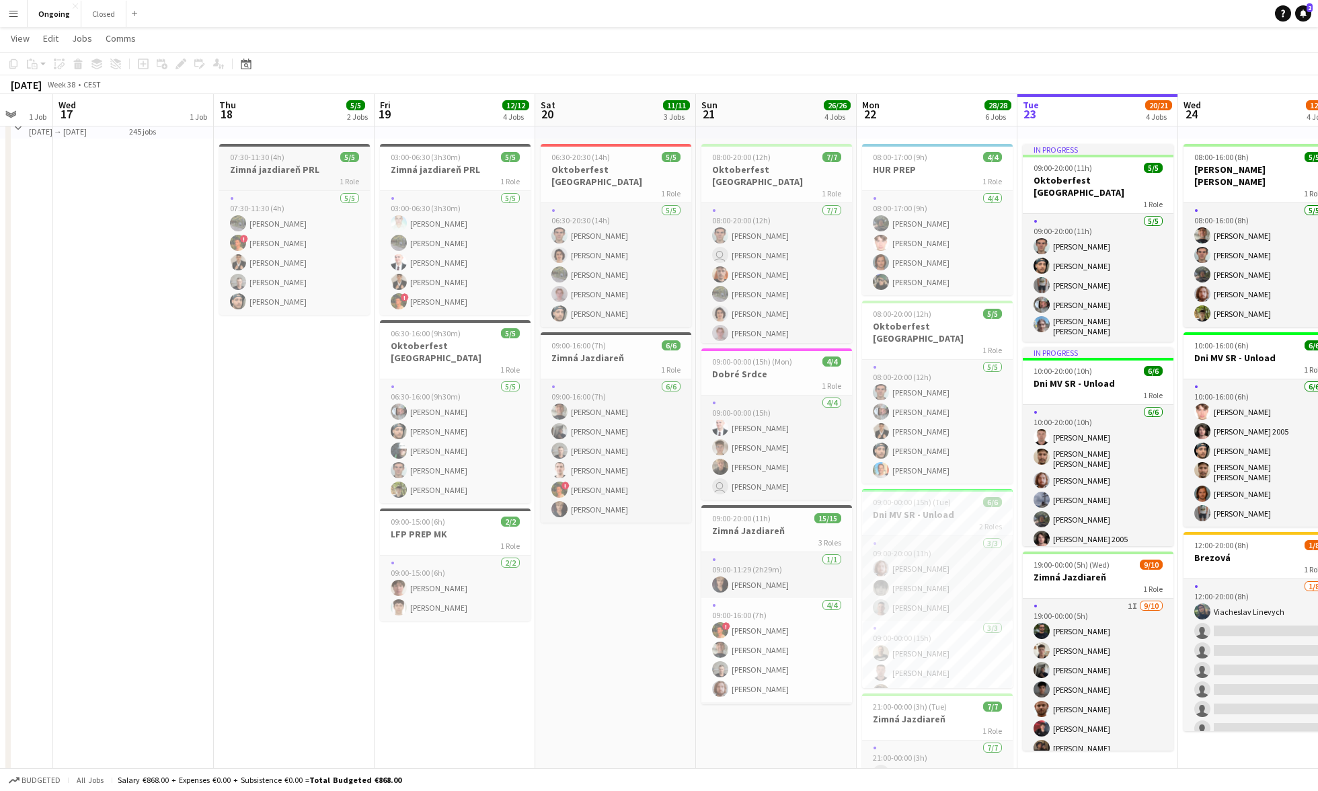
click at [302, 166] on h3 "Zimná jazdiareň PRL" at bounding box center [294, 169] width 151 height 12
click at [179, 65] on icon at bounding box center [180, 64] width 7 height 7
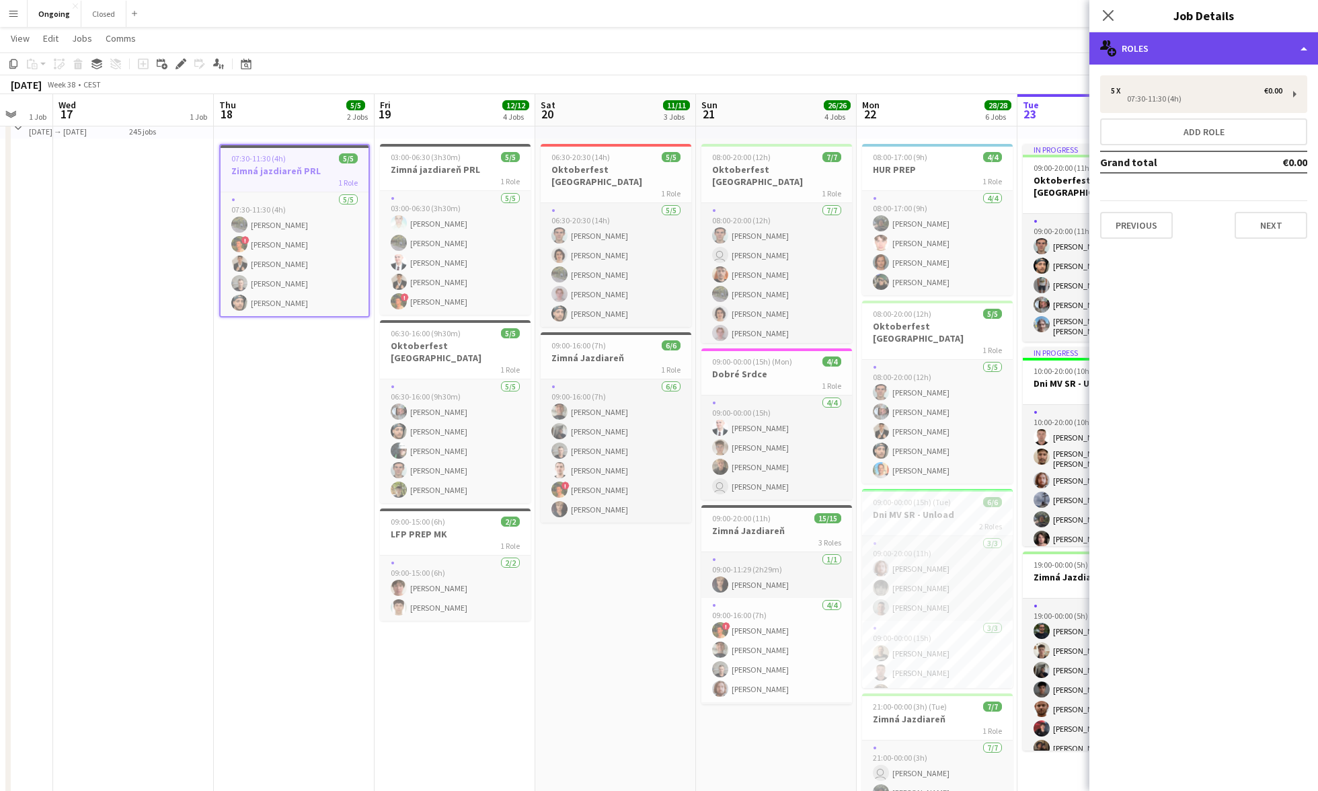
click at [772, 58] on div "multiple-users-add Roles" at bounding box center [1204, 48] width 229 height 32
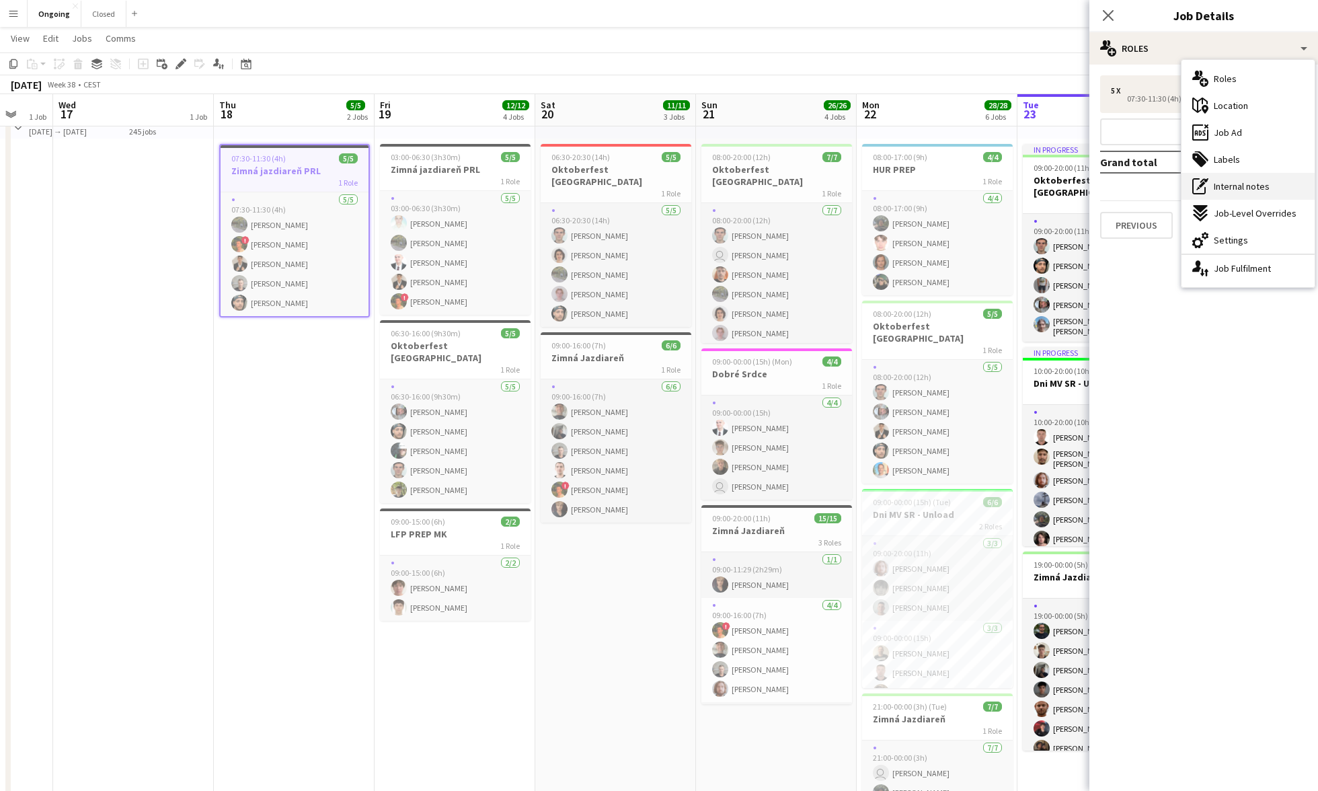
click at [772, 184] on span "Internal notes" at bounding box center [1242, 186] width 56 height 12
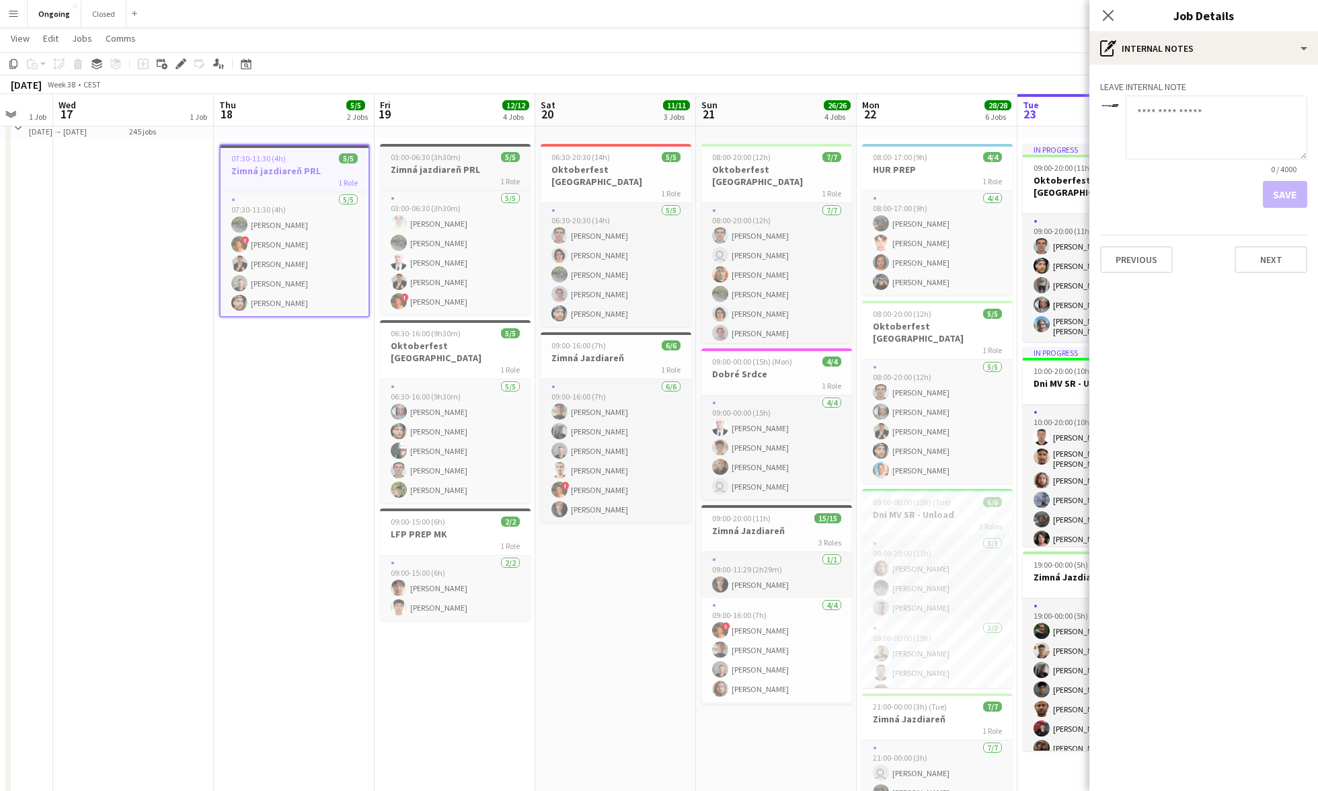
click at [477, 172] on h3 "Zimná jazdiareň PRL" at bounding box center [455, 169] width 151 height 12
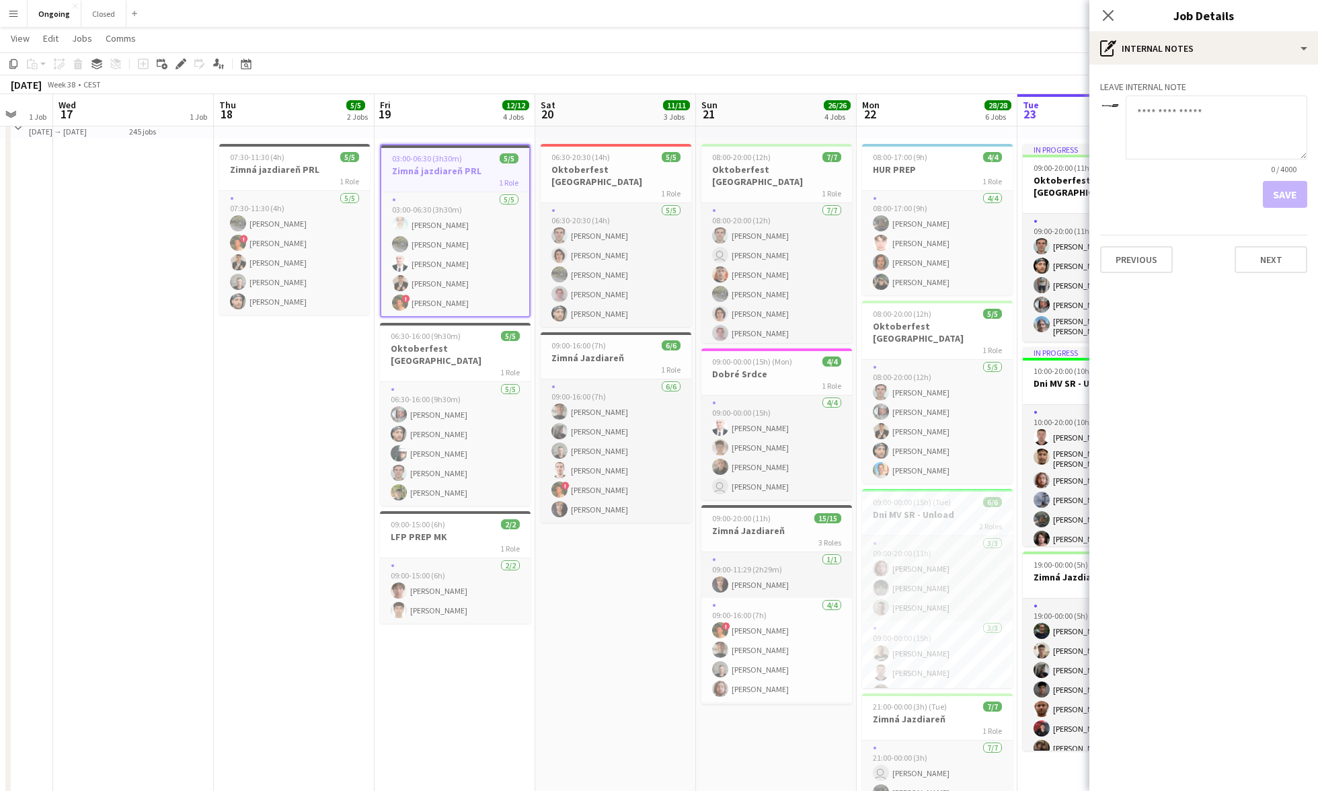
click at [108, 531] on app-date-cell at bounding box center [133, 605] width 161 height 1003
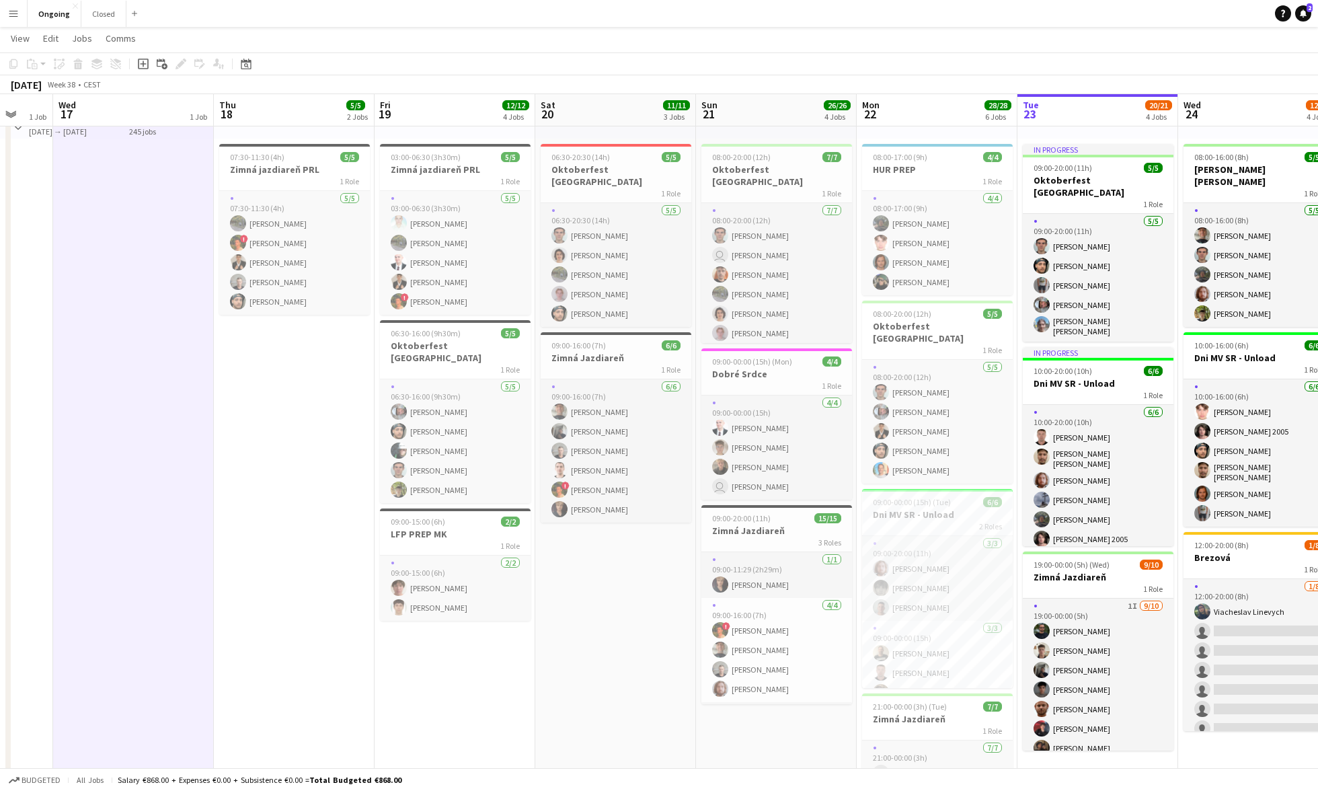
click at [17, 16] on app-icon "Menu" at bounding box center [13, 13] width 11 height 11
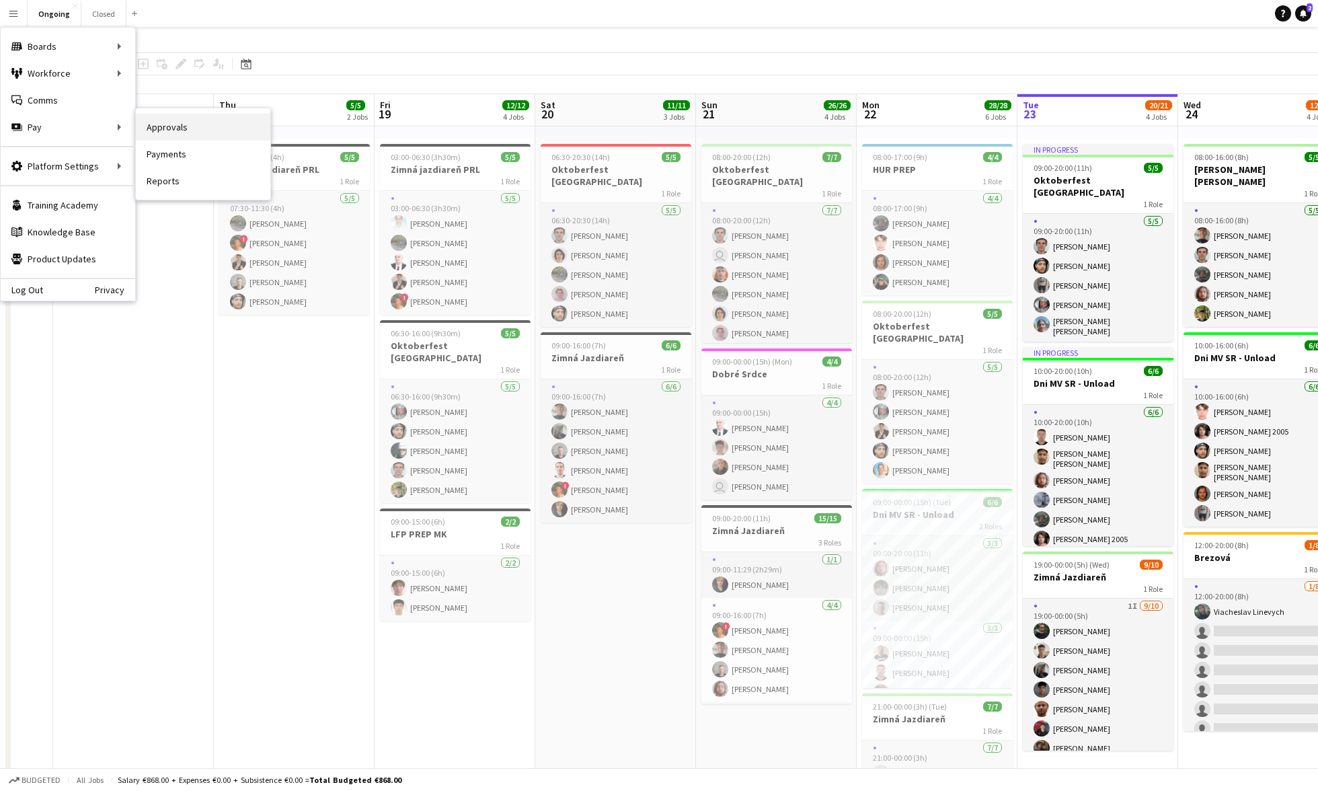
click at [163, 127] on link "Approvals" at bounding box center [203, 127] width 135 height 27
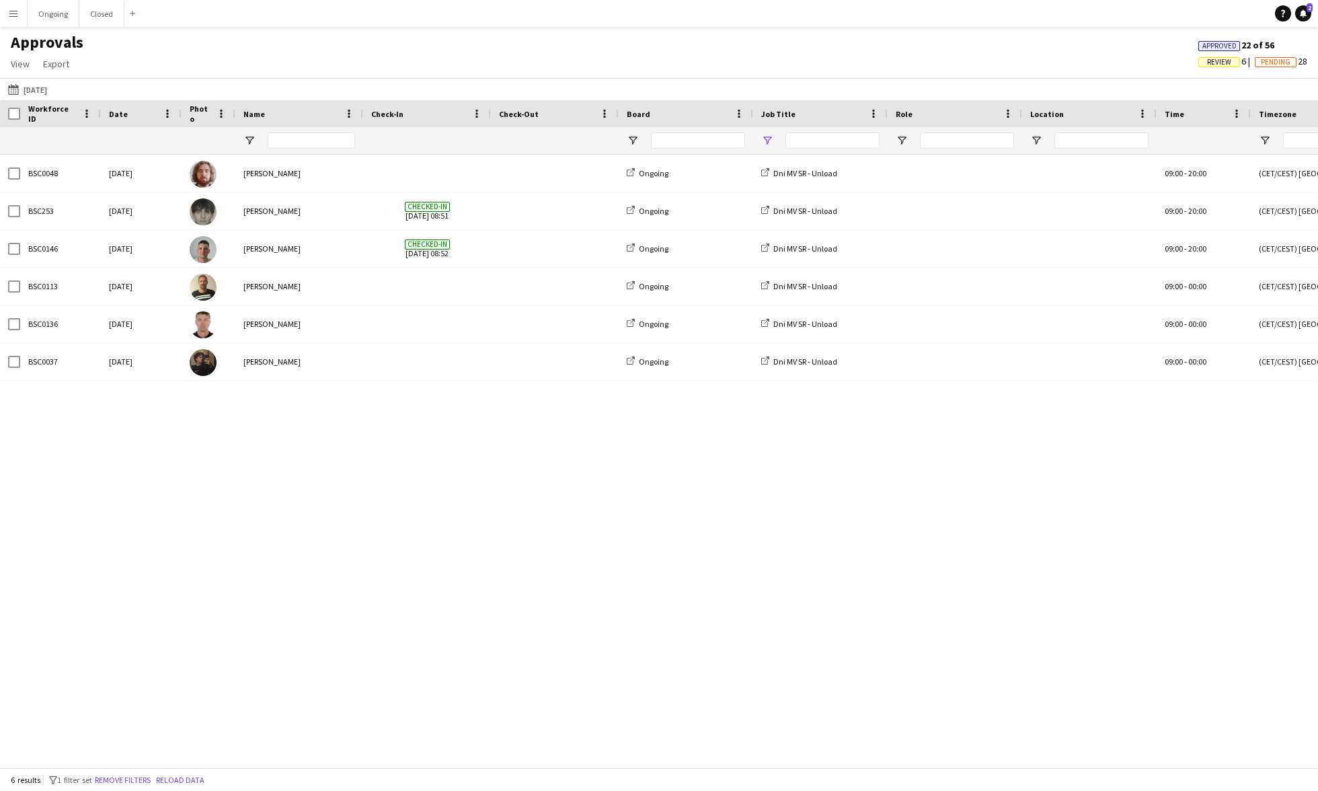
type input "**********"
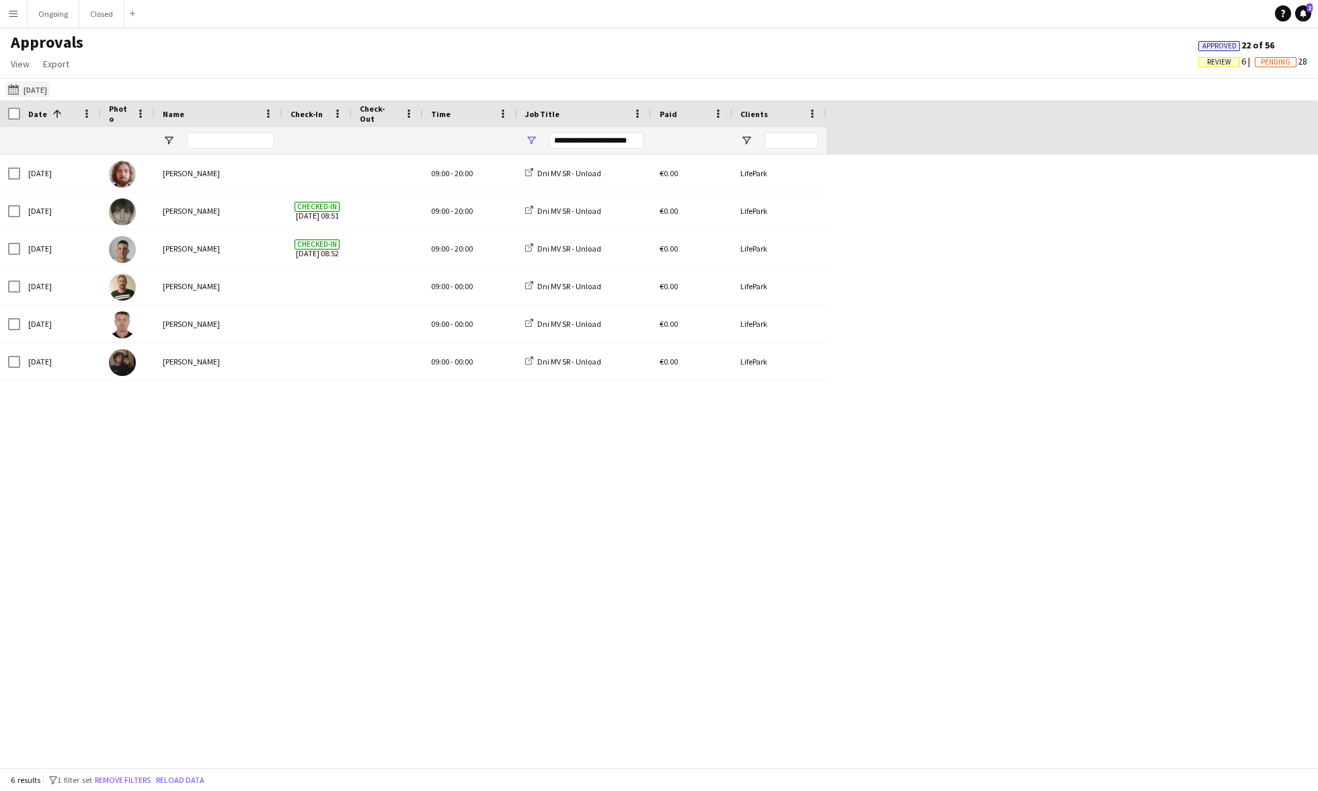
click at [33, 87] on button "Yesterday Yesterday" at bounding box center [27, 89] width 44 height 16
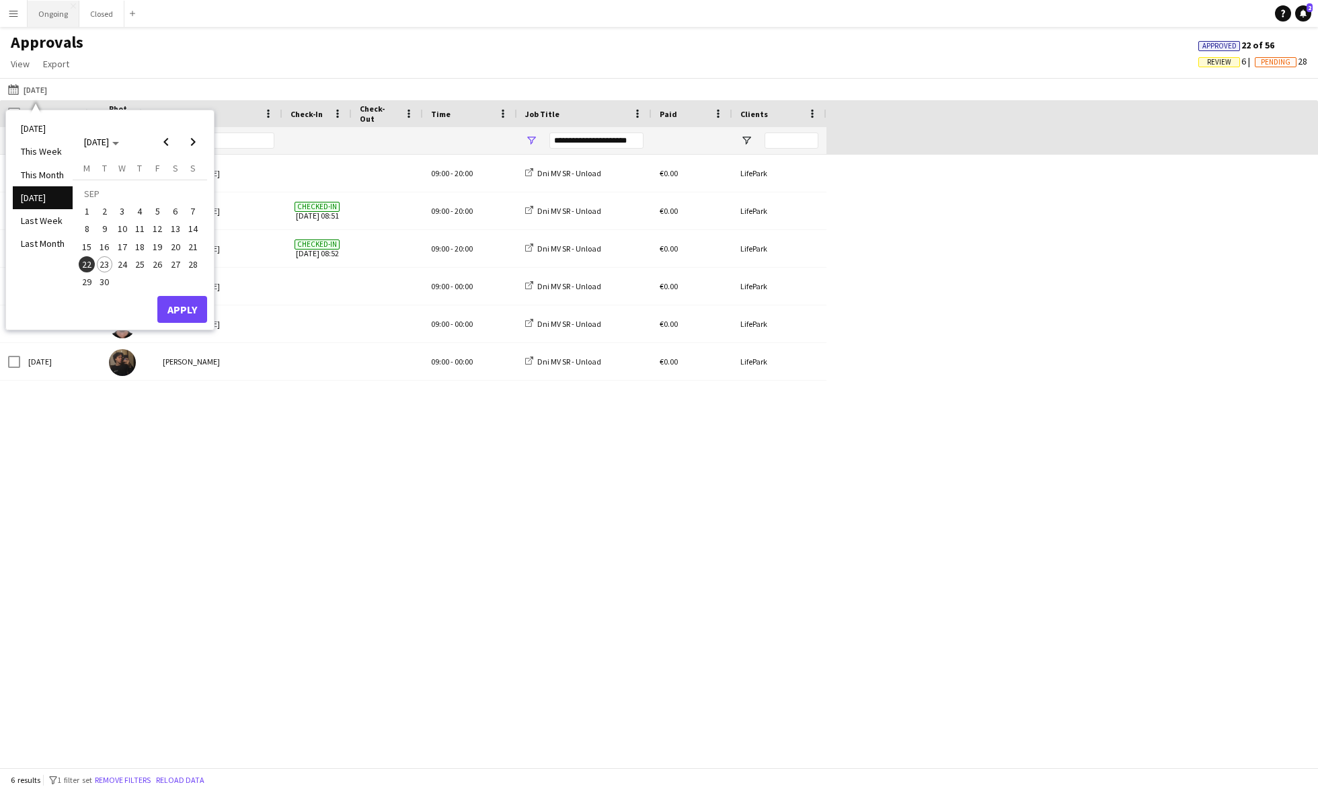
click at [53, 13] on button "Ongoing Close" at bounding box center [54, 14] width 52 height 26
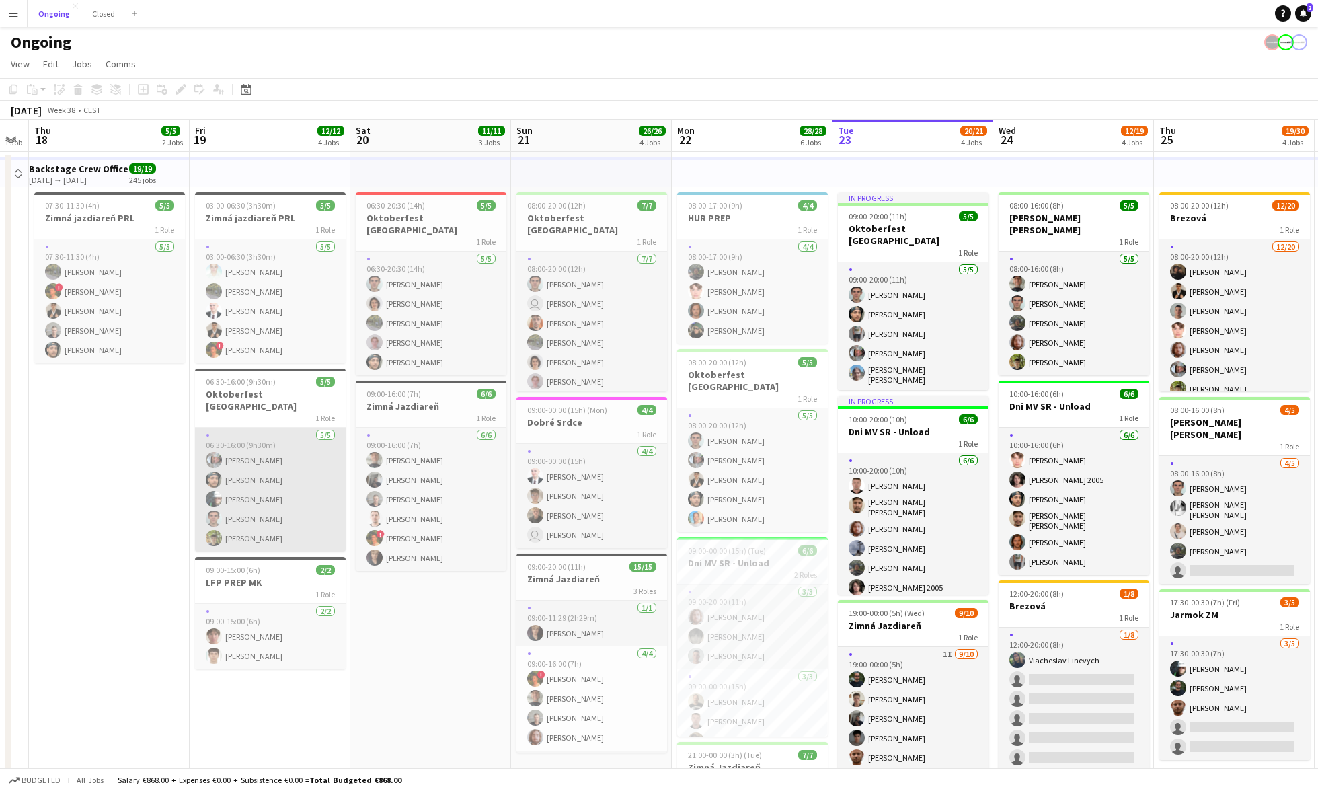
scroll to position [0, 420]
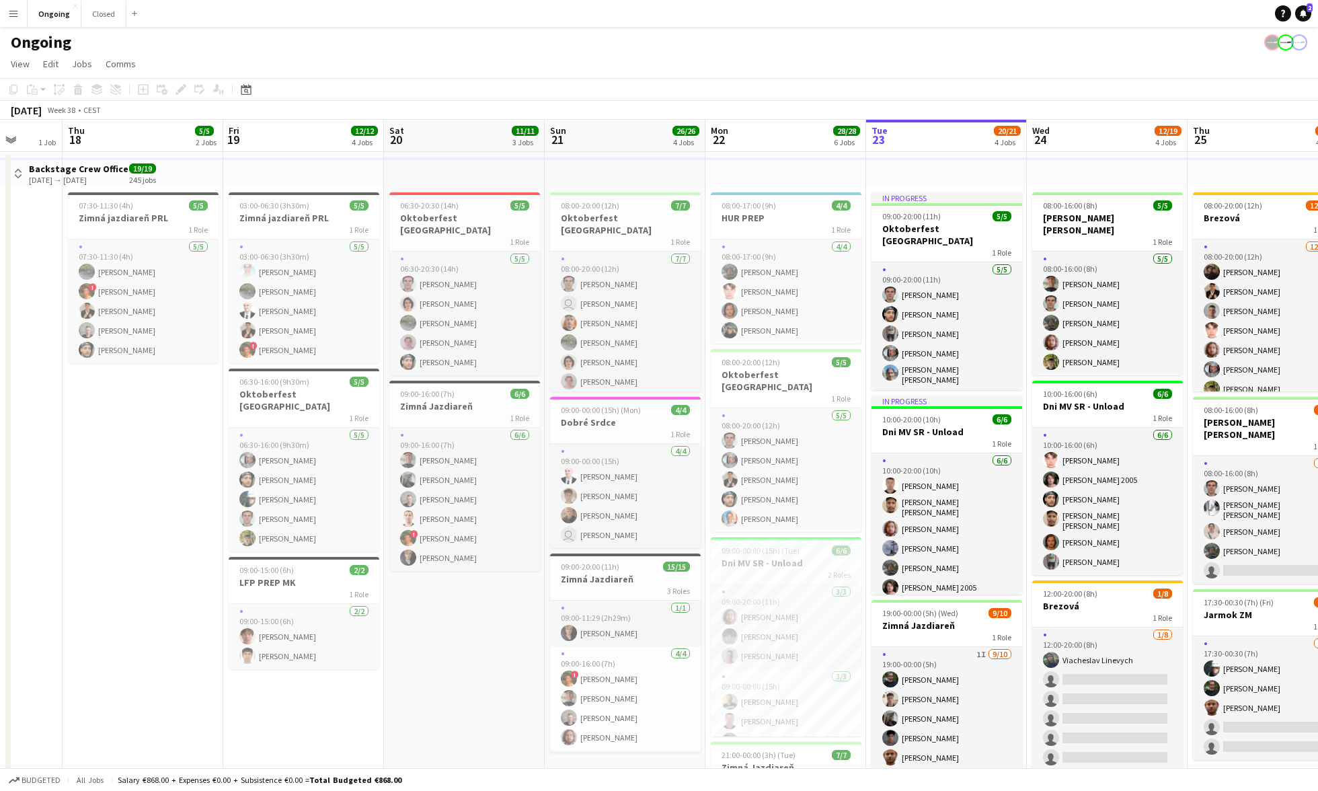
click at [17, 17] on app-icon "Menu" at bounding box center [13, 13] width 11 height 11
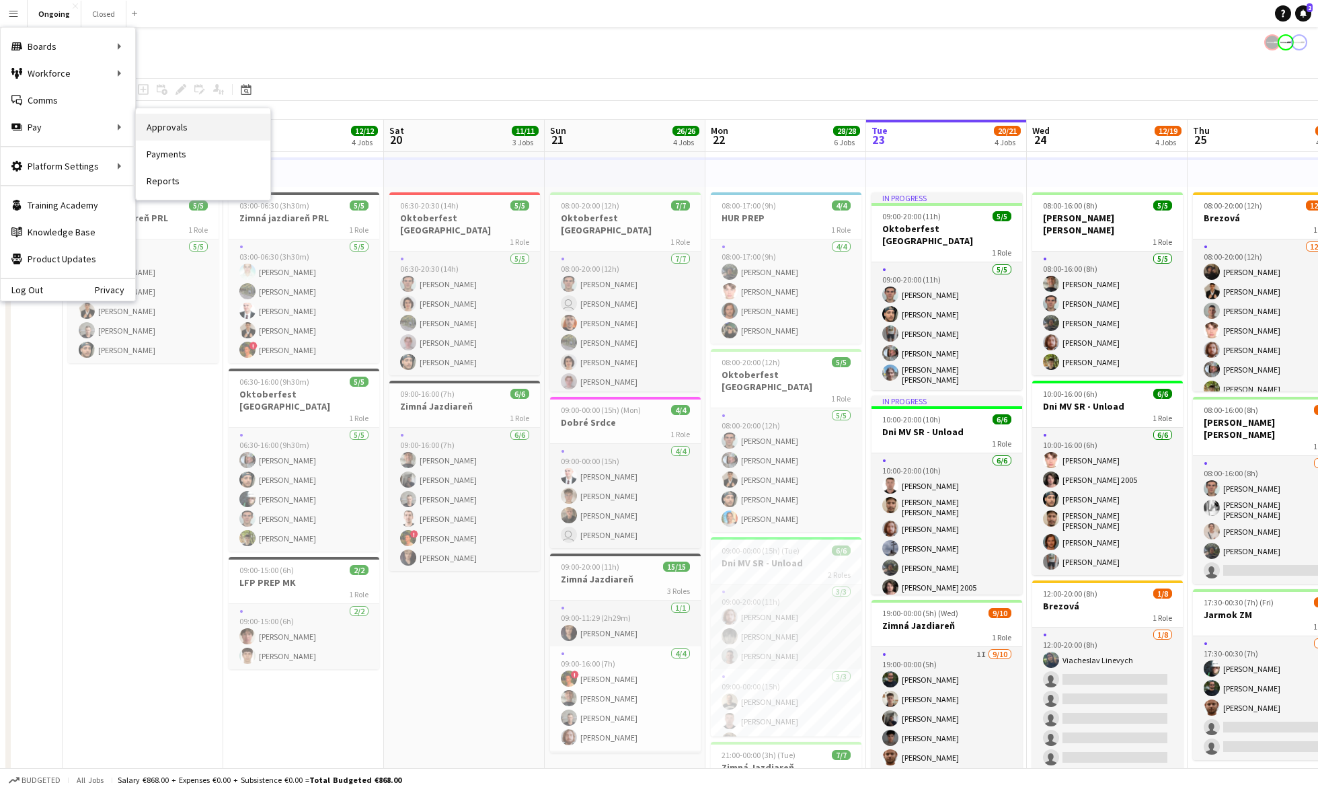
click at [159, 130] on link "Approvals" at bounding box center [203, 127] width 135 height 27
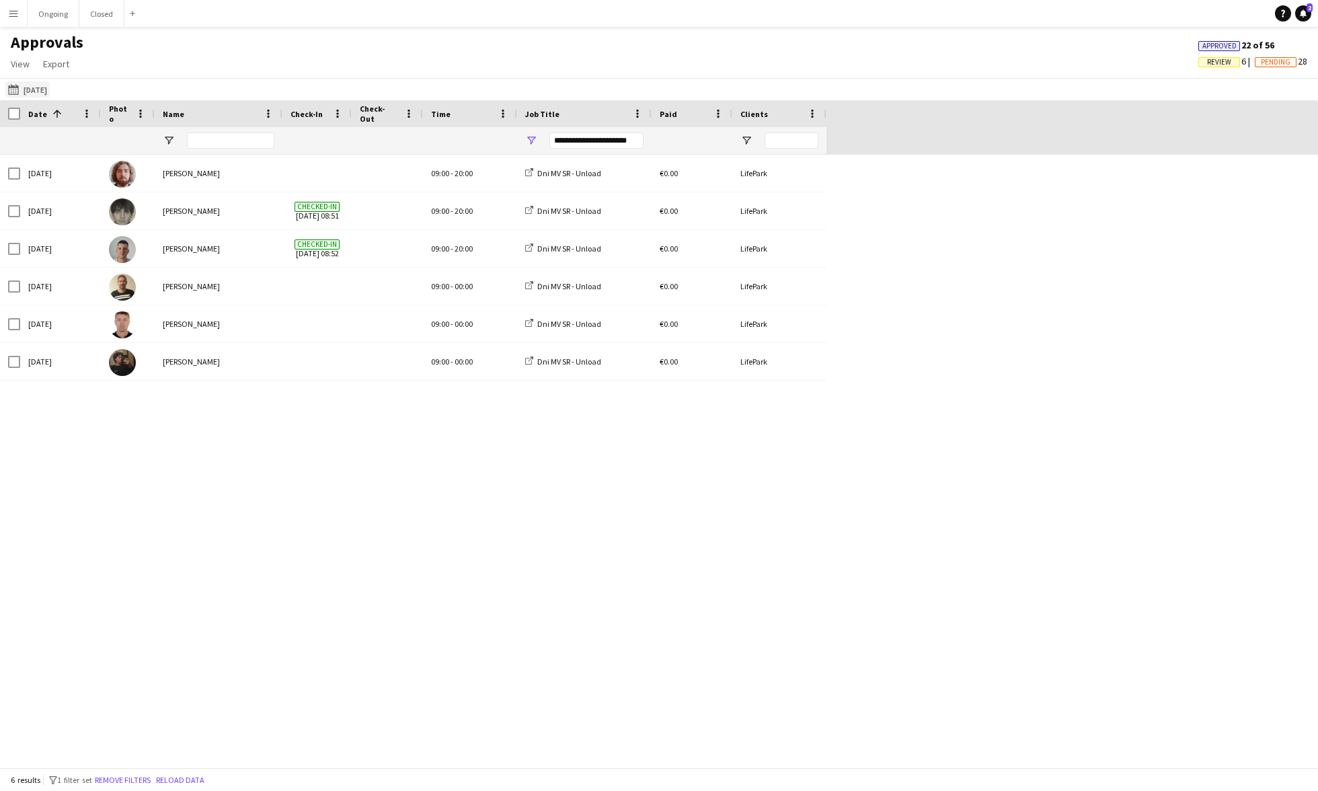
click at [40, 81] on button "Yesterday Yesterday" at bounding box center [27, 89] width 44 height 16
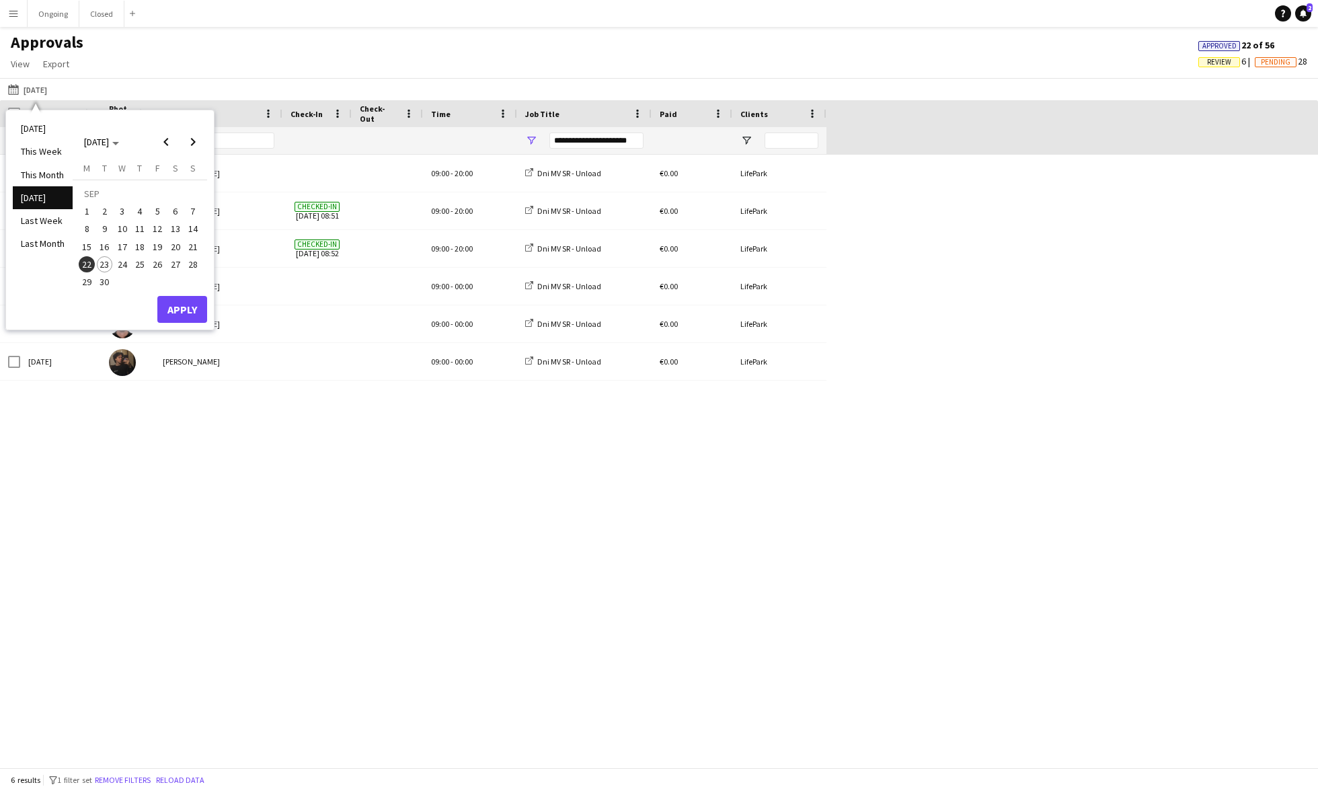
click at [119, 243] on span "17" at bounding box center [122, 247] width 16 height 16
click at [172, 245] on span "20" at bounding box center [175, 247] width 16 height 16
click at [176, 313] on button "Apply" at bounding box center [182, 309] width 50 height 27
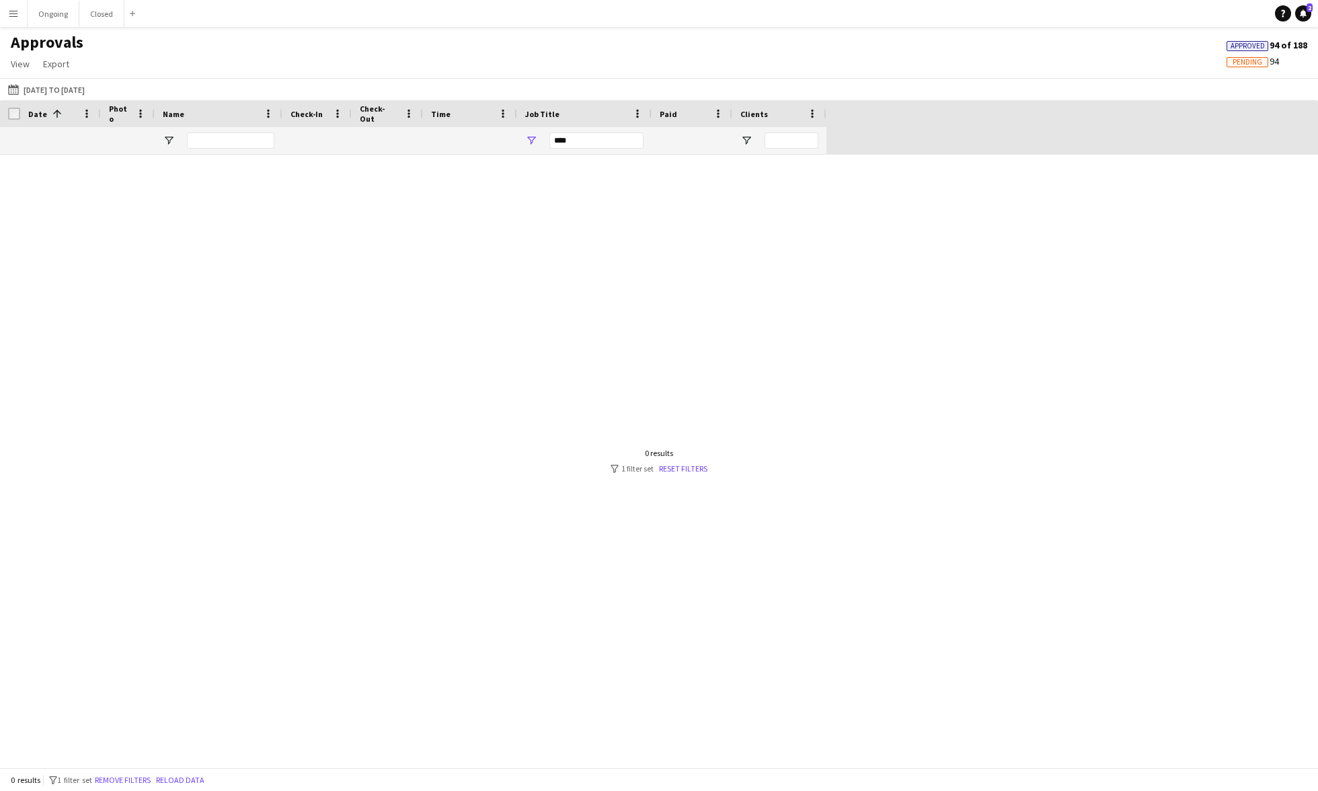
click at [613, 134] on div "***" at bounding box center [596, 140] width 94 height 16
click at [563, 224] on div "(Select All)" at bounding box center [600, 223] width 106 height 10
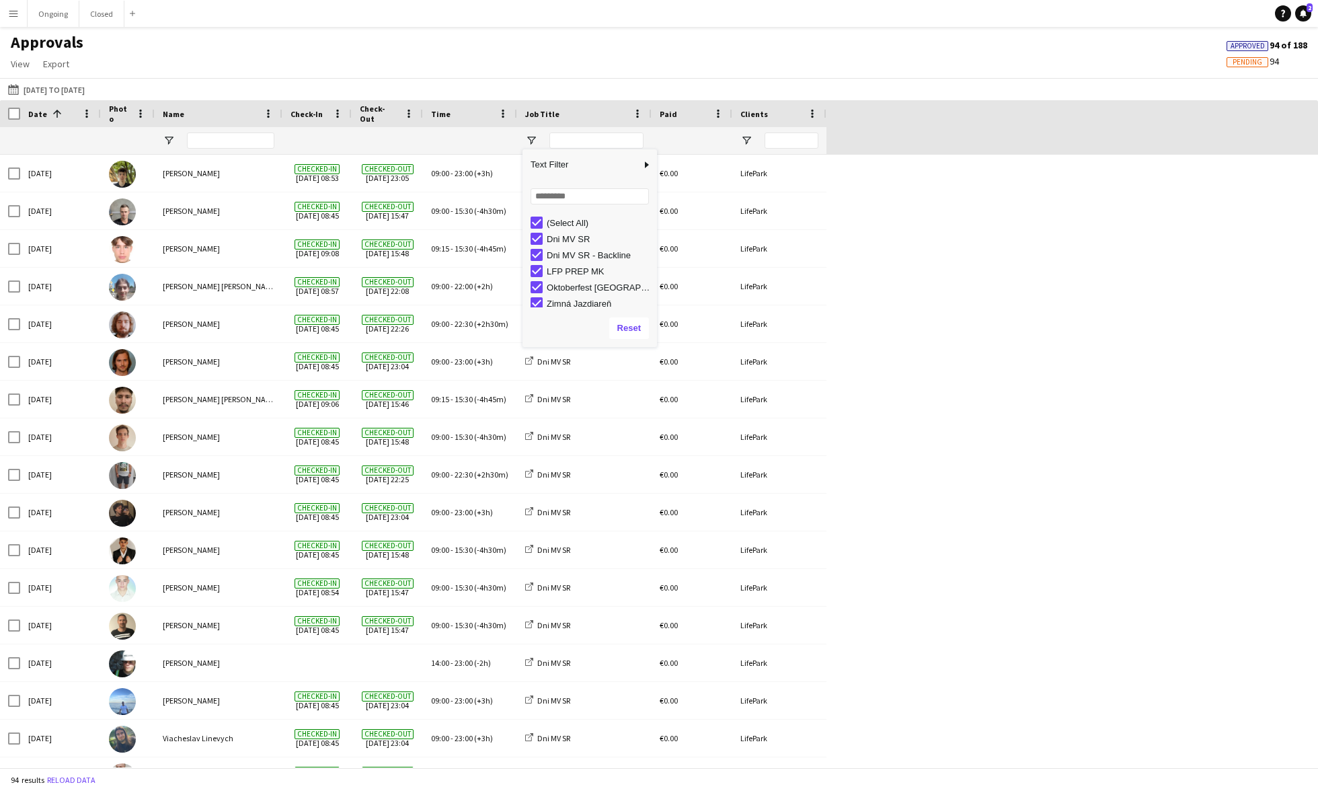
click at [563, 224] on div "(Select All)" at bounding box center [600, 223] width 106 height 10
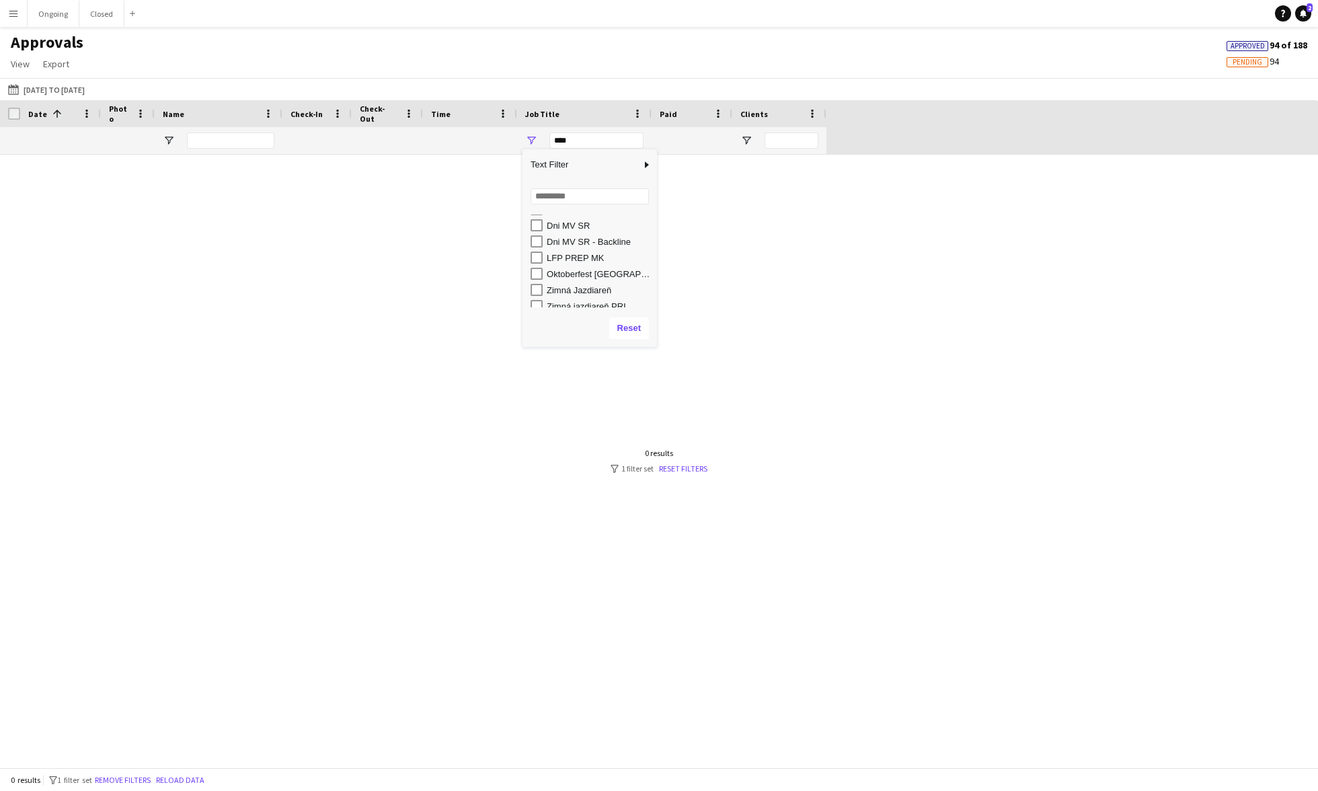
scroll to position [20, 0]
click at [581, 300] on div "Zimná jazdiareň PRL" at bounding box center [600, 300] width 106 height 10
type input "**********"
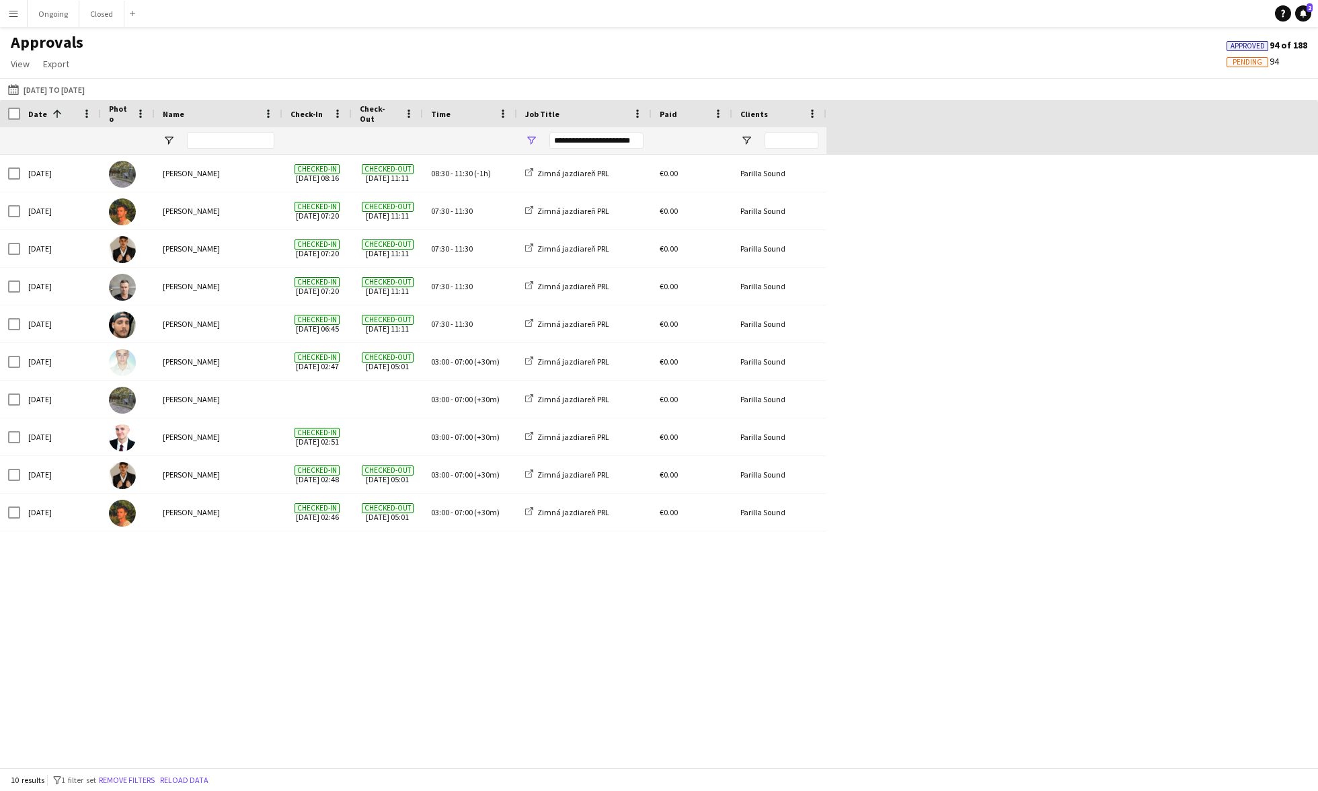
click at [287, 655] on div "Thu, 18 Sep 2025 Marián Belány Checked-in 18-09-2025 08:16 Checked-out 18-09-20…" at bounding box center [659, 461] width 1318 height 613
click at [57, 84] on button "Yesterday 17-09-2025 to 20-09-2025" at bounding box center [46, 89] width 82 height 16
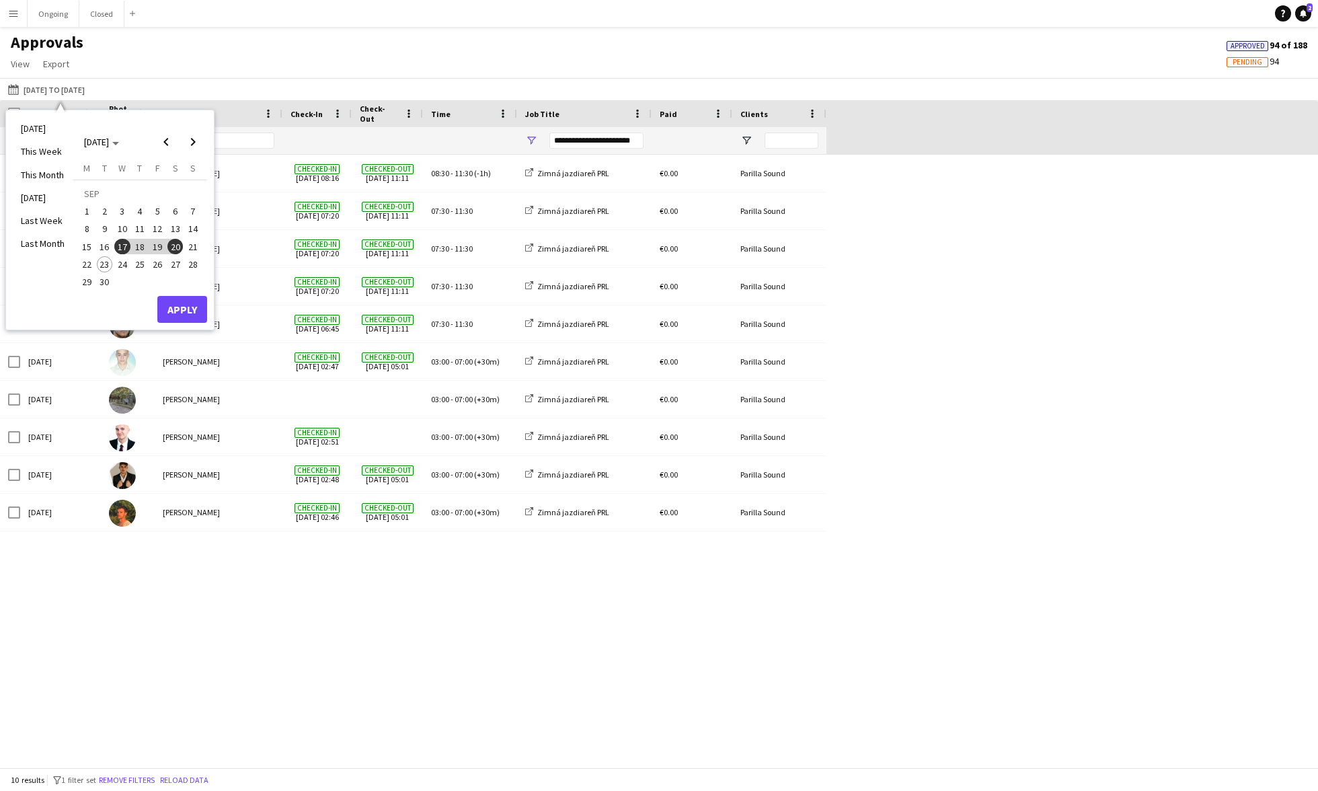
click at [211, 695] on div "Thu, 18 Sep 2025 Marián Belány Checked-in 18-09-2025 08:16 Checked-out 18-09-20…" at bounding box center [659, 461] width 1318 height 613
click at [138, 245] on span "18" at bounding box center [140, 247] width 16 height 16
click at [180, 313] on button "Apply" at bounding box center [182, 309] width 50 height 27
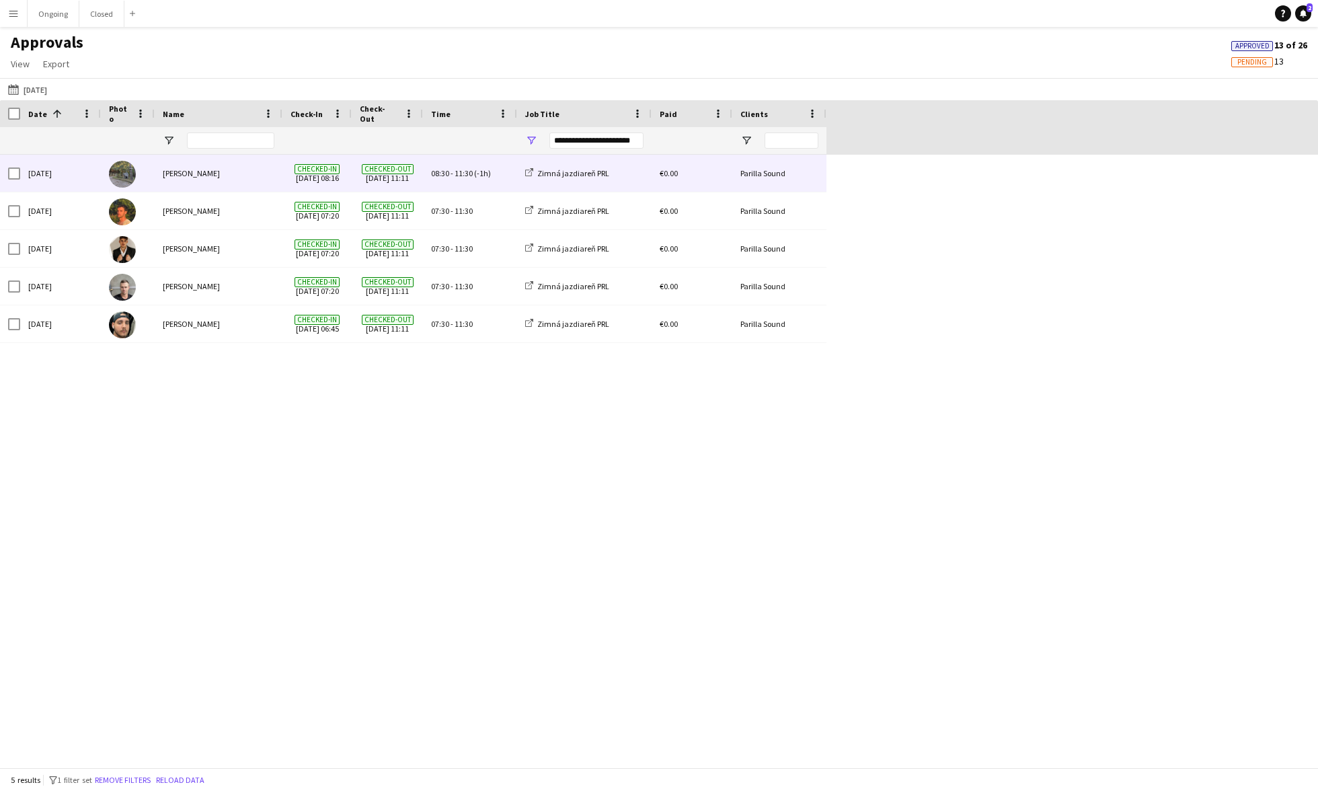
click at [455, 180] on div "08:30 - 11:30 (-1h)" at bounding box center [470, 173] width 94 height 37
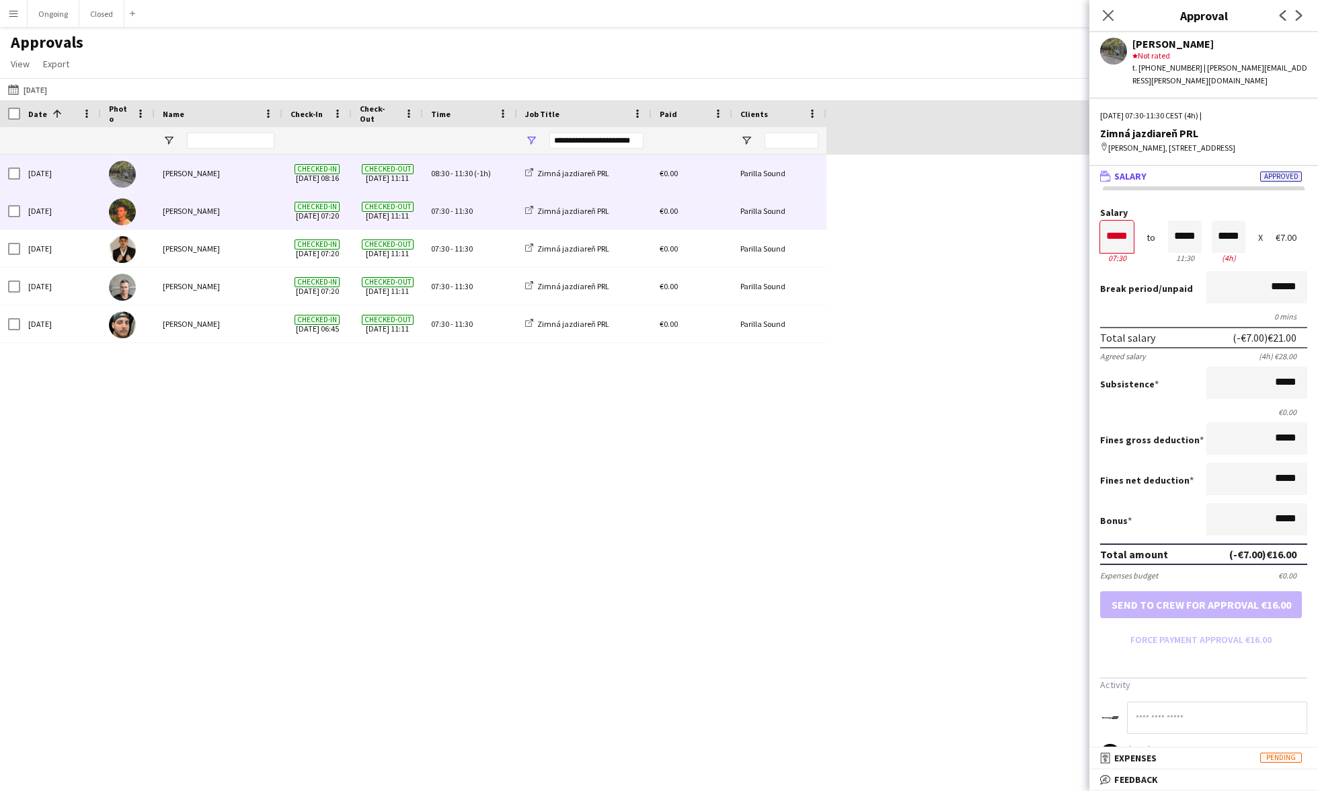
click at [445, 217] on div "07:30 - 11:30" at bounding box center [470, 210] width 94 height 37
click at [470, 173] on span "11:30" at bounding box center [464, 173] width 18 height 10
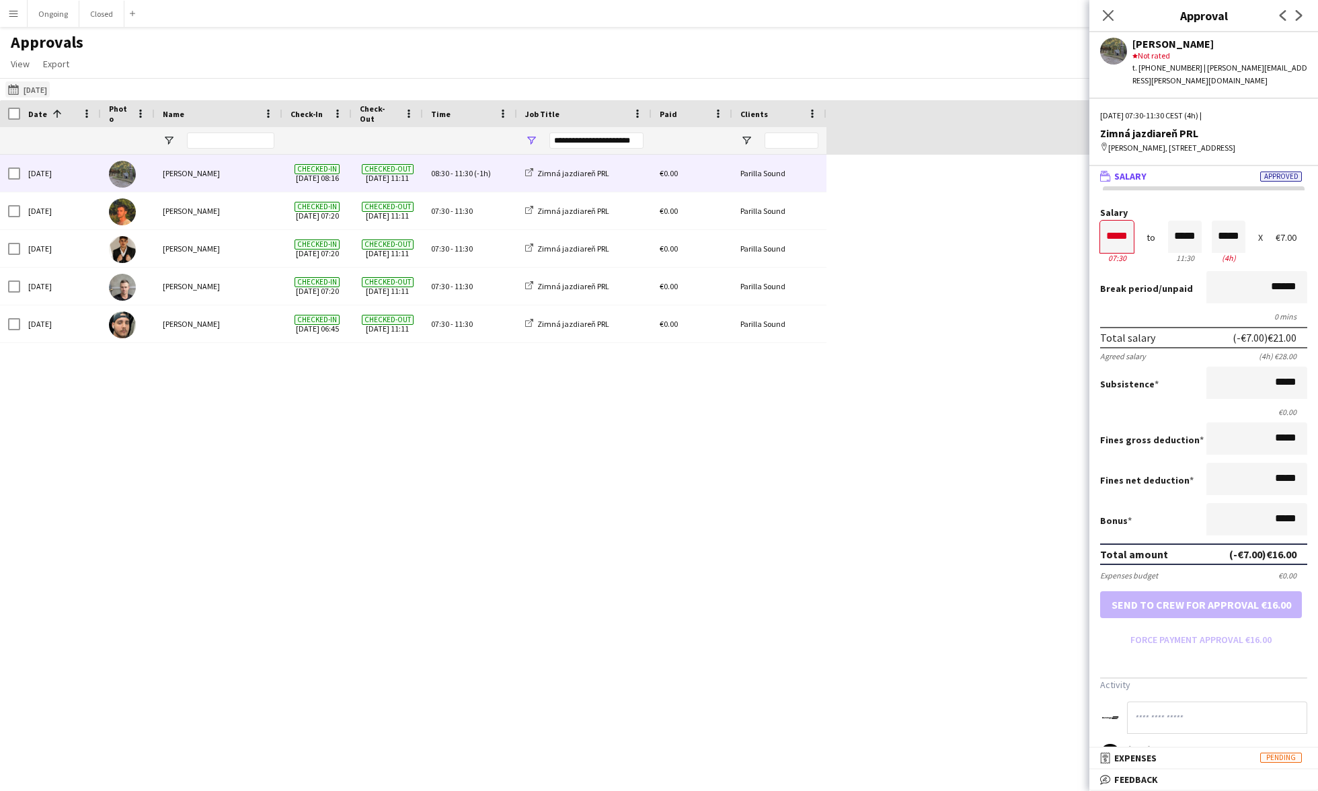
click at [42, 84] on button "Yesterday 18-09-2025" at bounding box center [27, 89] width 44 height 16
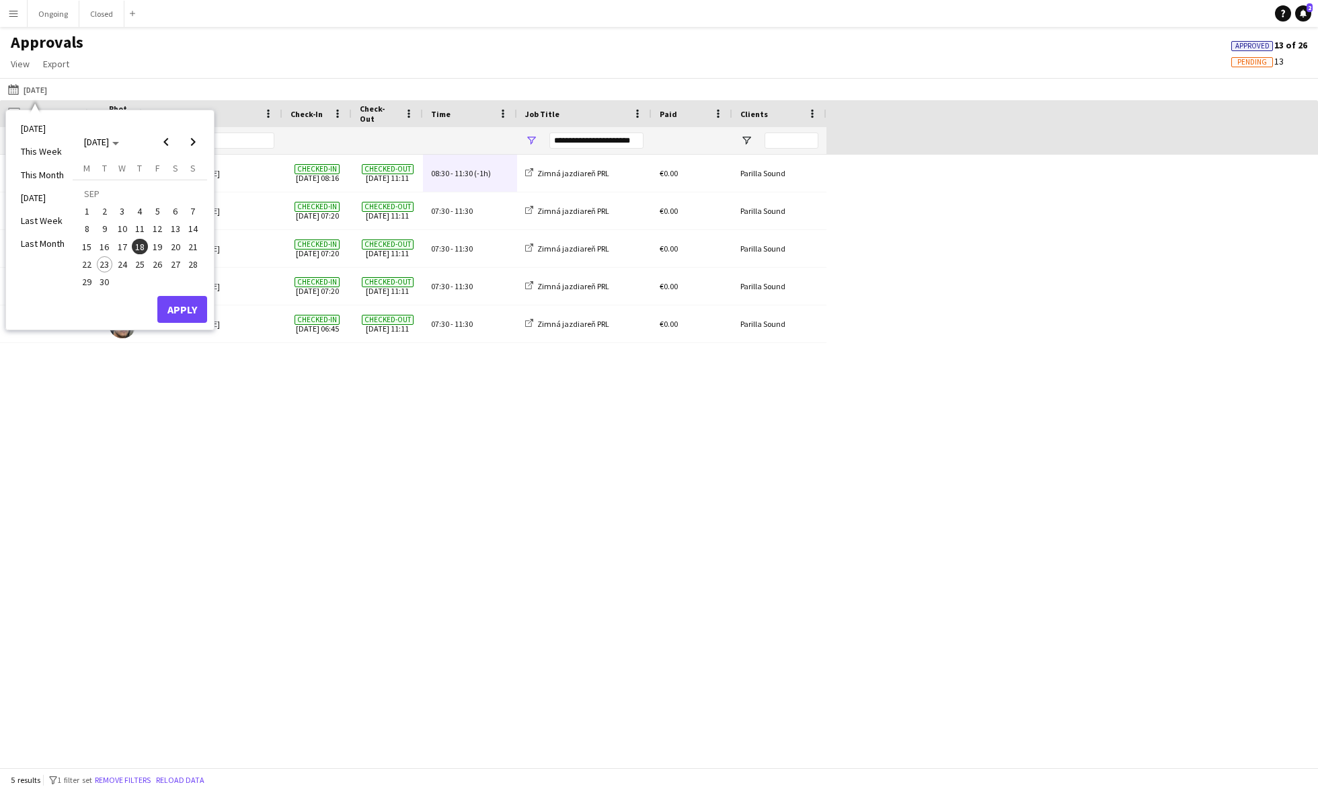
click at [154, 249] on span "19" at bounding box center [157, 247] width 16 height 16
click at [180, 307] on button "Apply" at bounding box center [182, 309] width 50 height 27
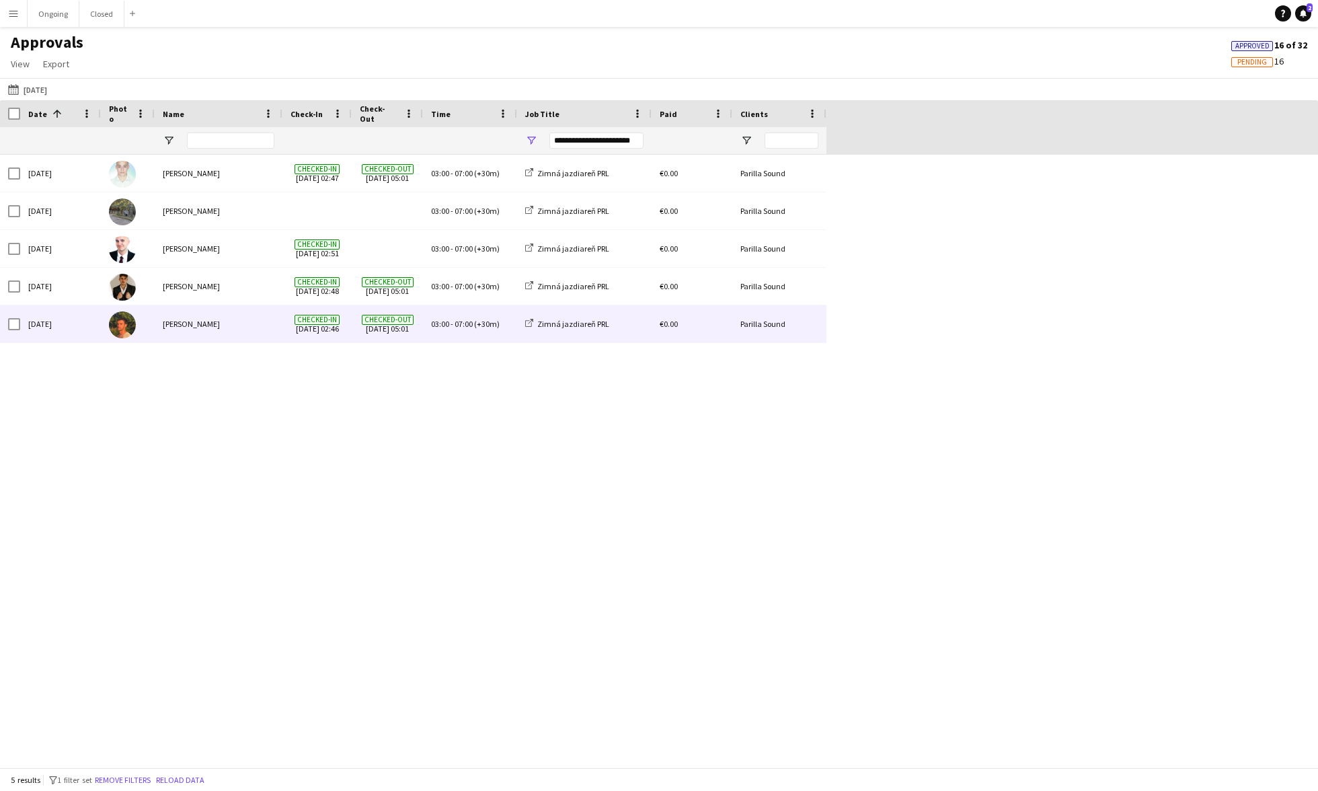
click at [484, 321] on span "(+30m)" at bounding box center [487, 324] width 26 height 10
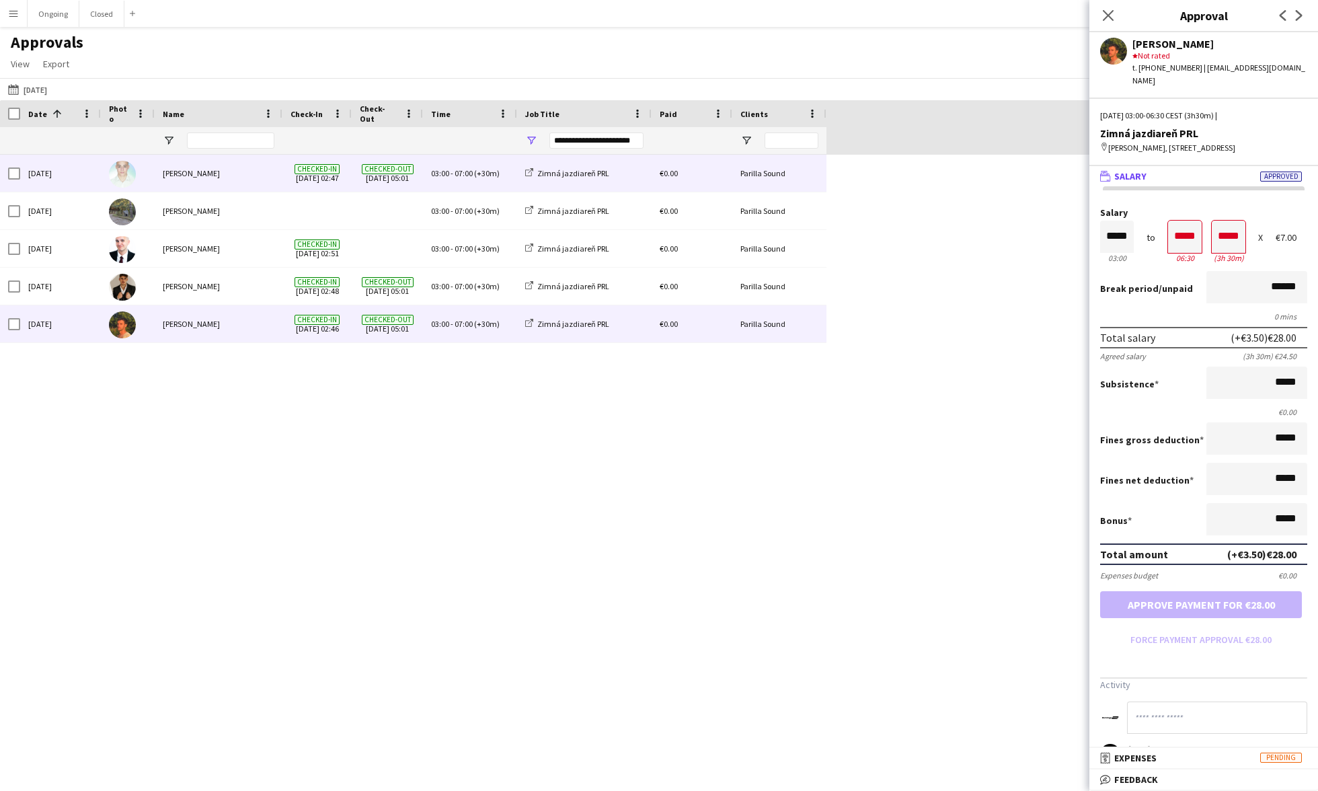
click at [469, 183] on div "03:00 - 07:00 (+30m)" at bounding box center [470, 173] width 94 height 37
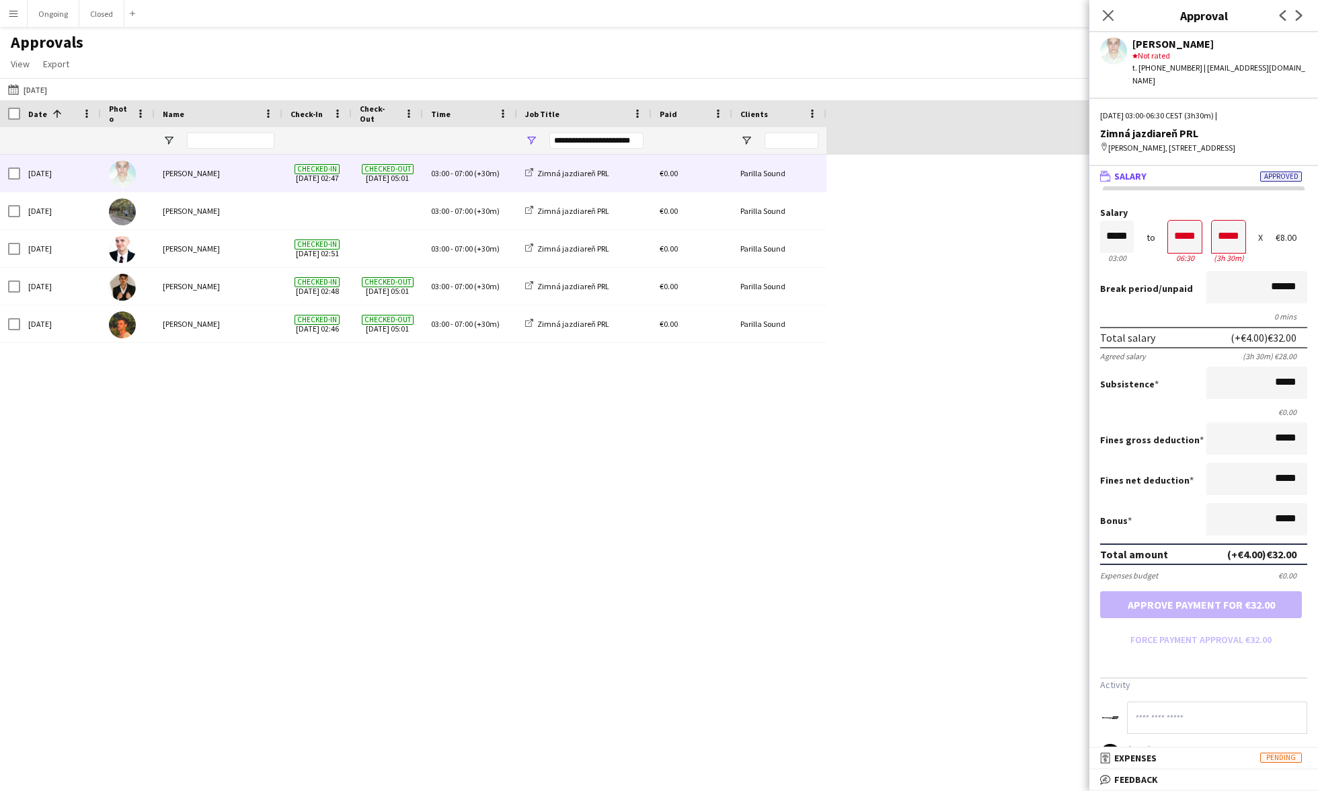
click at [20, 17] on button "Menu" at bounding box center [13, 13] width 27 height 27
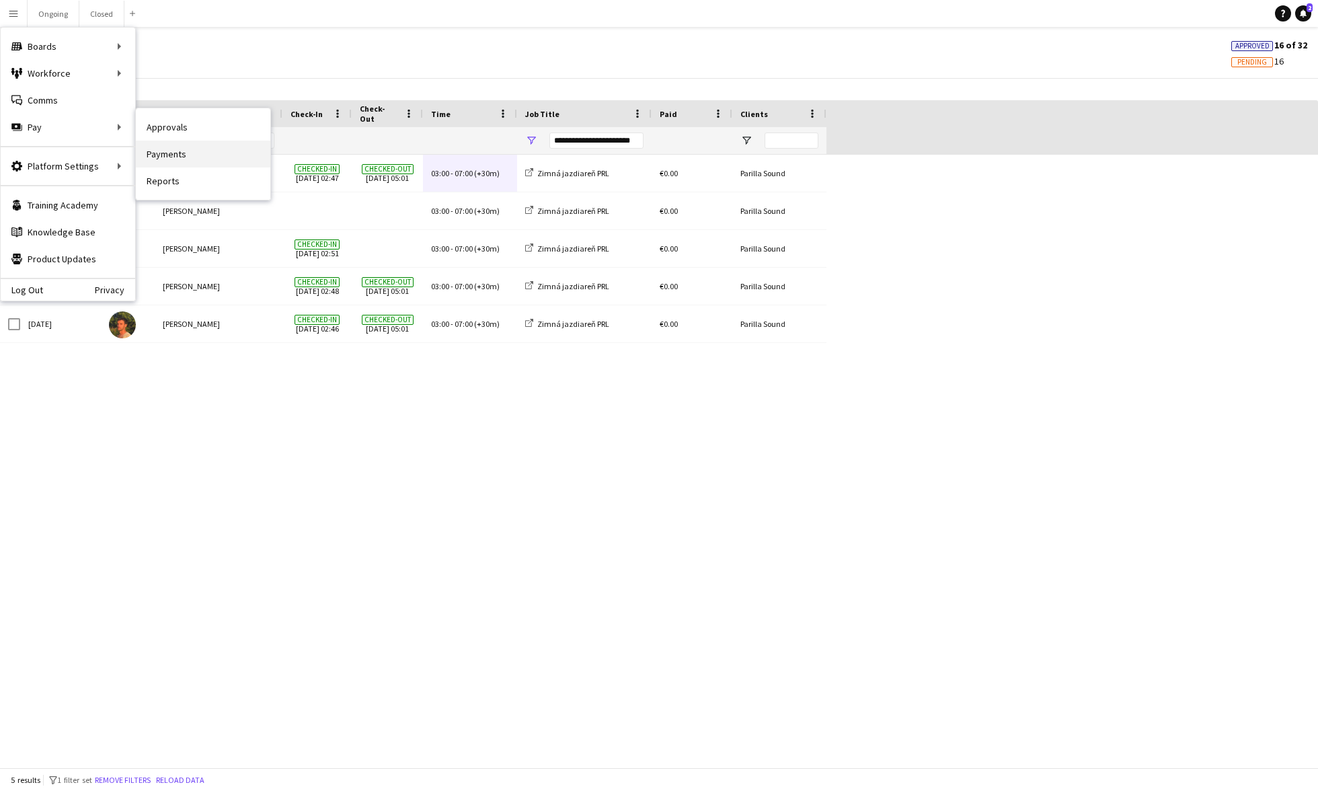
click at [167, 156] on link "Payments" at bounding box center [203, 154] width 135 height 27
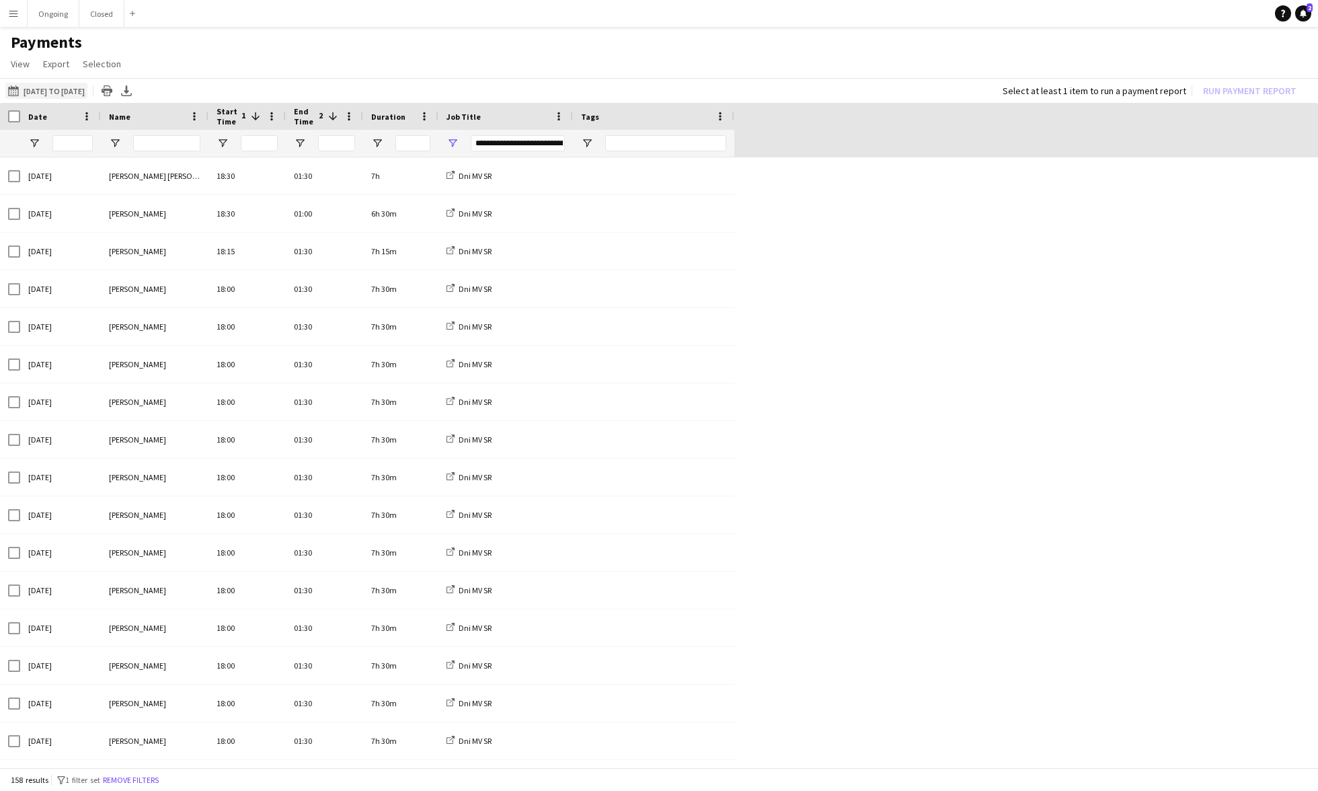
click at [37, 92] on button "10-09-2025 to 23-09-2025 10-09-2025 to 23-09-2025" at bounding box center [46, 91] width 82 height 16
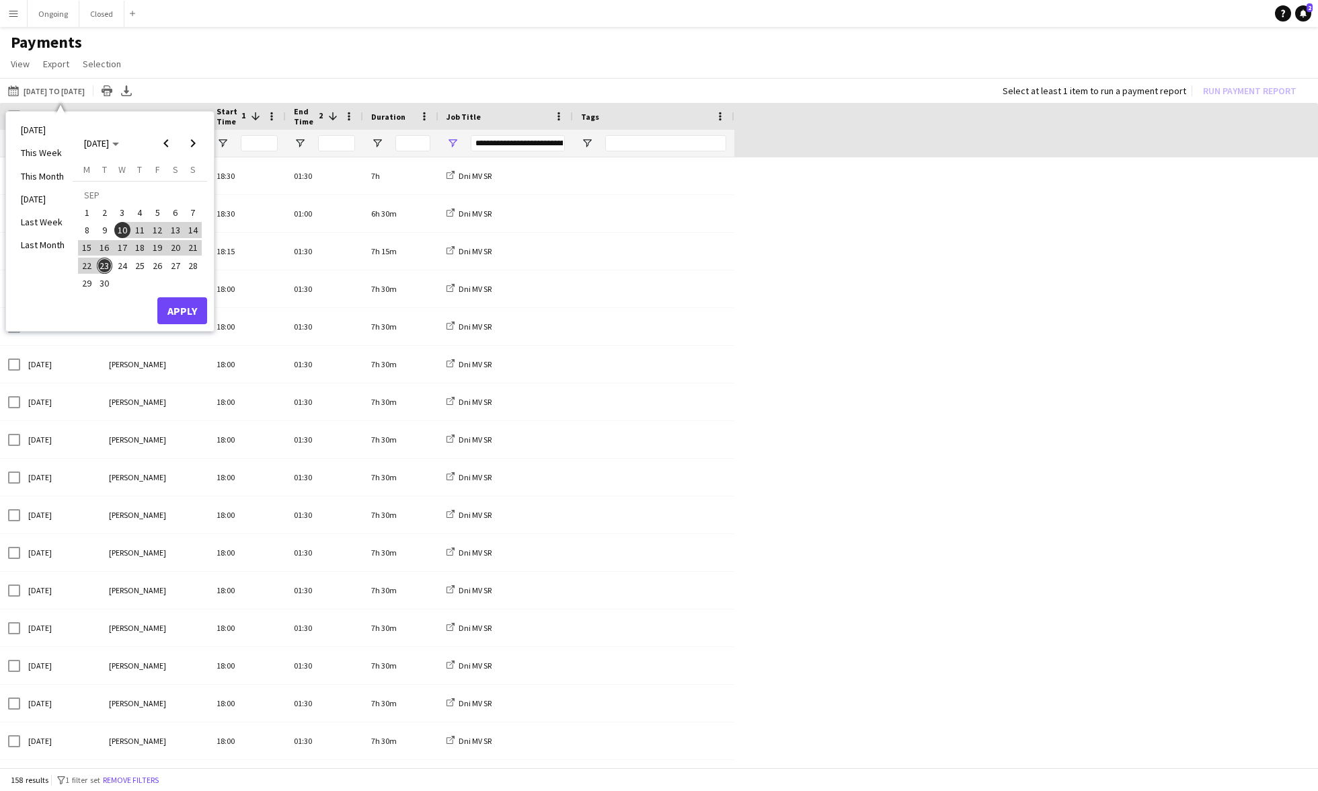
click at [772, 69] on app-page-menu "View Customise view Customise filters Reset Filters Reset View Reset All Export…" at bounding box center [659, 65] width 1318 height 26
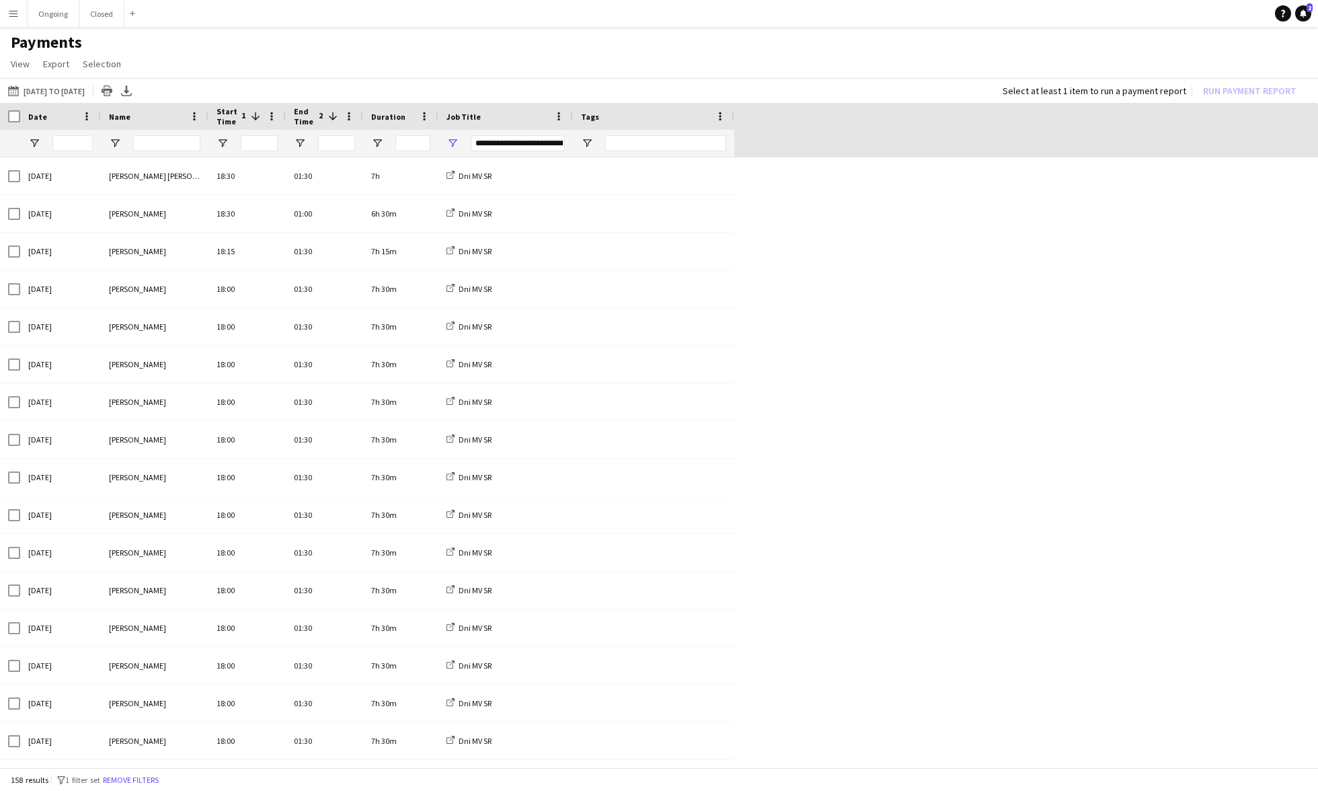
click at [496, 138] on div "**********" at bounding box center [518, 143] width 94 height 16
click at [484, 229] on div "(Select All)" at bounding box center [521, 226] width 106 height 10
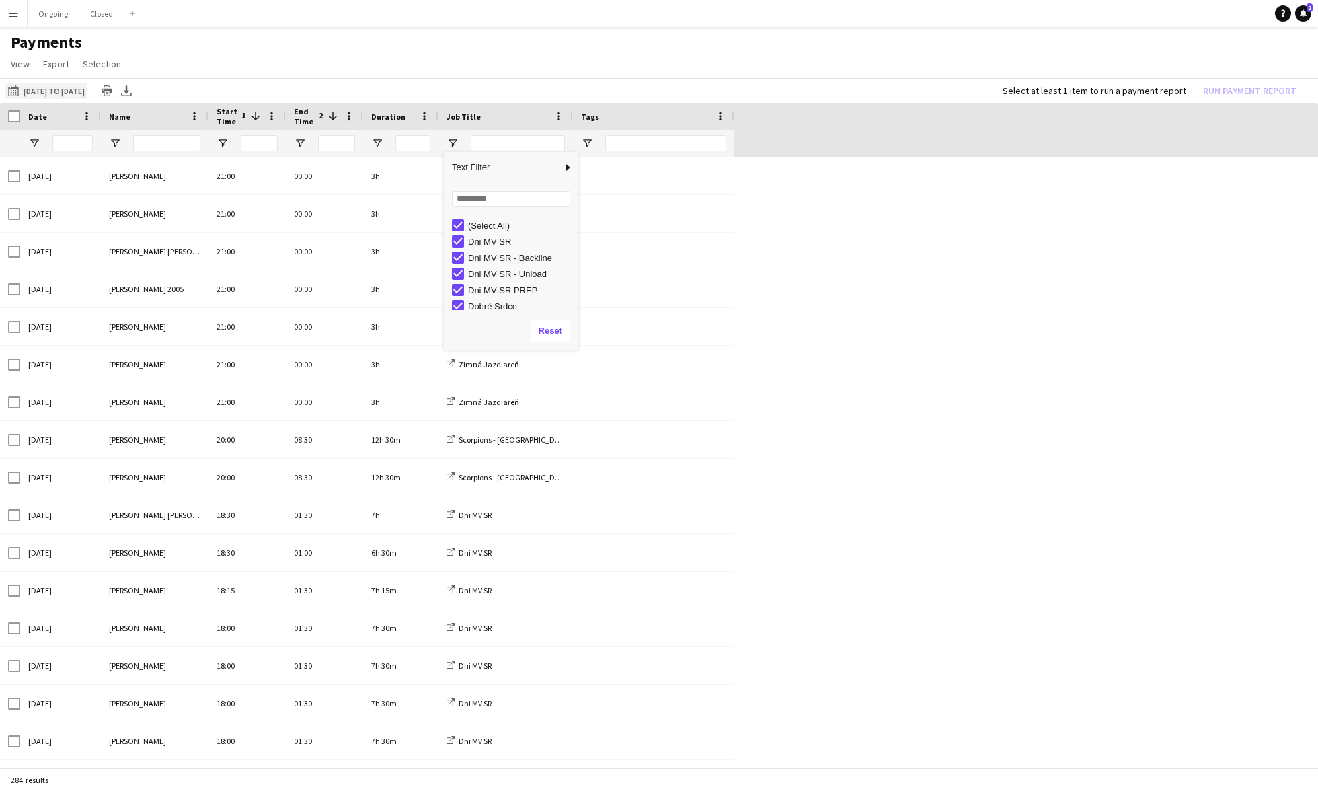
click at [57, 87] on button "10-09-2025 to 23-09-2025 10-09-2025 to 23-09-2025" at bounding box center [46, 91] width 82 height 16
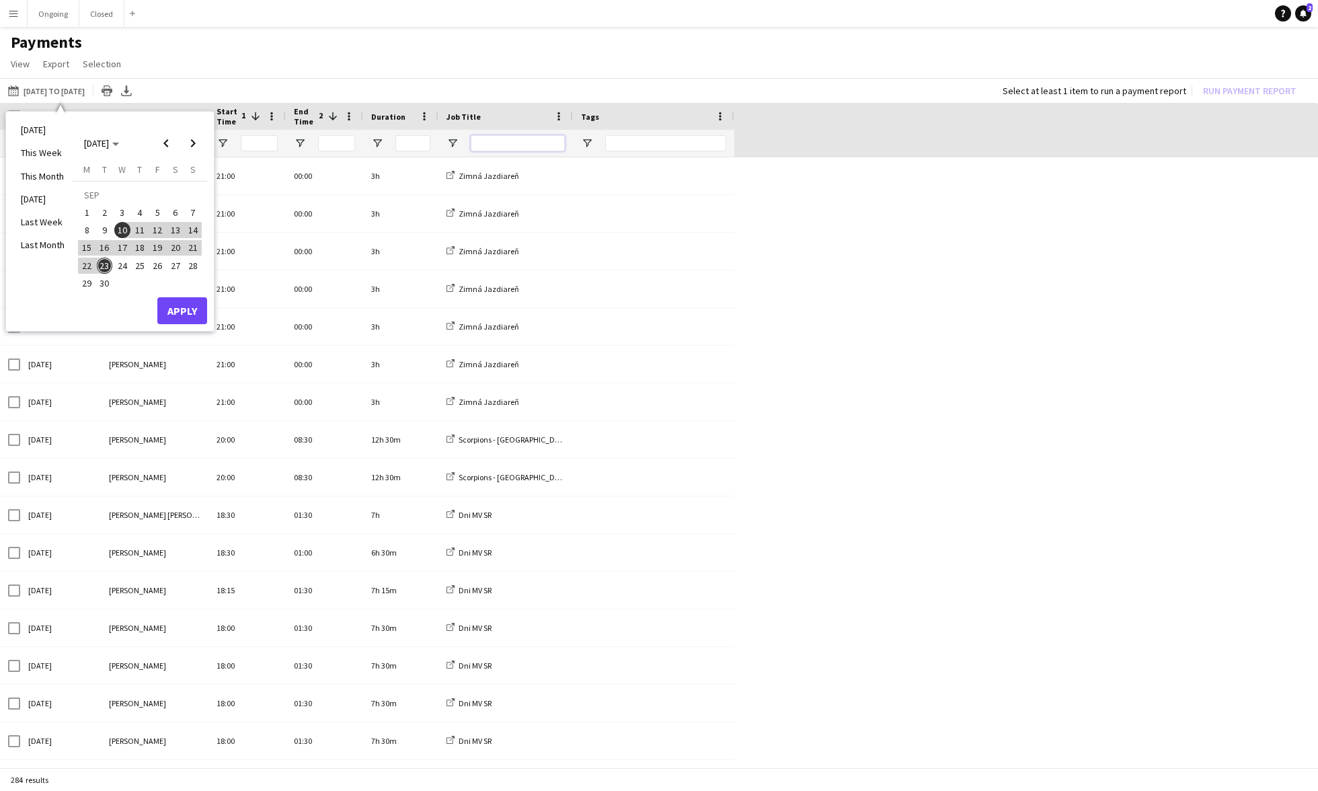
click at [490, 145] on input "Job Title Filter Input" at bounding box center [518, 143] width 94 height 16
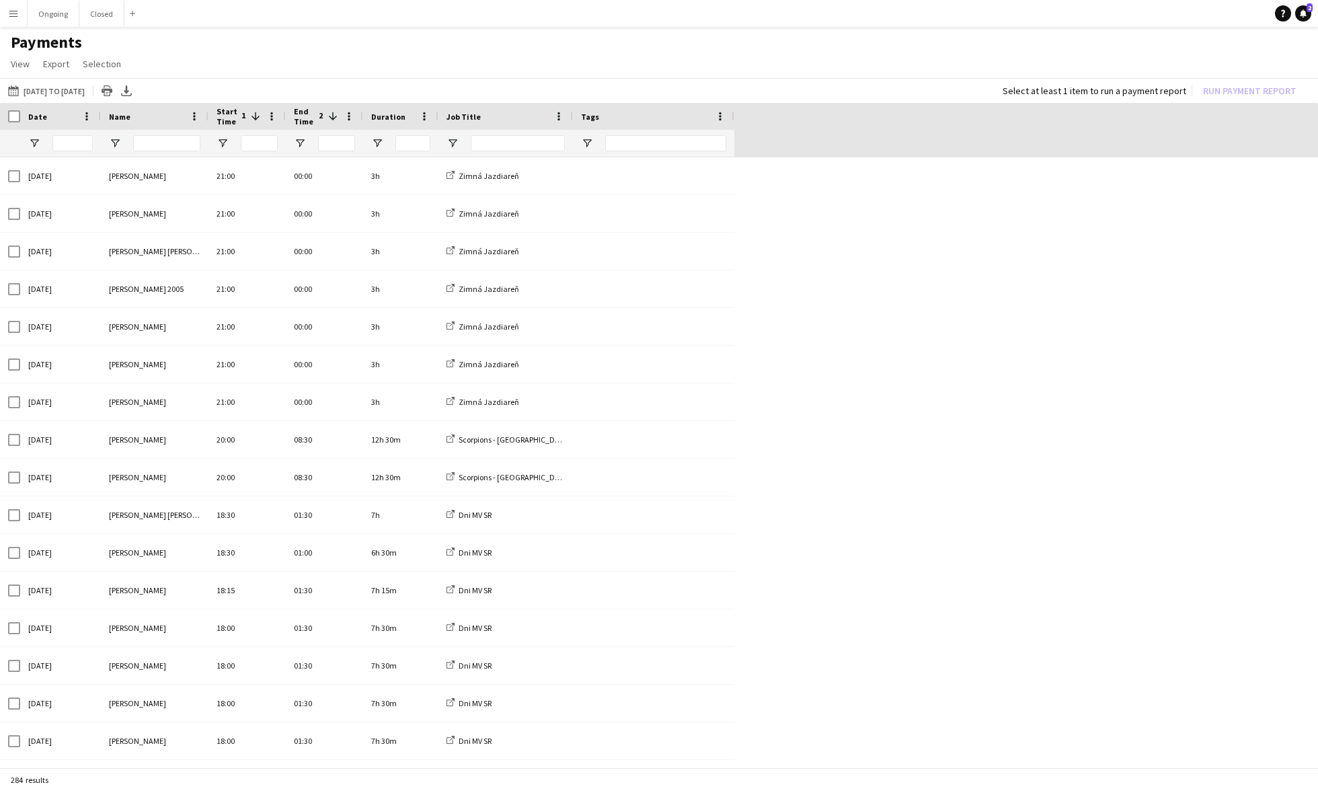
click at [453, 151] on div at bounding box center [506, 143] width 135 height 27
click at [454, 148] on span "Open Filter Menu" at bounding box center [453, 143] width 12 height 12
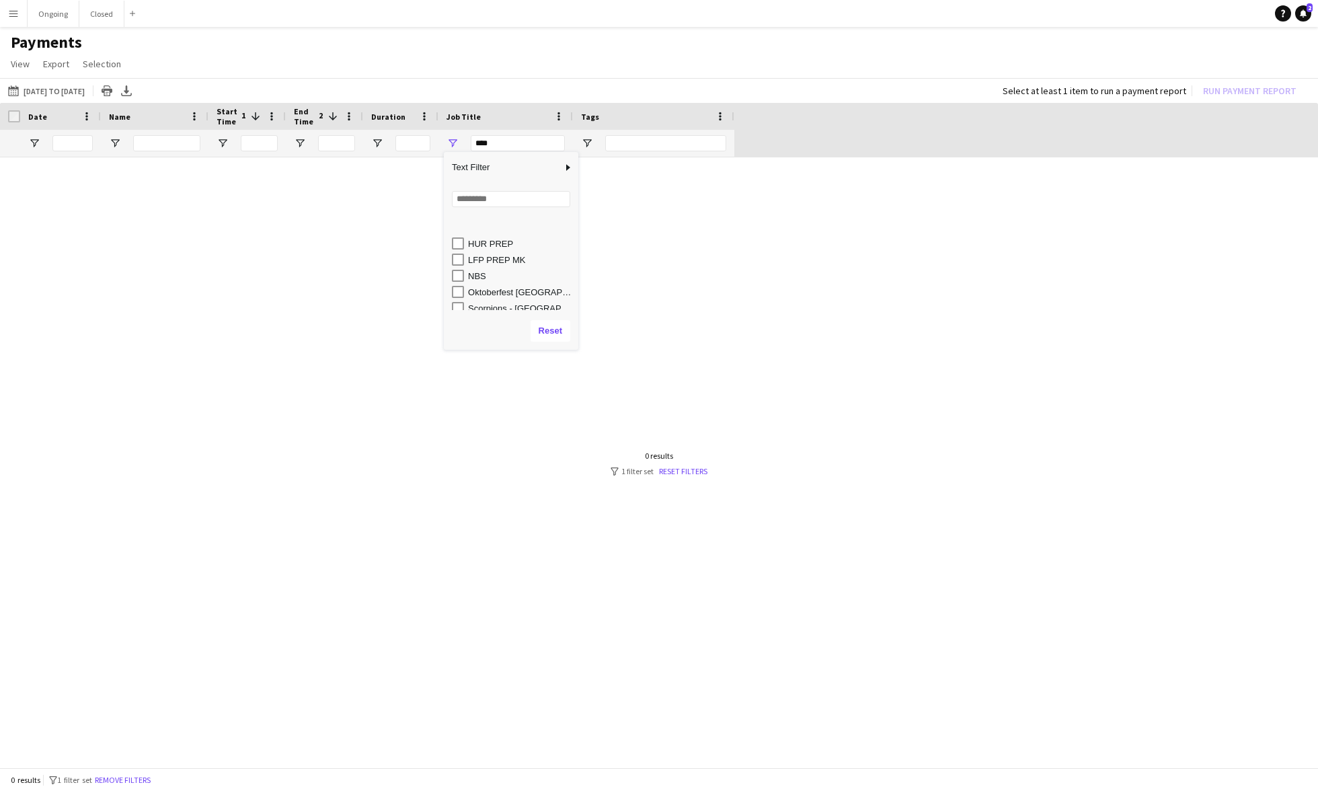
scroll to position [133, 0]
click at [506, 283] on div "Zimná jazdiareň PRL" at bounding box center [521, 286] width 106 height 10
type input "**********"
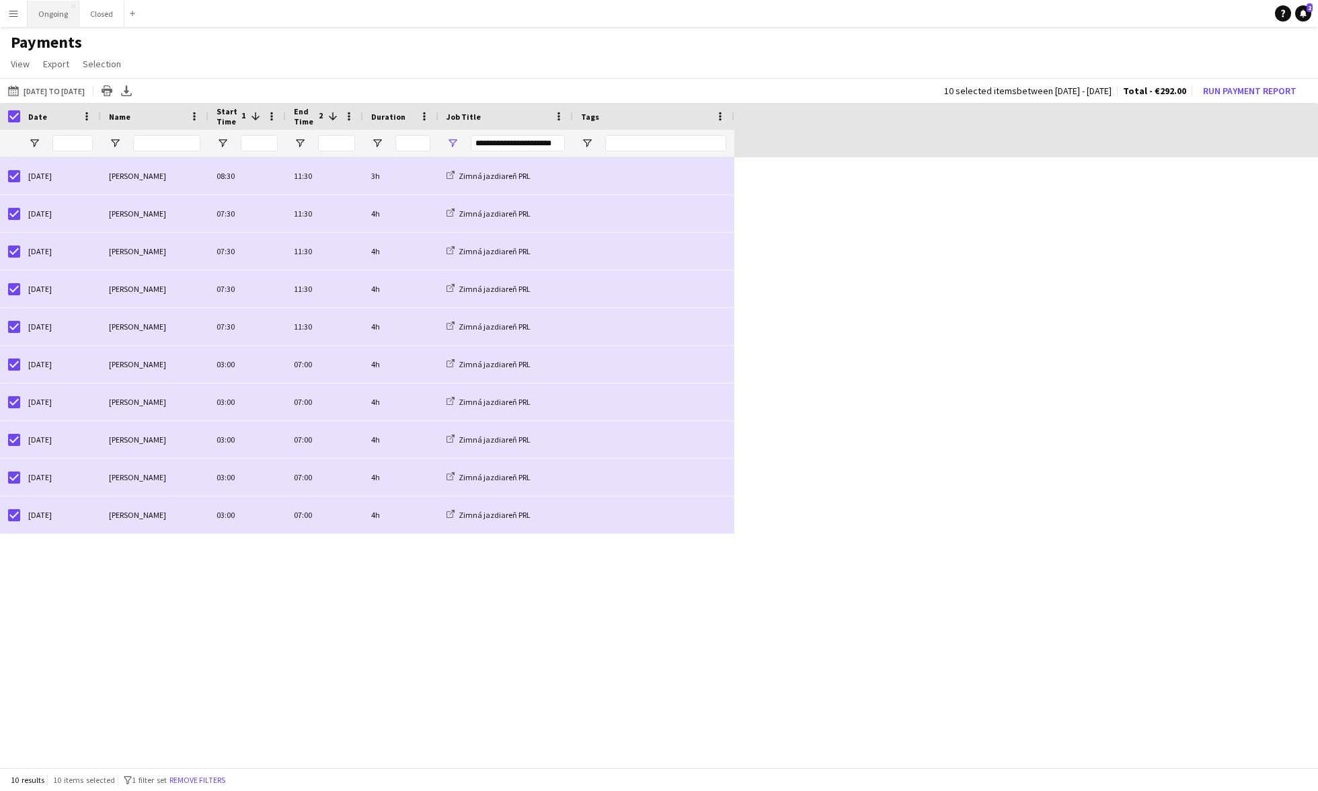
click at [50, 11] on button "Ongoing Close" at bounding box center [54, 14] width 52 height 26
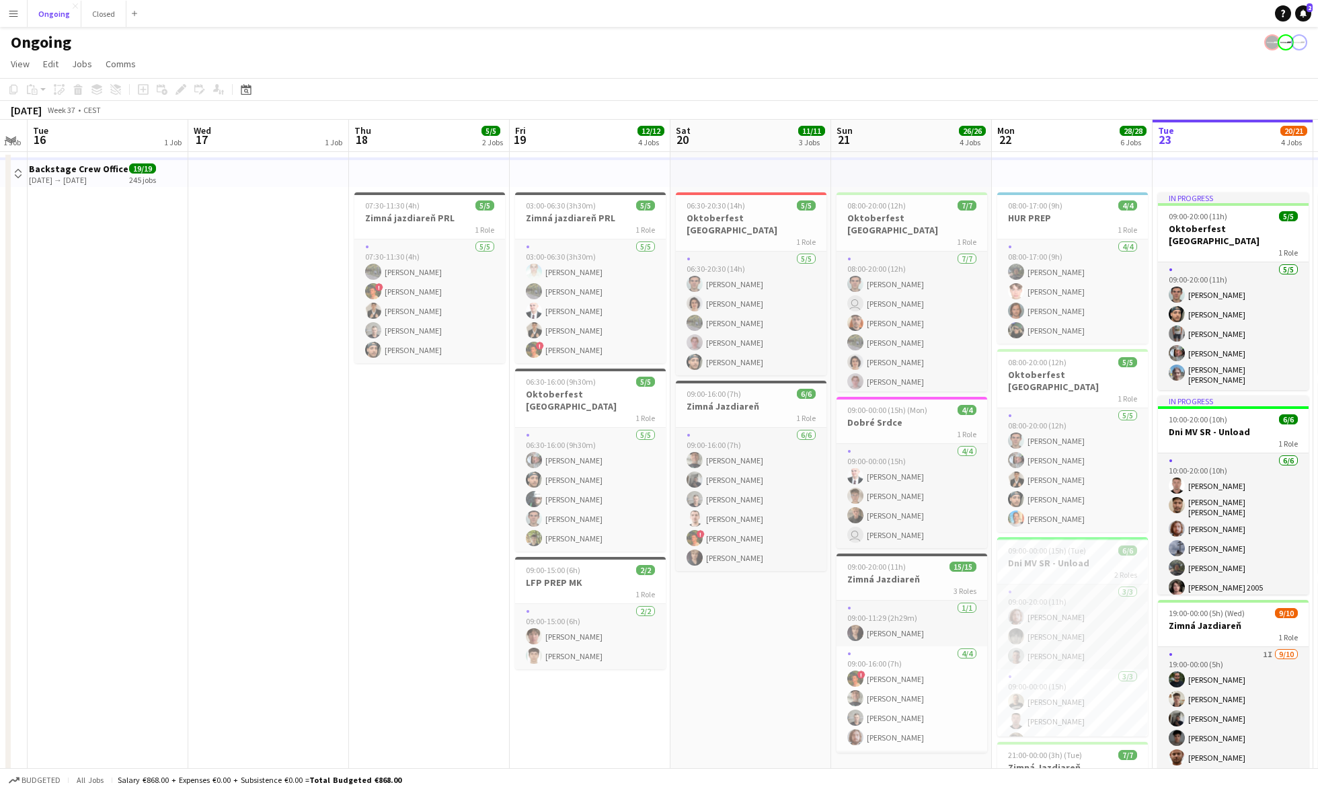
scroll to position [0, 488]
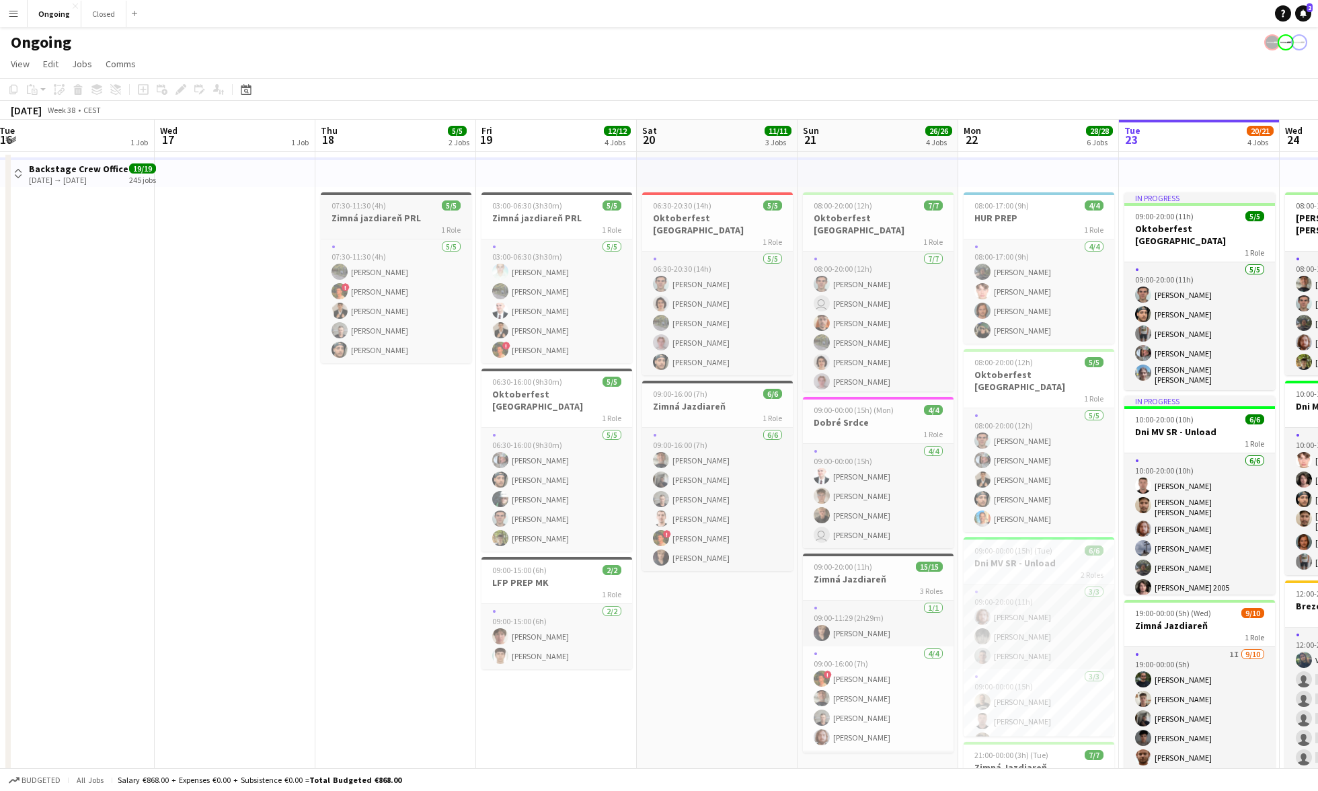
click at [420, 198] on app-job-card "07:30-11:30 (4h) 5/5 Zimná jazdiareň PRL 1 Role 5/5 07:30-11:30 (4h) Marián Bel…" at bounding box center [396, 277] width 151 height 171
click at [547, 198] on app-job-card "03:00-06:30 (3h30m) 5/5 Zimná jazdiareň PRL 1 Role 5/5 03:00-06:30 (3h30m) Gabr…" at bounding box center [557, 277] width 151 height 171
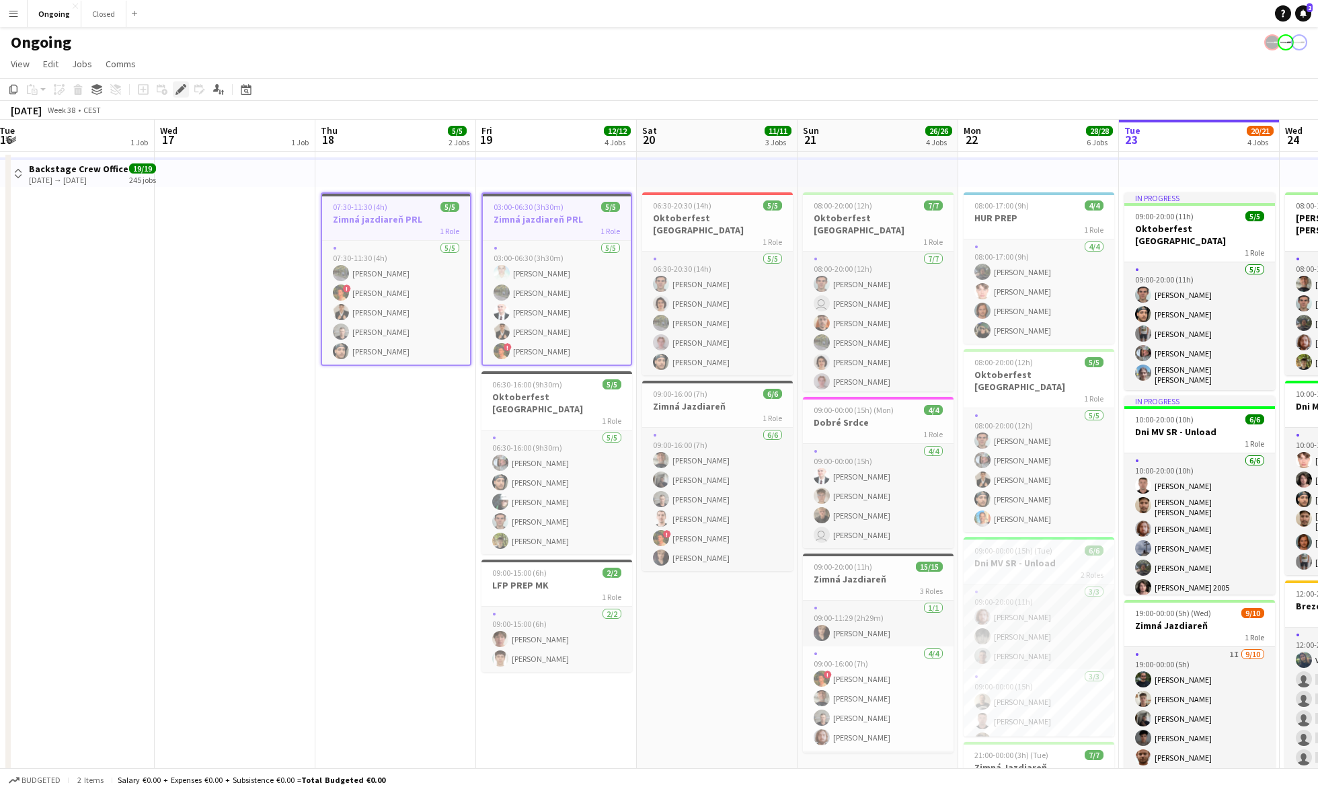
click at [179, 84] on icon "Edit" at bounding box center [181, 89] width 11 height 11
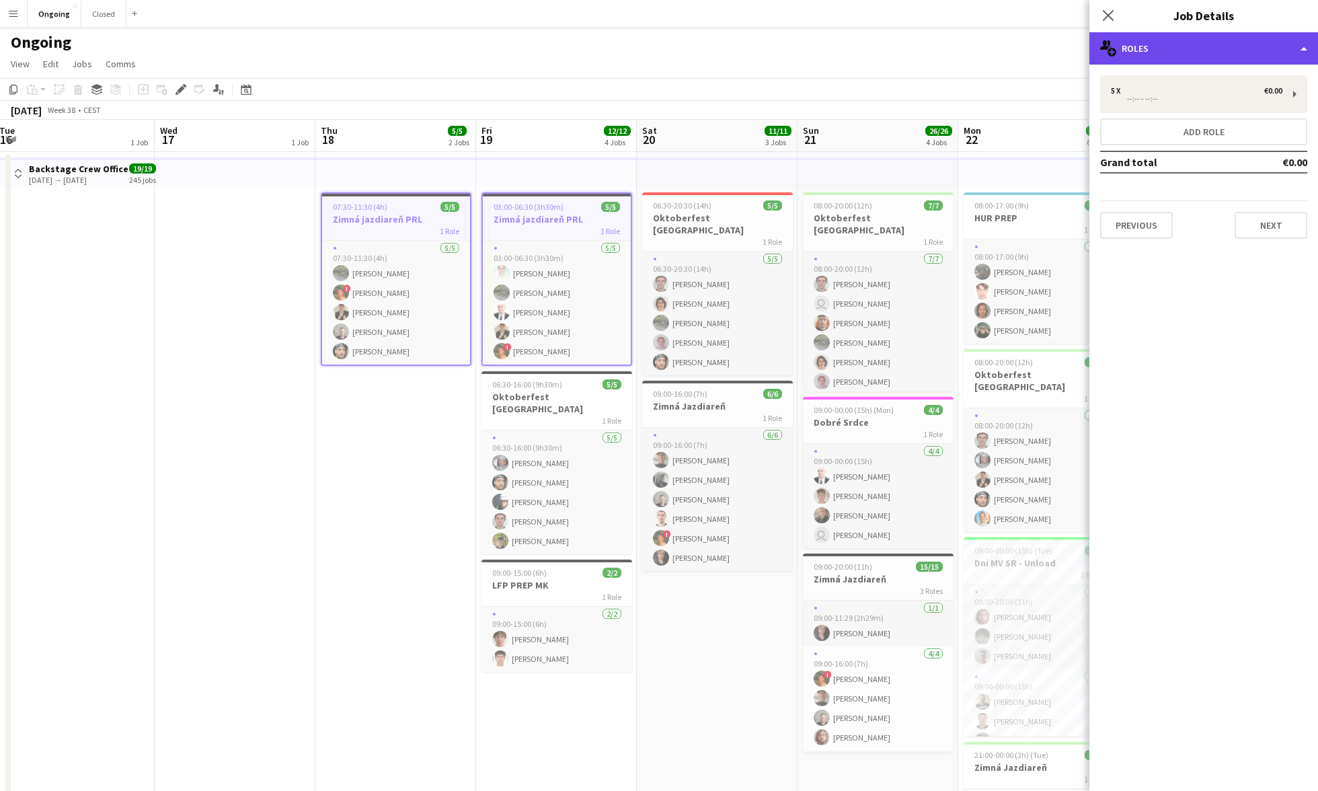
click at [772, 61] on div "multiple-users-add Roles" at bounding box center [1204, 48] width 229 height 32
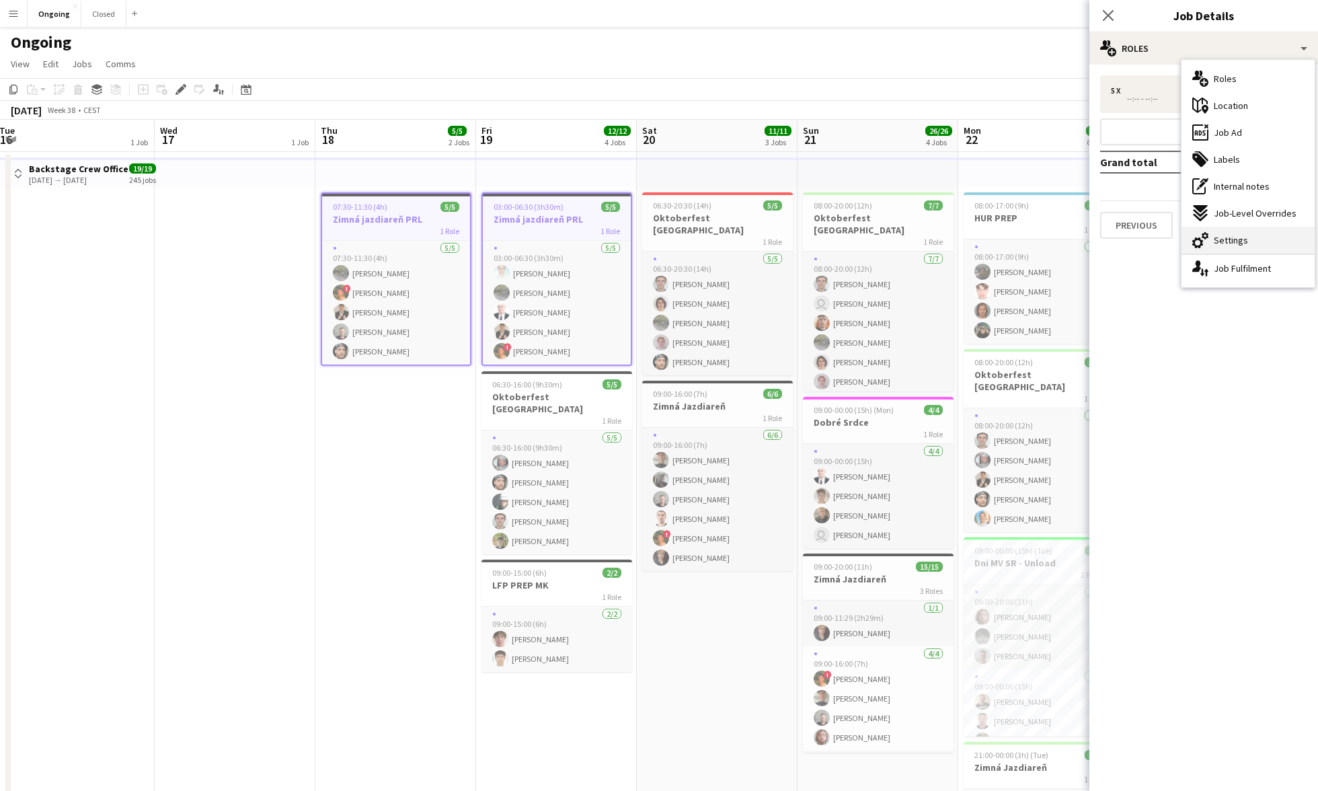
click at [772, 238] on span "Settings" at bounding box center [1231, 240] width 34 height 12
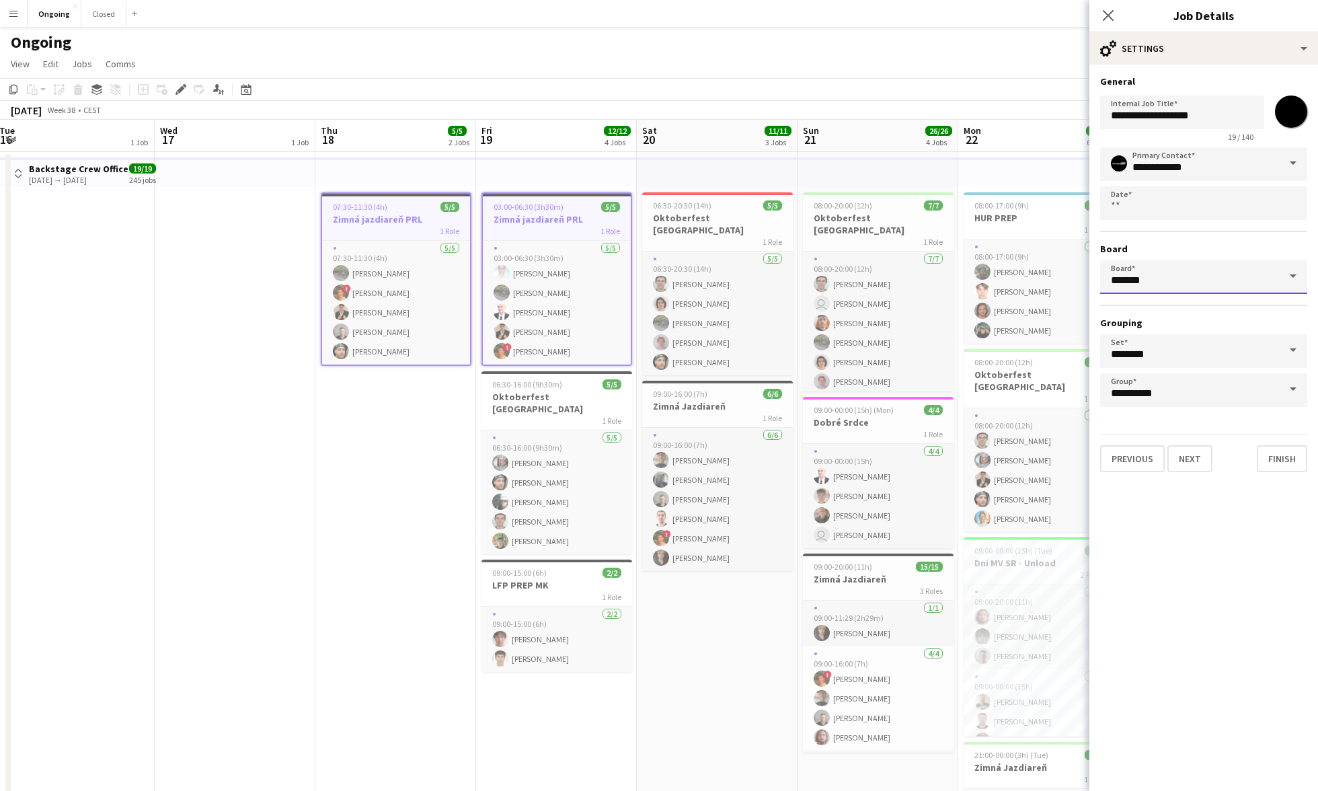
click at [772, 291] on input "*******" at bounding box center [1203, 277] width 207 height 34
click at [772, 314] on span "Closed [CEST]" at bounding box center [1146, 314] width 71 height 11
type input "******"
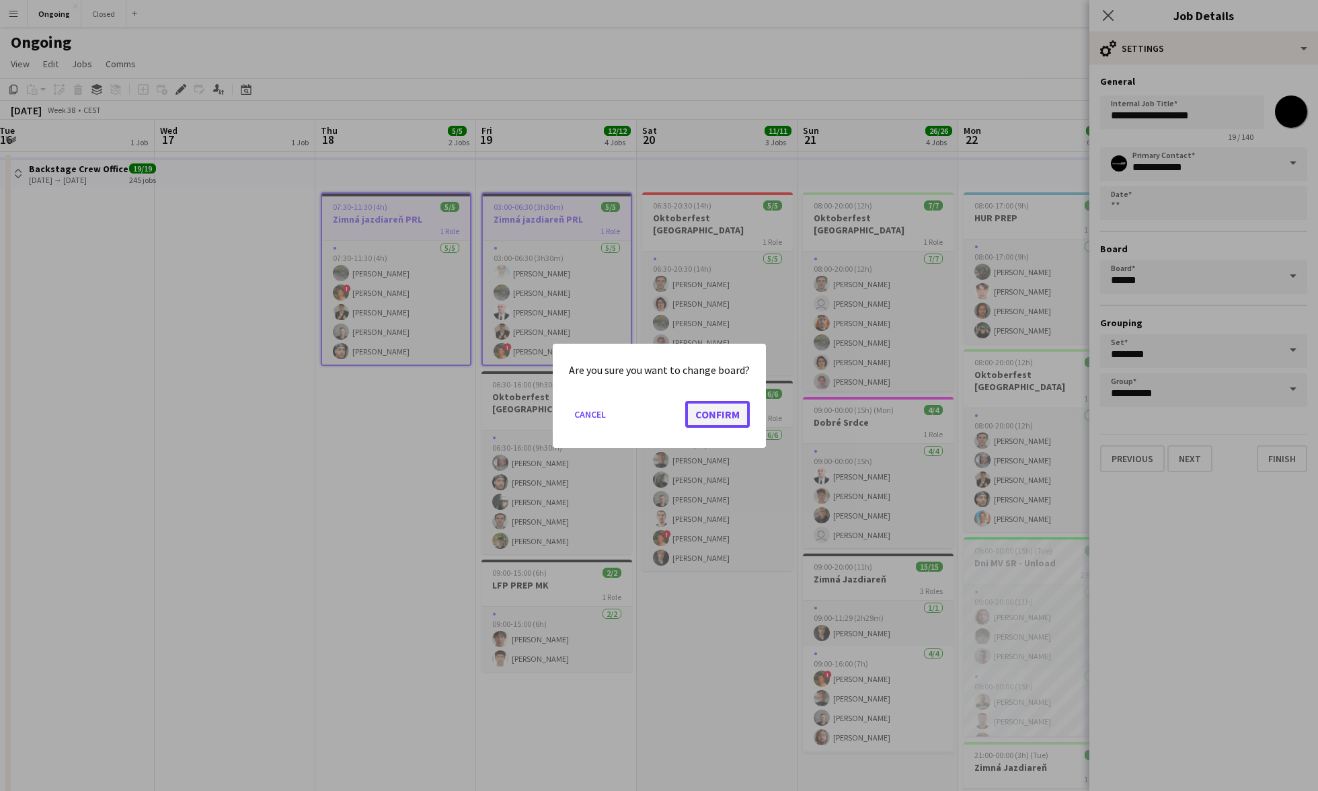
click at [697, 402] on button "Confirm" at bounding box center [717, 413] width 65 height 27
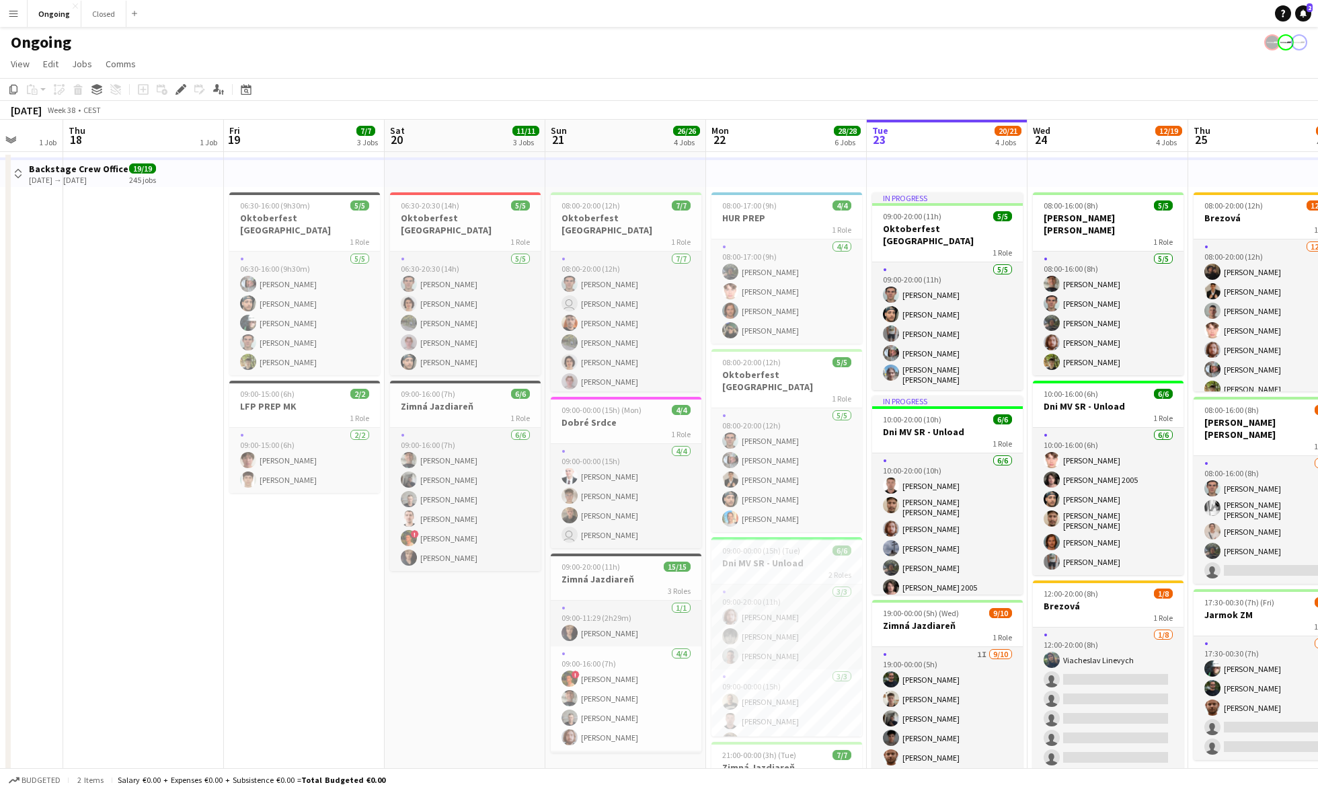
scroll to position [0, 424]
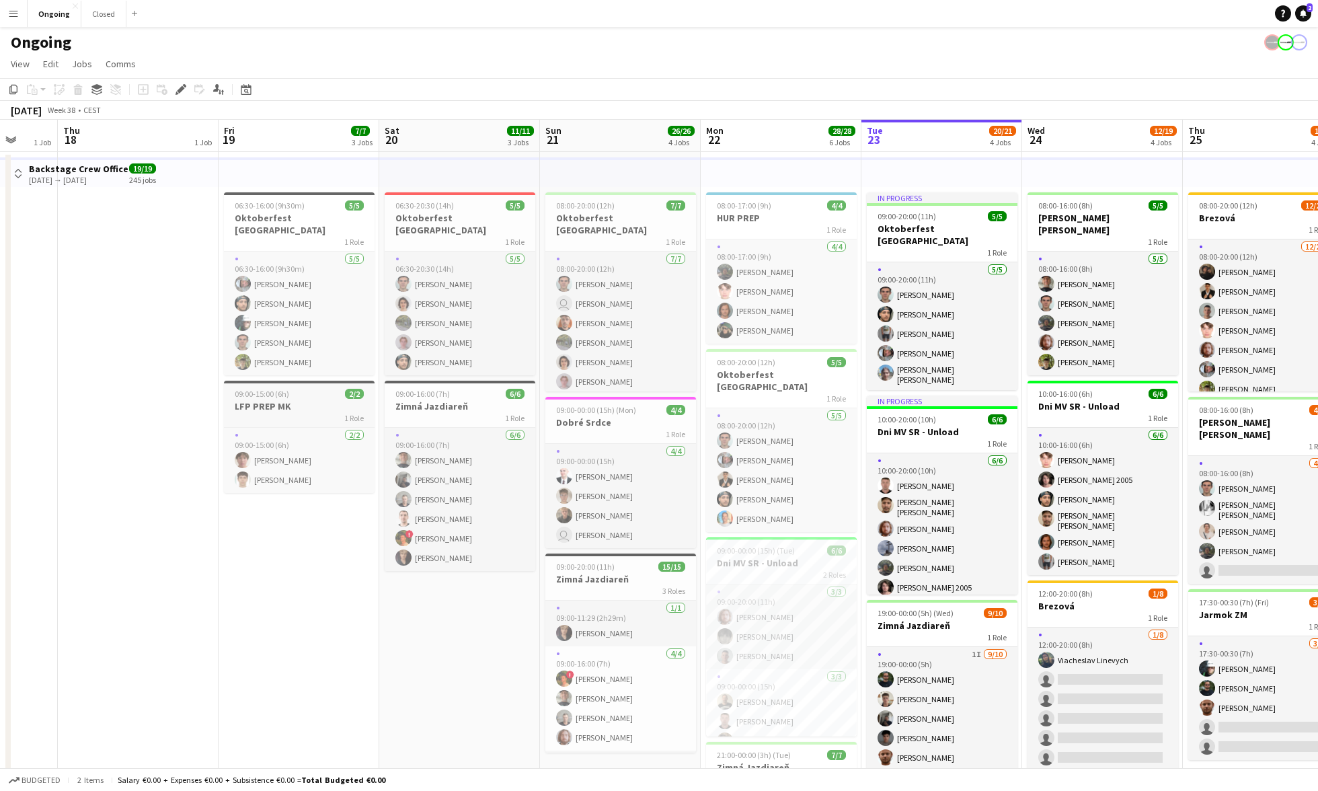
click at [317, 400] on h3 "LFP PREP MK" at bounding box center [299, 406] width 151 height 12
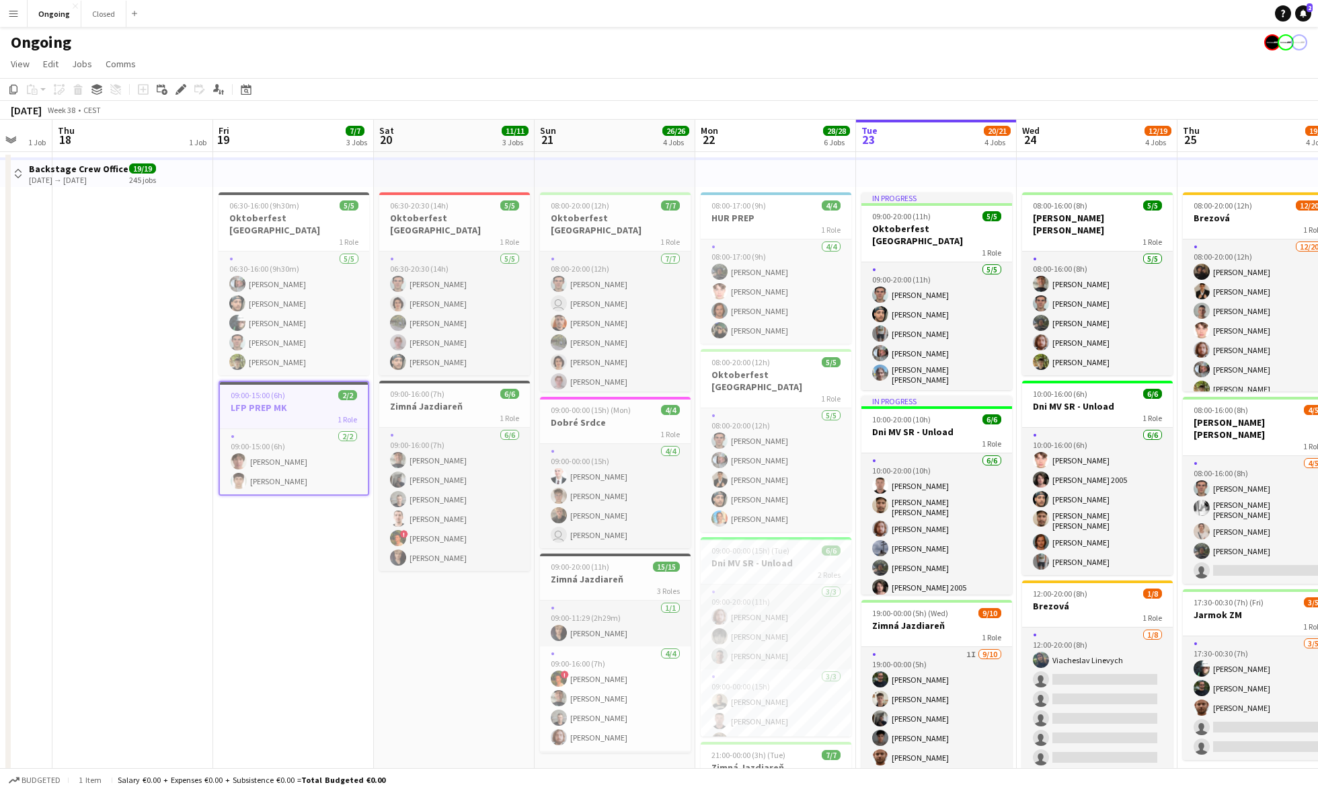
scroll to position [0, 419]
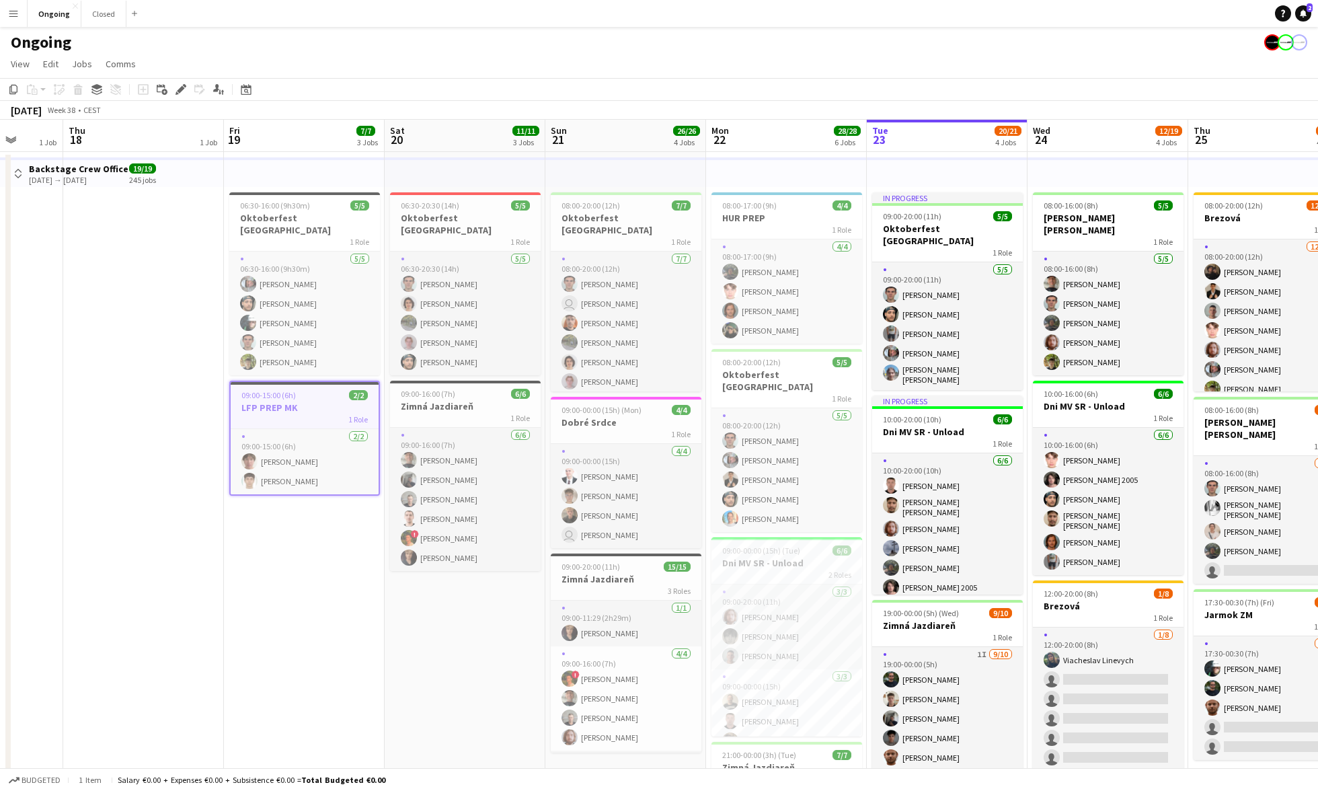
click at [15, 8] on app-icon "Menu" at bounding box center [13, 13] width 11 height 11
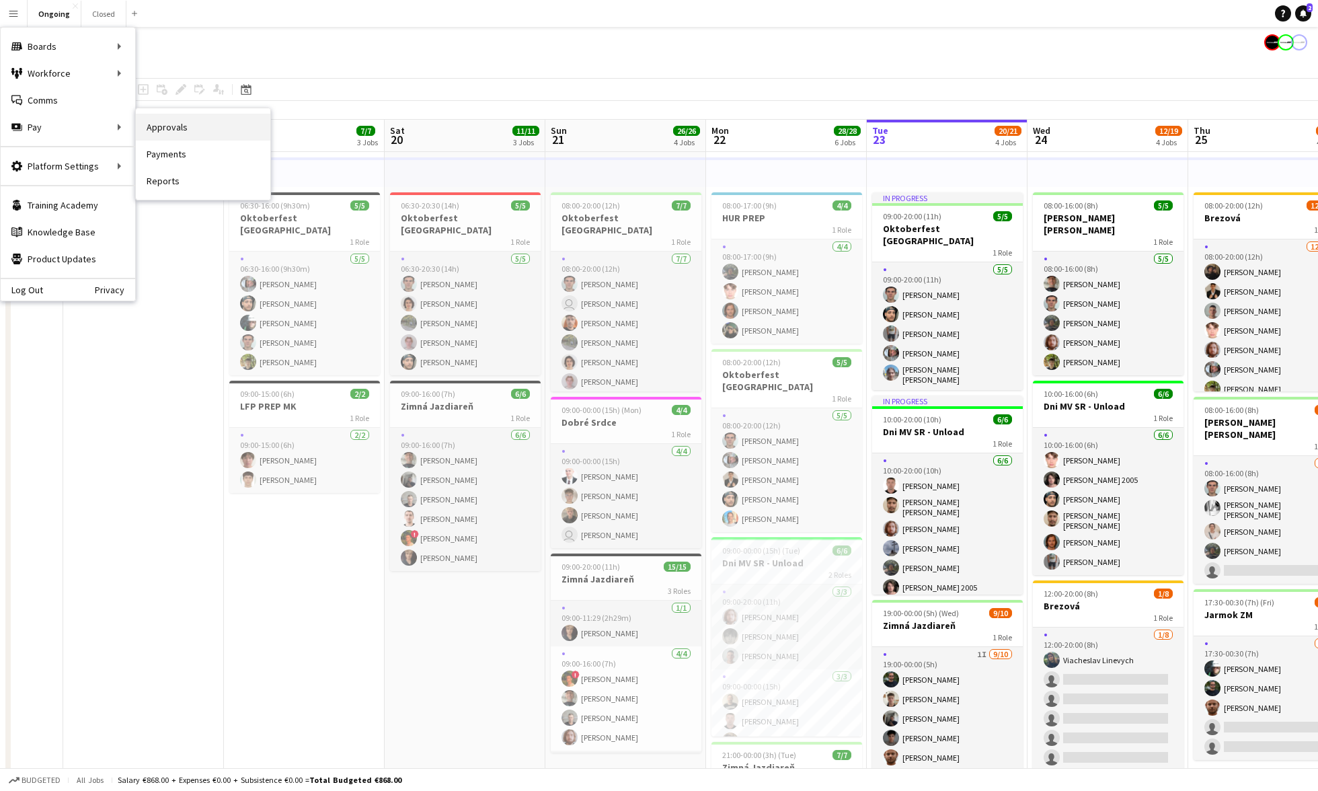
click at [161, 130] on link "Approvals" at bounding box center [203, 127] width 135 height 27
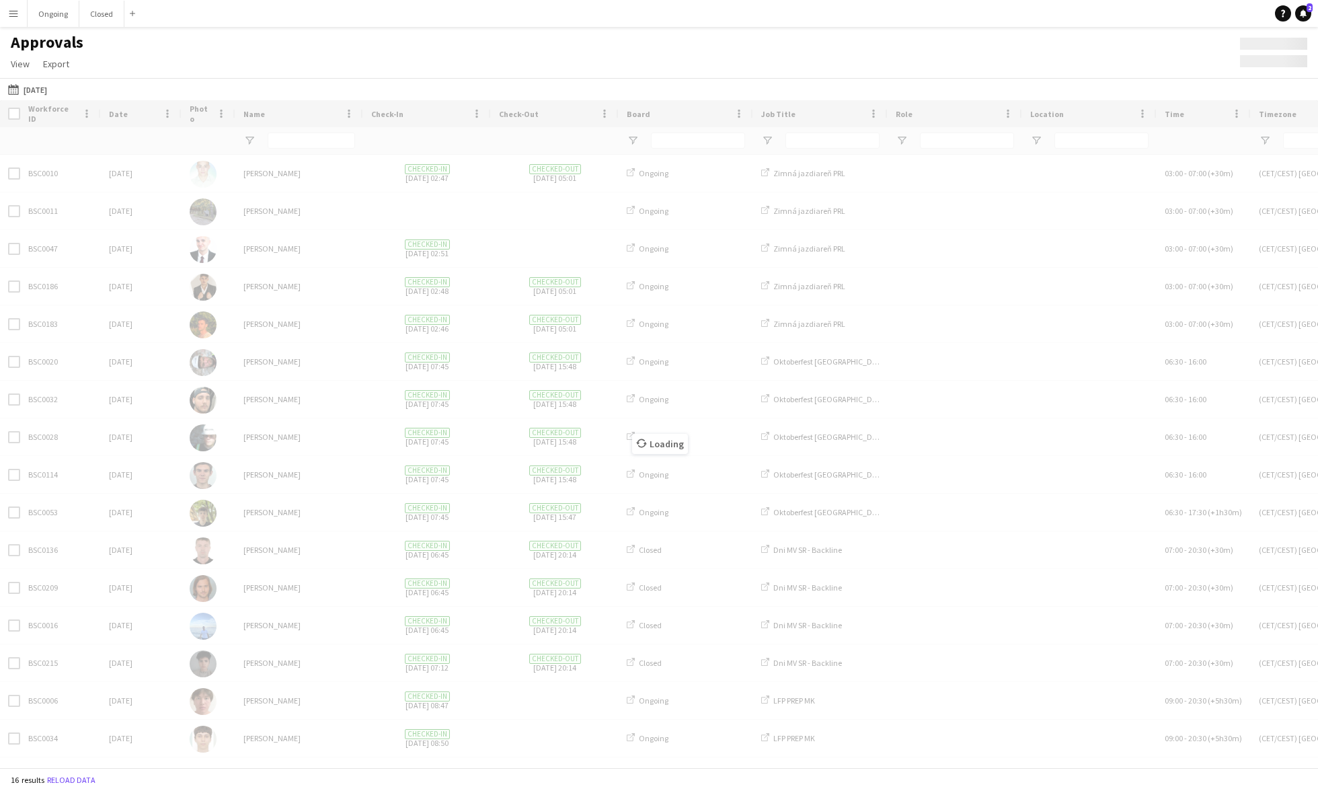
type input "**********"
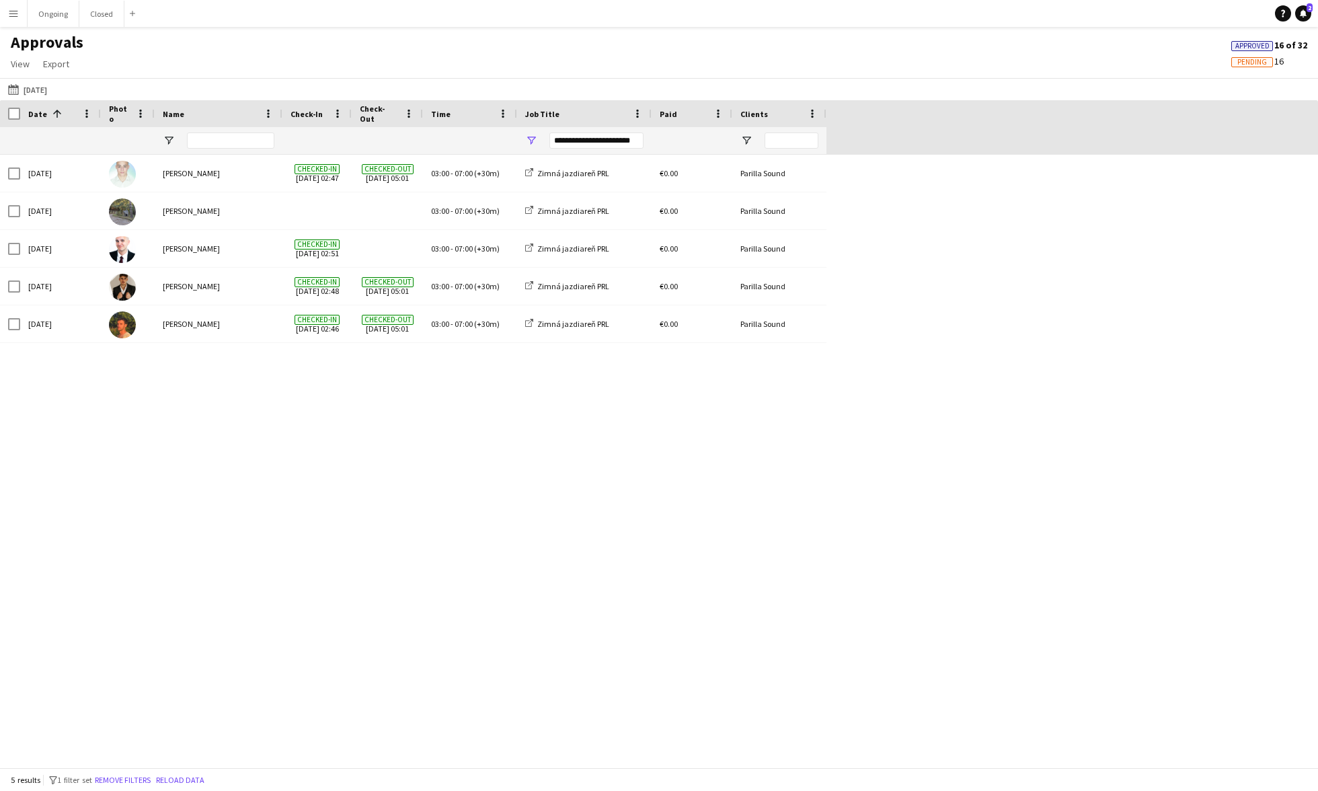
click at [583, 142] on div "**********" at bounding box center [596, 140] width 94 height 16
click at [563, 228] on div "(Select All)" at bounding box center [594, 223] width 126 height 16
click at [570, 225] on div "(Select All)" at bounding box center [600, 223] width 106 height 10
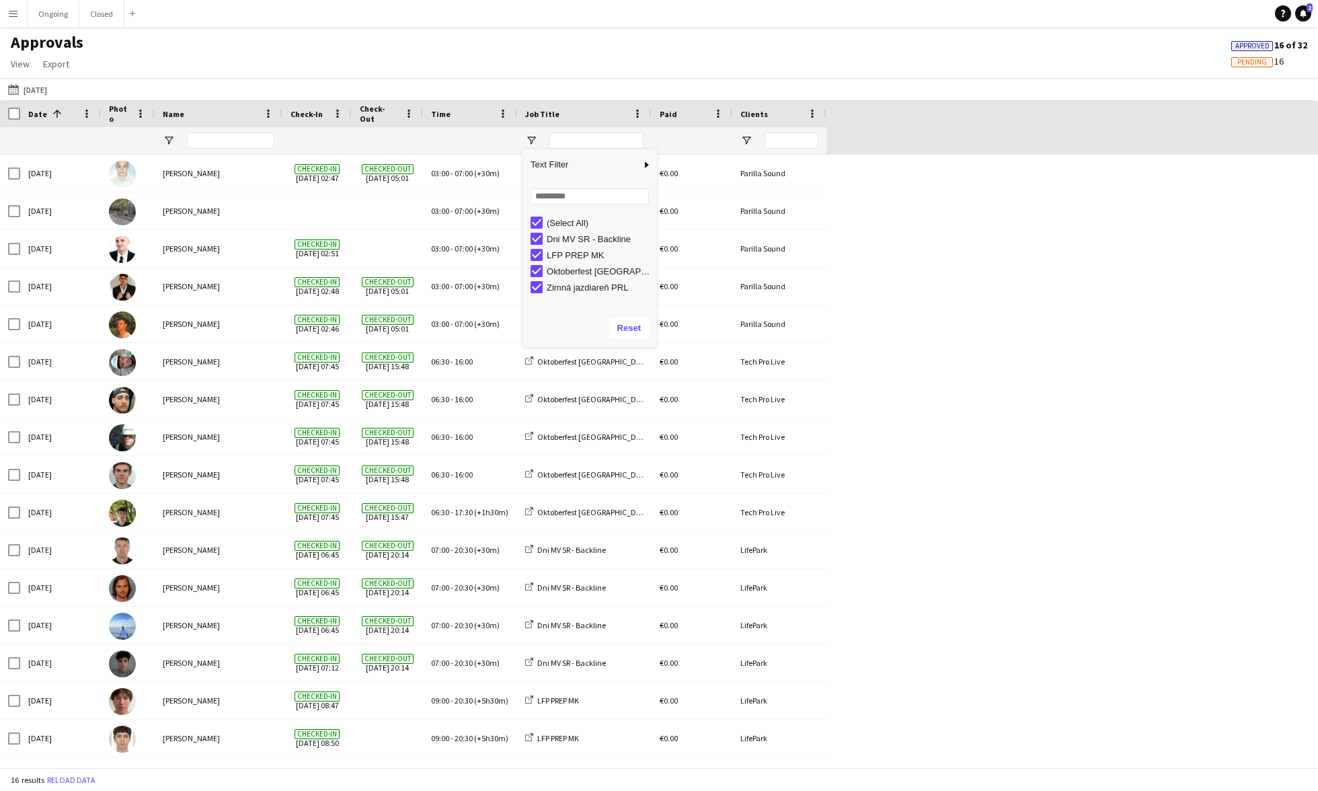
click at [572, 224] on div "(Select All)" at bounding box center [600, 223] width 106 height 10
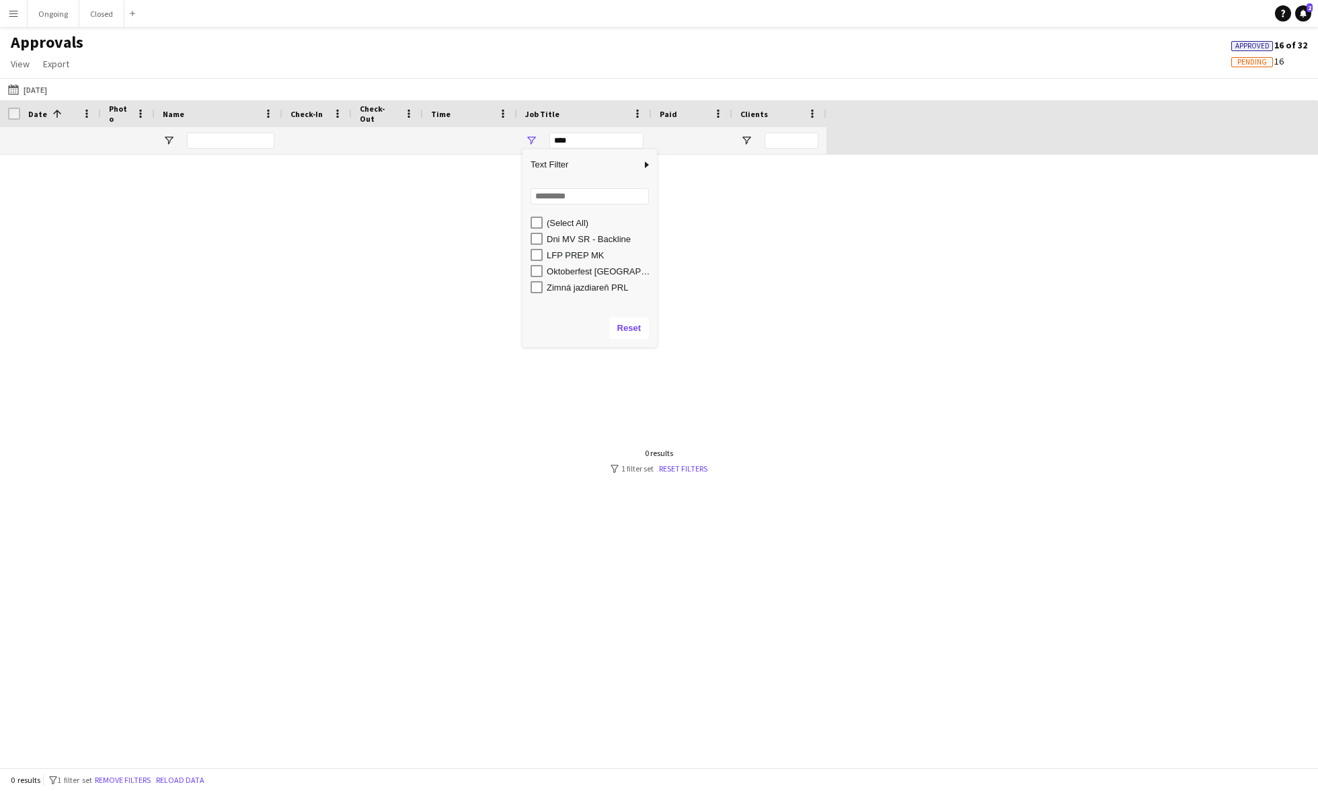
click at [568, 256] on div "LFP PREP MK" at bounding box center [600, 255] width 106 height 10
type input "**********"
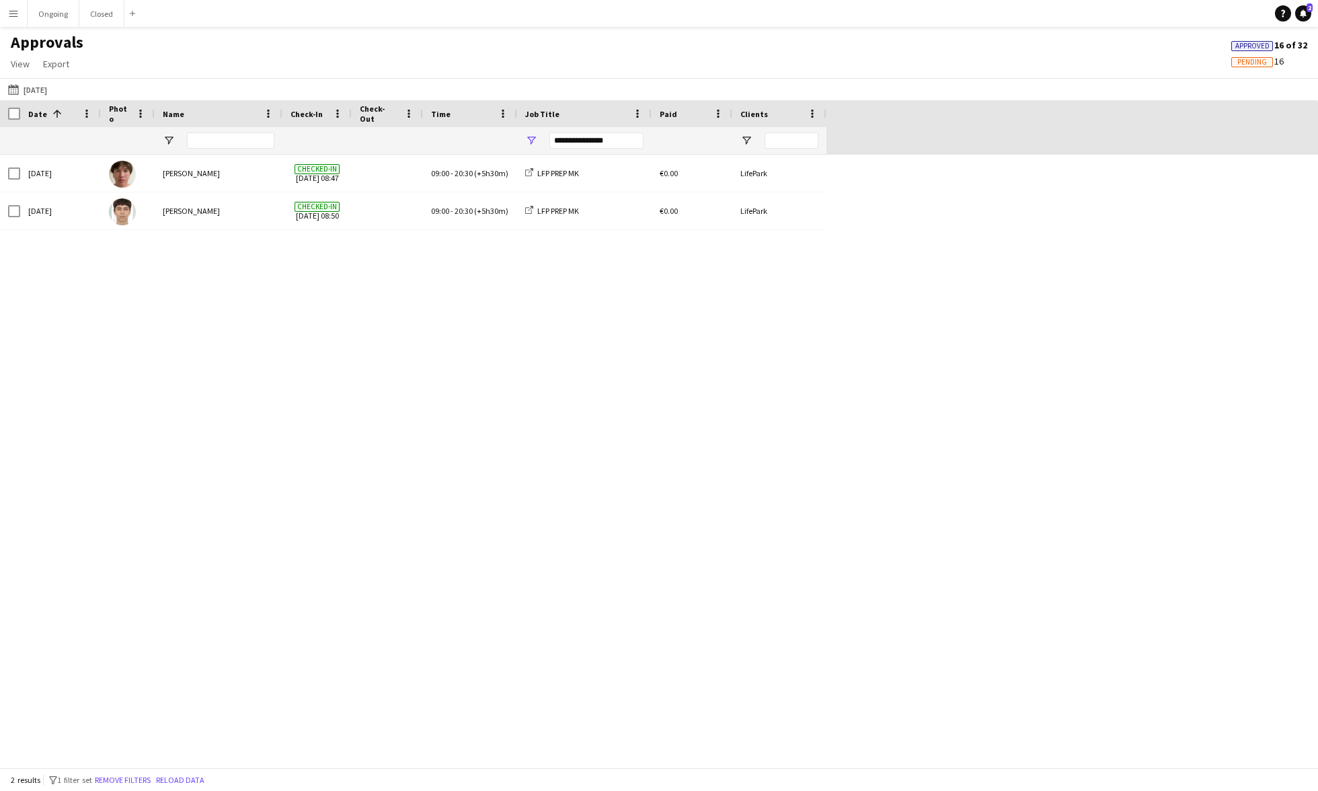
click at [330, 444] on div "Fri, 19 Sep 2025 Ilyas Azhniyazov Checked-in 19-09-2025 08:47 09:00 - 20:30 (+5…" at bounding box center [659, 461] width 1318 height 613
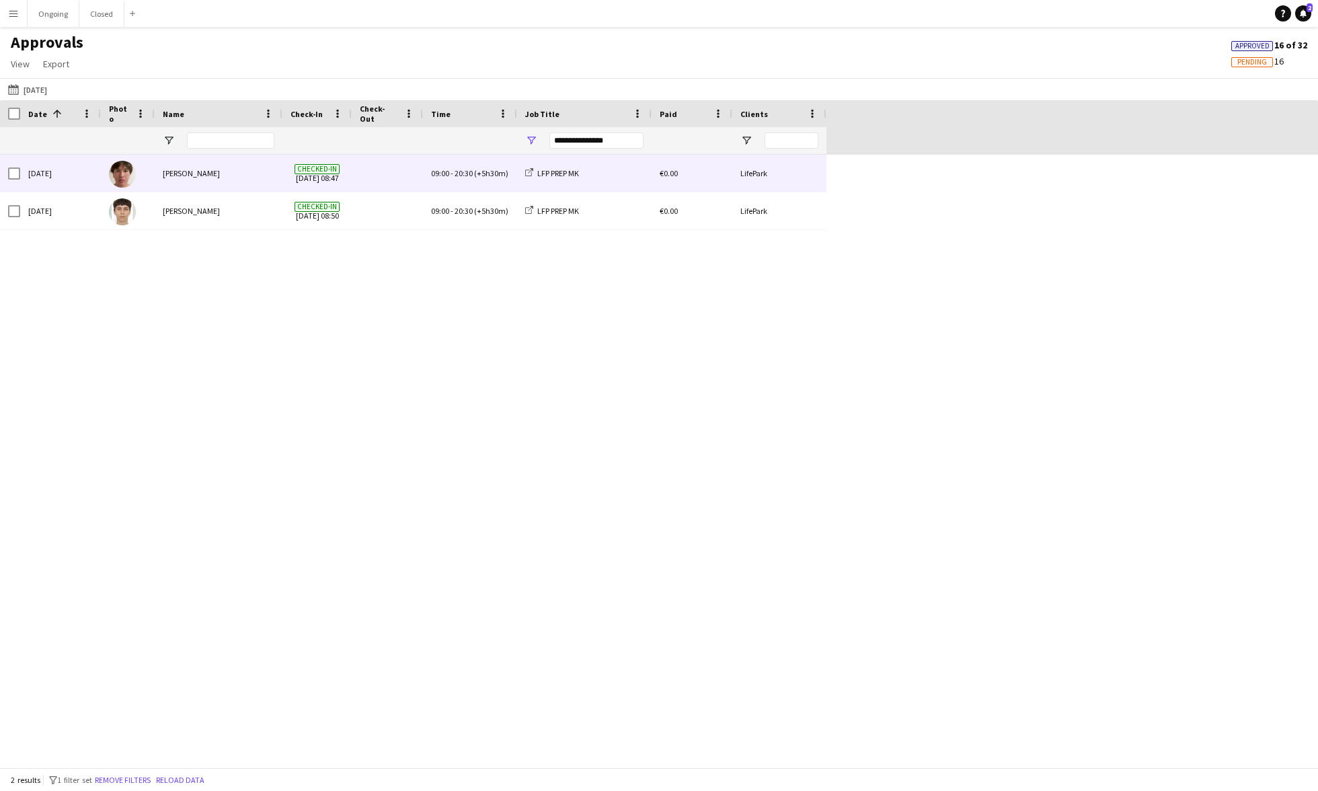
click at [475, 168] on span "(+5h30m)" at bounding box center [491, 173] width 34 height 10
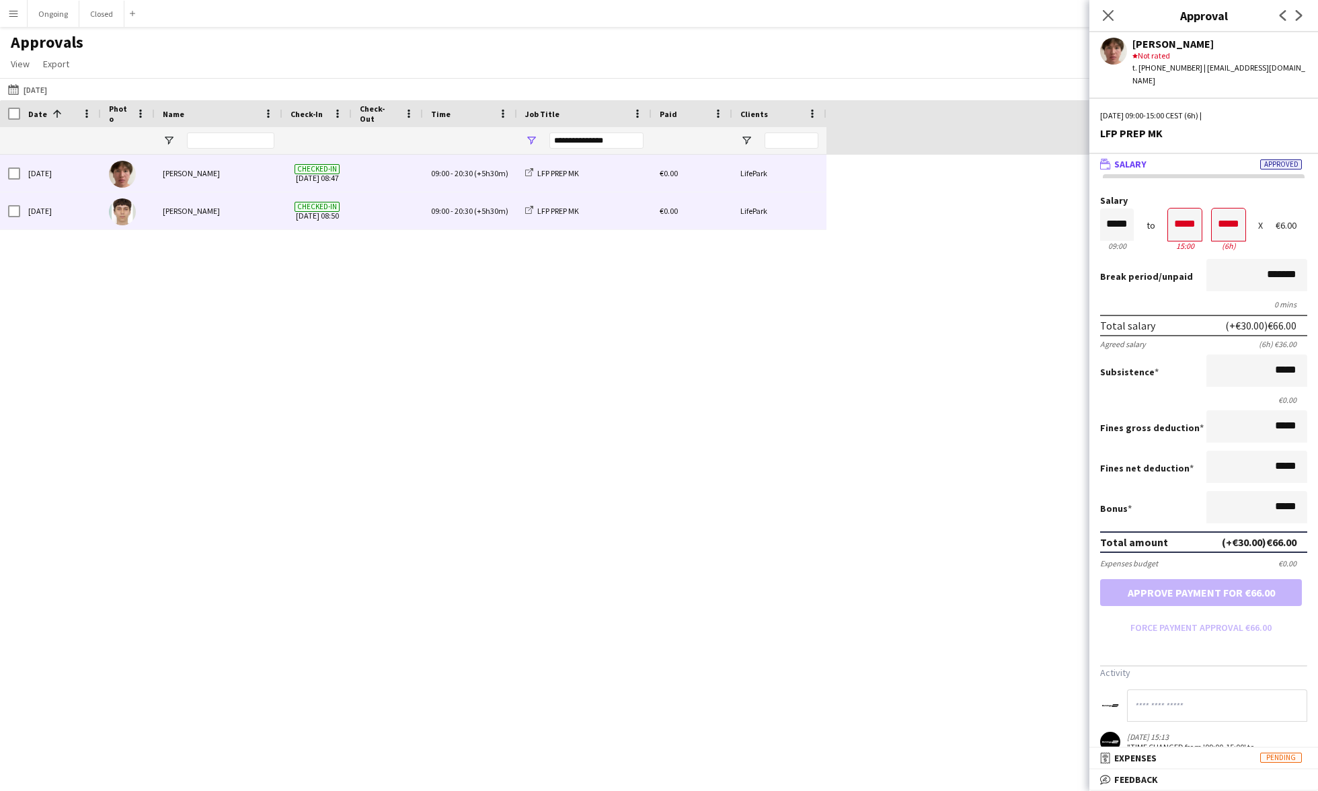
click at [469, 206] on span "20:30" at bounding box center [464, 211] width 18 height 10
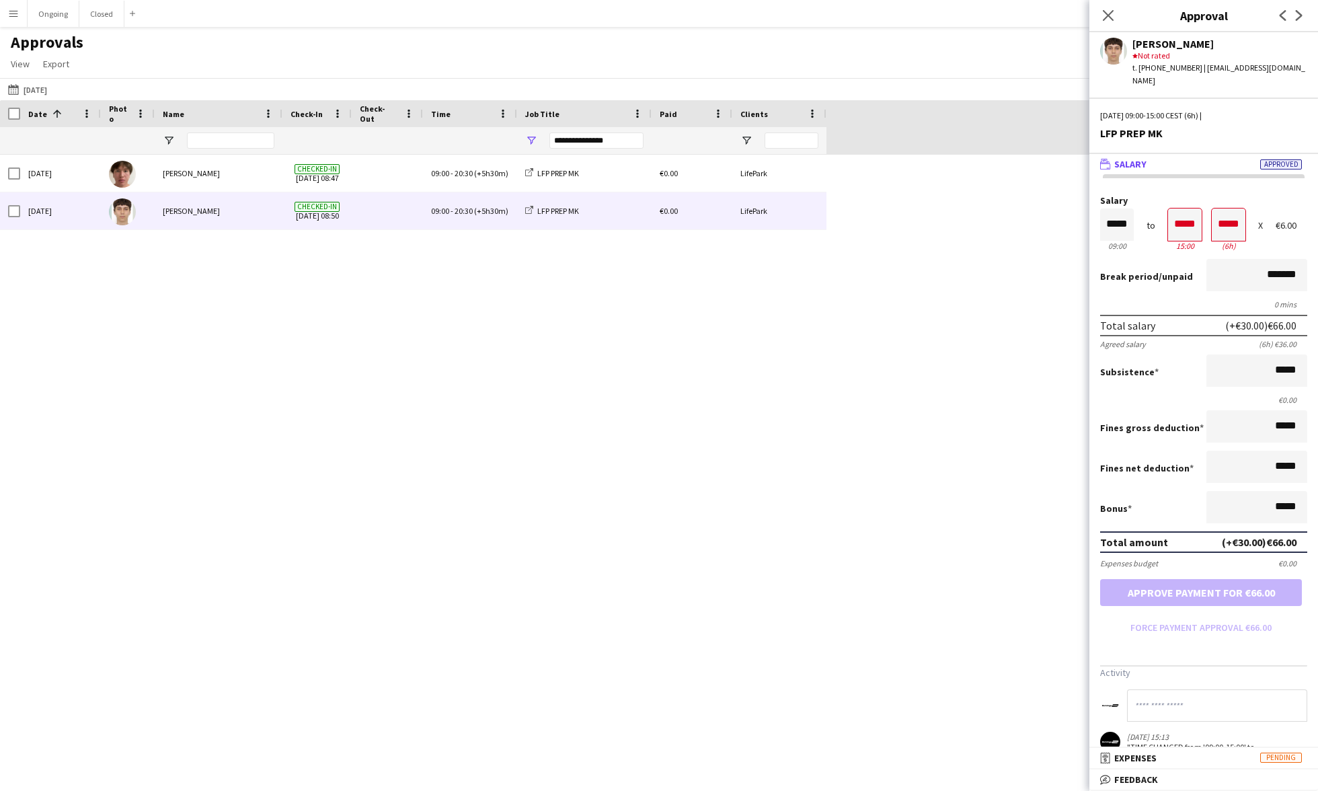
click at [13, 9] on app-icon "Menu" at bounding box center [13, 13] width 11 height 11
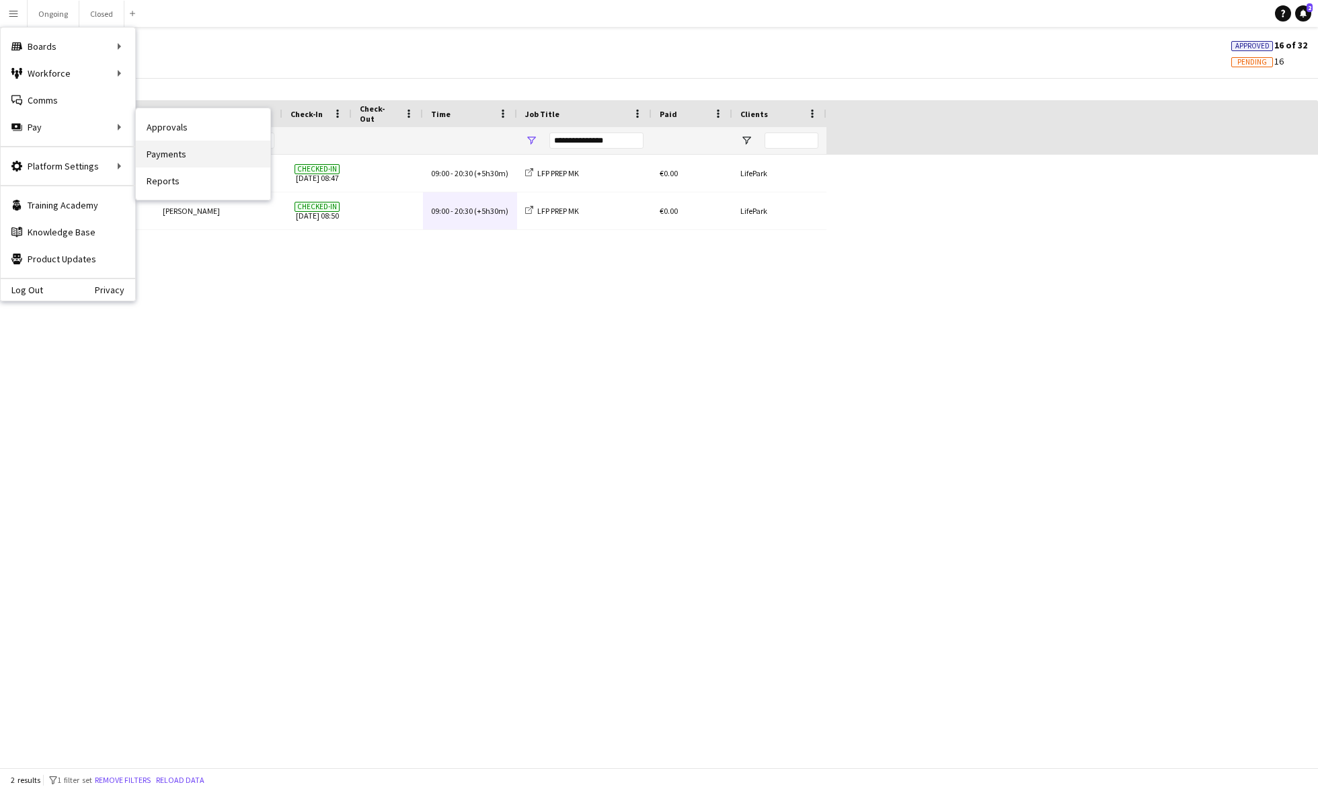
click at [179, 164] on link "Payments" at bounding box center [203, 154] width 135 height 27
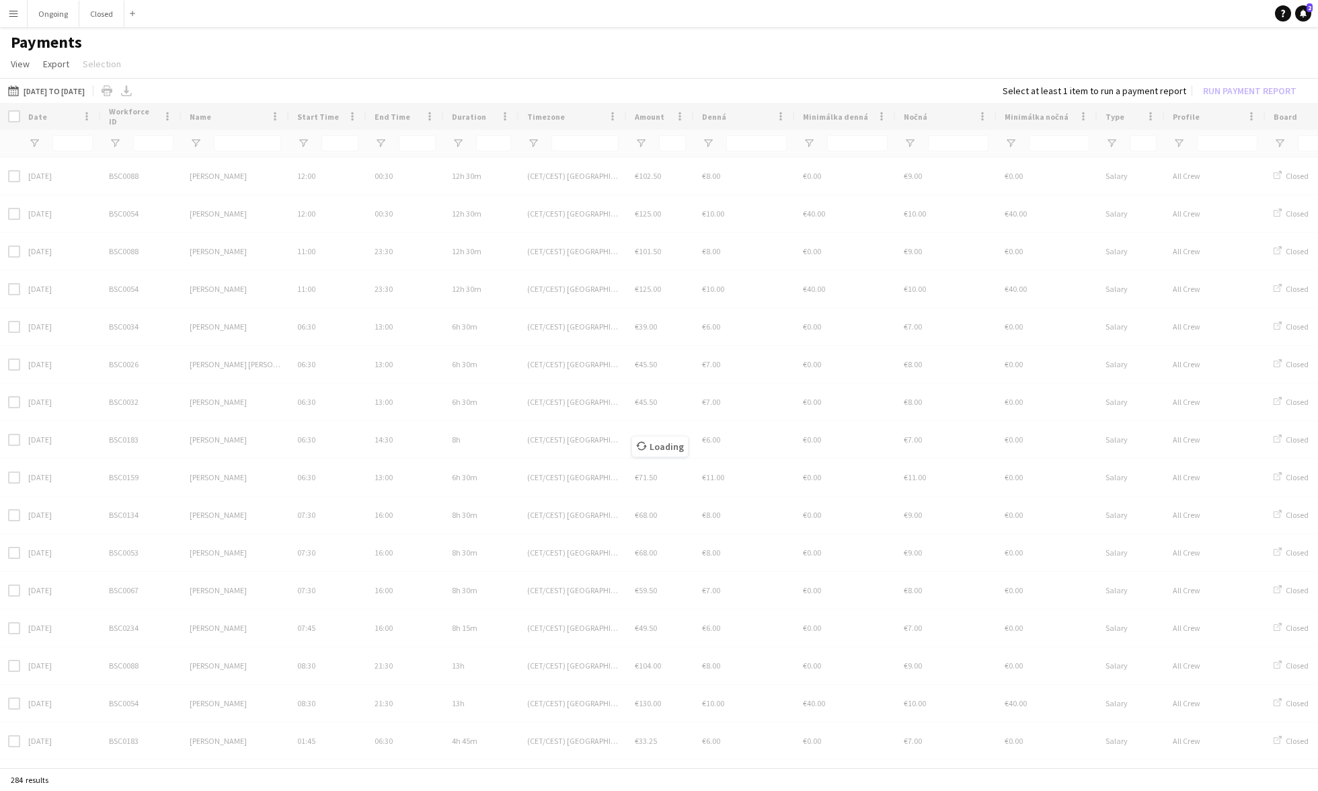
type input "**********"
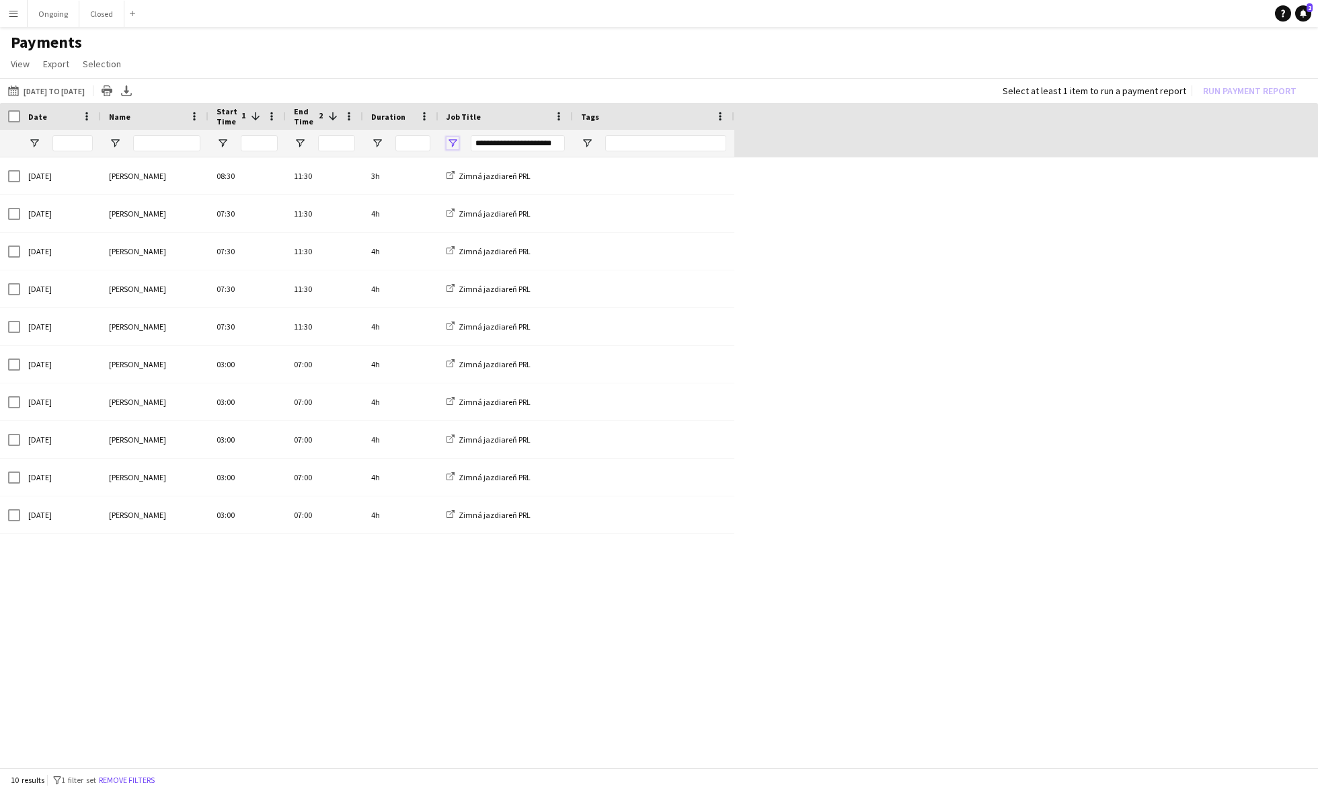
click at [455, 145] on span "Open Filter Menu" at bounding box center [453, 143] width 12 height 12
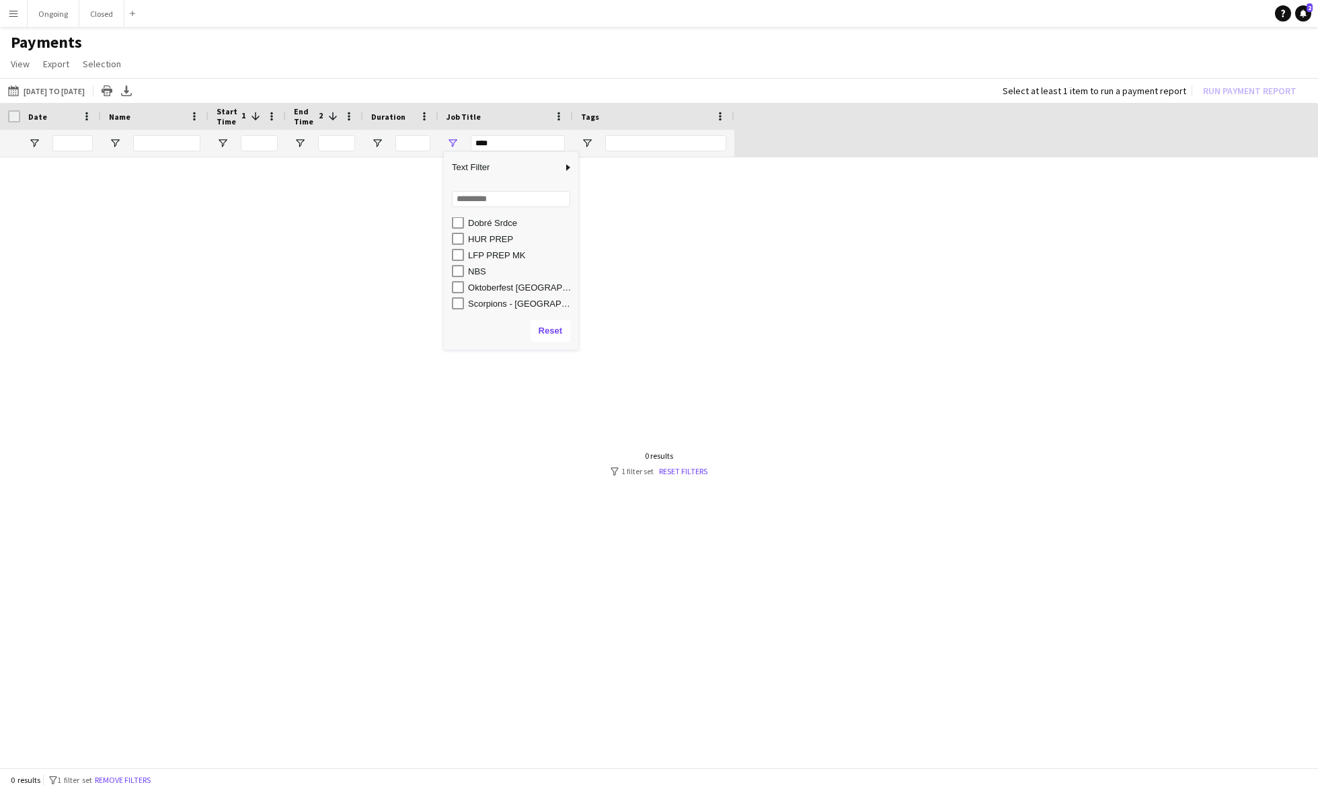
scroll to position [75, 0]
click at [494, 265] on div "LFP PREP MK" at bounding box center [521, 264] width 106 height 10
type input "**********"
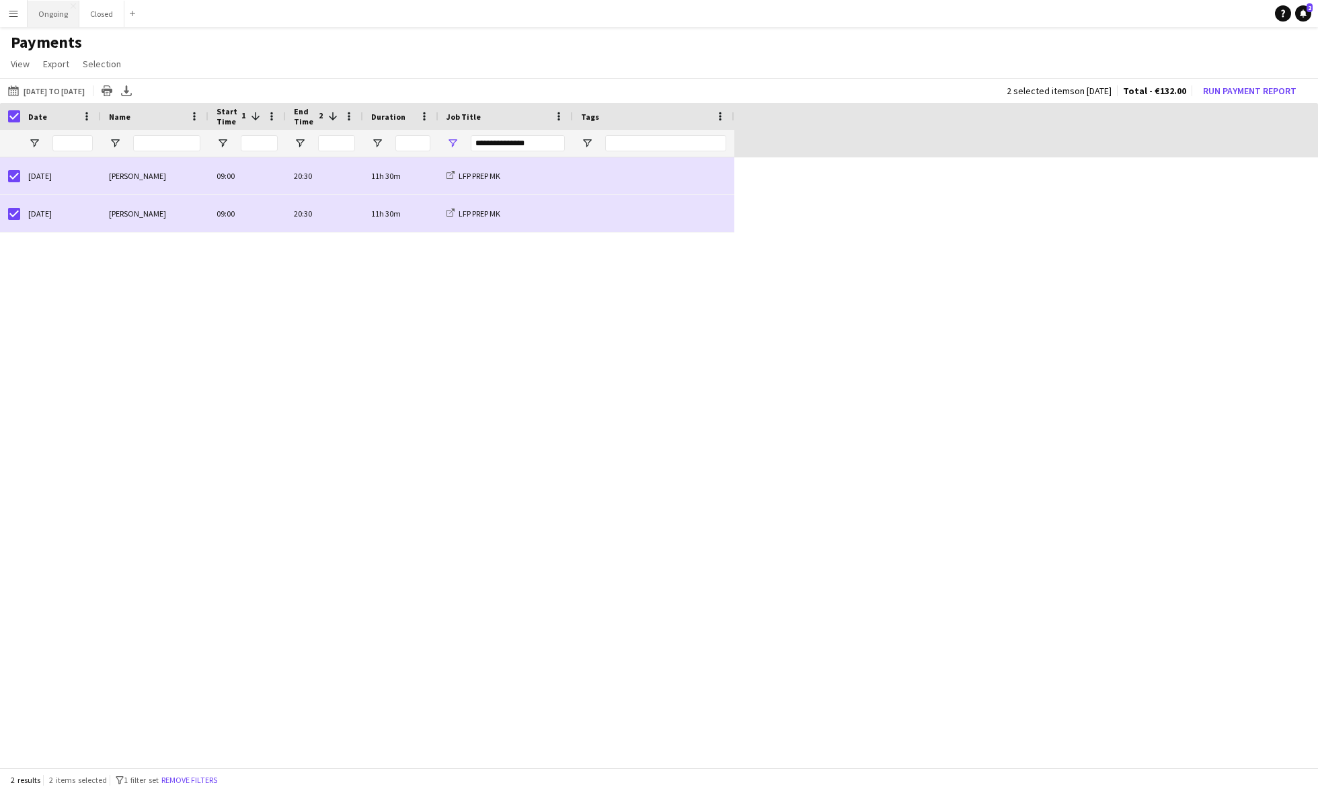
click at [52, 18] on button "Ongoing Close" at bounding box center [54, 14] width 52 height 26
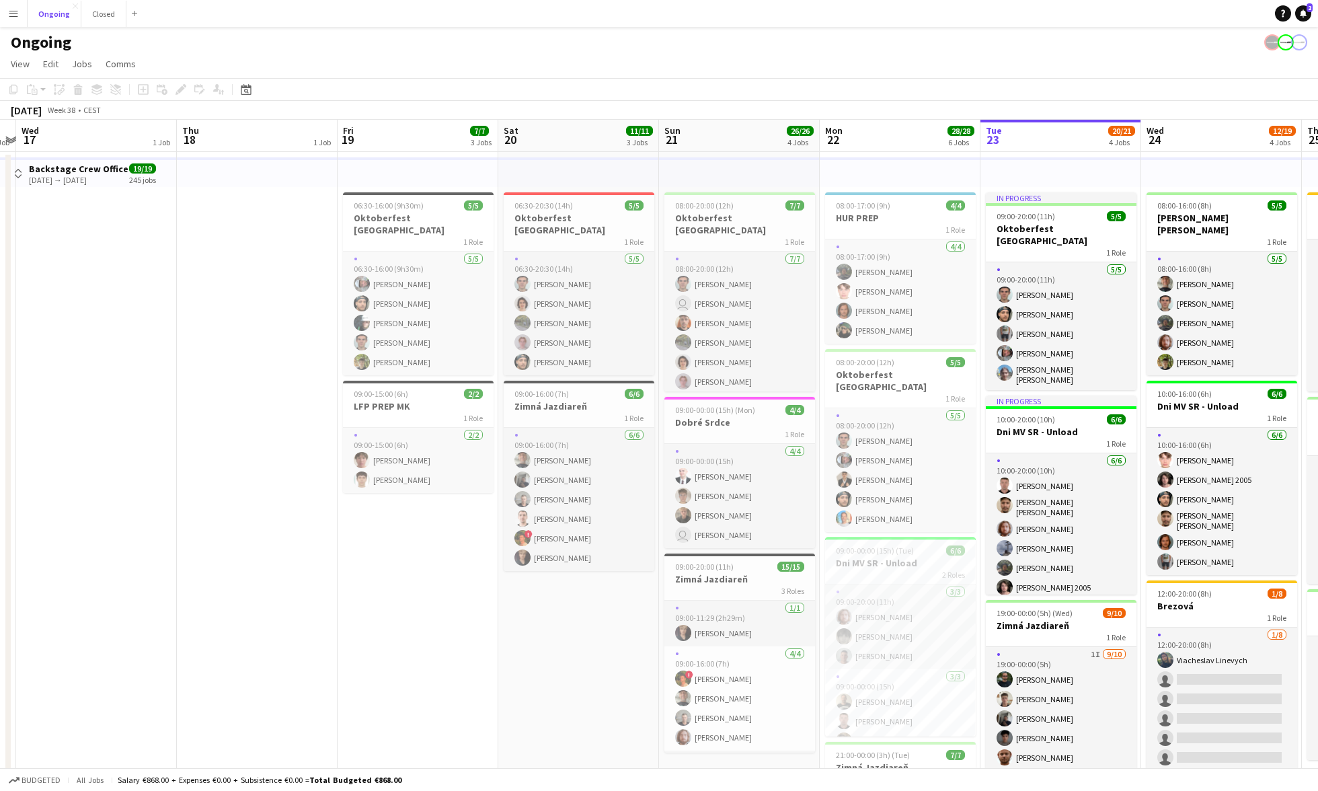
scroll to position [0, 363]
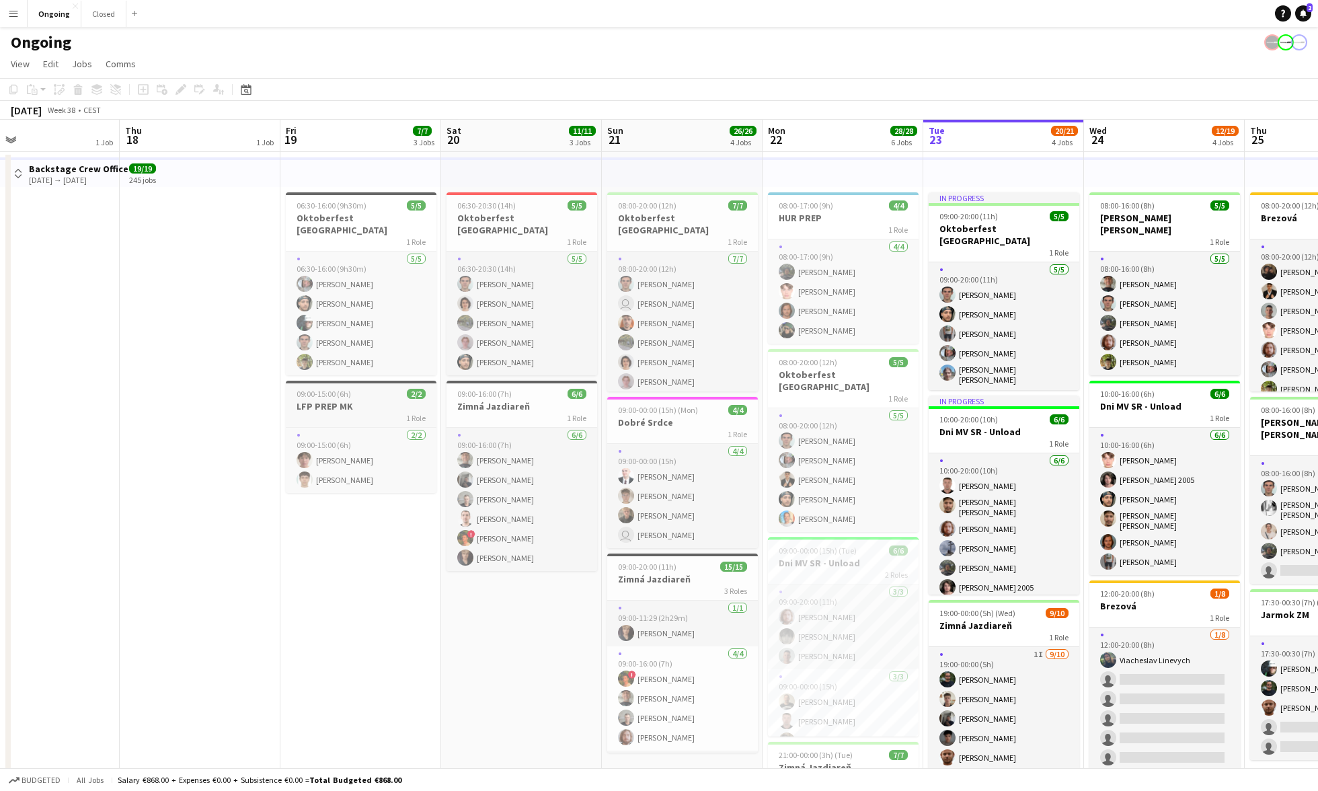
click at [316, 389] on span "09:00-15:00 (6h)" at bounding box center [324, 394] width 54 height 10
click at [184, 82] on div "Edit" at bounding box center [181, 89] width 16 height 16
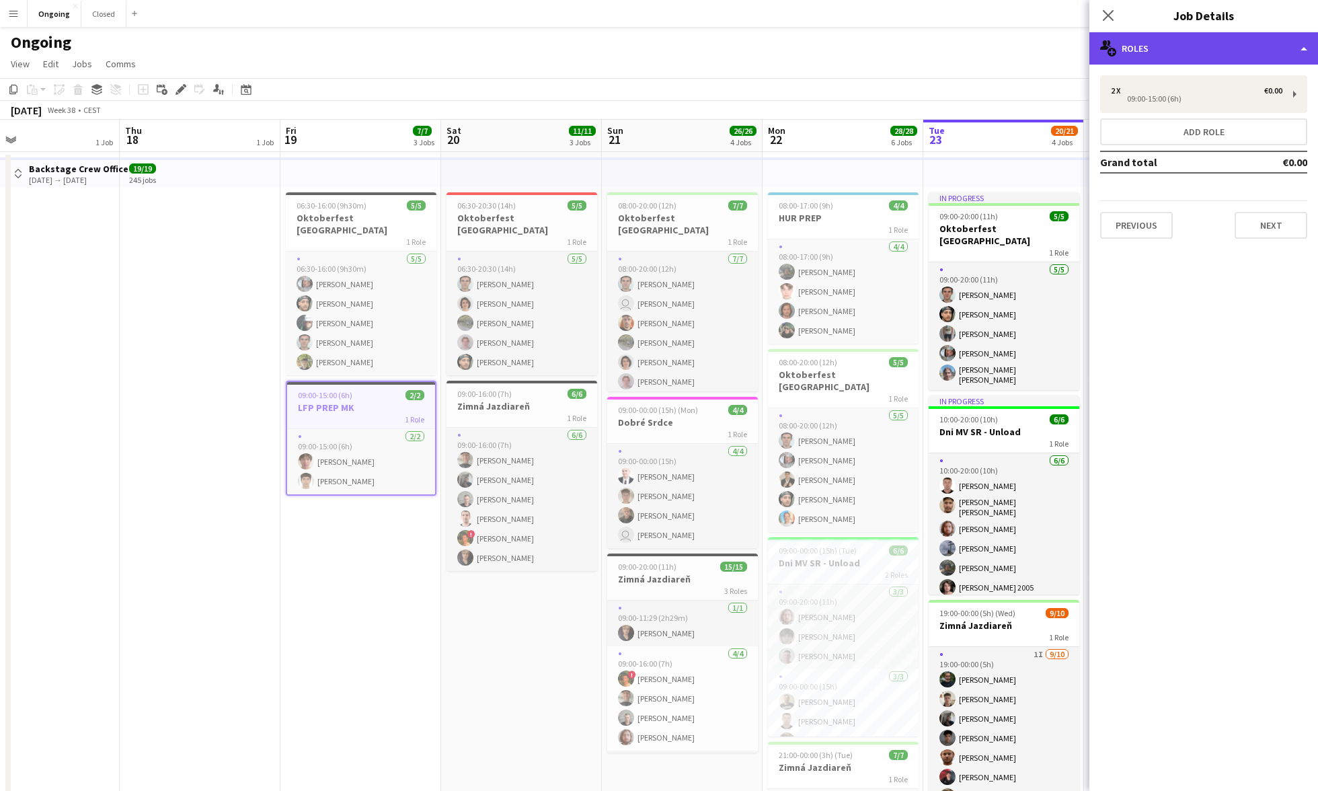
click at [772, 42] on div "multiple-users-add Roles" at bounding box center [1204, 48] width 229 height 32
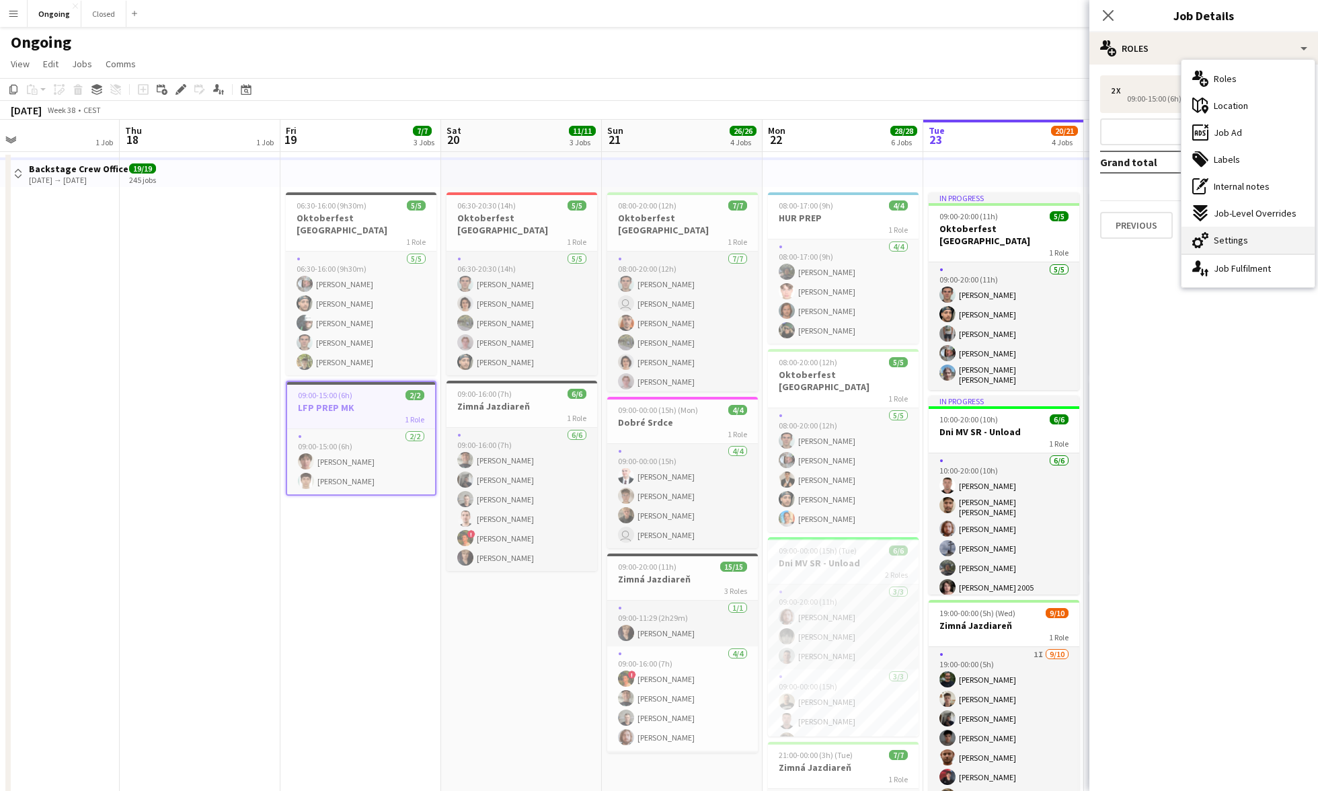
click at [772, 240] on span "Settings" at bounding box center [1231, 240] width 34 height 12
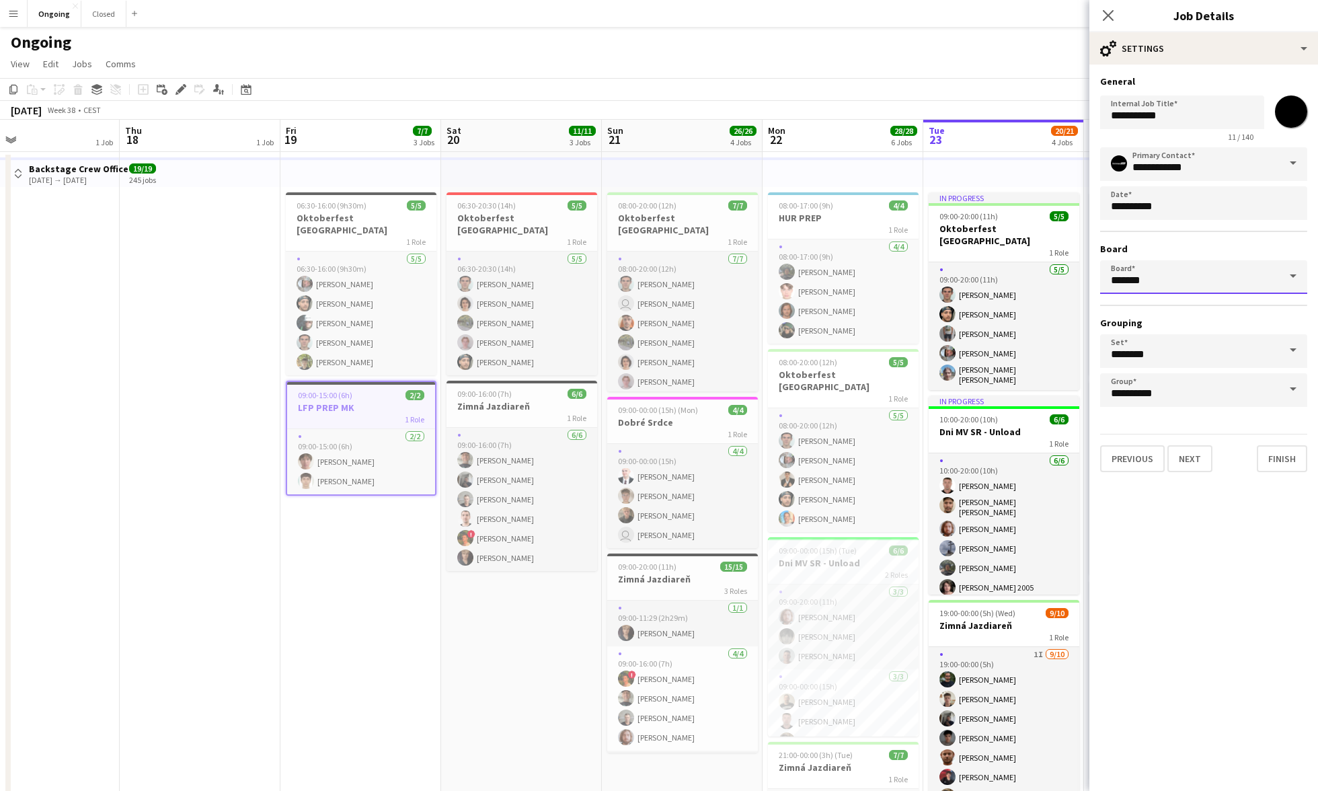
click at [772, 278] on input "*******" at bounding box center [1203, 277] width 207 height 34
click at [772, 315] on span "Closed [CEST]" at bounding box center [1146, 314] width 71 height 11
type input "******"
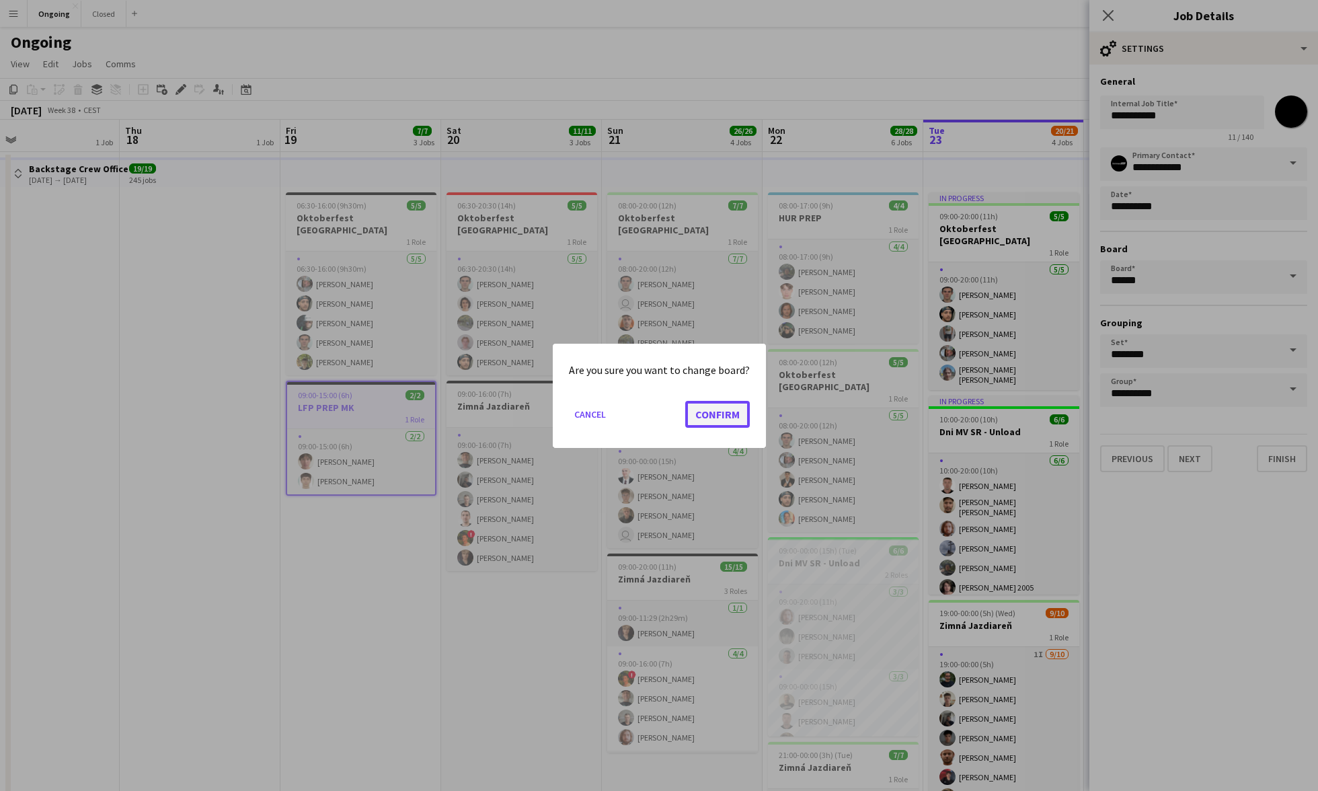
click at [702, 415] on button "Confirm" at bounding box center [717, 413] width 65 height 27
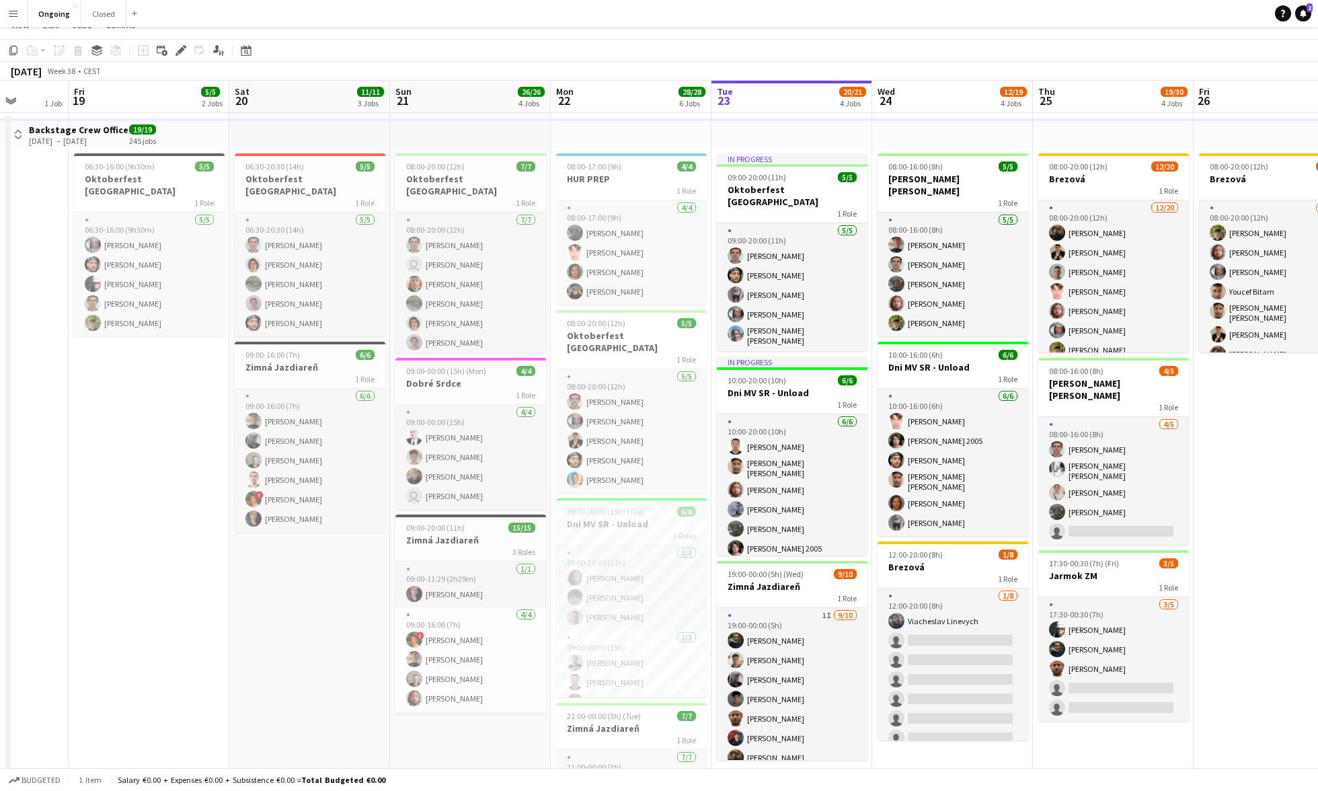
scroll to position [0, 0]
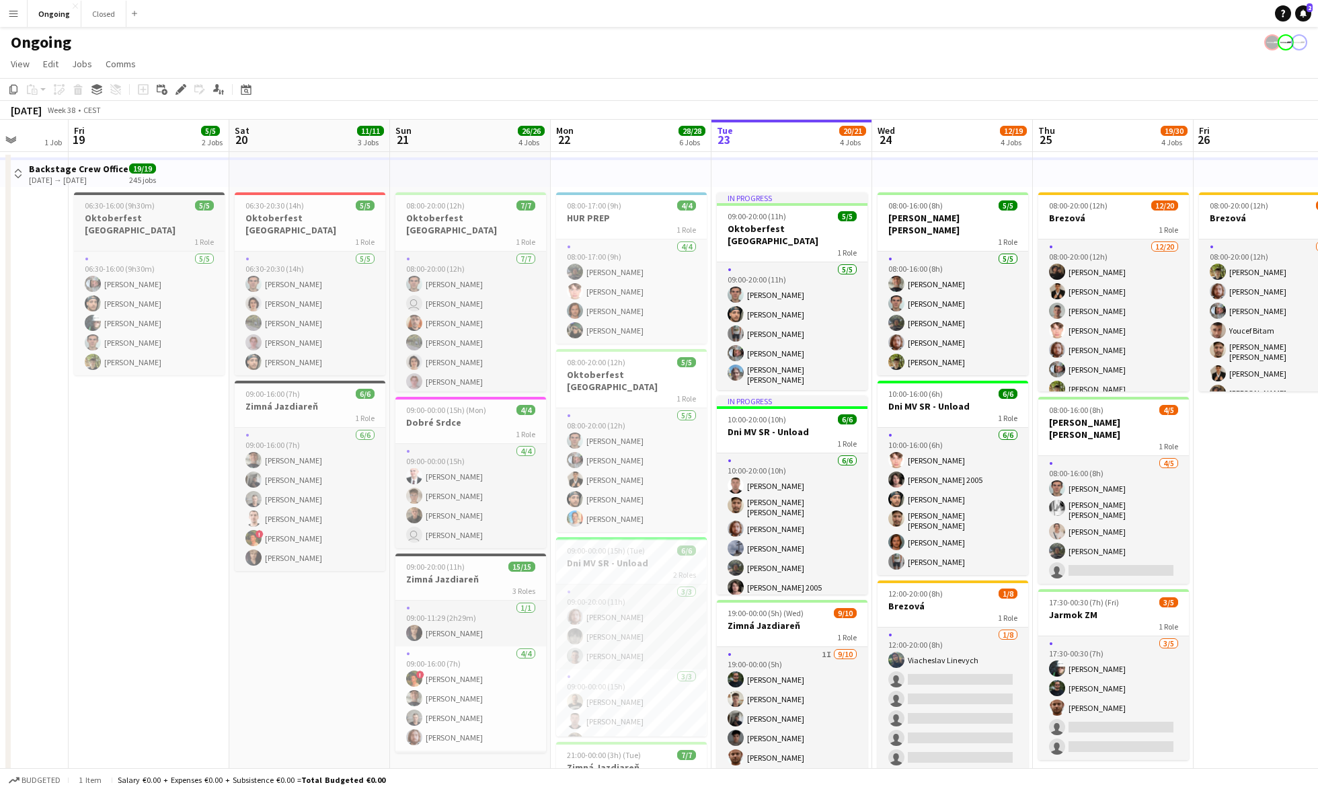
click at [152, 206] on span "06:30-16:00 (9h30m)" at bounding box center [120, 205] width 70 height 10
click at [176, 92] on icon at bounding box center [177, 92] width 3 height 3
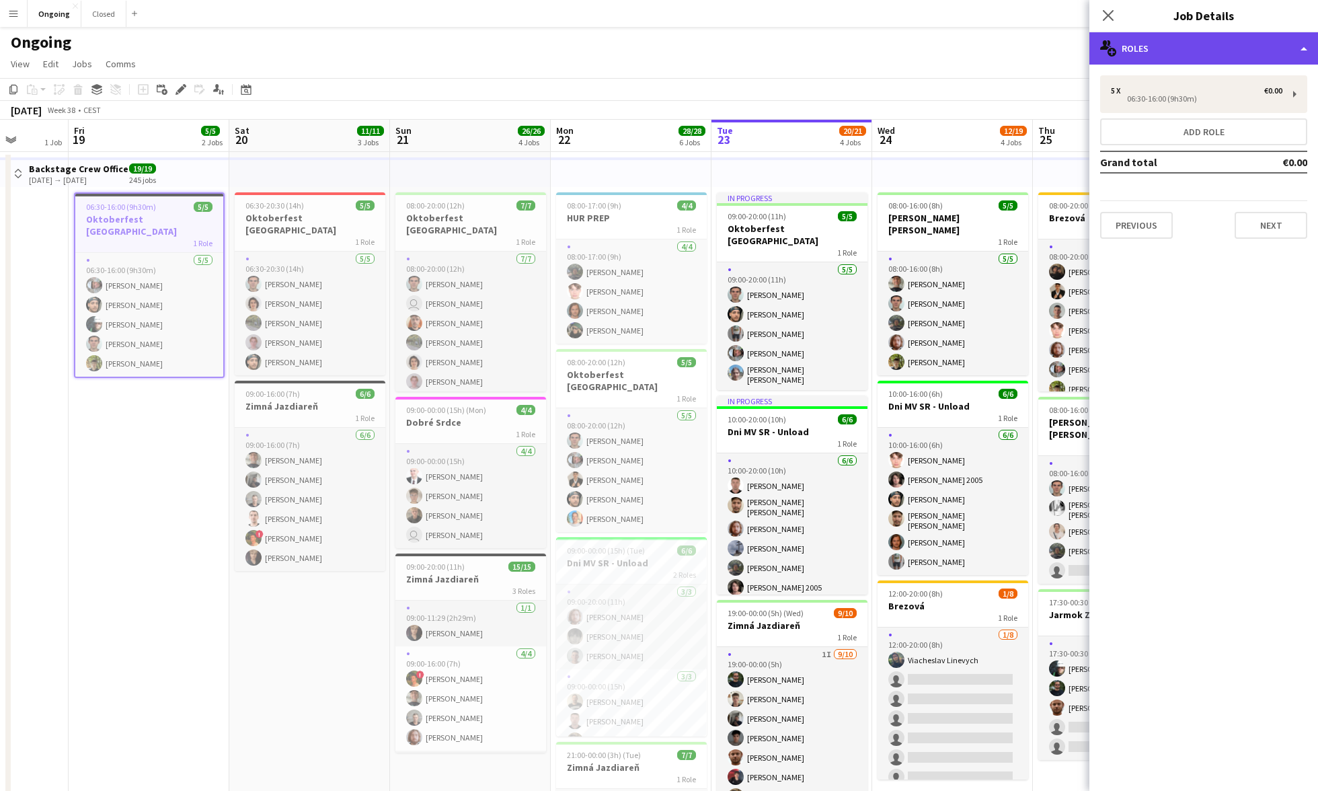
click at [772, 54] on div "multiple-users-add Roles" at bounding box center [1204, 48] width 229 height 32
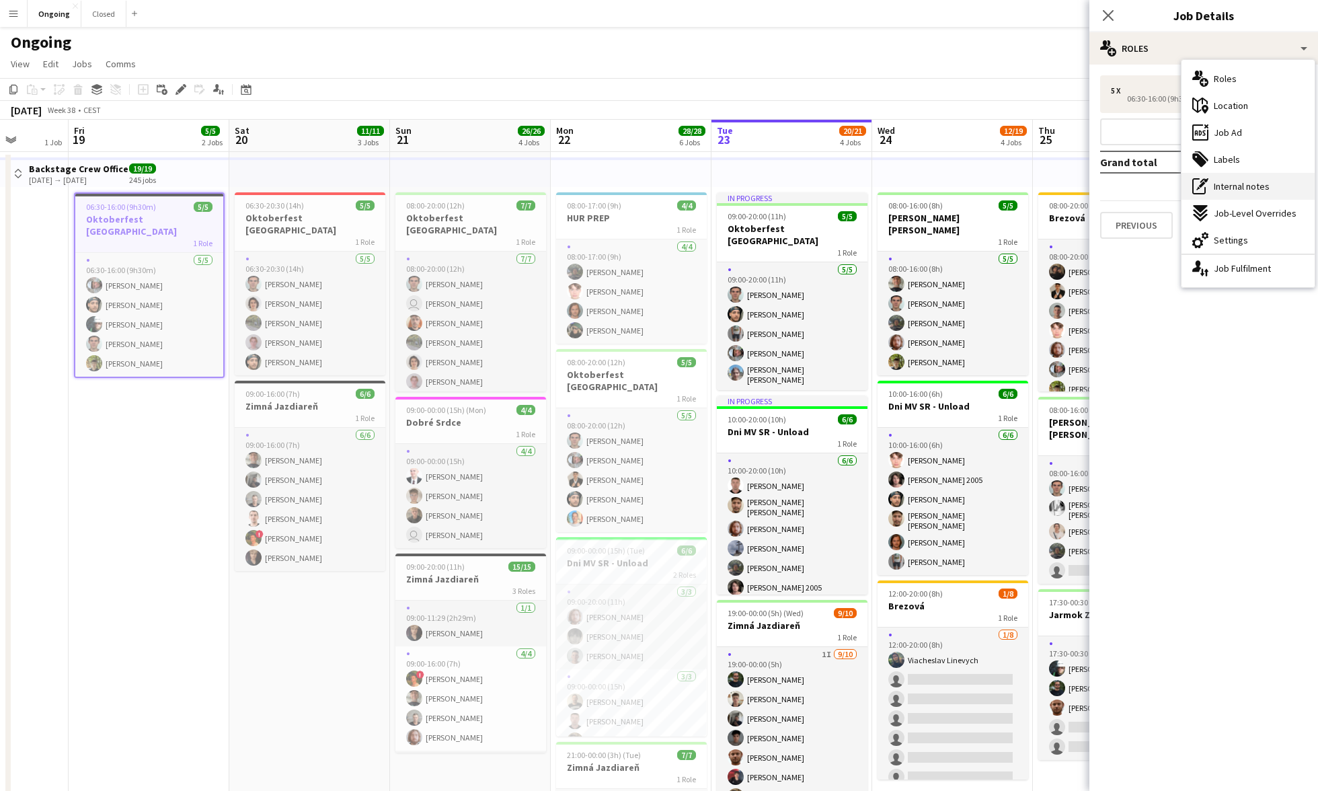
click at [772, 186] on span "Internal notes" at bounding box center [1242, 186] width 56 height 12
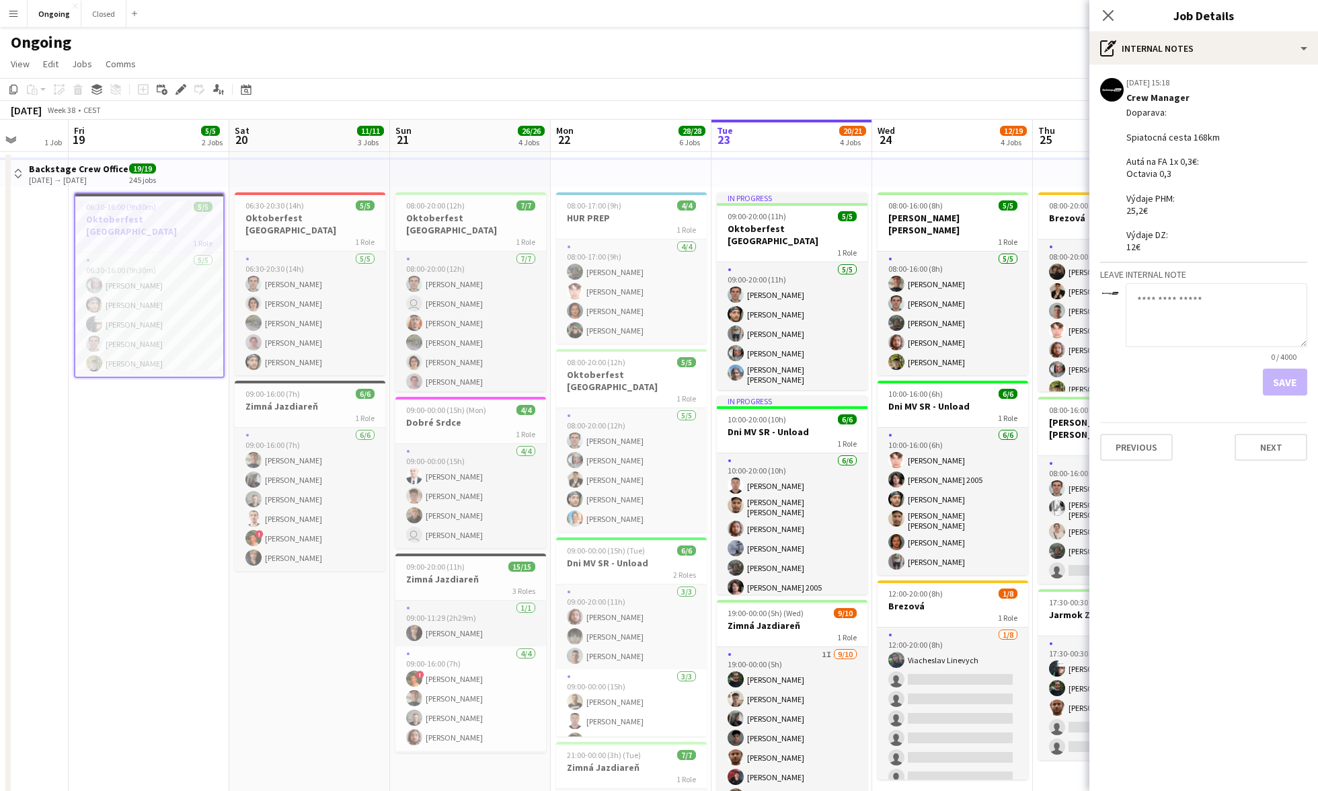
click at [13, 11] on app-icon "Menu" at bounding box center [13, 13] width 11 height 11
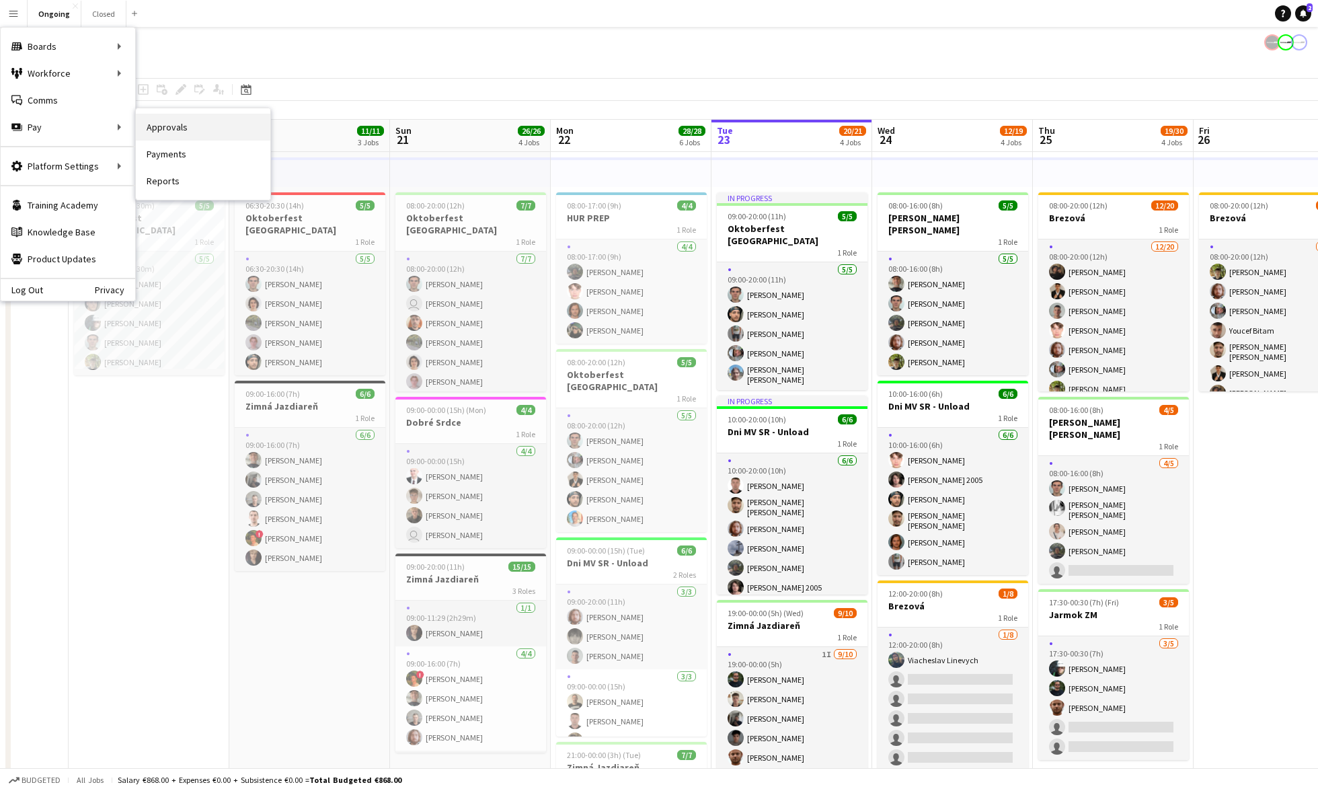
click at [178, 126] on link "Approvals" at bounding box center [203, 127] width 135 height 27
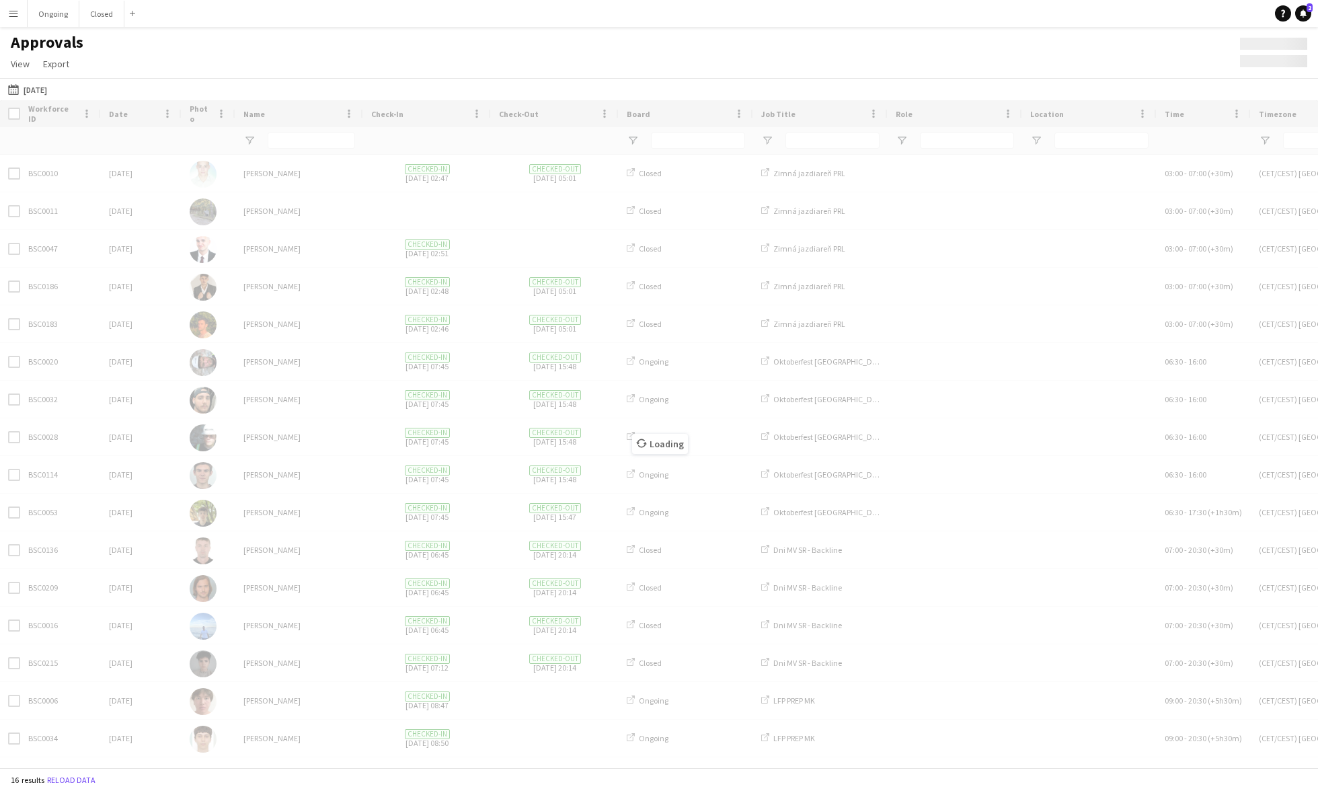
type input "**********"
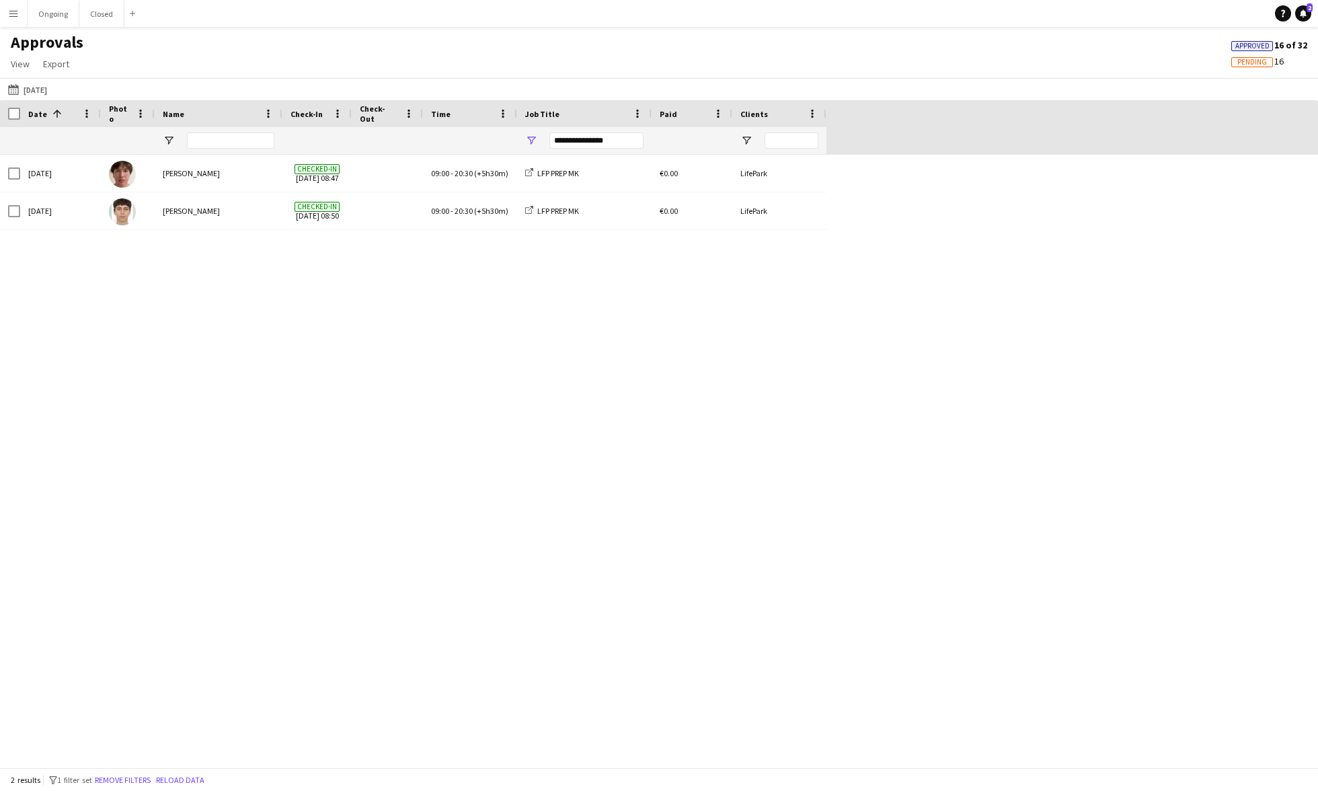
click at [595, 135] on div "**********" at bounding box center [596, 140] width 94 height 16
click at [557, 219] on div "(Select All)" at bounding box center [600, 223] width 106 height 10
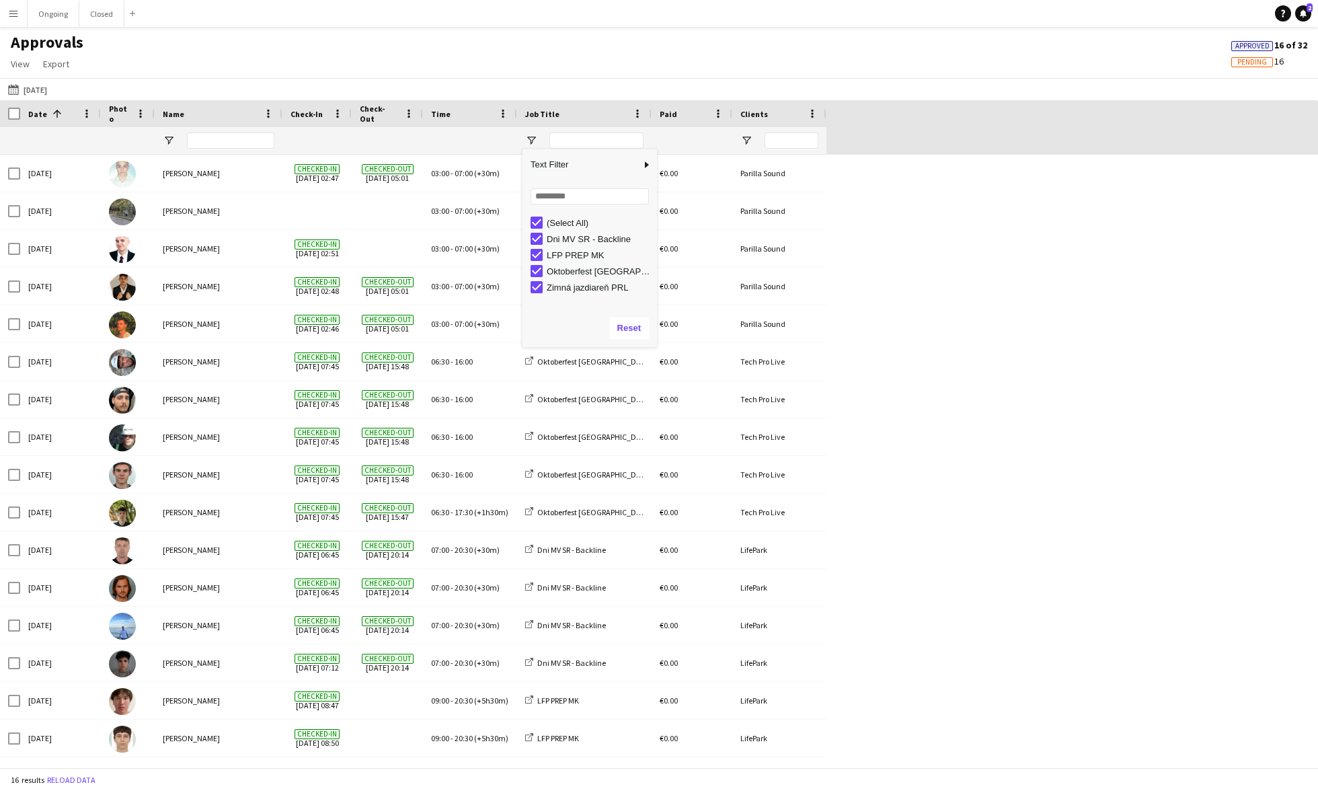
click at [557, 219] on div "(Select All)" at bounding box center [600, 223] width 106 height 10
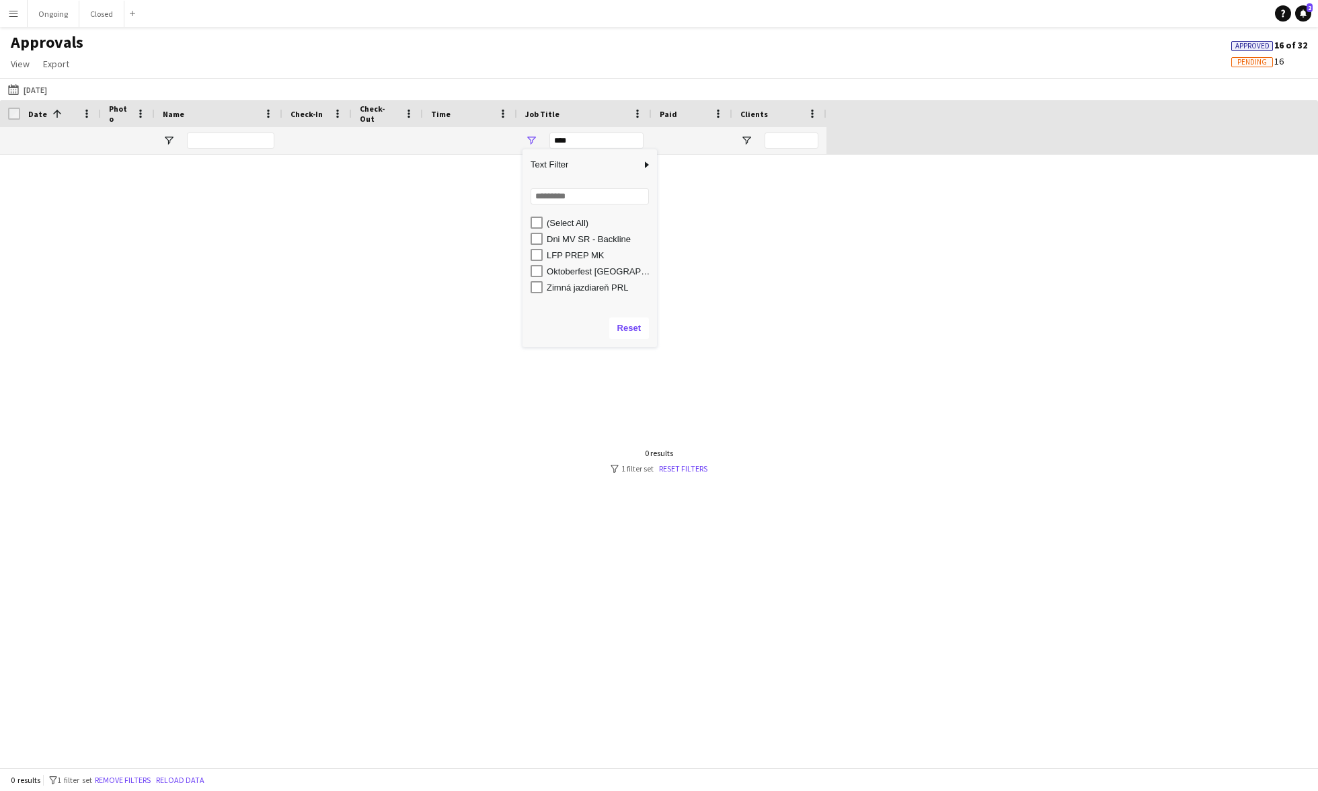
click at [574, 274] on div "Oktoberfest [GEOGRAPHIC_DATA]" at bounding box center [600, 271] width 106 height 10
type input "**********"
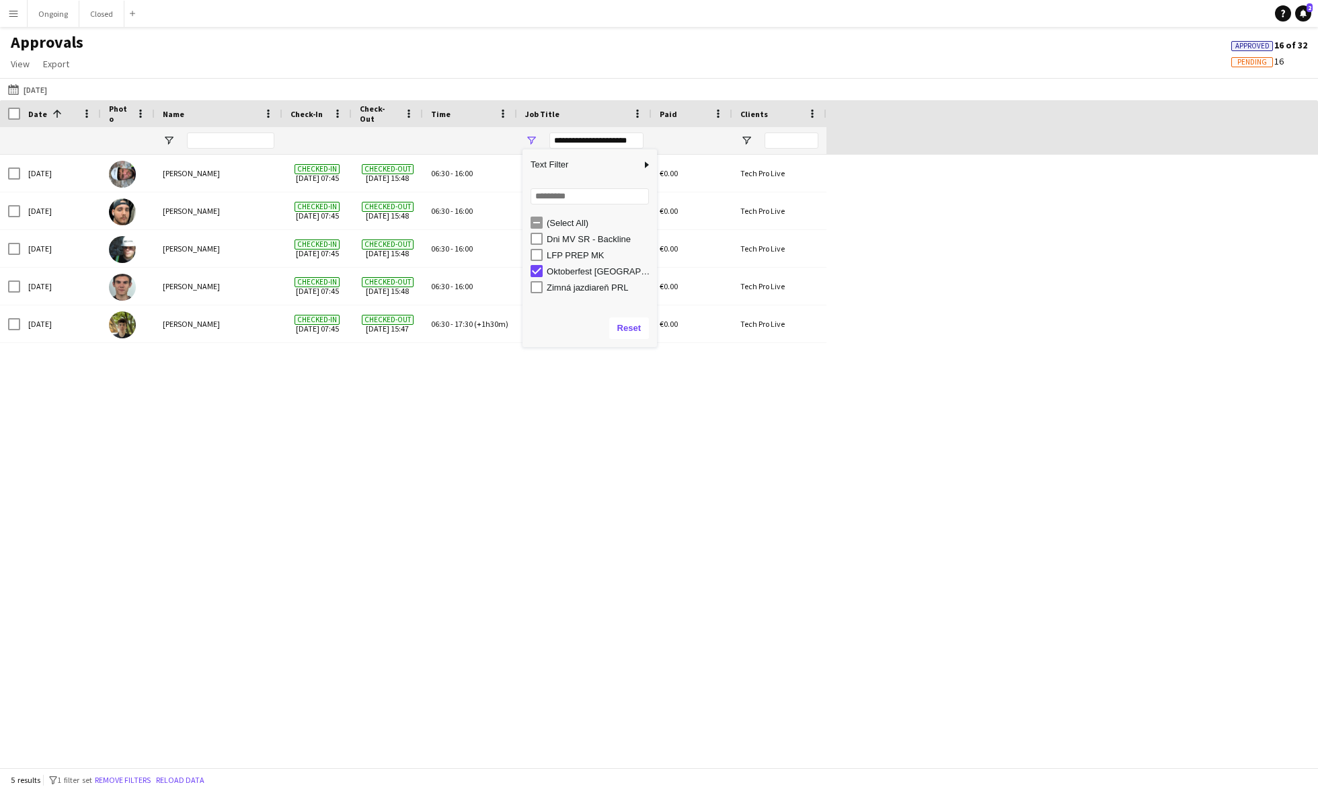
click at [420, 418] on div "Fri, 19 Sep 2025 Alexa Bolerac Checked-in 19-09-2025 07:45 Checked-out 19-09-20…" at bounding box center [659, 461] width 1318 height 613
click at [54, 12] on button "Ongoing Close" at bounding box center [54, 14] width 52 height 26
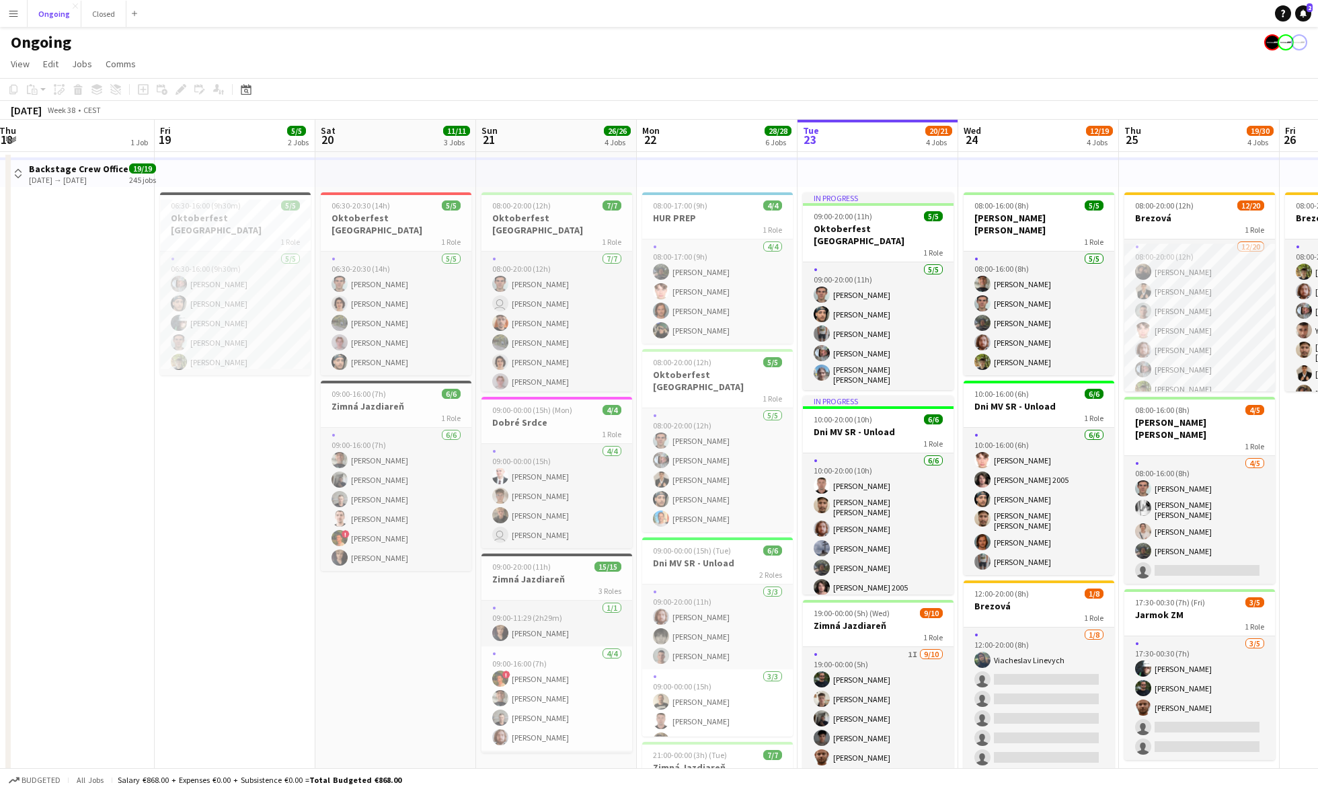
scroll to position [0, 418]
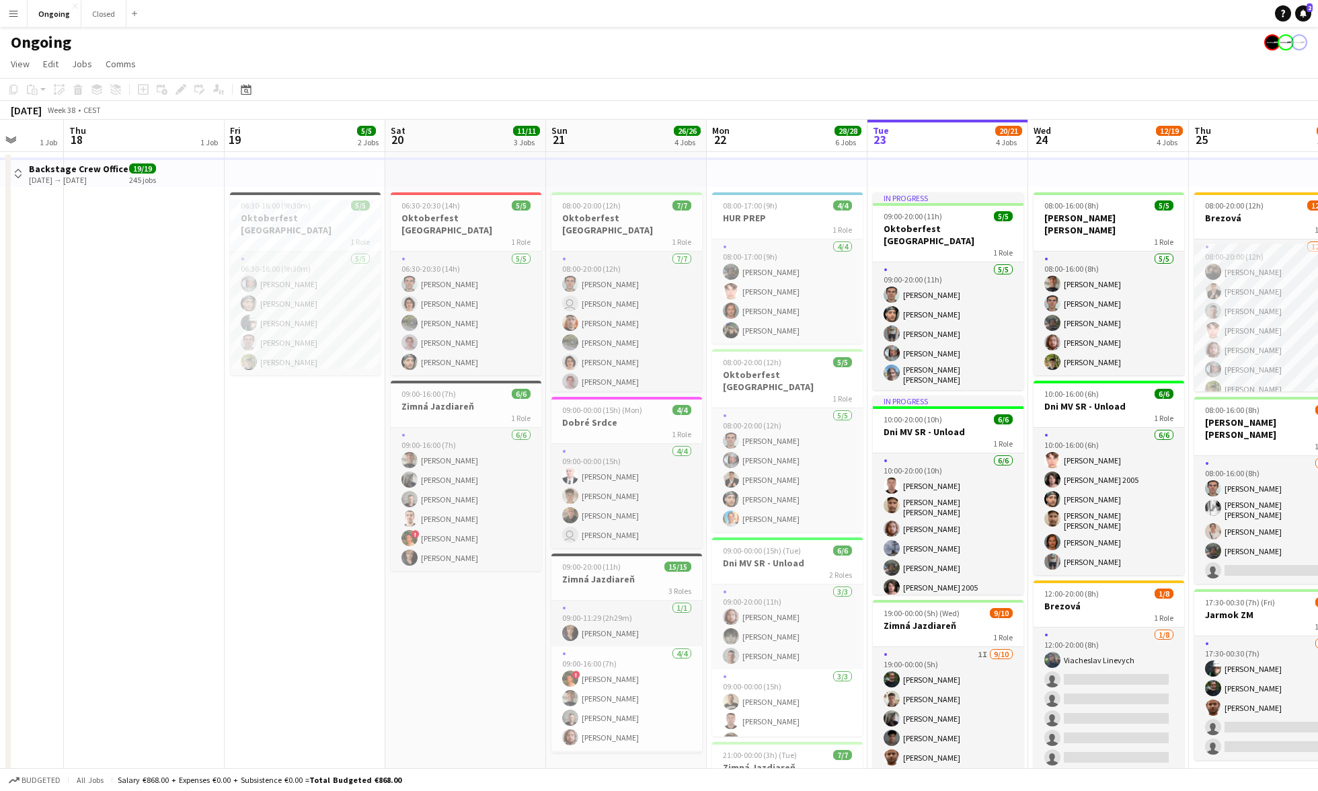
click at [15, 13] on app-icon "Menu" at bounding box center [13, 13] width 11 height 11
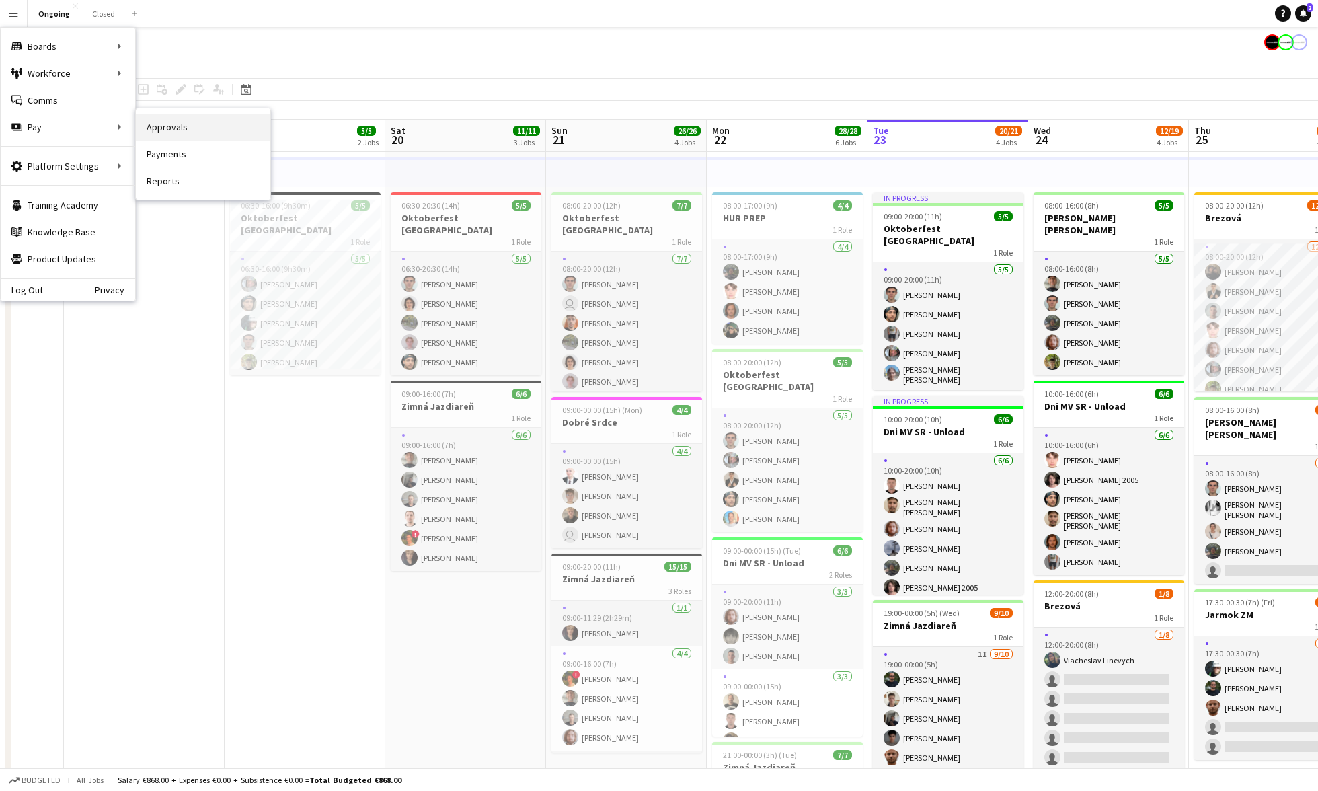
click at [163, 122] on link "Approvals" at bounding box center [203, 127] width 135 height 27
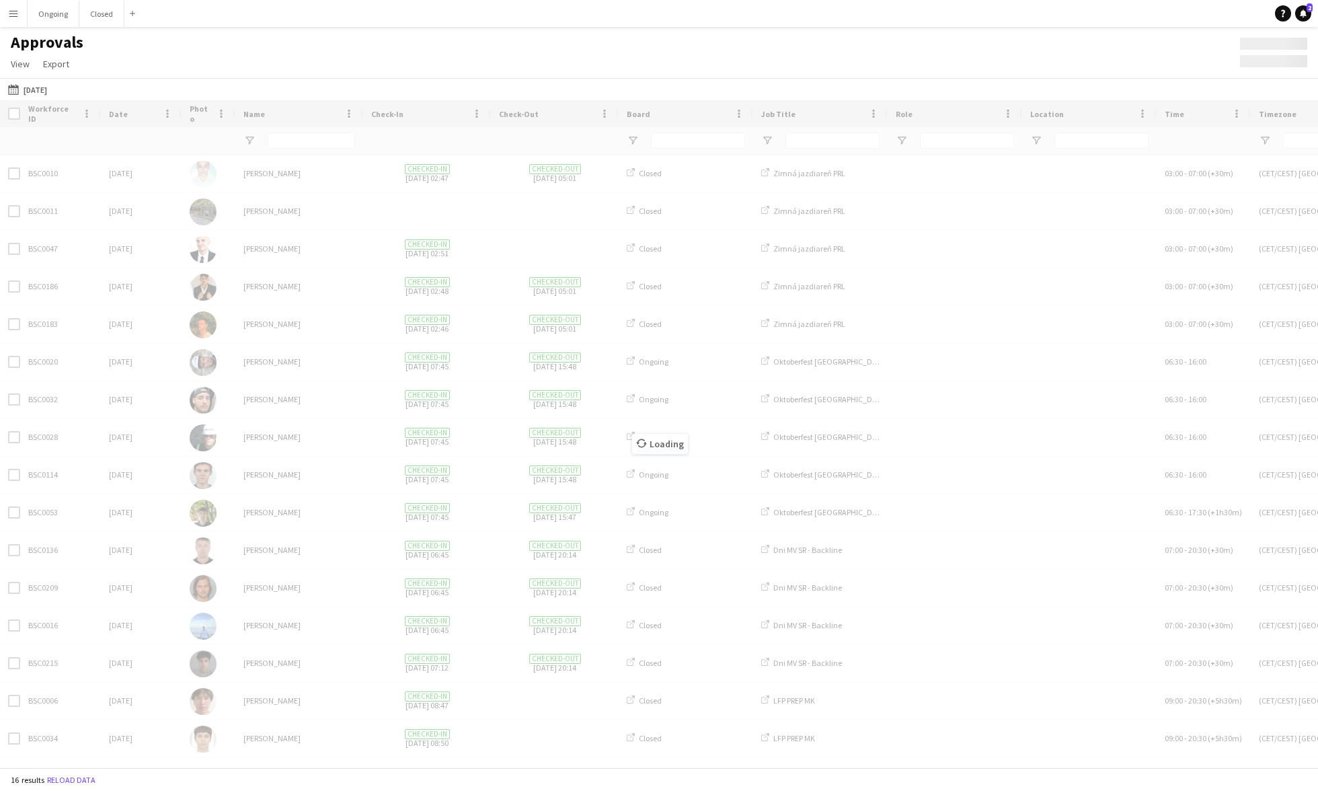
type input "**********"
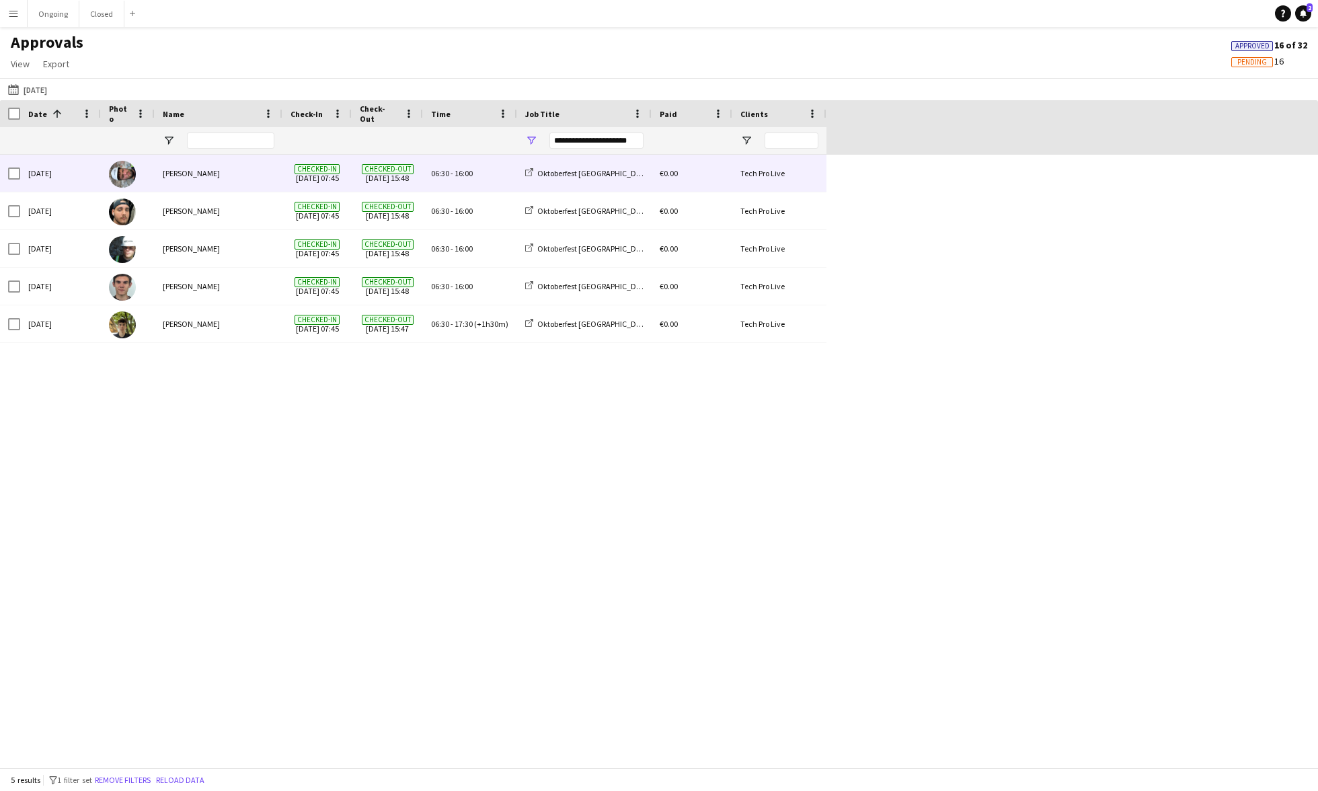
click at [202, 183] on div "[PERSON_NAME]" at bounding box center [219, 173] width 128 height 37
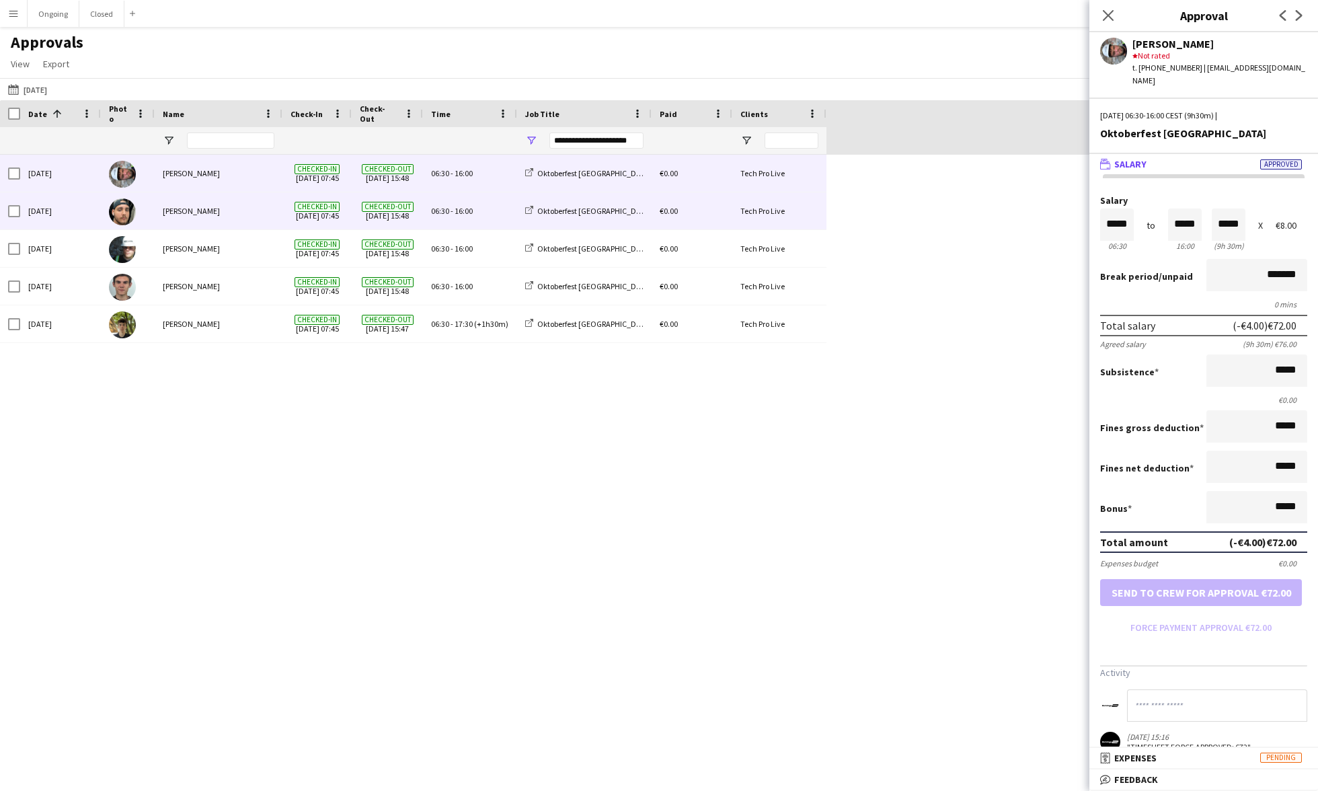
click at [272, 212] on div "[PERSON_NAME]" at bounding box center [219, 210] width 128 height 37
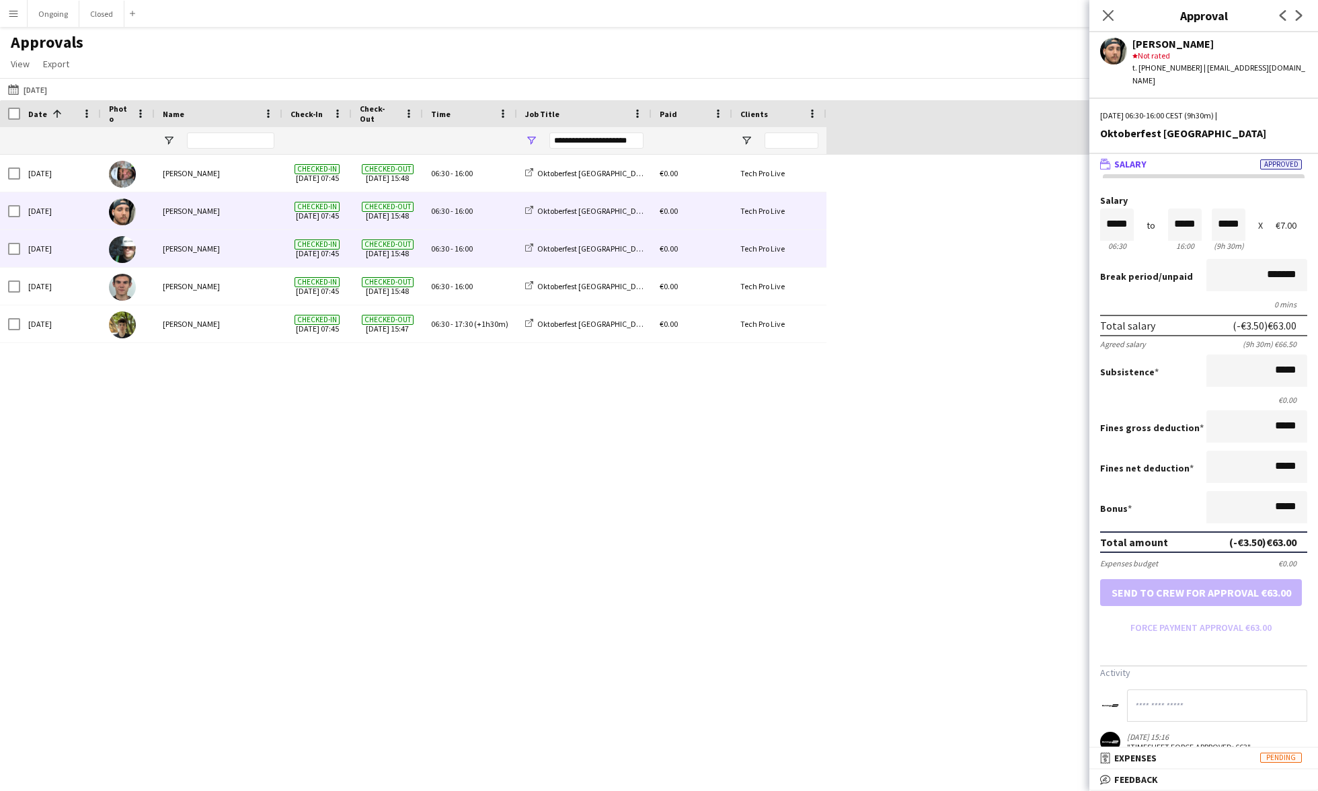
click at [282, 246] on div "[PERSON_NAME]" at bounding box center [219, 248] width 128 height 37
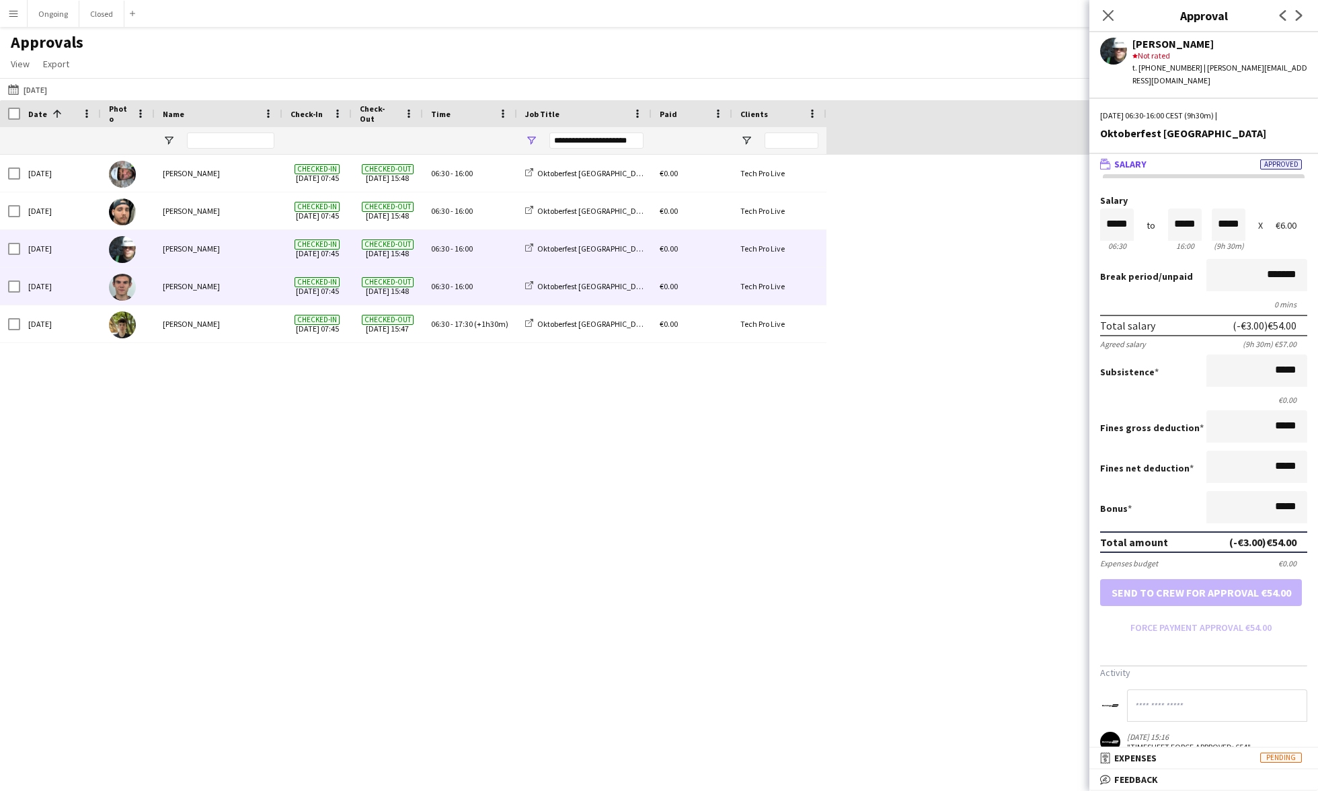
click at [288, 292] on div "Checked-in 19-09-2025 07:45" at bounding box center [316, 286] width 69 height 37
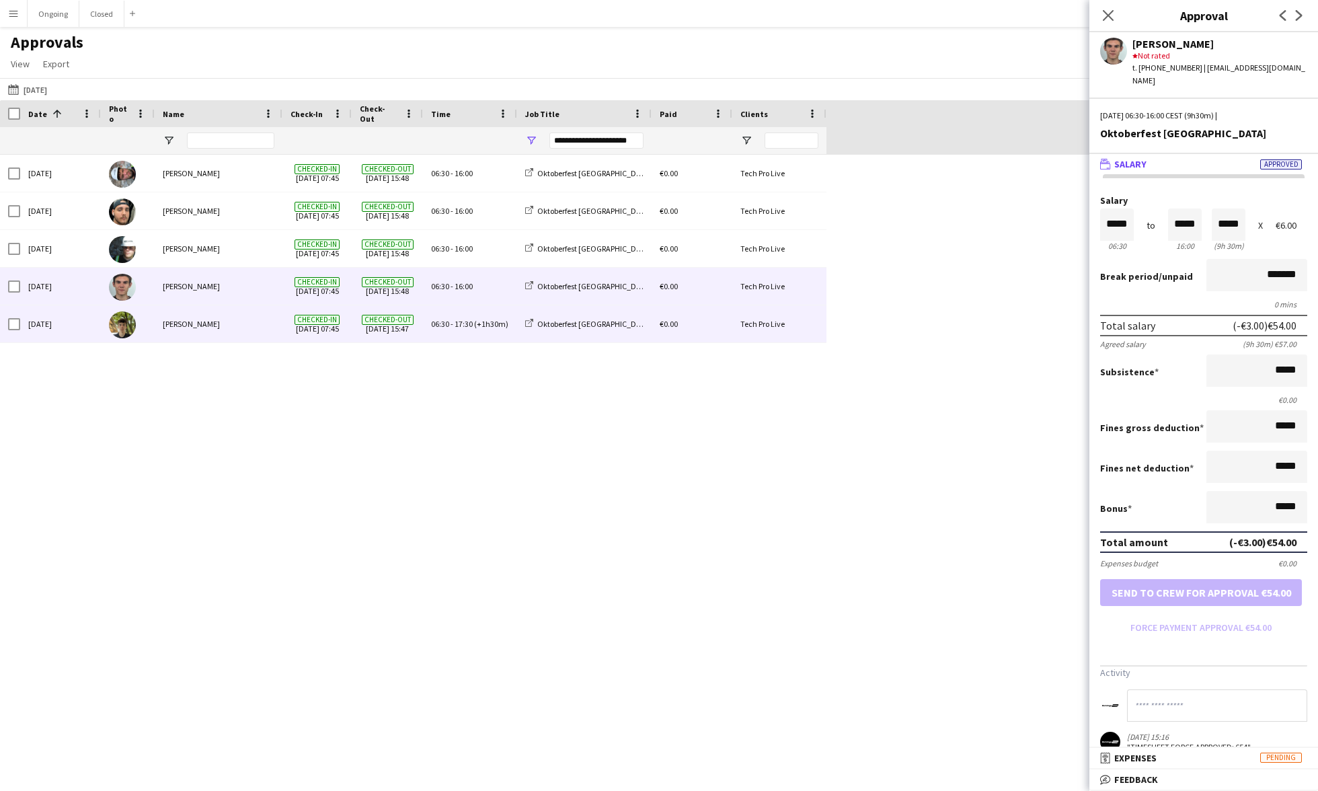
click at [290, 328] on div "Checked-in 19-09-2025 07:45" at bounding box center [316, 323] width 69 height 37
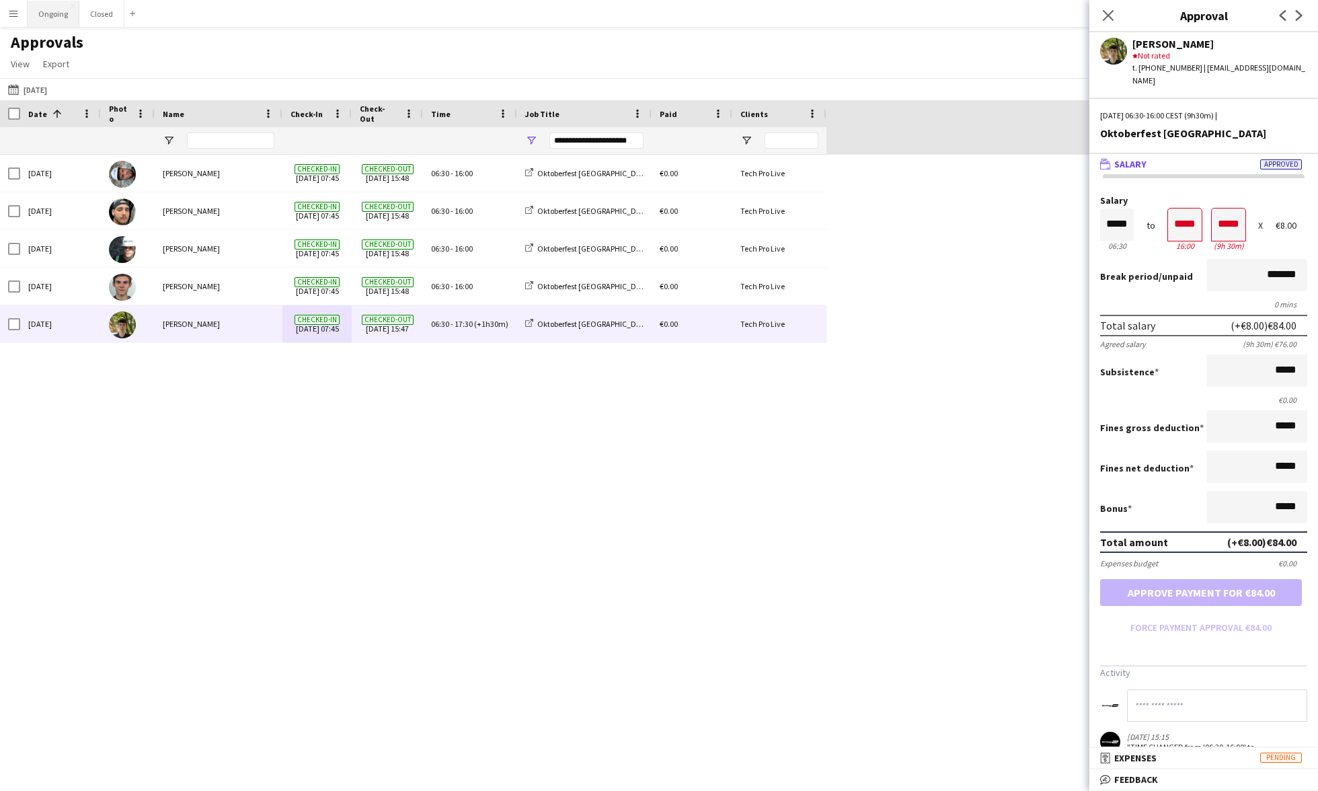
click at [30, 15] on button "Ongoing Close" at bounding box center [54, 14] width 52 height 26
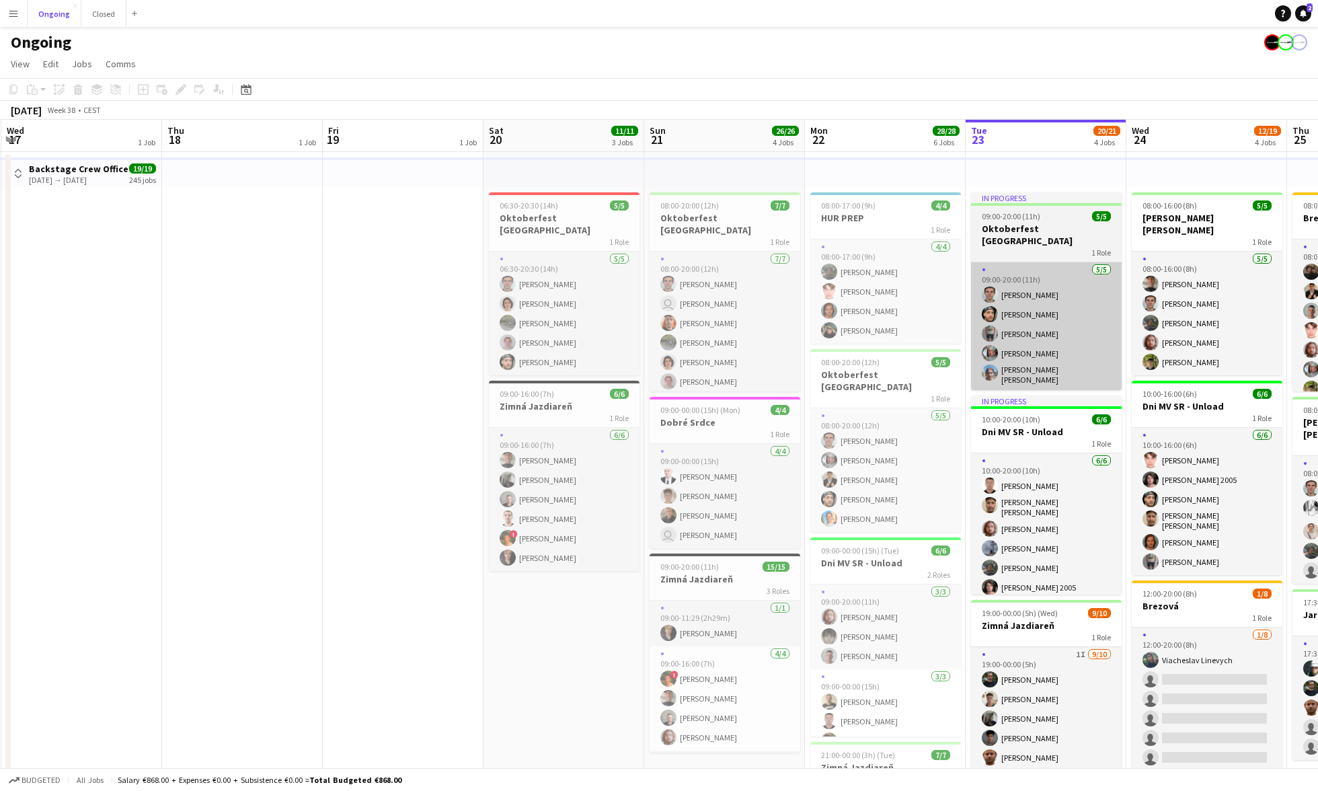
scroll to position [0, 307]
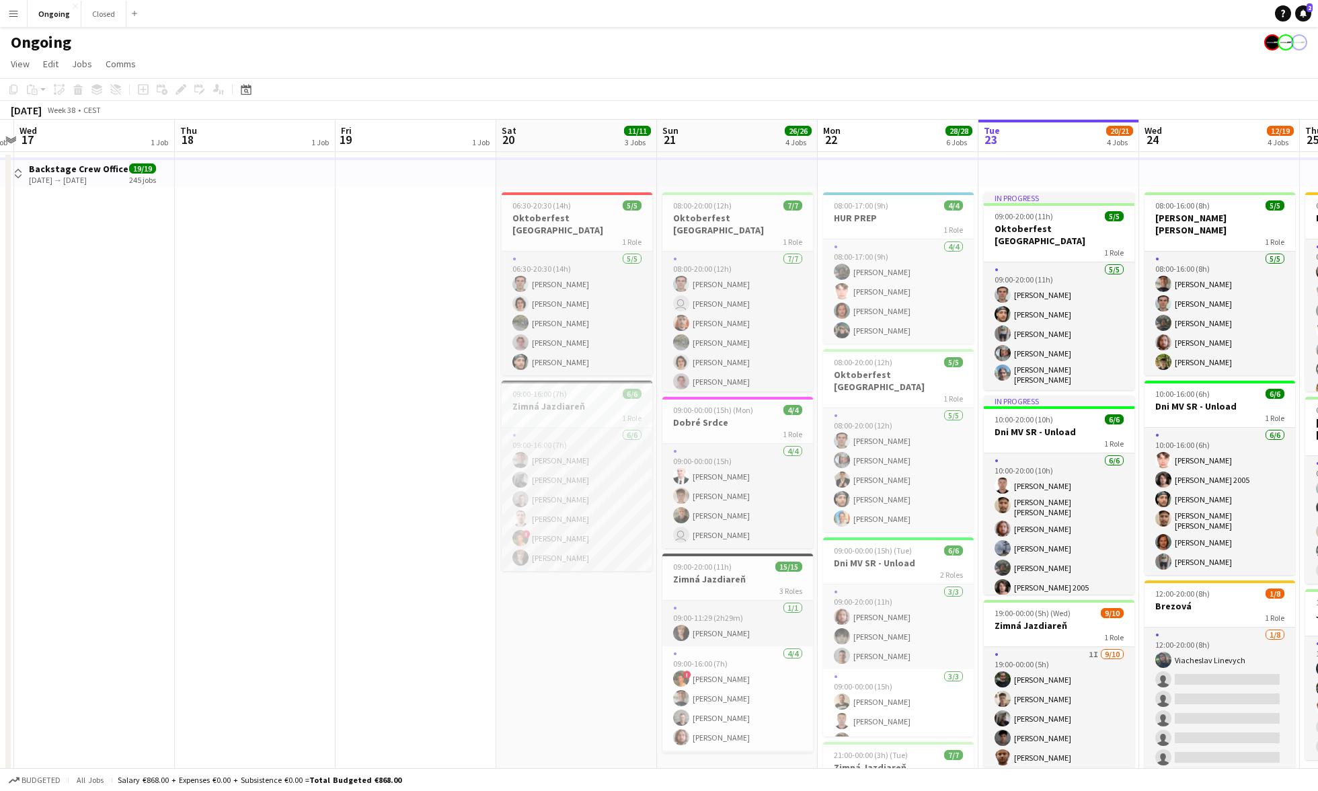
click at [17, 19] on button "Menu" at bounding box center [13, 13] width 27 height 27
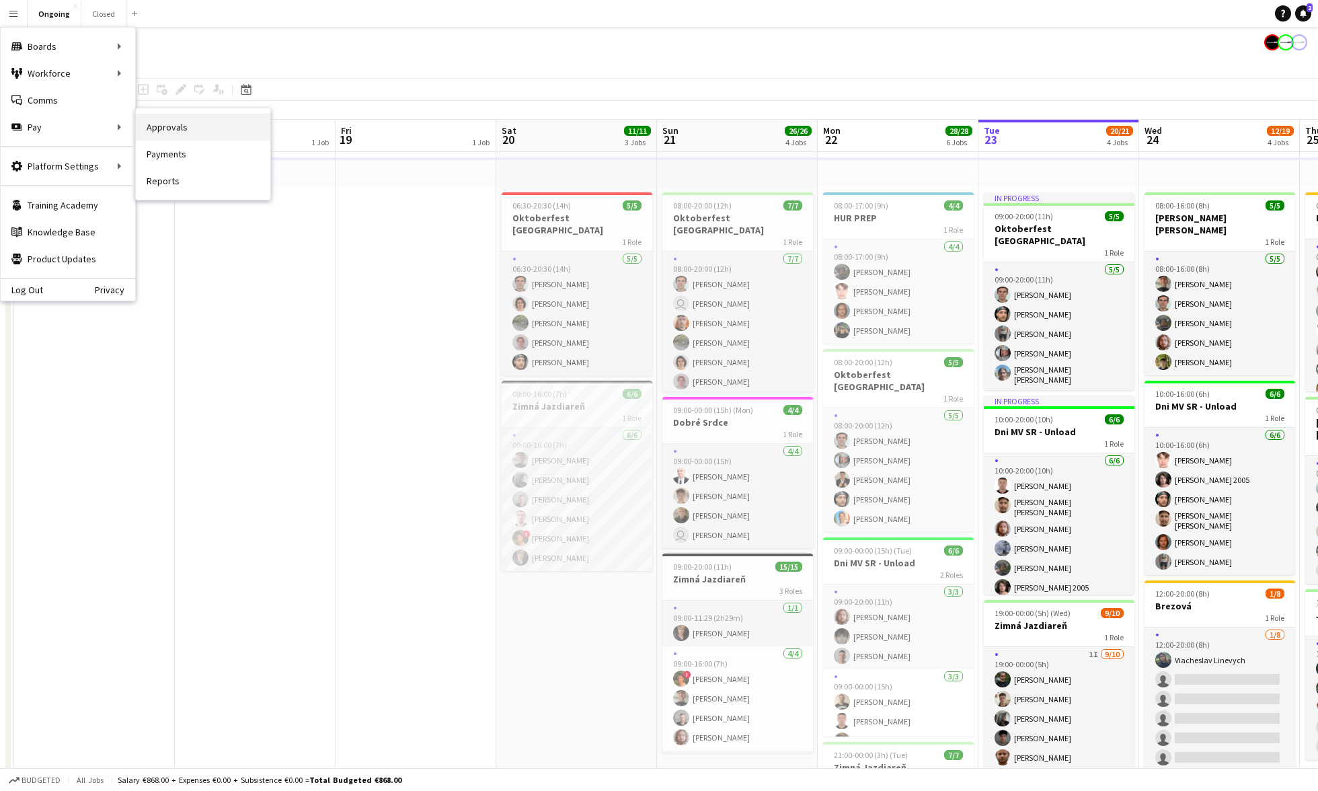
click at [163, 132] on link "Approvals" at bounding box center [203, 127] width 135 height 27
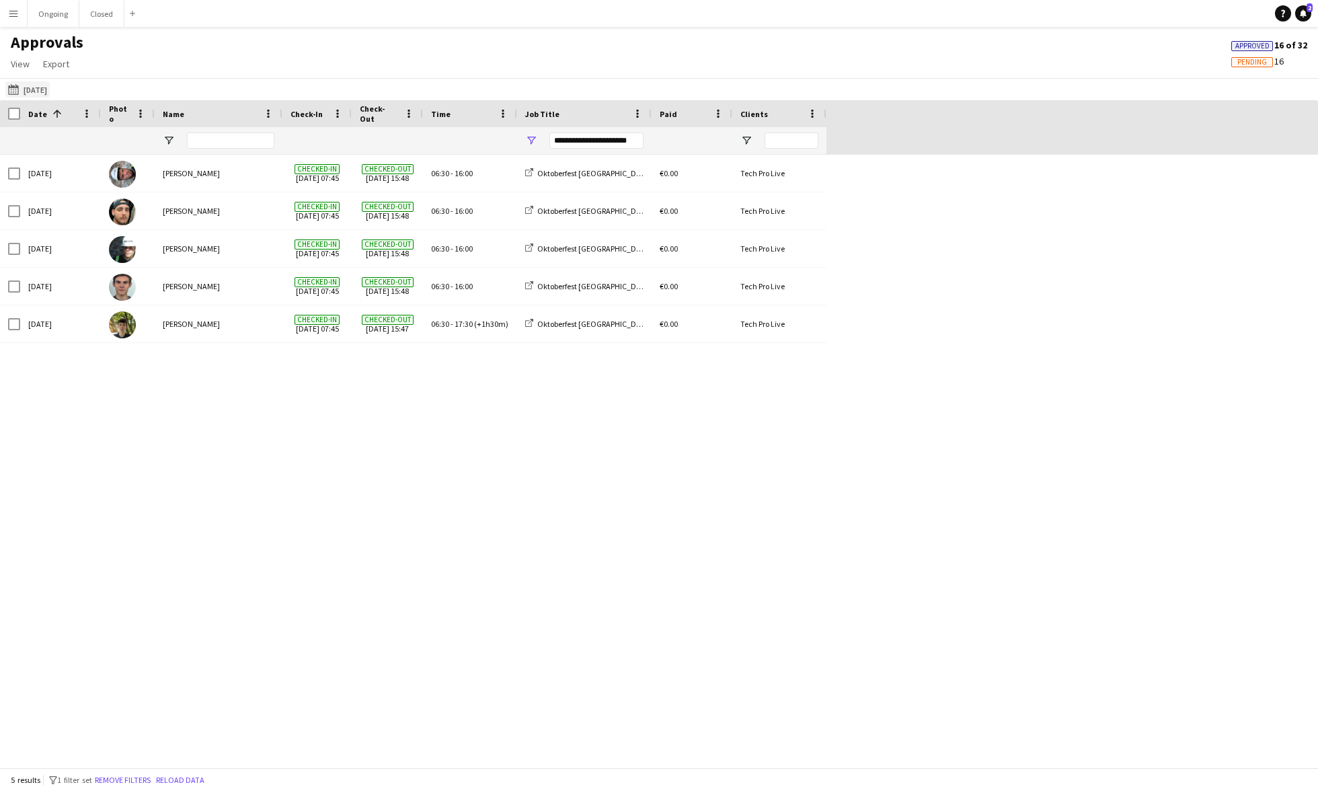
click at [32, 95] on button "19-09-2025 19-09-2025" at bounding box center [27, 89] width 44 height 16
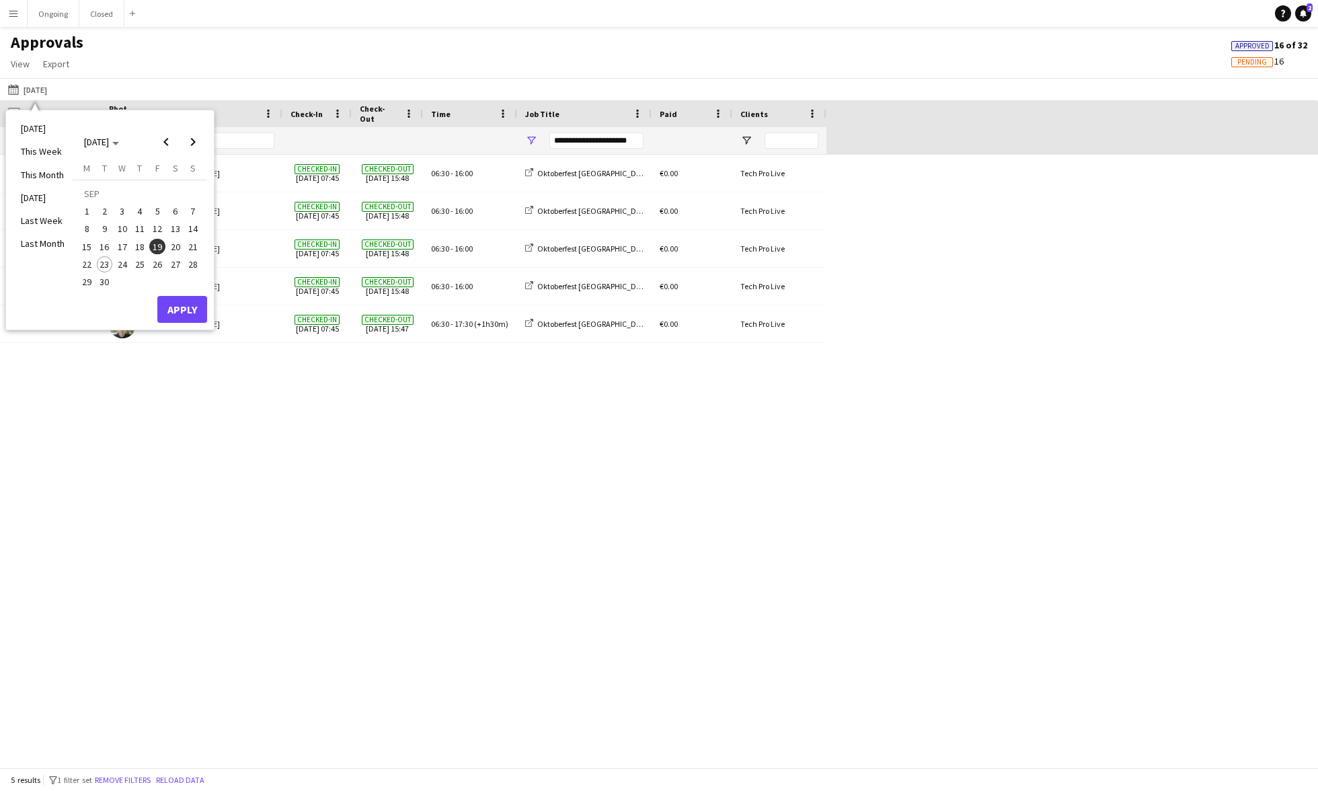
click at [172, 249] on span "20" at bounding box center [175, 247] width 16 height 16
click at [179, 309] on button "Apply" at bounding box center [182, 309] width 50 height 27
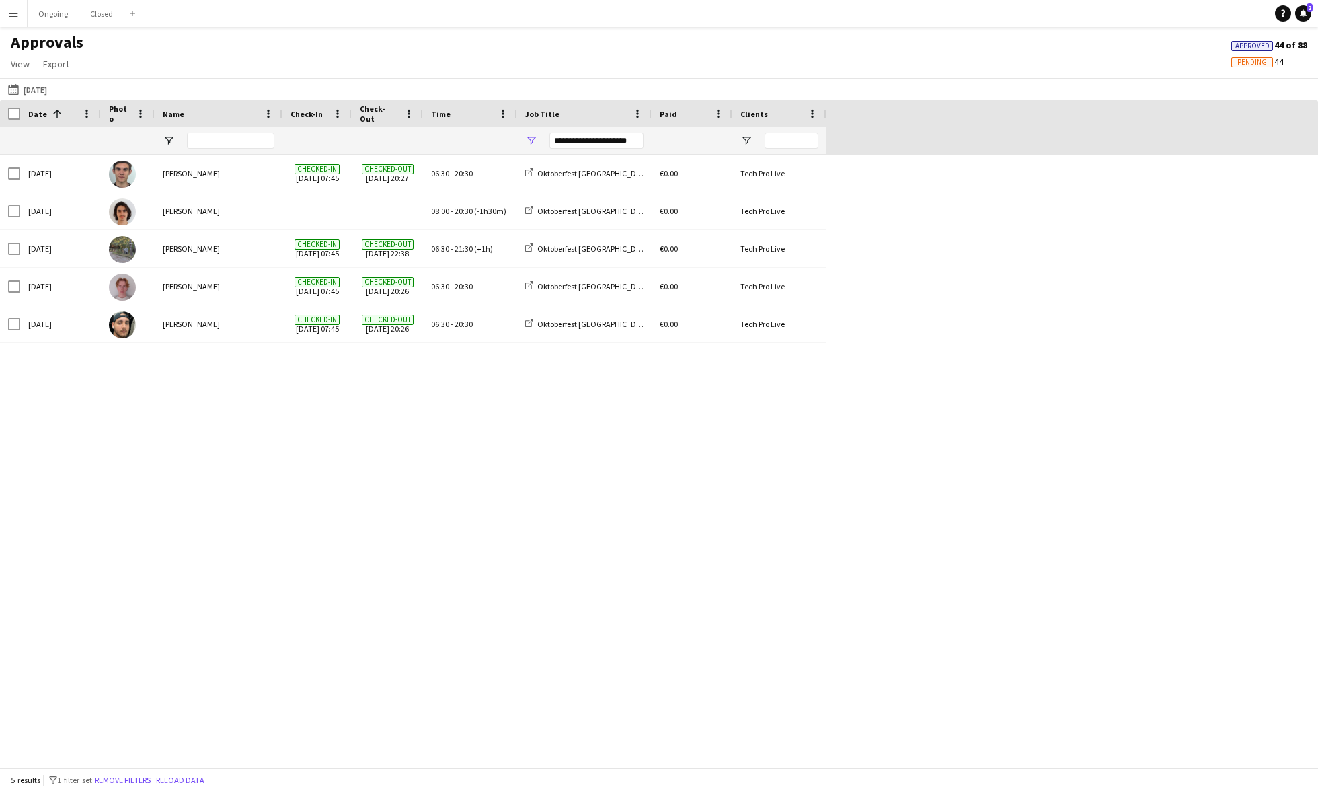
click at [587, 137] on div "**********" at bounding box center [596, 140] width 94 height 16
click at [545, 271] on div "Oktoberfest [GEOGRAPHIC_DATA]" at bounding box center [594, 271] width 126 height 16
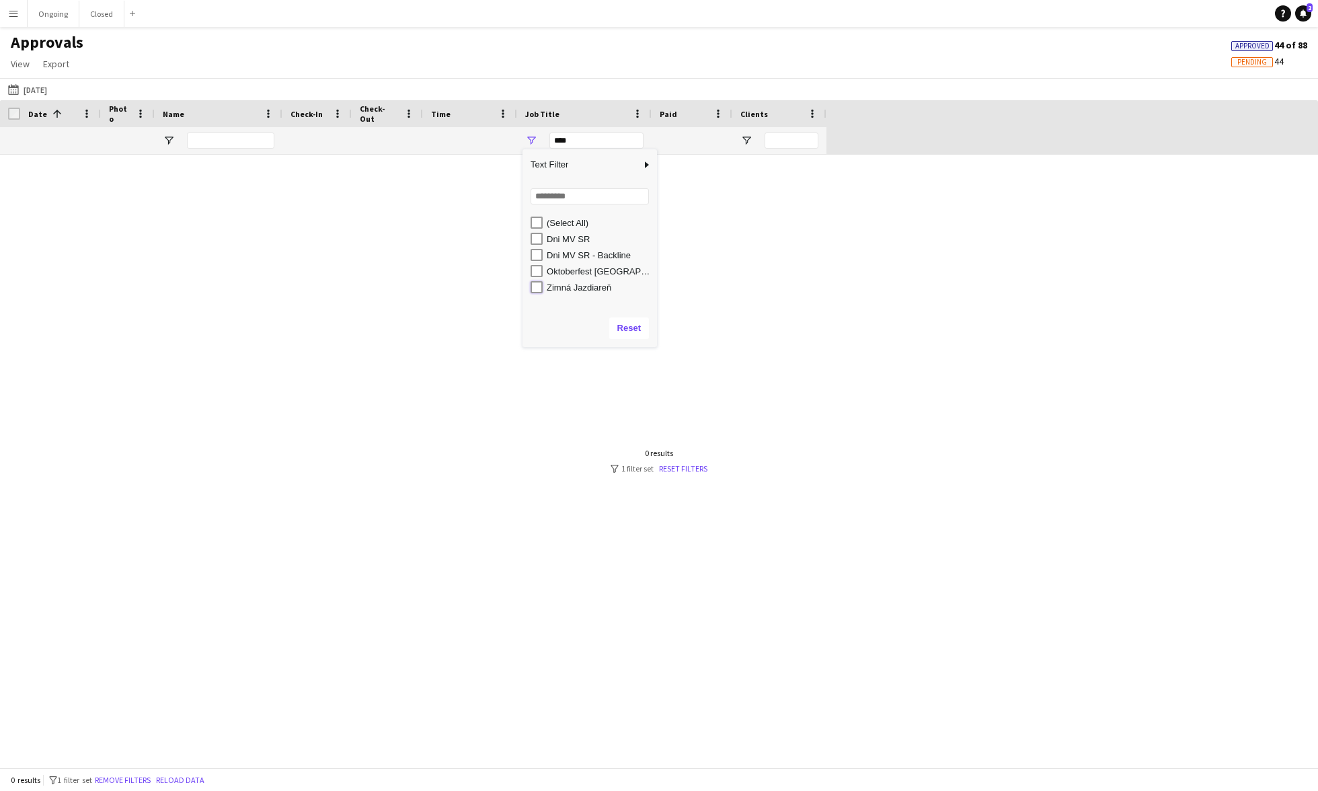
type input "**********"
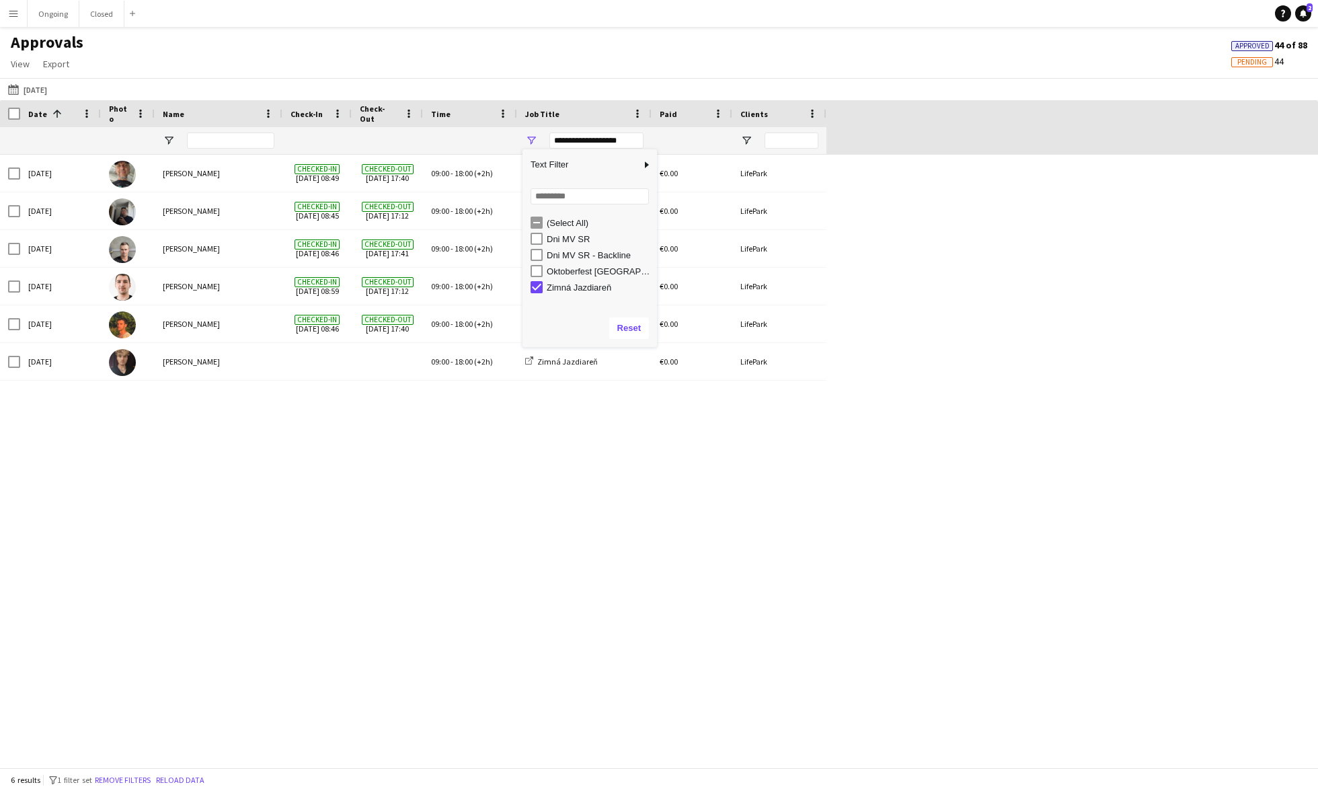
click at [387, 523] on div "Sat, 20 Sep 2025 Jiří Kešner Checked-in 20-09-2025 08:49 Checked-out 20-09-2025…" at bounding box center [659, 461] width 1318 height 613
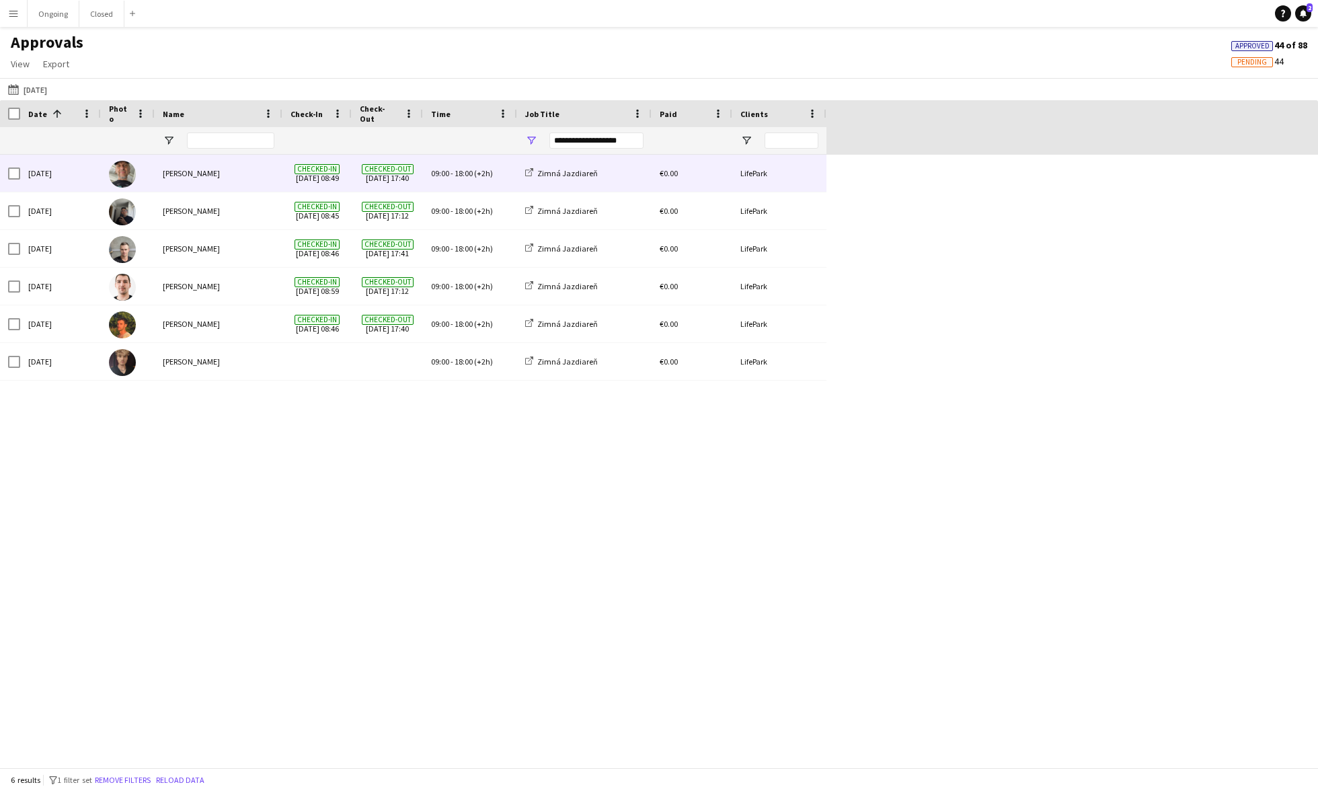
click at [473, 168] on span "09:00 - 18:00 (+2h)" at bounding box center [462, 173] width 62 height 10
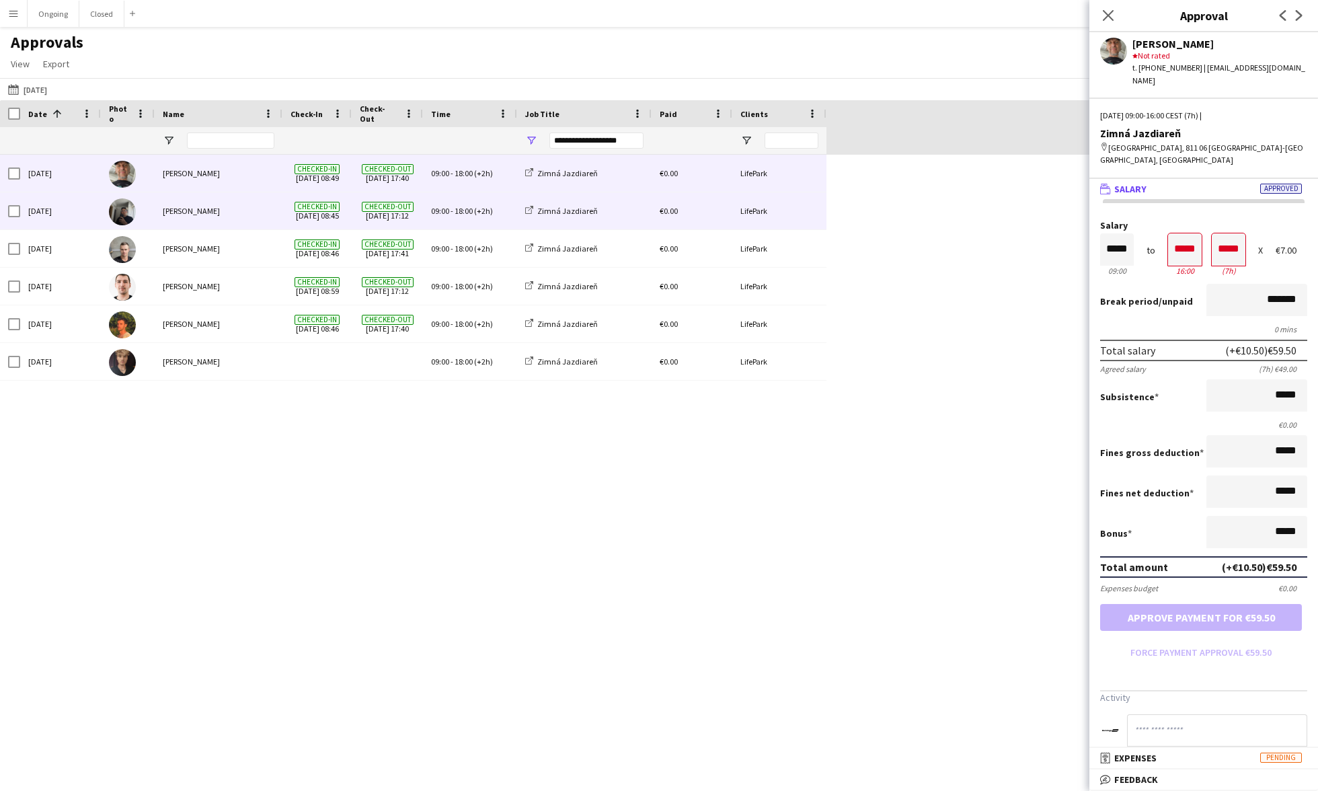
click at [473, 198] on div "09:00 - 18:00 (+2h)" at bounding box center [470, 210] width 94 height 37
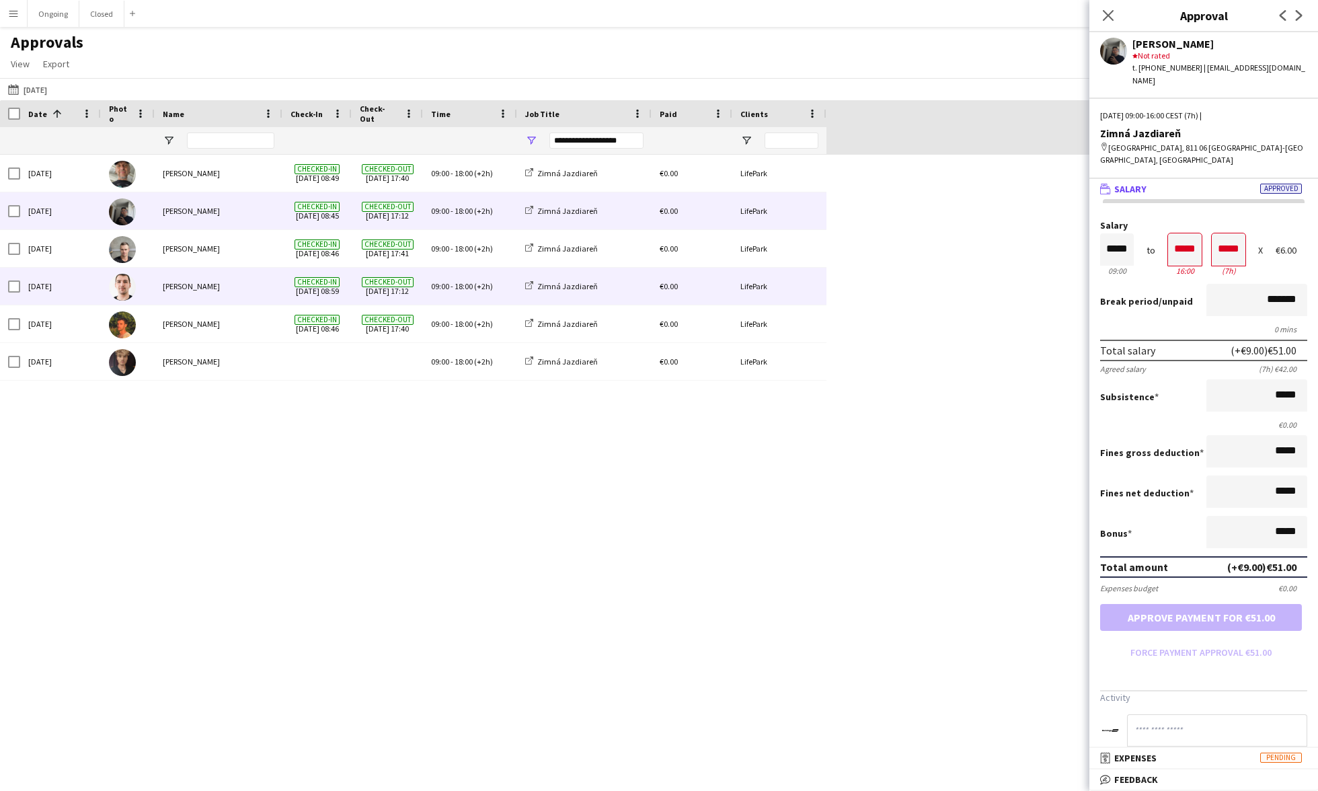
click at [465, 278] on div "09:00 - 18:00 (+2h)" at bounding box center [470, 286] width 94 height 37
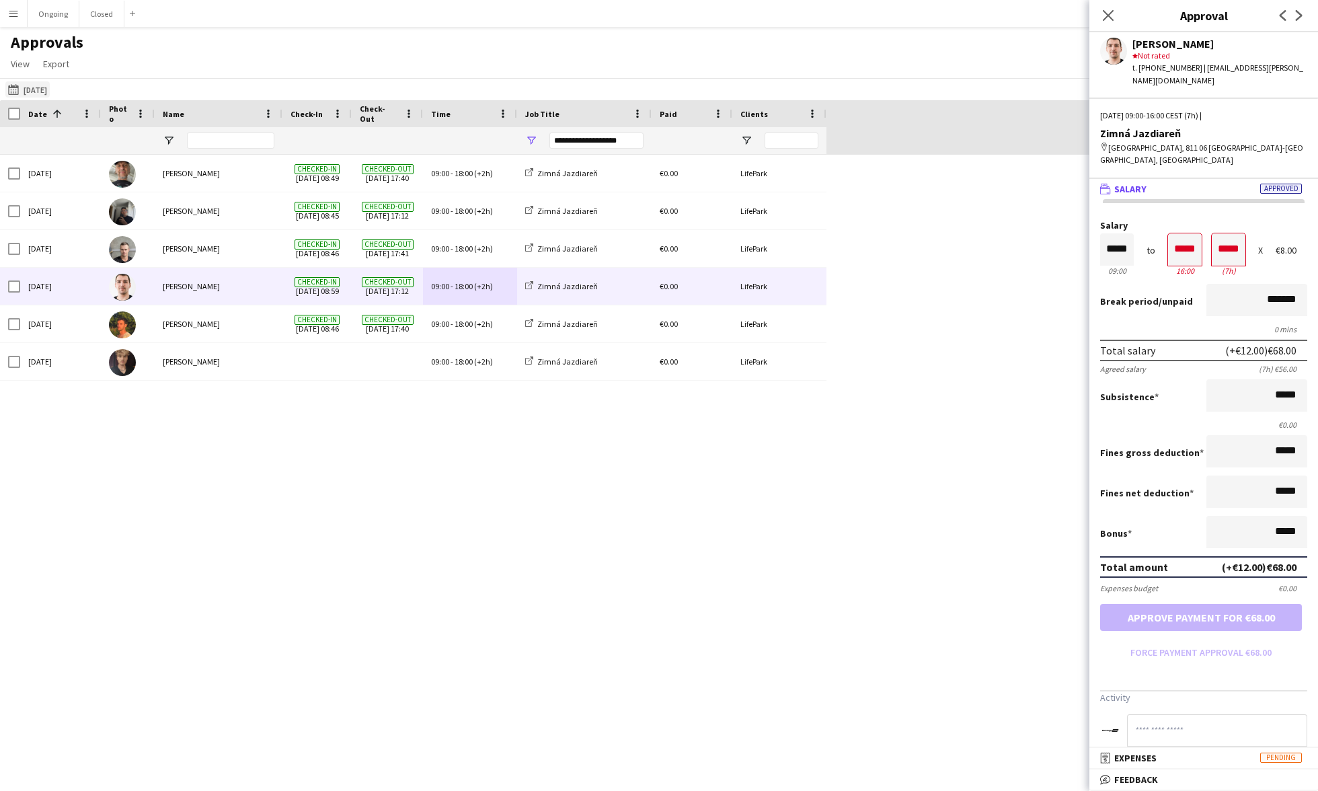
click at [28, 89] on button "19-09-2025 20-09-2025" at bounding box center [27, 89] width 44 height 16
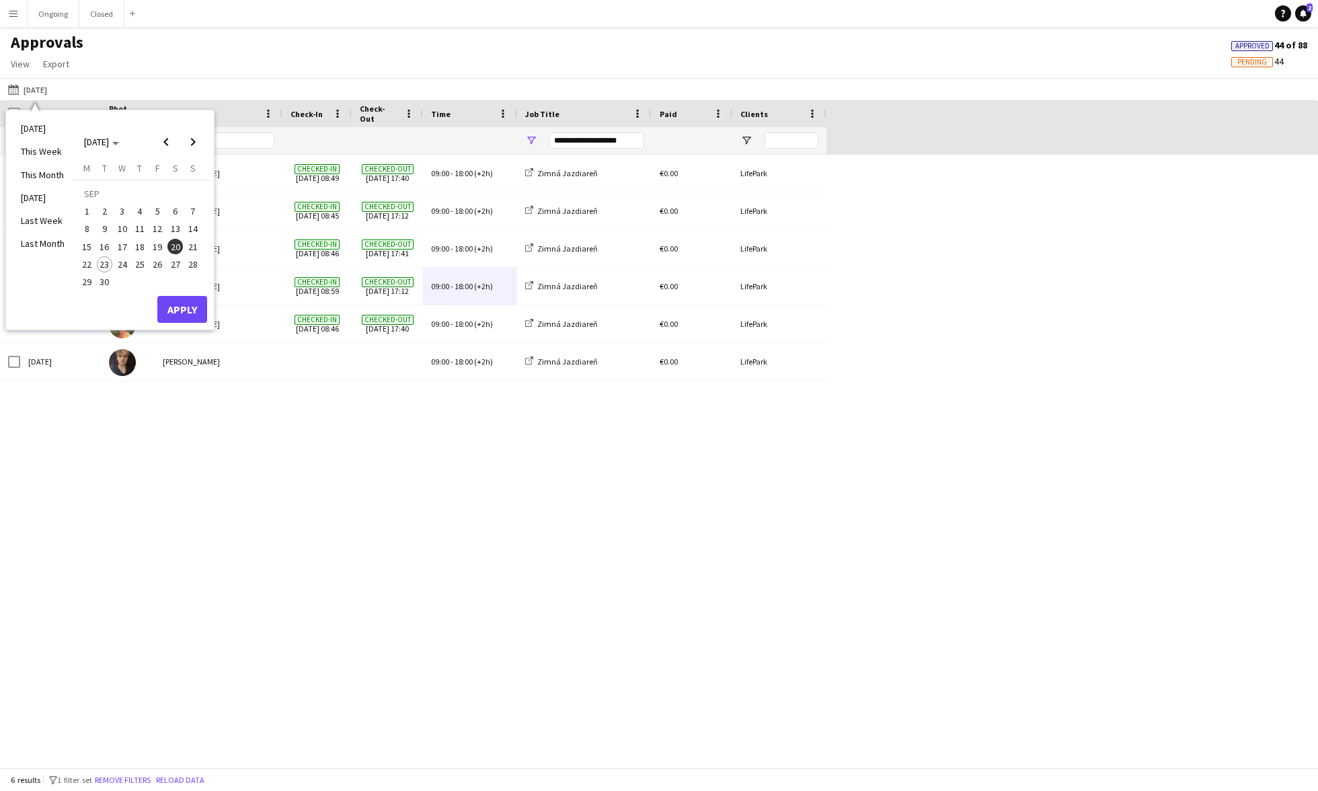
click at [192, 242] on span "21" at bounding box center [193, 247] width 16 height 16
click at [195, 307] on button "Apply" at bounding box center [182, 309] width 50 height 27
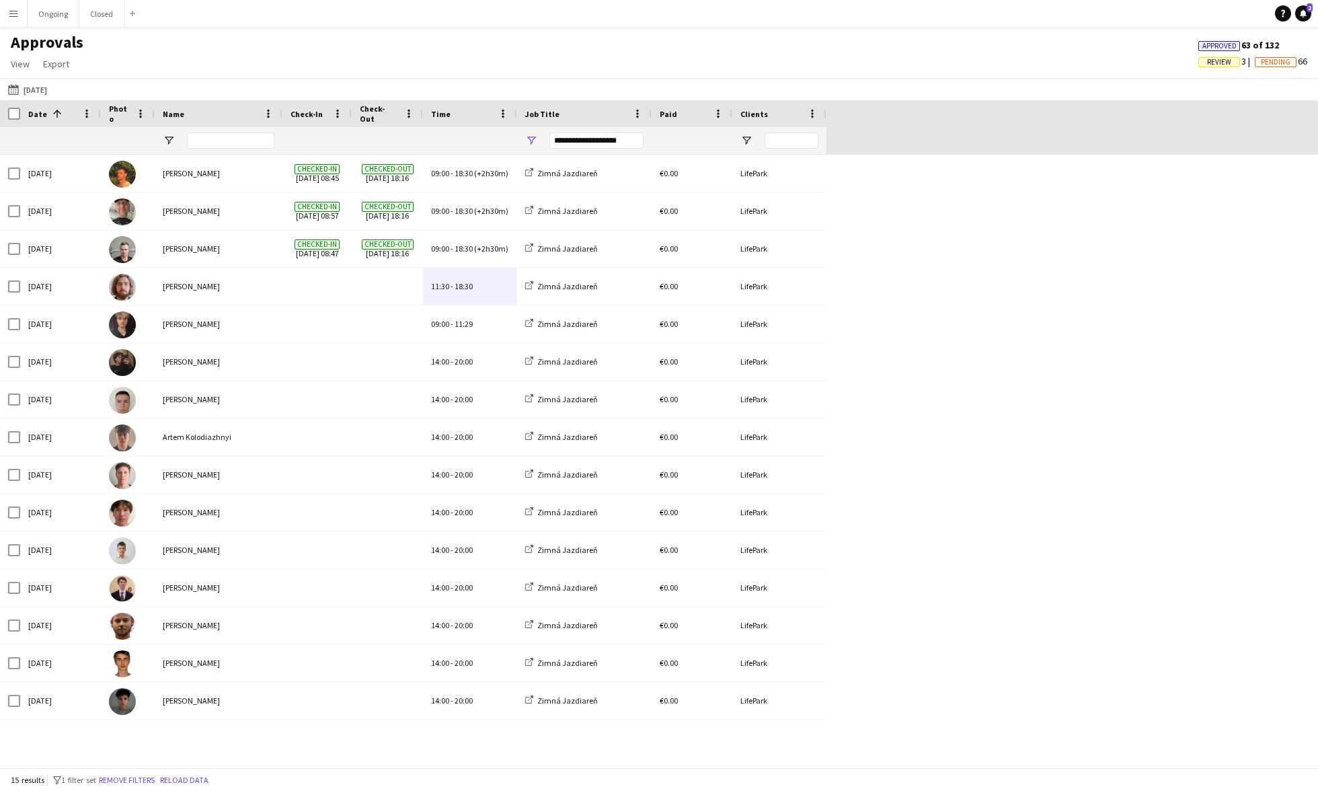
click at [601, 143] on div "**********" at bounding box center [596, 140] width 94 height 16
click at [772, 371] on div "Sun, 21 Sep 2025 Martin Kanát Checked-in 21-09-2025 08:45 Checked-out 21-09-202…" at bounding box center [659, 461] width 1318 height 613
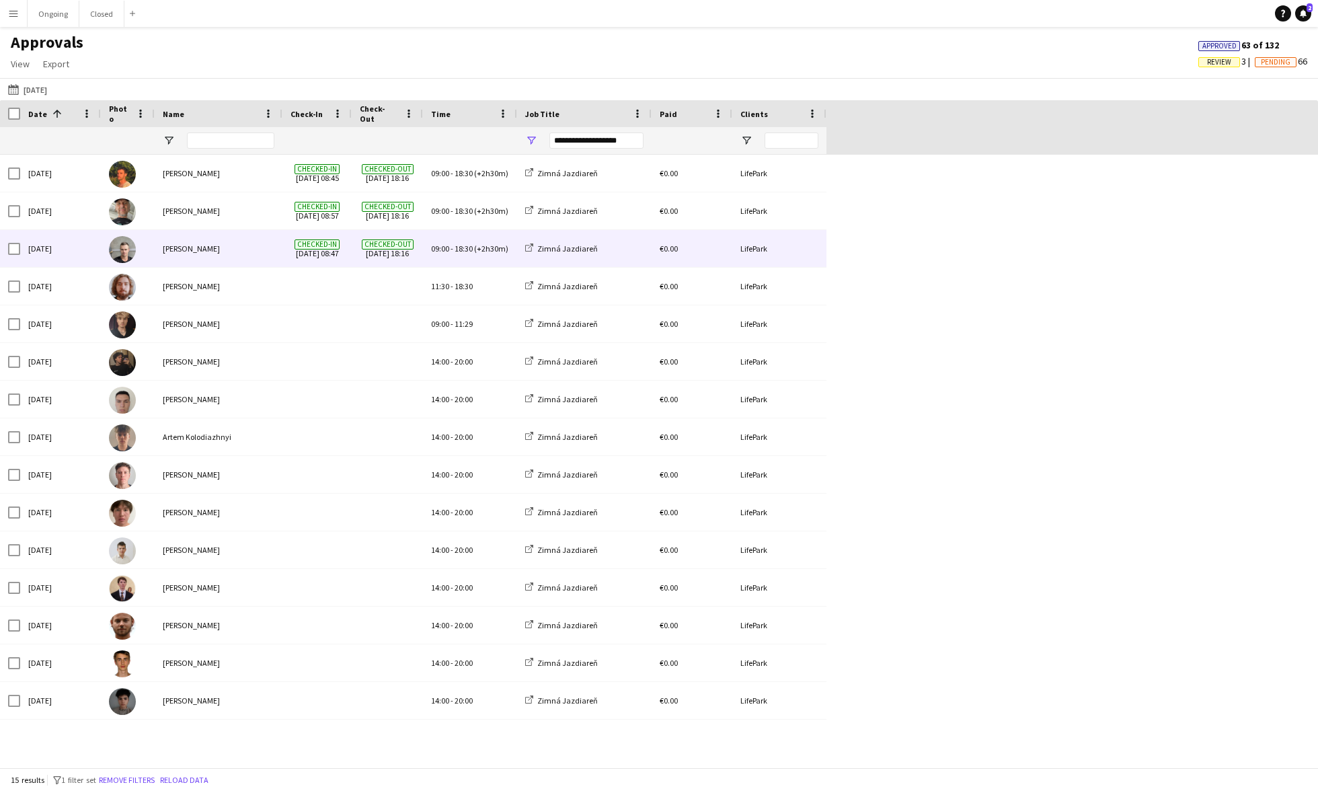
click at [290, 239] on div "Checked-in 21-09-2025 08:47" at bounding box center [316, 248] width 69 height 37
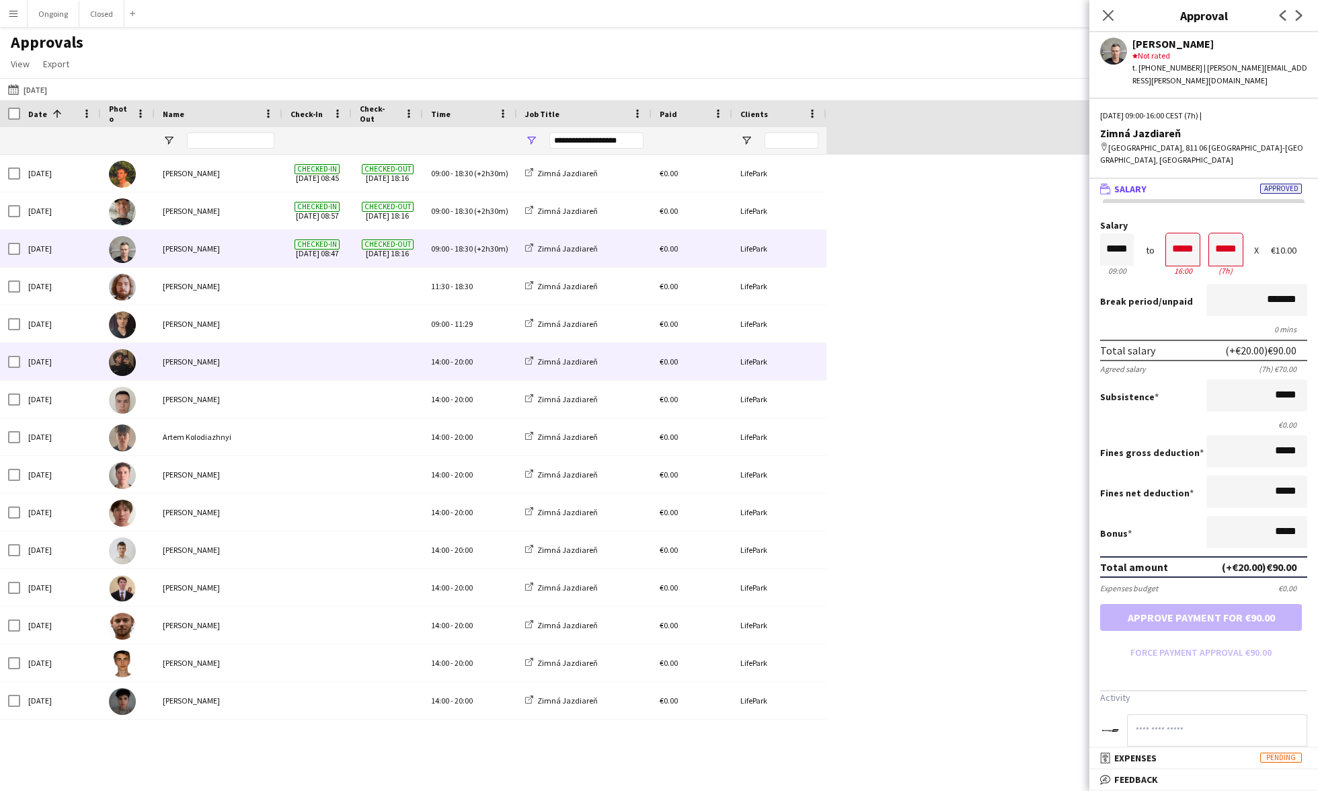
click at [398, 376] on span at bounding box center [387, 361] width 55 height 37
click at [431, 241] on div "09:00 - 18:30 (+2h30m)" at bounding box center [470, 248] width 94 height 37
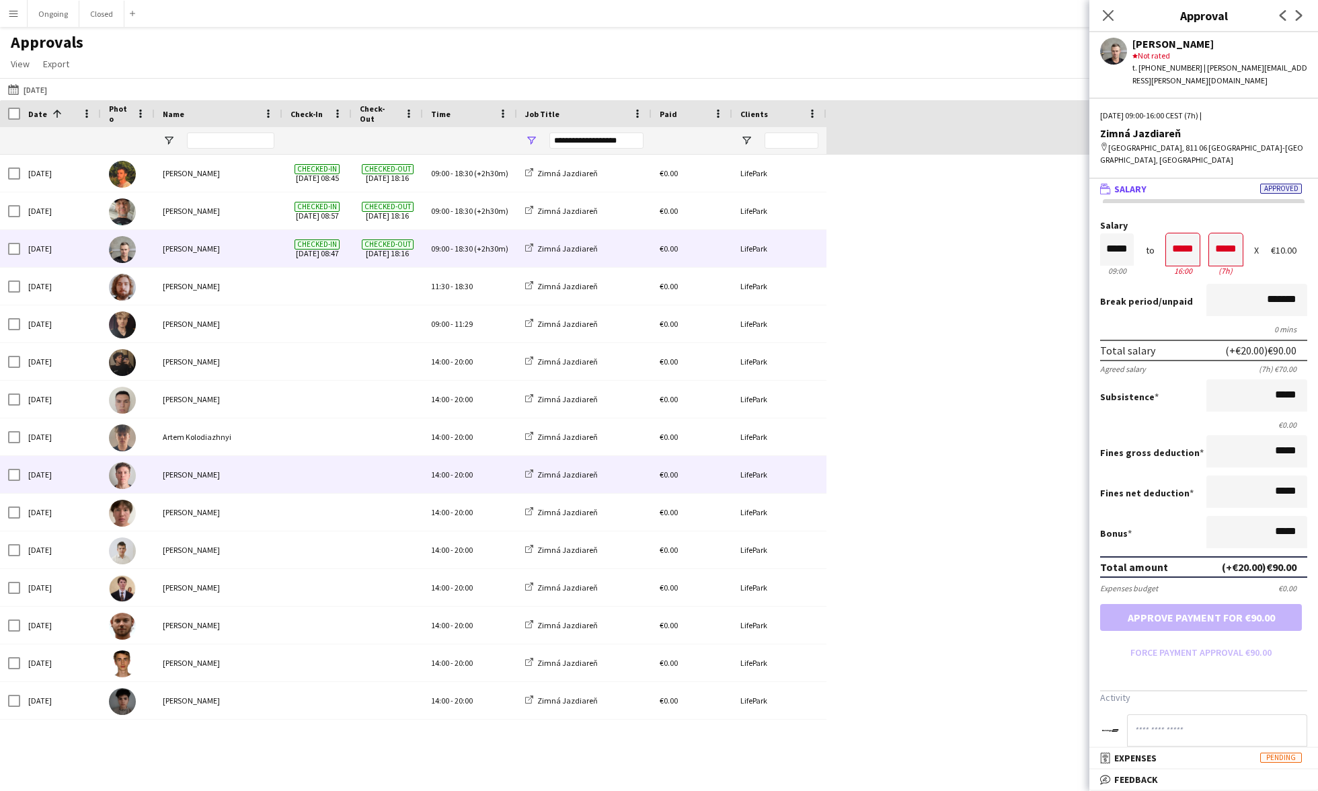
click at [455, 475] on span "20:00" at bounding box center [464, 474] width 18 height 10
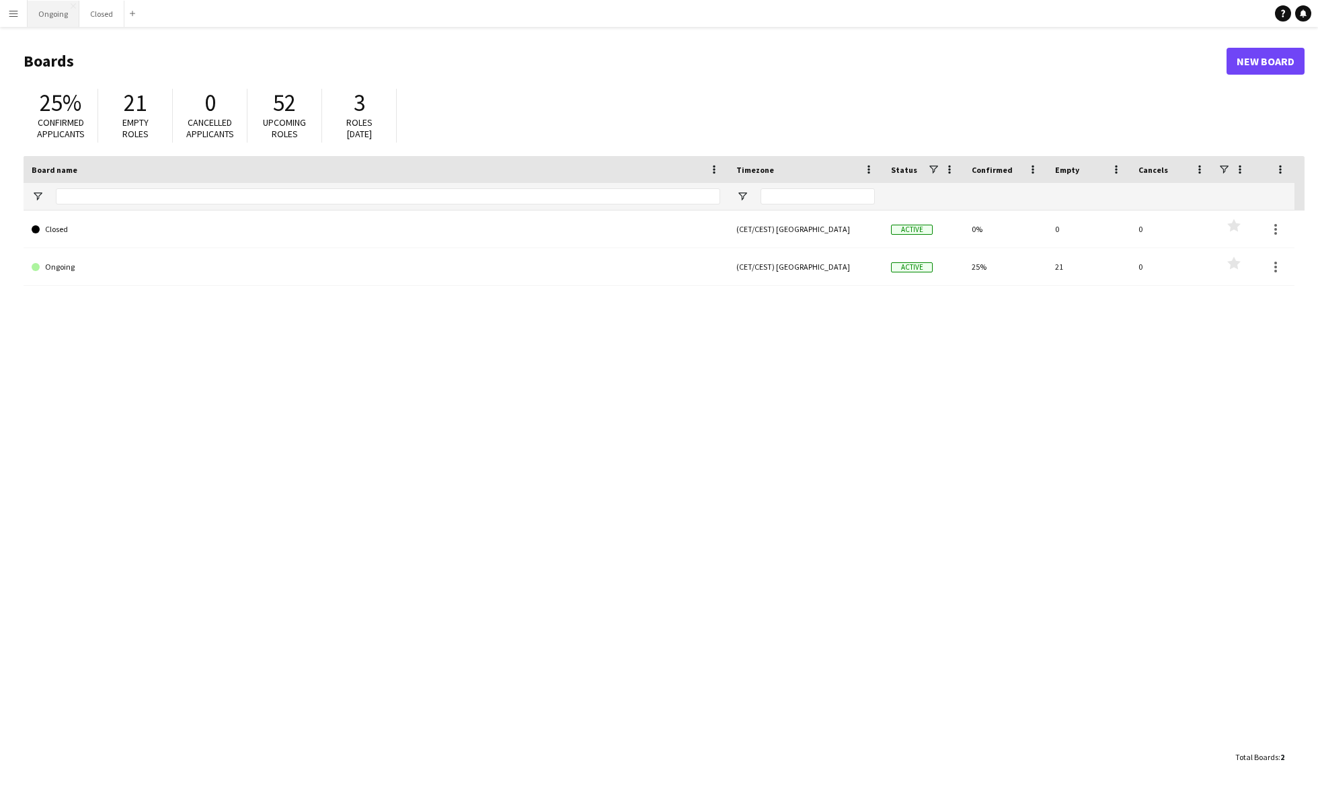
click at [47, 13] on button "Ongoing Close" at bounding box center [54, 14] width 52 height 26
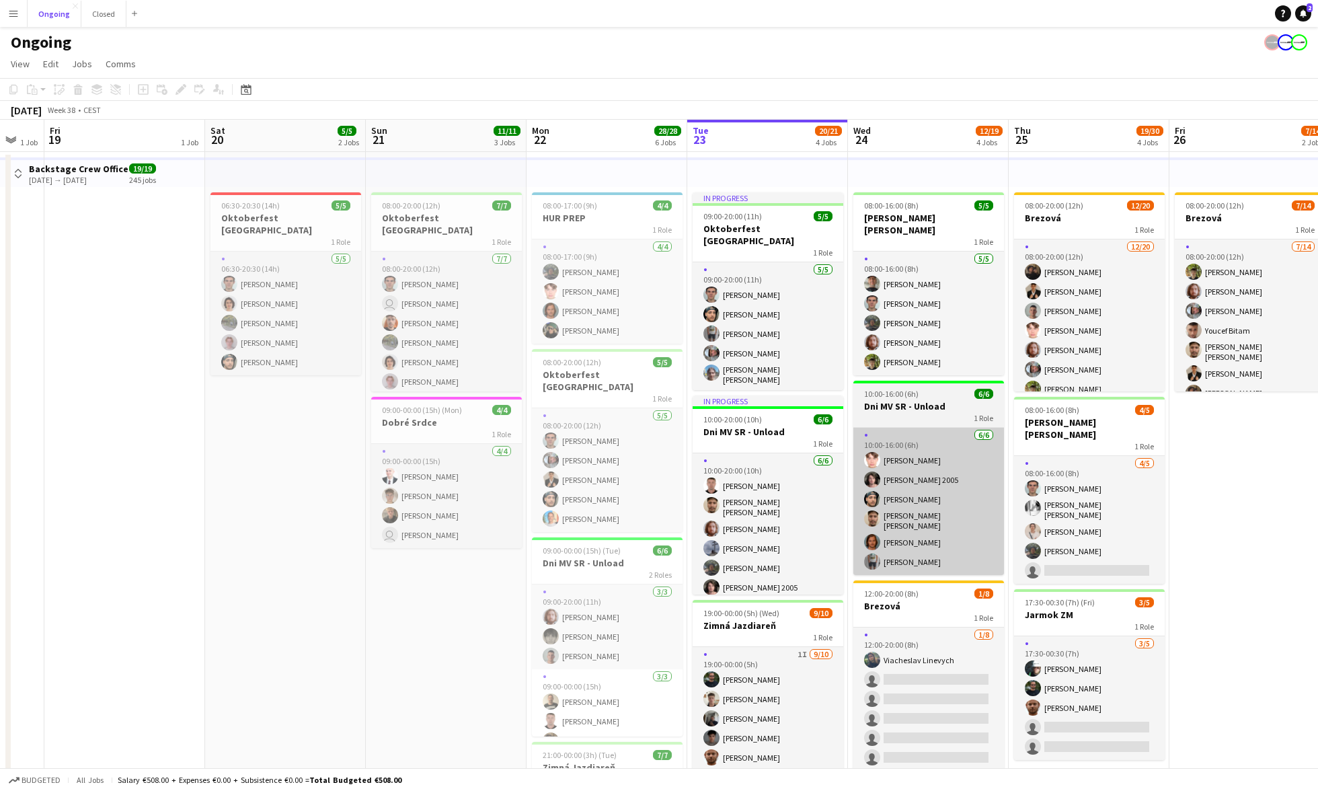
scroll to position [0, 321]
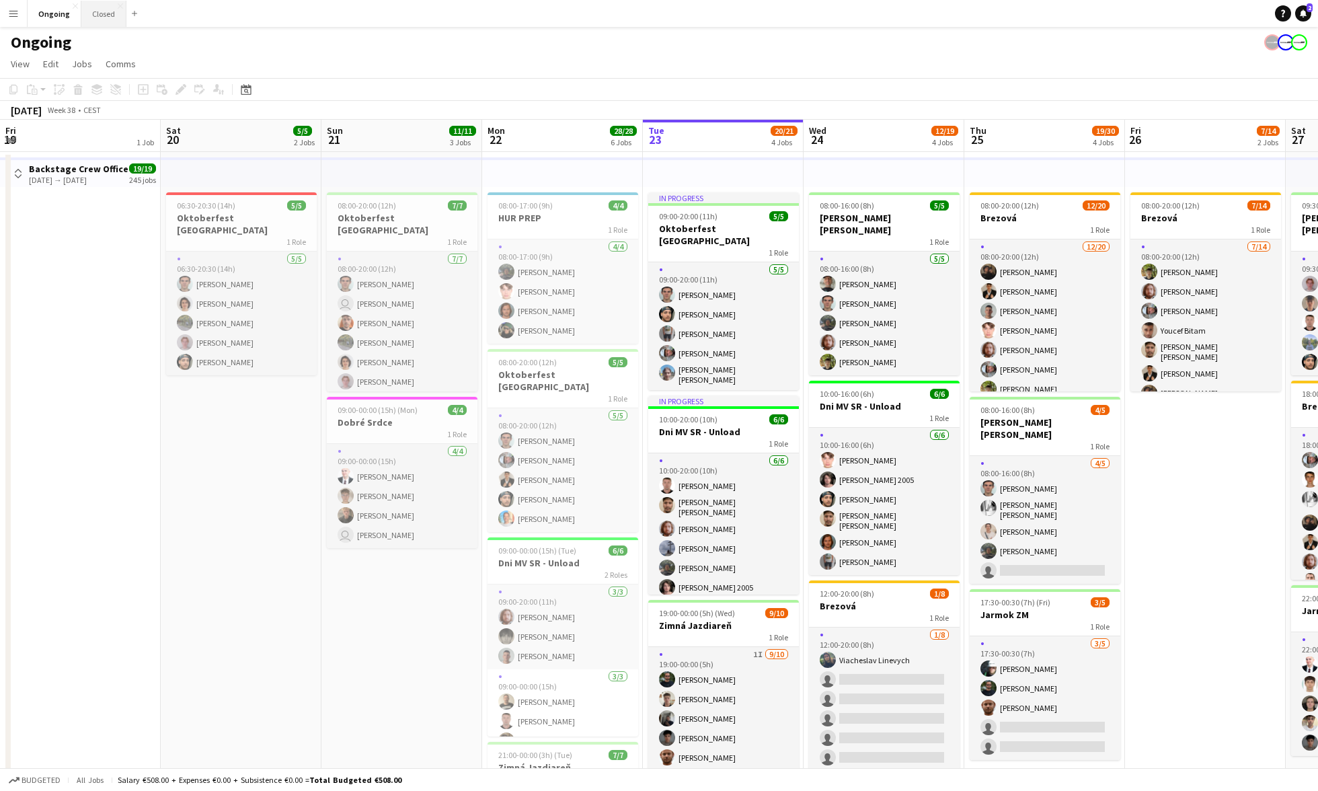
click at [104, 23] on button "Closed Close" at bounding box center [103, 14] width 45 height 26
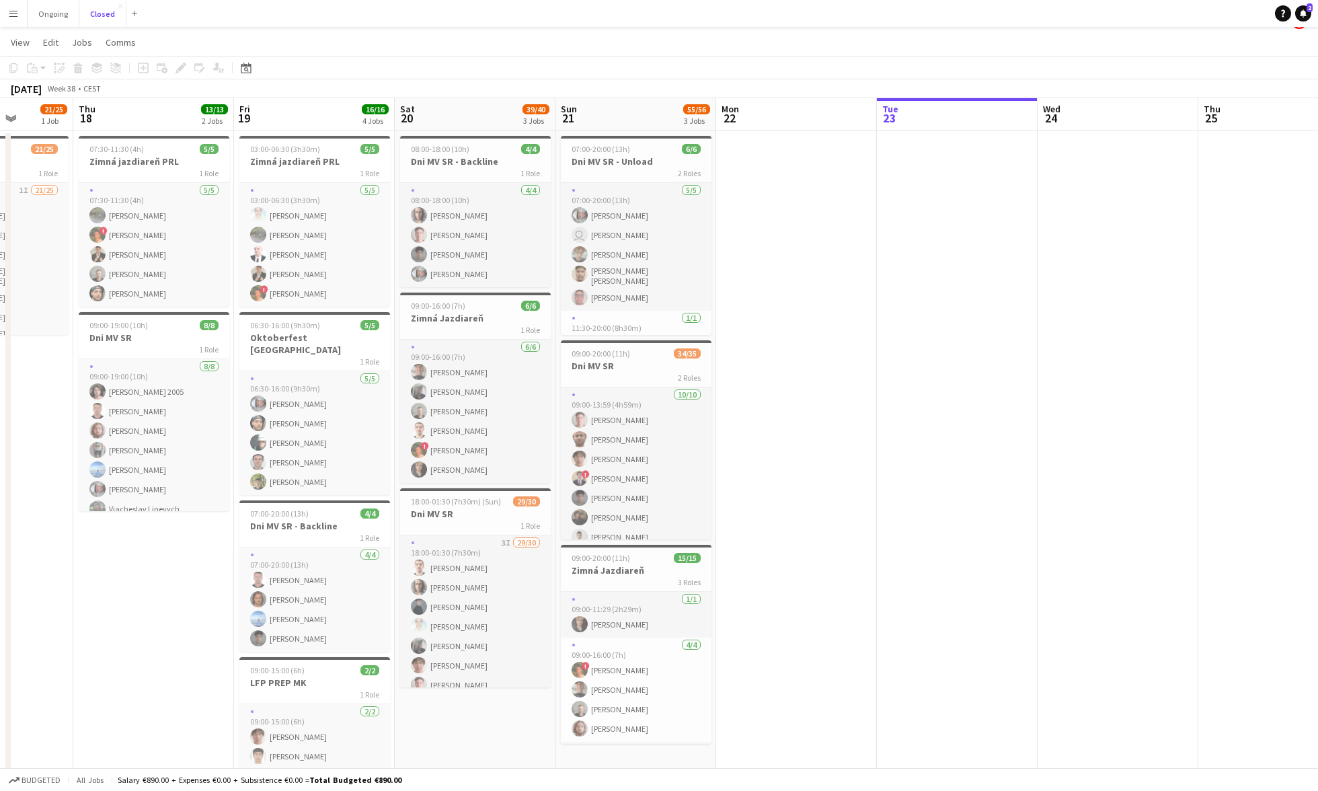
scroll to position [15, 0]
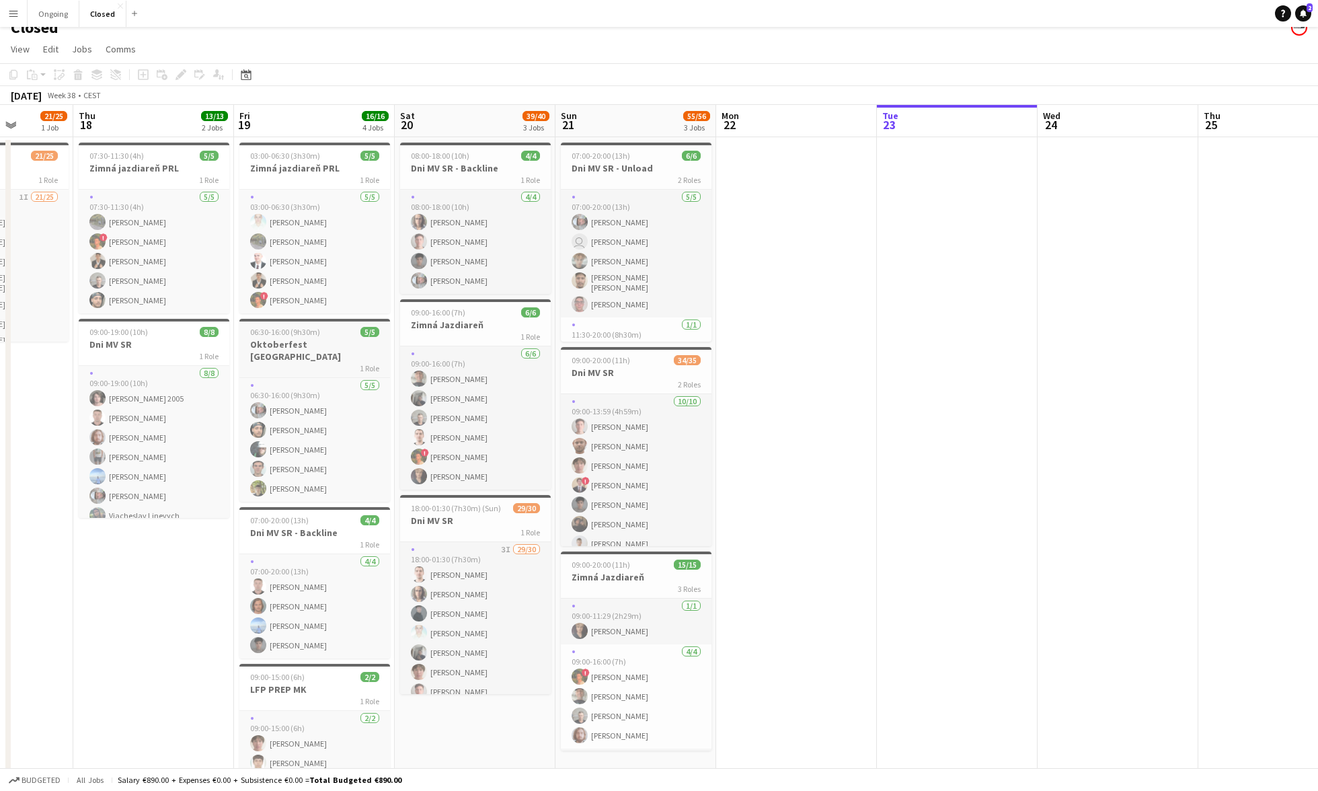
click at [336, 346] on h3 "Oktoberfest [GEOGRAPHIC_DATA]" at bounding box center [314, 350] width 151 height 24
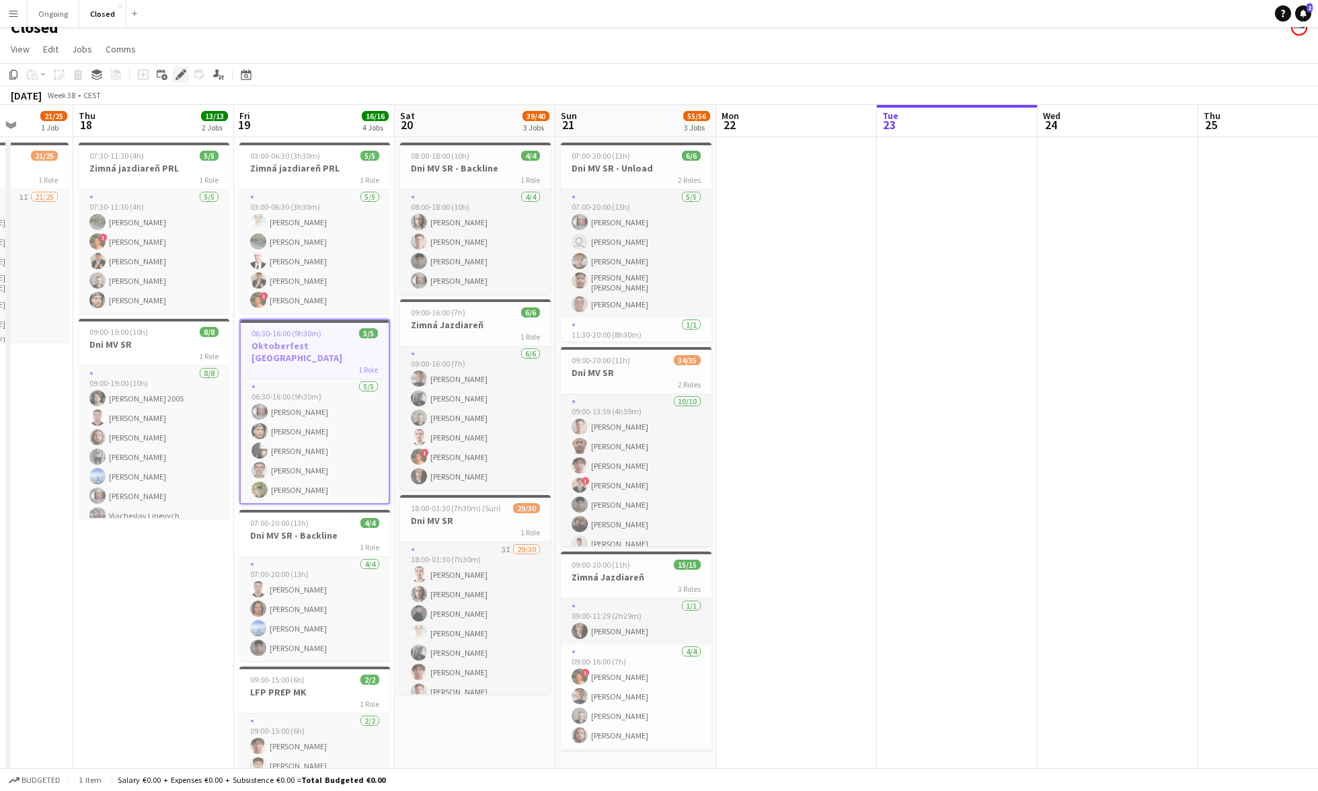
click at [174, 80] on div "Edit" at bounding box center [181, 75] width 16 height 16
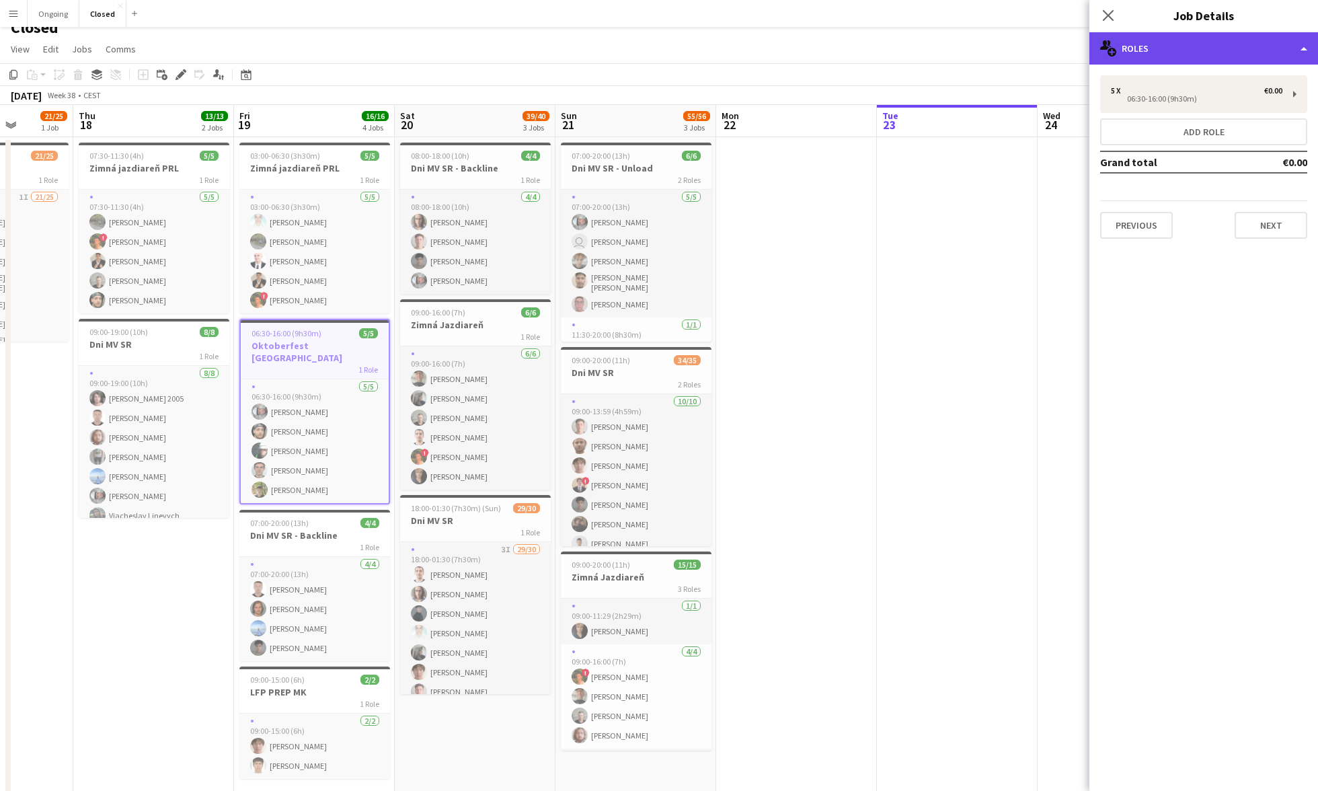
click at [823, 47] on div "multiple-users-add Roles" at bounding box center [1204, 48] width 229 height 32
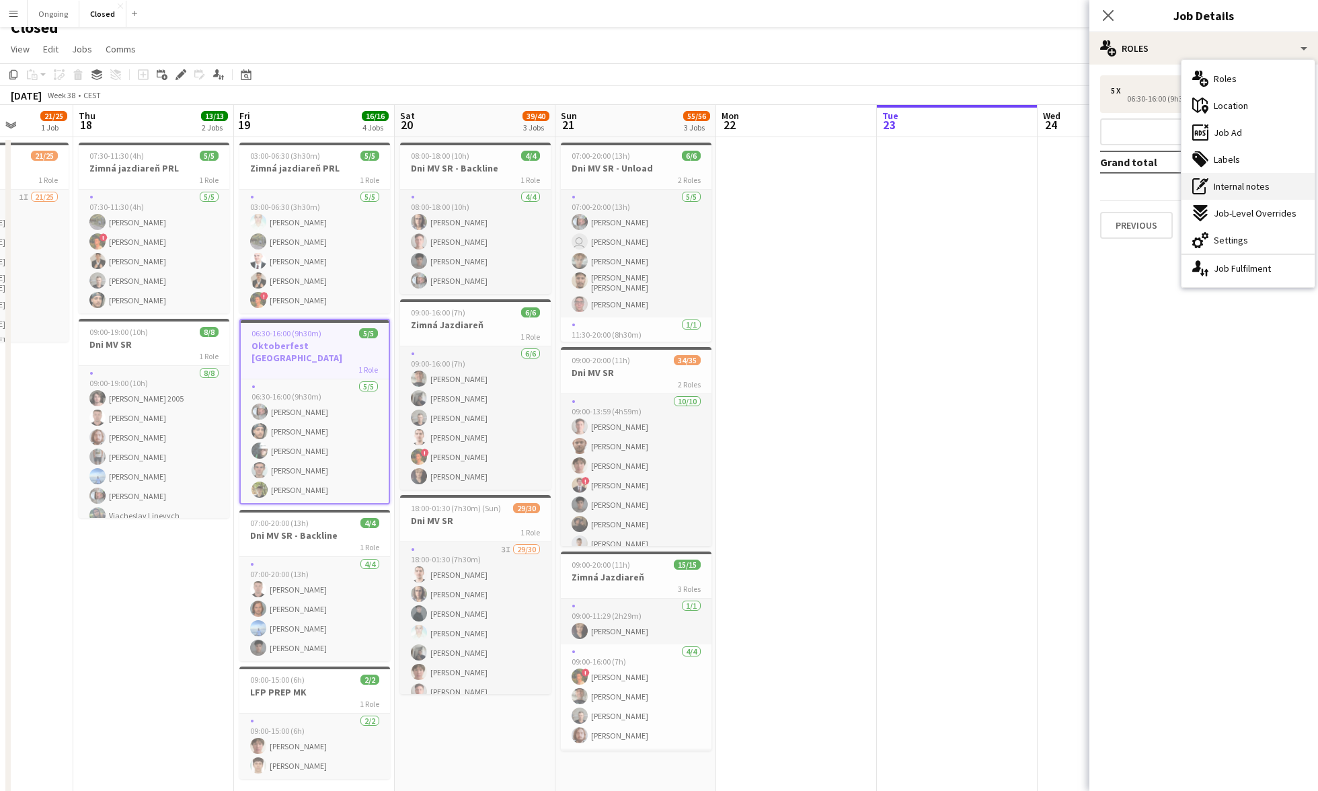
click at [823, 189] on span "Internal notes" at bounding box center [1242, 186] width 56 height 12
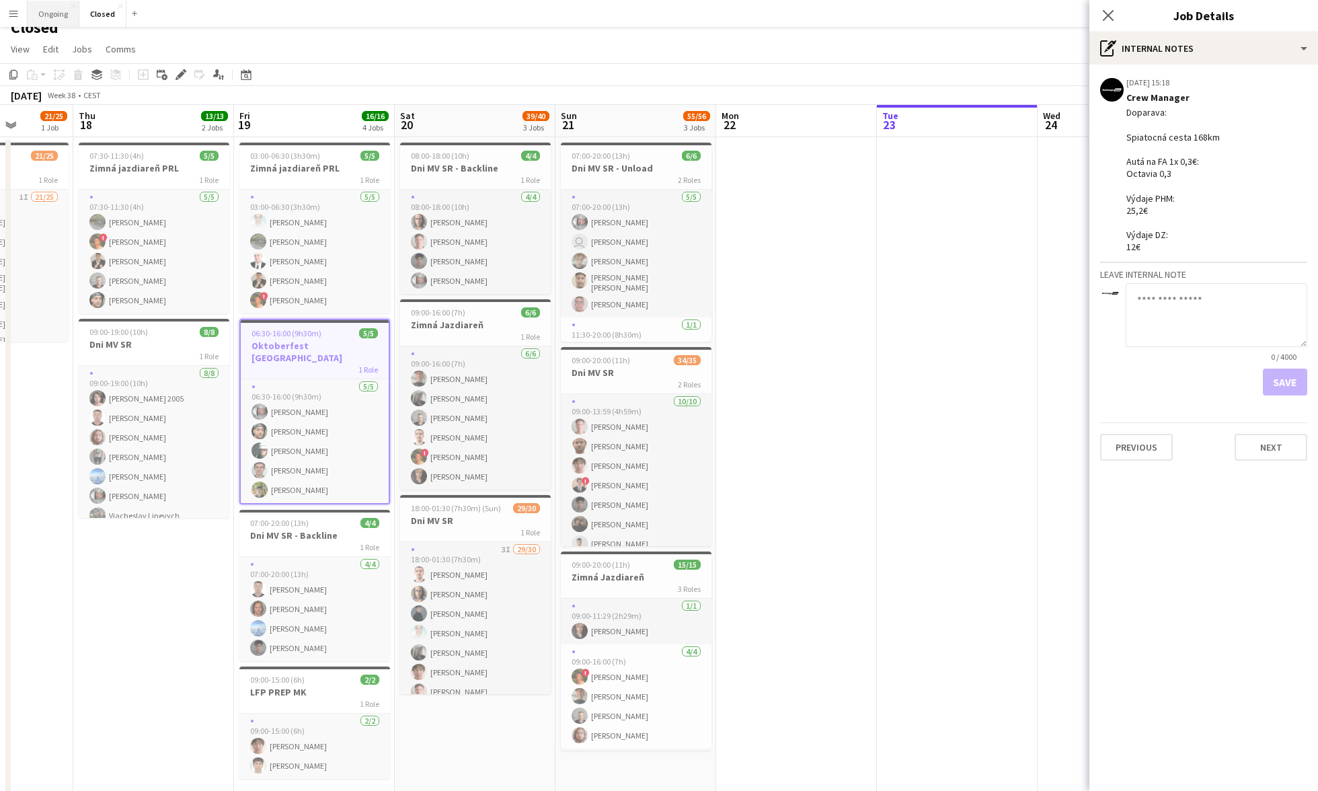
click at [52, 20] on button "Ongoing Close" at bounding box center [54, 14] width 52 height 26
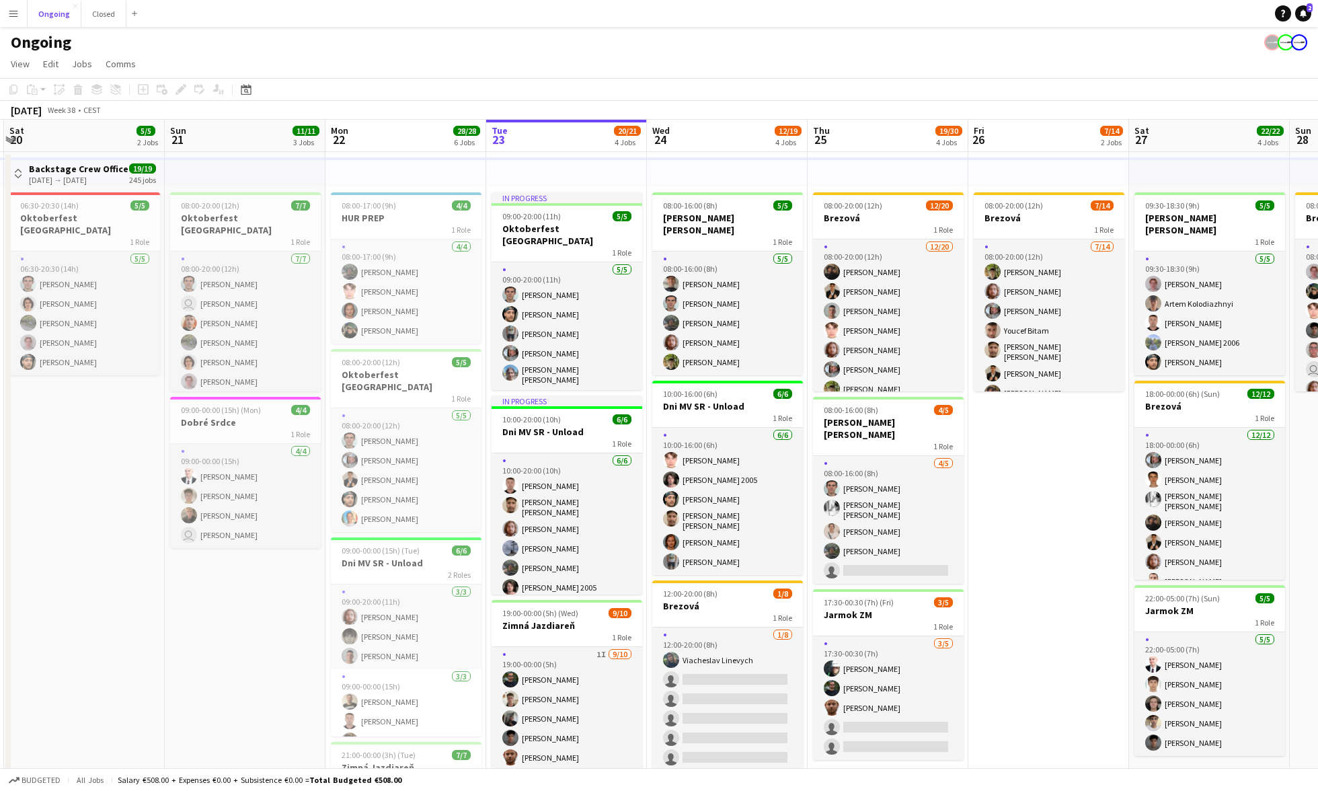
scroll to position [0, 420]
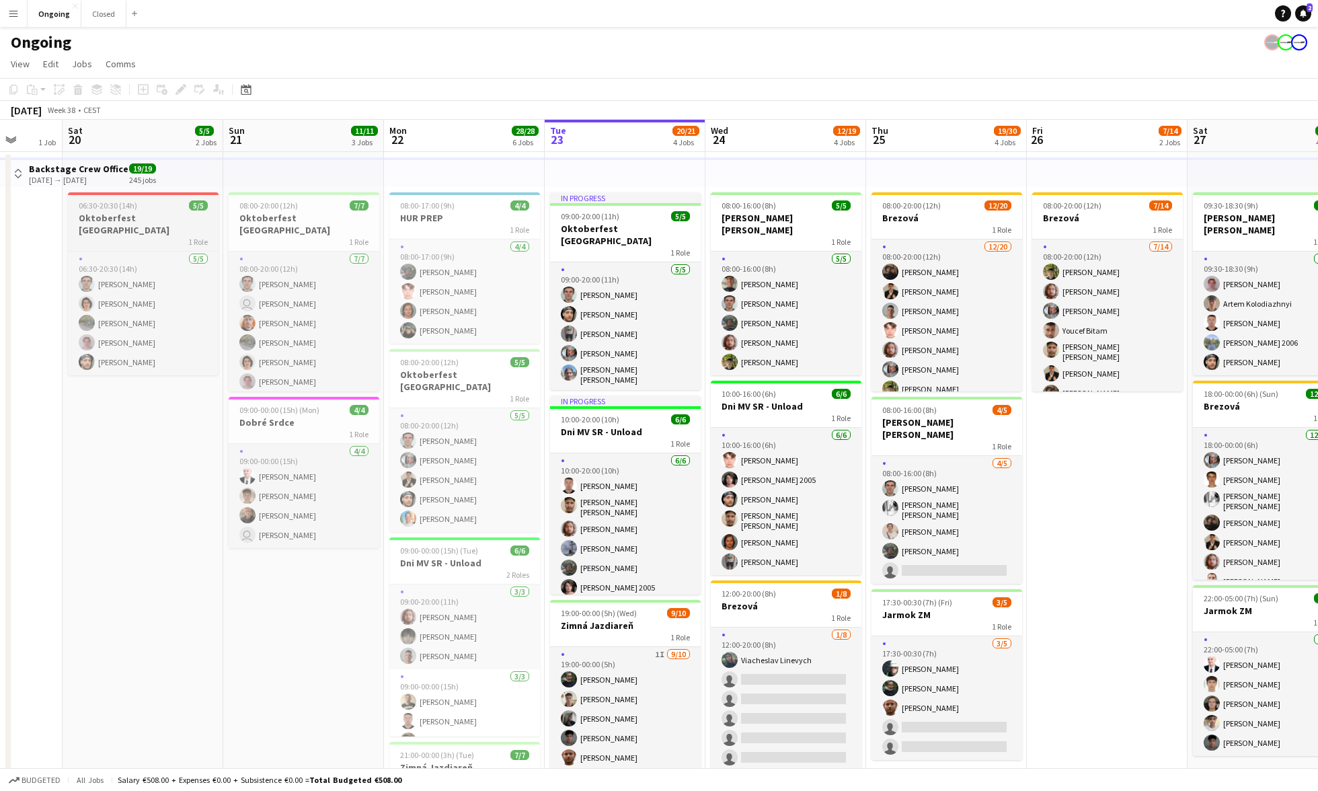
click at [137, 204] on div "06:30-20:30 (14h) 5/5" at bounding box center [143, 205] width 151 height 10
click at [179, 95] on div "Edit" at bounding box center [181, 89] width 16 height 16
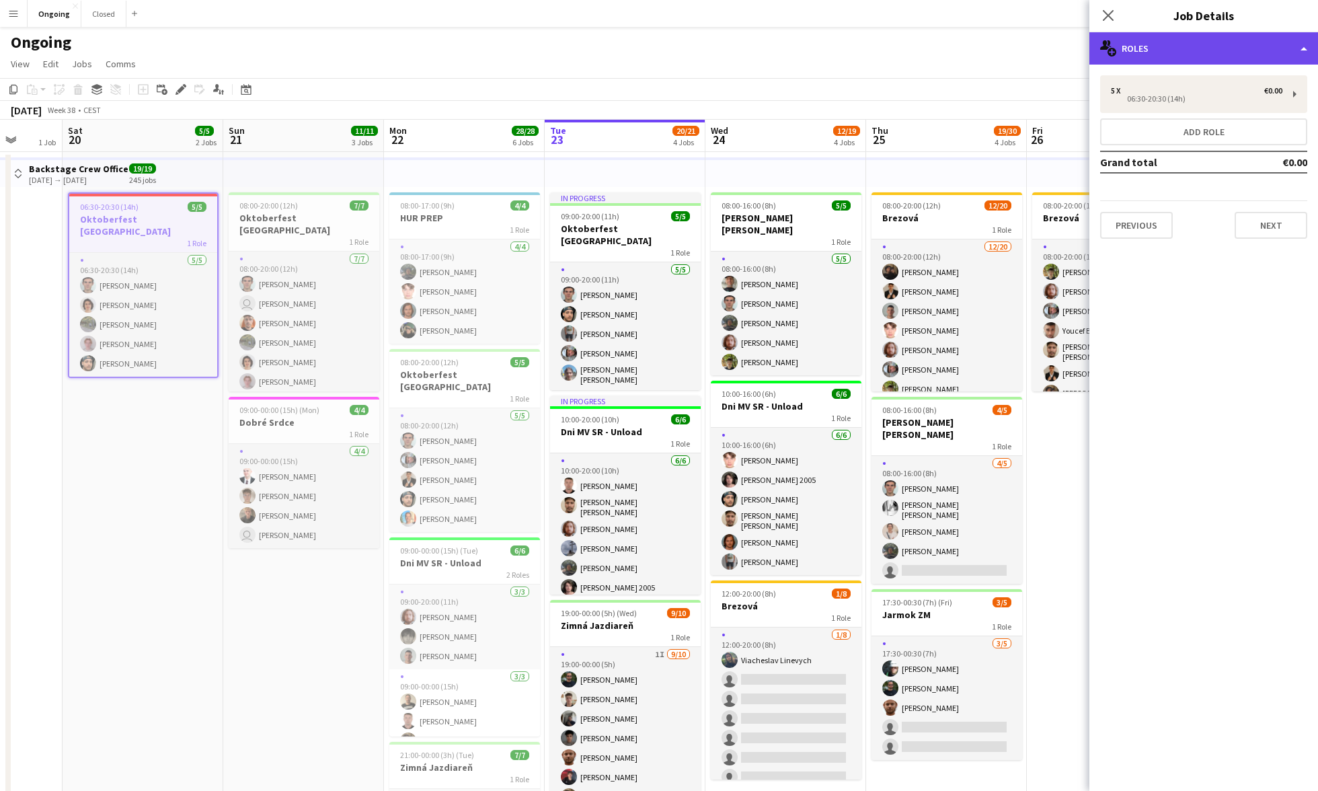
click at [823, 50] on div "multiple-users-add Roles" at bounding box center [1204, 48] width 229 height 32
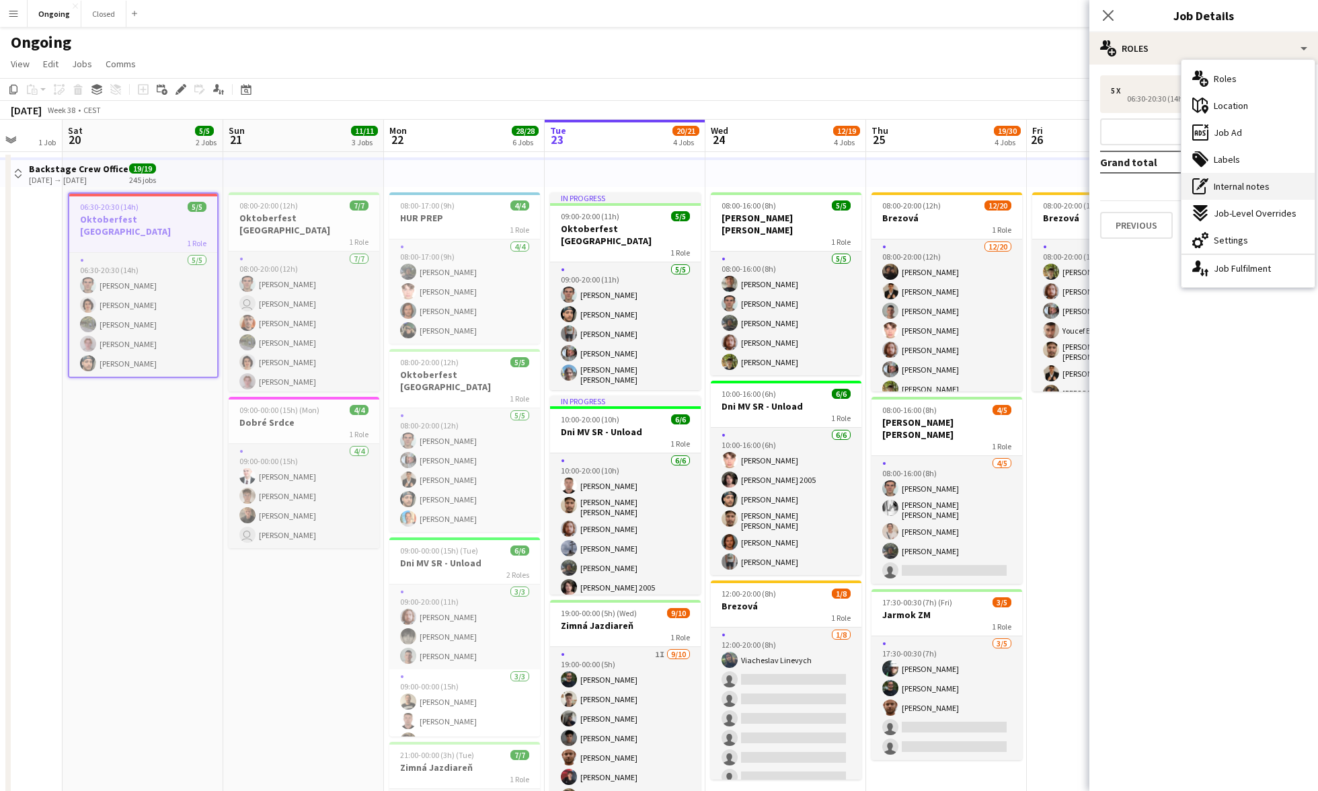
click at [823, 194] on div "pen-write Internal notes" at bounding box center [1248, 186] width 133 height 27
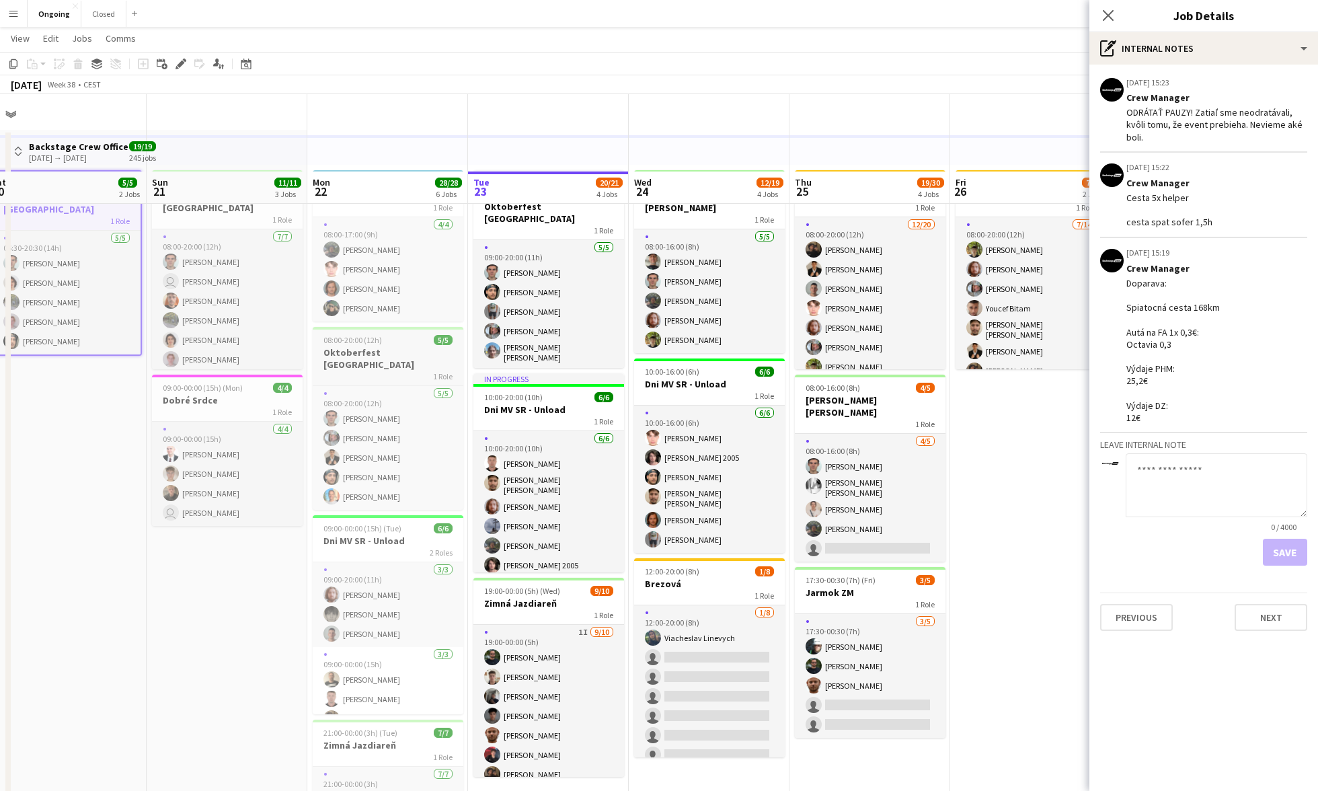
scroll to position [0, 0]
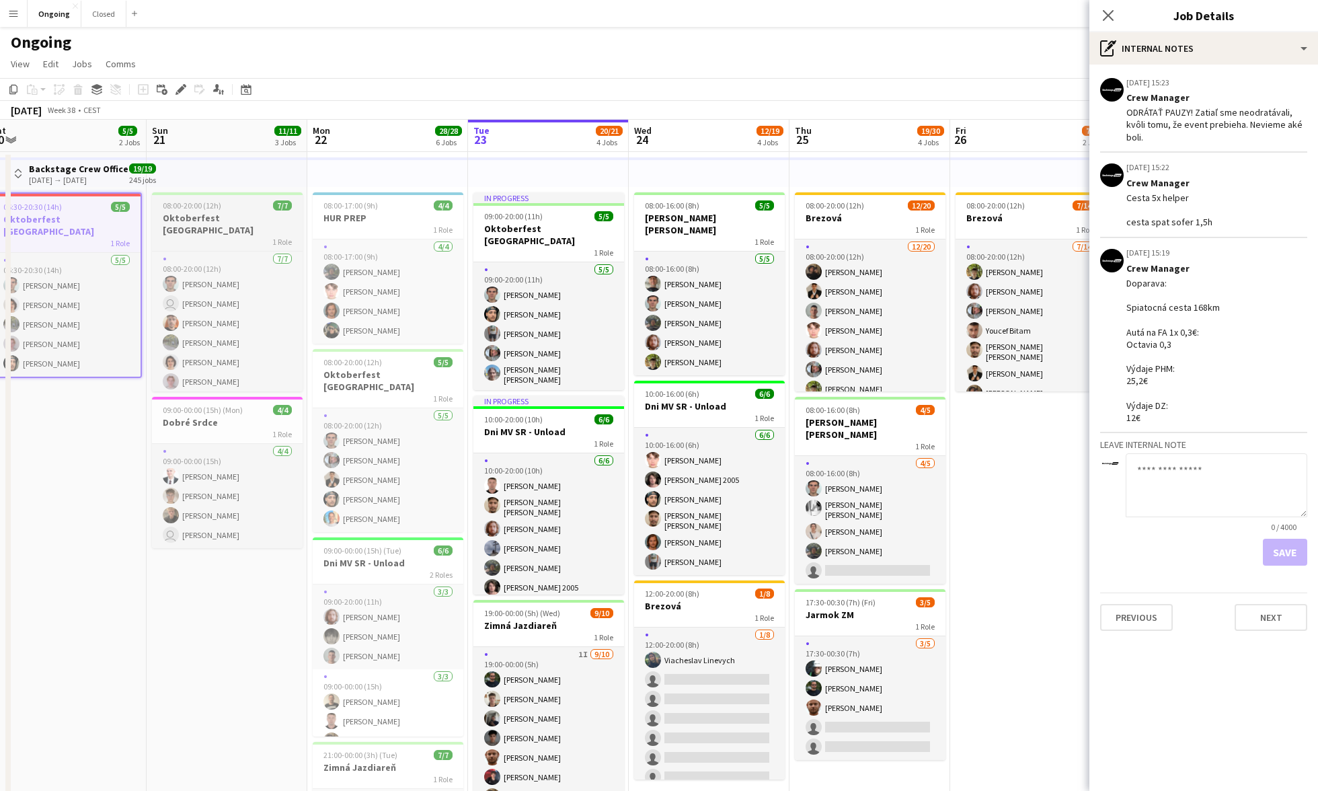
click at [241, 236] on div "1 Role" at bounding box center [227, 241] width 151 height 11
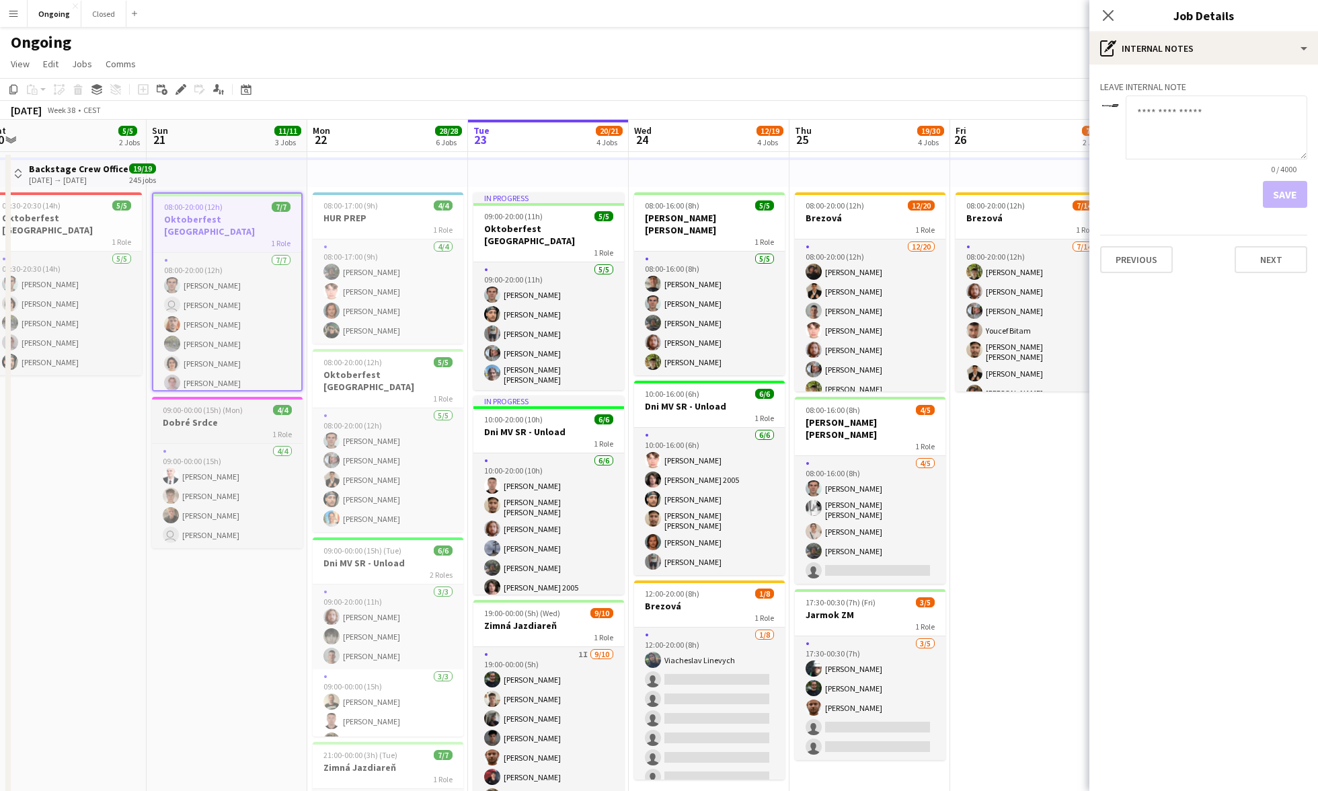
click at [239, 425] on h3 "Dobré Srdce" at bounding box center [227, 422] width 151 height 12
click at [17, 15] on app-icon "Menu" at bounding box center [13, 13] width 11 height 11
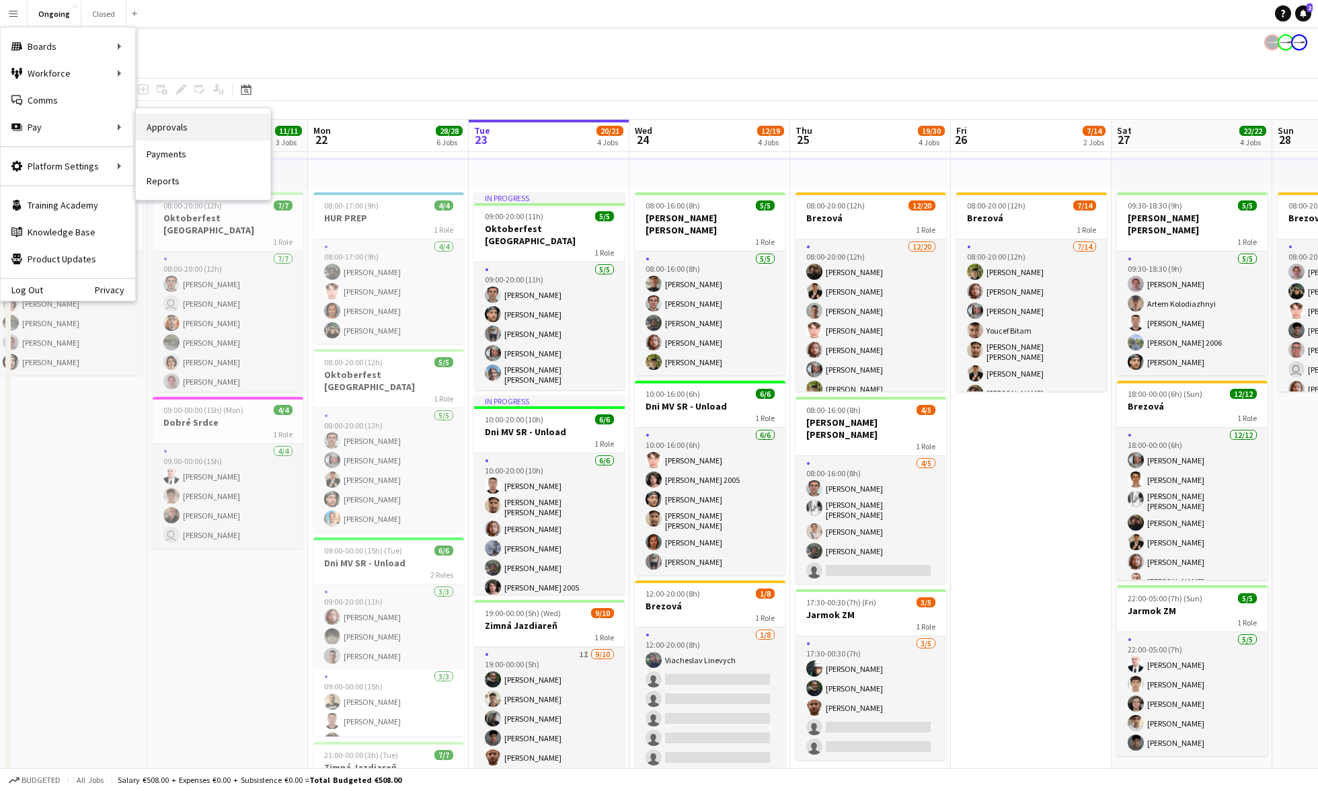
click at [179, 133] on link "Approvals" at bounding box center [203, 127] width 135 height 27
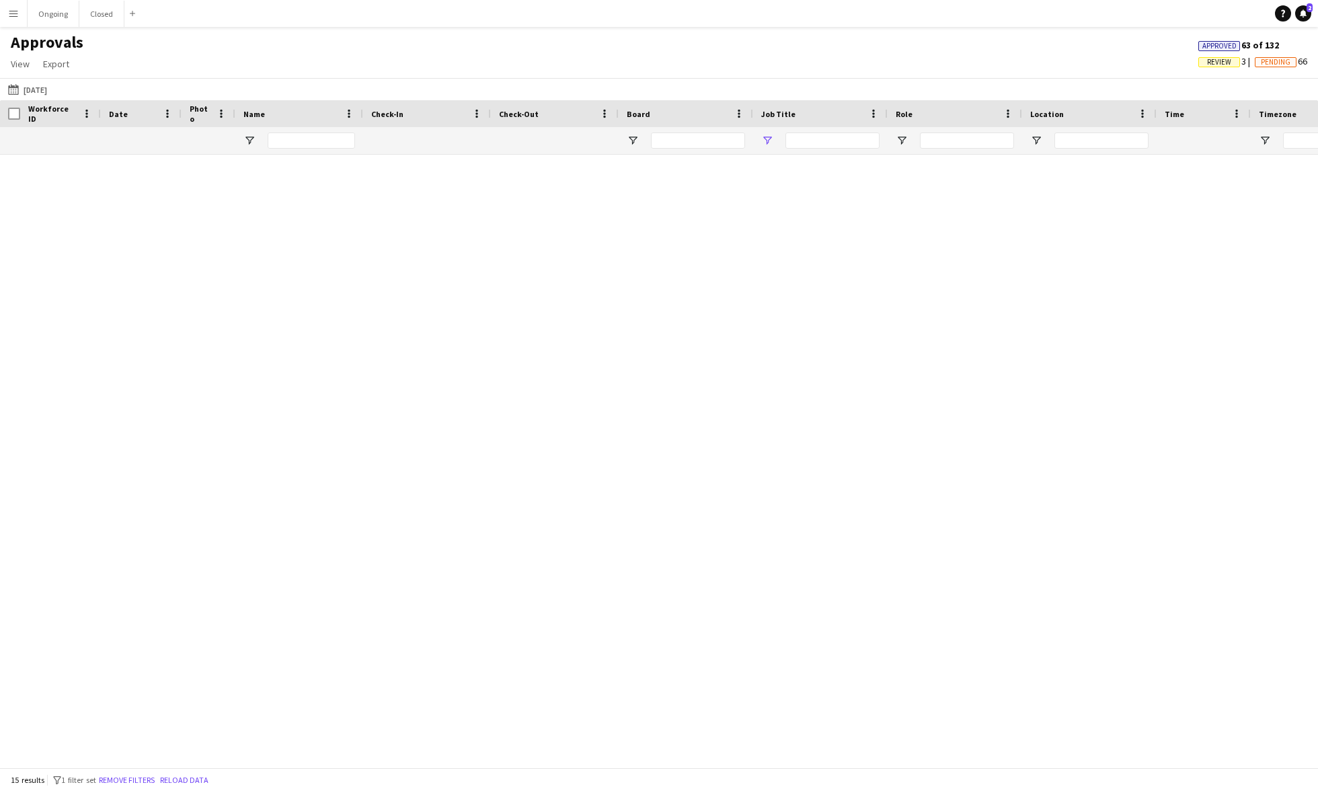
type input "**********"
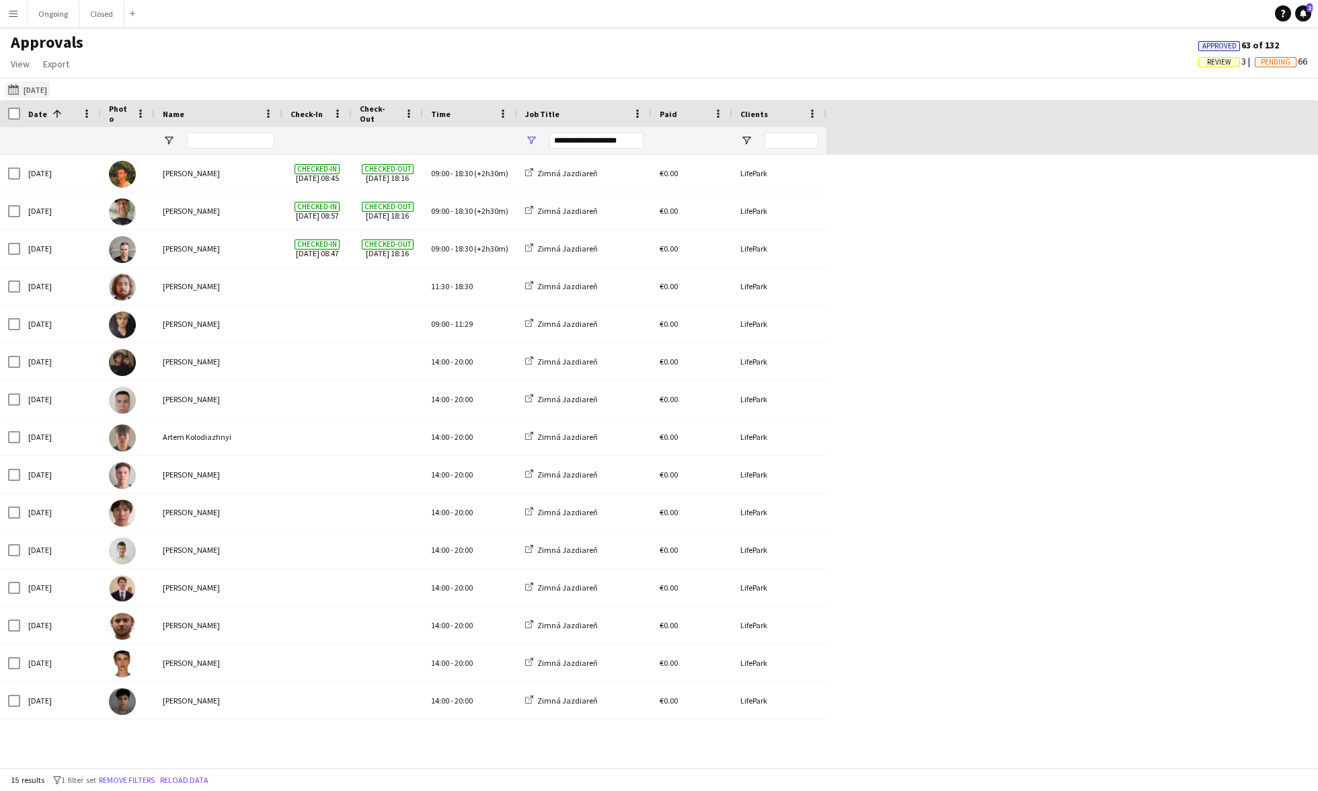
click at [39, 89] on button "[DATE] [DATE]" at bounding box center [27, 89] width 44 height 16
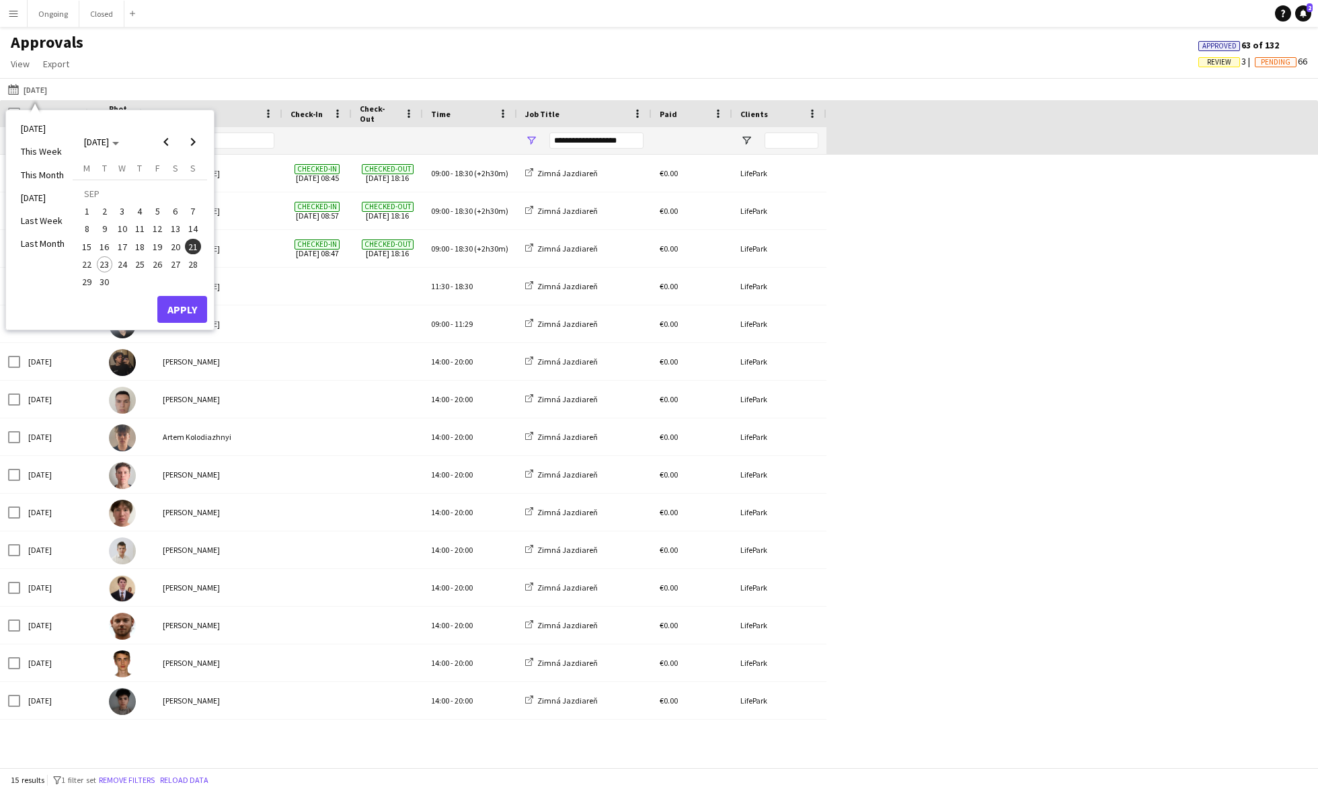
click at [621, 132] on div "**********" at bounding box center [596, 140] width 94 height 16
click at [565, 222] on div "(Select All)" at bounding box center [600, 223] width 106 height 10
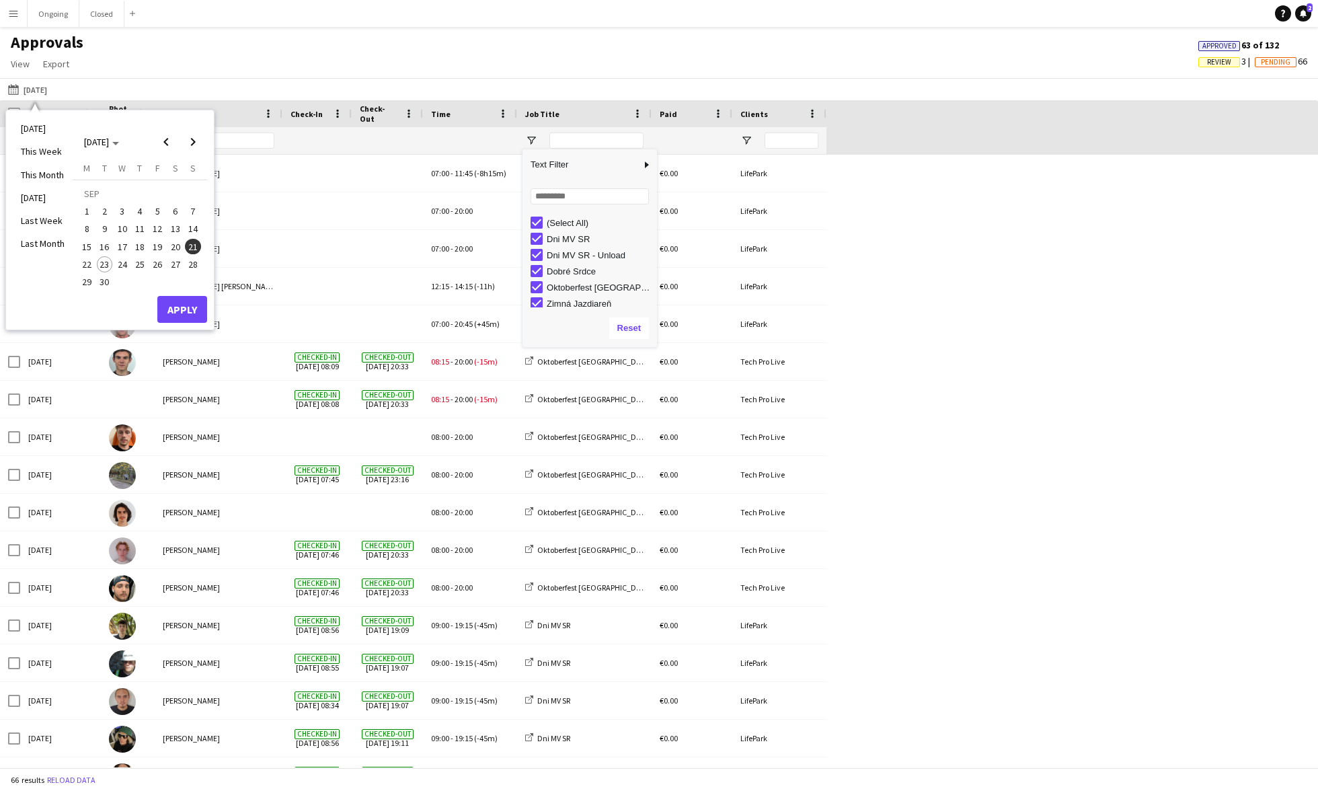
click at [565, 222] on div "(Select All)" at bounding box center [600, 223] width 106 height 10
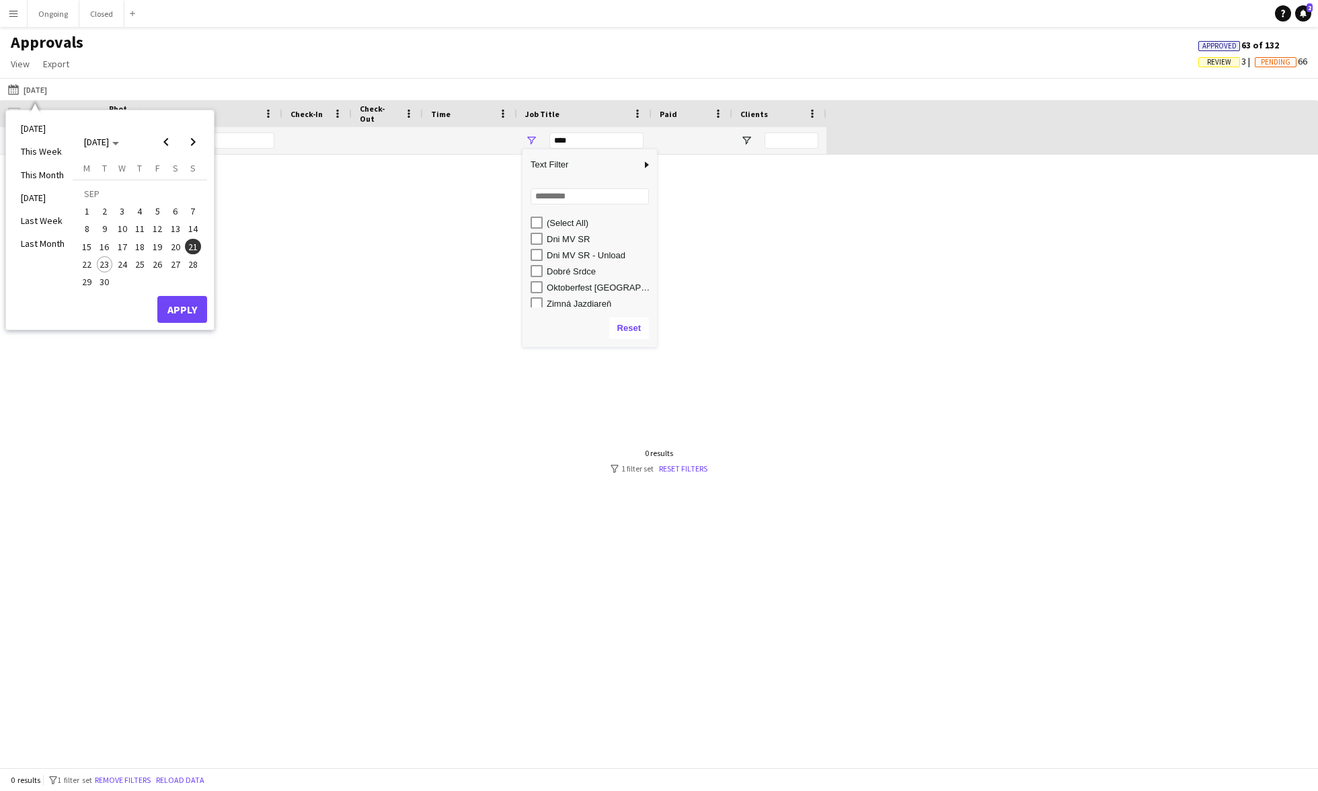
click at [568, 269] on div "Dobré Srdce" at bounding box center [600, 271] width 106 height 10
type input "**********"
click at [579, 541] on div "[DATE] [PERSON_NAME] Checked-in [DATE] 10:23 10:30 - 00:00 (-1h30m) Dobré Srdce…" at bounding box center [659, 461] width 1318 height 613
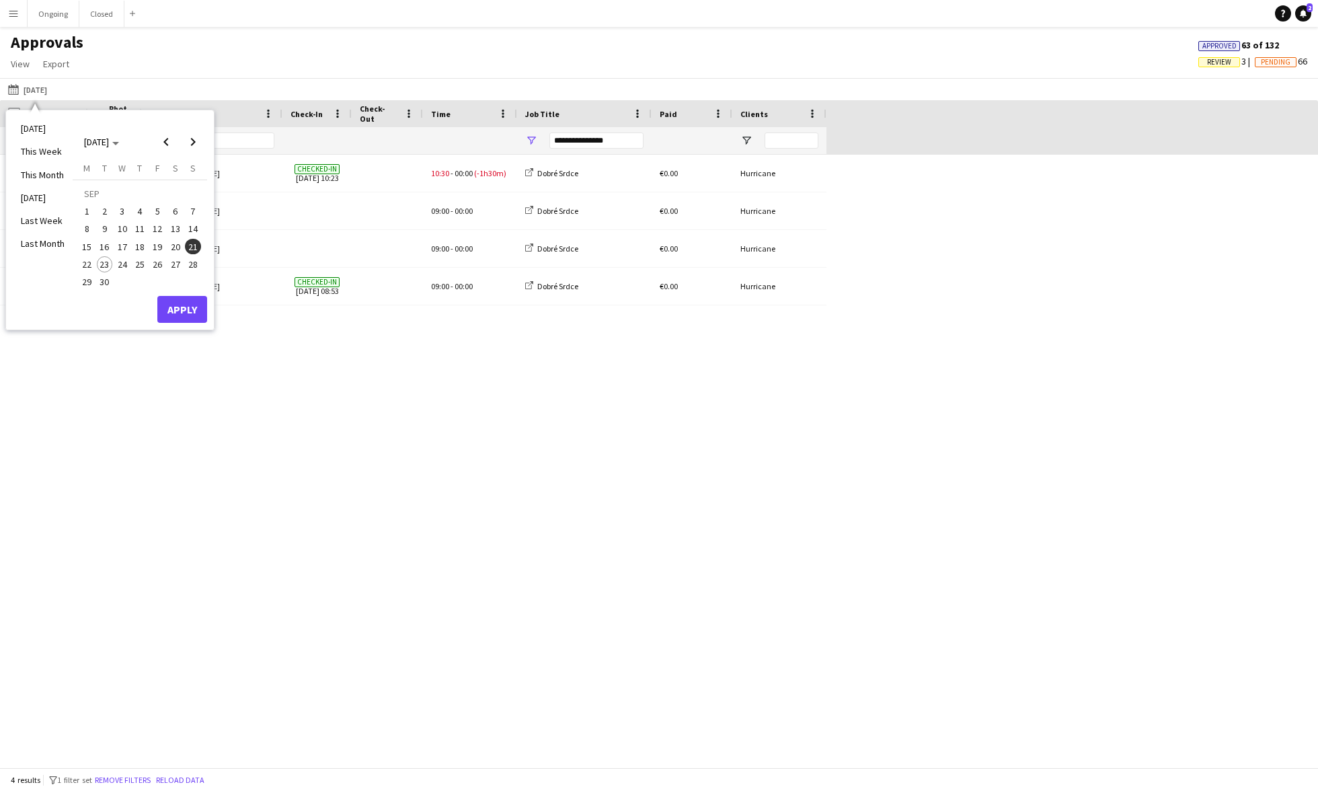
click at [262, 391] on div "[DATE] [PERSON_NAME] Checked-in [DATE] 10:23 10:30 - 00:00 (-1h30m) Dobré Srdce…" at bounding box center [659, 461] width 1318 height 613
click at [186, 315] on button "Apply" at bounding box center [182, 309] width 50 height 27
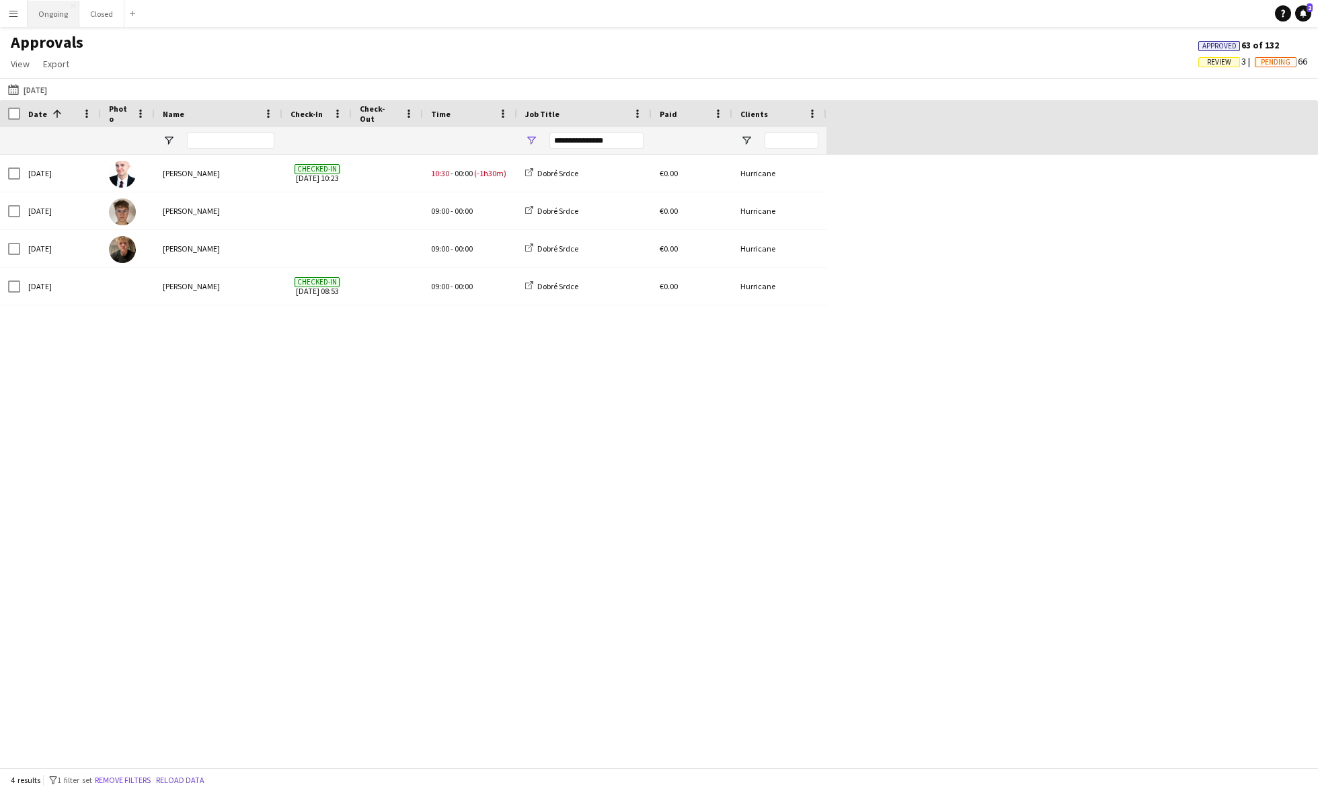
click at [44, 17] on button "Ongoing Close" at bounding box center [54, 14] width 52 height 26
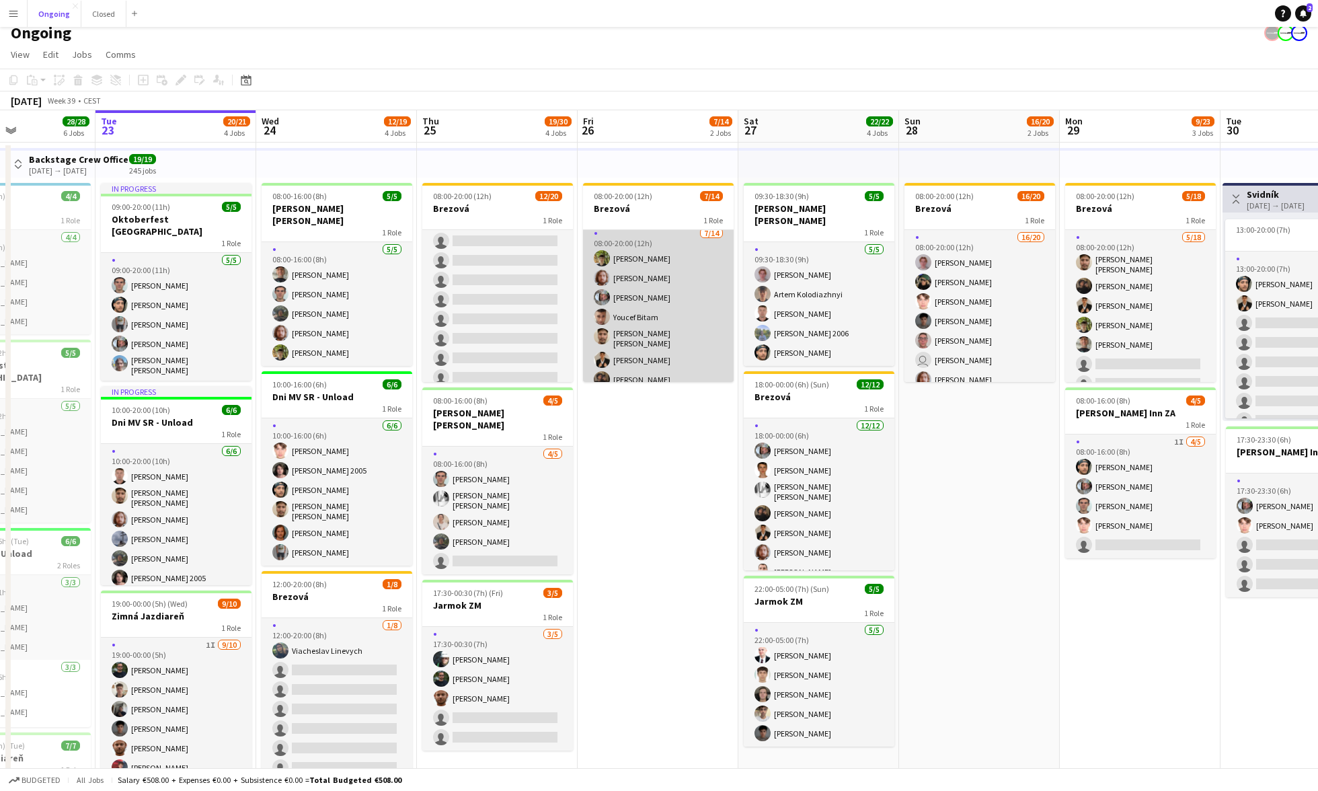
scroll to position [5, 0]
